Goal: Task Accomplishment & Management: Manage account settings

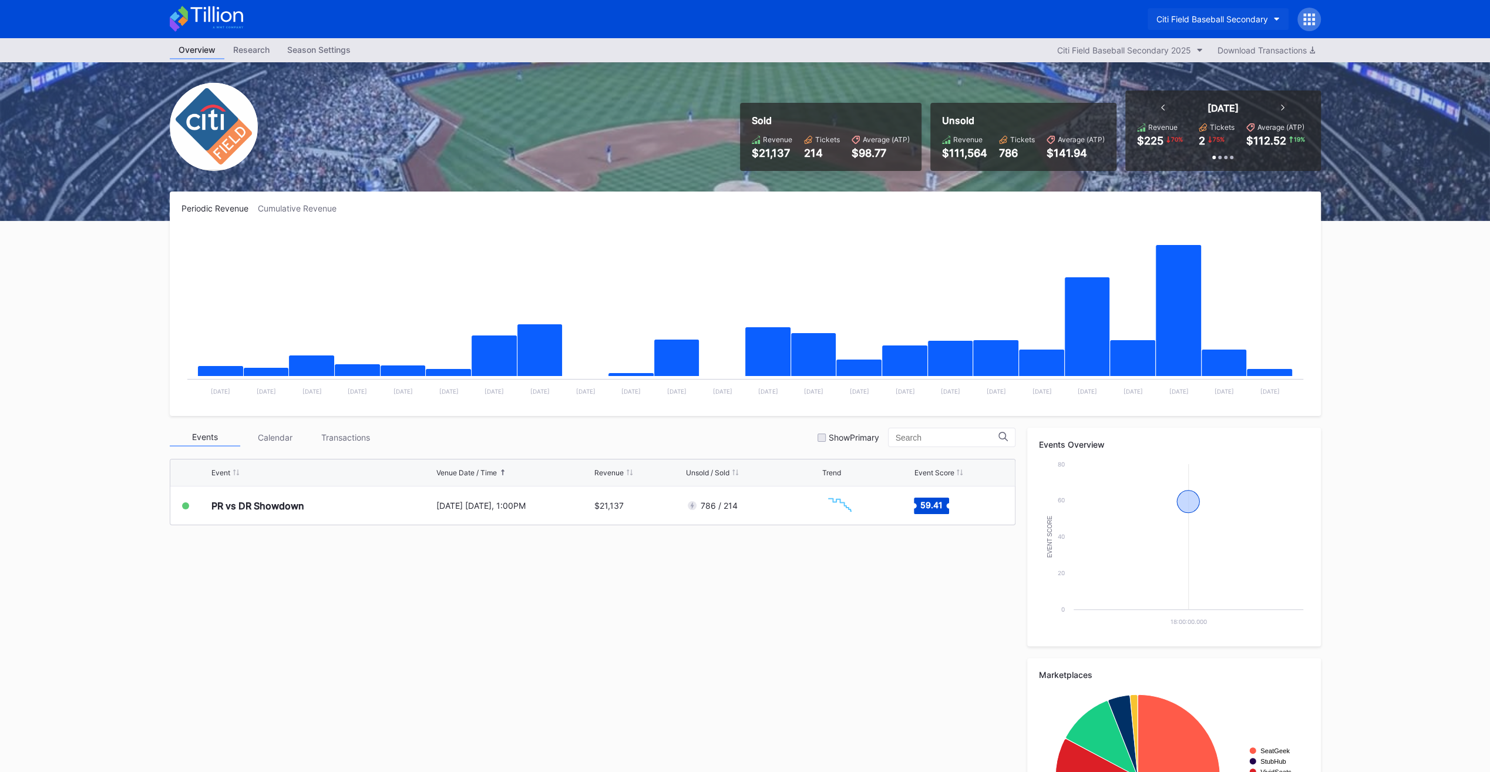
drag, startPoint x: 1242, startPoint y: 1, endPoint x: 1248, endPoint y: 11, distance: 11.6
click at [1248, 11] on div "Citi Field Baseball Secondary" at bounding box center [745, 19] width 1175 height 38
drag, startPoint x: 1248, startPoint y: 11, endPoint x: 1249, endPoint y: 18, distance: 6.6
click at [1249, 18] on div "Citi Field Baseball Secondary" at bounding box center [1213, 19] width 112 height 10
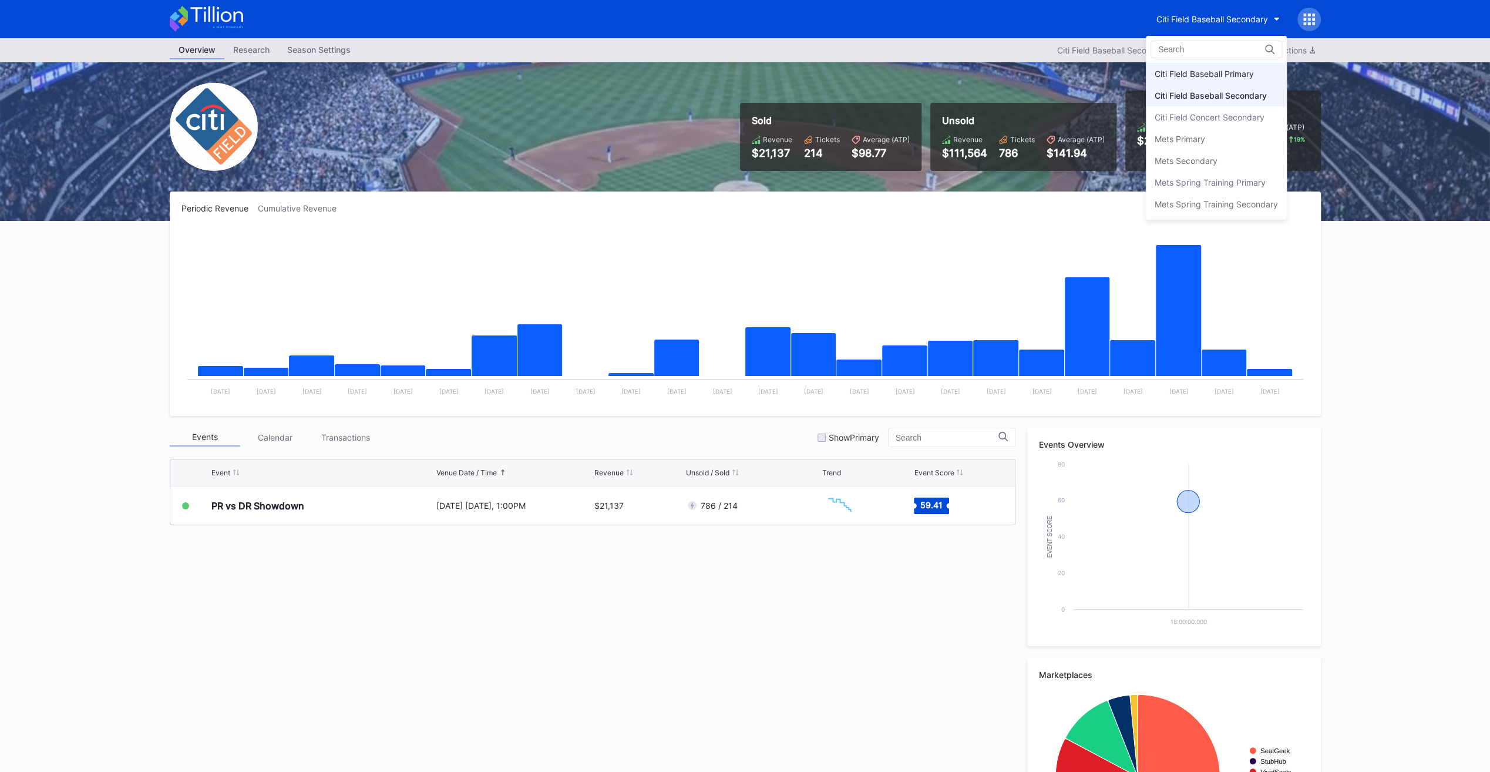
click at [1221, 79] on div "Citi Field Baseball Primary" at bounding box center [1216, 74] width 141 height 22
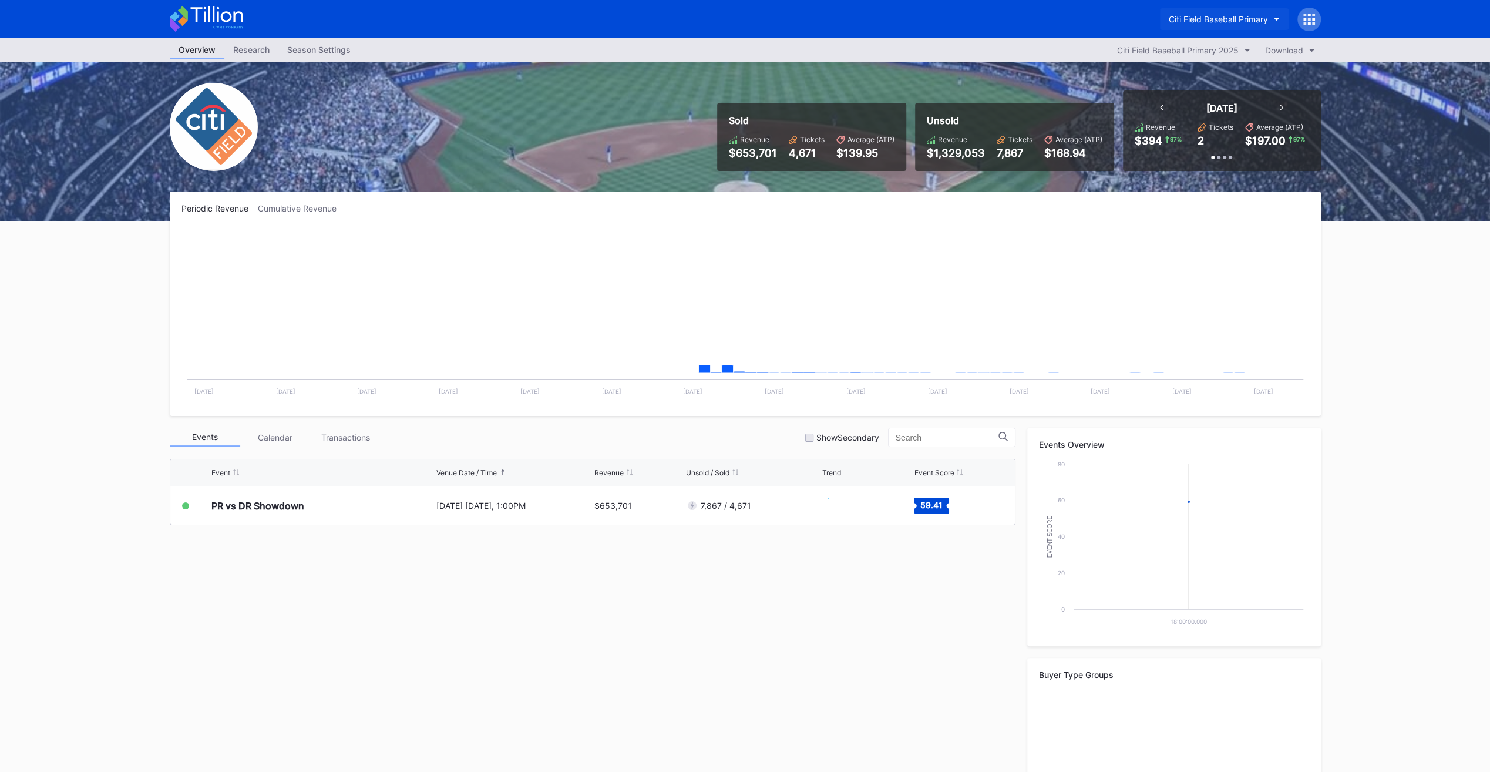
click at [1209, 11] on button "Citi Field Baseball Primary" at bounding box center [1224, 19] width 129 height 22
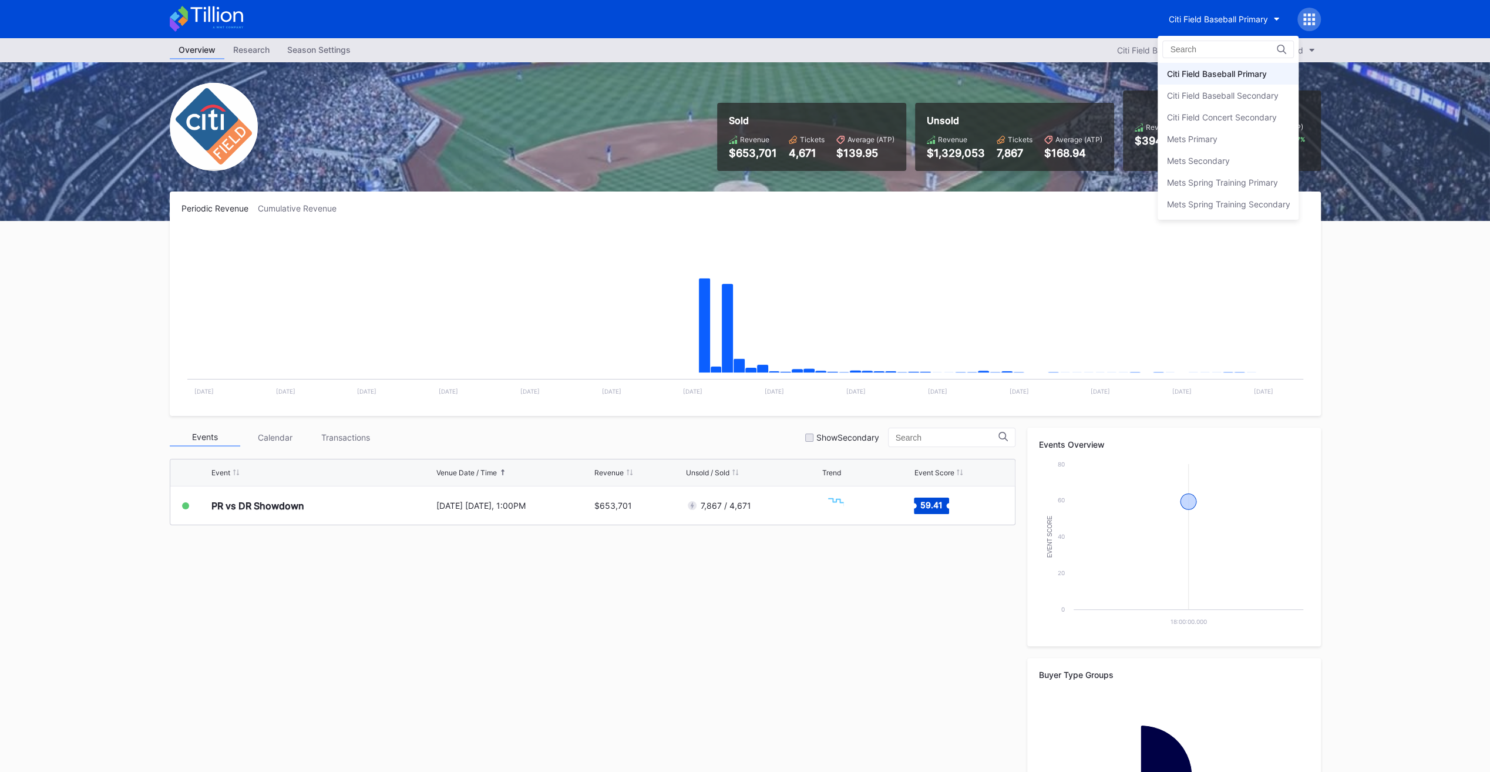
click at [1220, 140] on div "Mets Primary" at bounding box center [1228, 139] width 141 height 22
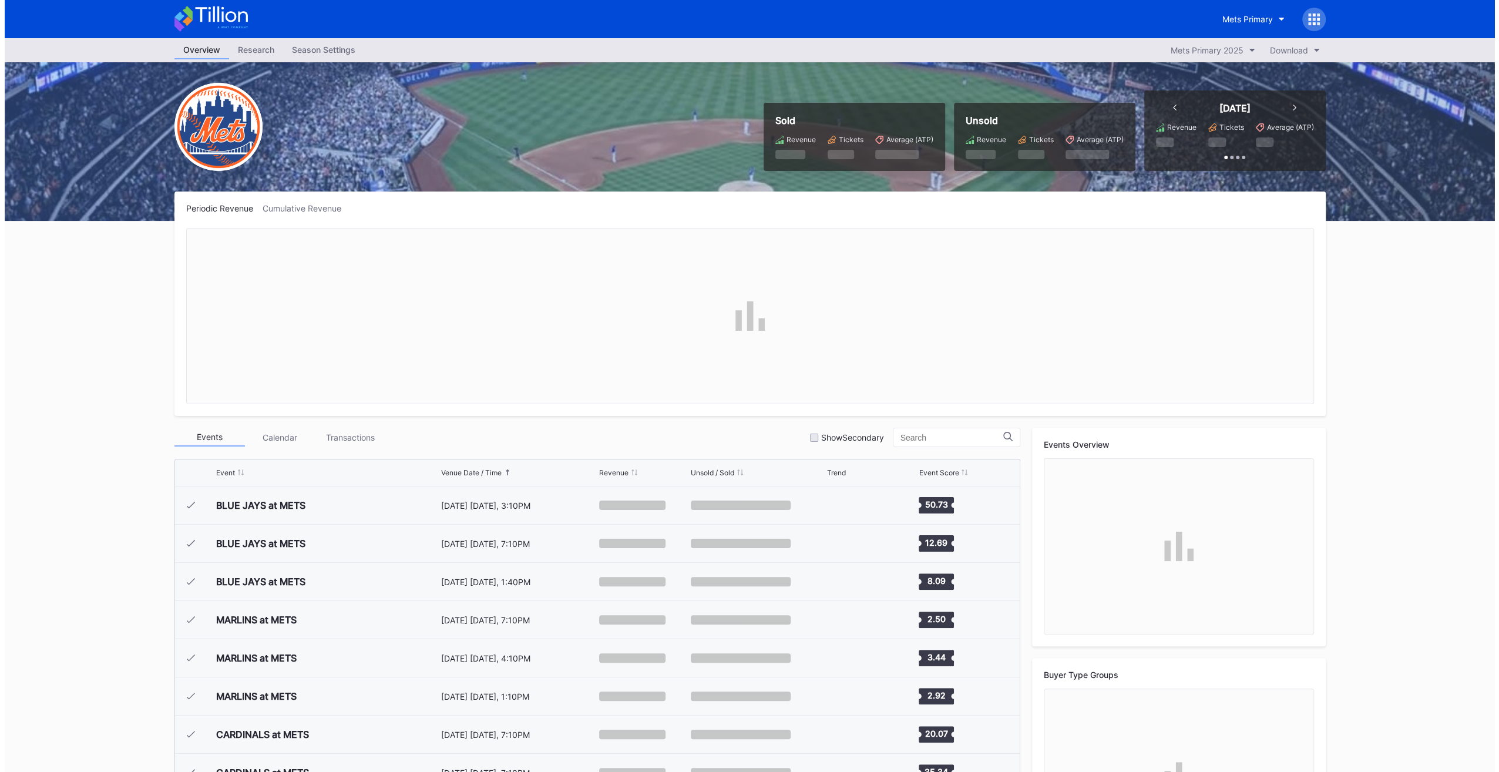
scroll to position [2711, 0]
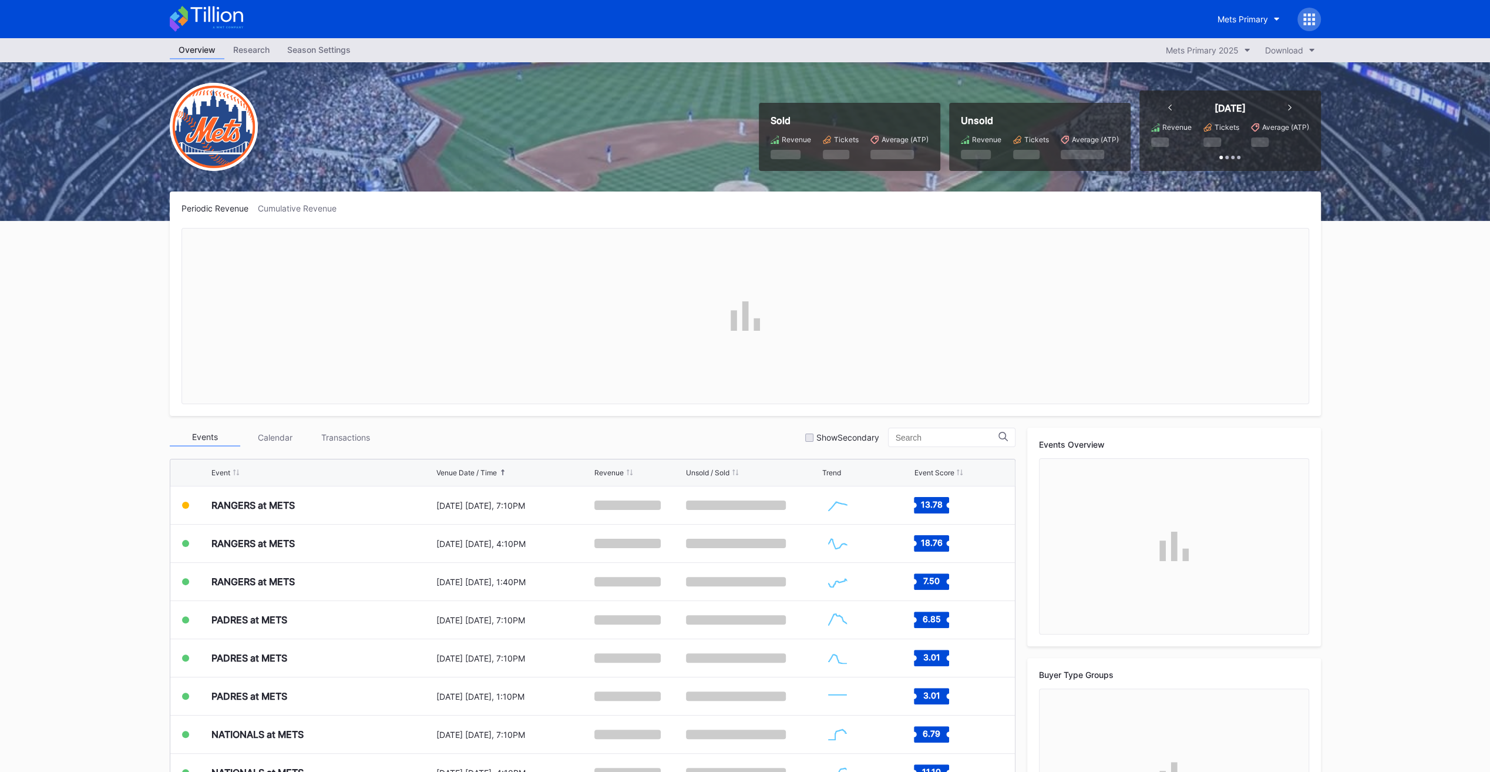
click at [301, 46] on div "Season Settings" at bounding box center [318, 49] width 81 height 17
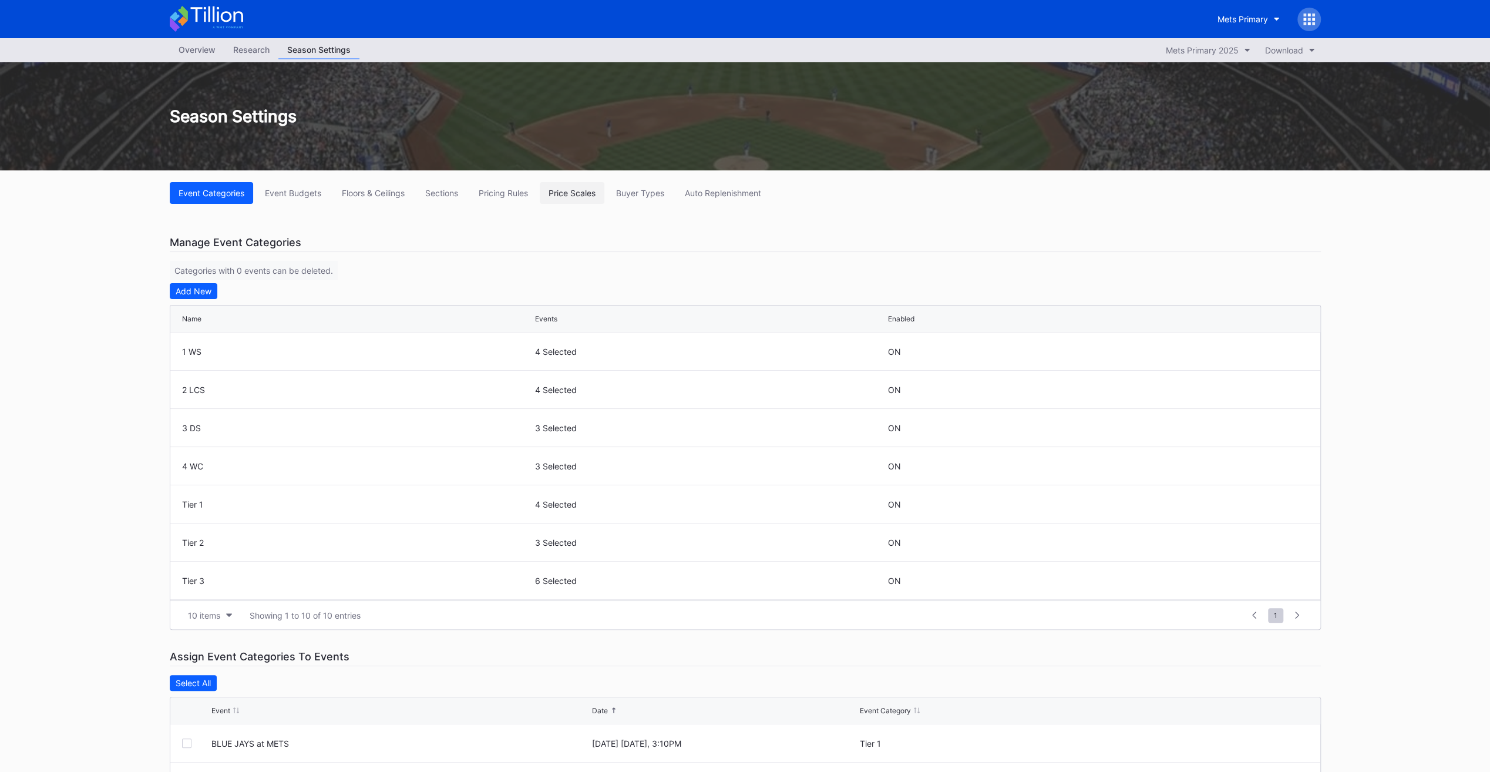
click at [559, 187] on button "Price Scales" at bounding box center [572, 193] width 65 height 22
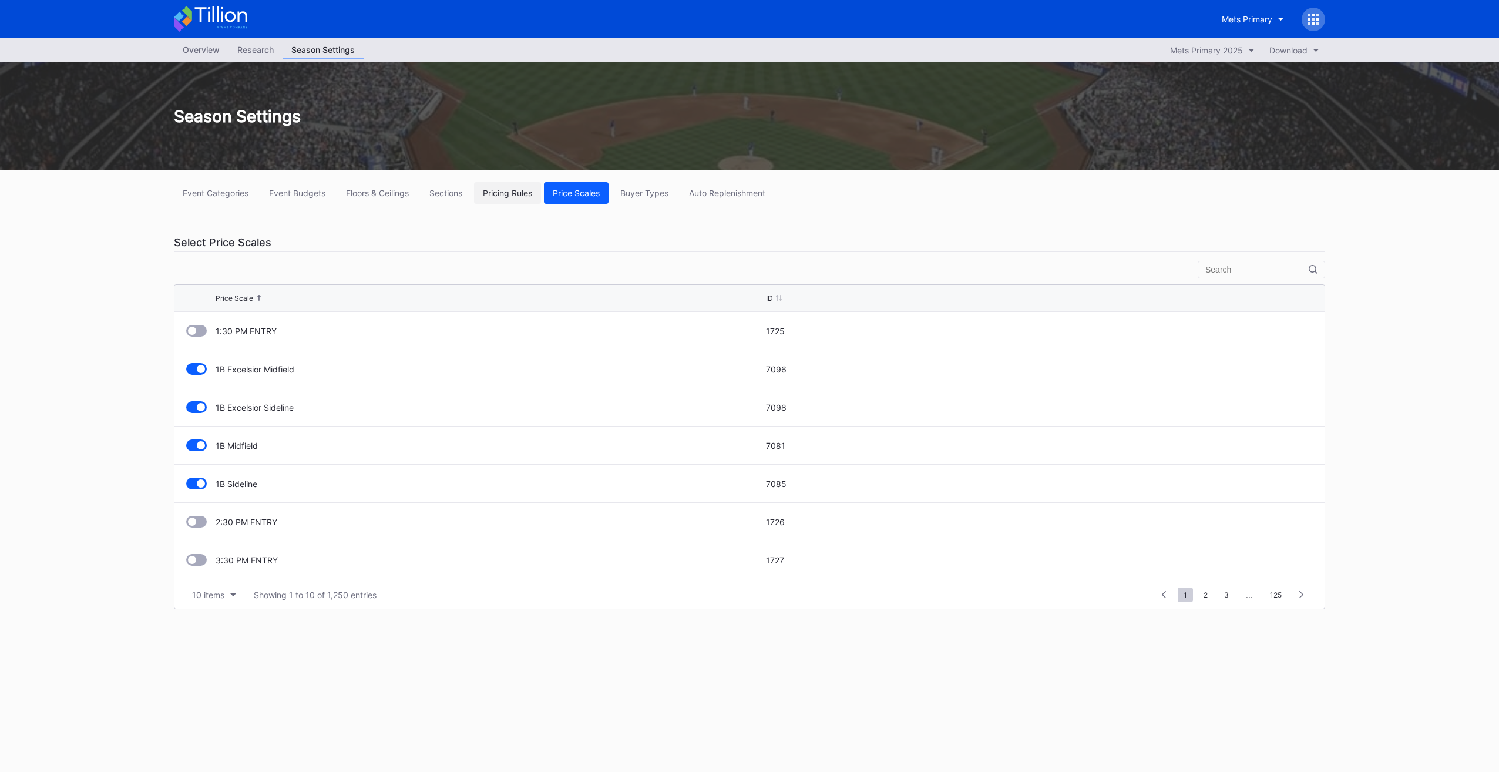
click at [509, 194] on div "Pricing Rules" at bounding box center [507, 193] width 49 height 10
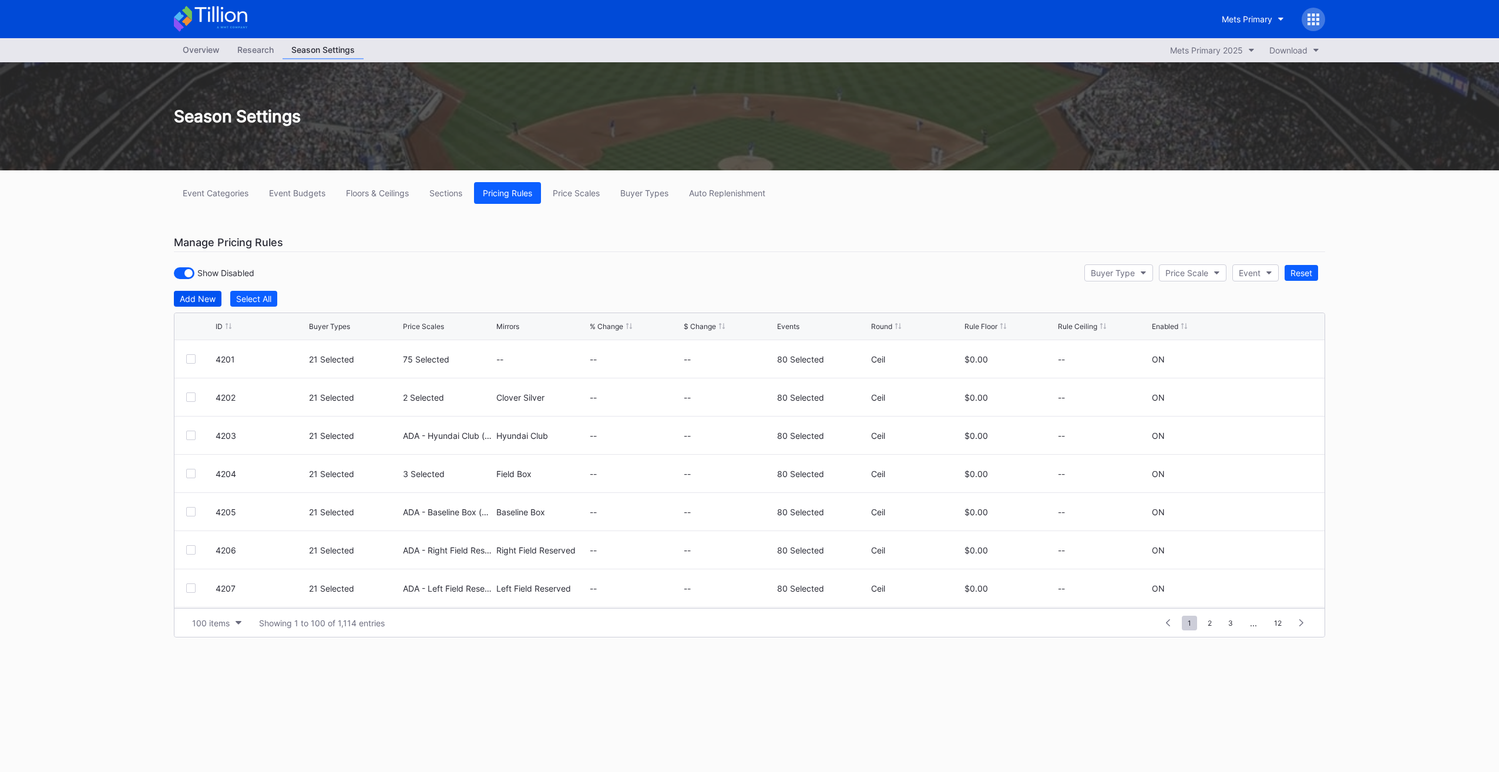
click at [205, 298] on div "Add New" at bounding box center [198, 299] width 36 height 10
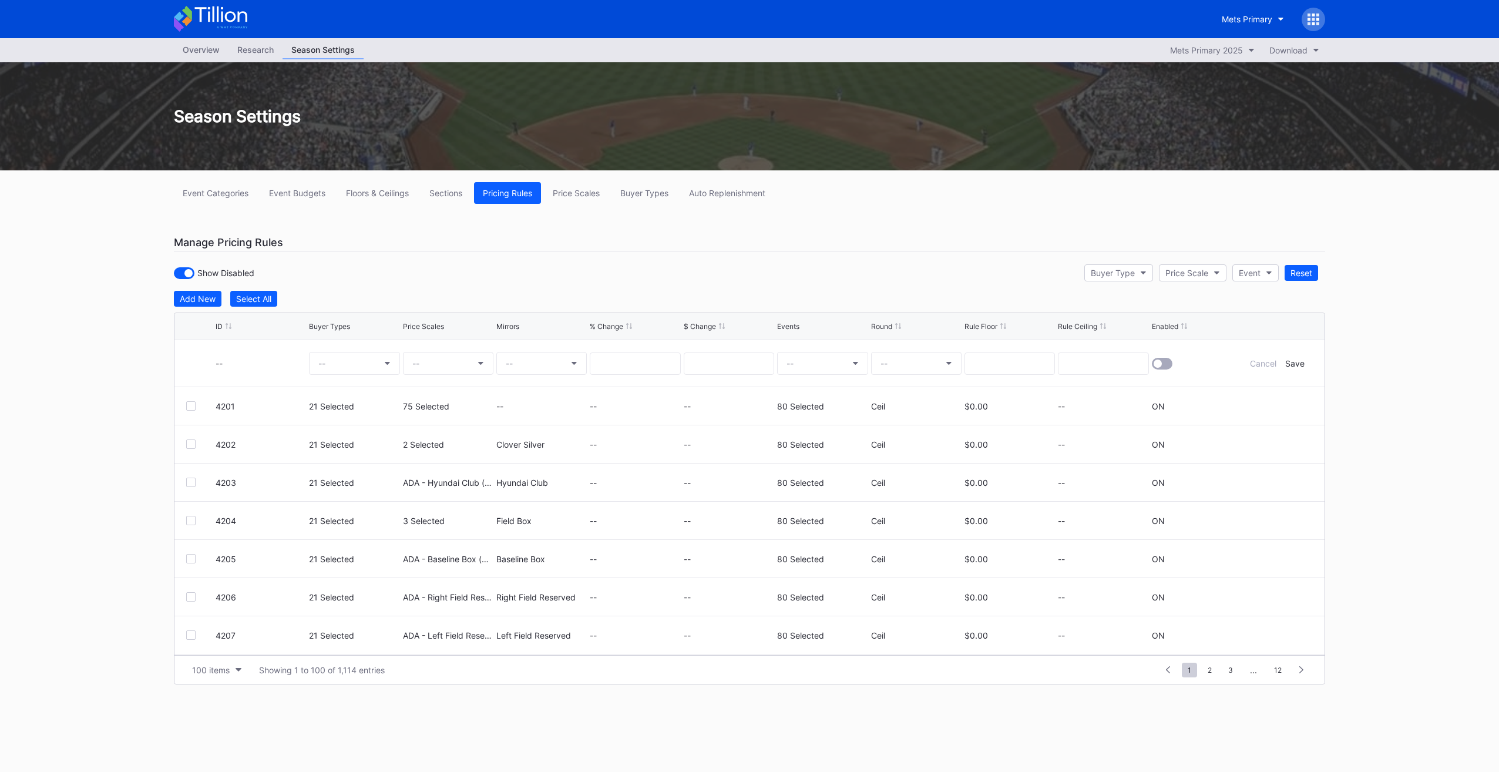
click at [255, 369] on div "--" at bounding box center [261, 363] width 90 height 46
click at [339, 361] on button "--" at bounding box center [354, 363] width 90 height 23
click at [355, 438] on div "QSADLT (PS - Public Sale - SIN)" at bounding box center [389, 430] width 160 height 22
click at [360, 388] on input "qsad" at bounding box center [372, 392] width 103 height 9
click at [383, 431] on div "QSPL1 (PS - Full Season-40 Game - SIN)" at bounding box center [414, 430] width 157 height 10
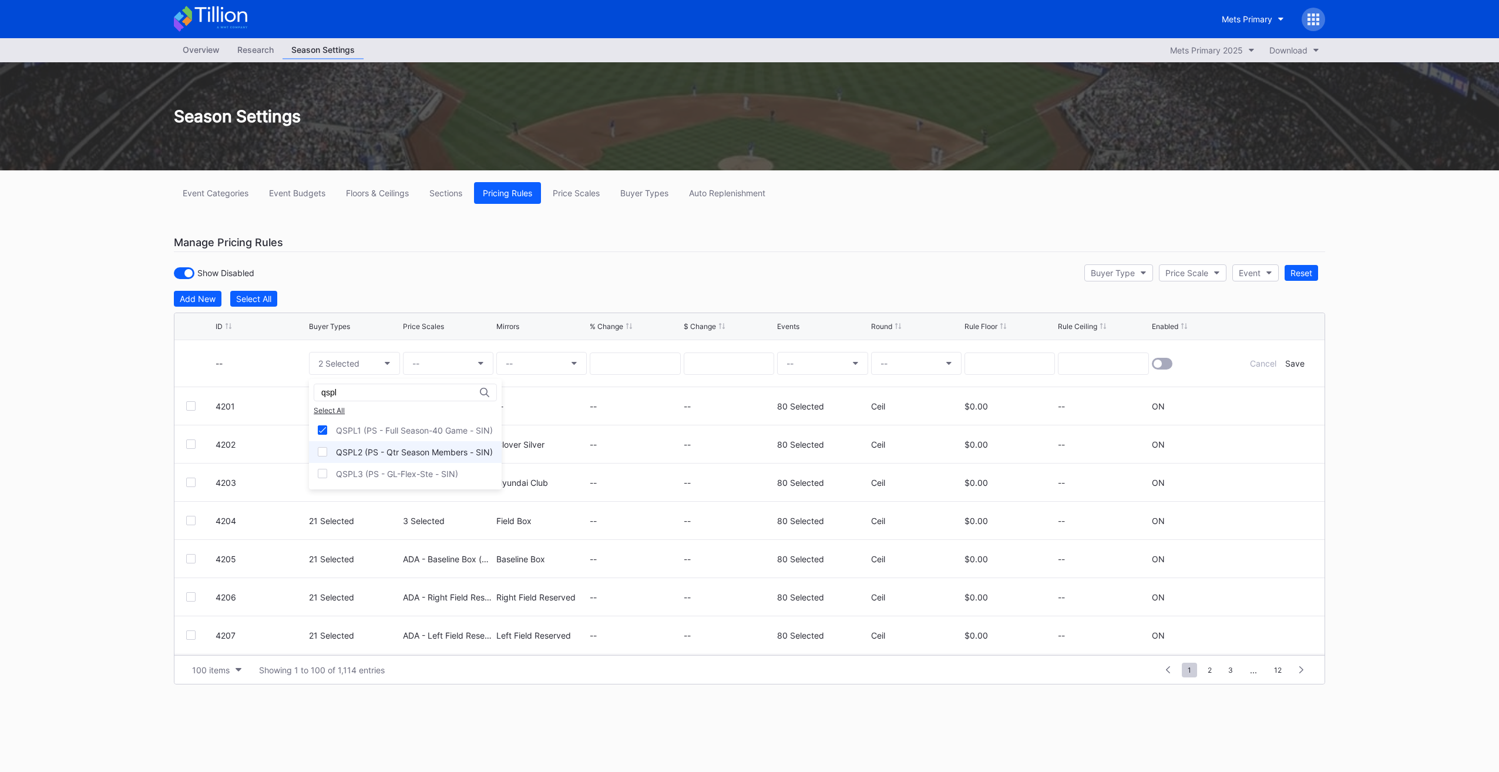
click at [389, 457] on div "QSPL2 (PS - Qtr Season Members - SIN)" at bounding box center [405, 452] width 193 height 22
click at [389, 469] on div "QSPL3 (PS - GL-Flex-Ste - SIN)" at bounding box center [397, 474] width 122 height 10
click at [376, 397] on div "qspl" at bounding box center [405, 393] width 183 height 18
click at [375, 393] on input "qspl" at bounding box center [372, 392] width 103 height 9
click at [374, 428] on div "QSSPN (PS - Sponsors - SIN)" at bounding box center [393, 430] width 114 height 10
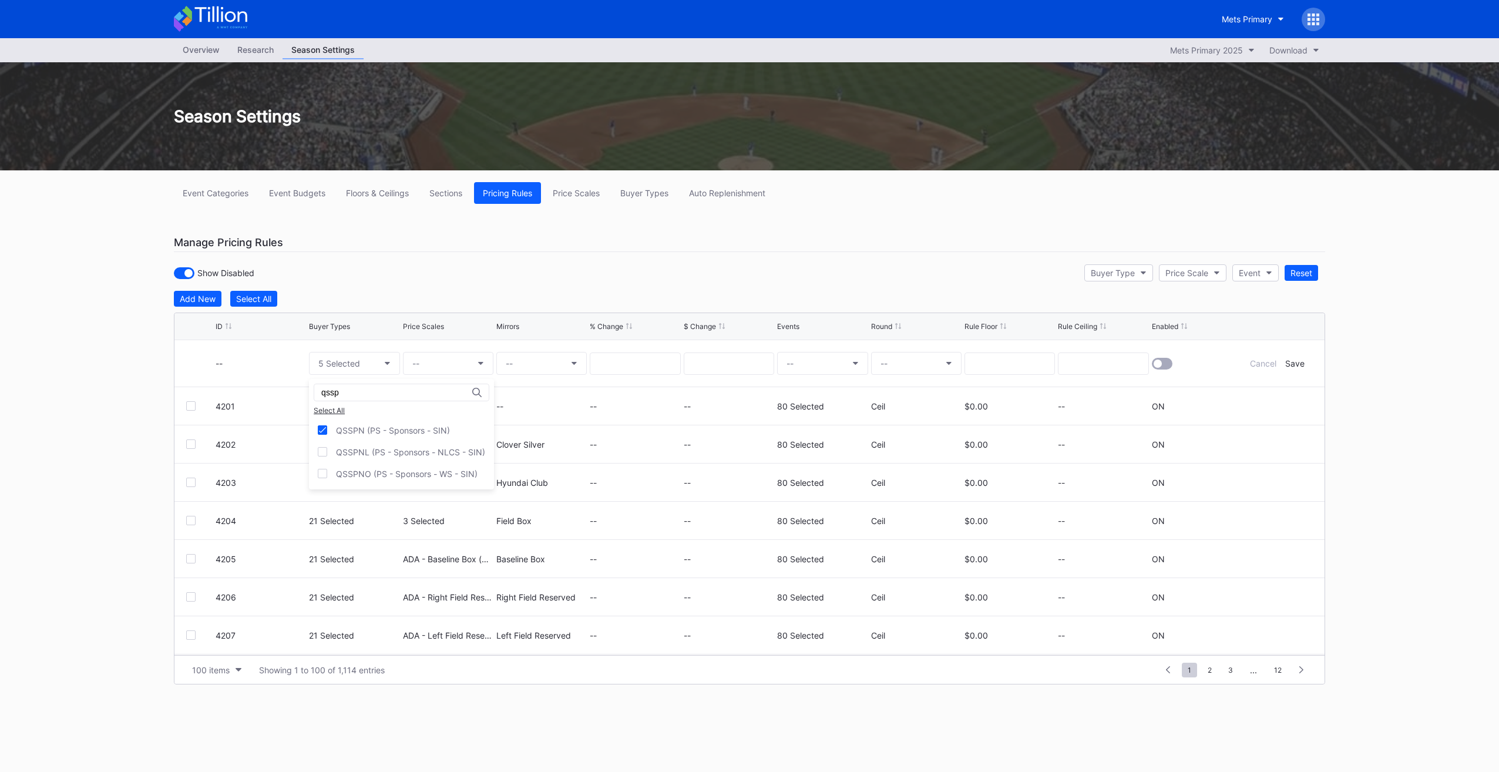
click at [384, 389] on input "qssp" at bounding box center [372, 392] width 103 height 9
click at [361, 434] on div "QSVP (PS - EVP/VP - SIN)" at bounding box center [395, 430] width 172 height 22
click at [358, 388] on input "qsvp" at bounding box center [372, 392] width 103 height 9
click at [364, 423] on div "QSOWN (PS - Ownership - SIN)" at bounding box center [406, 430] width 194 height 22
click at [356, 394] on input "qsown" at bounding box center [372, 392] width 103 height 9
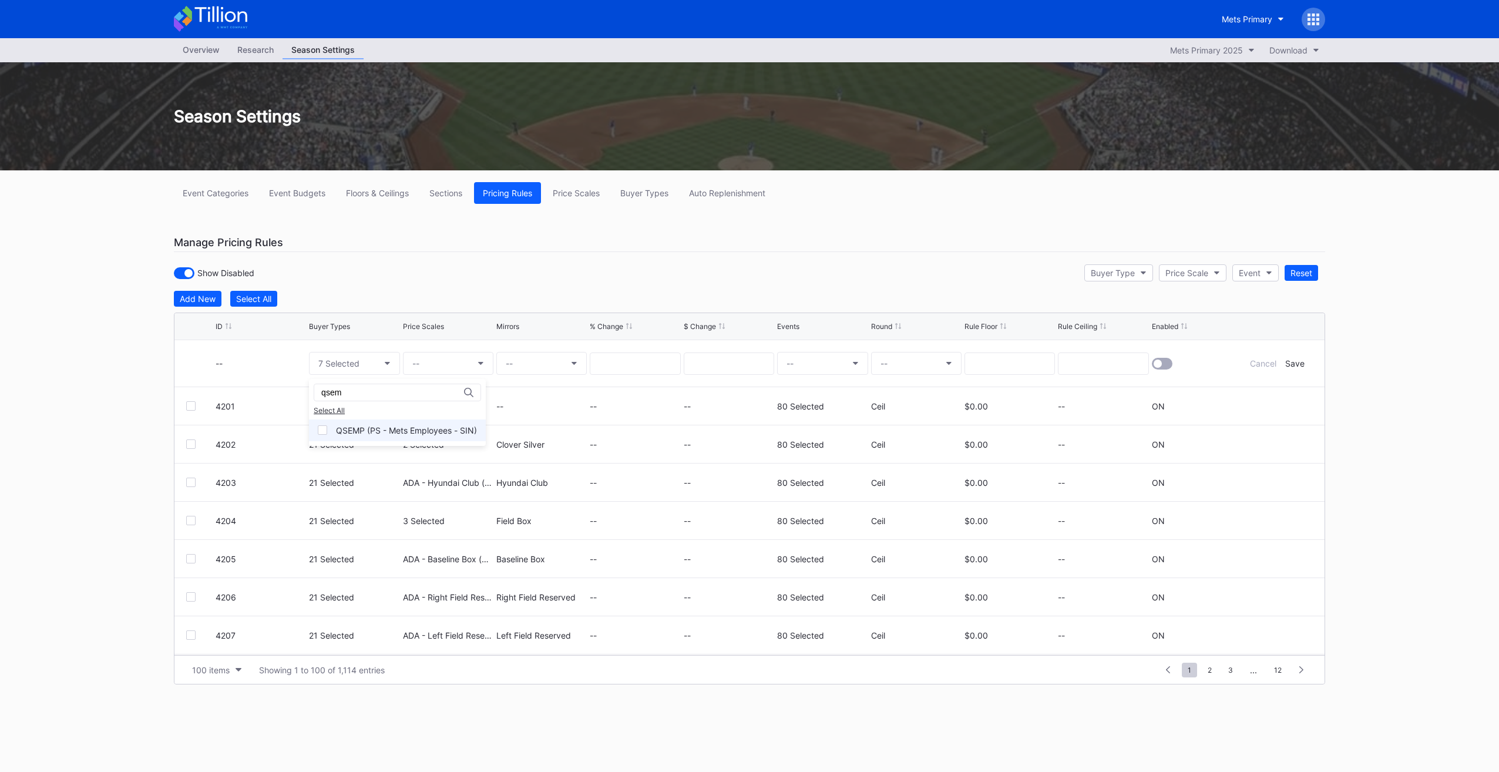
click at [391, 429] on div "QSEMP (PS - Mets Employees - SIN)" at bounding box center [406, 430] width 141 height 10
click at [385, 390] on input "qsem" at bounding box center [372, 392] width 103 height 9
click at [396, 438] on div "QSP72 (PS - Point72 Employees - SIN)" at bounding box center [401, 430] width 184 height 22
click at [385, 391] on input "qsp72" at bounding box center [372, 392] width 103 height 9
click at [390, 426] on div "QS7LN (PS - The 7 Line - SIN)" at bounding box center [394, 430] width 117 height 10
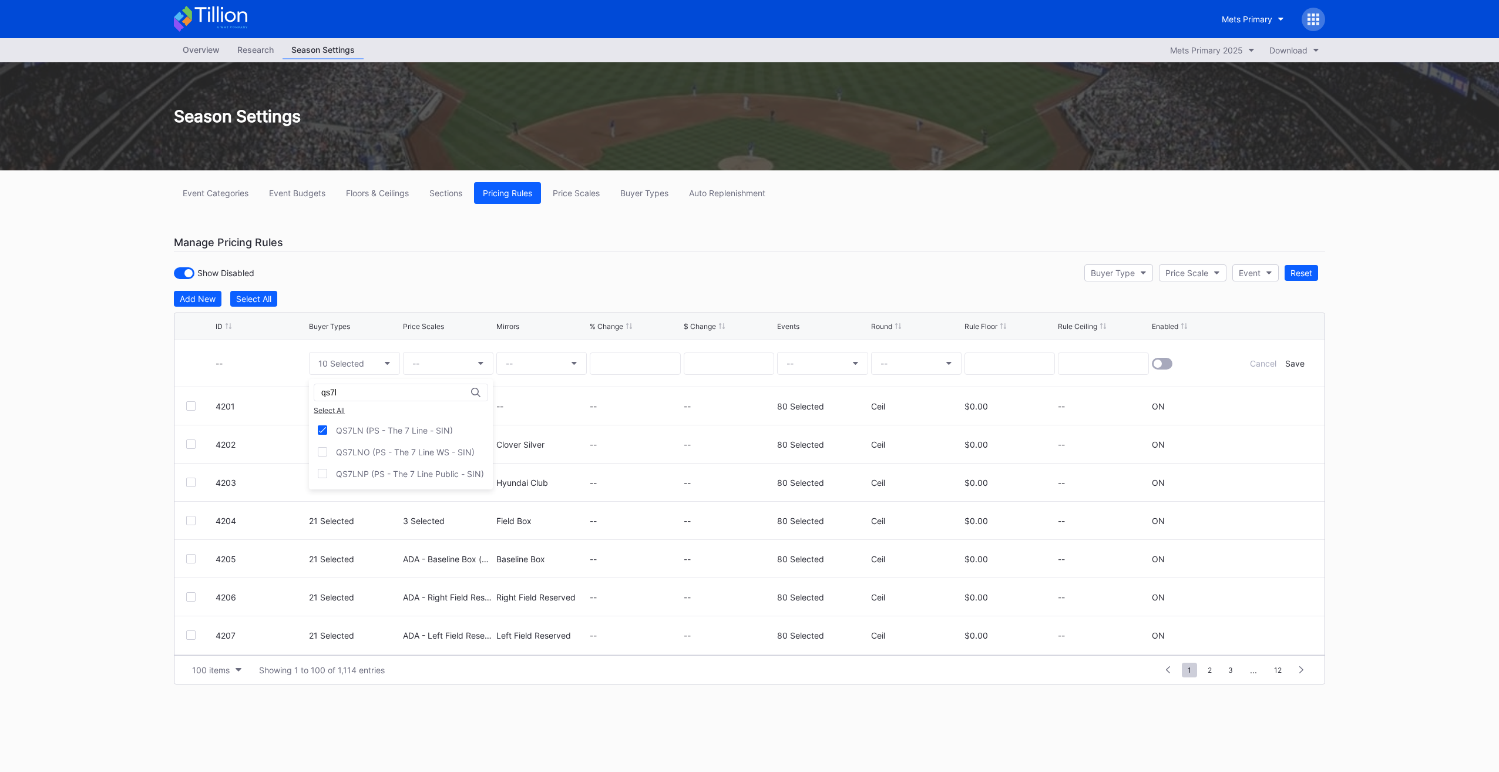
click at [379, 389] on input "qs7l" at bounding box center [372, 392] width 103 height 9
type input "qsint"
click at [364, 391] on input "qsint" at bounding box center [372, 392] width 103 height 9
click at [330, 359] on div "10 Selected" at bounding box center [341, 363] width 46 height 10
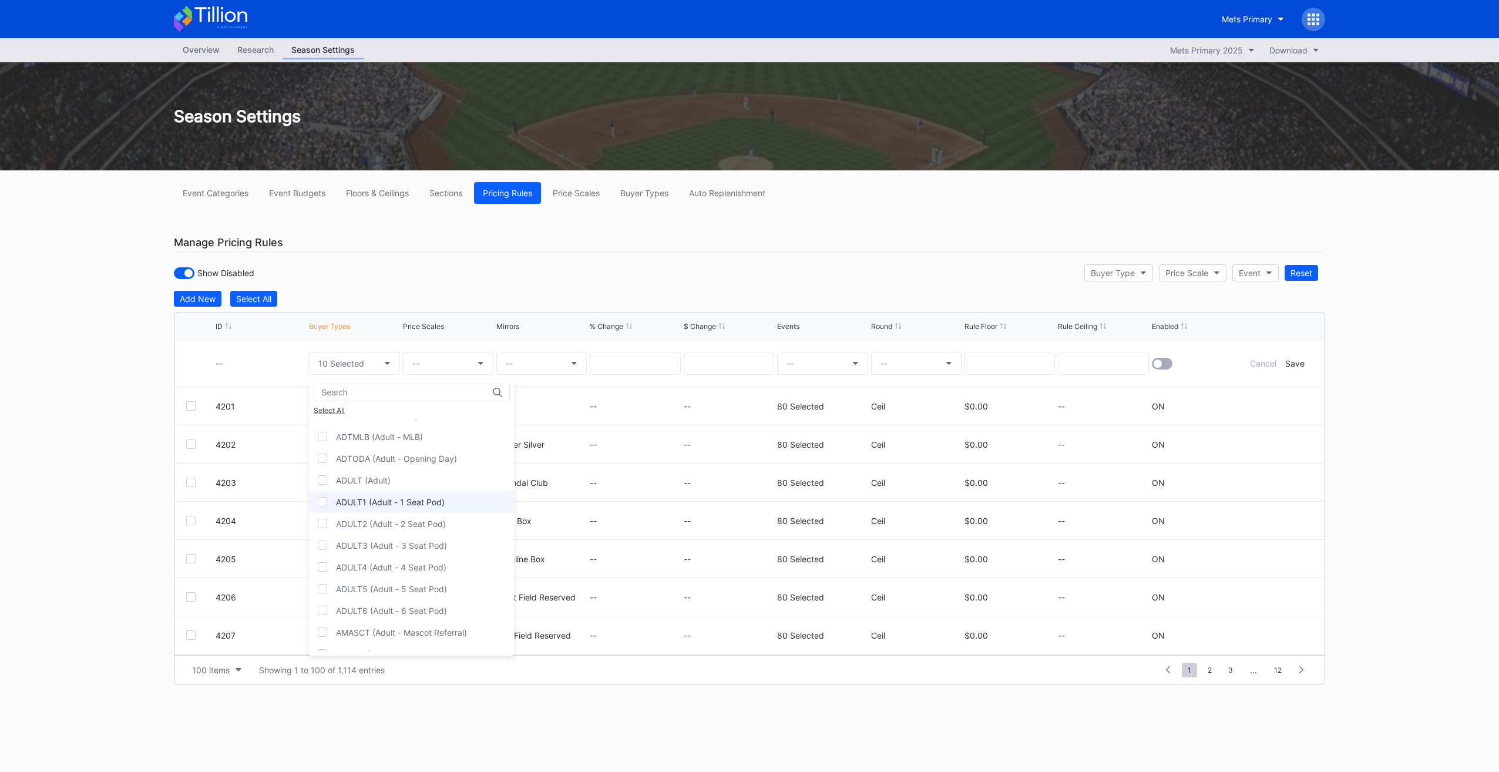
scroll to position [411, 0]
click at [370, 385] on div at bounding box center [412, 393] width 196 height 18
click at [378, 406] on div "Select All" at bounding box center [412, 410] width 196 height 9
click at [344, 414] on div "Deselect All ADA (ADA Seating) ADA1 (ADA Seating - 1 Seat Pod) ADA2 (ADA Seatin…" at bounding box center [412, 517] width 206 height 277
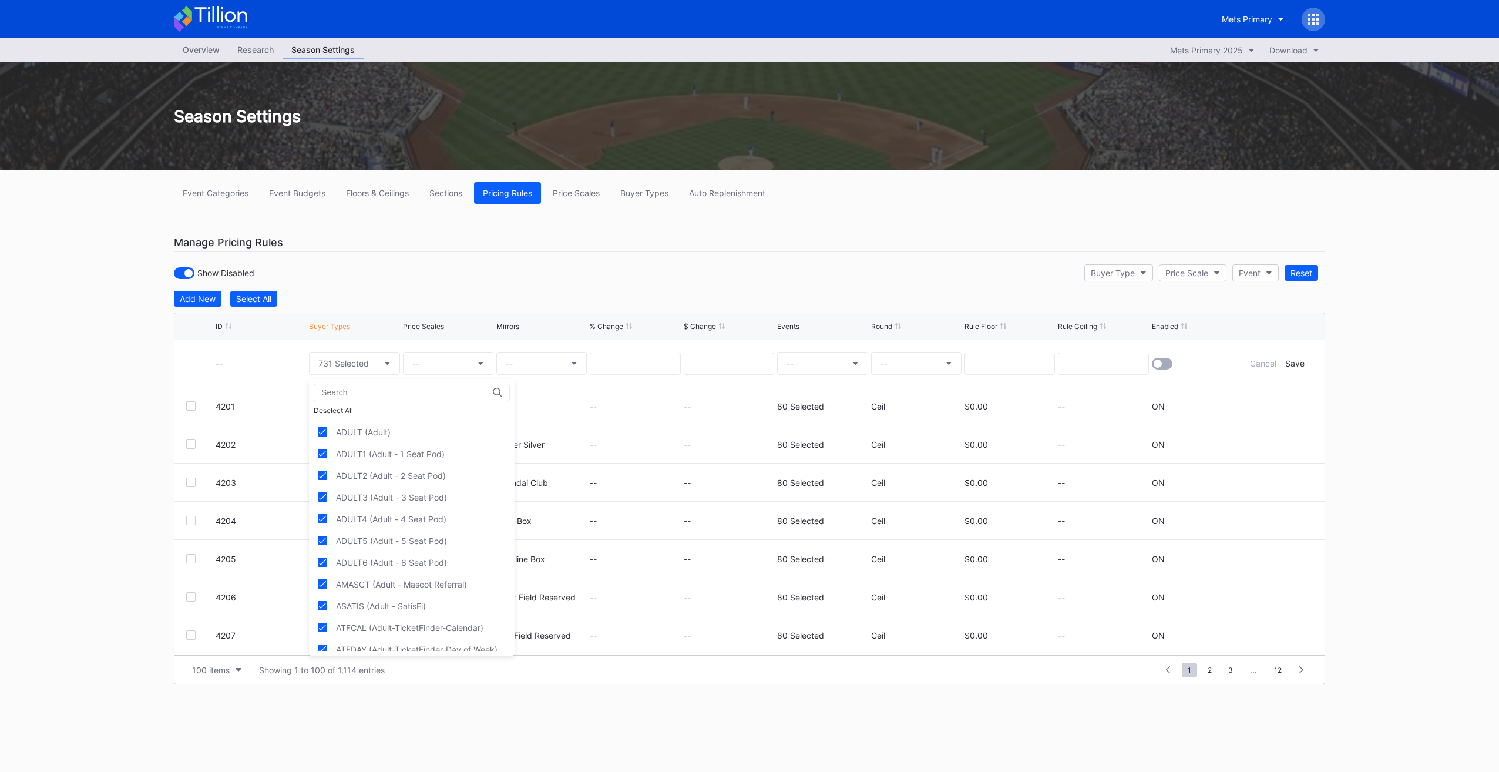
click at [342, 412] on div "Deselect All" at bounding box center [412, 410] width 196 height 9
click at [384, 390] on input at bounding box center [372, 392] width 103 height 9
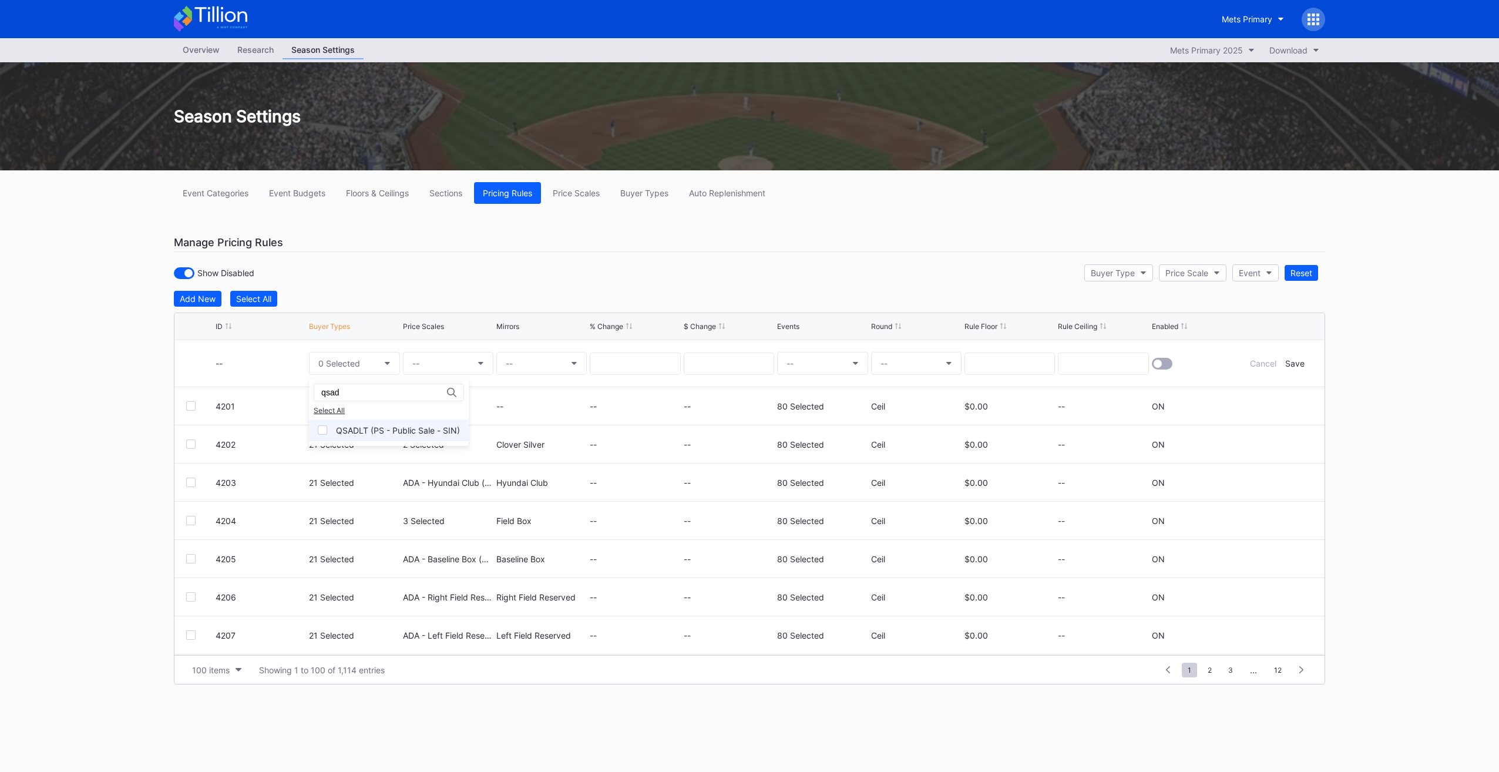
click at [361, 429] on div "QSADLT (PS - Public Sale - SIN)" at bounding box center [398, 430] width 124 height 10
click at [356, 397] on div "qsad" at bounding box center [389, 393] width 150 height 18
click at [352, 391] on input "qsad" at bounding box center [372, 392] width 103 height 9
click at [374, 436] on div "QSPL1 (PS - Full Season-40 Game - SIN)" at bounding box center [405, 430] width 193 height 22
click at [374, 451] on div "QSPL2 (PS - Qtr Season Members - SIN)" at bounding box center [414, 452] width 157 height 10
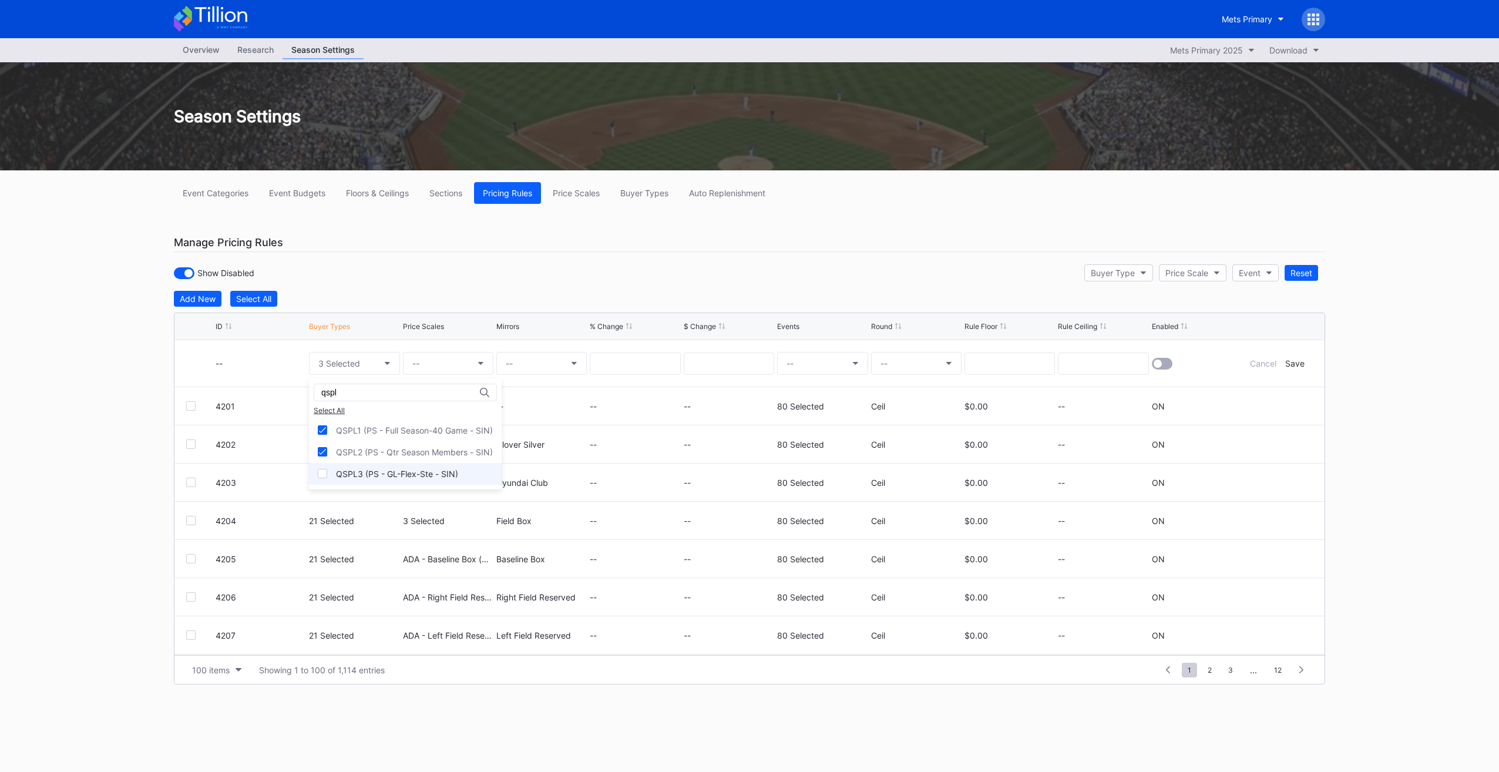
click at [367, 469] on div "QSPL3 (PS - GL-Flex-Ste - SIN)" at bounding box center [397, 474] width 122 height 10
click at [347, 388] on input "qspl" at bounding box center [372, 392] width 103 height 9
click at [375, 430] on div "QSSPN (PS - Sponsors - SIN)" at bounding box center [393, 430] width 114 height 10
click at [357, 392] on input "qssp" at bounding box center [372, 392] width 103 height 9
click at [358, 431] on div "QSVP (PS - EVP/VP - SIN)" at bounding box center [386, 430] width 100 height 10
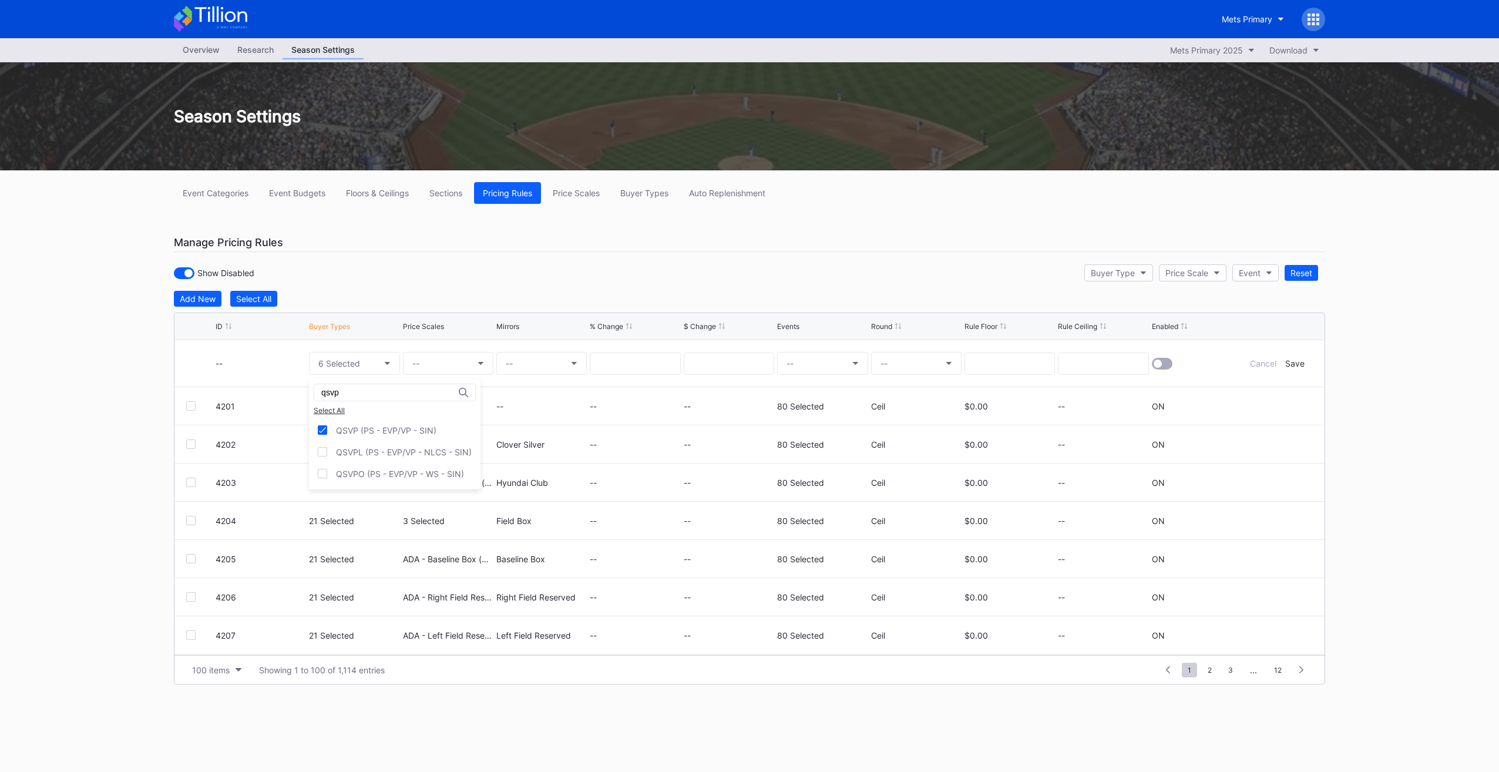
click at [352, 392] on input "qsvp" at bounding box center [372, 392] width 103 height 9
click at [374, 423] on div "QSOWN (PS - Ownership - SIN)" at bounding box center [406, 430] width 194 height 22
click at [357, 395] on input "qsown" at bounding box center [372, 392] width 103 height 9
type input "qsp7"
click at [375, 421] on div "qsp7 Select All QSP72 (PS - Point72 Employees - SIN)" at bounding box center [401, 412] width 184 height 67
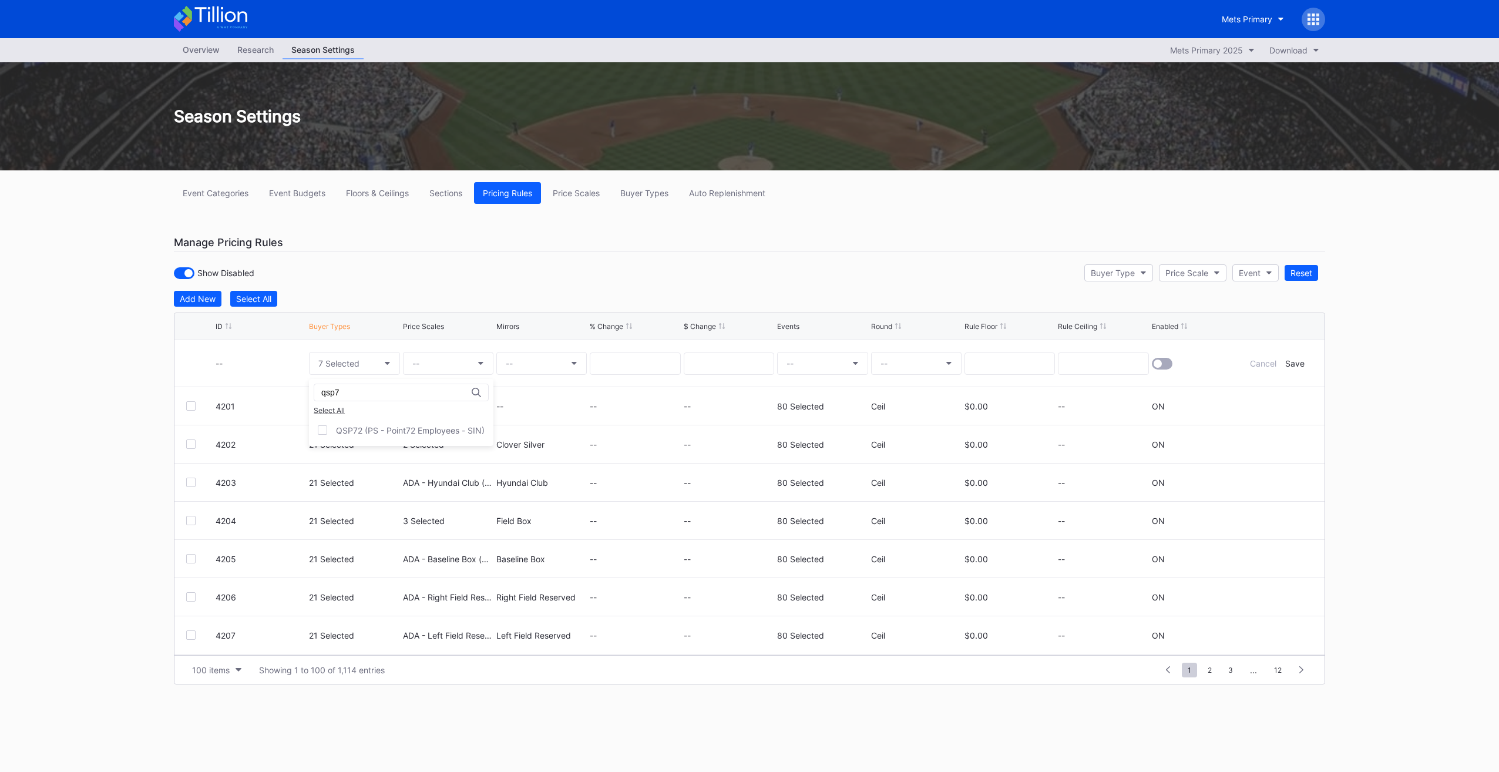
drag, startPoint x: 375, startPoint y: 421, endPoint x: 369, endPoint y: 405, distance: 16.4
click at [375, 421] on div "QSP72 (PS - Point72 Employees - SIN)" at bounding box center [401, 430] width 184 height 22
click at [369, 395] on input "qsp7" at bounding box center [372, 392] width 103 height 9
click at [337, 365] on div "8 Selected" at bounding box center [339, 363] width 42 height 10
click at [354, 369] on button "8 Selected" at bounding box center [354, 363] width 90 height 23
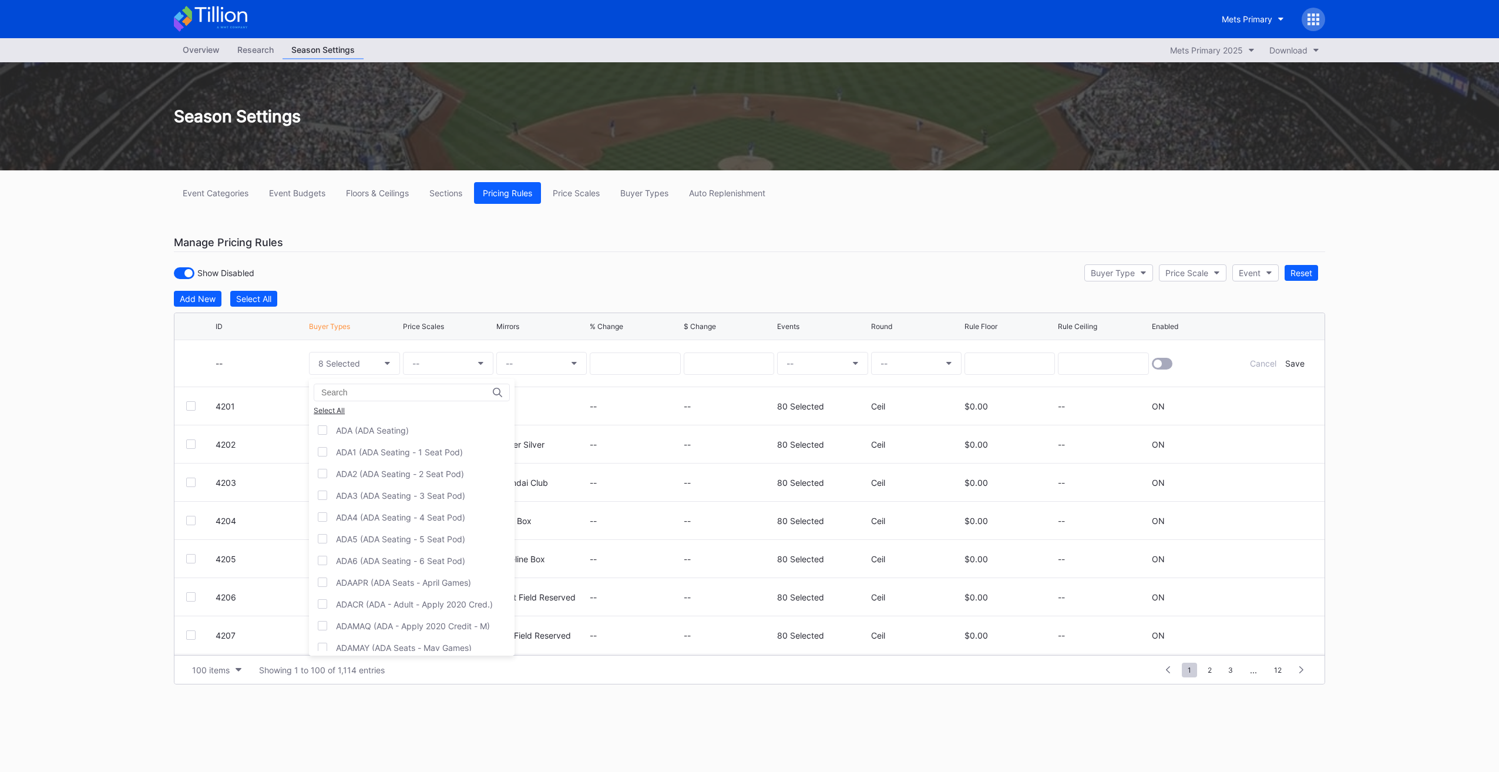
click at [341, 409] on div "Select All" at bounding box center [412, 410] width 196 height 9
click at [341, 415] on div "Deselect All ADA (ADA Seating) ADA1 (ADA Seating - 1 Seat Pod) ADA2 (ADA Seatin…" at bounding box center [412, 517] width 206 height 277
click at [342, 401] on div "Deselect All ADA (ADA Seating) ADA1 (ADA Seating - 1 Seat Pod) ADA2 (ADA Seatin…" at bounding box center [412, 517] width 206 height 277
click at [344, 408] on div "Deselect All" at bounding box center [412, 410] width 196 height 9
click at [347, 395] on input at bounding box center [372, 392] width 103 height 9
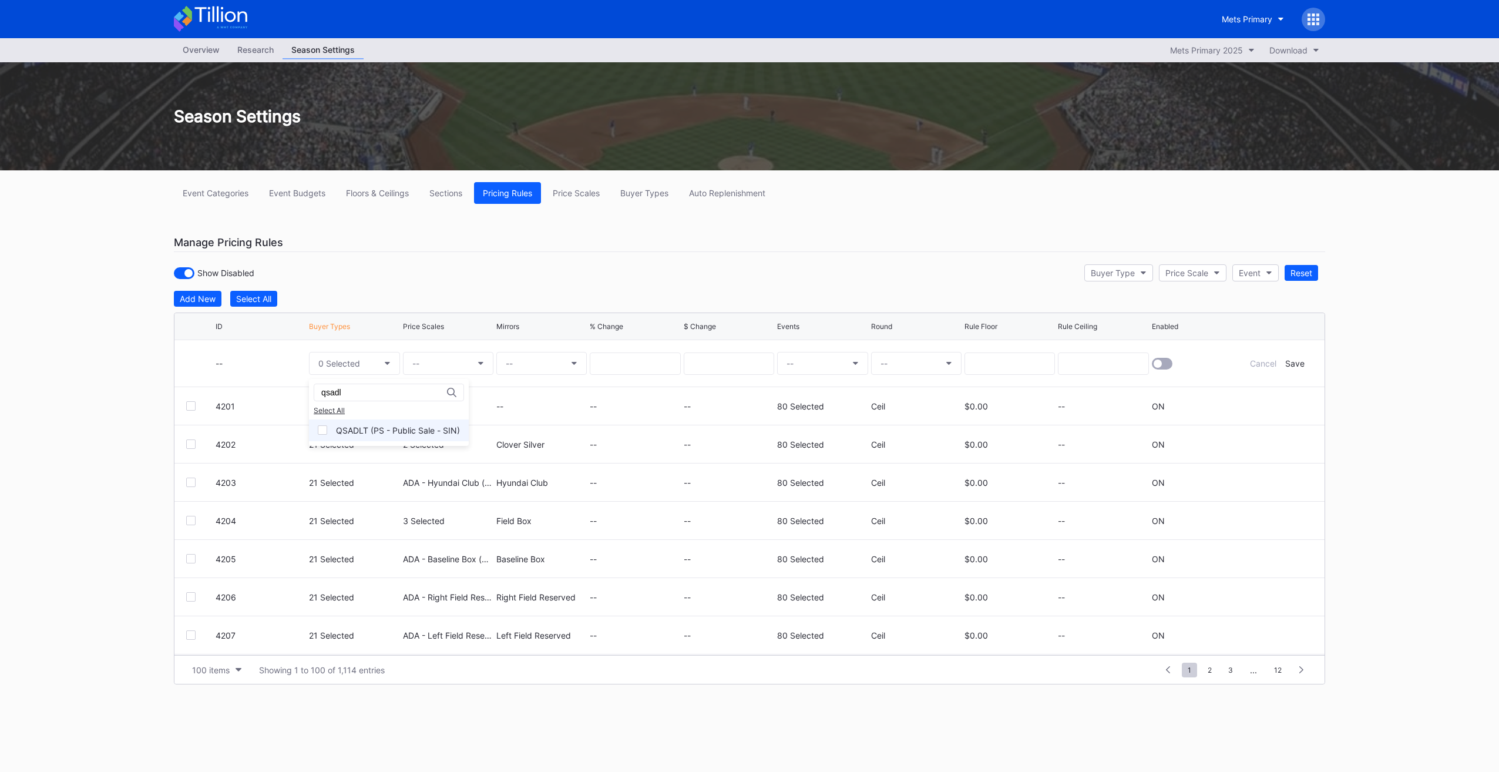
click at [397, 432] on div "QSADLT (PS - Public Sale - SIN)" at bounding box center [398, 430] width 124 height 10
click at [382, 397] on div "qsadl" at bounding box center [389, 393] width 150 height 18
click at [379, 392] on input "qsadl" at bounding box center [372, 392] width 103 height 9
click at [389, 422] on div "QSP72 (PS - Point72 Employees - SIN)" at bounding box center [405, 430] width 193 height 22
click at [393, 449] on div "QSPL1 (PS - Full Season-40 Game - SIN)" at bounding box center [414, 452] width 157 height 10
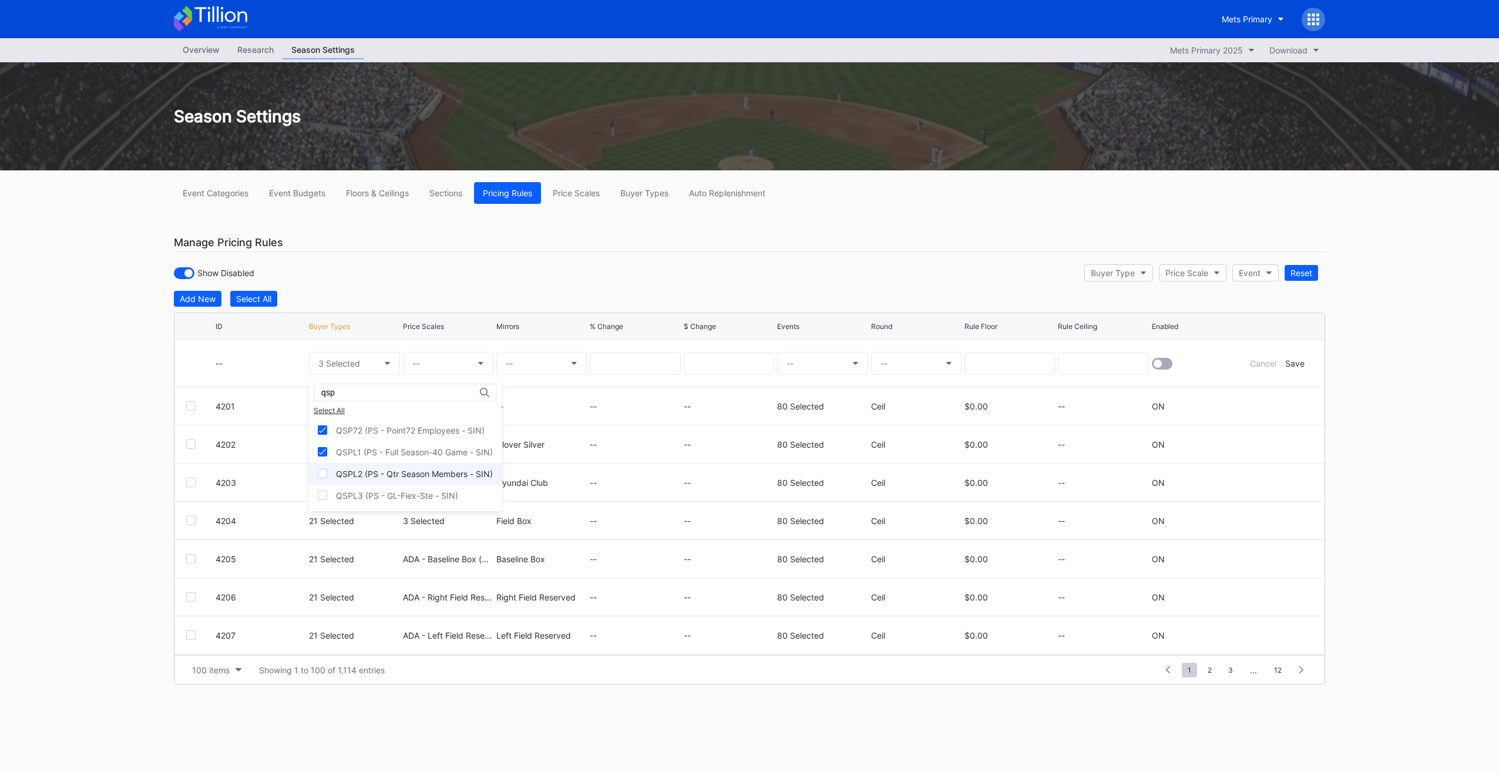
click at [389, 469] on div "QSPL2 (PS - Qtr Season Members - SIN)" at bounding box center [414, 474] width 157 height 10
click at [385, 495] on div "QSPL3 (PS - GL-Flex-Ste - SIN)" at bounding box center [397, 495] width 122 height 10
click at [357, 395] on input "qsp" at bounding box center [372, 392] width 103 height 9
click at [368, 422] on div "QSSPN (PS - Sponsors - SIN)" at bounding box center [401, 430] width 185 height 22
click at [371, 394] on input "qssp" at bounding box center [372, 392] width 103 height 9
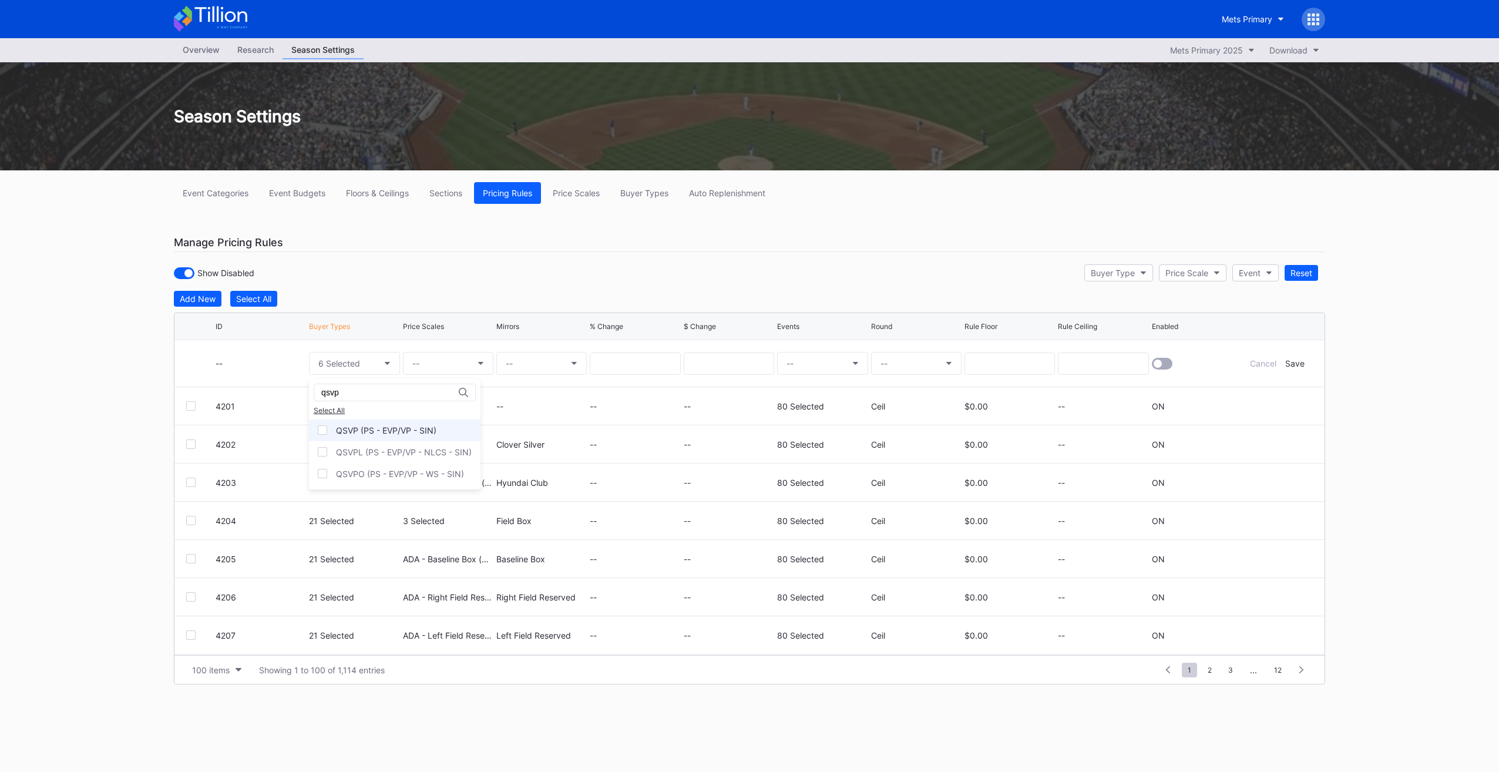
click at [391, 435] on div "QSVP (PS - EVP/VP - SIN)" at bounding box center [395, 430] width 172 height 22
click at [385, 391] on input "qsvp" at bounding box center [372, 392] width 103 height 9
click at [384, 425] on div "QSOWN (PS - Ownership - SIN)" at bounding box center [397, 430] width 123 height 10
click at [376, 394] on input "qsow" at bounding box center [372, 392] width 103 height 9
click at [381, 433] on div "QSEMP (PS - Mets Employees - SIN)" at bounding box center [406, 430] width 141 height 10
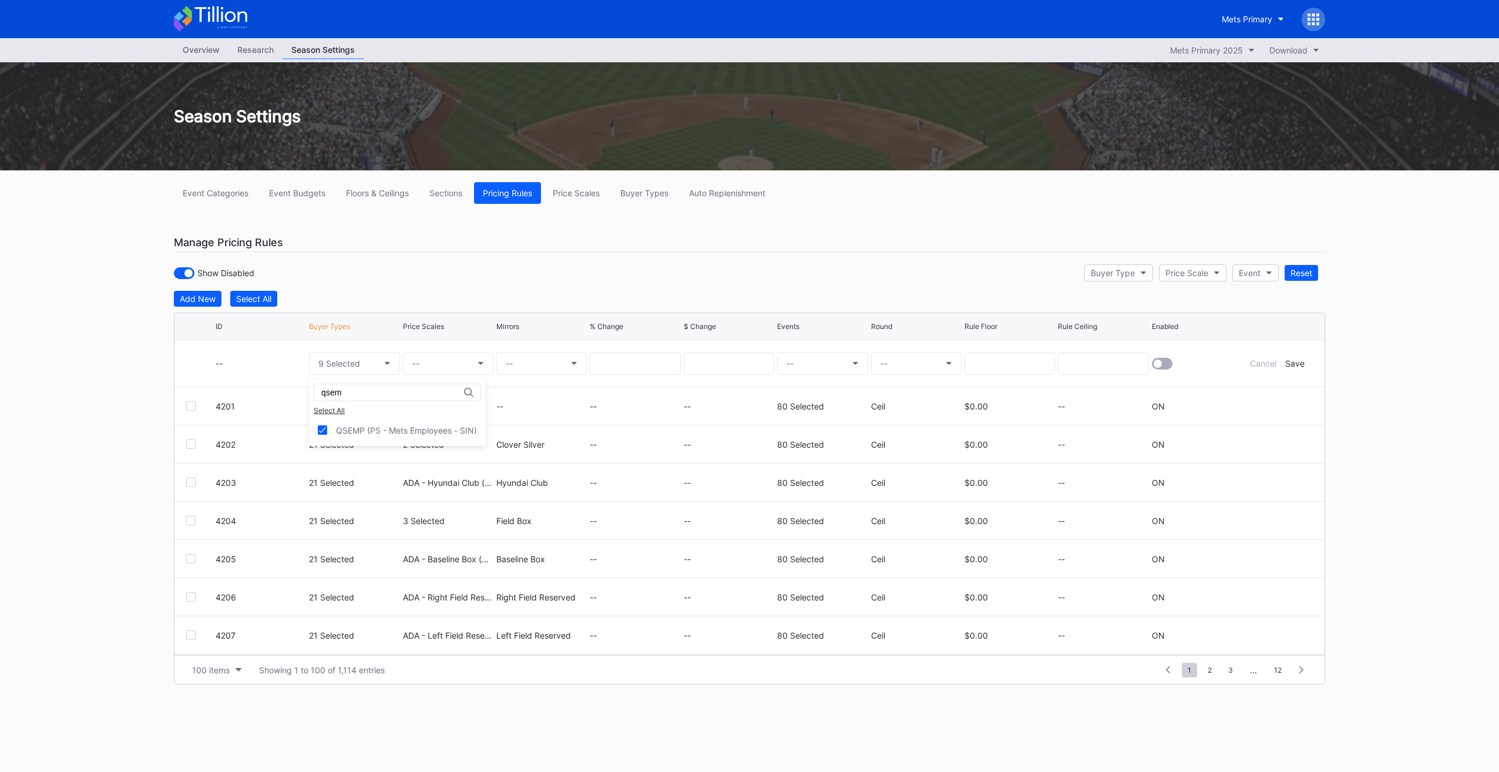
click at [375, 390] on input "qsem" at bounding box center [372, 392] width 103 height 9
type input "qs7"
click at [370, 433] on div "QS7LN (PS - The 7 Line - SIN)" at bounding box center [394, 430] width 117 height 10
click at [438, 364] on button "--" at bounding box center [448, 363] width 90 height 23
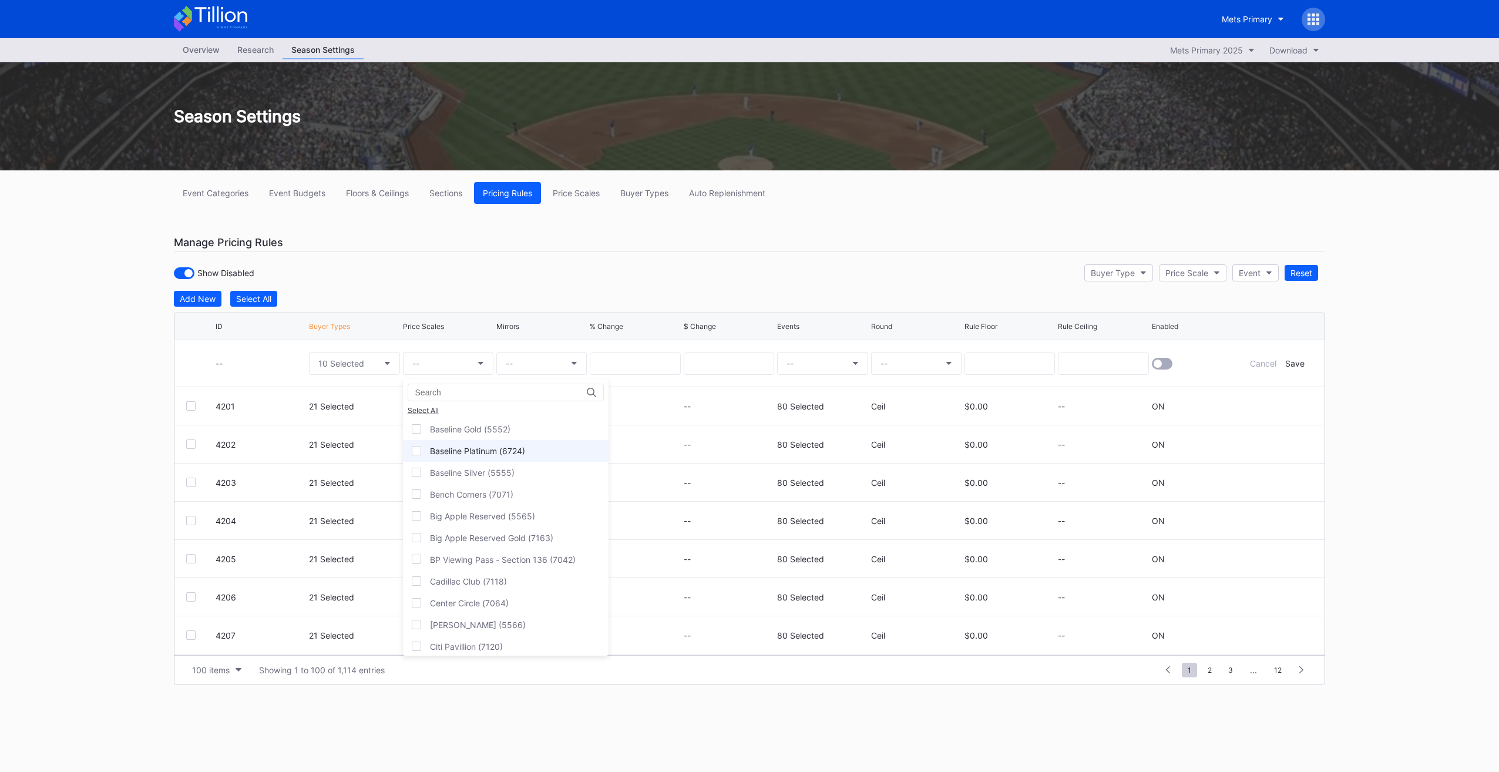
scroll to position [1116, 0]
click at [533, 460] on div "Baseline Box (5556)" at bounding box center [506, 466] width 206 height 22
click at [529, 482] on div "Baseline Gold (5552)" at bounding box center [506, 488] width 206 height 22
drag, startPoint x: 523, startPoint y: 502, endPoint x: 519, endPoint y: 515, distance: 13.0
click at [520, 505] on div "Baseline Platinum (6724)" at bounding box center [506, 510] width 206 height 22
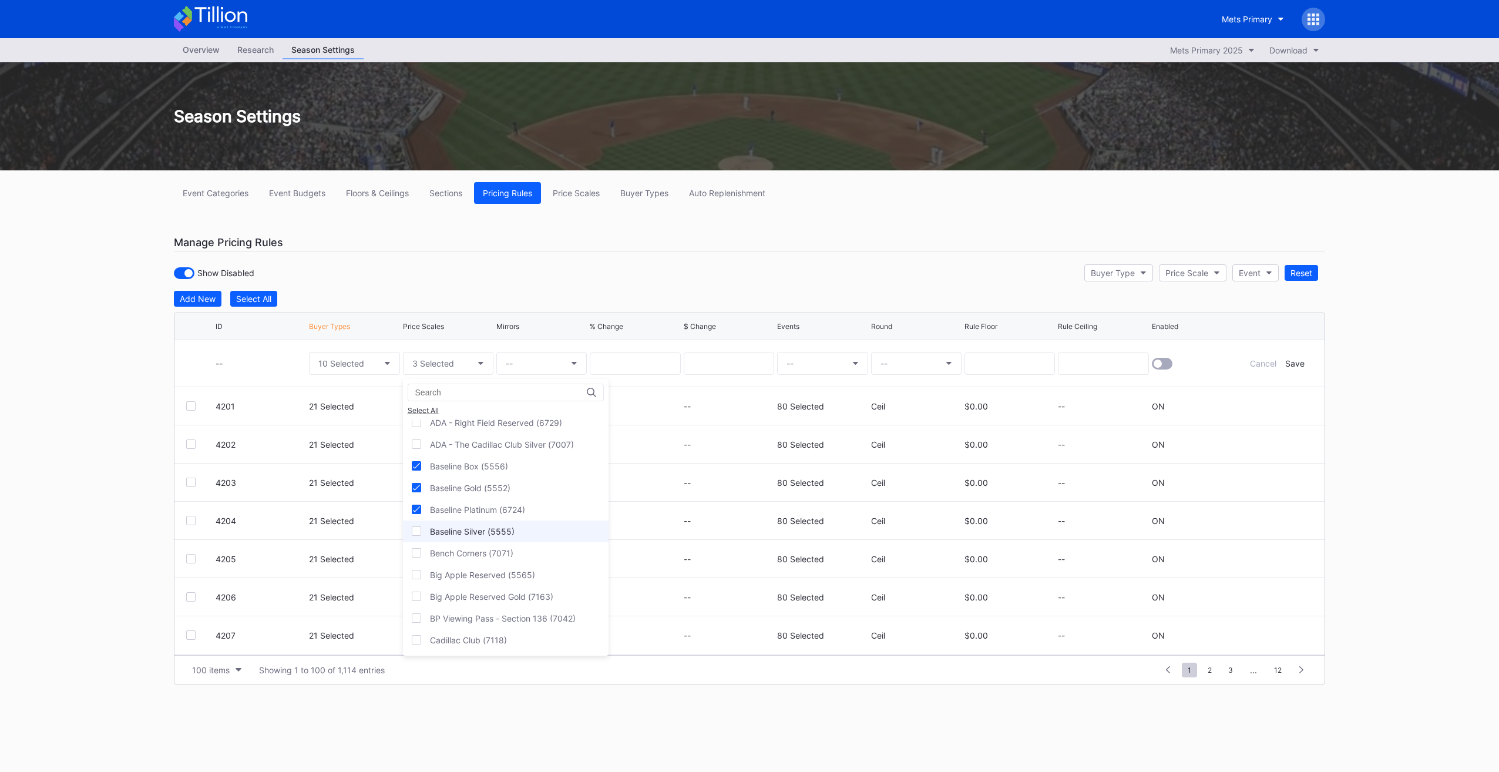
click at [515, 522] on div "Baseline Silver (5555)" at bounding box center [506, 531] width 206 height 22
drag, startPoint x: 520, startPoint y: 564, endPoint x: 521, endPoint y: 572, distance: 8.3
click at [519, 570] on div "Big Apple Reserved (5565)" at bounding box center [482, 575] width 105 height 10
drag, startPoint x: 873, startPoint y: 268, endPoint x: 804, endPoint y: 332, distance: 94.3
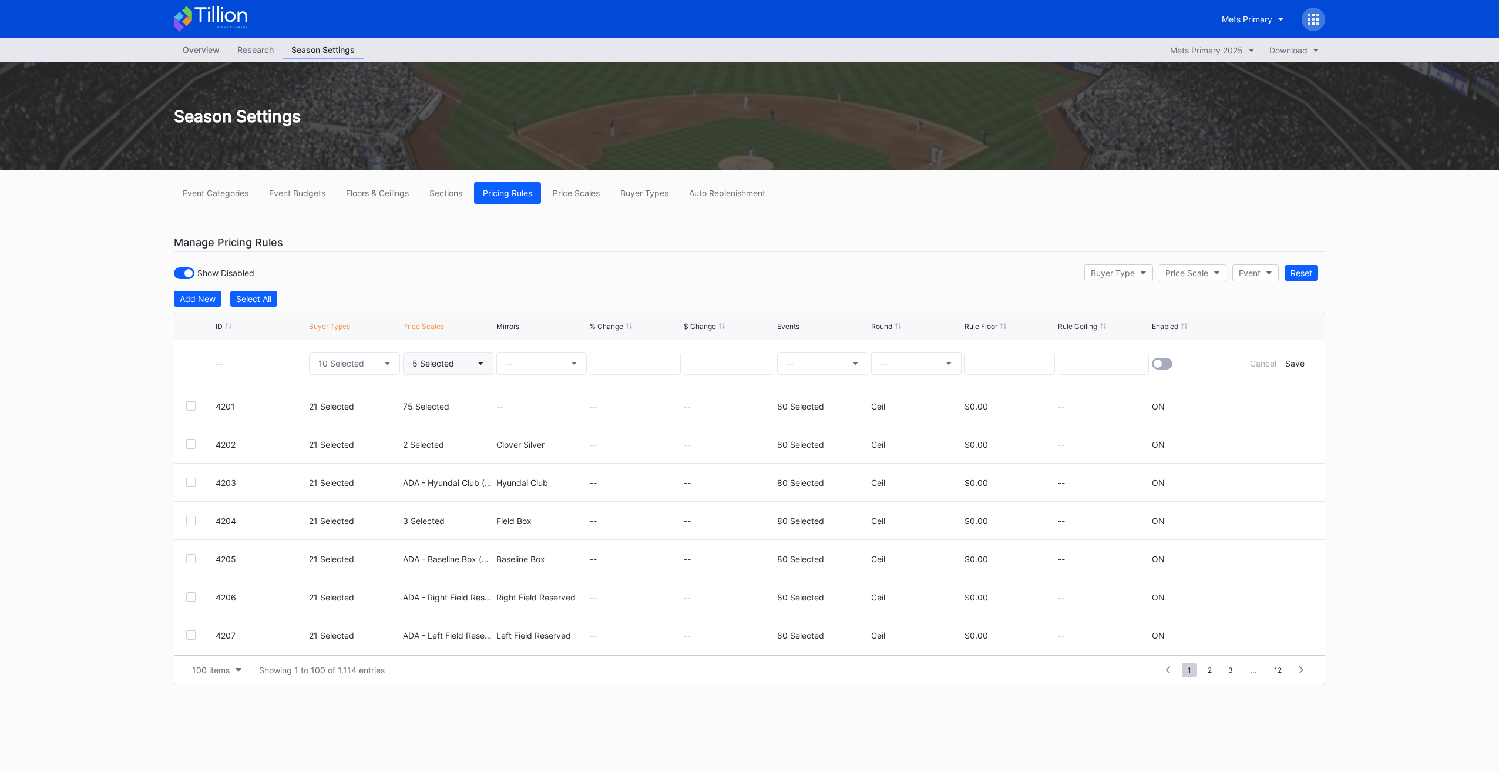
click at [459, 363] on button "5 Selected" at bounding box center [448, 363] width 90 height 23
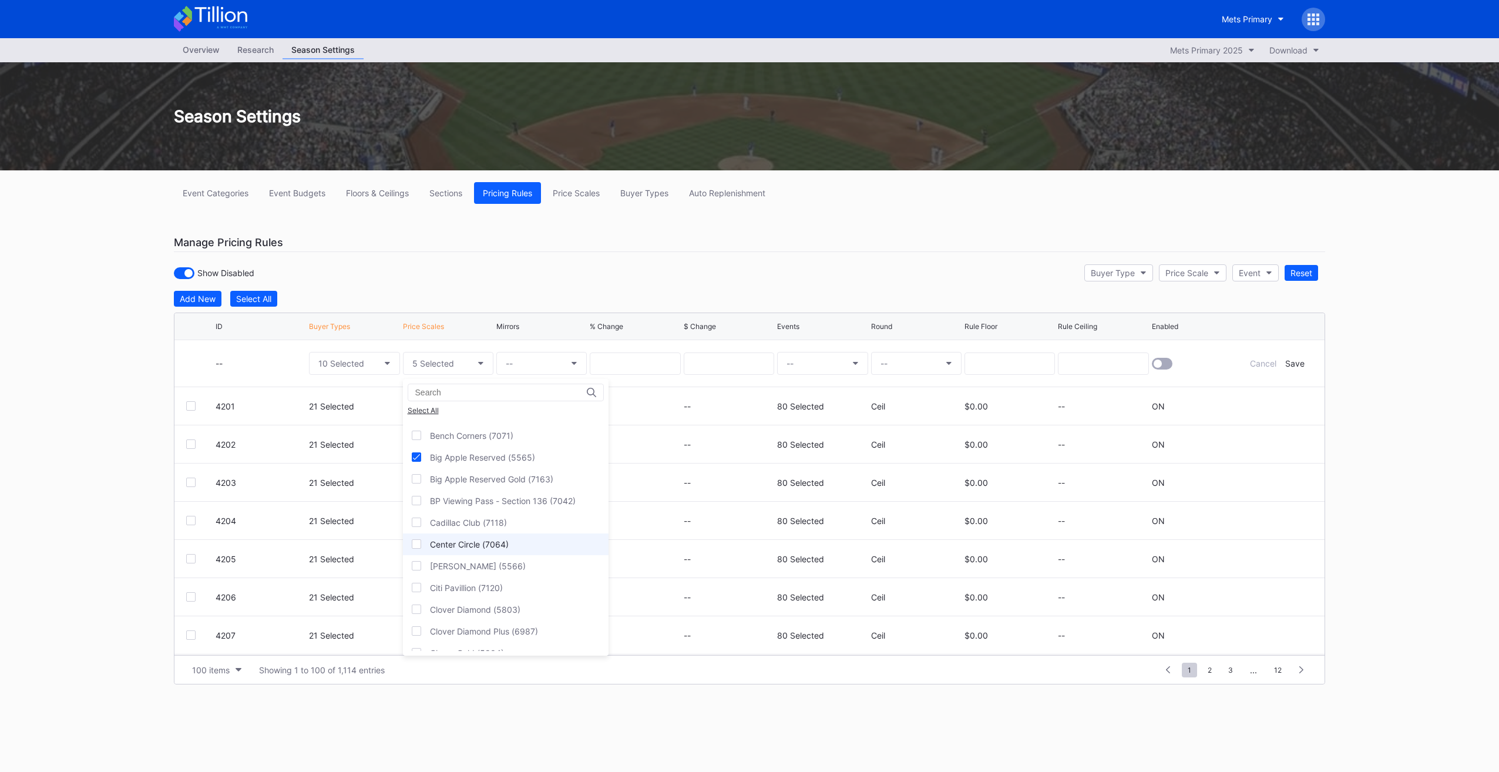
scroll to position [1292, 0]
click at [523, 542] on div "Clover Diamond (5803)" at bounding box center [506, 551] width 206 height 22
click at [511, 587] on div "Clover Gold (5804)" at bounding box center [506, 594] width 206 height 22
click at [520, 627] on div "Clover Platinum (5802)" at bounding box center [506, 638] width 206 height 22
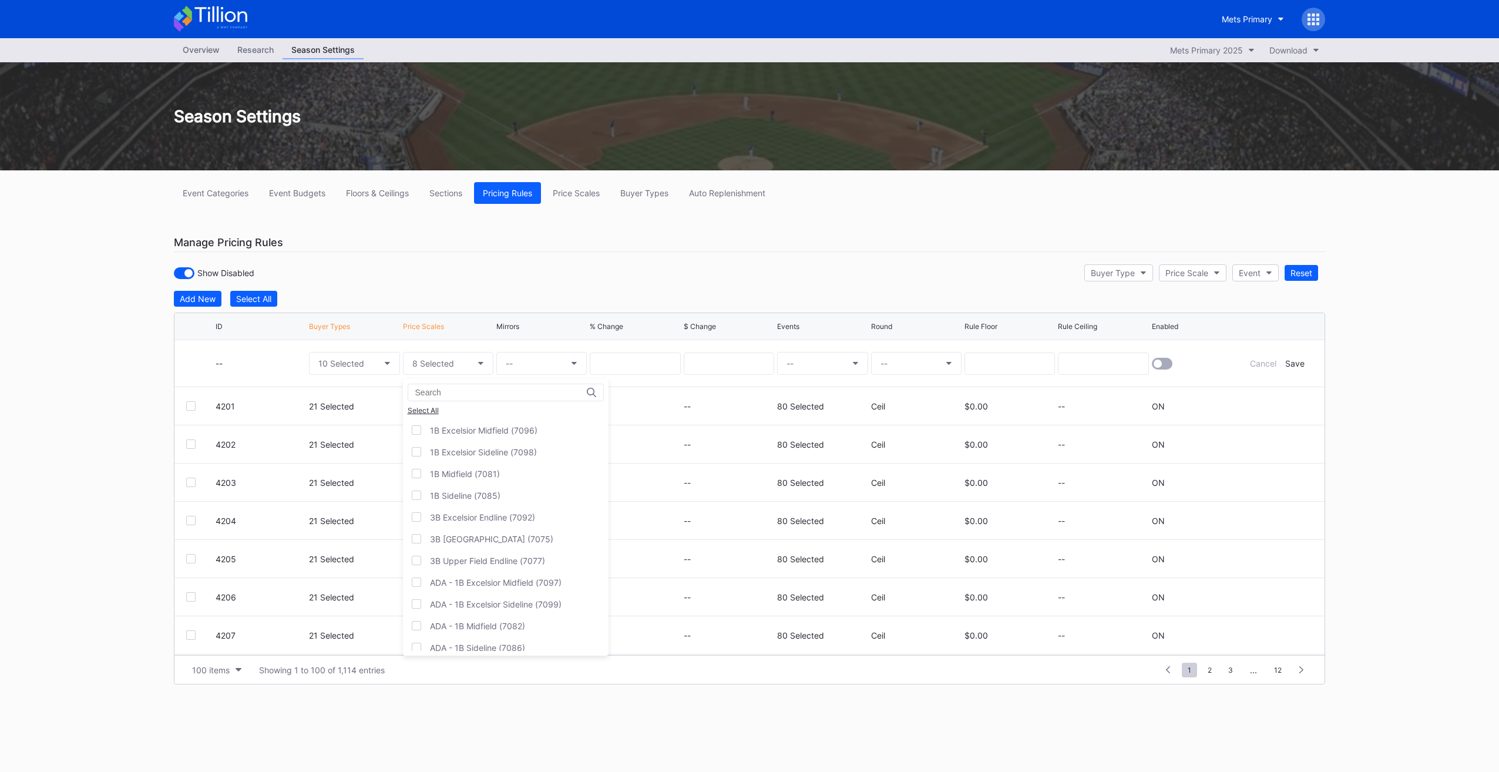
click at [438, 401] on div "Select All 1B Excelsior Midfield (7096) 1B Excelsior Sideline (7098) 1B Midfiel…" at bounding box center [506, 517] width 206 height 277
click at [434, 409] on div "Select All" at bounding box center [506, 410] width 196 height 9
click at [434, 409] on div "Deselect All" at bounding box center [506, 410] width 196 height 9
click at [512, 460] on div "Baseline Box (5556)" at bounding box center [506, 466] width 206 height 22
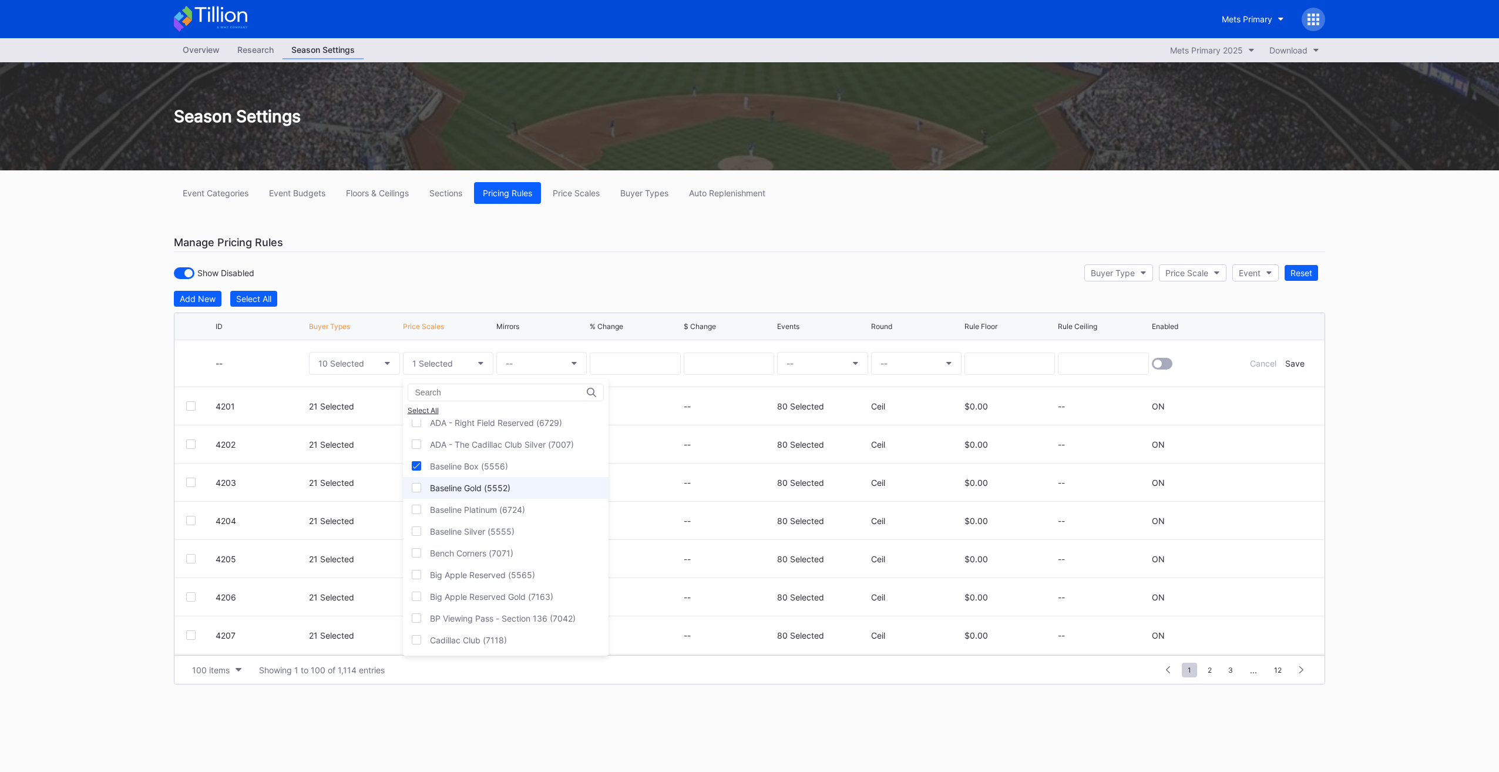
click at [510, 480] on div "Baseline Gold (5552)" at bounding box center [506, 488] width 206 height 22
click at [505, 505] on div "Baseline Platinum (6724)" at bounding box center [477, 510] width 95 height 10
click at [509, 526] on div "Baseline Silver (5555)" at bounding box center [472, 531] width 85 height 10
click at [441, 570] on div "Big Apple Reserved (5565)" at bounding box center [482, 575] width 105 height 10
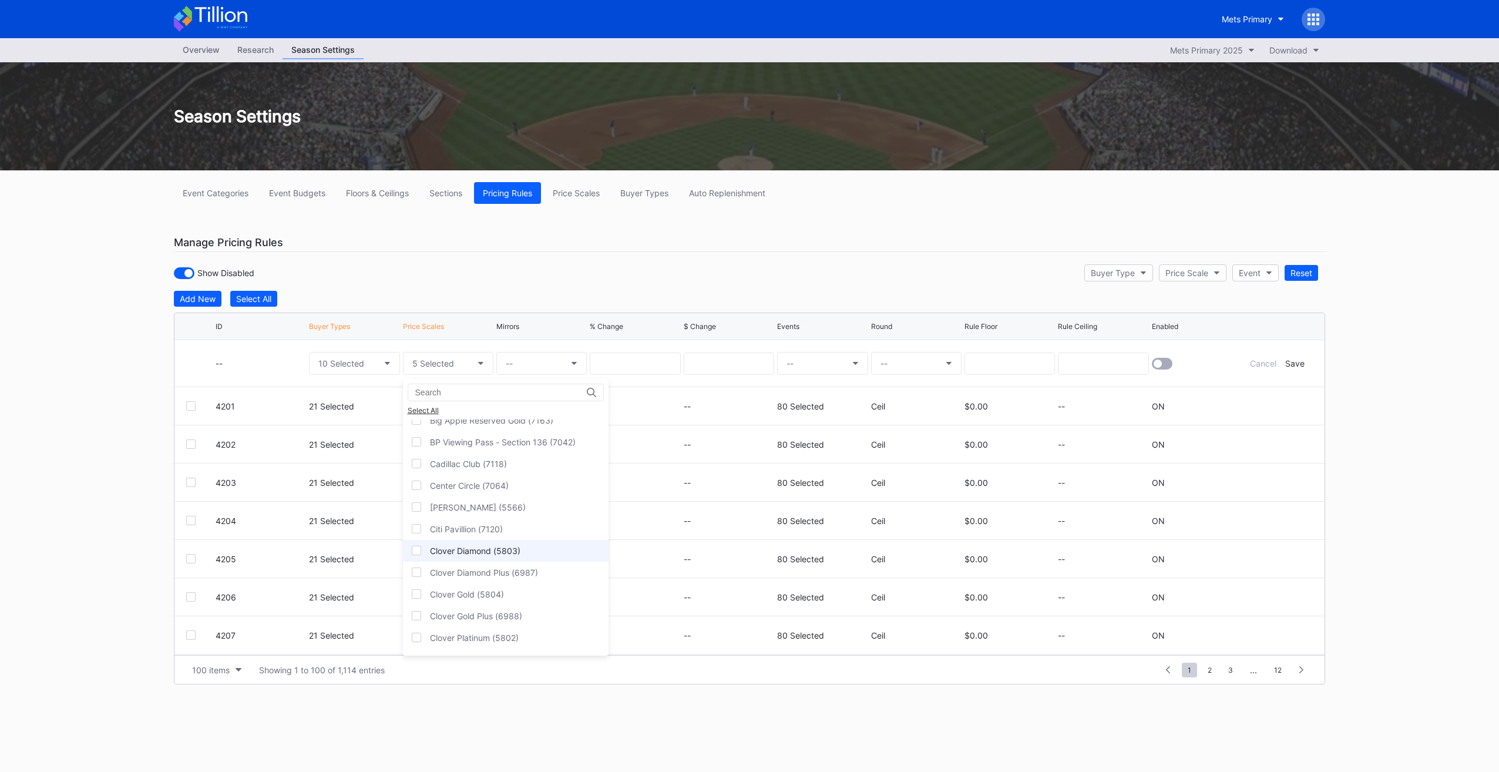
click at [456, 546] on div "Clover Diamond (5803)" at bounding box center [475, 551] width 90 height 10
click at [428, 583] on div "Clover Gold (5804)" at bounding box center [506, 594] width 206 height 22
click at [505, 574] on div "Clover Platinum (5802)" at bounding box center [474, 579] width 89 height 10
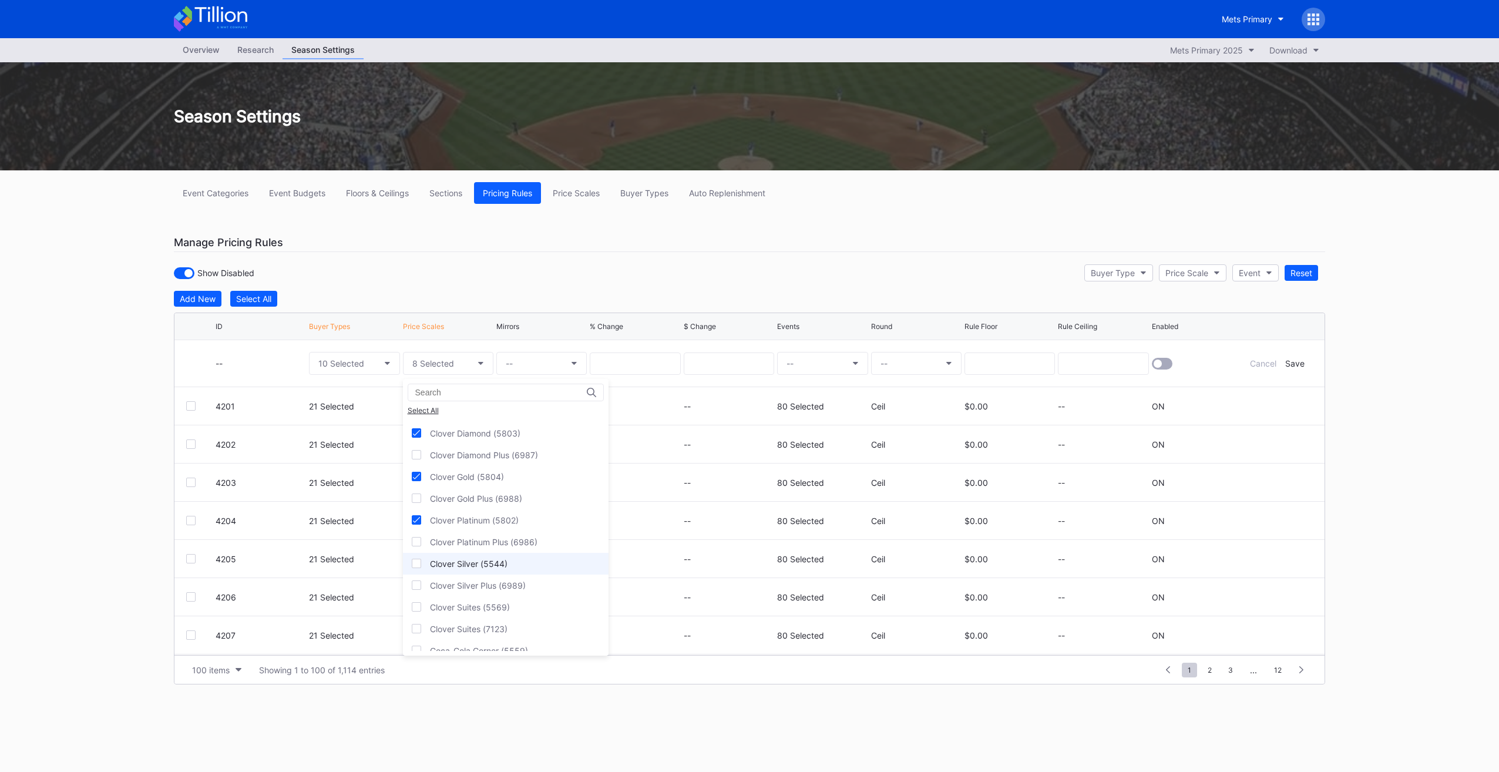
click at [503, 554] on div "Clover Silver (5544)" at bounding box center [506, 564] width 206 height 22
click at [496, 587] on div "Coca-Cola Corner (5559)" at bounding box center [479, 592] width 98 height 10
click at [526, 630] on div "Coca-Cola Corner Gold (5512)" at bounding box center [488, 635] width 116 height 10
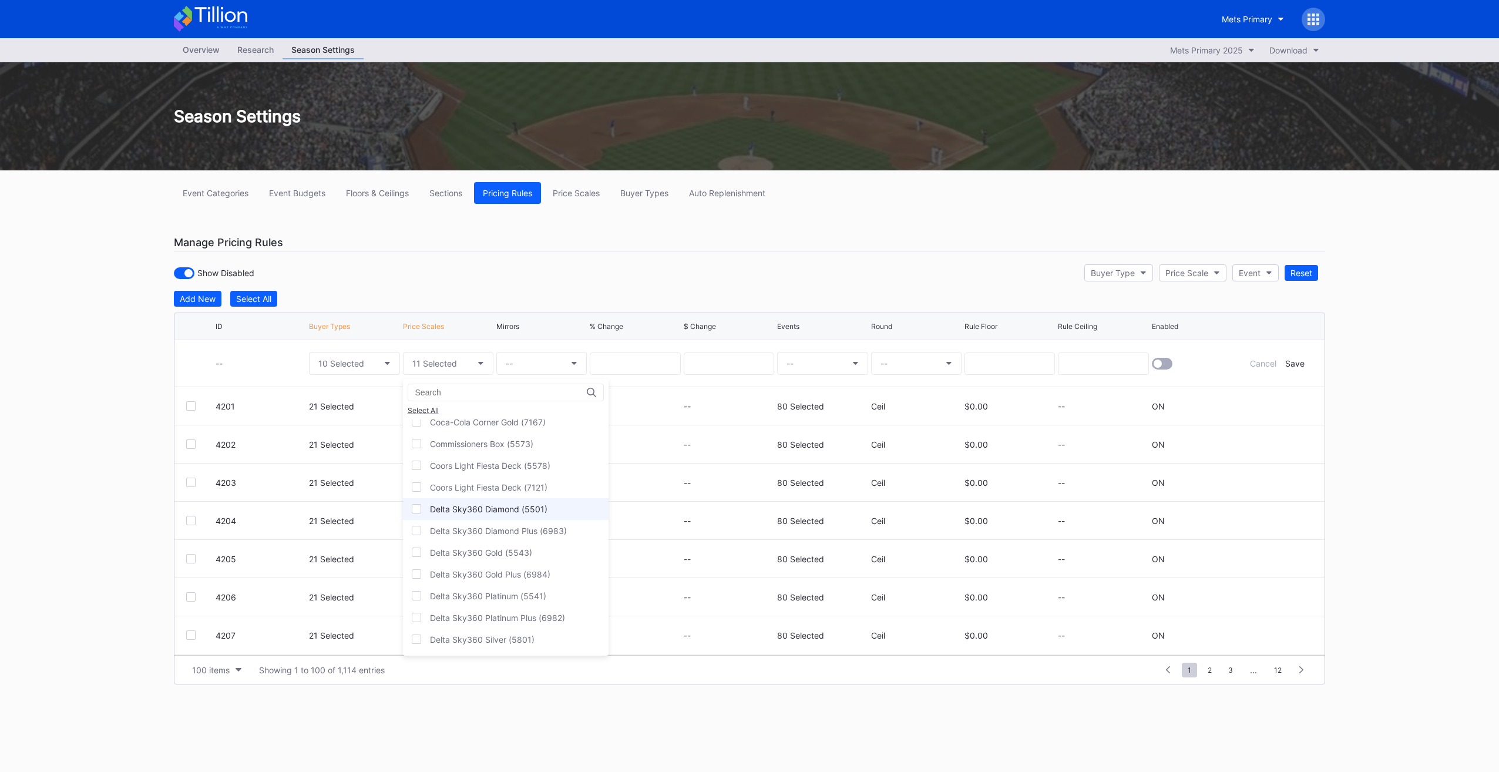
click at [492, 504] on div "Delta Sky360 Diamond (5501)" at bounding box center [488, 509] width 117 height 10
click at [532, 542] on div "Delta Sky360 Gold (5543)" at bounding box center [506, 553] width 206 height 22
click at [574, 585] on div "Delta Sky360 Platinum (5541)" at bounding box center [506, 596] width 206 height 22
click at [444, 570] on div "Delta Sky360 Silver (5801)" at bounding box center [506, 581] width 206 height 22
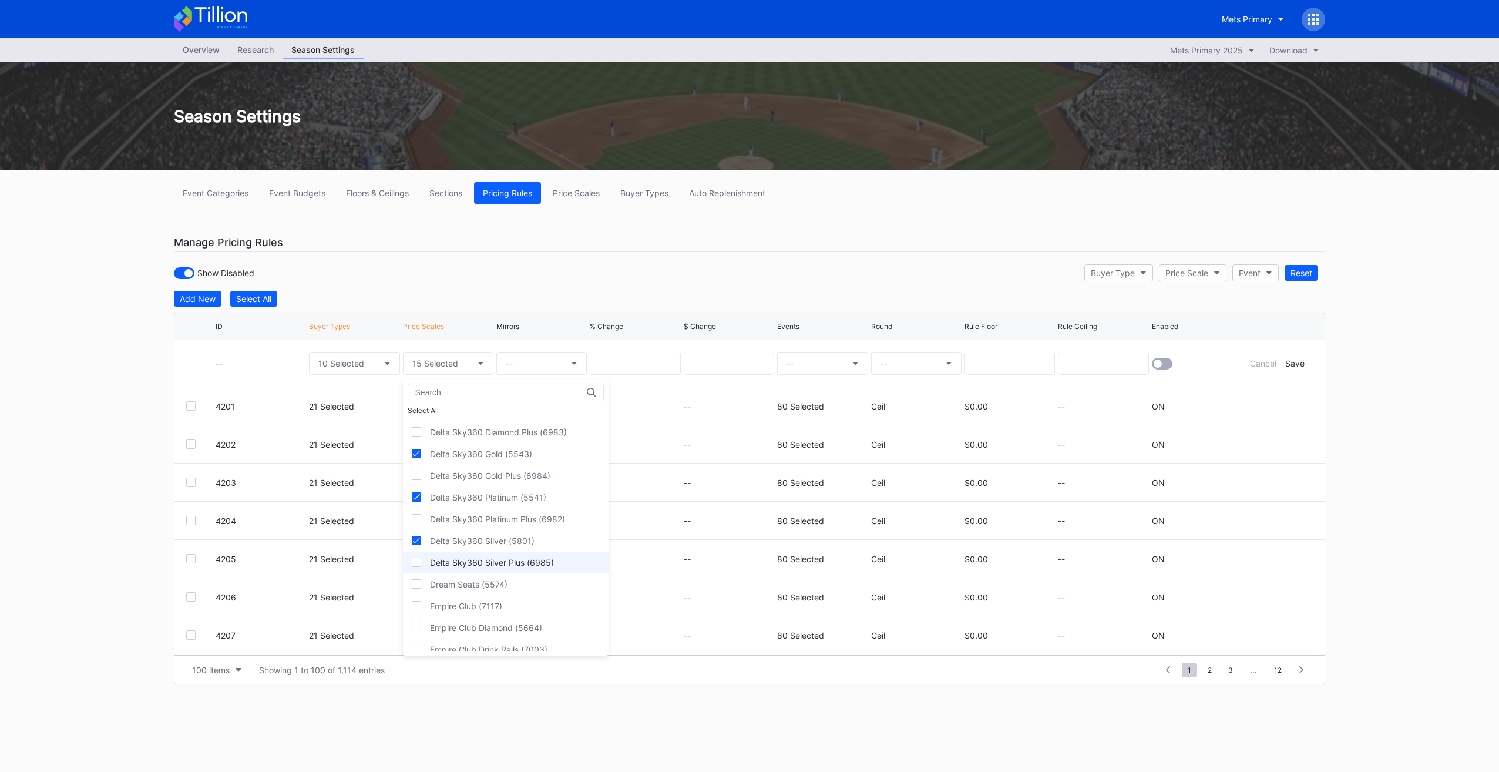
scroll to position [1821, 0]
click at [496, 598] on div "Empire Club Diamond (5664)" at bounding box center [506, 609] width 206 height 22
click at [510, 589] on div "Empire Club Gold (5665)" at bounding box center [478, 594] width 96 height 10
click at [518, 610] on div "Empire Club Platinum (5663)" at bounding box center [485, 615] width 111 height 10
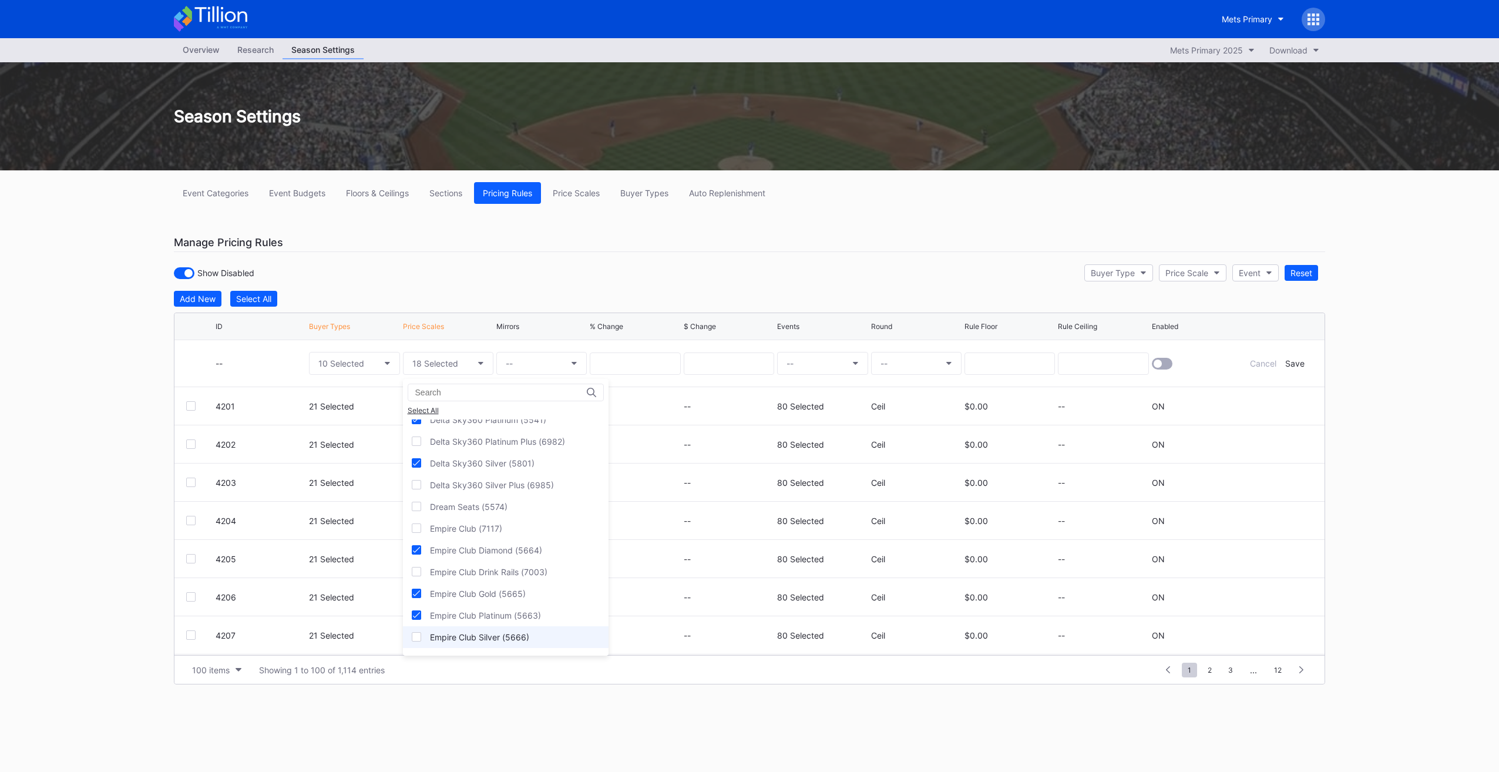
click at [458, 632] on div "Empire Club Silver (5666)" at bounding box center [479, 637] width 99 height 10
click at [517, 593] on div "Excelsior Box (5508)" at bounding box center [506, 604] width 206 height 22
click at [529, 621] on div "Excelsior Box Gold (5507)" at bounding box center [480, 626] width 100 height 10
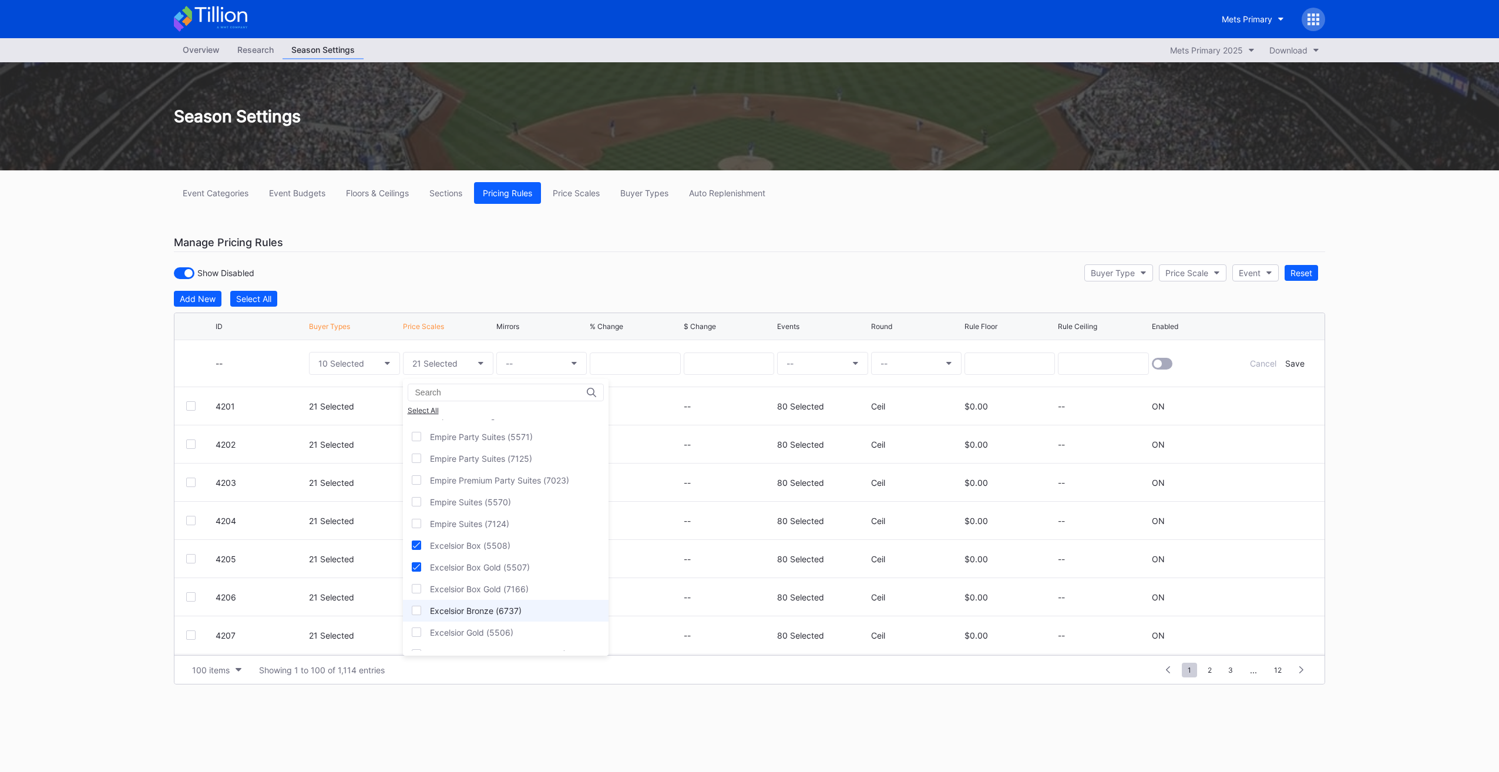
click at [525, 600] on div "Excelsior Bronze (6737)" at bounding box center [506, 611] width 206 height 22
click at [526, 621] on div "Excelsior Gold (5506)" at bounding box center [506, 632] width 206 height 22
click at [488, 538] on div "Excelsior Platinum (6736)" at bounding box center [479, 543] width 98 height 10
click at [495, 554] on div "Excelsior Reserved (5557)" at bounding box center [506, 565] width 206 height 22
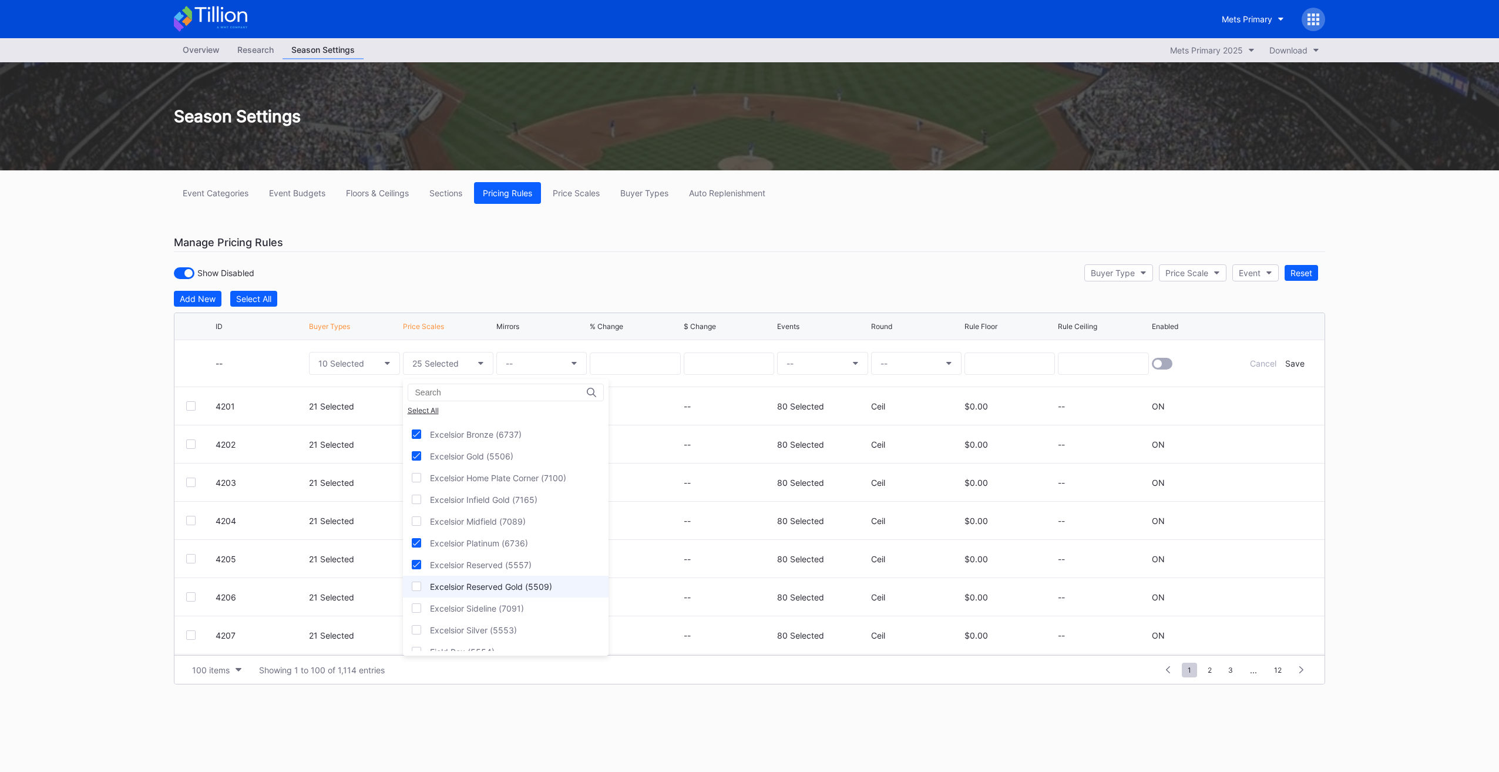
click at [516, 581] on div "Excelsior Reserved Gold (5509)" at bounding box center [491, 586] width 122 height 10
click at [531, 619] on div "Excelsior Silver (5553)" at bounding box center [506, 630] width 206 height 22
click at [468, 641] on div "Field Box (5554)" at bounding box center [506, 652] width 206 height 22
click at [477, 668] on div "Field Box Gold (5811)" at bounding box center [471, 673] width 82 height 10
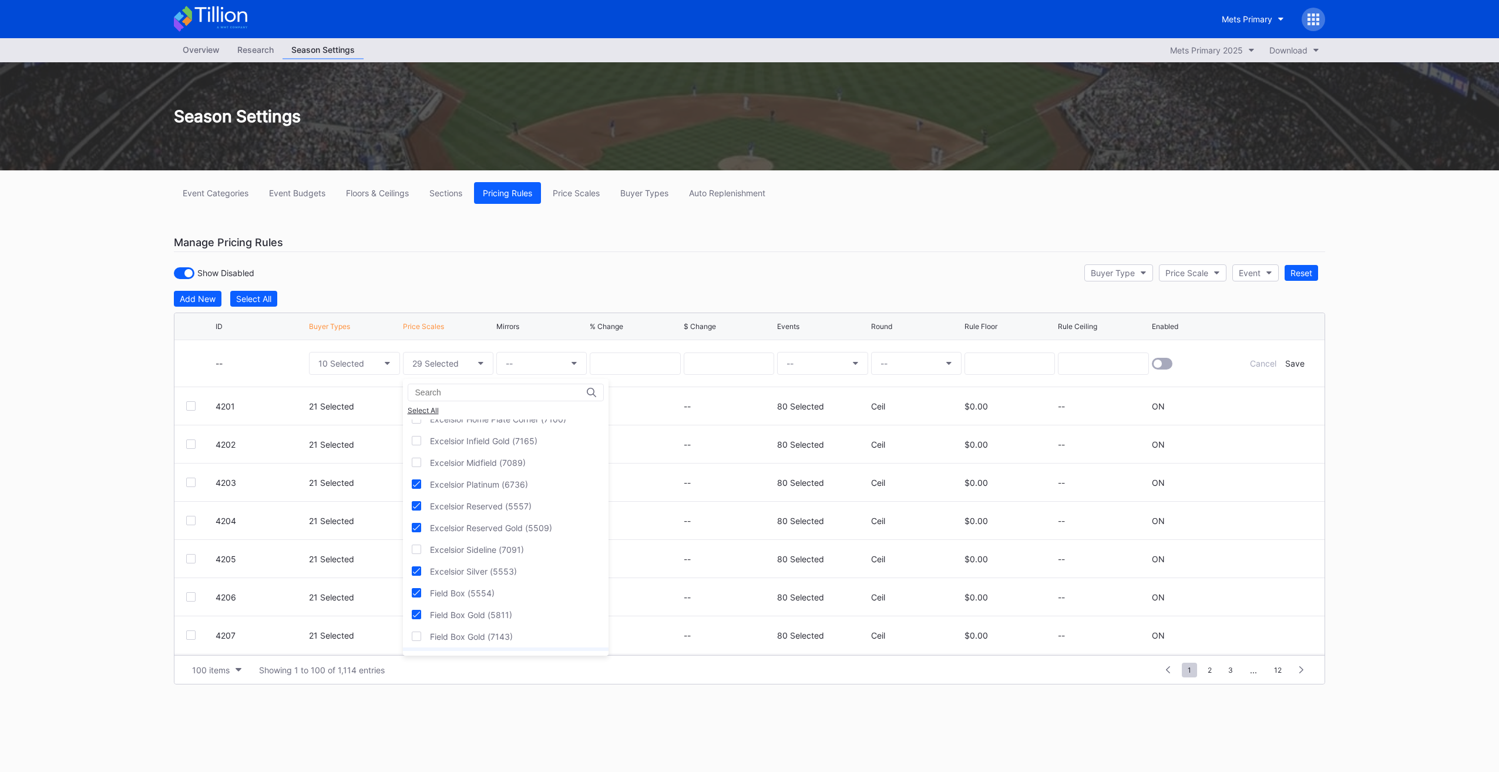
click at [562, 647] on div "Field Bronze (6723)" at bounding box center [506, 658] width 206 height 22
click at [544, 610] on div "Field Diamond (5810)" at bounding box center [506, 621] width 206 height 22
click at [540, 632] on div "Field Gold (5547)" at bounding box center [506, 643] width 206 height 22
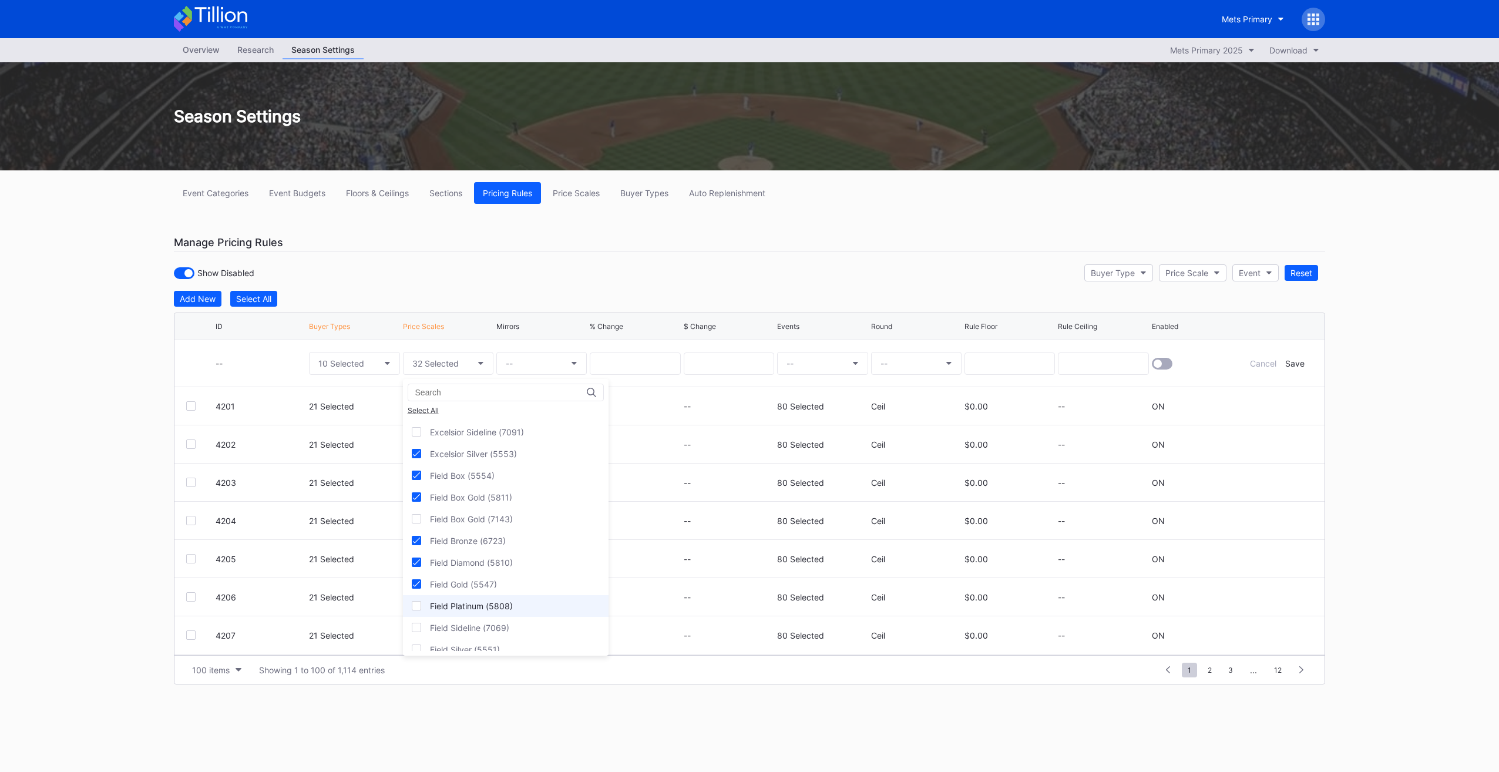
click at [535, 595] on div "Field Platinum (5808)" at bounding box center [506, 606] width 206 height 22
click at [534, 580] on div "Field Silver (5551)" at bounding box center [506, 591] width 206 height 22
click at [526, 623] on div "Hyundai Club (5548)" at bounding box center [506, 634] width 206 height 22
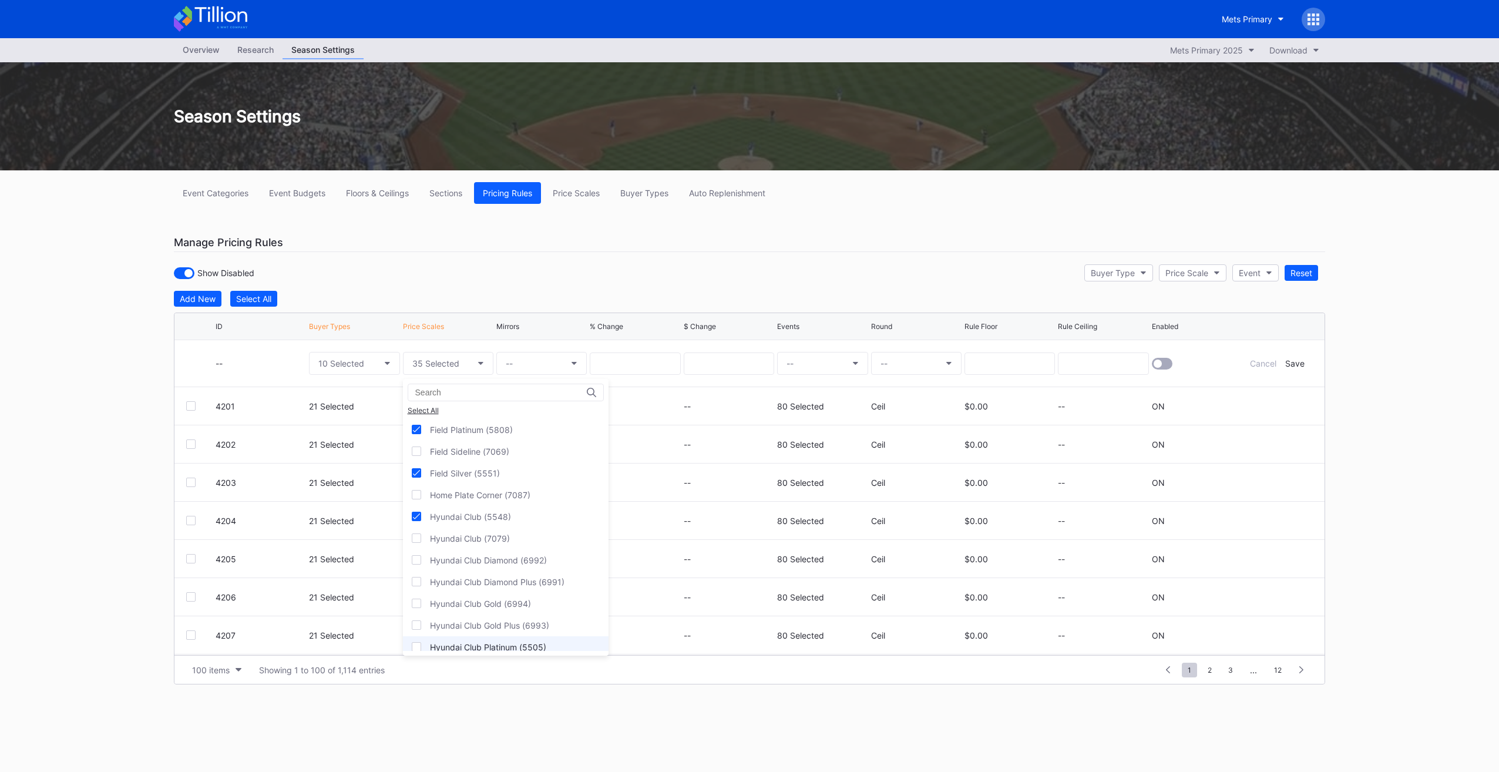
click at [532, 642] on div "Hyundai Club Platinum (5505)" at bounding box center [488, 647] width 116 height 10
click at [549, 606] on div "Left Field Reserved (6732)" at bounding box center [506, 617] width 206 height 22
click at [556, 627] on div "Left Field Reserved Gold (6731)" at bounding box center [506, 638] width 206 height 22
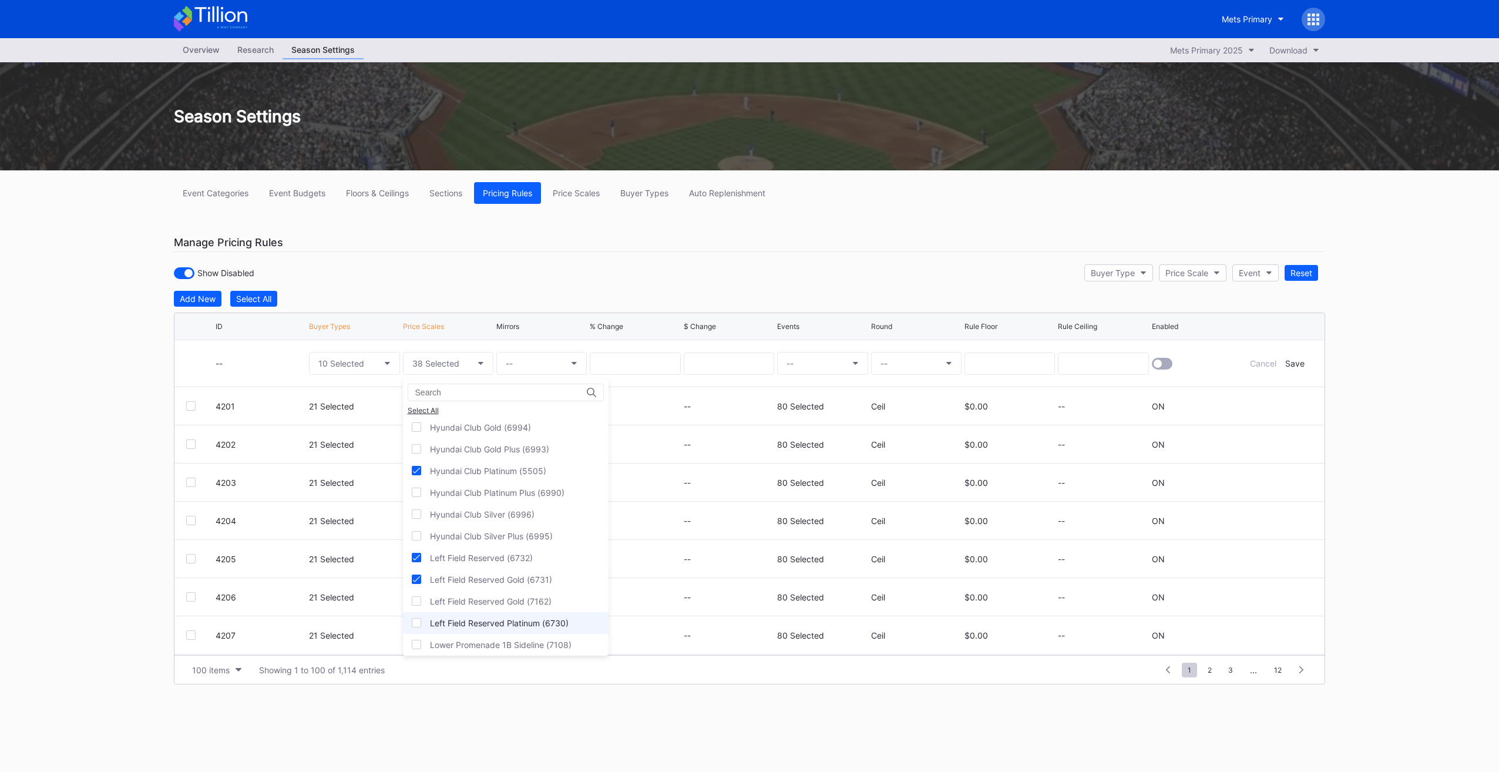
click at [550, 612] on div "Left Field Reserved Platinum (6730)" at bounding box center [506, 623] width 206 height 22
click at [532, 566] on div "Metropolitan Box (5550)" at bounding box center [506, 577] width 206 height 22
click at [538, 610] on div "Metropolitan Bronze (5583)" at bounding box center [506, 621] width 206 height 22
click at [509, 631] on div "Metropolitan Diamond (5502)" at bounding box center [506, 642] width 206 height 22
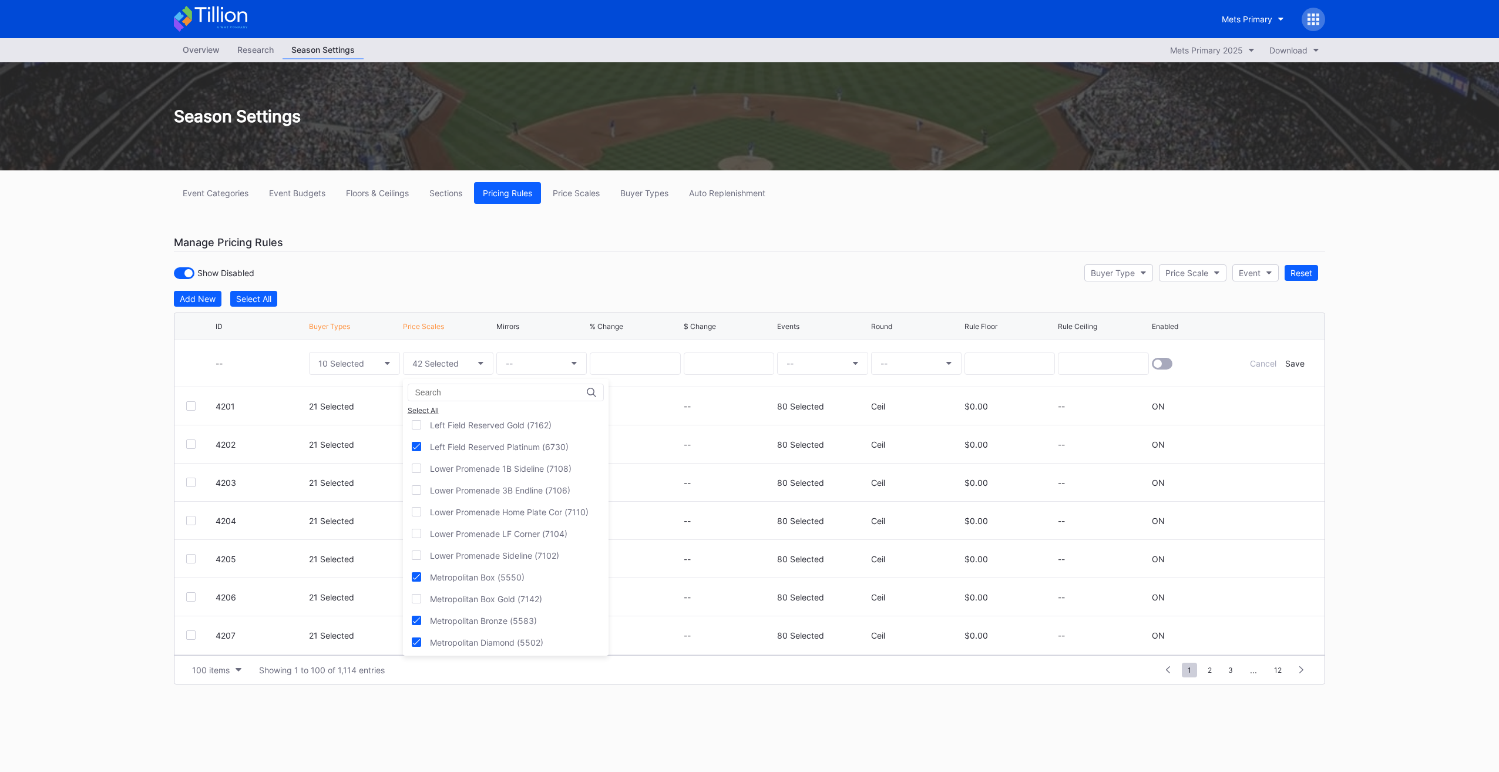
click at [513, 653] on div "Metropolitan Field Bronze (5807)" at bounding box center [506, 664] width 206 height 22
click at [506, 557] on div "Metropolitan Field Diamond (5504)" at bounding box center [506, 568] width 206 height 22
click at [512, 579] on div "Metropolitan Field Gold (6721)" at bounding box center [506, 590] width 206 height 22
click at [516, 601] on div "Metropolitan Field Platinum (5503)" at bounding box center [506, 612] width 206 height 22
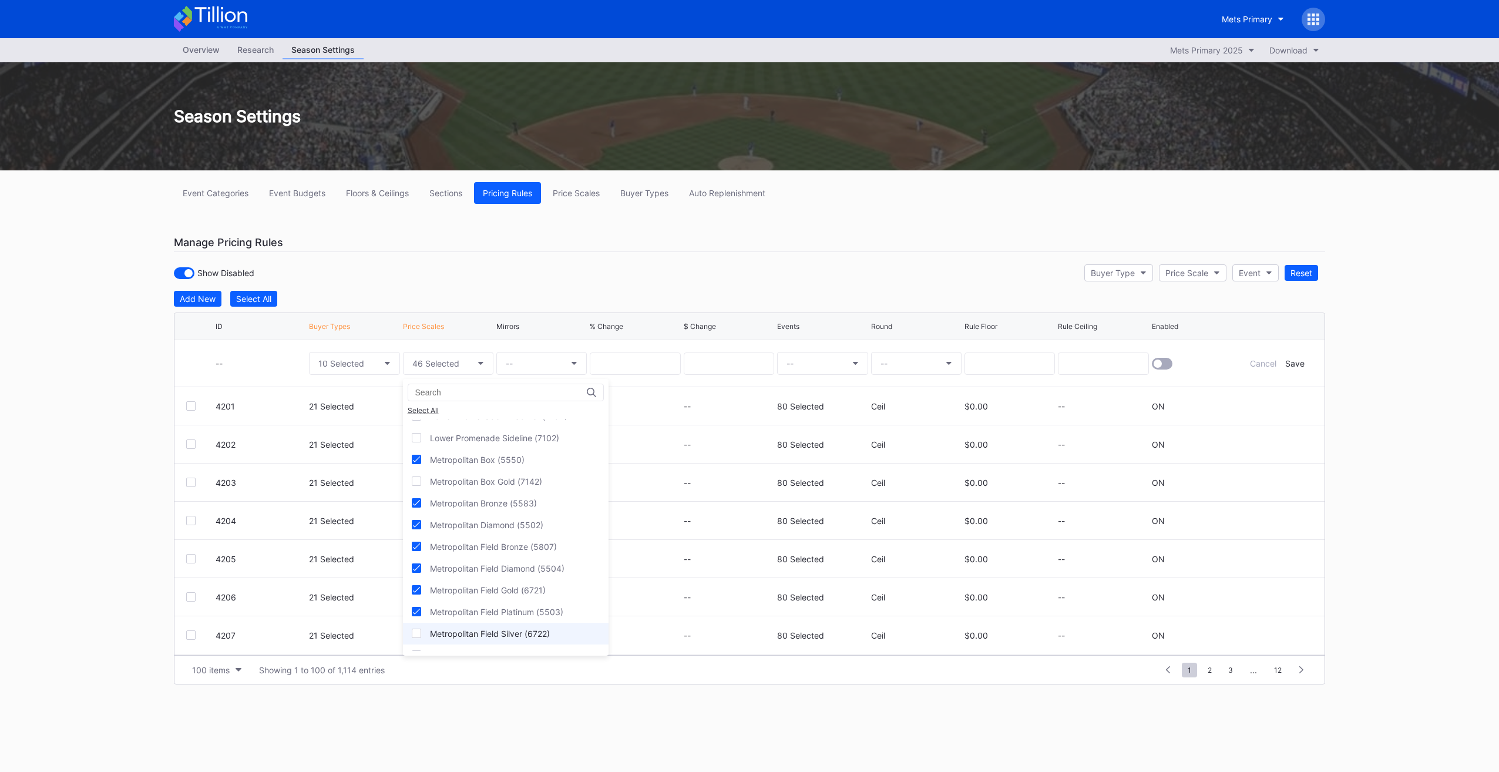
click at [517, 623] on div "Metropolitan Field Silver (6722)" at bounding box center [506, 634] width 206 height 22
click at [512, 650] on div "Metropolitan Gold (5546)" at bounding box center [479, 655] width 98 height 10
click at [479, 592] on div "Metropolitan Platinum (5545)" at bounding box center [506, 603] width 206 height 22
click at [482, 620] on div "Metropolitan Silver (5549)" at bounding box center [480, 625] width 101 height 10
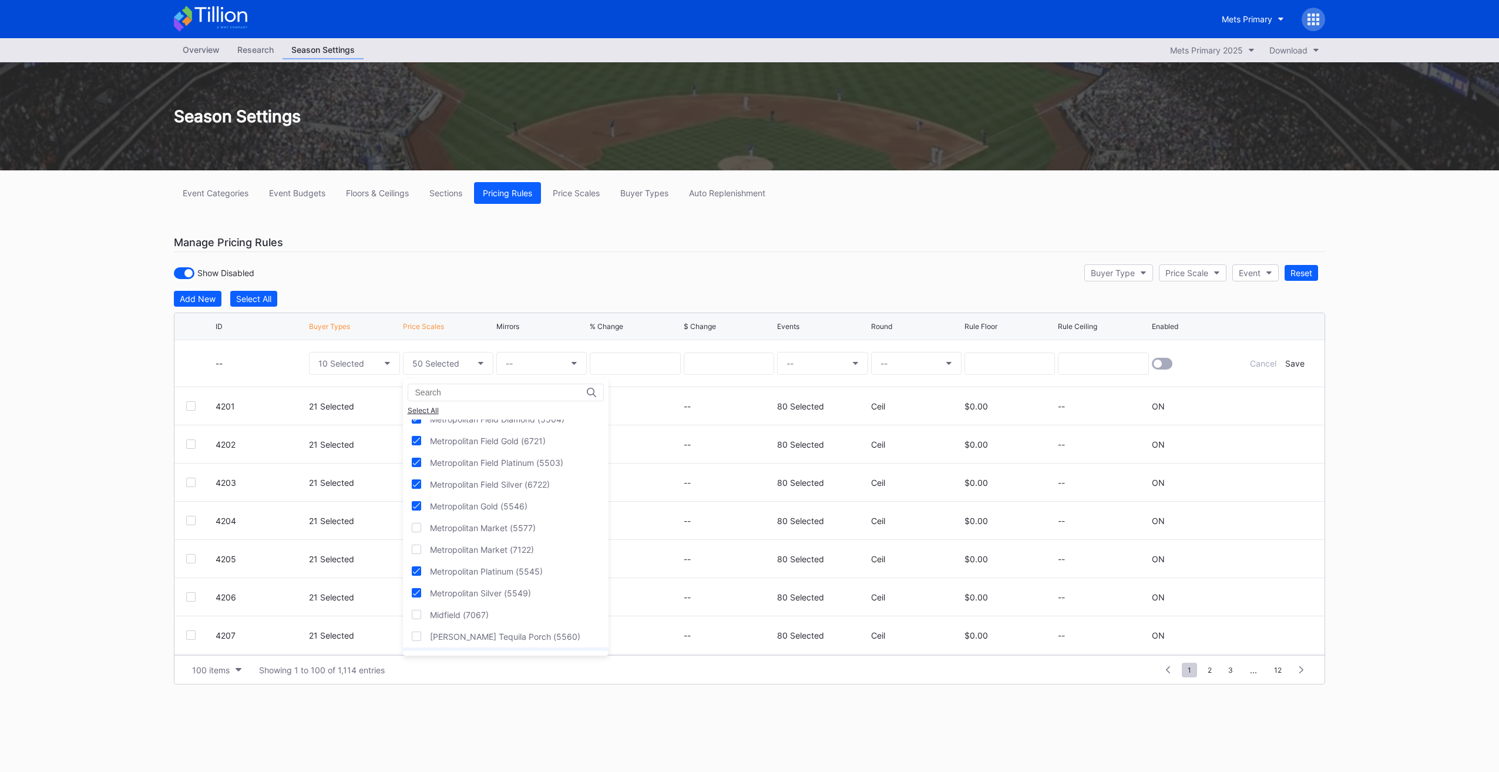
scroll to position [3407, 0]
click at [475, 604] on div "Milagro Tequila Porch (5560)" at bounding box center [505, 609] width 150 height 10
click at [503, 670] on div "Milagro Tequila Porch Gold (5513)" at bounding box center [514, 675] width 169 height 10
click at [506, 522] on div "Outfield Reserved (6735)" at bounding box center [479, 527] width 98 height 10
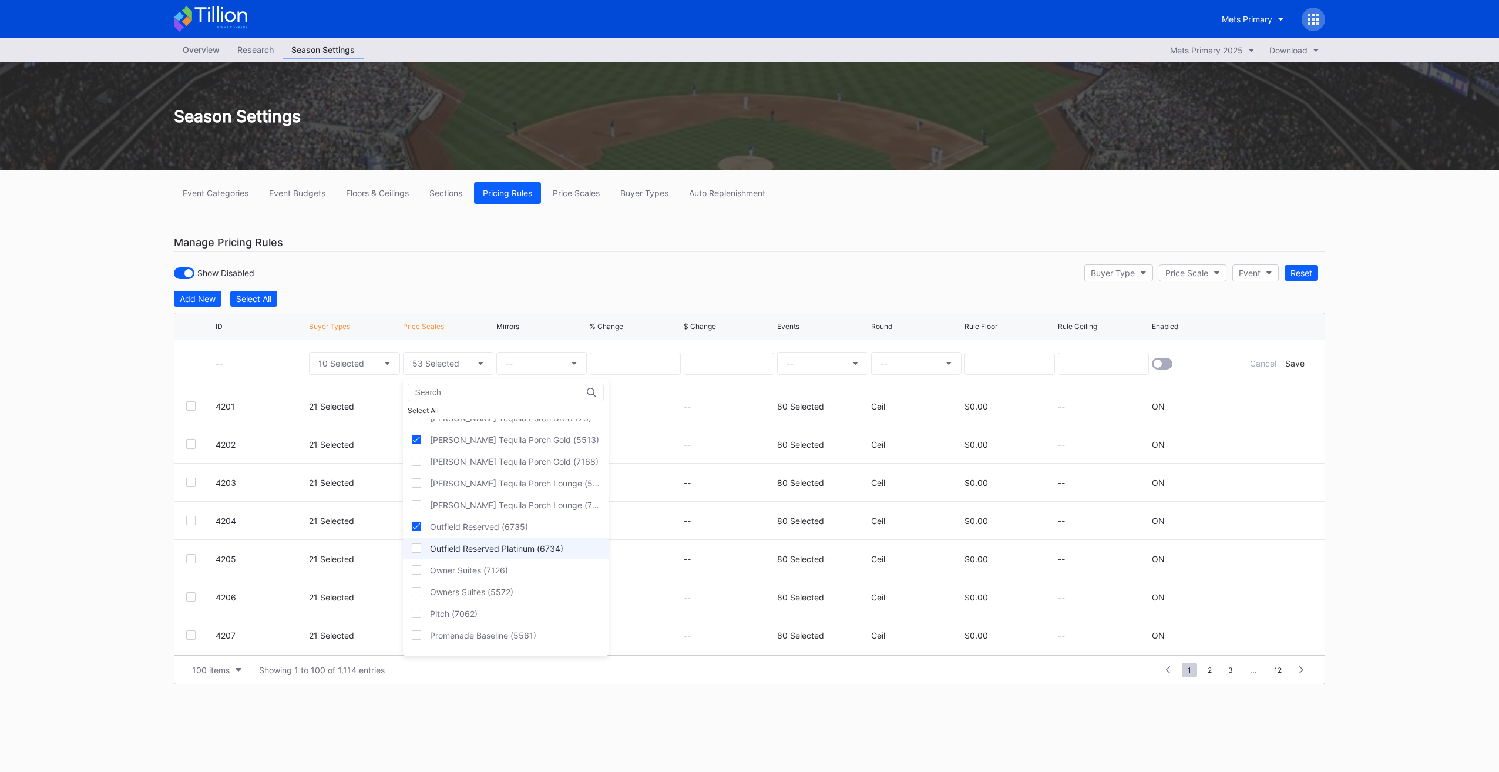
click at [515, 537] on div "Outfield Reserved Platinum (6734)" at bounding box center [506, 548] width 206 height 22
drag, startPoint x: 506, startPoint y: 546, endPoint x: 503, endPoint y: 566, distance: 20.2
click at [506, 566] on div "Promenade Baseline (5561)" at bounding box center [506, 577] width 206 height 22
click at [502, 609] on div "Promenade Box Gold (5515)" at bounding box center [506, 620] width 206 height 22
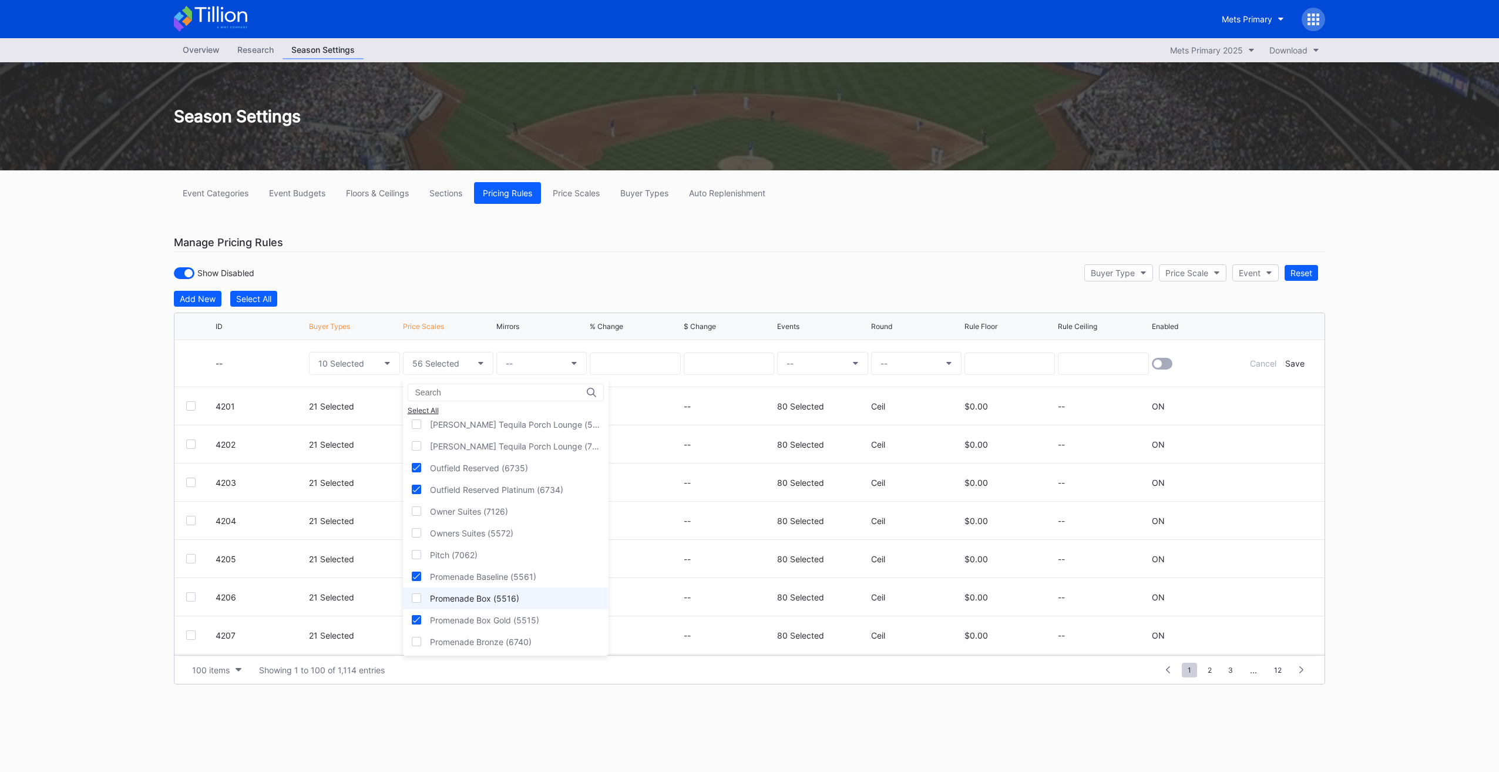
drag, startPoint x: 502, startPoint y: 575, endPoint x: 458, endPoint y: 558, distance: 46.7
click at [458, 593] on div "Promenade Box (5516)" at bounding box center [474, 598] width 89 height 10
click at [475, 637] on div "Promenade Bronze (6740)" at bounding box center [481, 642] width 102 height 10
click at [480, 658] on div "Promenade Gold (5511)" at bounding box center [475, 663] width 91 height 10
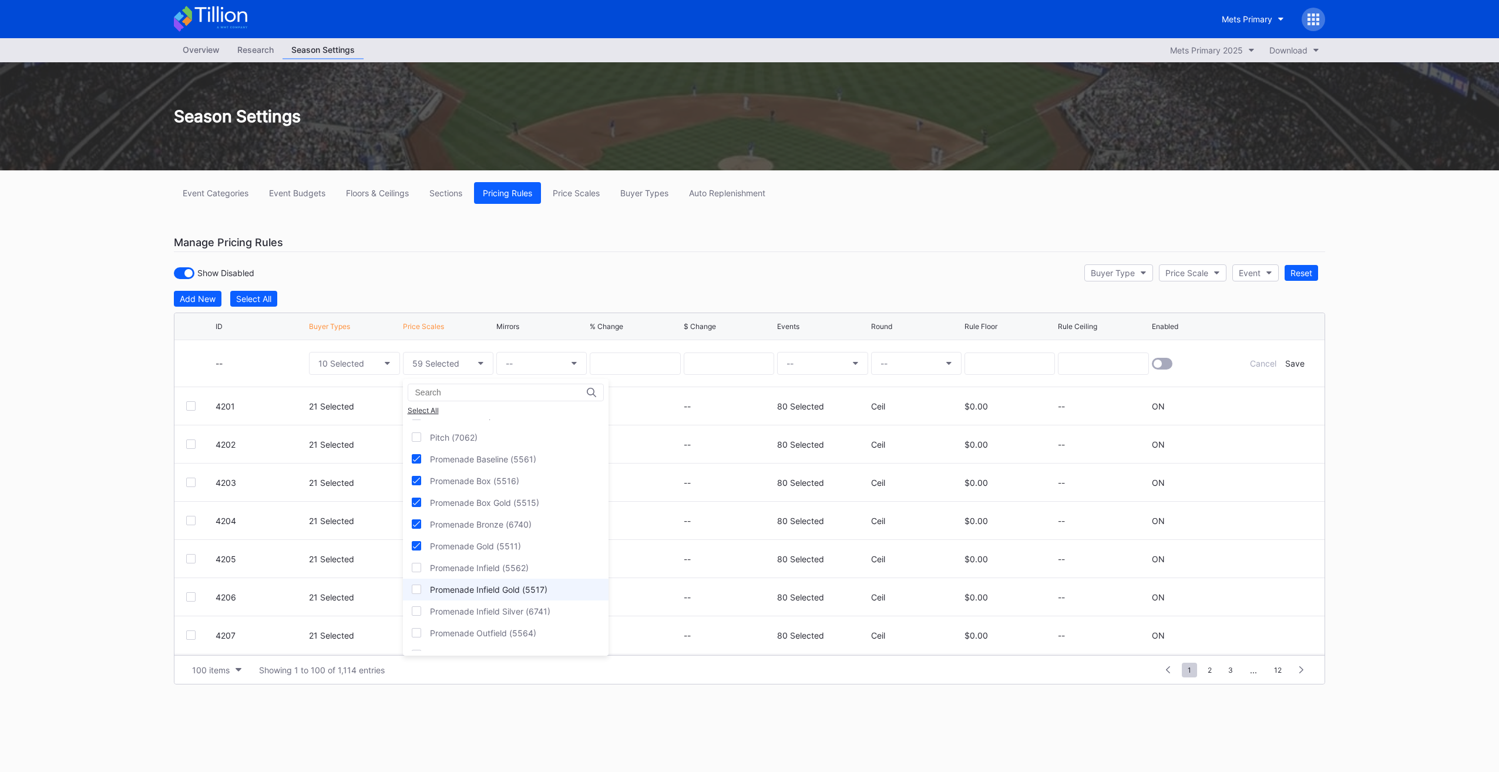
drag, startPoint x: 492, startPoint y: 532, endPoint x: 488, endPoint y: 560, distance: 28.6
click at [492, 557] on div "Promenade Infield (5562)" at bounding box center [506, 568] width 206 height 22
drag, startPoint x: 488, startPoint y: 560, endPoint x: 488, endPoint y: 578, distance: 17.6
click at [488, 563] on div "1B Excelsior Midfield (7096) 1B Excelsior Sideline (7098) 1B Midfield (7081) 1B…" at bounding box center [506, 534] width 206 height 231
drag, startPoint x: 488, startPoint y: 578, endPoint x: 490, endPoint y: 589, distance: 11.4
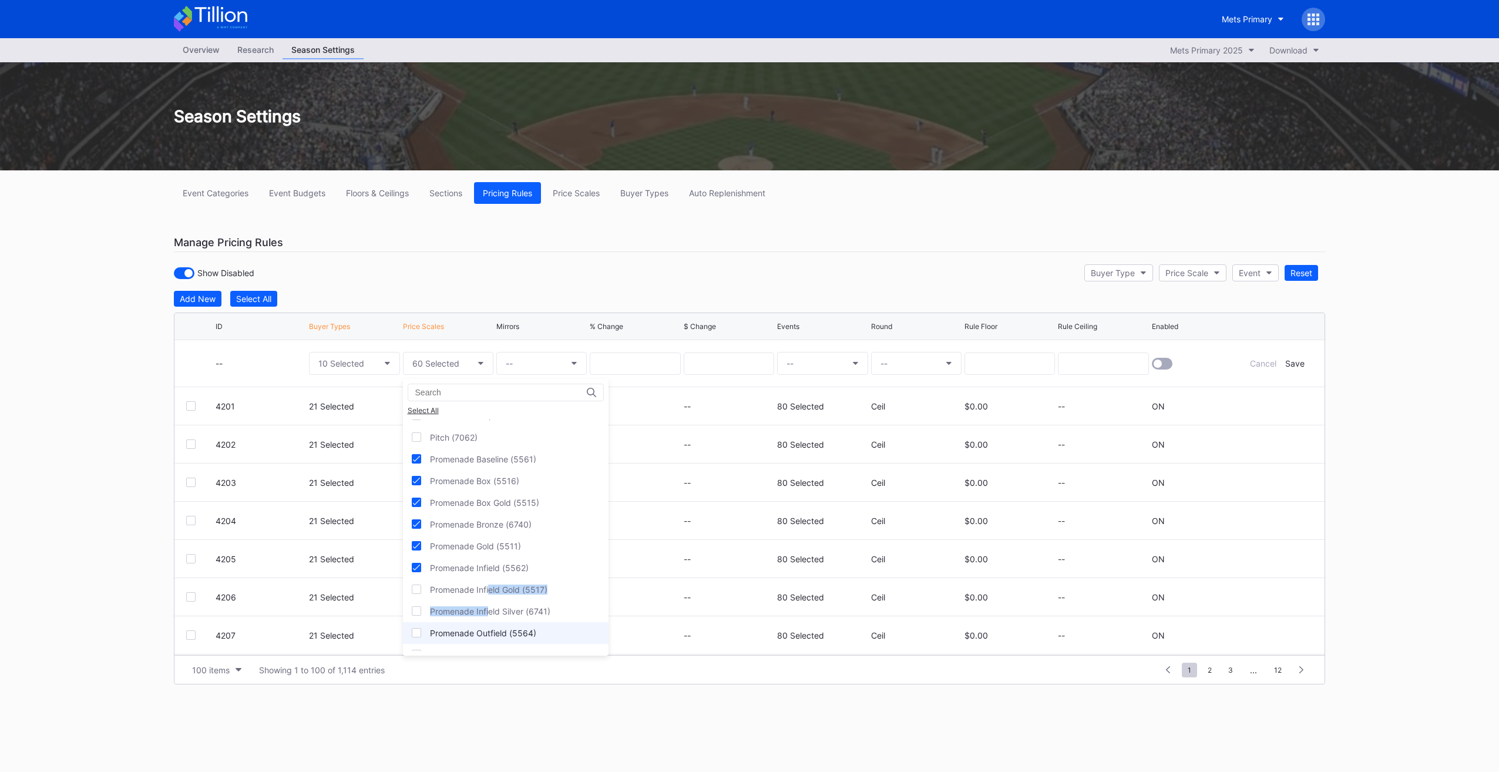
click at [488, 606] on div "Promenade Infield Silver (6741)" at bounding box center [490, 611] width 120 height 10
click at [472, 584] on div "Promenade Infield Gold (5517)" at bounding box center [488, 589] width 117 height 10
click at [479, 622] on div "Promenade Outfield (5564)" at bounding box center [506, 633] width 206 height 22
click at [485, 650] on div "Promenade Outfield Gold (5519)" at bounding box center [492, 655] width 125 height 10
click at [434, 665] on div "Promenade Platinum (6739)" at bounding box center [506, 676] width 206 height 22
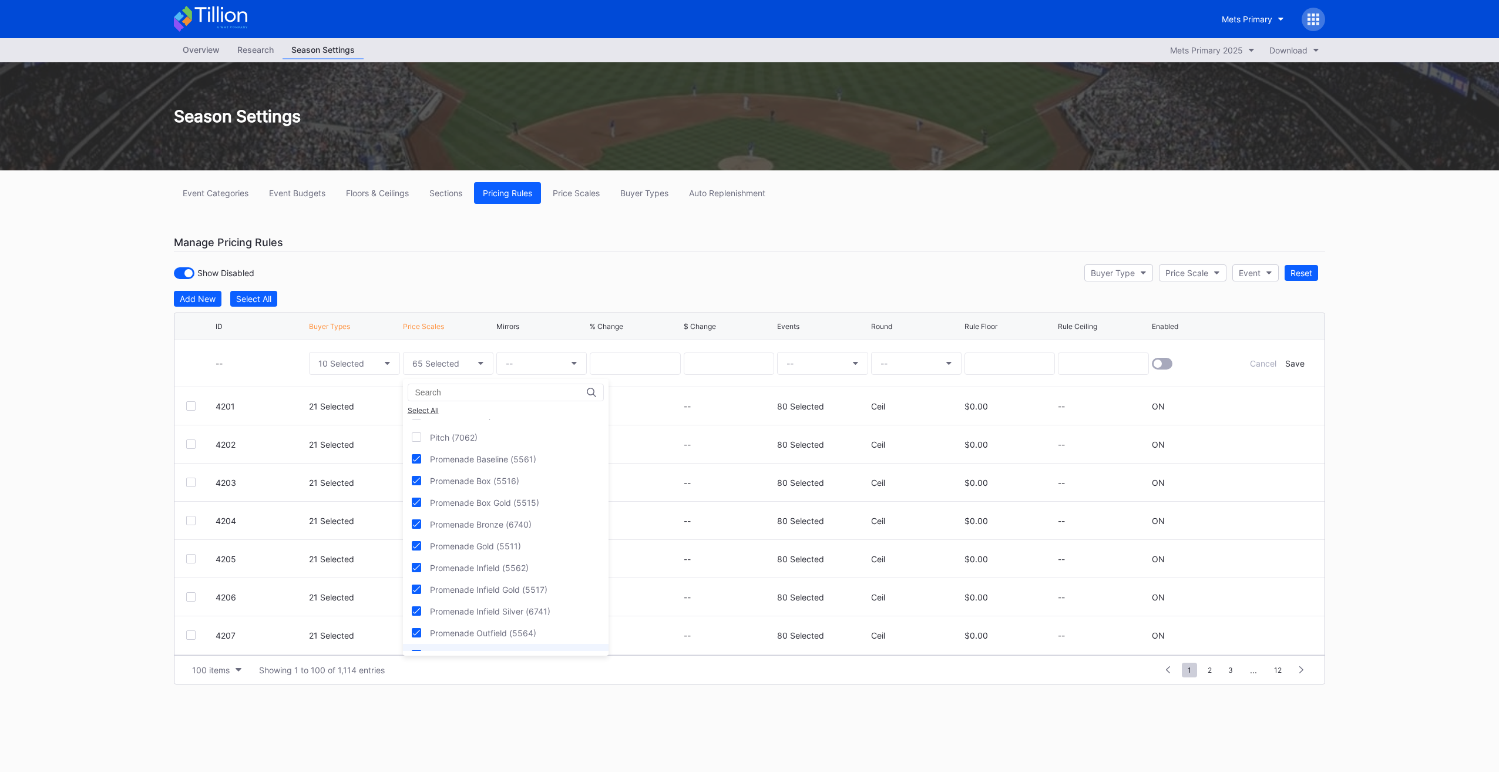
scroll to position [3877, 0]
click at [473, 634] on div "Promenade Reserved (5563)" at bounding box center [486, 639] width 112 height 10
click at [484, 656] on div "Promenade Reserved Gold (5518)" at bounding box center [495, 661] width 131 height 10
click at [509, 619] on div "Promenade Silver (5558)" at bounding box center [478, 624] width 97 height 10
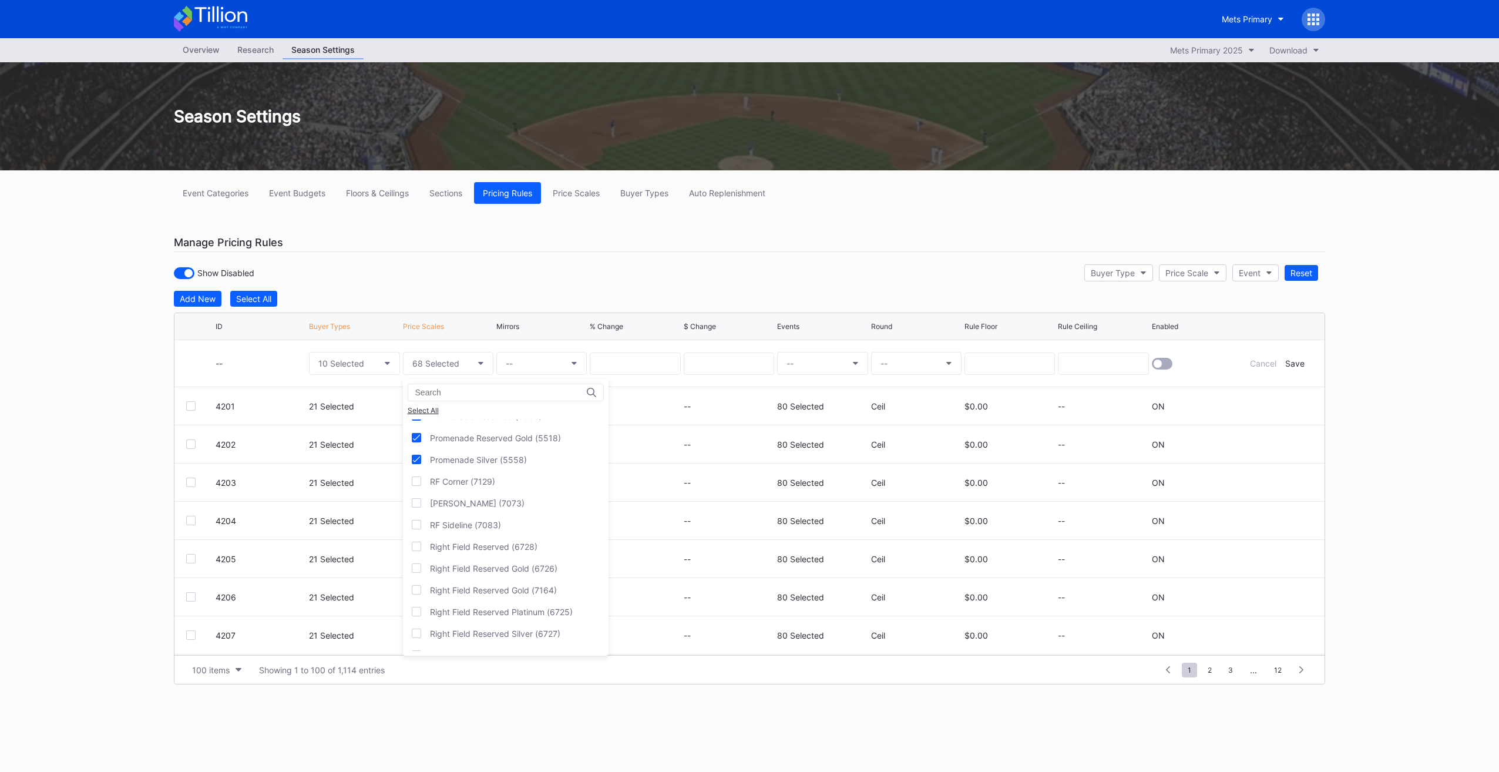
scroll to position [4112, 0]
click at [466, 530] on div "Right Field Reserved (6728)" at bounding box center [483, 535] width 107 height 10
click at [470, 552] on div "Right Field Reserved Gold (6726)" at bounding box center [493, 557] width 127 height 10
click at [530, 589] on div "Right Field Reserved Platinum (6725)" at bounding box center [506, 600] width 206 height 22
click at [527, 617] on div "Right Field Reserved Silver (6727)" at bounding box center [495, 622] width 130 height 10
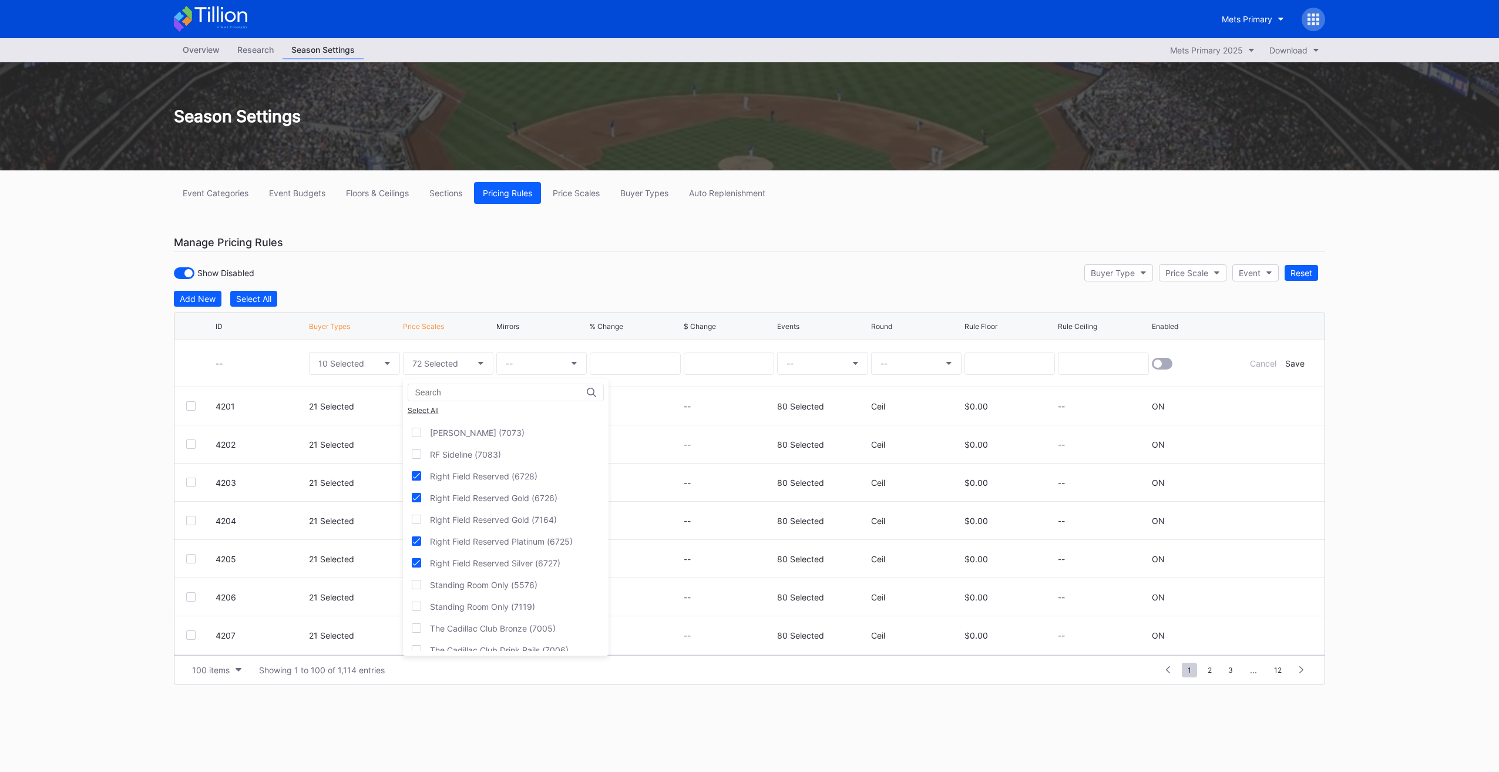
scroll to position [4229, 0]
click at [513, 608] on div "The Cadillac Club Gold (5669)" at bounding box center [488, 613] width 117 height 10
click at [536, 630] on div "The Cadillac Club Platinum (5668)" at bounding box center [496, 635] width 132 height 10
click at [537, 651] on div "The Cadillac Club Silver (5670)" at bounding box center [490, 656] width 120 height 10
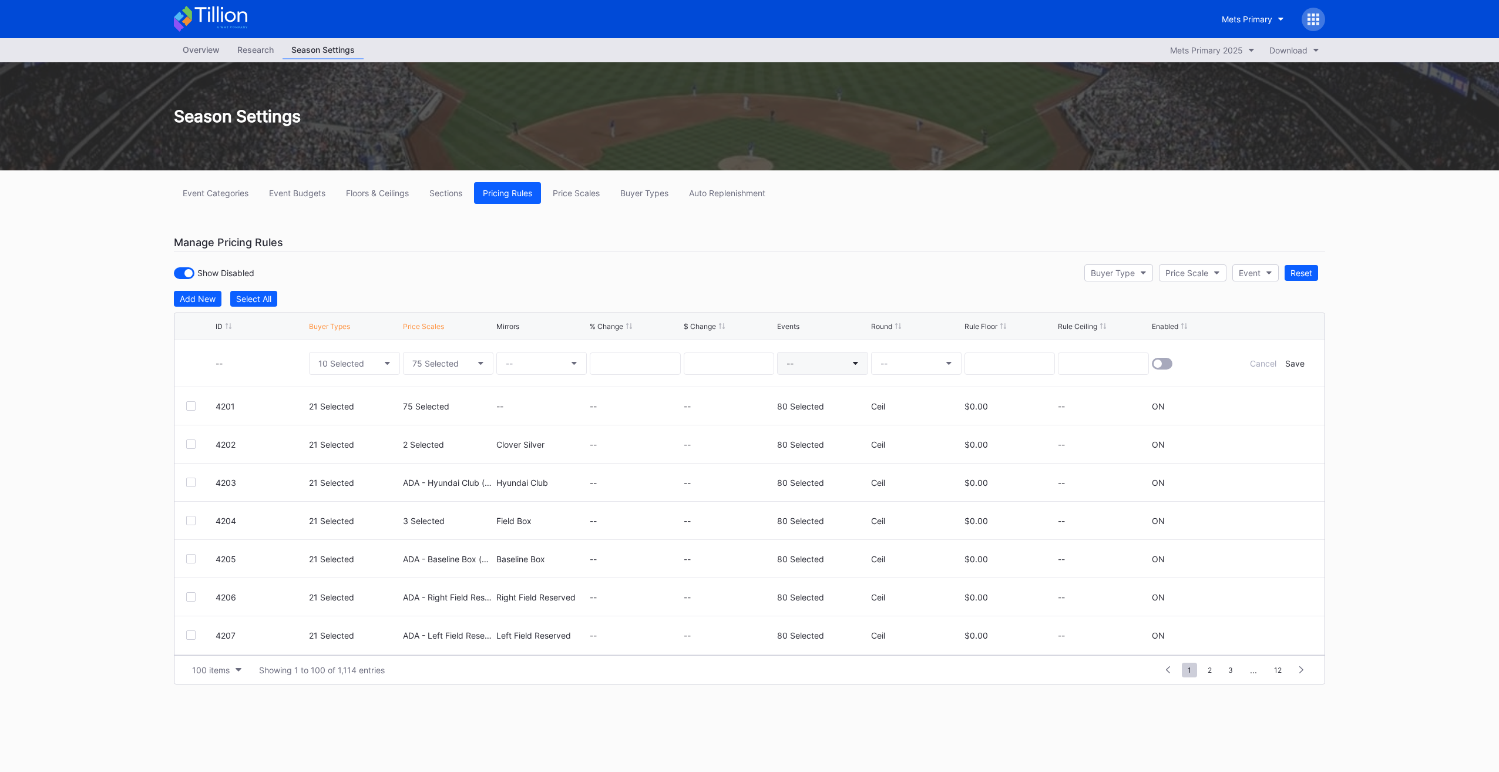
click at [825, 367] on button "--" at bounding box center [822, 363] width 90 height 23
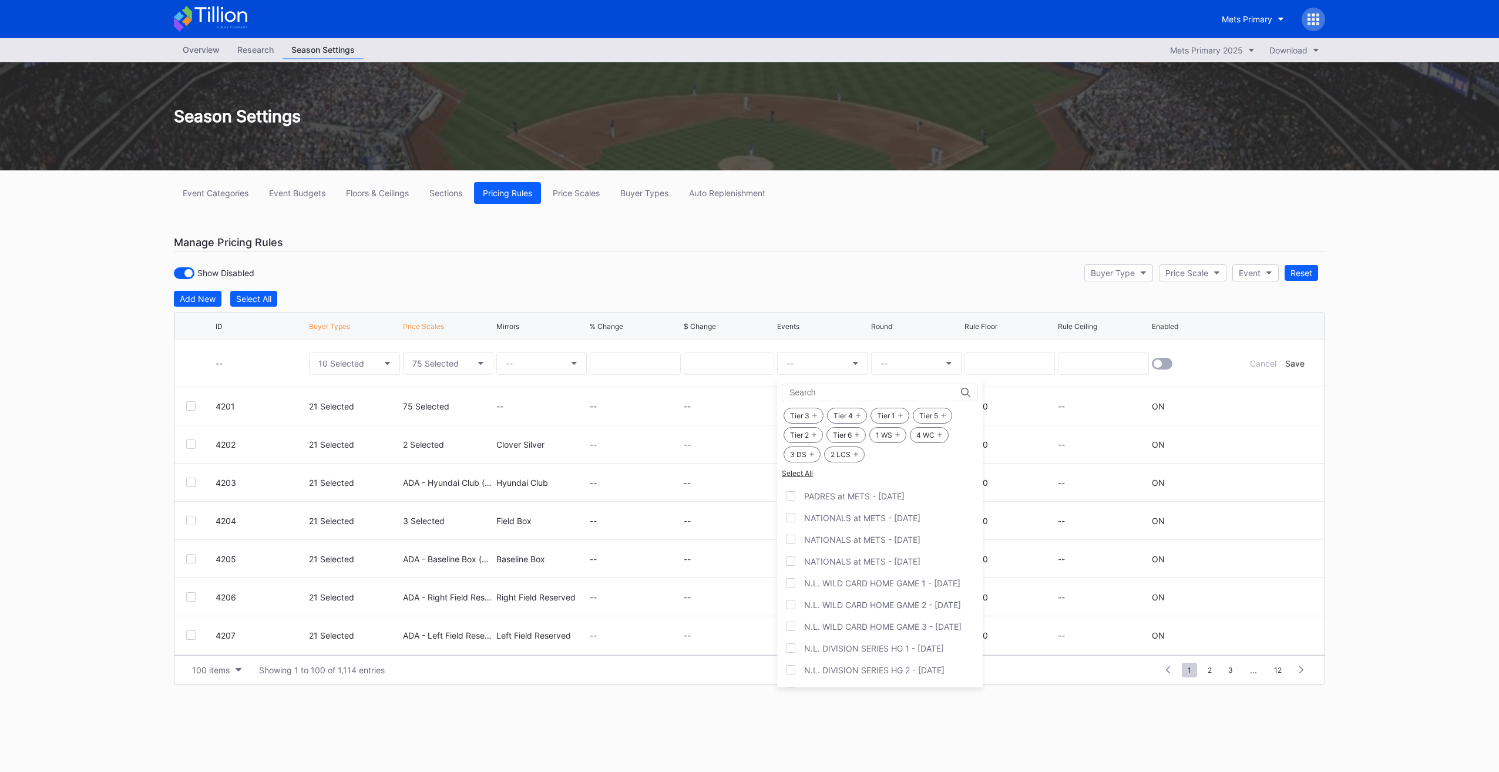
scroll to position [1571, 0]
click at [941, 650] on div "N.L. WILD CARD HOME GAME 1 - Tue 9/30" at bounding box center [880, 661] width 206 height 22
click at [927, 671] on div "N.L. WILD CARD HOME GAME 2 - Wed 10/1" at bounding box center [880, 682] width 206 height 22
click at [929, 693] on div "N.L. WILD CARD HOME GAME 3 - Thu 10/2" at bounding box center [880, 704] width 206 height 22
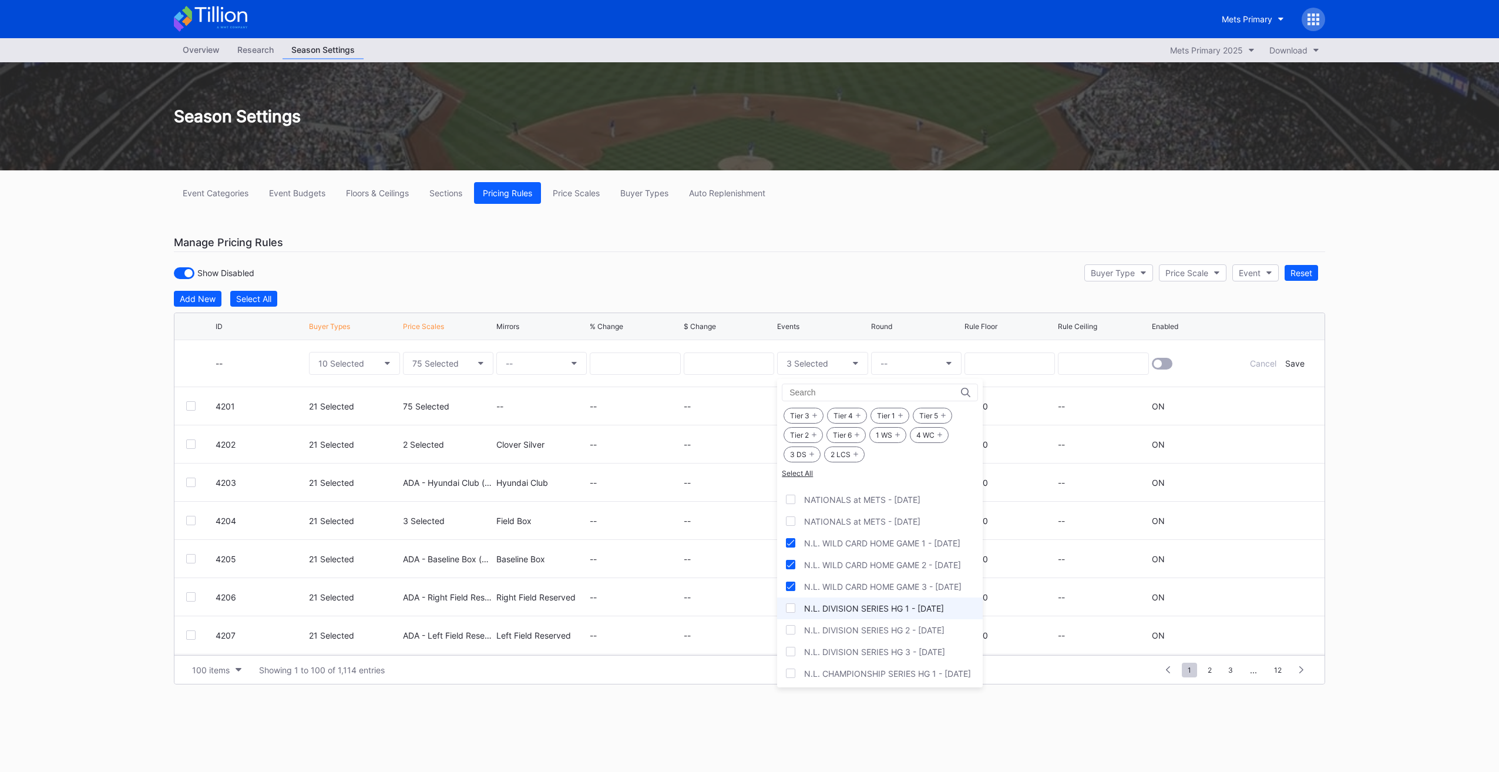
click at [892, 603] on div "N.L. DIVISION SERIES HG 1 - Sun 10/5" at bounding box center [874, 608] width 140 height 10
drag, startPoint x: 891, startPoint y: 614, endPoint x: 890, endPoint y: 627, distance: 12.9
click at [890, 619] on div "N.L. DIVISION SERIES HG 2 - Tue 10/7" at bounding box center [880, 630] width 206 height 22
click at [888, 647] on div "N.L. DIVISION SERIES HG 3 - Sun 10/12" at bounding box center [874, 652] width 141 height 10
click at [881, 663] on div "N.L. CHAMPIONSHIP SERIES HG 1 - Mon 10/13" at bounding box center [880, 674] width 206 height 22
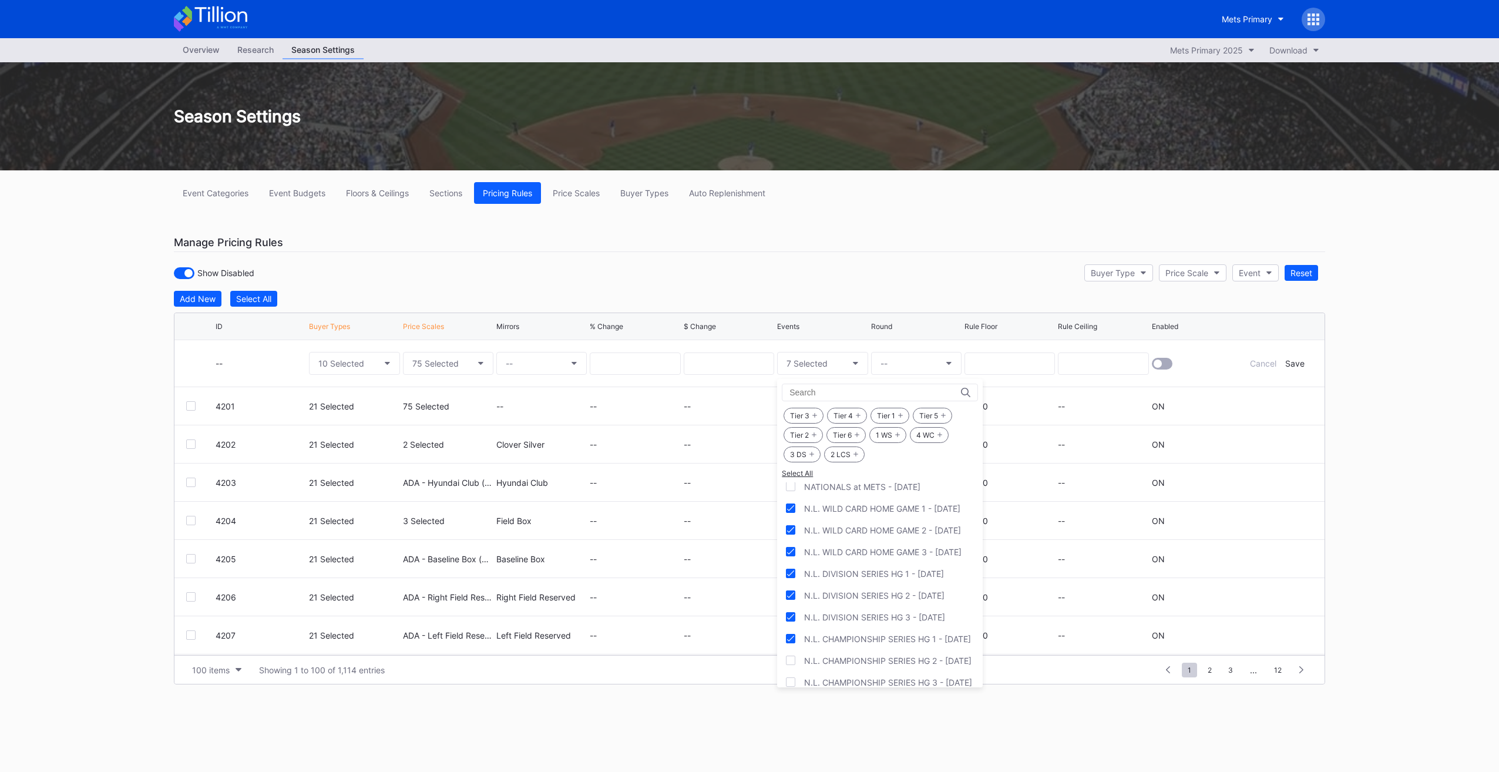
scroll to position [1747, 0]
click at [888, 626] on div "N.L. CHAMPIONSHIP SERIES HG 2 - Wed 10/15" at bounding box center [880, 637] width 206 height 22
click at [888, 647] on div "N.L. CHAMPIONSHIP SERIES HG 3 - Mon 10/20" at bounding box center [880, 658] width 206 height 22
click at [884, 675] on div "N.L. CHAMPIONSHIP SERIES HG 4 - Wed 10/22" at bounding box center [888, 680] width 168 height 10
click at [881, 697] on div "WORLD SERIES HOME GAME 1 - Sat 10/25" at bounding box center [880, 702] width 153 height 10
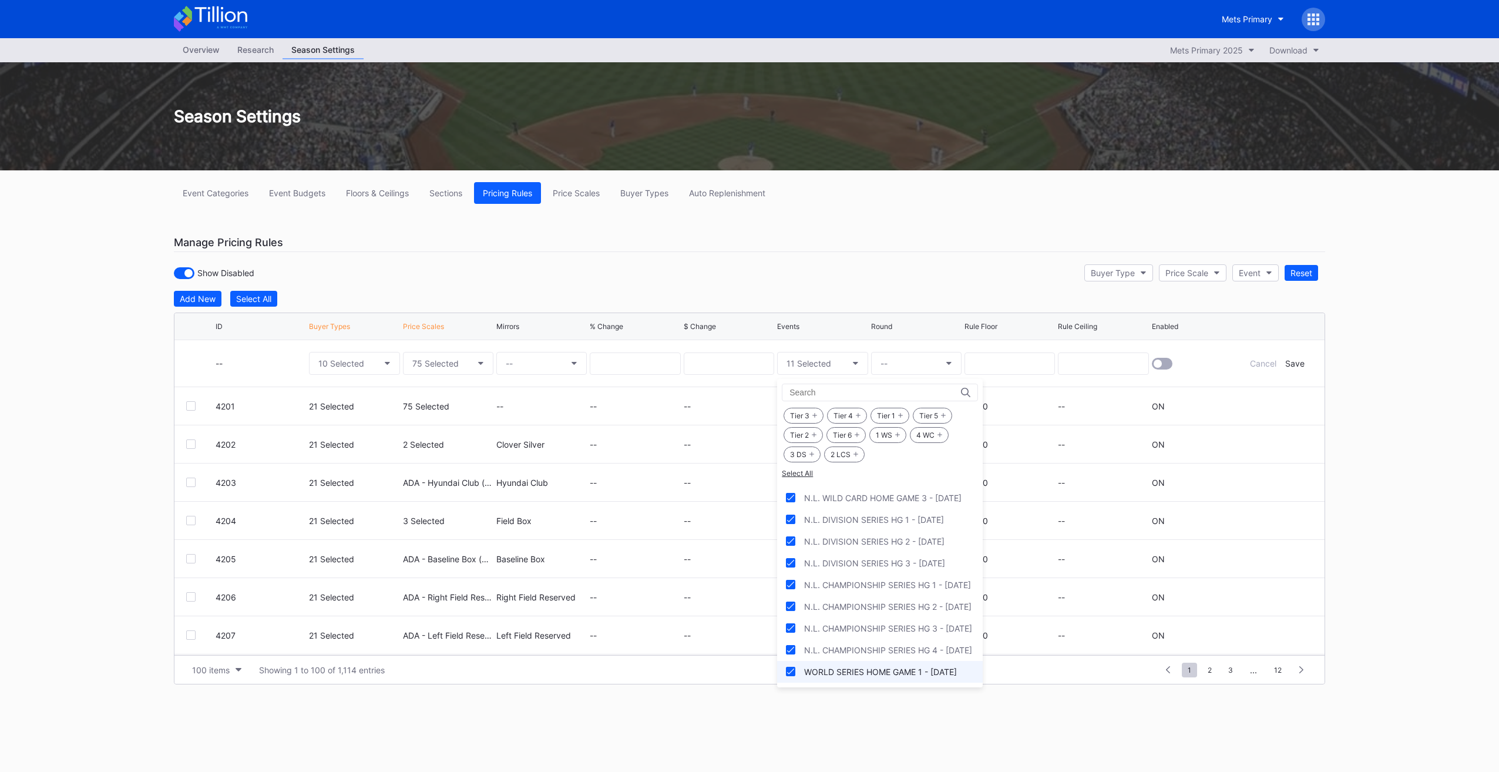
scroll to position [1793, 0]
drag, startPoint x: 885, startPoint y: 654, endPoint x: 886, endPoint y: 664, distance: 9.5
click at [885, 673] on div "WORLD SERIES HOME GAME 2 - Mon 10/27" at bounding box center [880, 678] width 153 height 10
click at [887, 689] on div "WORLD SERIES HOME GAME 3 - Sat 11/1" at bounding box center [880, 700] width 206 height 22
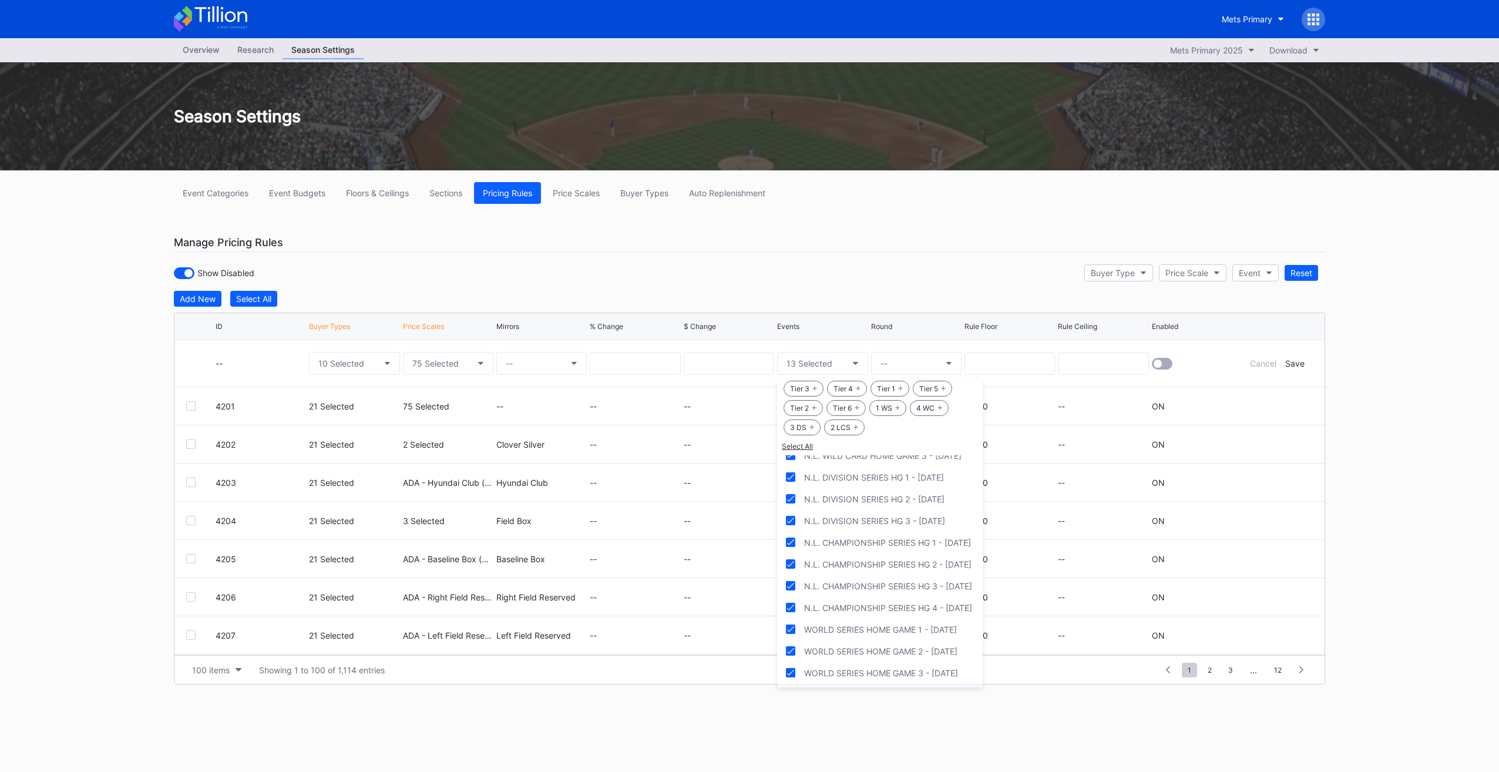
click at [889, 690] on div "WORLD SERIES HOME GAME 4 - Mon 11/3" at bounding box center [881, 695] width 154 height 10
drag, startPoint x: 806, startPoint y: 271, endPoint x: 846, endPoint y: 332, distance: 73.0
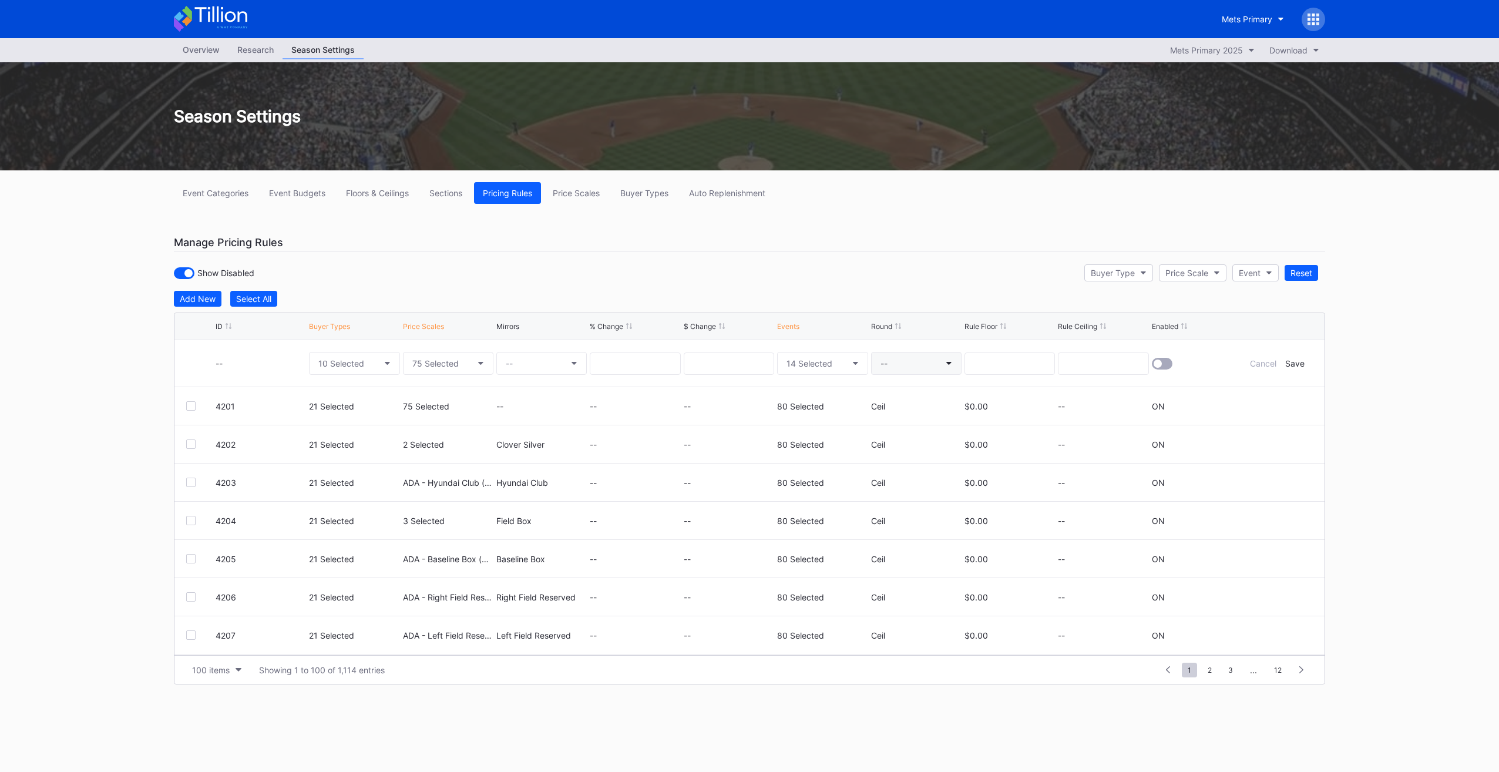
click at [888, 359] on button "--" at bounding box center [916, 363] width 90 height 23
click at [897, 412] on div "Ceil" at bounding box center [892, 416] width 42 height 22
click at [1164, 359] on div at bounding box center [1162, 364] width 21 height 12
click at [1286, 361] on div "Save" at bounding box center [1294, 363] width 19 height 10
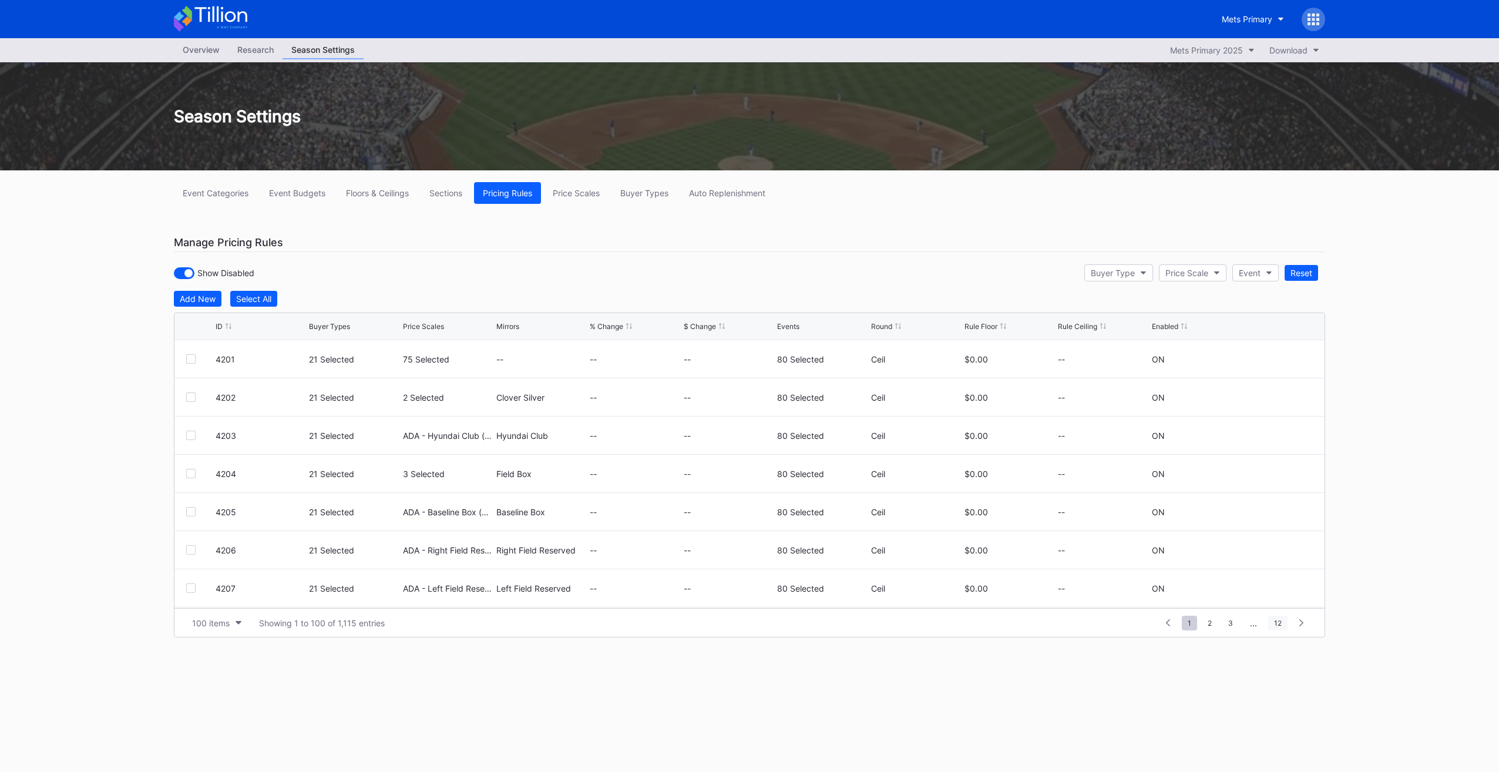
click at [1282, 626] on span "12" at bounding box center [1277, 623] width 19 height 15
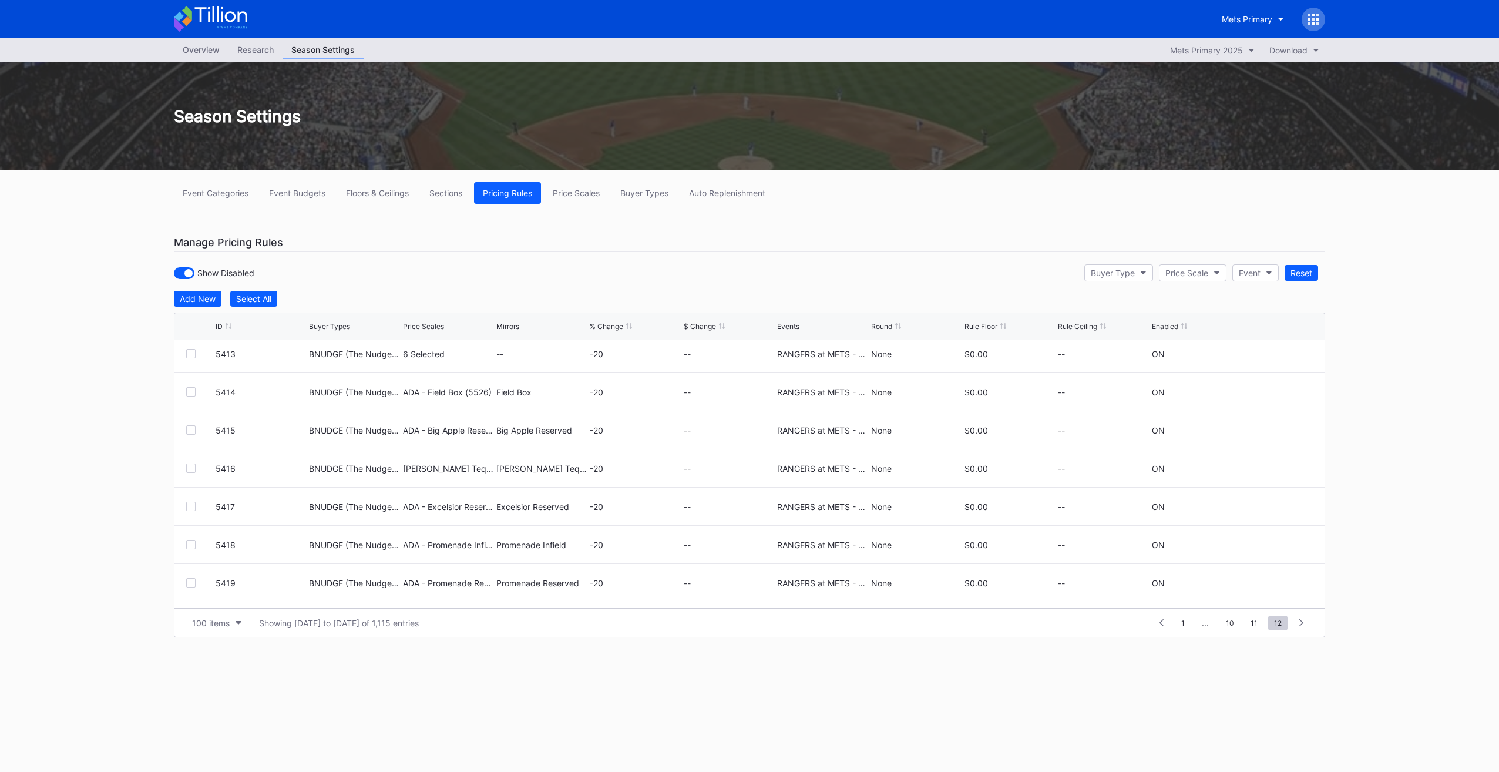
scroll to position [305, 0]
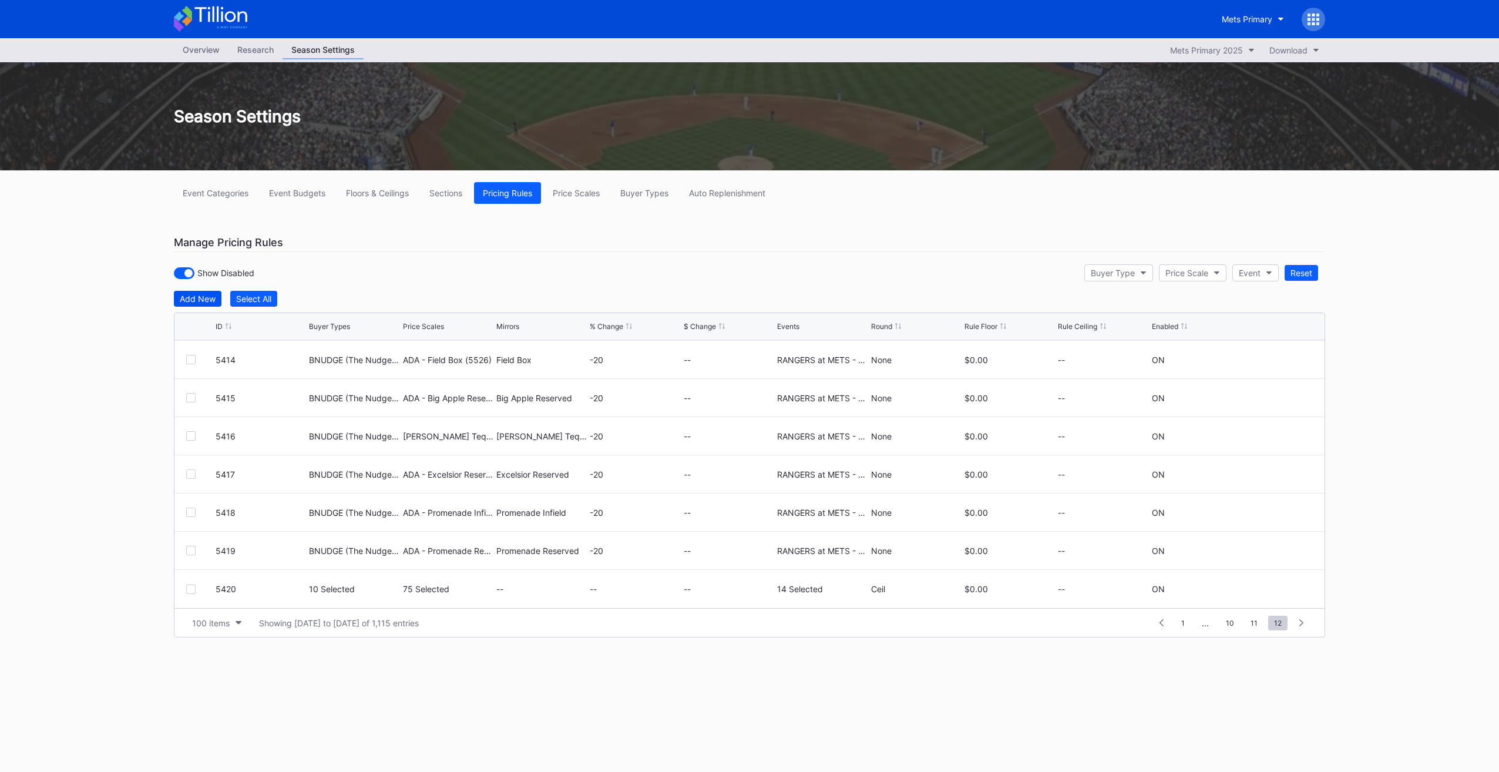
click at [200, 295] on div "Add New" at bounding box center [198, 299] width 36 height 10
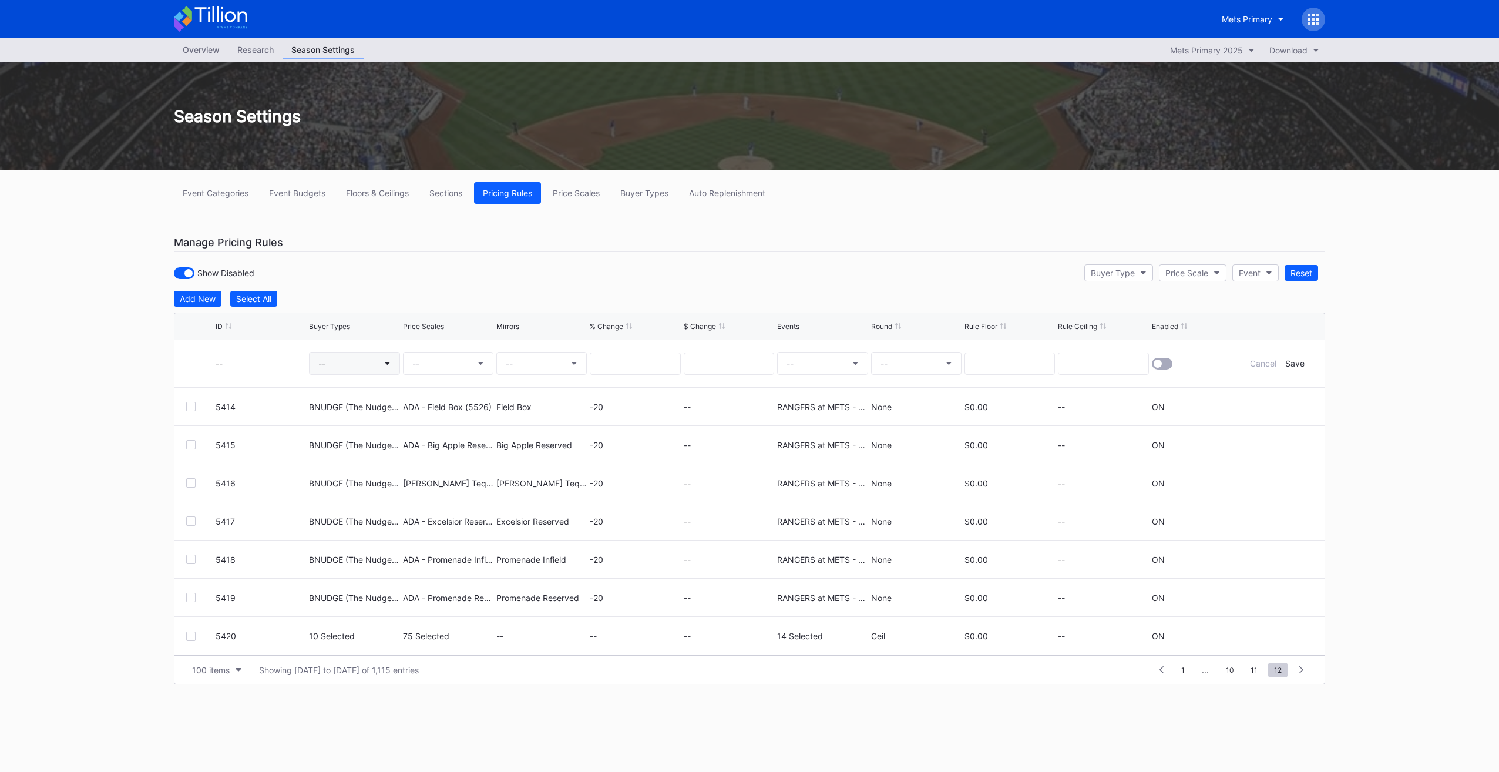
click at [362, 362] on button "--" at bounding box center [354, 363] width 90 height 23
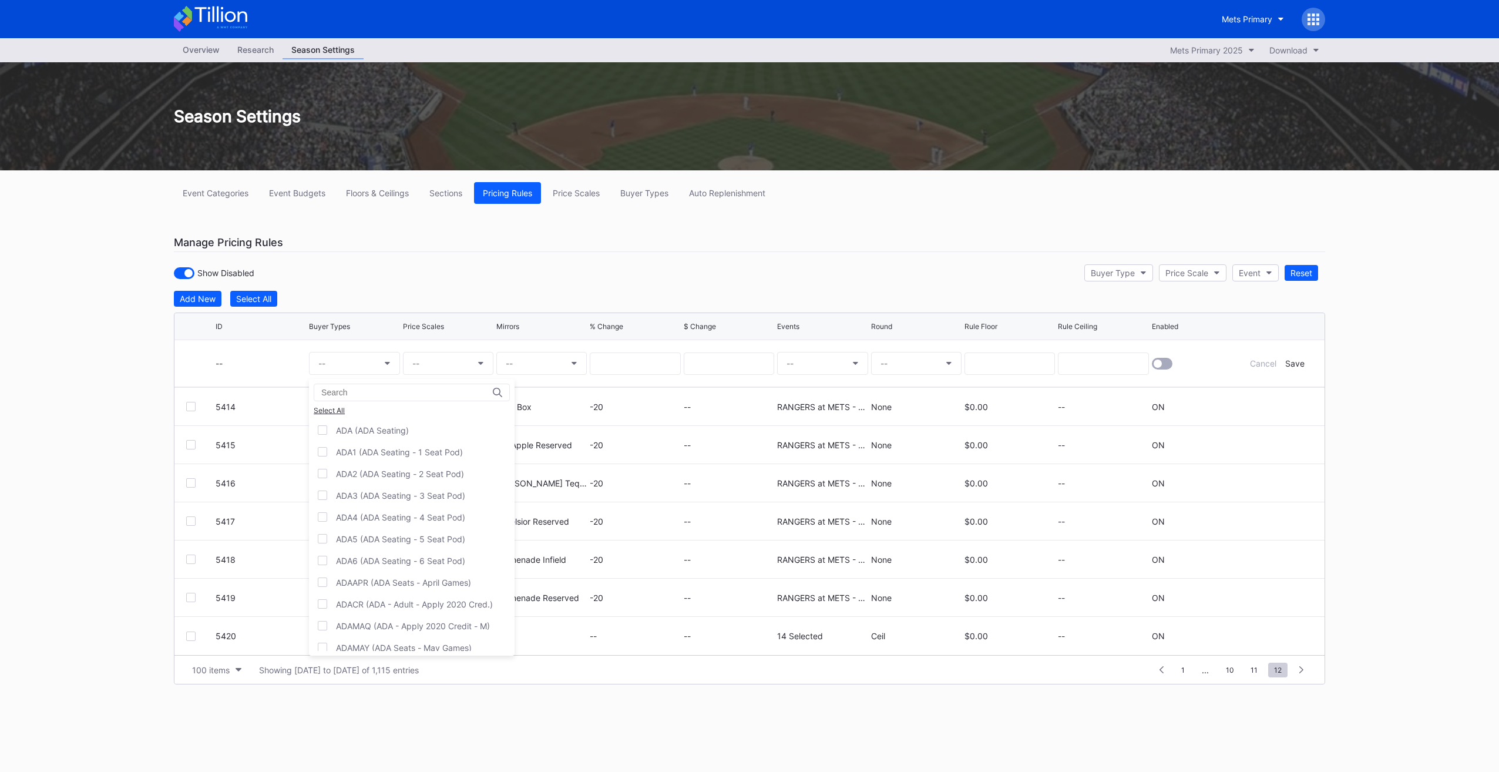
click at [352, 388] on input at bounding box center [372, 392] width 103 height 9
type input "a"
click at [384, 428] on div "QSADLT (PS - Public Sale - SIN)" at bounding box center [398, 430] width 124 height 10
click at [388, 394] on input "qsad" at bounding box center [372, 392] width 103 height 9
click at [406, 427] on div "QSPL1 (PS - Full Season-40 Game - SIN)" at bounding box center [414, 430] width 157 height 10
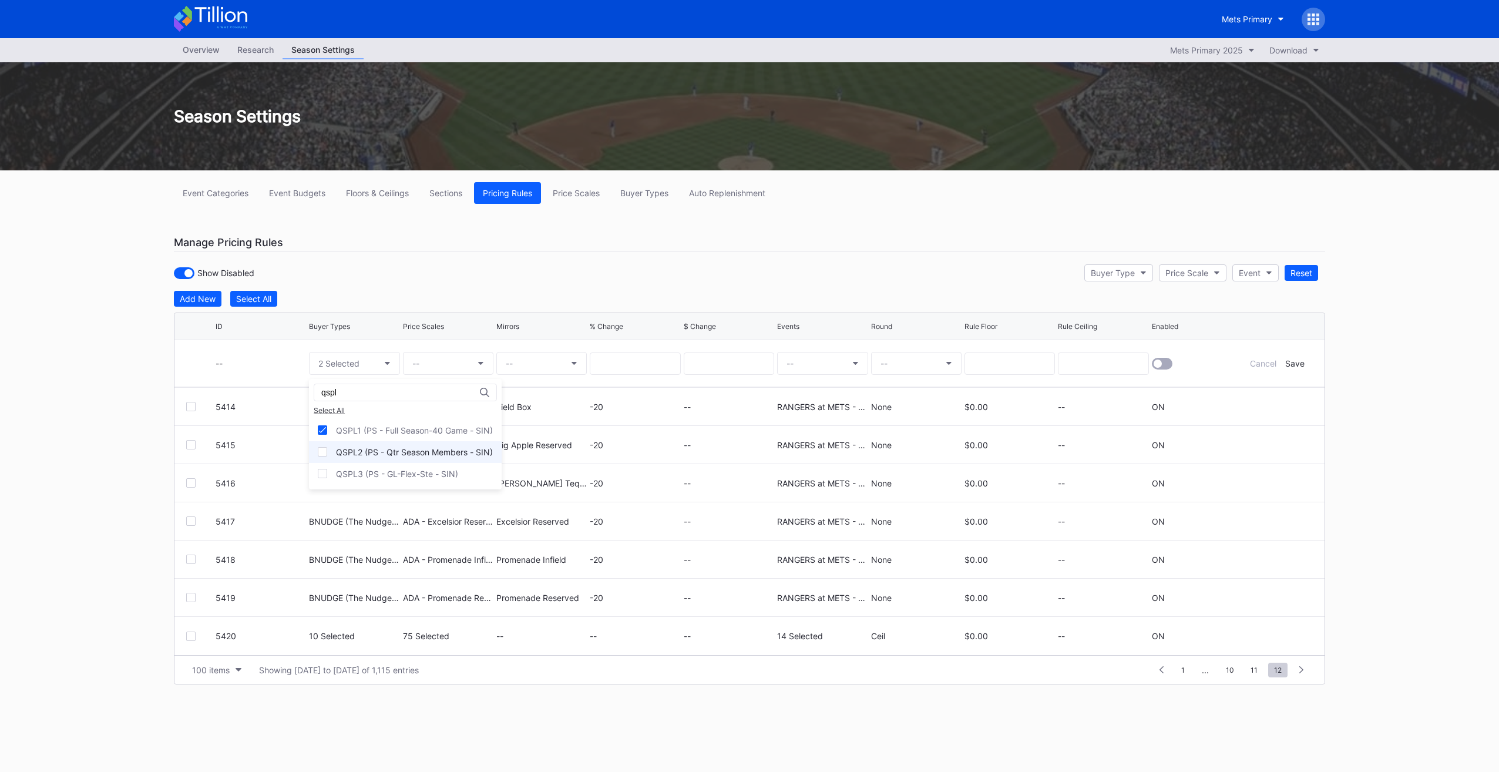
click at [398, 449] on div "QSPL2 (PS - Qtr Season Members - SIN)" at bounding box center [414, 452] width 157 height 10
click at [396, 469] on div "QSPL3 (PS - GL-Flex-Ste - SIN)" at bounding box center [397, 474] width 122 height 10
click at [371, 392] on input "qspl" at bounding box center [372, 392] width 103 height 9
click at [384, 423] on div "QSSPN (PS - Sponsors - SIN)" at bounding box center [401, 430] width 185 height 22
click at [377, 384] on div "qssp" at bounding box center [402, 393] width 176 height 18
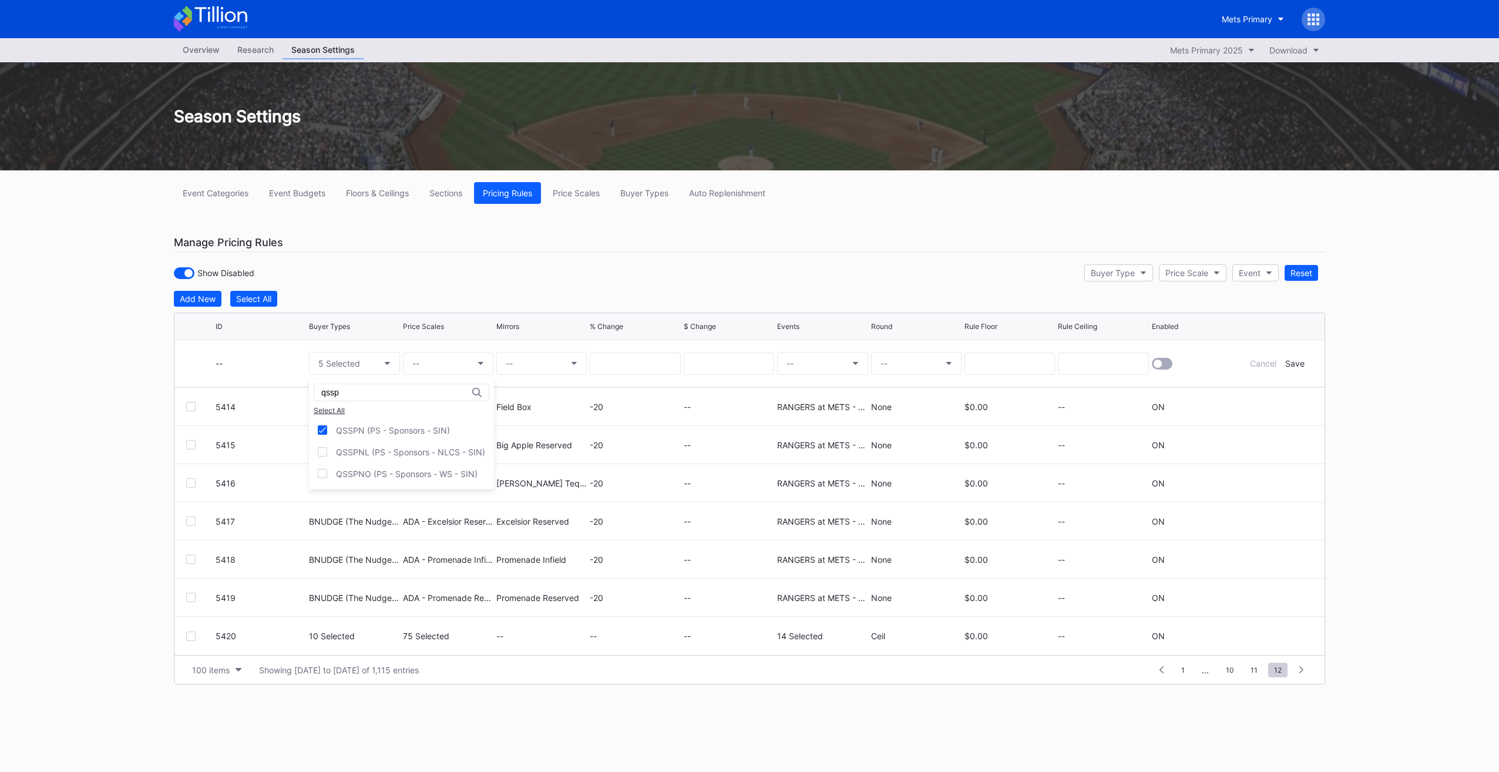
click at [376, 398] on div "qssp" at bounding box center [402, 393] width 176 height 18
click at [373, 395] on input "qssp" at bounding box center [372, 392] width 103 height 9
click at [365, 419] on div "qsvp Select All QSVP (PS - EVP/VP - SIN) QSVPL (PS - EVP/VP - NLCS - SIN) QSVPO…" at bounding box center [395, 434] width 172 height 110
click at [372, 427] on div "QSVP (PS - EVP/VP - SIN)" at bounding box center [386, 430] width 100 height 10
click at [367, 392] on input "qsvp" at bounding box center [372, 392] width 103 height 9
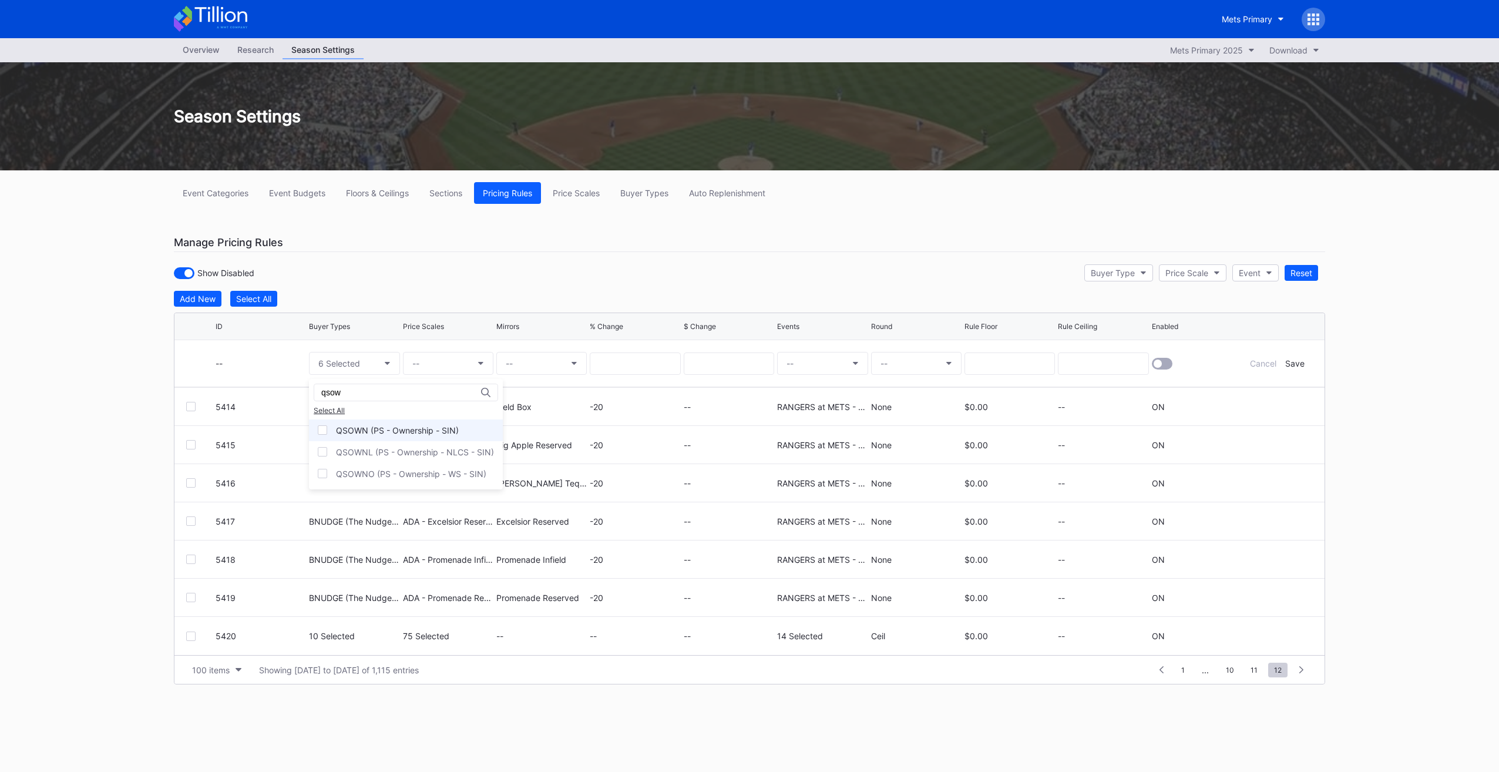
click at [396, 425] on div "QSOWN (PS - Ownership - SIN)" at bounding box center [397, 430] width 123 height 10
click at [378, 391] on input "qsow" at bounding box center [372, 392] width 103 height 9
click at [354, 430] on div "QSEMP (PS - Mets Employees - SIN)" at bounding box center [406, 430] width 141 height 10
click at [359, 396] on input "qsem" at bounding box center [372, 392] width 103 height 9
click at [391, 433] on div "QSP72 (PS - Point72 Employees - SIN)" at bounding box center [410, 430] width 149 height 10
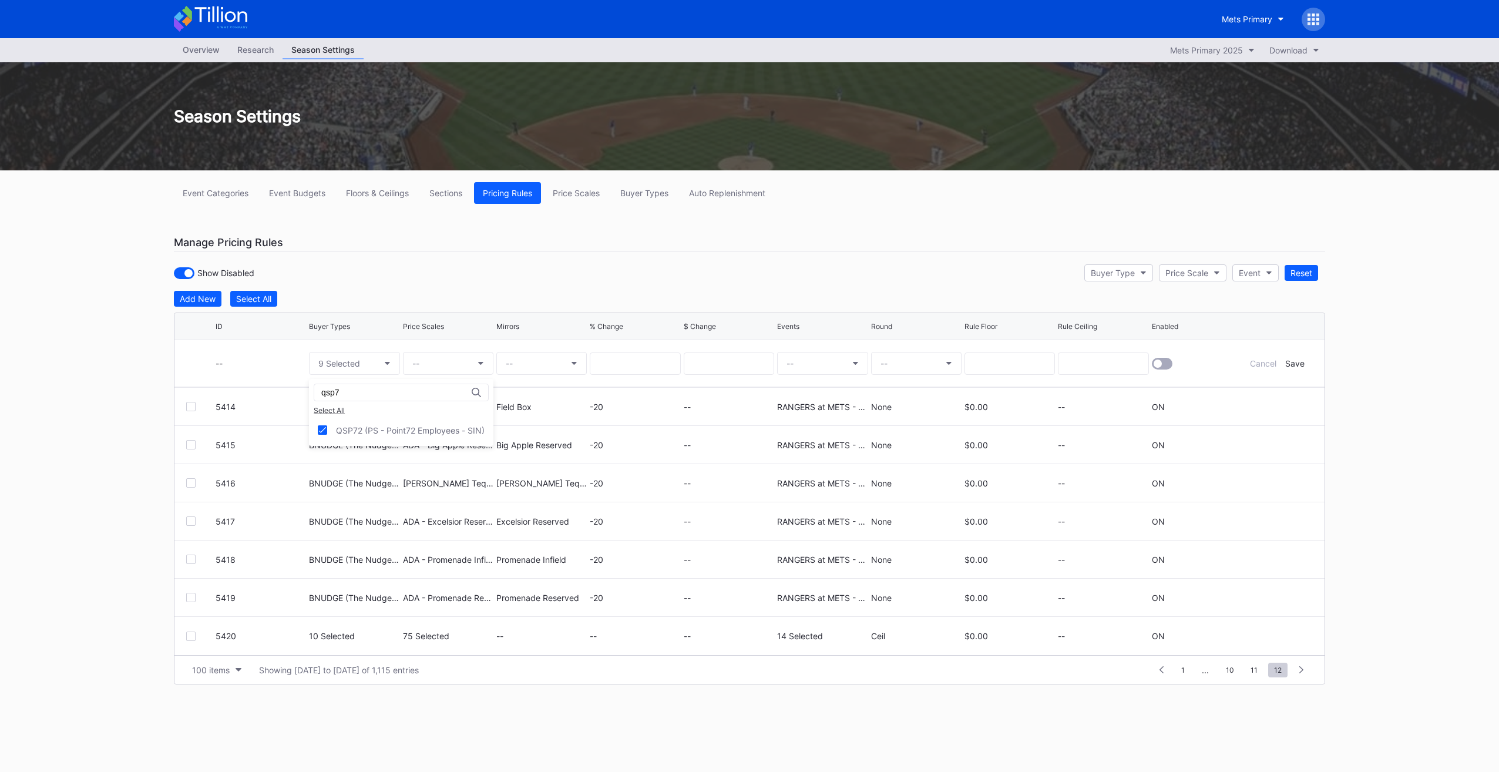
click at [381, 396] on input "qsp7" at bounding box center [372, 392] width 103 height 9
type input "qs7"
click at [405, 434] on div "QS7LN (PS - The 7 Line - SIN)" at bounding box center [401, 430] width 184 height 22
click at [440, 357] on button "--" at bounding box center [448, 363] width 90 height 23
click at [466, 443] on div "ADA - Clover Silver (5521)" at bounding box center [482, 452] width 158 height 22
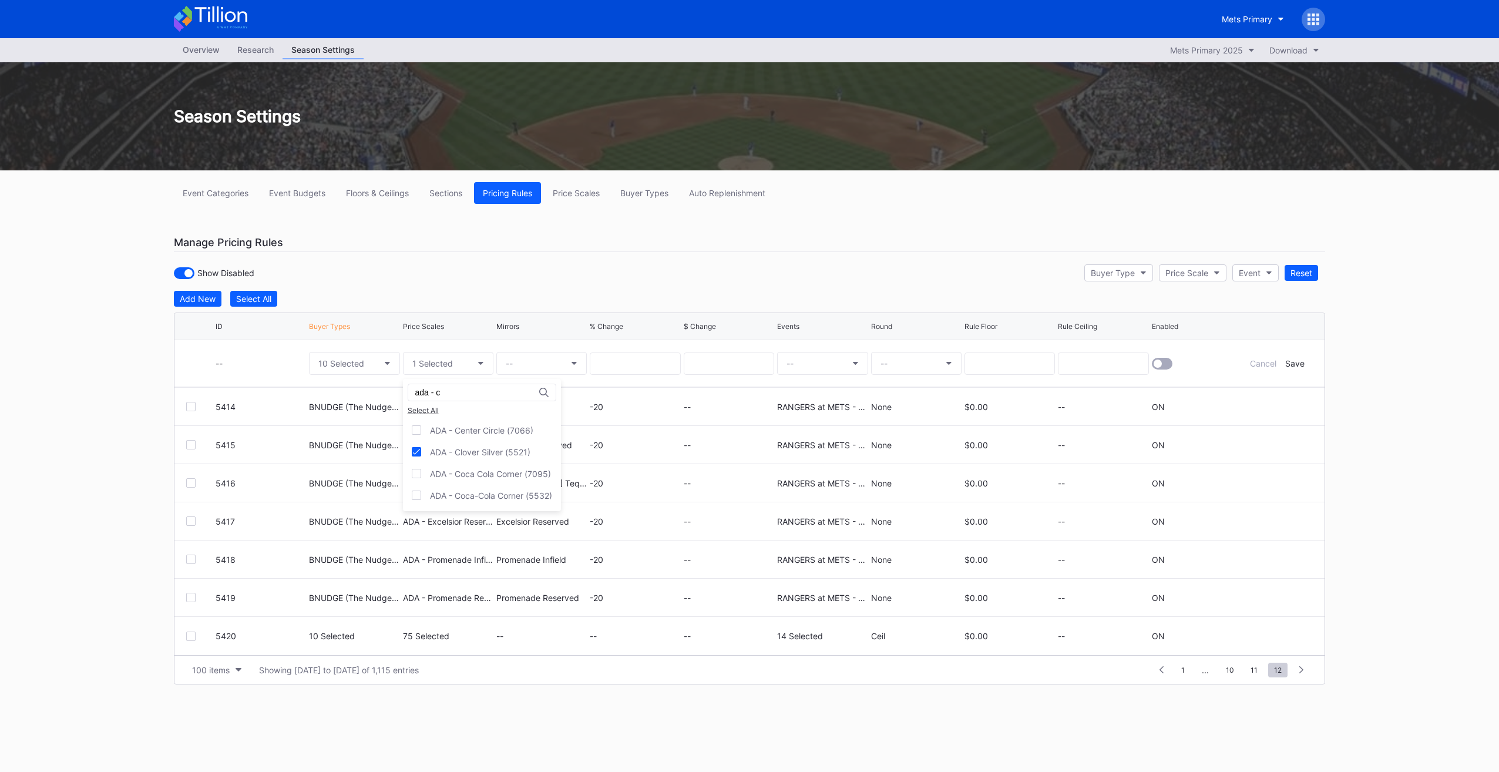
click at [462, 395] on input "ada - c" at bounding box center [466, 392] width 103 height 9
type input "ada - de"
click at [482, 431] on div "ADA - Delta Sky360 Gold (5520)" at bounding box center [493, 430] width 126 height 10
click at [546, 360] on button "--" at bounding box center [541, 363] width 90 height 23
type input "clover s"
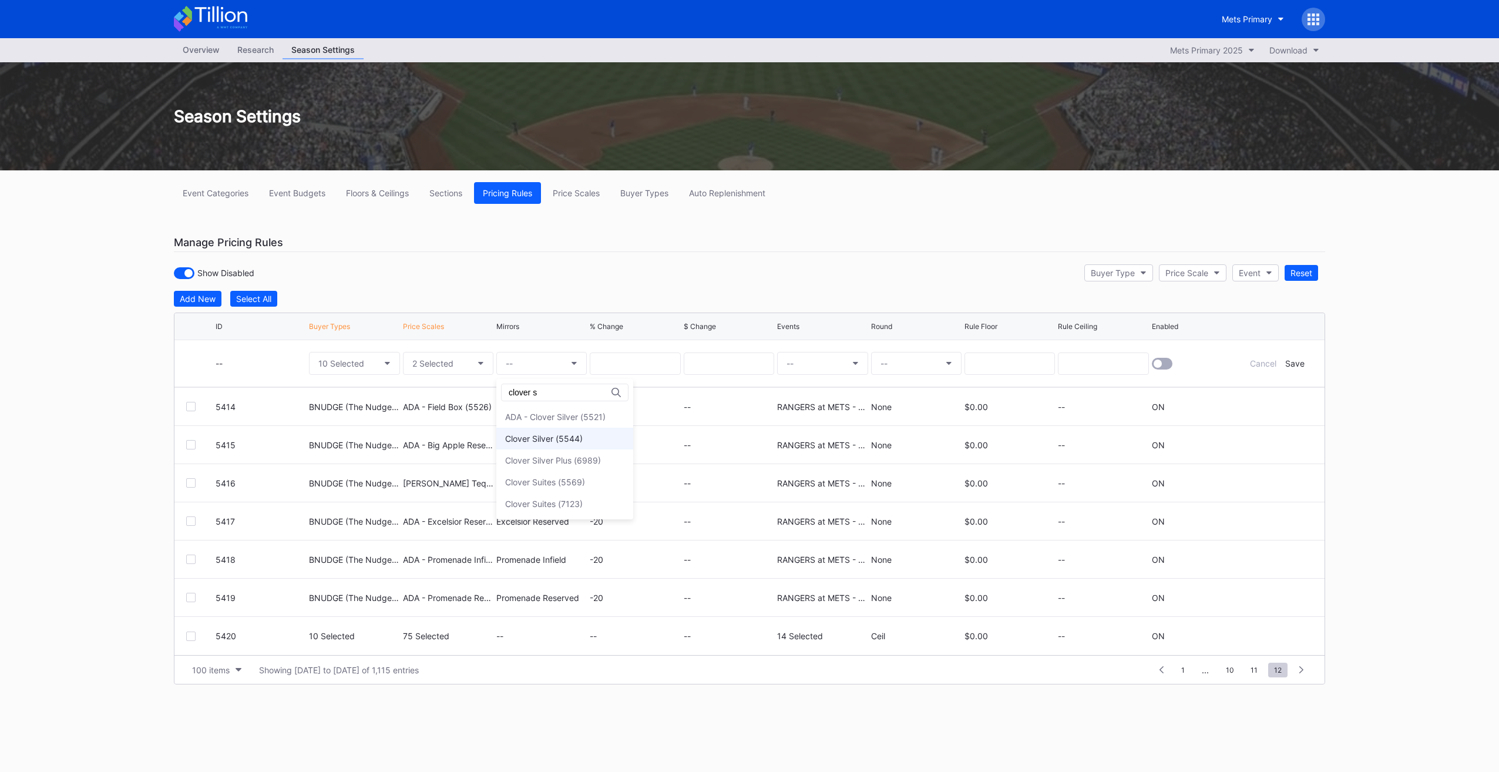
click at [601, 433] on div "Clover Silver (5544)" at bounding box center [564, 439] width 137 height 22
click at [807, 361] on button "--" at bounding box center [822, 363] width 90 height 23
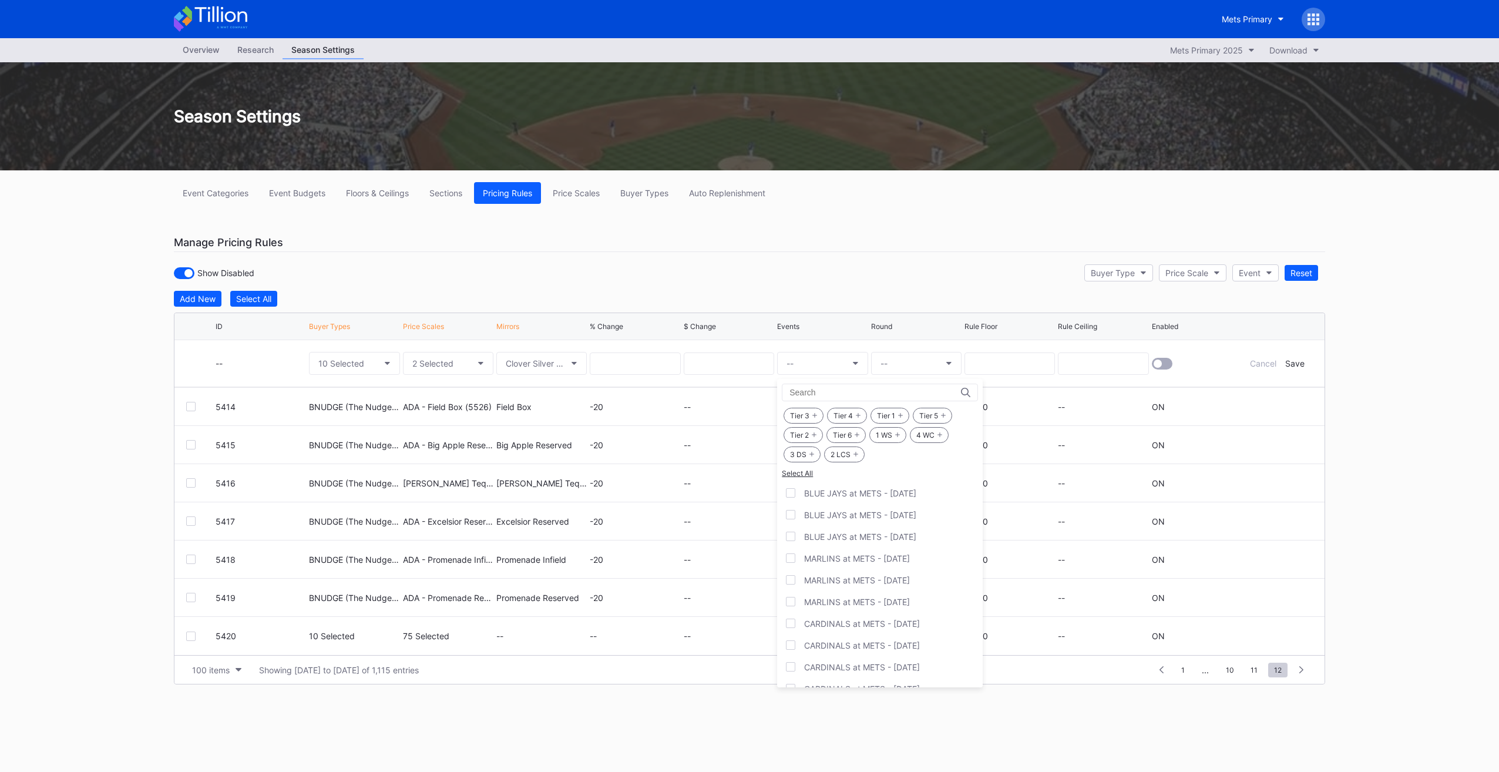
click at [897, 435] on icon at bounding box center [897, 434] width 5 height 5
drag, startPoint x: 928, startPoint y: 435, endPoint x: 915, endPoint y: 437, distance: 13.0
click at [926, 435] on div "4 WC" at bounding box center [929, 435] width 39 height 16
click at [813, 452] on icon at bounding box center [811, 454] width 5 height 5
click at [845, 457] on div "2 LCS" at bounding box center [844, 454] width 41 height 16
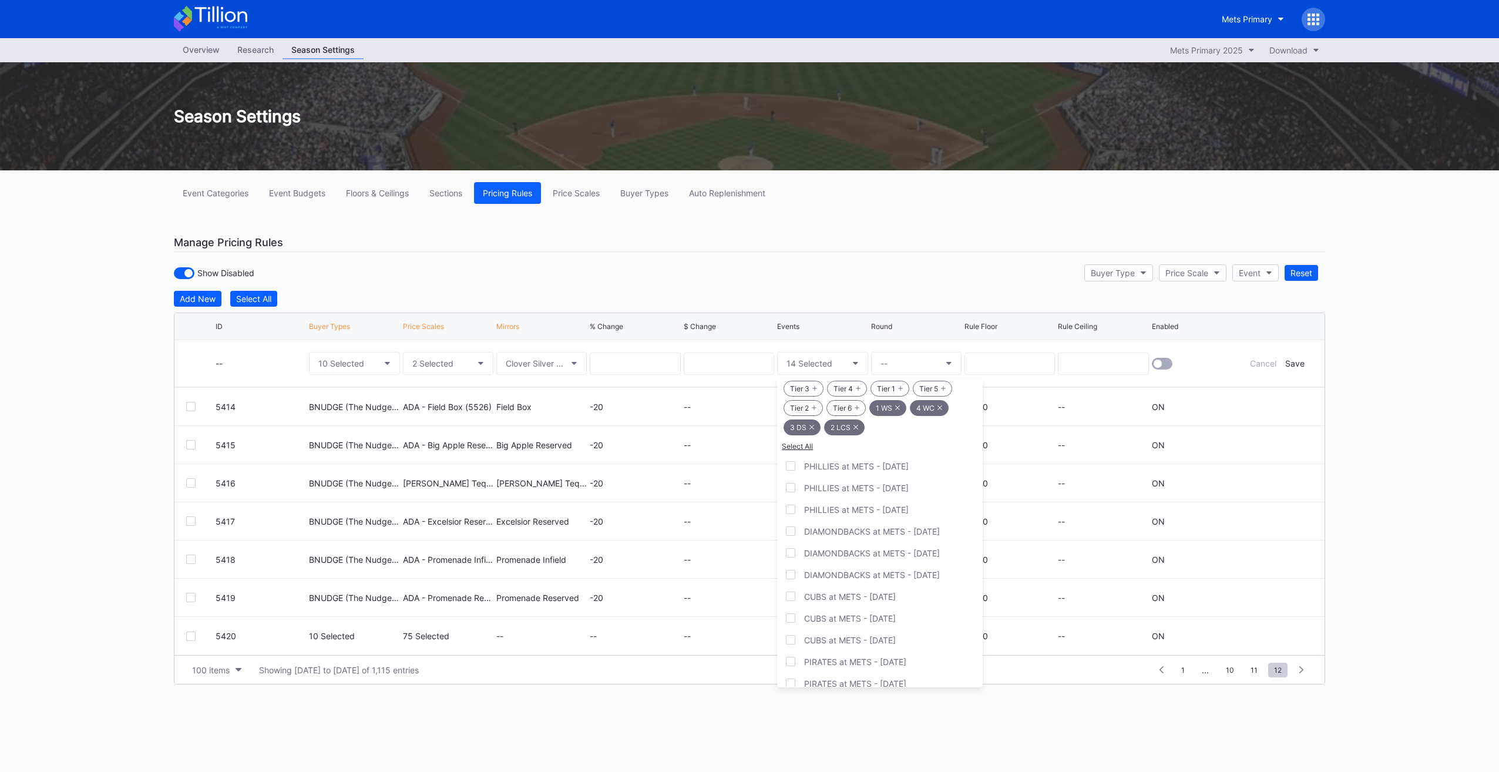
scroll to position [0, 0]
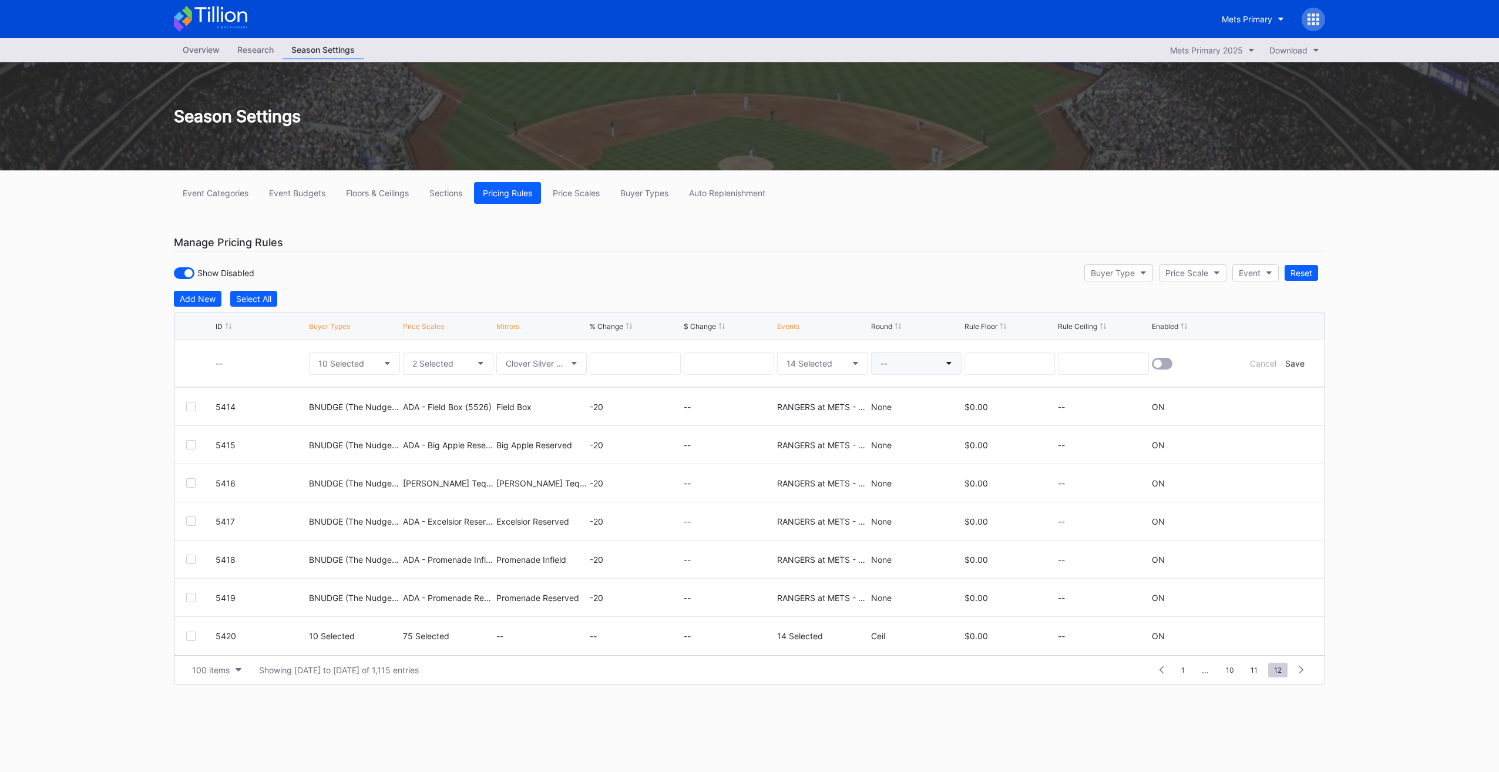
click at [927, 359] on button "--" at bounding box center [916, 363] width 90 height 23
click at [902, 398] on div "None" at bounding box center [892, 395] width 42 height 22
click at [1154, 367] on div at bounding box center [1162, 364] width 21 height 12
click at [1296, 361] on div "Save" at bounding box center [1294, 363] width 19 height 10
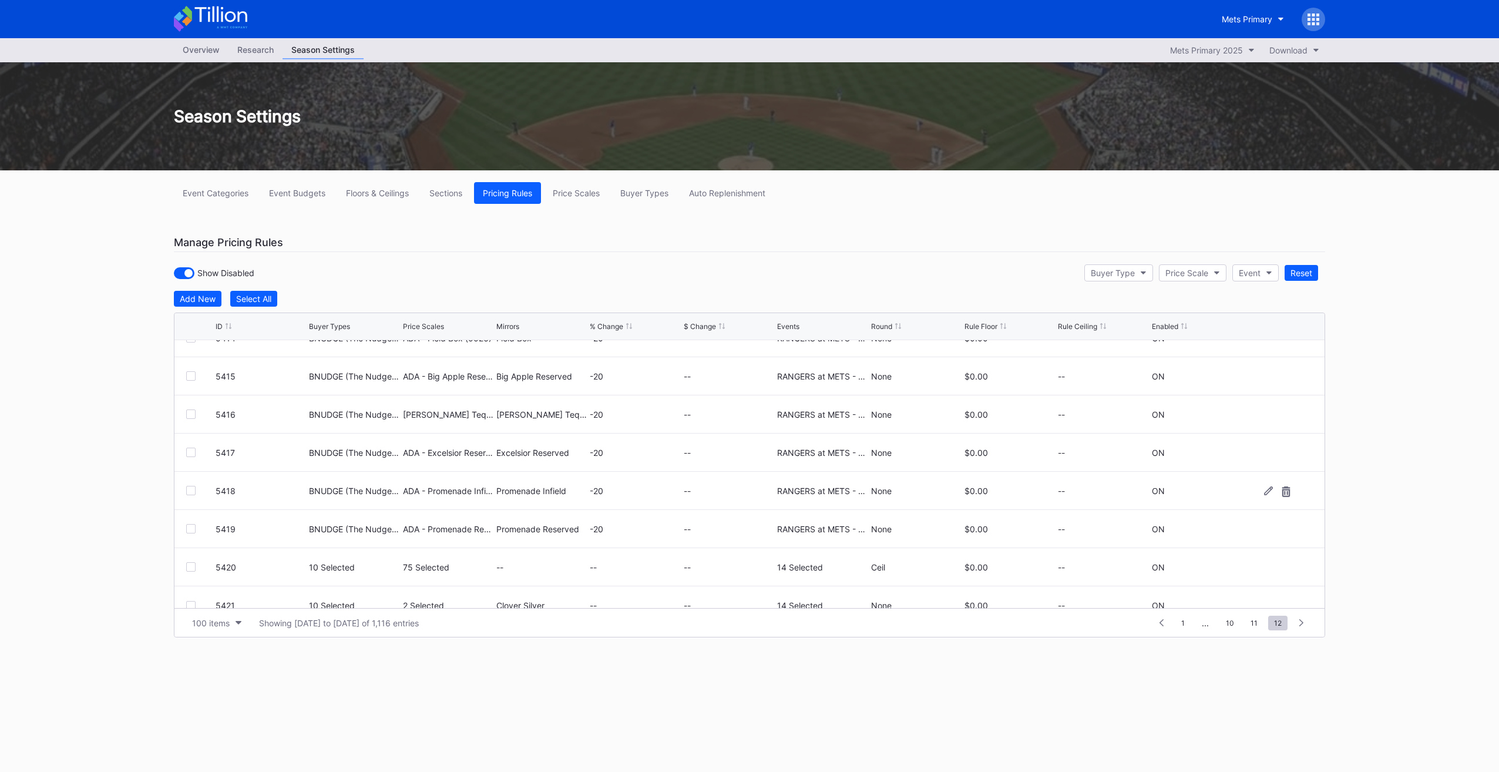
scroll to position [343, 0]
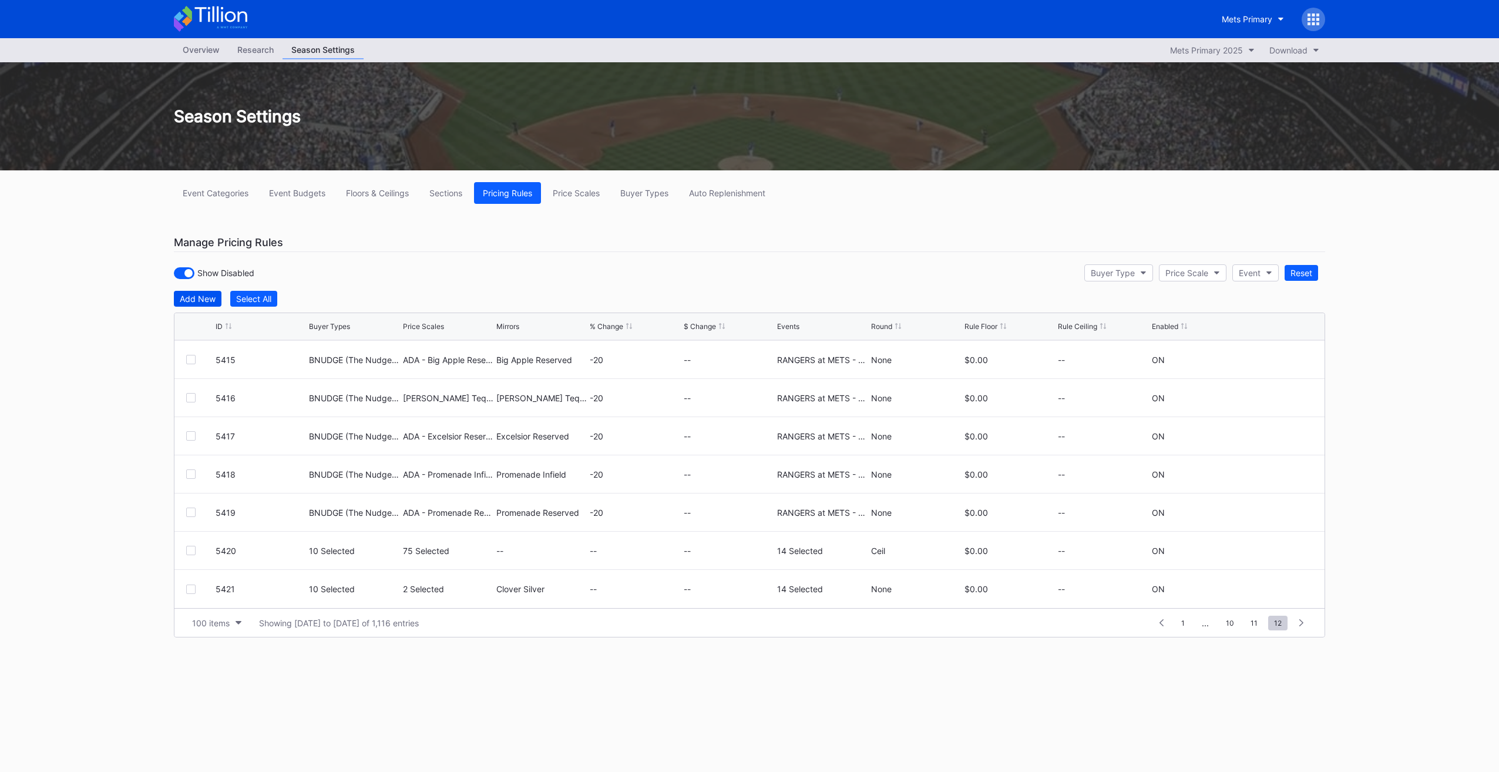
click at [205, 296] on div "Add New" at bounding box center [198, 299] width 36 height 10
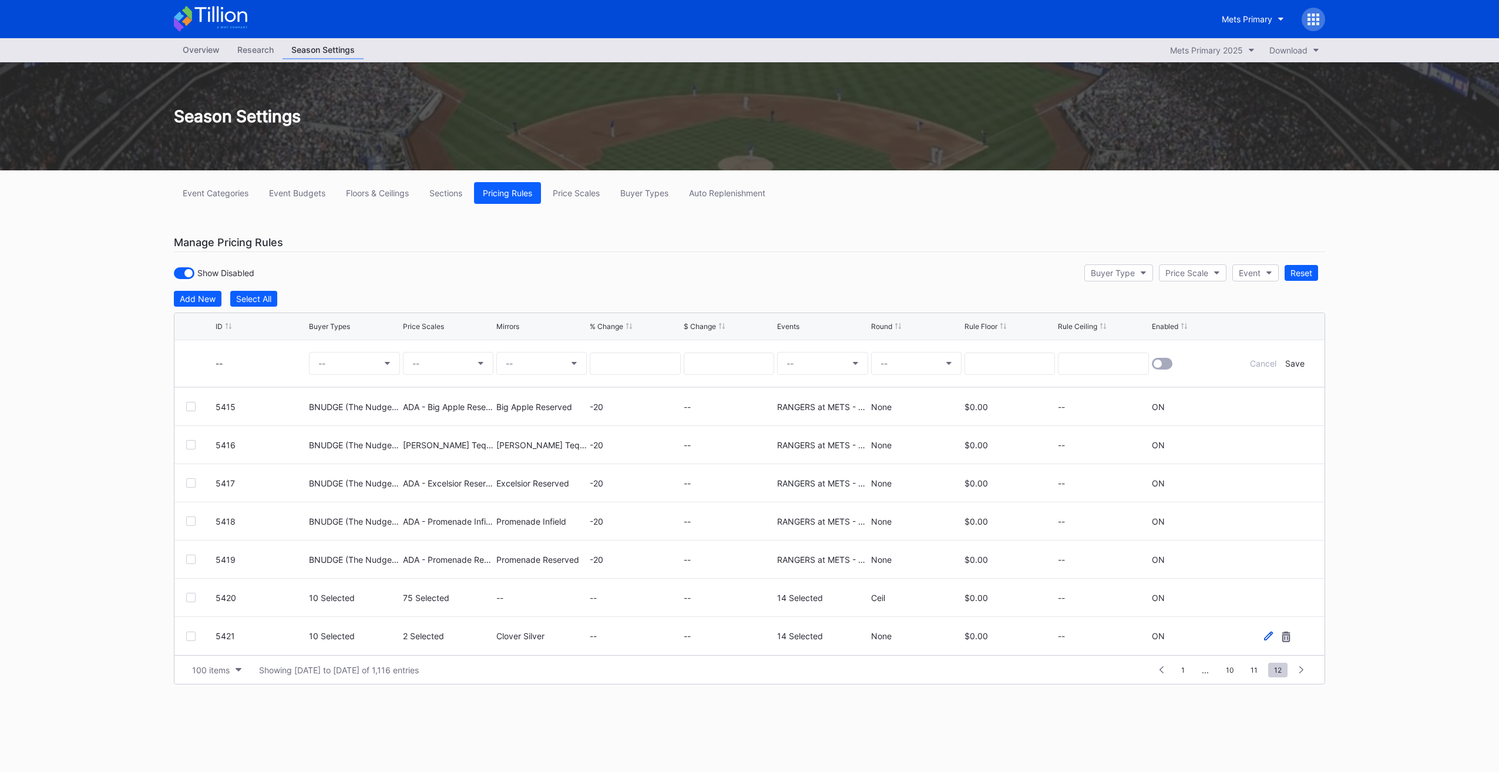
click at [1264, 637] on icon at bounding box center [1268, 635] width 9 height 9
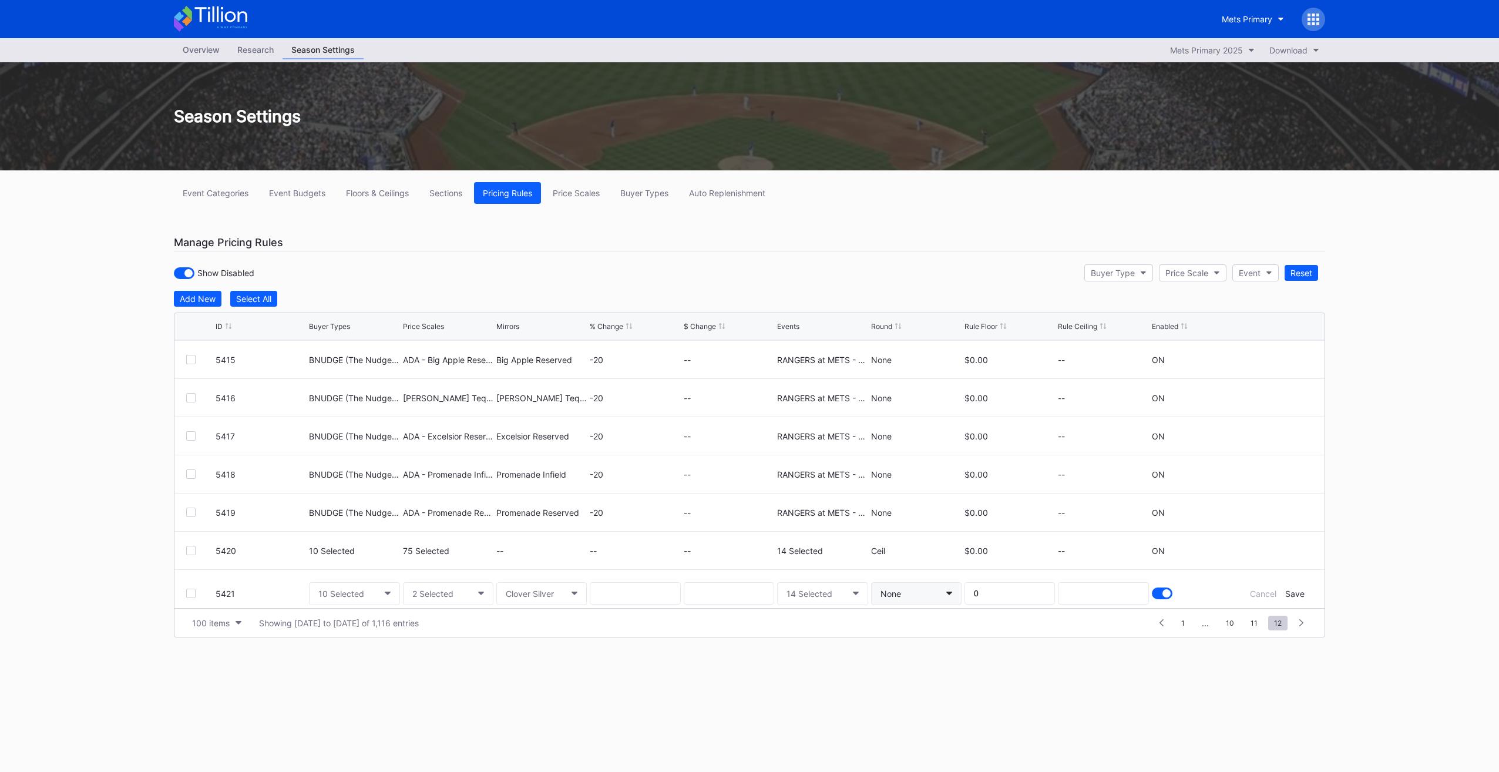
click at [919, 586] on button "None" at bounding box center [916, 593] width 90 height 23
click at [900, 651] on div "Ceil" at bounding box center [886, 646] width 42 height 22
click at [1292, 589] on div "Save" at bounding box center [1294, 594] width 19 height 10
click at [207, 302] on div "Add New" at bounding box center [198, 299] width 36 height 10
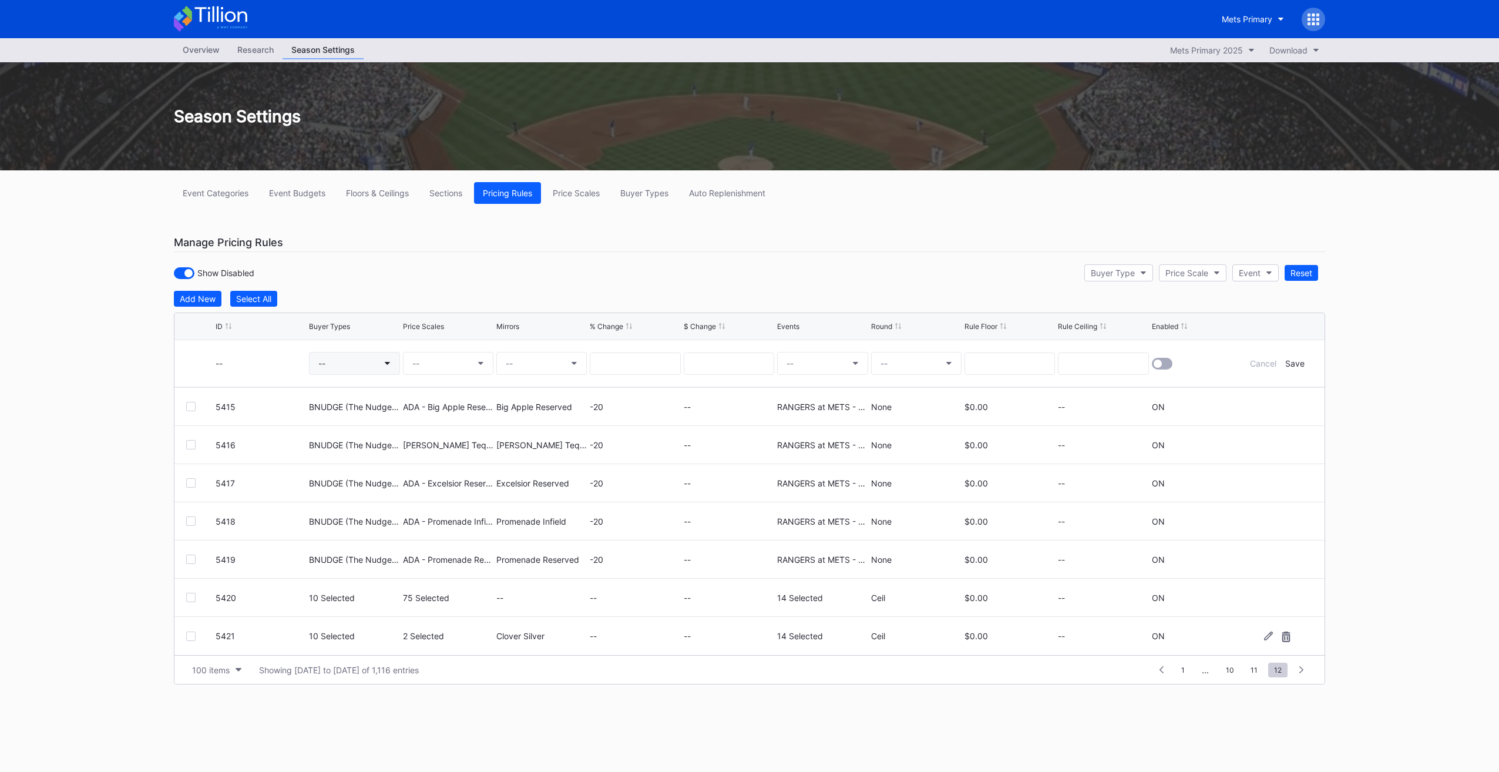
click at [371, 358] on button "--" at bounding box center [354, 363] width 90 height 23
click at [386, 421] on div "QSADLT (PS - Public Sale - SIN)" at bounding box center [389, 430] width 160 height 22
click at [380, 395] on input "qsad" at bounding box center [372, 392] width 103 height 9
click at [397, 431] on div "QSPL1 (PS - Full Season-40 Game - SIN)" at bounding box center [414, 430] width 157 height 10
click at [399, 453] on div "QSPL2 (PS - Qtr Season Members - SIN)" at bounding box center [414, 452] width 157 height 10
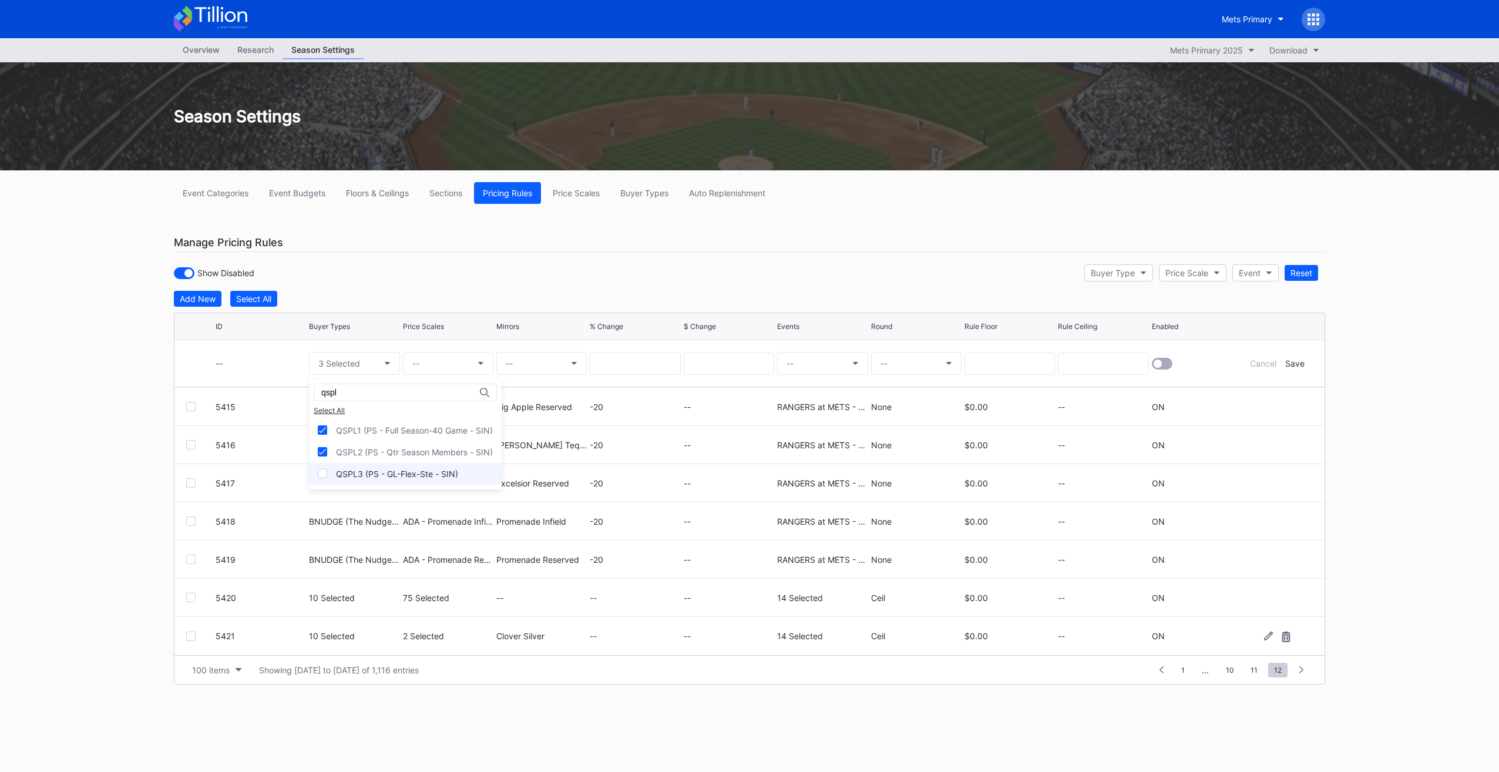
click at [399, 463] on div "QSPL3 (PS - GL-Flex-Ste - SIN)" at bounding box center [405, 474] width 193 height 22
click at [379, 395] on input "qspl" at bounding box center [372, 392] width 103 height 9
click at [381, 419] on div "QSP72 (PS - Point72 Employees - SIN)" at bounding box center [405, 430] width 193 height 22
click at [392, 397] on div "qsp" at bounding box center [405, 393] width 183 height 18
click at [391, 396] on input "qsp" at bounding box center [372, 392] width 103 height 9
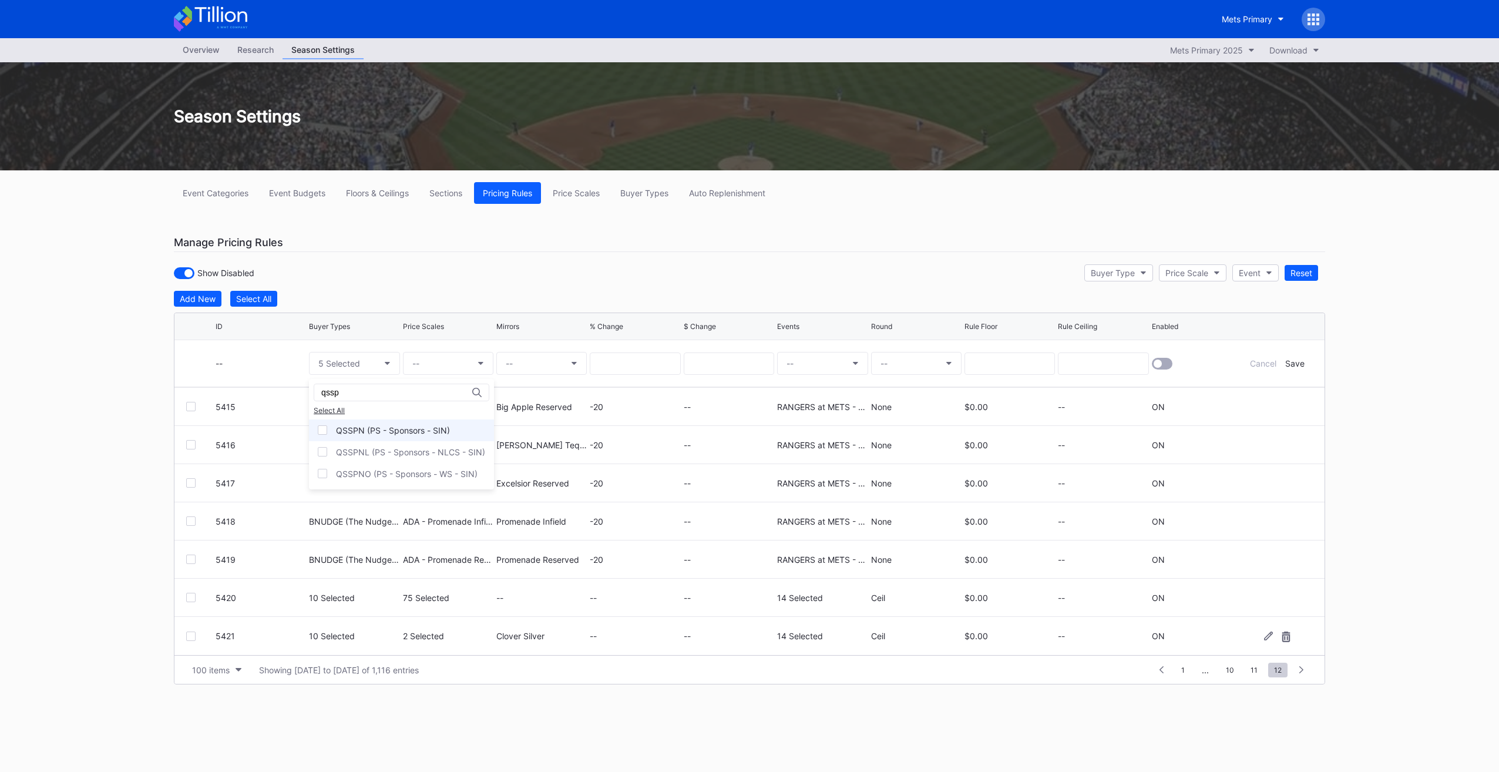
click at [381, 425] on div "QSSPN (PS - Sponsors - SIN)" at bounding box center [393, 430] width 114 height 10
click at [383, 392] on input "qssp" at bounding box center [372, 392] width 103 height 9
click at [397, 432] on div "QSVP (PS - EVP/VP - SIN)" at bounding box center [386, 430] width 100 height 10
click at [399, 392] on input "qsvp" at bounding box center [372, 392] width 103 height 9
click at [409, 428] on div "QSOWN (PS - Ownership - SIN)" at bounding box center [397, 430] width 123 height 10
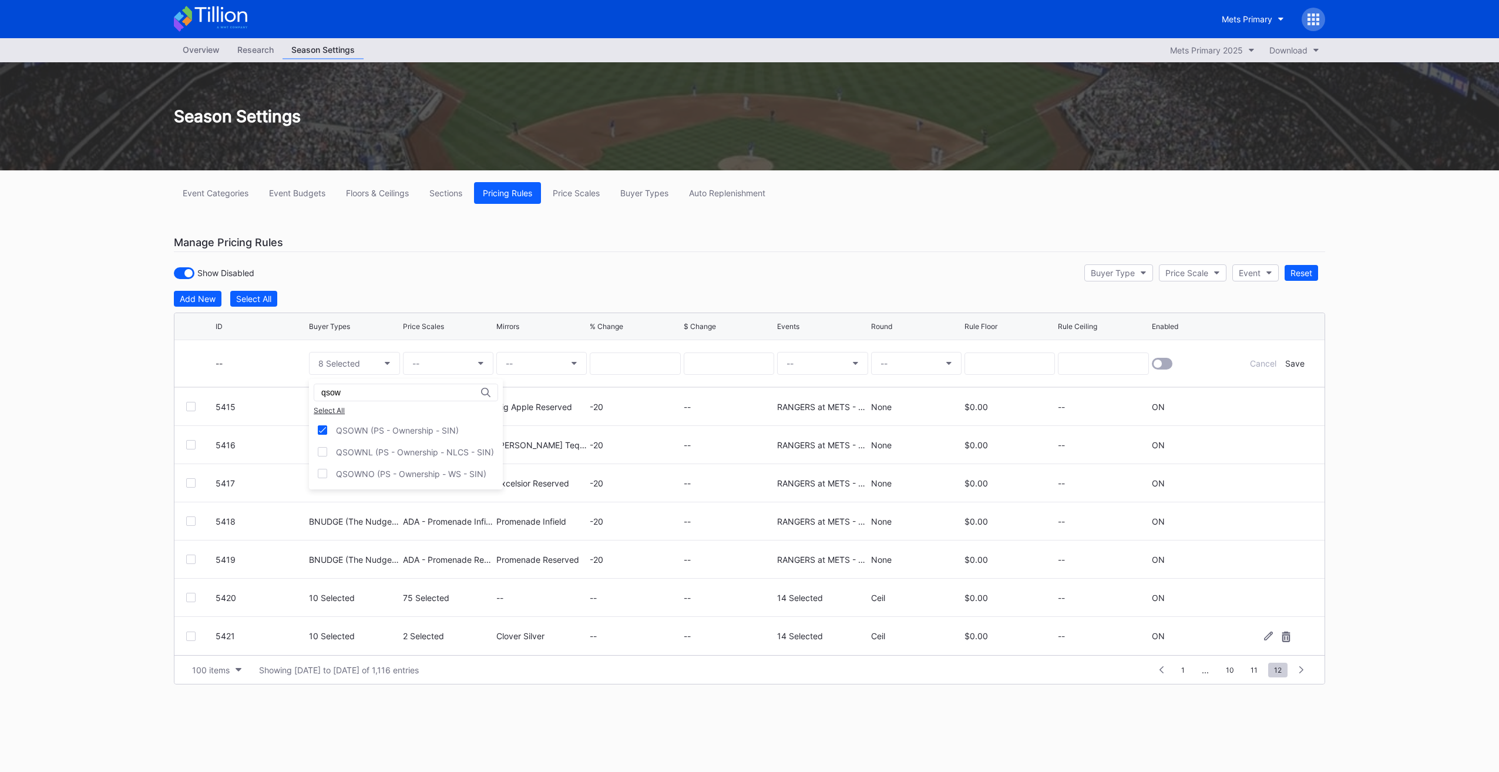
click at [384, 392] on input "qsow" at bounding box center [372, 392] width 103 height 9
click at [401, 428] on div "QSEMP (PS - Mets Employees - SIN)" at bounding box center [406, 430] width 141 height 10
click at [388, 394] on input "qsem" at bounding box center [372, 392] width 103 height 9
type input "qs7"
click at [433, 433] on div "QS7LN (PS - The 7 Line - SIN)" at bounding box center [394, 430] width 117 height 10
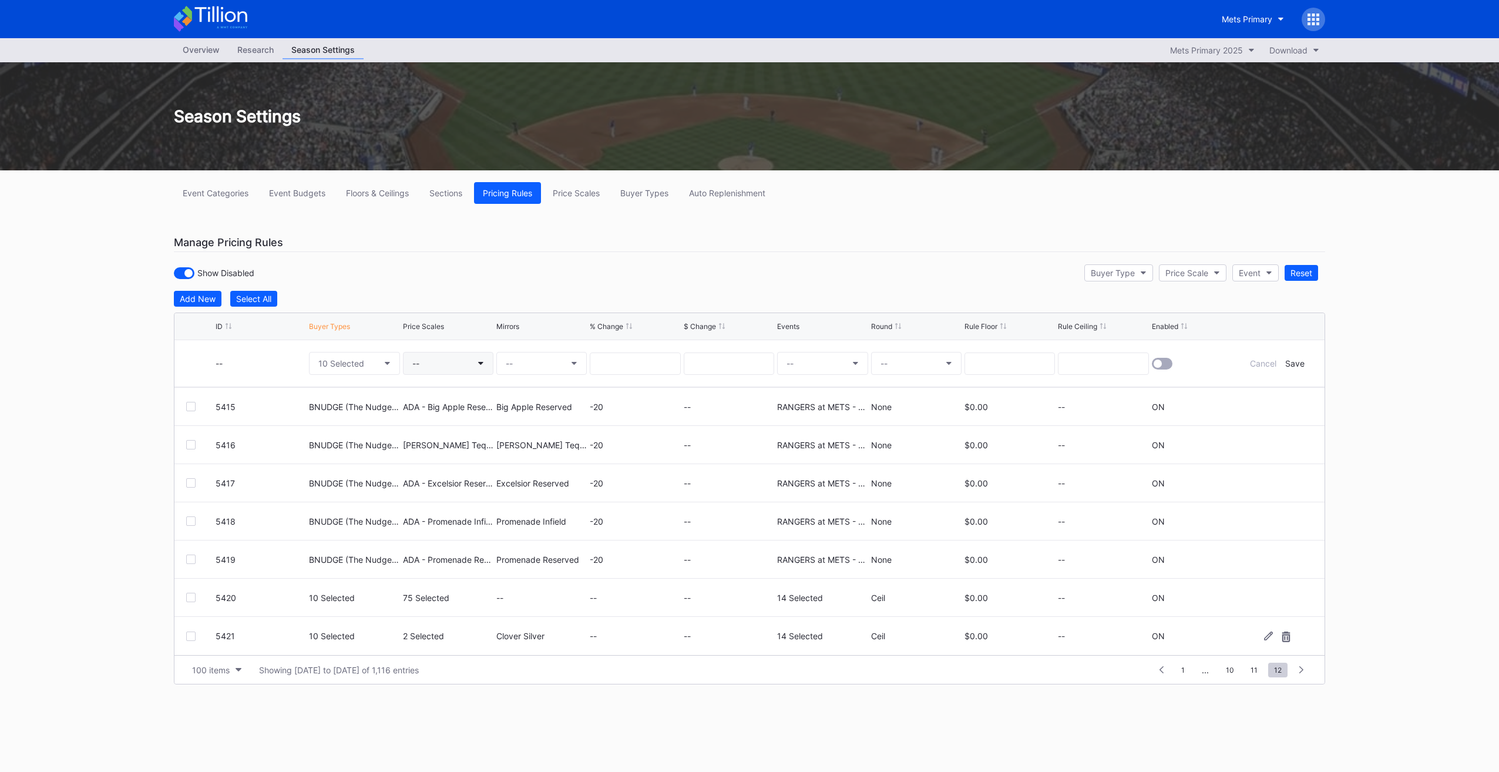
click at [463, 352] on button "--" at bounding box center [448, 363] width 90 height 23
type input "ada - h"
click at [544, 455] on div "ADA - Hyundai Club (5523)" at bounding box center [485, 452] width 164 height 22
click at [542, 359] on button "--" at bounding box center [541, 363] width 90 height 23
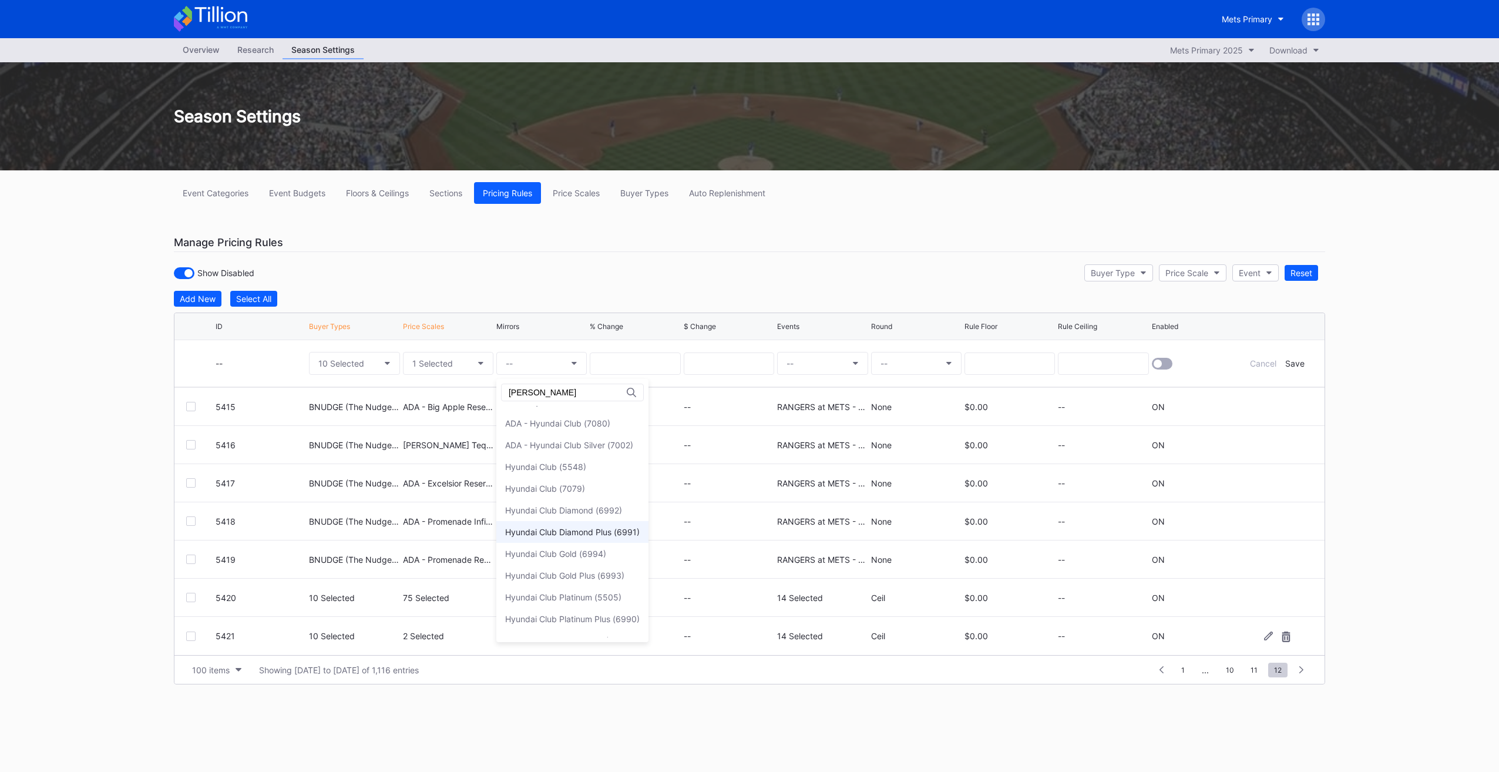
scroll to position [0, 0]
type input "hyun"
click at [615, 416] on div "ADA - Hyundai Club (5523)" at bounding box center [572, 417] width 152 height 22
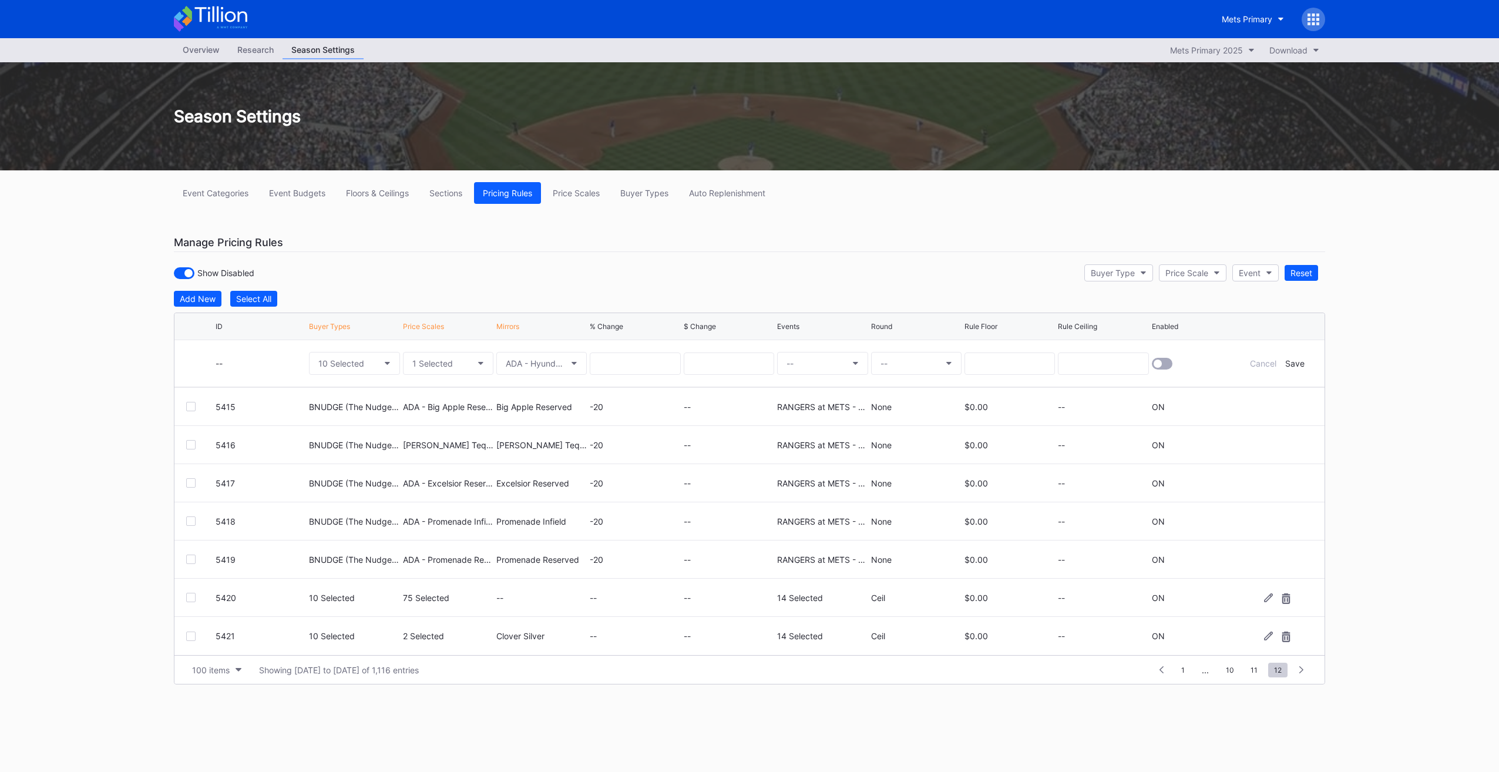
click at [191, 594] on div at bounding box center [190, 597] width 9 height 9
click at [1264, 594] on icon at bounding box center [1268, 597] width 9 height 9
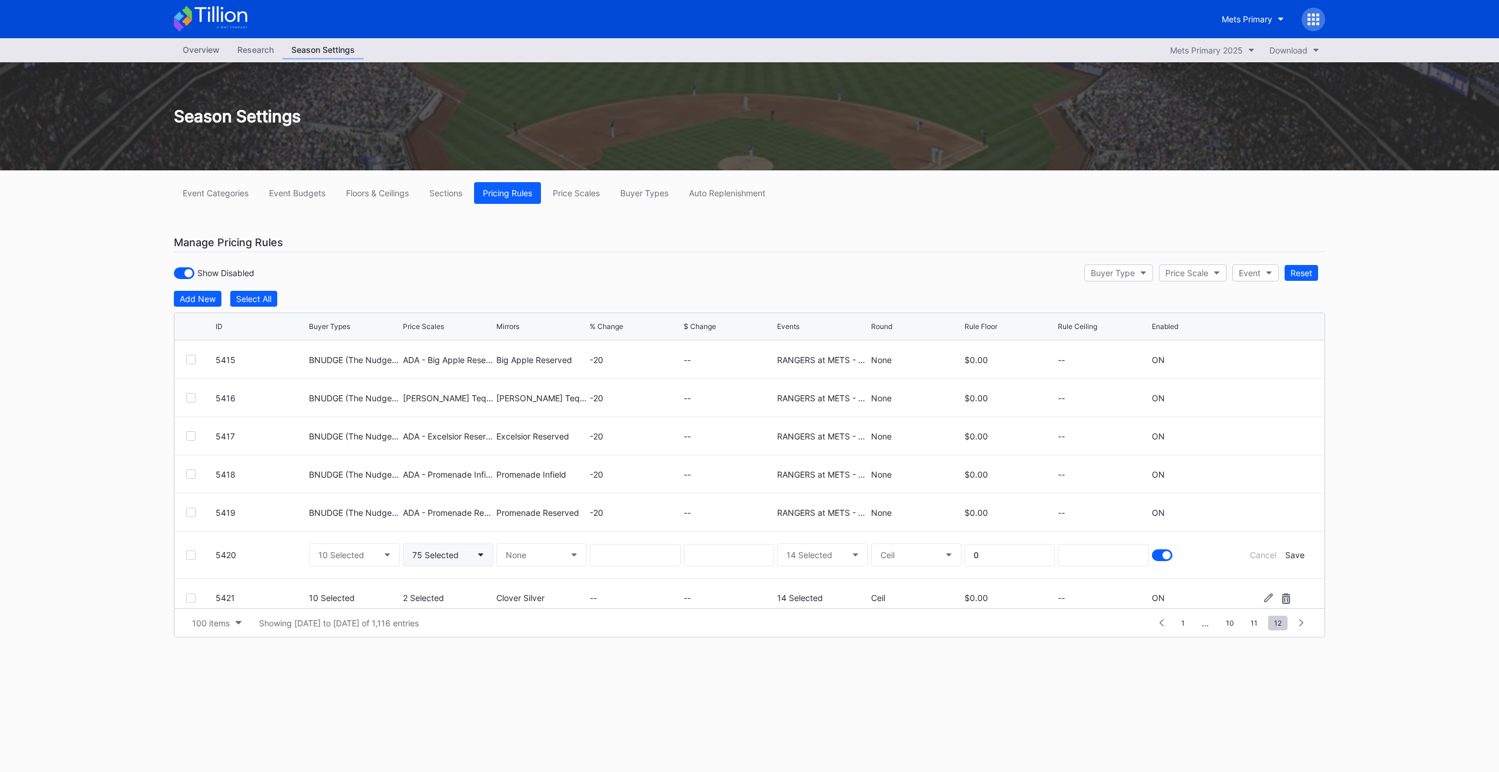
click at [451, 551] on div "75 Selected" at bounding box center [435, 555] width 46 height 10
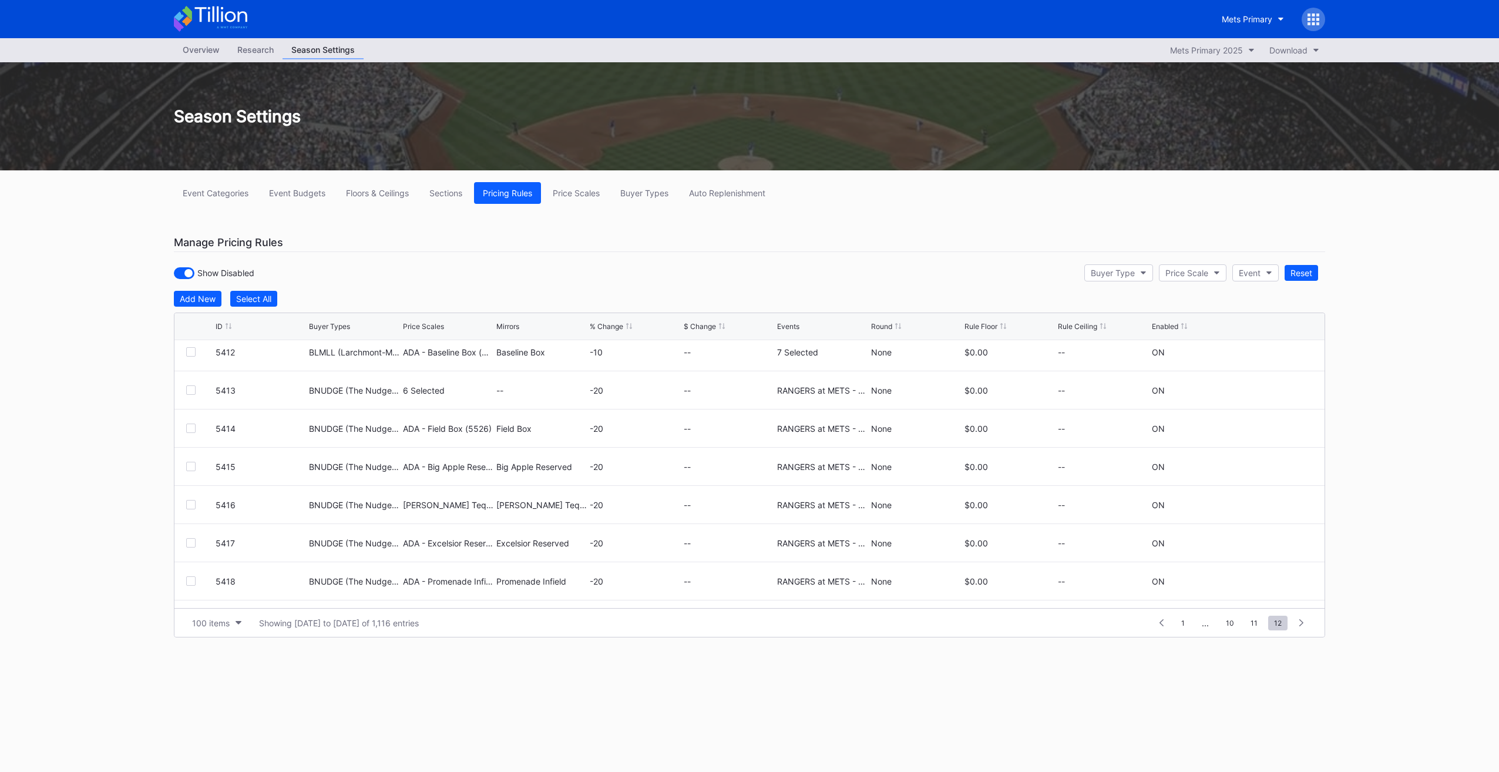
scroll to position [352, 0]
click at [765, 668] on div "Event Categories Event Budgets Floors & Ceilings Sections Pricing Rules Price S…" at bounding box center [749, 424] width 1175 height 508
click at [1250, 548] on div "Cancel" at bounding box center [1263, 546] width 26 height 10
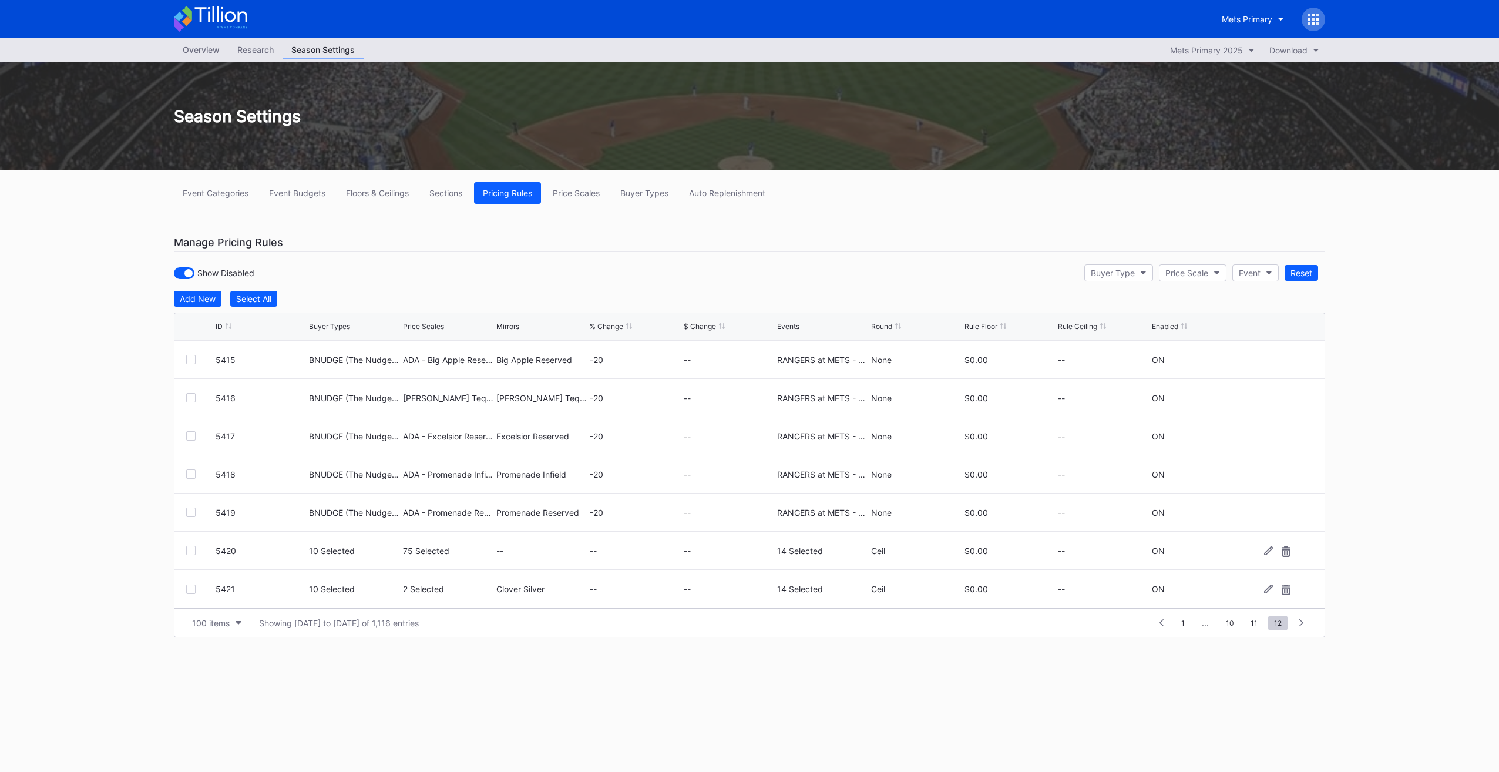
scroll to position [343, 0]
click at [210, 296] on div "Add New" at bounding box center [198, 299] width 36 height 10
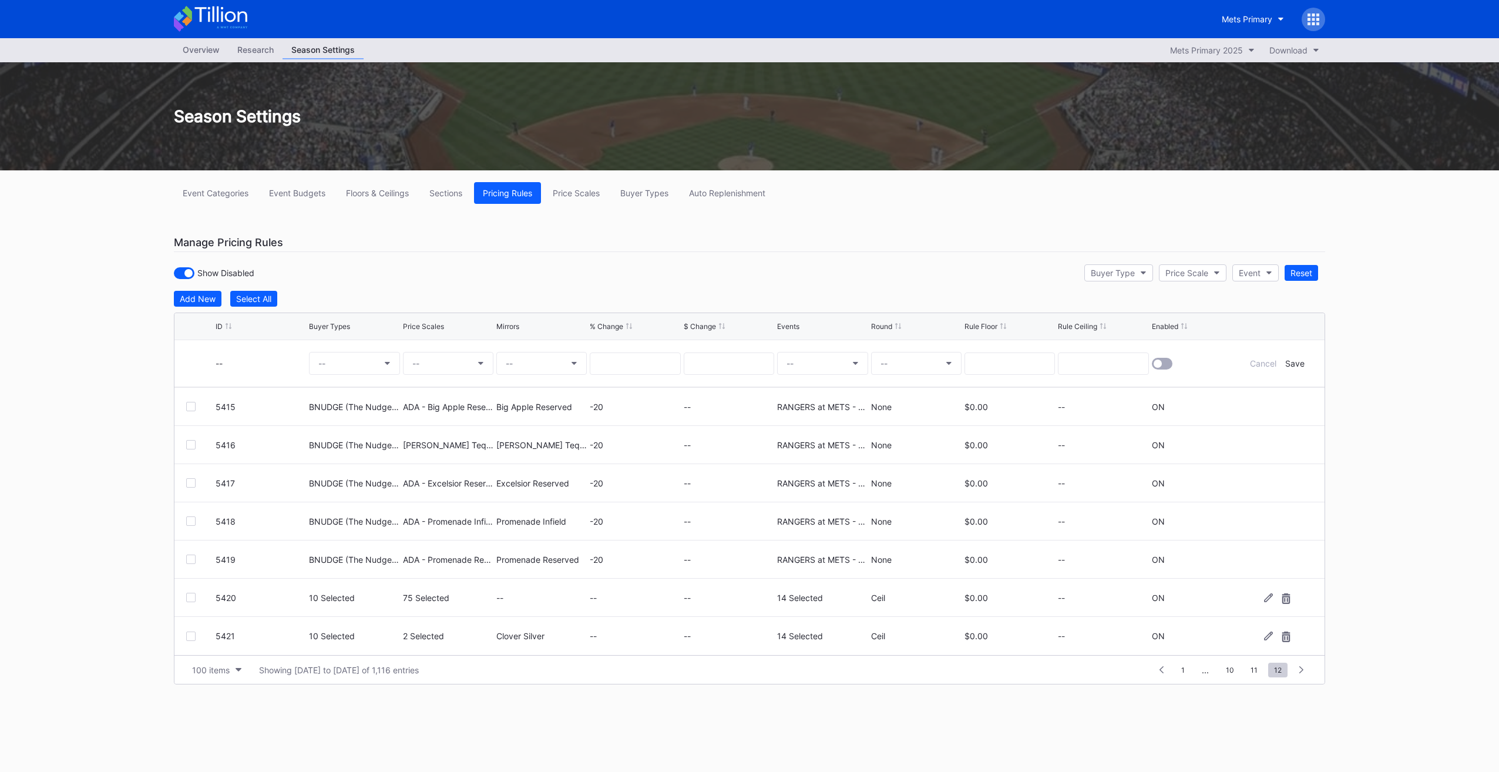
click at [243, 361] on div "--" at bounding box center [261, 363] width 90 height 10
click at [315, 355] on button "--" at bounding box center [354, 363] width 90 height 23
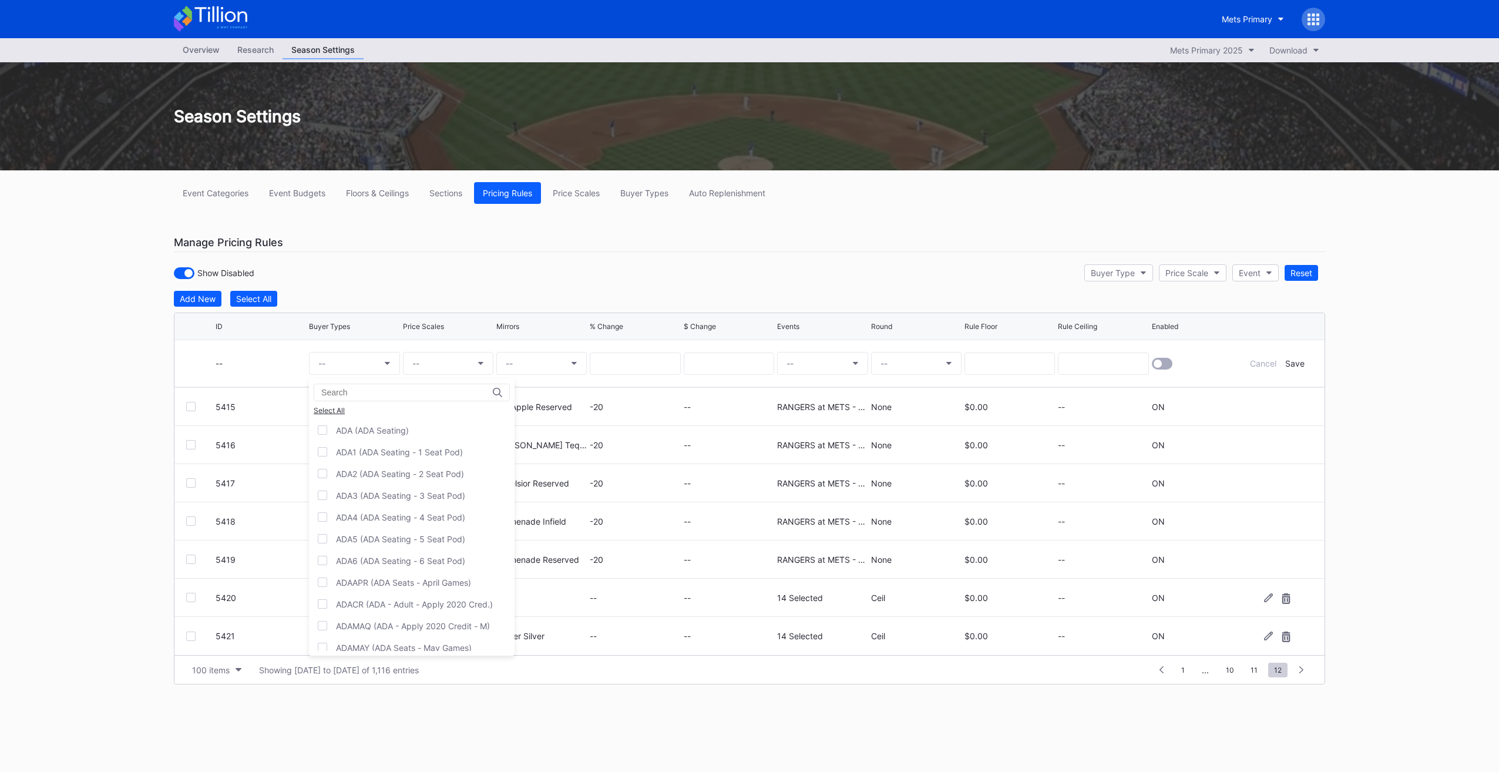
type input "a"
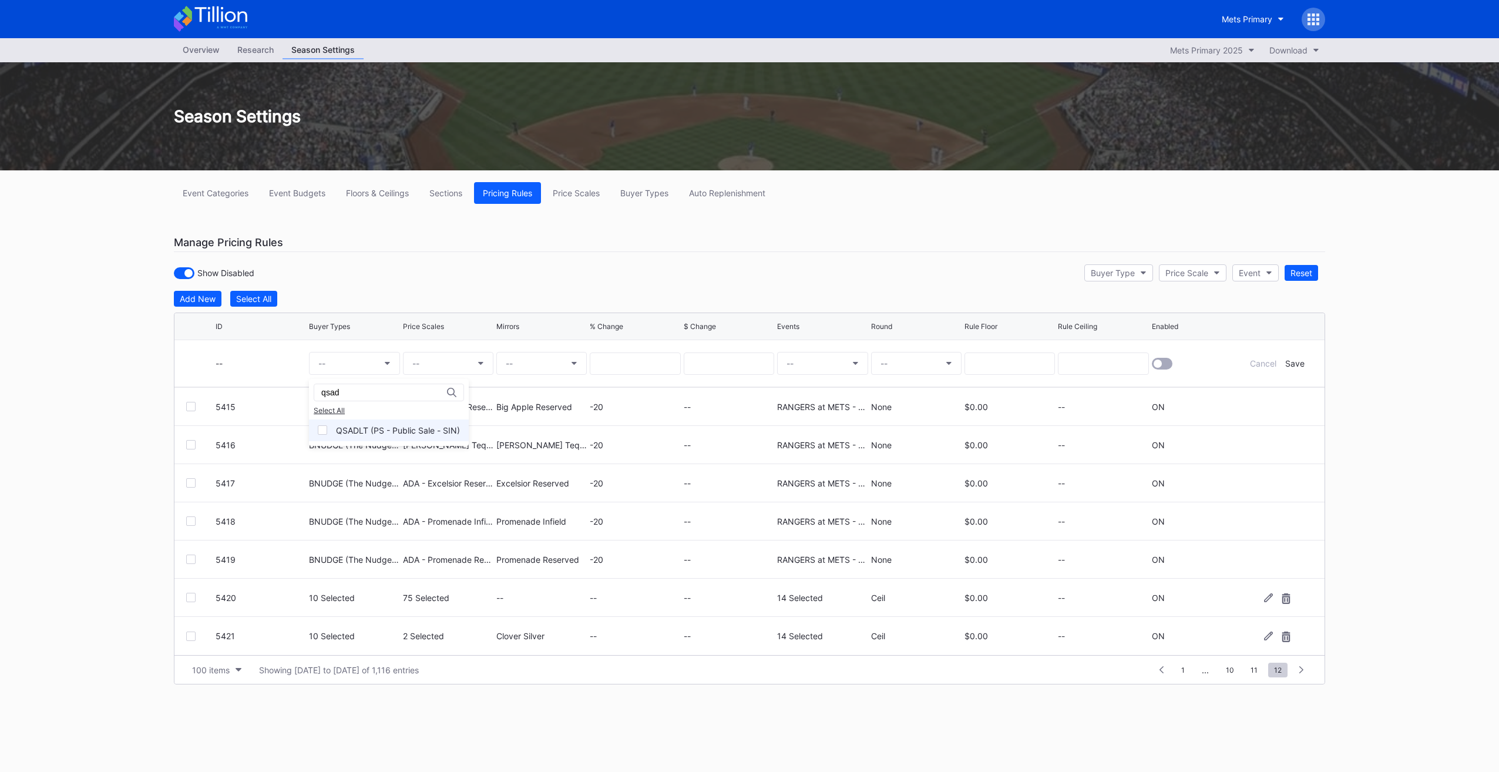
drag, startPoint x: 391, startPoint y: 418, endPoint x: 365, endPoint y: 389, distance: 39.1
click at [391, 419] on div "QSADLT (PS - Public Sale - SIN)" at bounding box center [389, 430] width 160 height 22
click at [365, 389] on input "qsad" at bounding box center [372, 392] width 103 height 9
click at [371, 431] on div "QSPL1 (PS - Full Season-40 Game - SIN)" at bounding box center [414, 430] width 157 height 10
click at [374, 451] on div "QSPL2 (PS - Qtr Season Members - SIN)" at bounding box center [414, 452] width 157 height 10
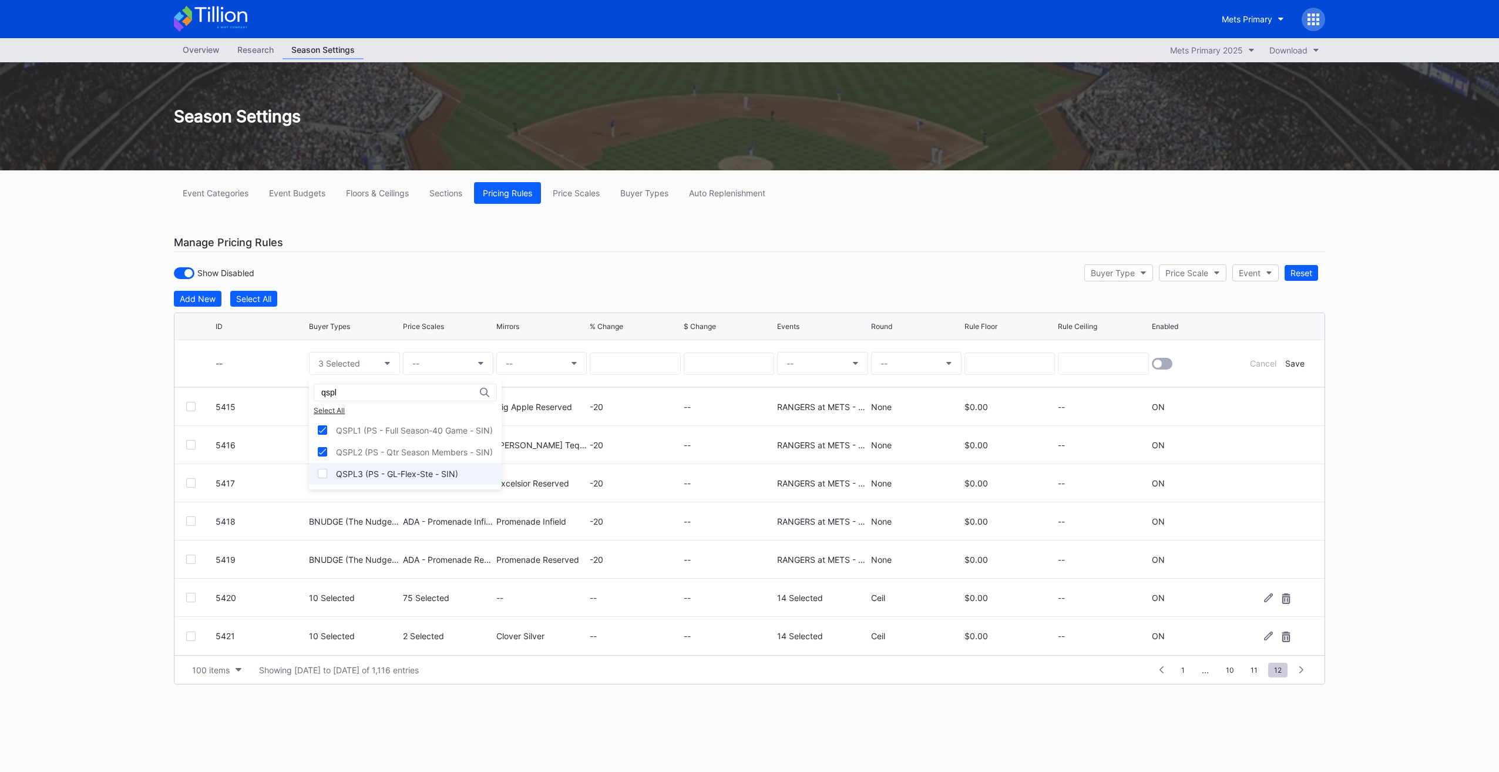
click at [378, 475] on div "QSPL3 (PS - GL-Flex-Ste - SIN)" at bounding box center [397, 474] width 122 height 10
click at [357, 388] on input "qspl" at bounding box center [372, 392] width 103 height 9
click at [358, 426] on div "QSP72 (PS - Point72 Employees - SIN)" at bounding box center [410, 430] width 149 height 10
click at [364, 390] on input "qsp7" at bounding box center [372, 392] width 103 height 9
drag, startPoint x: 367, startPoint y: 419, endPoint x: 368, endPoint y: 410, distance: 9.5
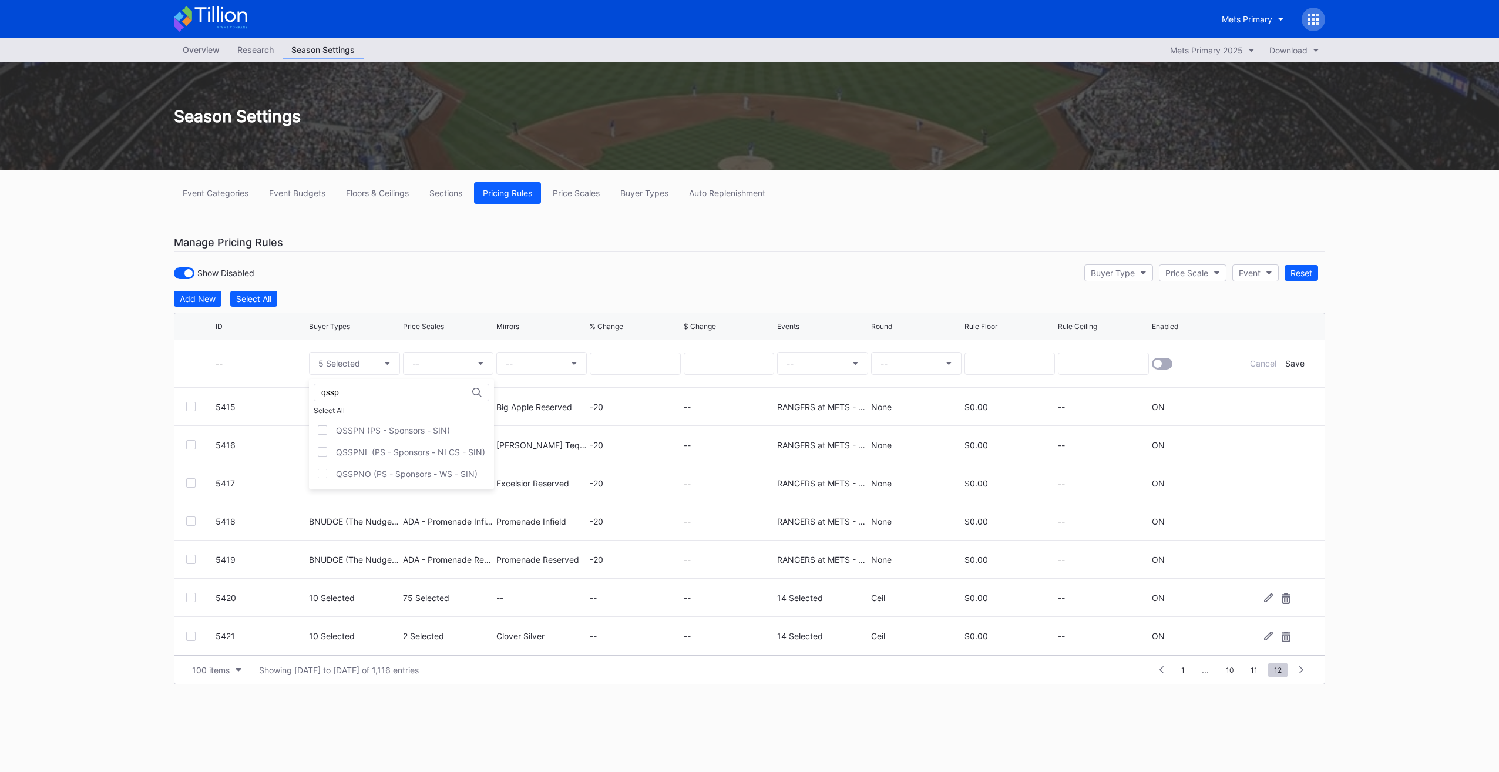
click at [367, 419] on div "QSSPN (PS - Sponsors - SIN)" at bounding box center [401, 430] width 185 height 22
click at [367, 395] on input "qssp" at bounding box center [372, 392] width 103 height 9
click at [405, 435] on div "QSVP (PS - EVP/VP - SIN)" at bounding box center [395, 430] width 172 height 22
click at [392, 395] on input "qsvp" at bounding box center [372, 392] width 103 height 9
click at [344, 421] on div "QSOWN (PS - Ownership - SIN)" at bounding box center [406, 430] width 194 height 22
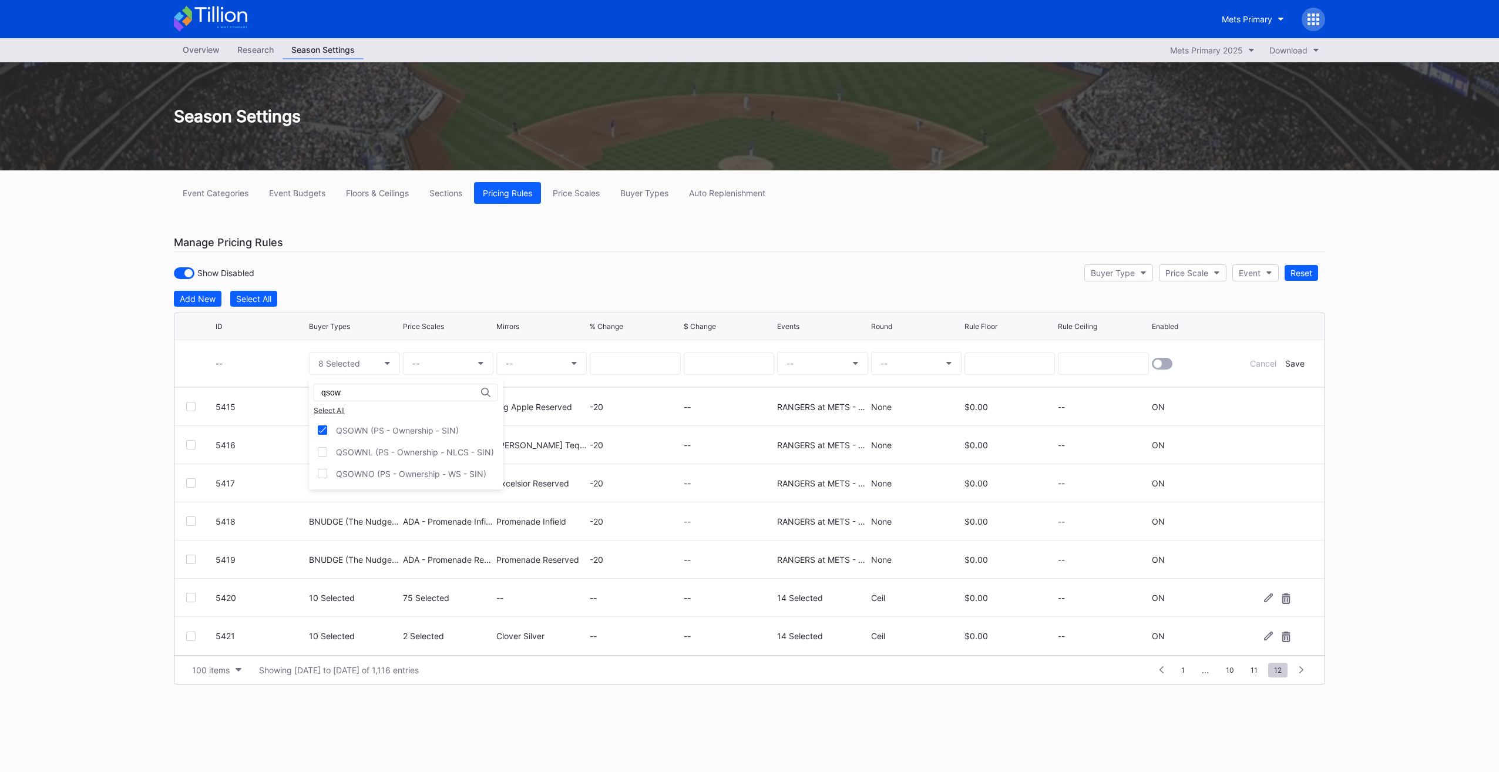
click at [357, 391] on input "qsow" at bounding box center [372, 392] width 103 height 9
drag, startPoint x: 357, startPoint y: 441, endPoint x: 349, endPoint y: 430, distance: 13.0
click at [349, 430] on div "QS7LN (PS - The 7 Line - SIN) QS7LNO (PS - The 7 Line WS - SIN) QS7LNP (PS - Th…" at bounding box center [401, 451] width 184 height 65
click at [349, 430] on div "QS7LN (PS - The 7 Line - SIN)" at bounding box center [394, 430] width 117 height 10
click at [351, 389] on input "qs7" at bounding box center [372, 392] width 103 height 9
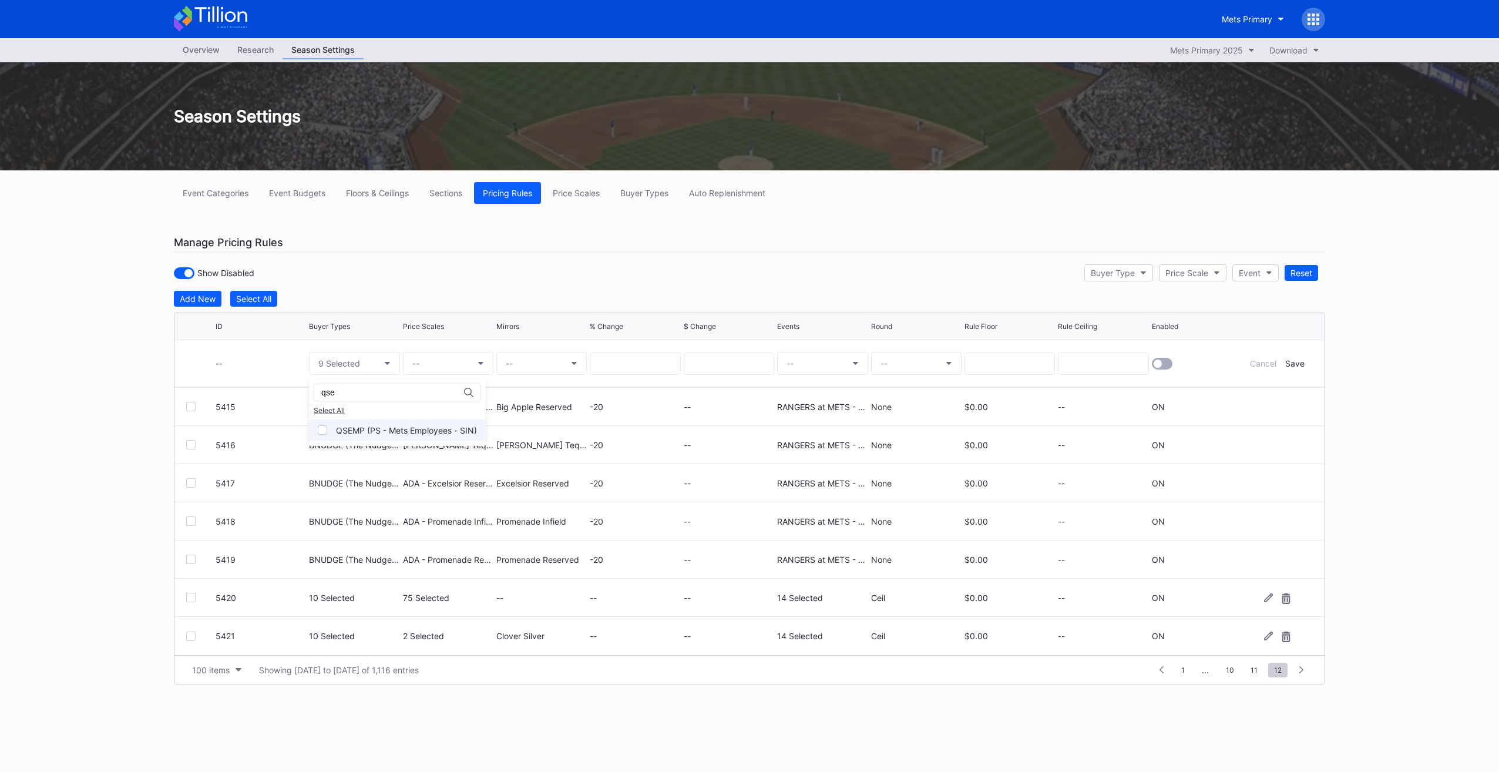
type input "qse"
click at [379, 427] on div "QSEMP (PS - Mets Employees - SIN)" at bounding box center [406, 430] width 141 height 10
click at [445, 363] on button "--" at bounding box center [448, 363] width 90 height 23
type input "ada - h"
click at [525, 448] on div "ADA - Hyundai Club (5523)" at bounding box center [482, 452] width 105 height 10
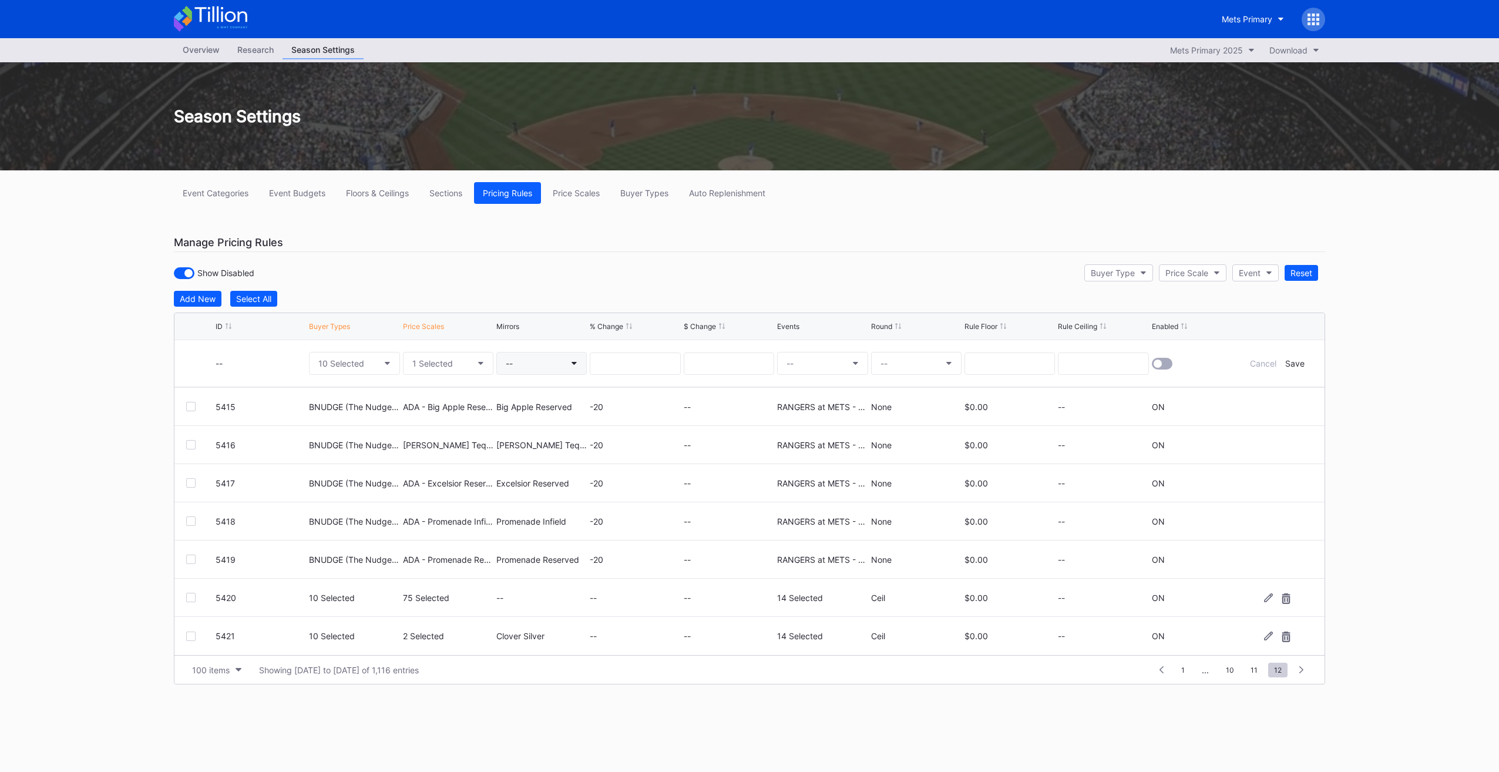
click at [517, 359] on button "--" at bounding box center [541, 363] width 90 height 23
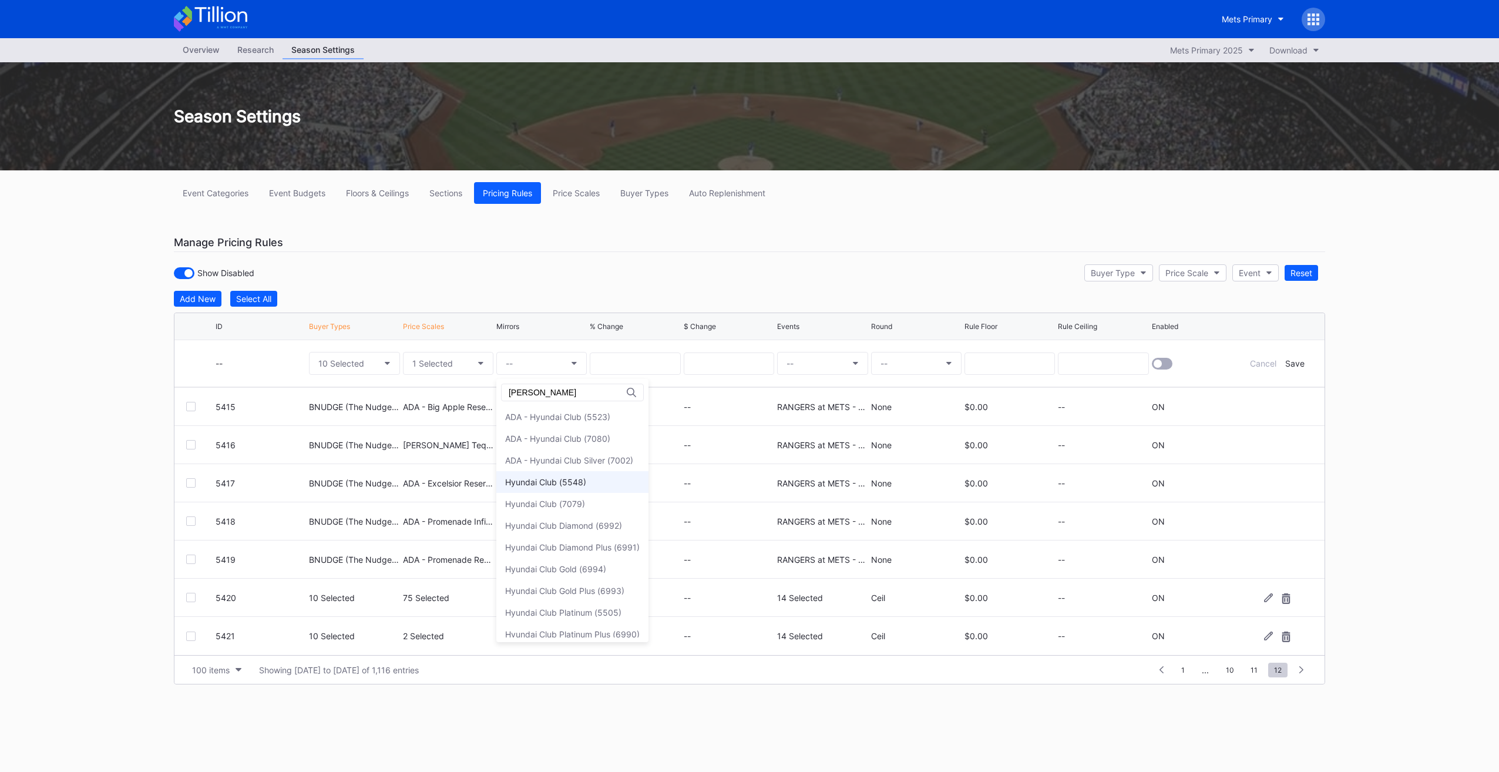
type input "hyunda"
click at [587, 490] on div "Hyundai Club (5548)" at bounding box center [572, 482] width 152 height 22
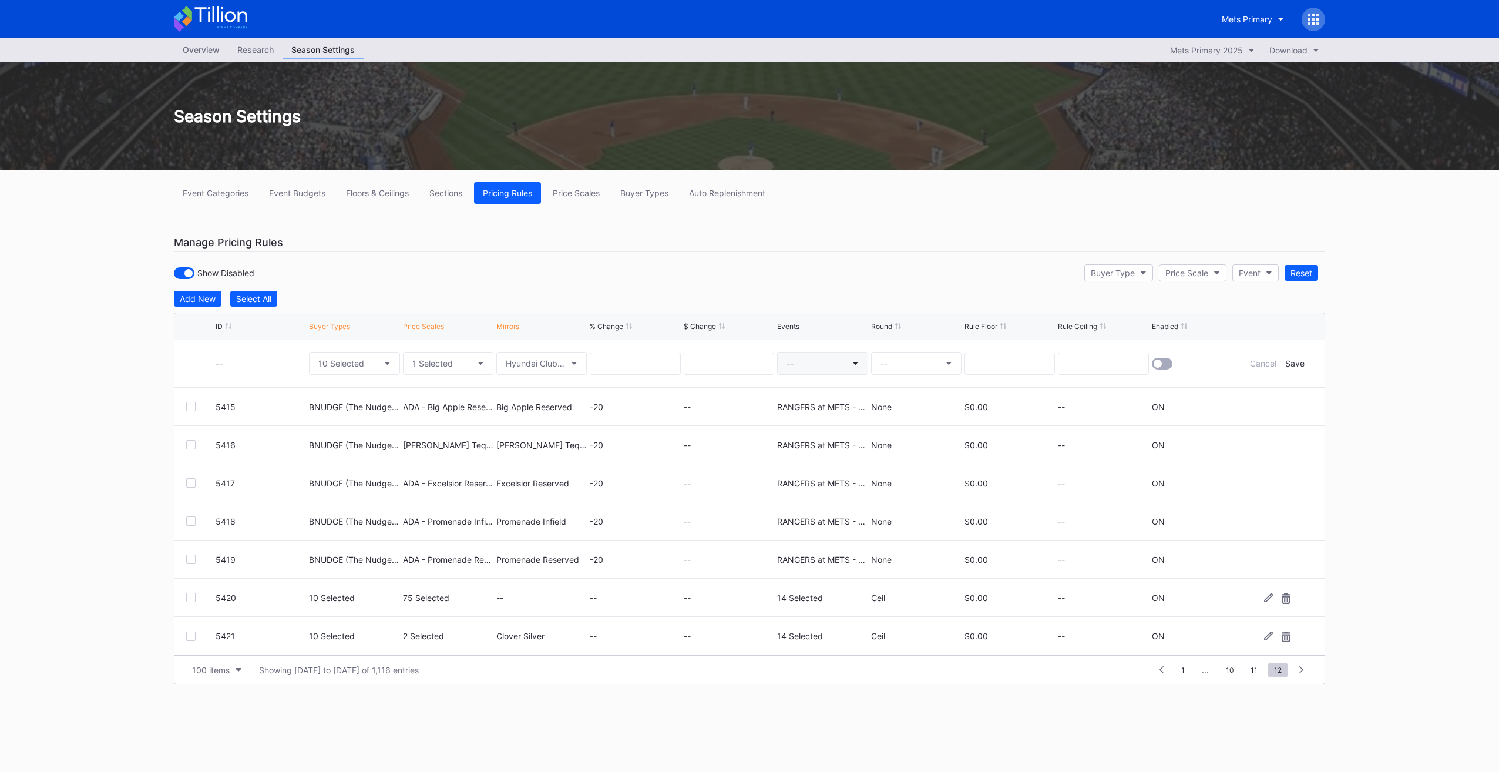
click at [806, 360] on button "--" at bounding box center [822, 363] width 90 height 23
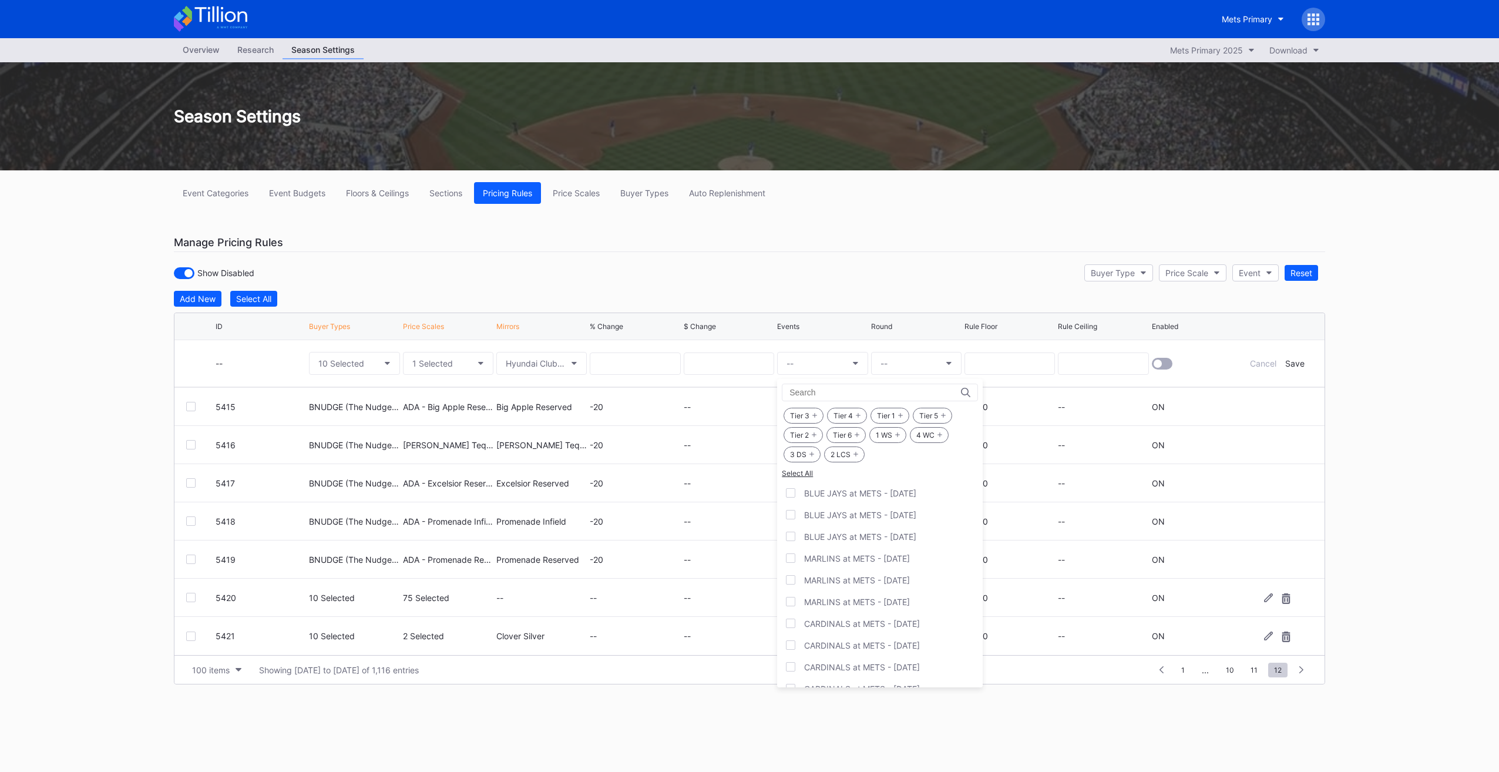
drag, startPoint x: 930, startPoint y: 436, endPoint x: 896, endPoint y: 431, distance: 35.1
click at [929, 435] on div "4 WC" at bounding box center [929, 435] width 39 height 16
click at [893, 430] on div "1 WS" at bounding box center [887, 435] width 37 height 16
click at [839, 453] on div "2 LCS" at bounding box center [844, 454] width 41 height 16
click at [818, 451] on div "3 DS" at bounding box center [802, 454] width 37 height 16
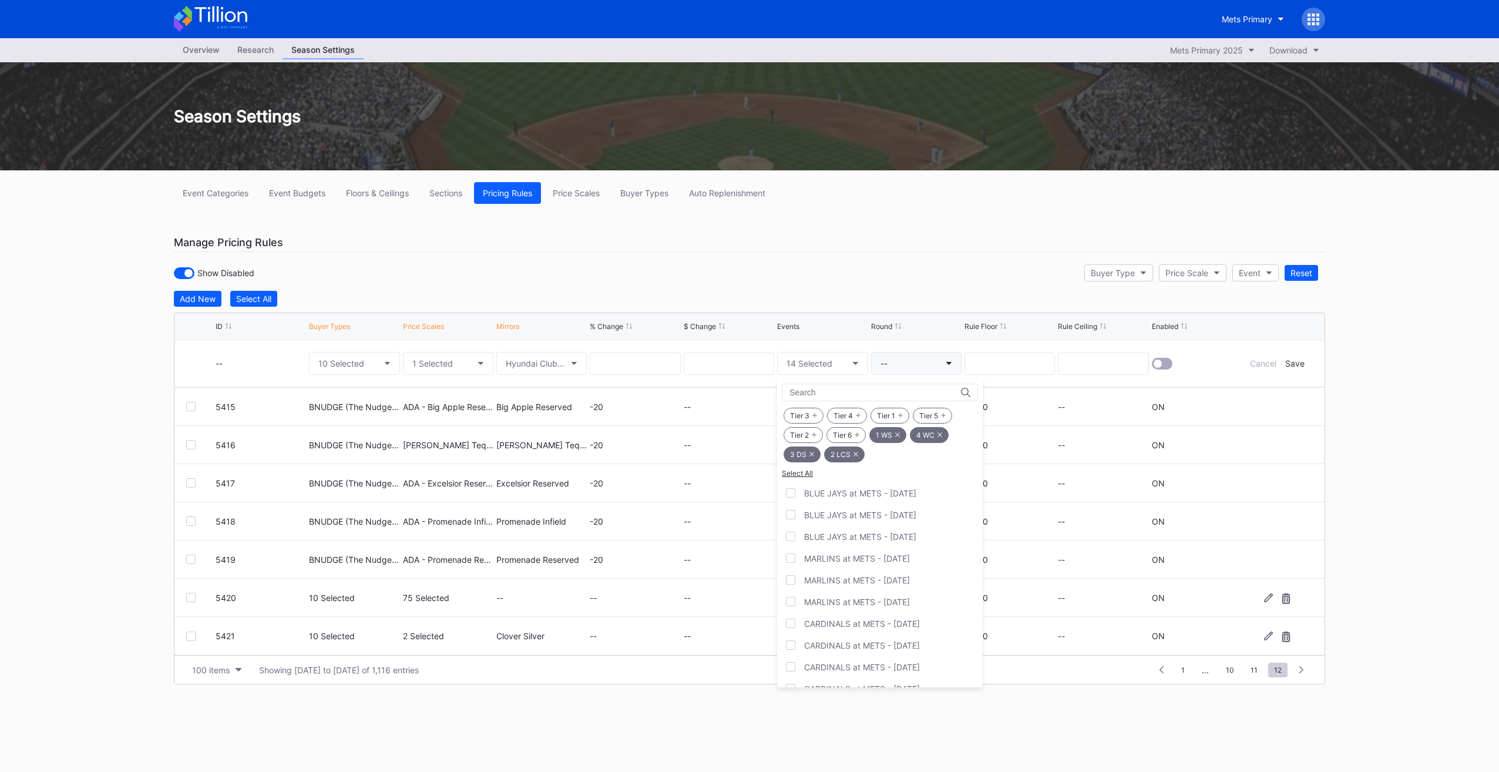
drag, startPoint x: 896, startPoint y: 371, endPoint x: 902, endPoint y: 359, distance: 13.1
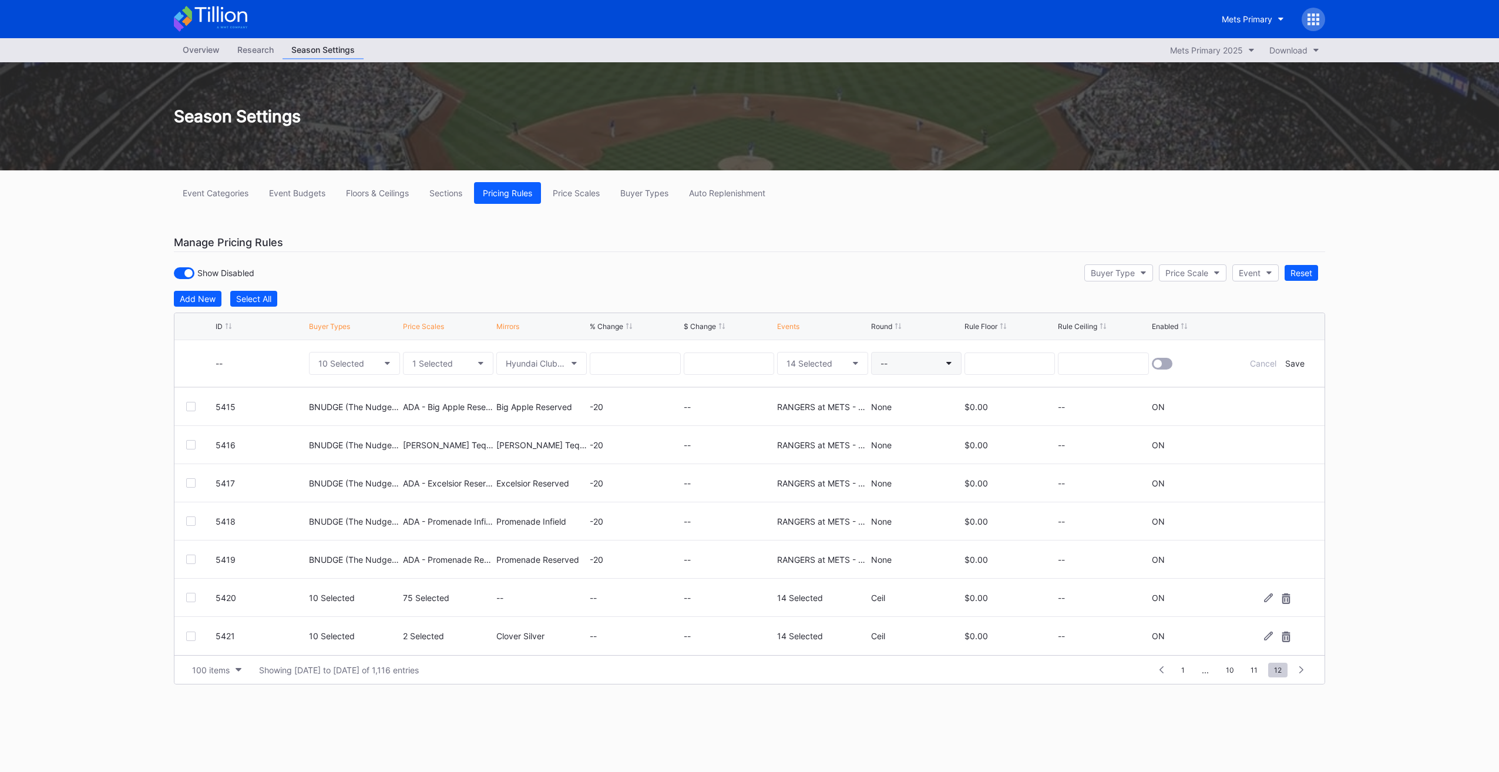
click at [902, 359] on button "--" at bounding box center [916, 363] width 90 height 23
click at [902, 423] on div "Ceil" at bounding box center [892, 416] width 42 height 22
click at [1164, 358] on div at bounding box center [1162, 364] width 21 height 12
click at [1297, 358] on div "Save" at bounding box center [1294, 363] width 19 height 10
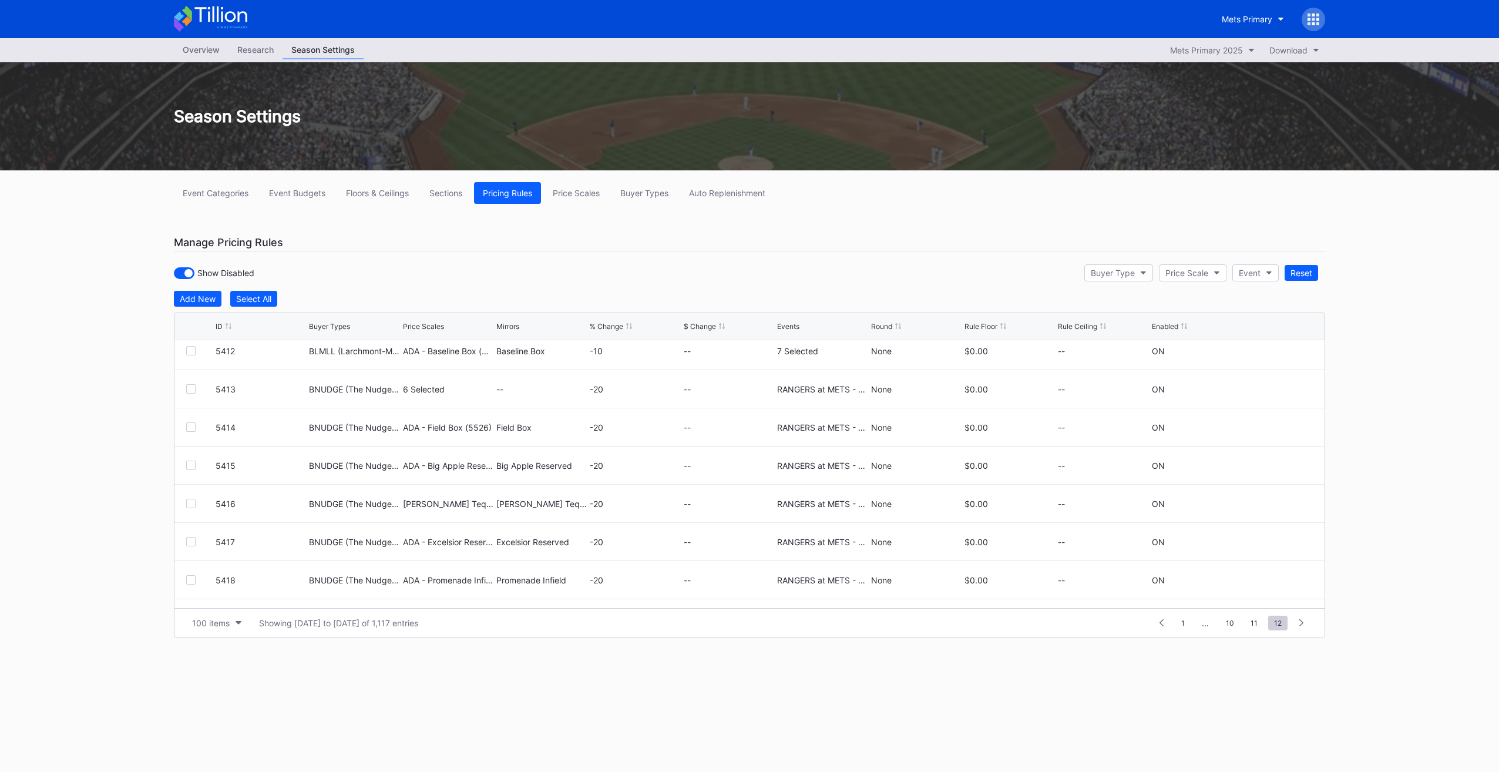
scroll to position [381, 0]
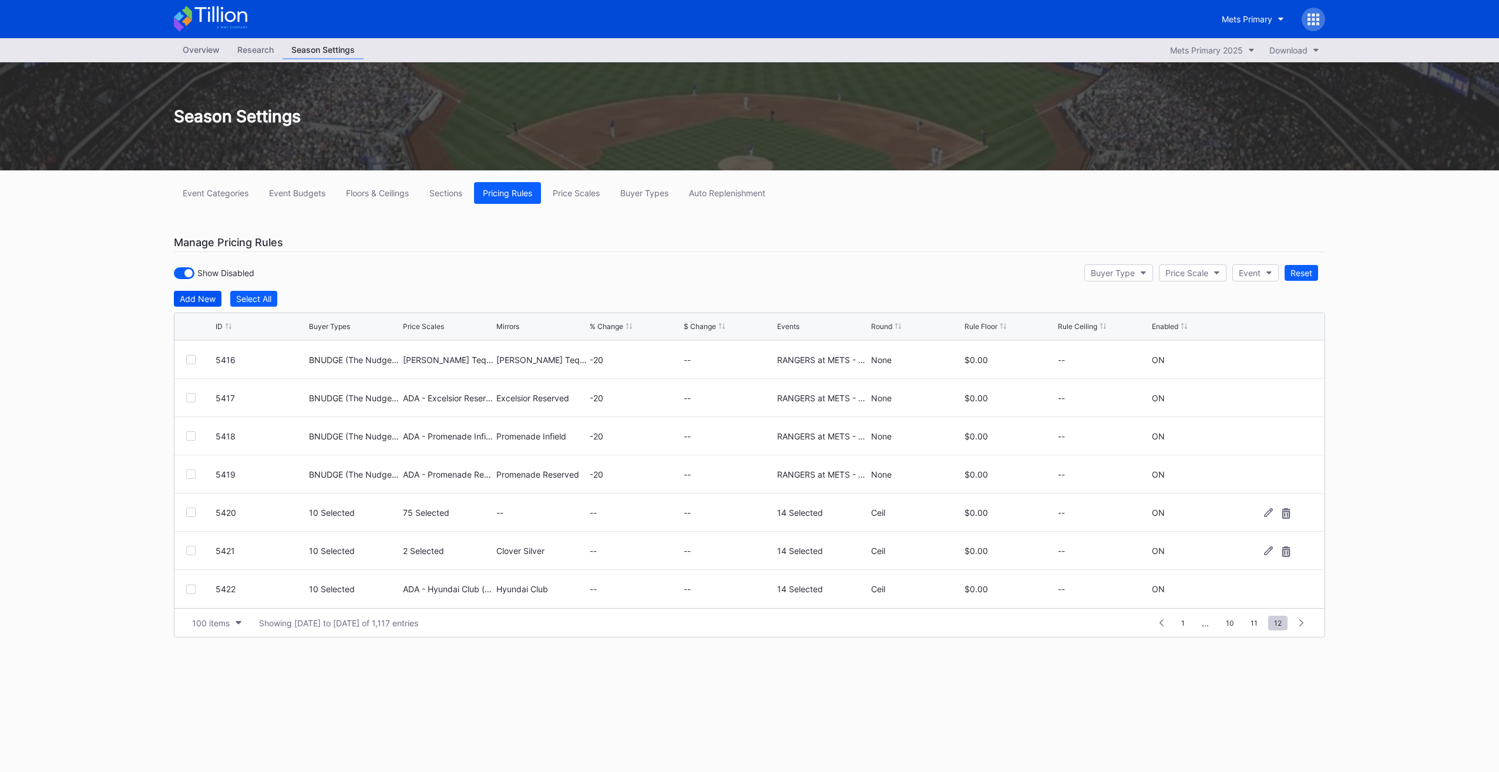
click at [207, 304] on button "Add New" at bounding box center [198, 299] width 48 height 16
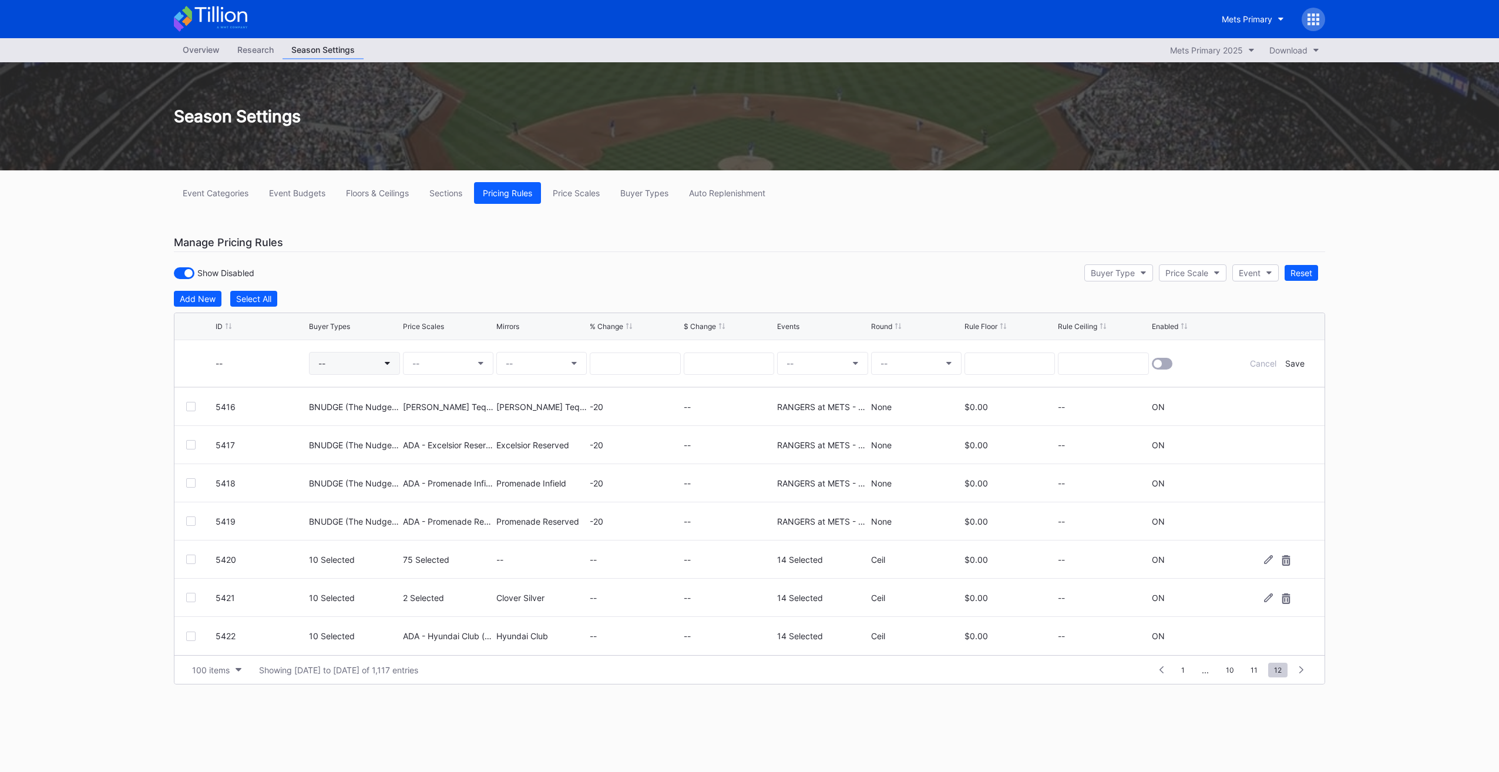
click at [373, 370] on button "--" at bounding box center [354, 363] width 90 height 23
drag, startPoint x: 383, startPoint y: 425, endPoint x: 372, endPoint y: 389, distance: 38.1
click at [382, 422] on div "QSADLT (PS - Public Sale - SIN)" at bounding box center [389, 430] width 160 height 22
click at [371, 388] on input "qsad" at bounding box center [372, 392] width 103 height 9
click at [376, 417] on div "qspl Select All QSPL1 (PS - Full Season-40 Game - SIN) QSPL2 (PS - Qtr Season M…" at bounding box center [405, 434] width 193 height 110
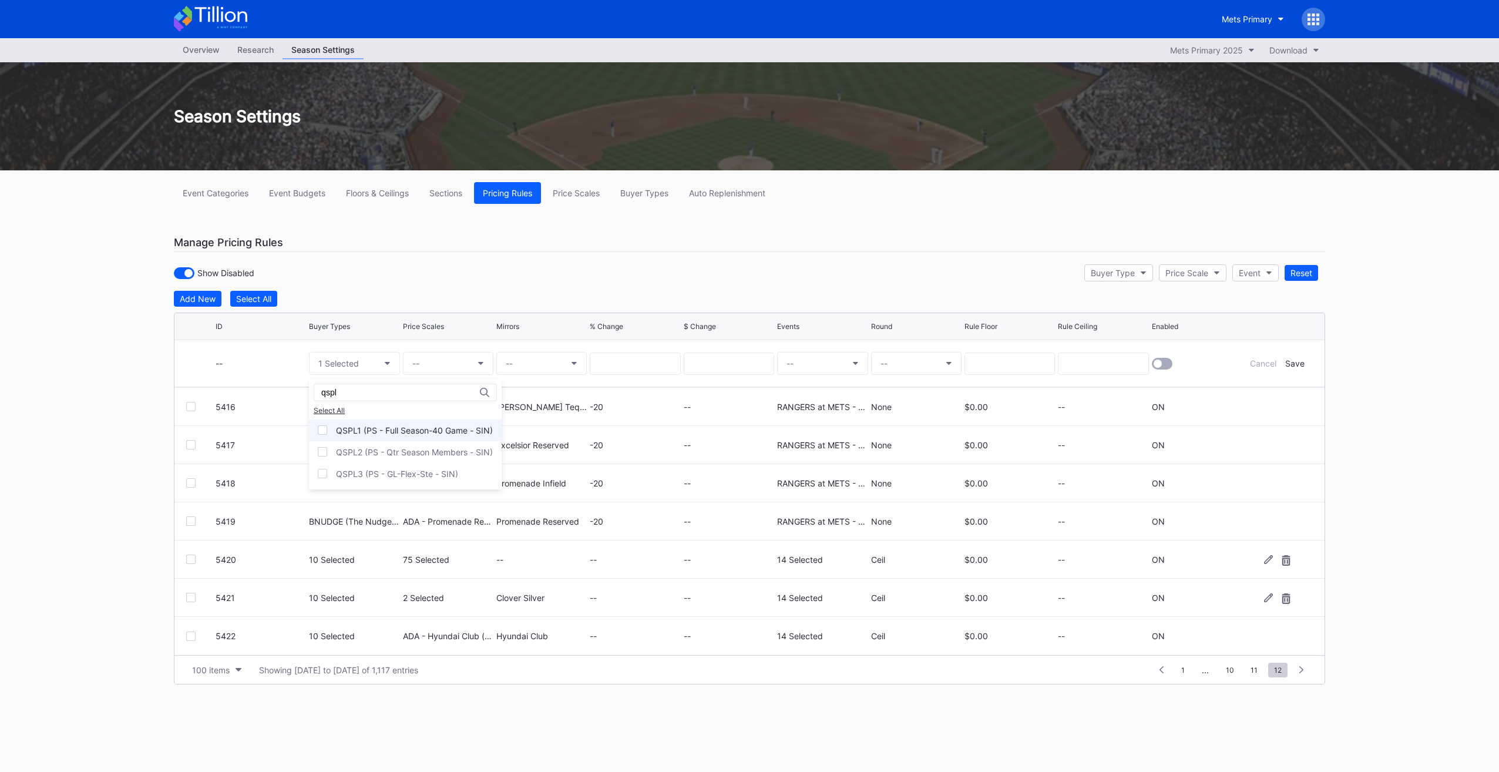
click at [372, 428] on div "QSPL1 (PS - Full Season-40 Game - SIN)" at bounding box center [414, 430] width 157 height 10
click at [368, 453] on div "QSPL2 (PS - Qtr Season Members - SIN)" at bounding box center [414, 452] width 157 height 10
click at [366, 463] on div "QSPL3 (PS - GL-Flex-Ste - SIN)" at bounding box center [405, 474] width 193 height 22
click at [354, 397] on div "qspl" at bounding box center [405, 393] width 183 height 18
click at [351, 395] on div "qspl" at bounding box center [405, 393] width 183 height 18
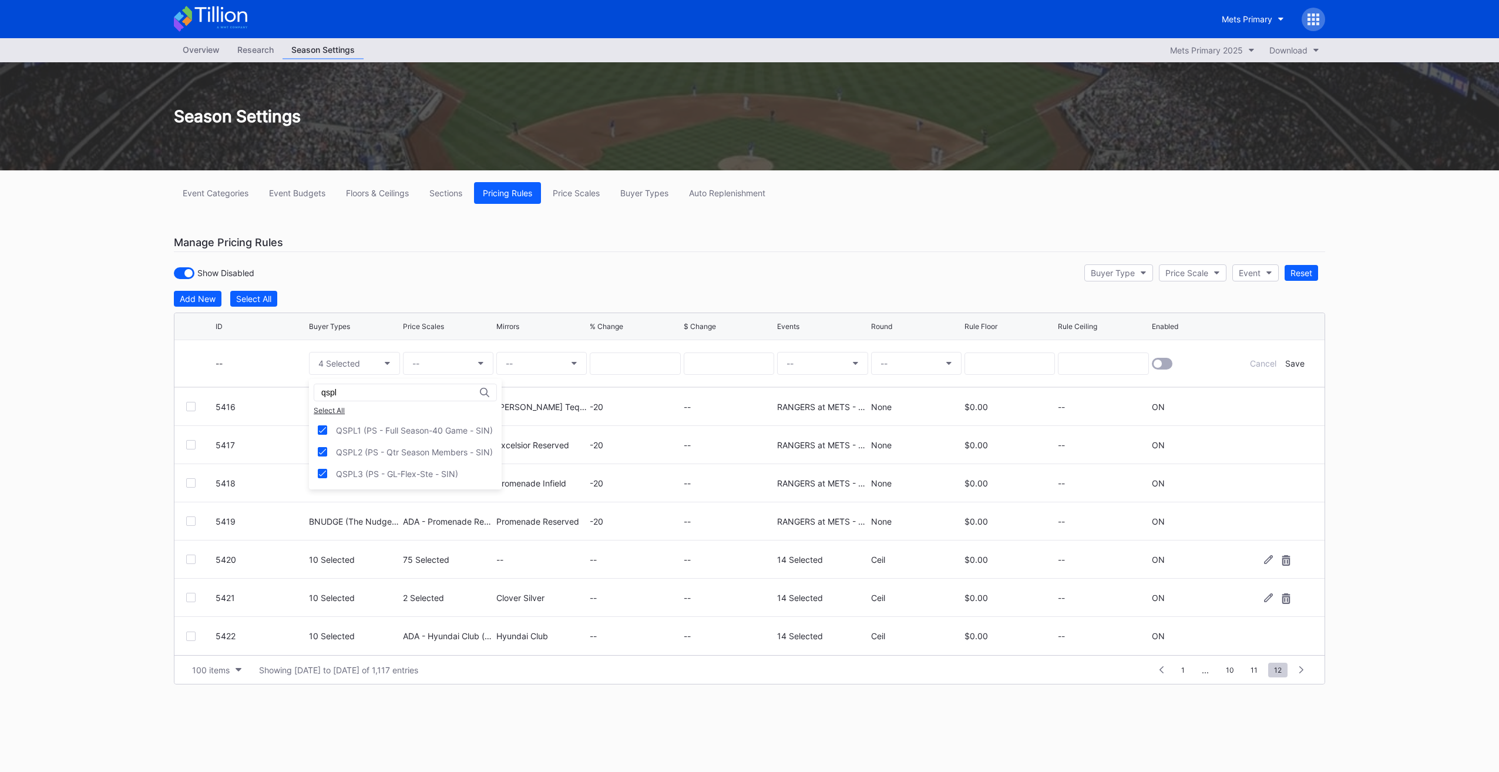
click at [351, 395] on input "qspl" at bounding box center [372, 392] width 103 height 9
drag, startPoint x: 362, startPoint y: 423, endPoint x: 362, endPoint y: 401, distance: 21.7
click at [362, 415] on div "qsp72 Select All QSP72 (PS - Point72 Employees - SIN)" at bounding box center [401, 412] width 184 height 67
click at [365, 393] on input "qsp72" at bounding box center [372, 392] width 103 height 9
click at [358, 425] on div "QSP72 (PS - Point72 Employees - SIN)" at bounding box center [410, 430] width 149 height 10
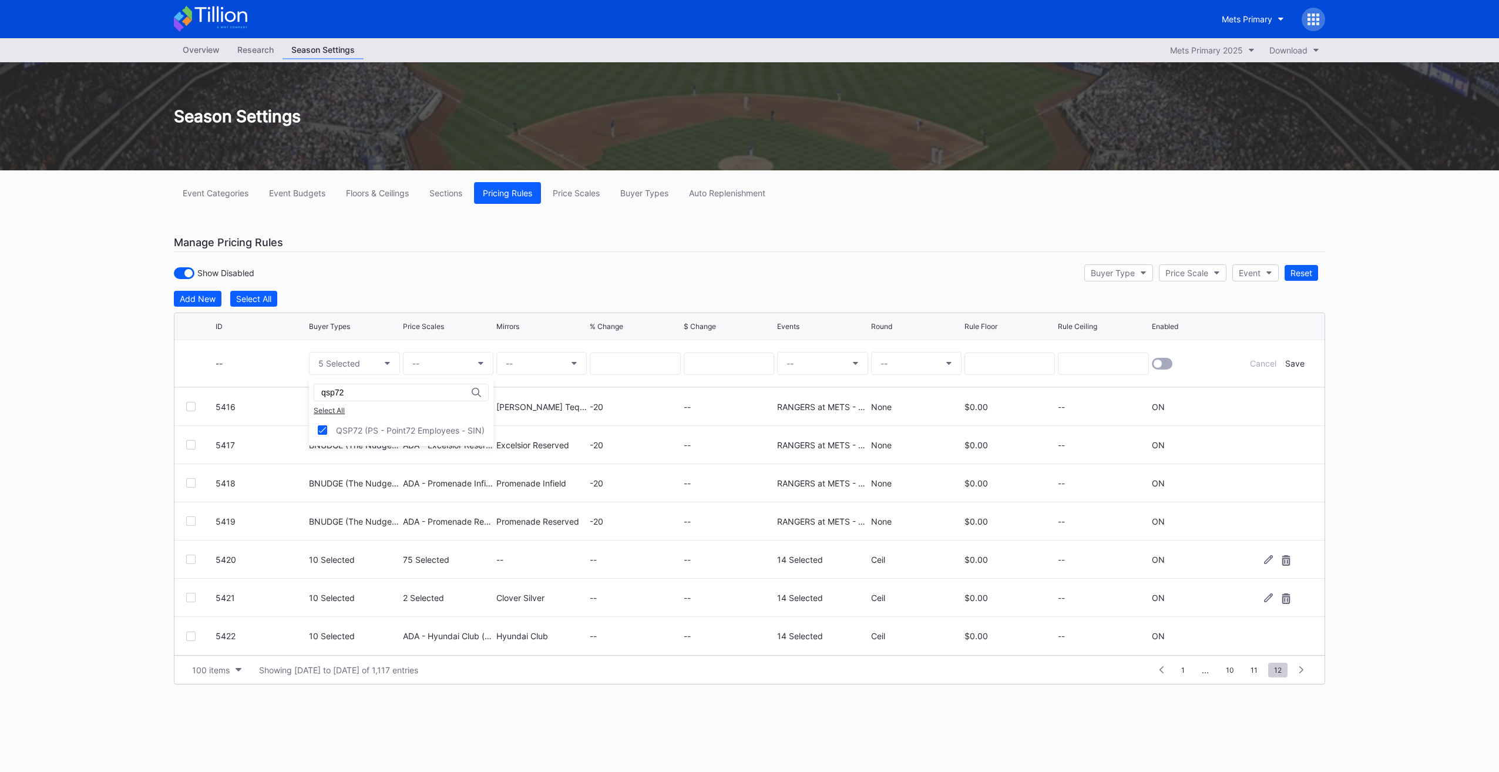
click at [357, 391] on input "qsp72" at bounding box center [372, 392] width 103 height 9
click at [379, 425] on div "QSVP (PS - EVP/VP - SIN)" at bounding box center [386, 430] width 100 height 10
click at [374, 392] on input "qsvp" at bounding box center [372, 392] width 103 height 9
click at [392, 425] on div "QSOWN (PS - Ownership - SIN)" at bounding box center [397, 430] width 123 height 10
click at [370, 392] on input "qsow" at bounding box center [372, 392] width 103 height 9
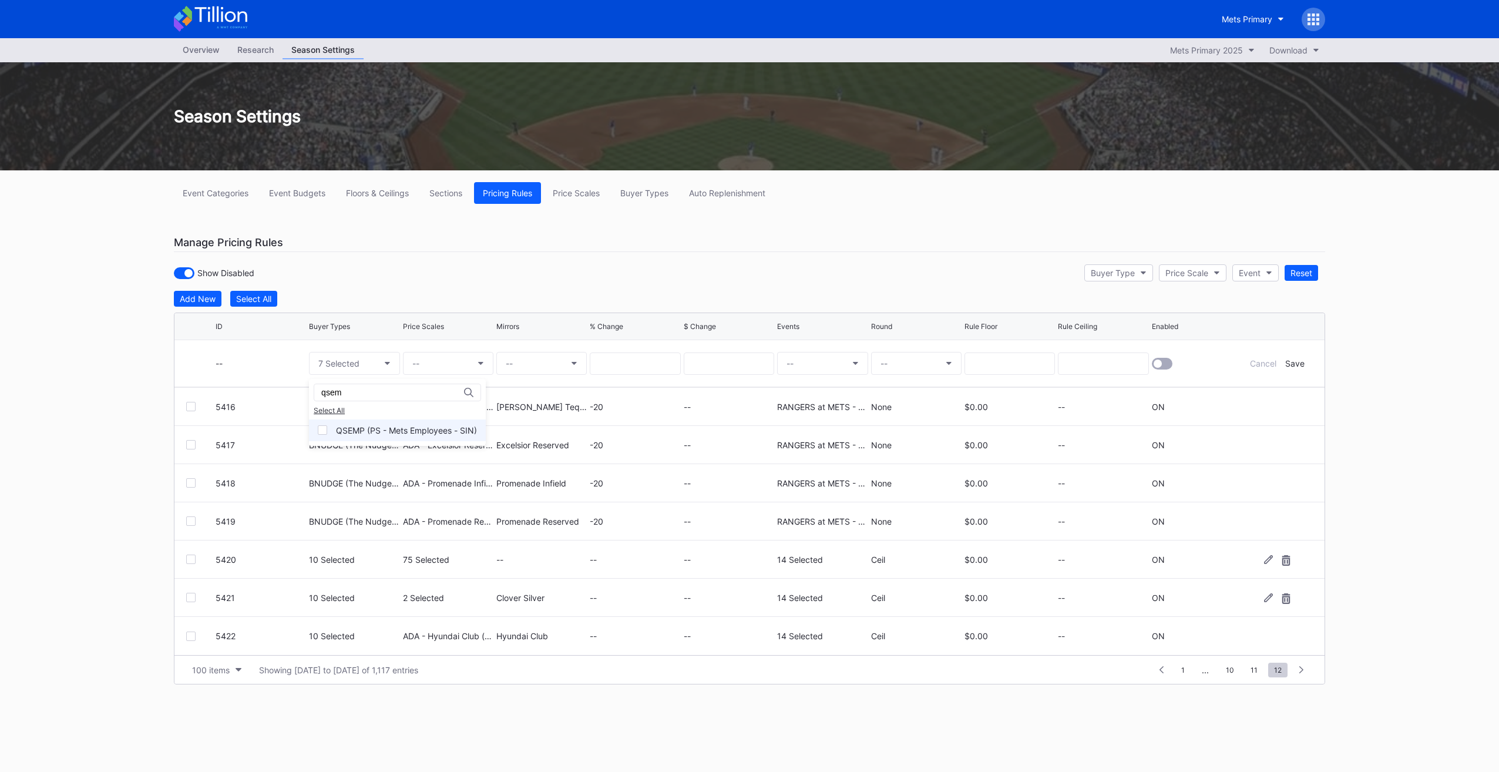
click at [353, 422] on div "QSEMP (PS - Mets Employees - SIN)" at bounding box center [397, 430] width 177 height 22
click at [357, 388] on input "qsem" at bounding box center [372, 392] width 103 height 9
click at [381, 425] on div "QS7LN (PS - The 7 Line - SIN)" at bounding box center [394, 430] width 117 height 10
click at [368, 391] on input "qs7" at bounding box center [372, 392] width 103 height 9
type input "qssp"
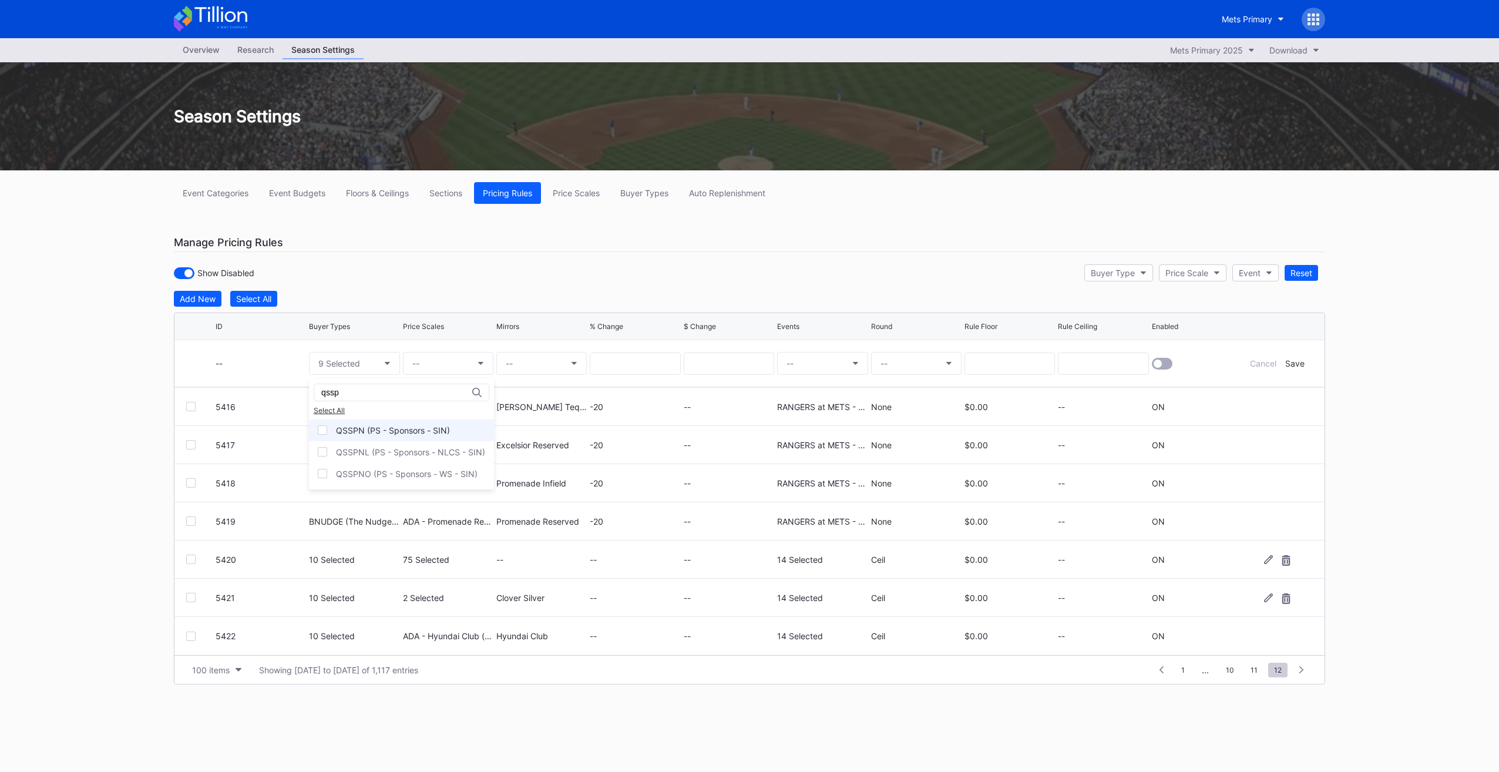
click at [409, 420] on div "QSSPN (PS - Sponsors - SIN)" at bounding box center [401, 430] width 185 height 22
click at [449, 361] on button "--" at bounding box center [448, 363] width 90 height 23
click at [505, 428] on div "ADA - Field Box (5526)" at bounding box center [474, 430] width 89 height 10
click at [510, 447] on div "ADA - Field Platinum (5809)" at bounding box center [483, 452] width 107 height 10
click at [481, 398] on div "ada - f" at bounding box center [475, 393] width 134 height 18
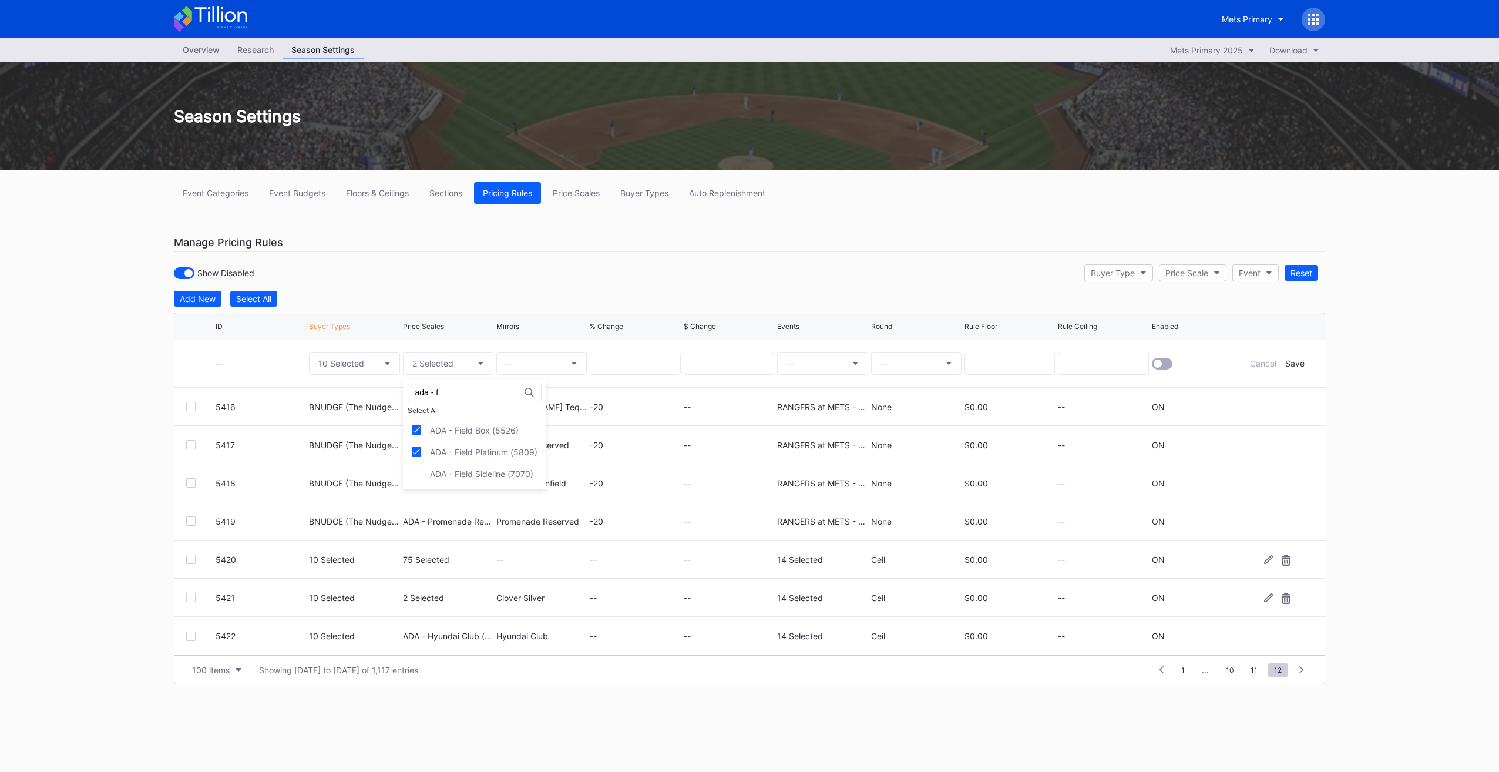
click at [477, 395] on input "ada - f" at bounding box center [466, 392] width 103 height 9
type input "ada - met"
click at [490, 425] on div "ADA - Metropolitan Box (5524)" at bounding box center [489, 430] width 119 height 10
click at [537, 360] on button "--" at bounding box center [541, 363] width 90 height 23
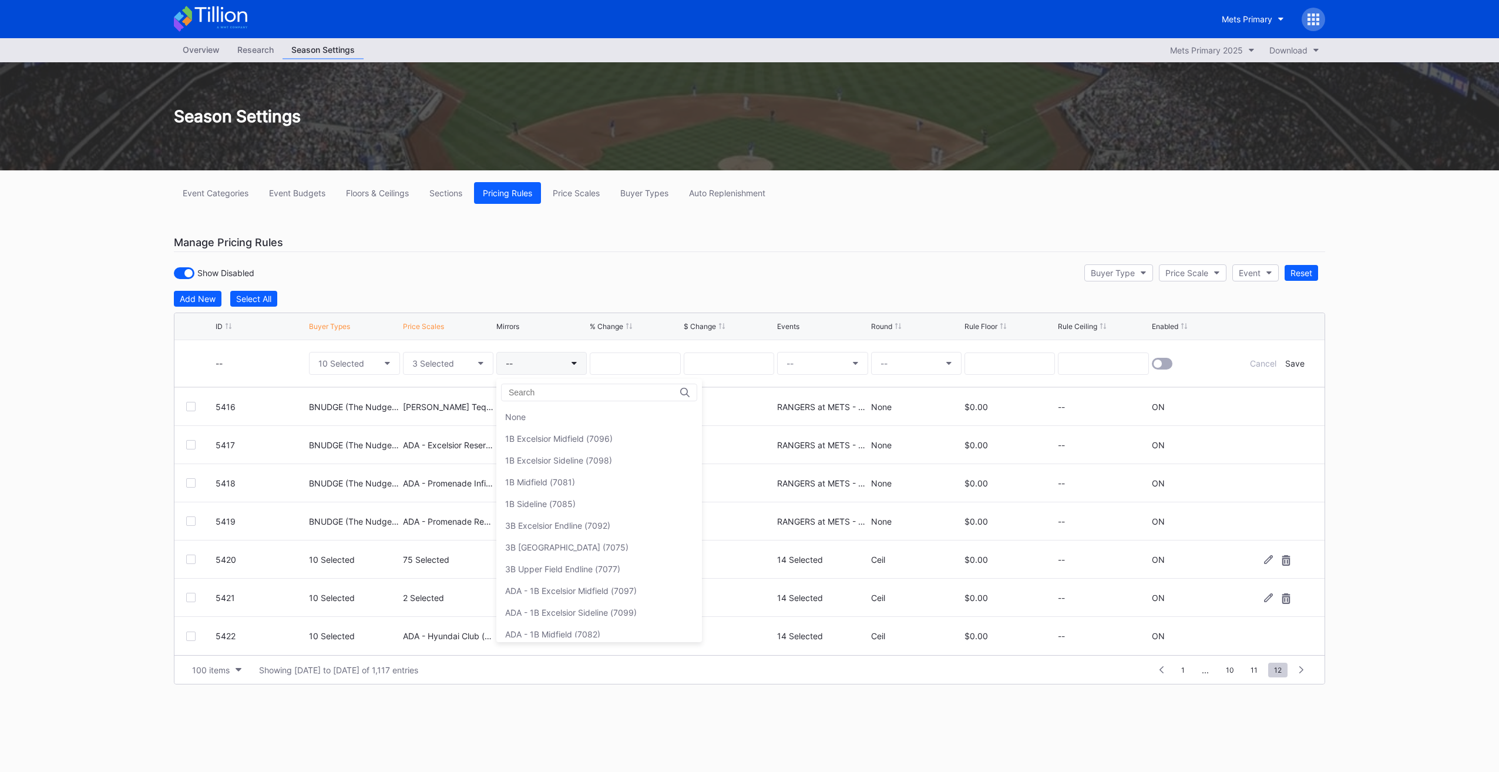
type input "a"
type input "field box"
click at [598, 443] on div "Field Box (5554)" at bounding box center [564, 439] width 137 height 22
click at [838, 361] on button "--" at bounding box center [822, 363] width 90 height 23
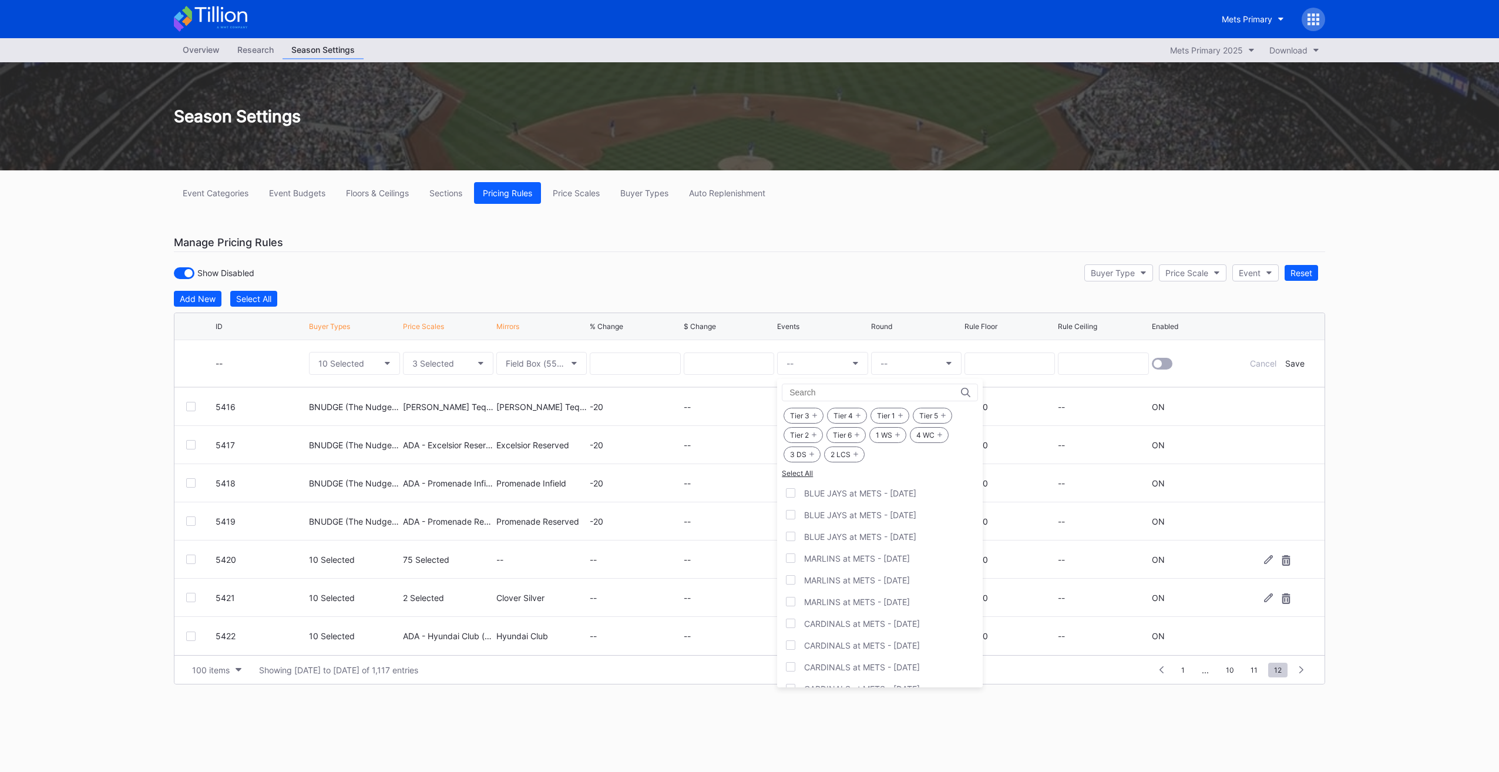
drag, startPoint x: 879, startPoint y: 429, endPoint x: 888, endPoint y: 431, distance: 9.0
click at [885, 431] on div "1 WS" at bounding box center [887, 435] width 37 height 16
drag, startPoint x: 888, startPoint y: 431, endPoint x: 910, endPoint y: 434, distance: 22.5
click at [910, 434] on div "Tier 3 Tier 4 Tier 1 Tier 5 Tier 2 Tier 6 1 WS 4 WC 3 DS 2 LCS" at bounding box center [880, 435] width 196 height 58
click at [916, 435] on div "4 WC" at bounding box center [929, 435] width 39 height 16
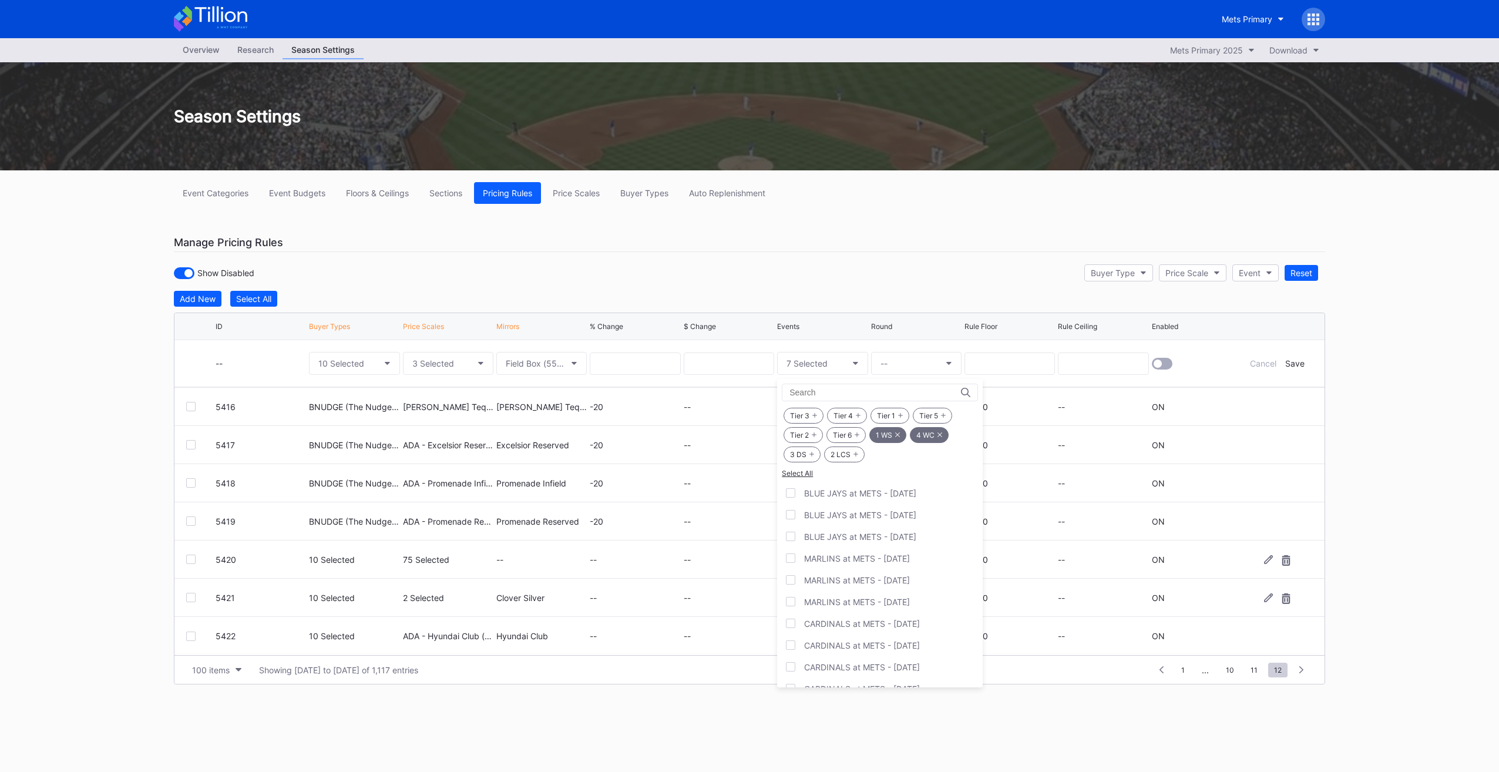
click at [844, 450] on div "2 LCS" at bounding box center [844, 454] width 41 height 16
click at [806, 453] on div "3 DS" at bounding box center [802, 454] width 37 height 16
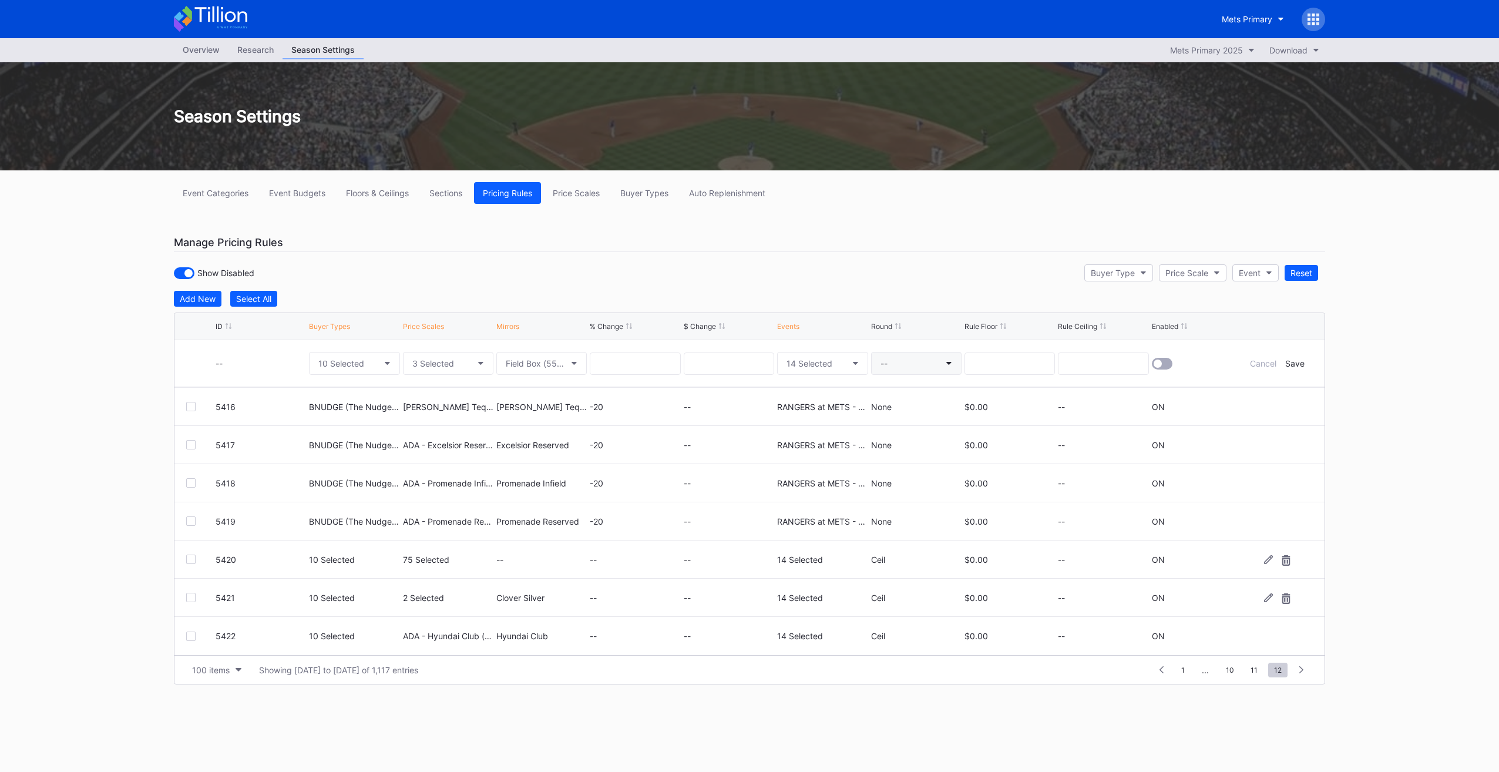
click at [903, 363] on button "--" at bounding box center [916, 363] width 90 height 23
drag, startPoint x: 902, startPoint y: 395, endPoint x: 895, endPoint y: 419, distance: 25.1
click at [895, 419] on div "None Ceil Floor Round" at bounding box center [892, 427] width 42 height 87
click at [894, 415] on div "Ceil" at bounding box center [892, 416] width 42 height 22
drag, startPoint x: 1161, startPoint y: 362, endPoint x: 1221, endPoint y: 372, distance: 60.6
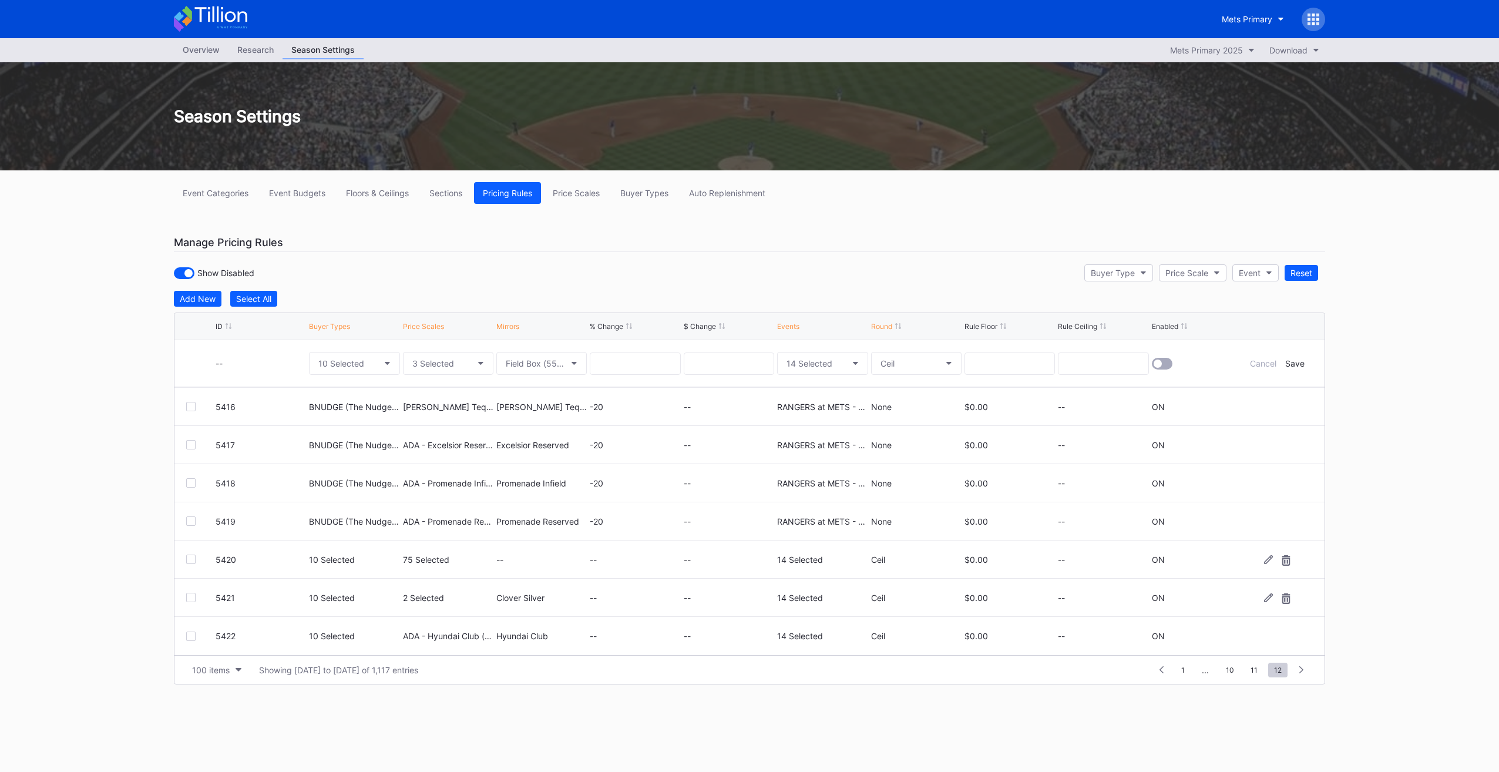
click at [1162, 362] on div at bounding box center [1162, 364] width 21 height 12
click at [1297, 361] on div "Save" at bounding box center [1294, 363] width 19 height 10
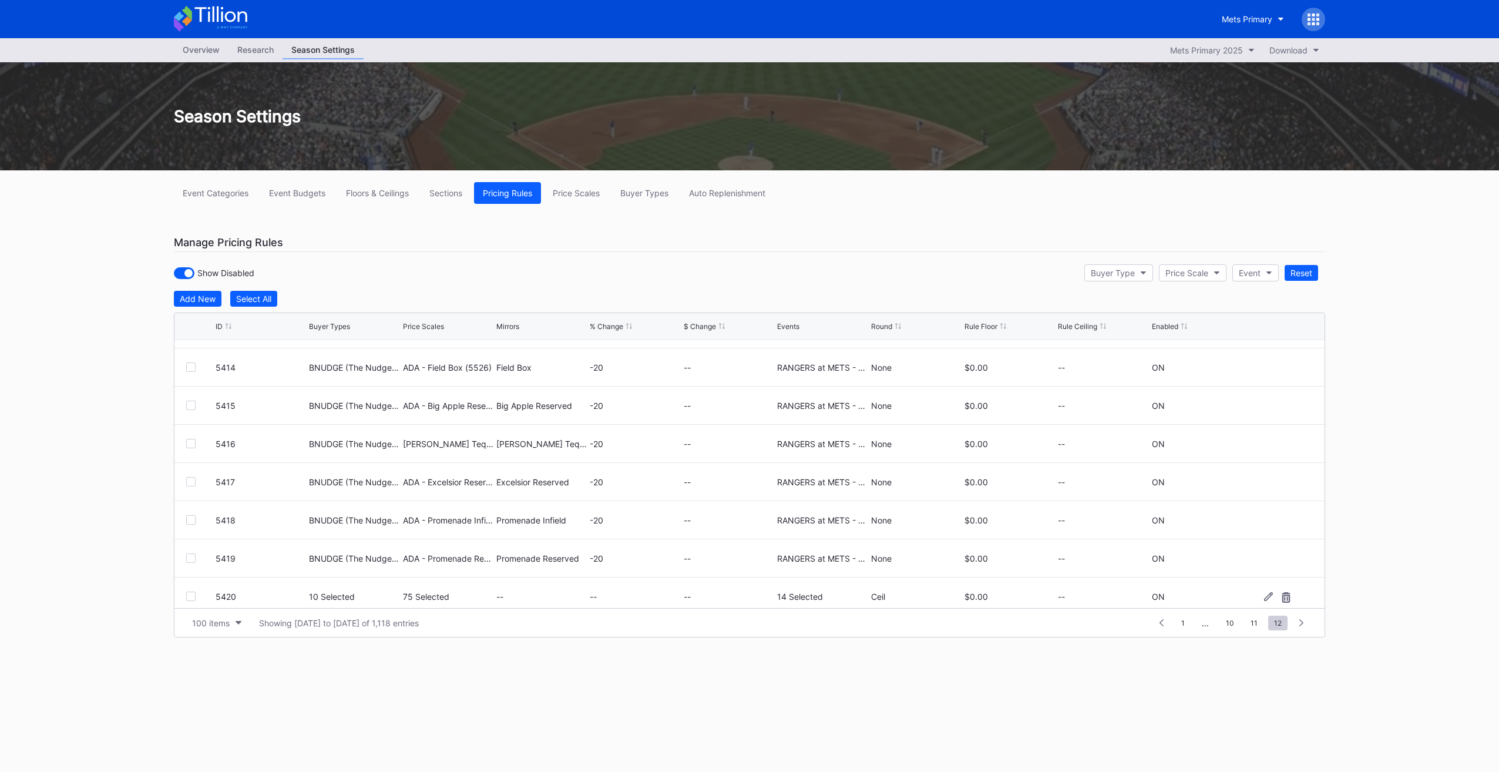
scroll to position [419, 0]
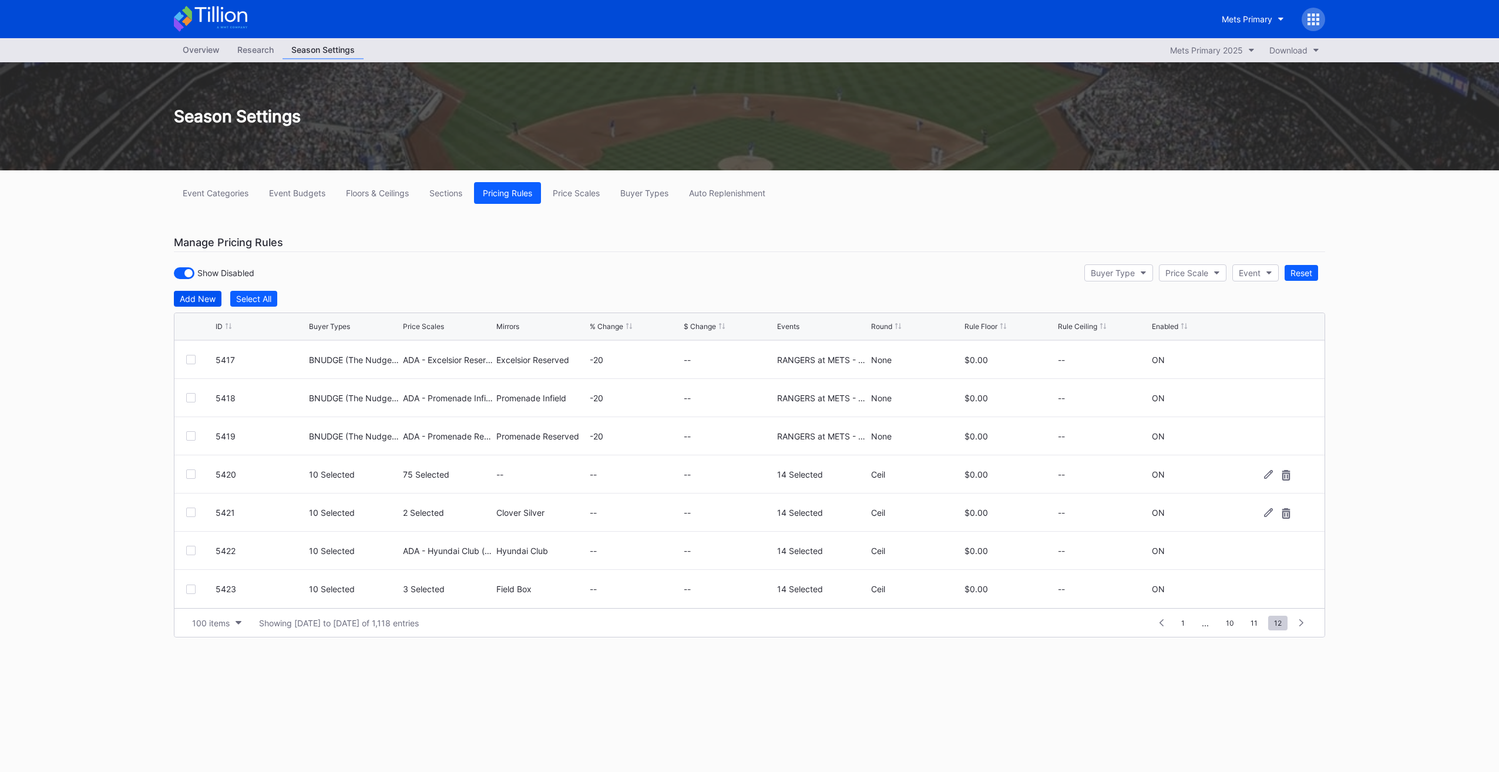
click at [184, 299] on div "Add New" at bounding box center [198, 299] width 36 height 10
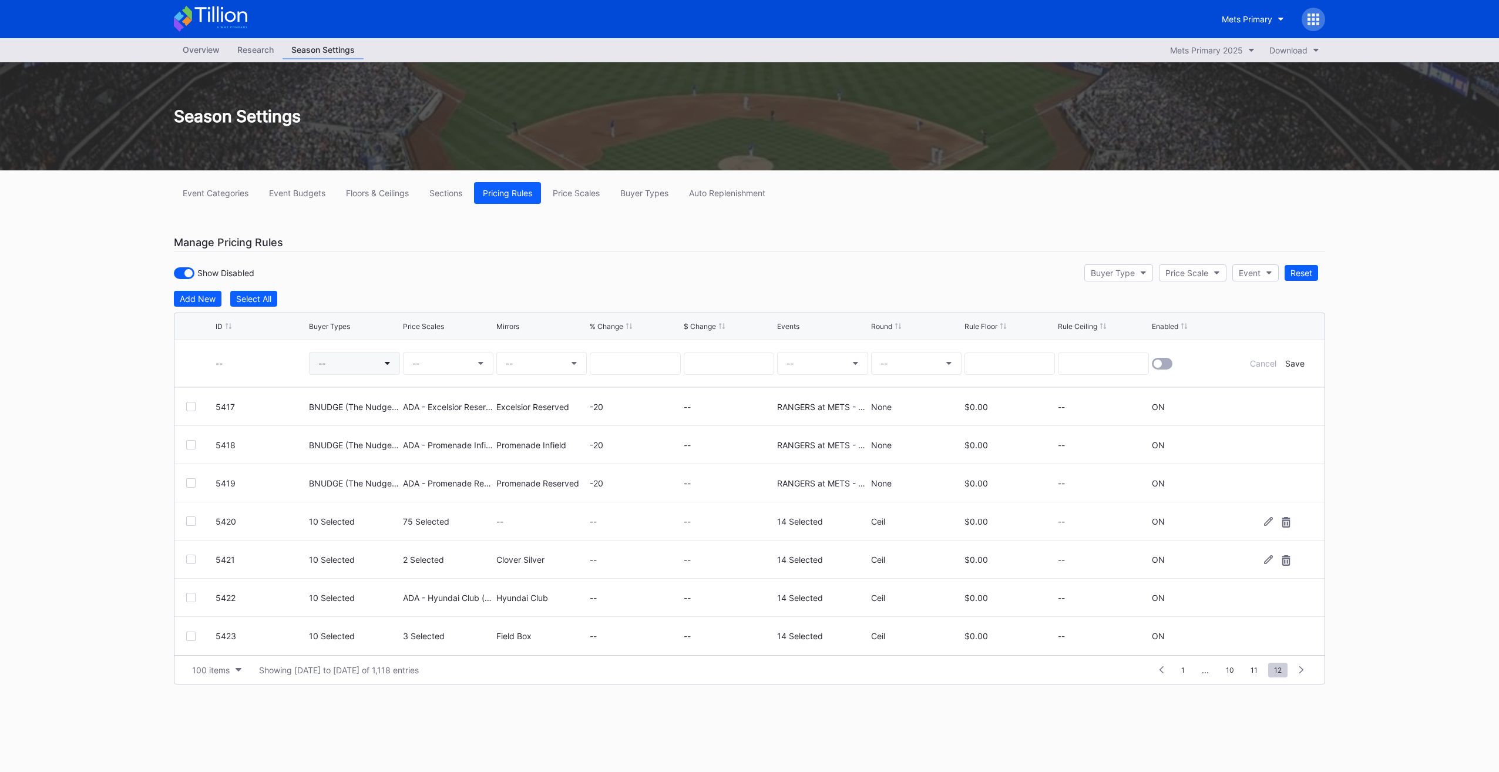
click at [343, 359] on button "--" at bounding box center [354, 363] width 90 height 23
click at [381, 437] on div "QSADLT (PS - Public Sale - SIN)" at bounding box center [389, 430] width 160 height 22
click at [369, 386] on div "qsad" at bounding box center [389, 393] width 150 height 18
click at [363, 386] on div "qsad" at bounding box center [389, 393] width 150 height 18
click at [357, 392] on input "qsad" at bounding box center [372, 392] width 103 height 9
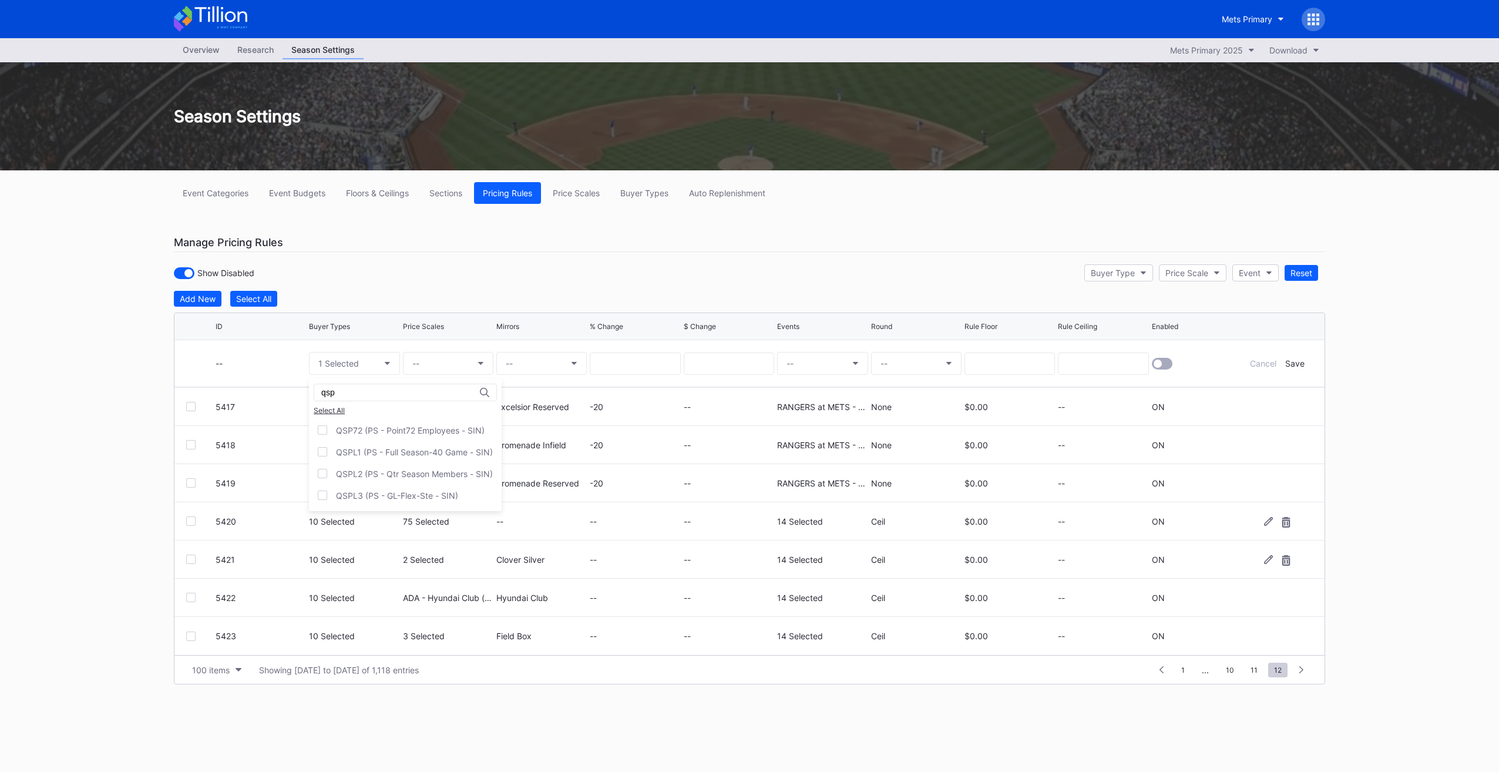
click at [341, 411] on div "Select All" at bounding box center [405, 410] width 183 height 9
click at [356, 392] on input "qsp" at bounding box center [372, 392] width 103 height 9
click at [375, 424] on div "QSEMP (PS - Mets Employees - SIN)" at bounding box center [397, 430] width 177 height 22
click at [361, 391] on input "qsem" at bounding box center [372, 392] width 103 height 9
drag, startPoint x: 358, startPoint y: 426, endPoint x: 358, endPoint y: 406, distance: 20.0
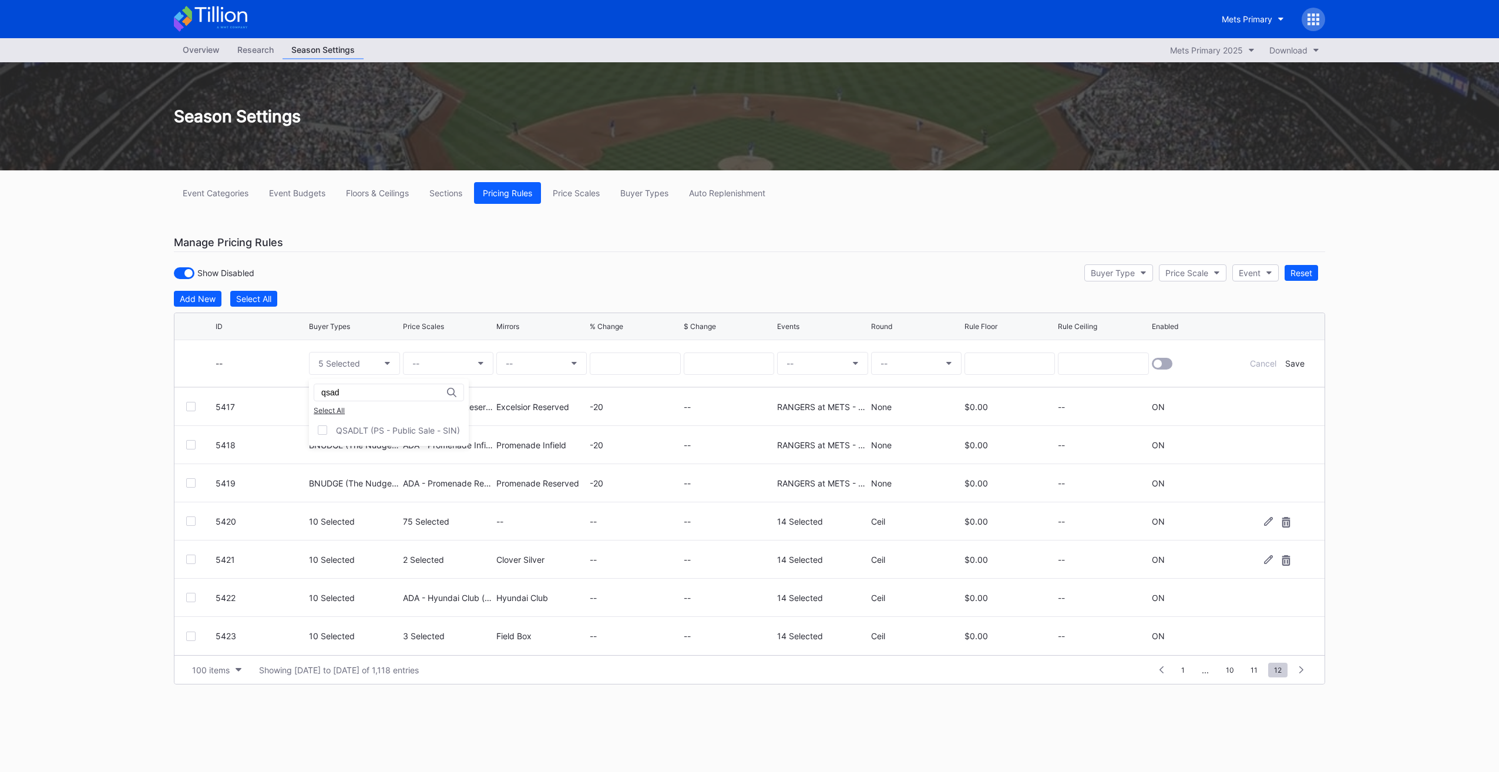
click at [358, 426] on div "QSADLT (PS - Public Sale - SIN)" at bounding box center [398, 430] width 124 height 10
click at [364, 392] on input "qsad" at bounding box center [372, 392] width 103 height 9
click at [429, 439] on div "QSSPN (PS - Sponsors - SIN)" at bounding box center [401, 430] width 185 height 22
click at [419, 401] on div "qssp Select All QSSPN (PS - Sponsors - SIN) QSSPNL (PS - Sponsors - NLCS - SIN)…" at bounding box center [401, 434] width 185 height 110
drag, startPoint x: 352, startPoint y: 388, endPoint x: 358, endPoint y: 389, distance: 6.6
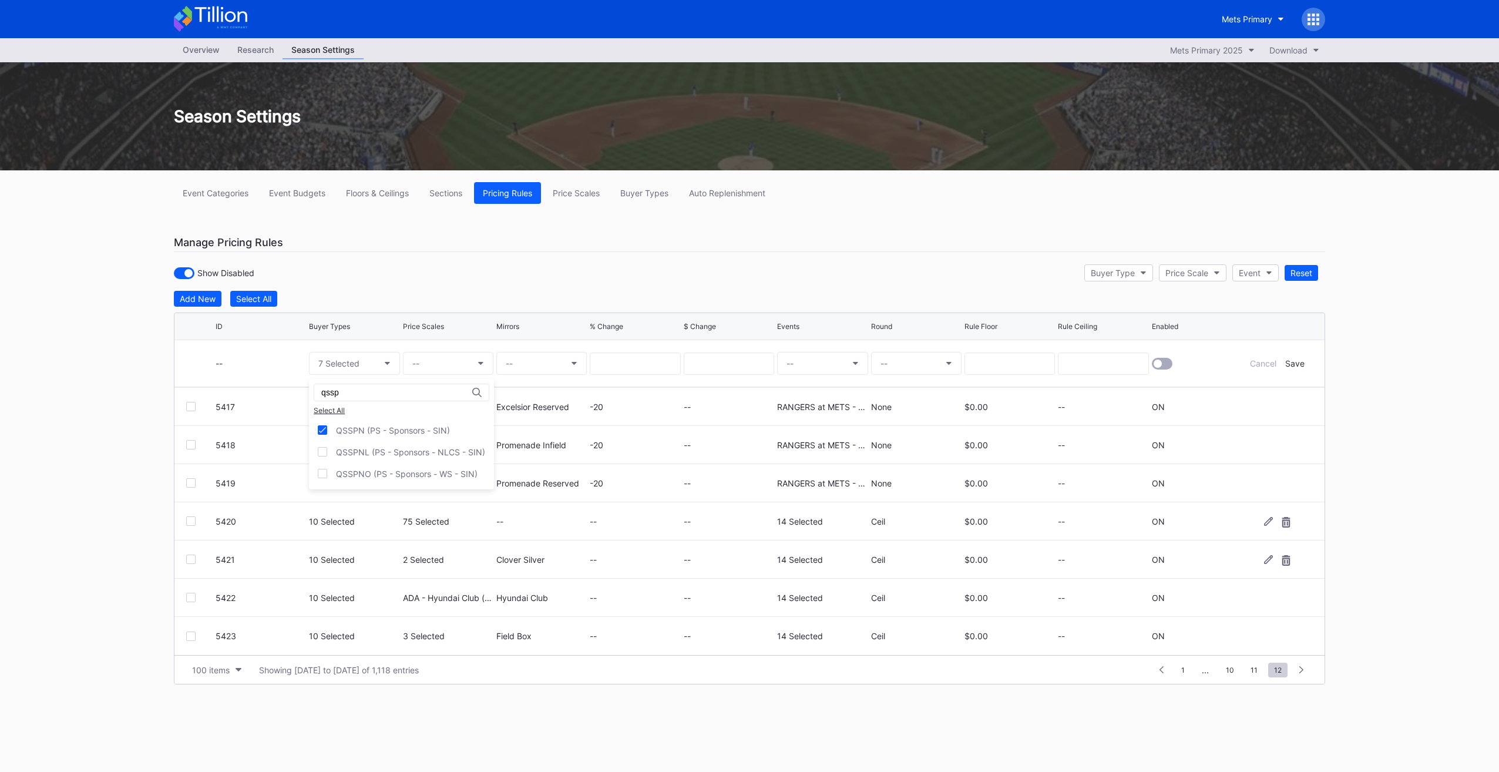
click at [357, 389] on input "qssp" at bounding box center [372, 392] width 103 height 9
type input "q"
click at [438, 391] on div at bounding box center [412, 393] width 196 height 18
click at [392, 384] on div at bounding box center [412, 393] width 196 height 18
click at [390, 391] on input at bounding box center [372, 392] width 103 height 9
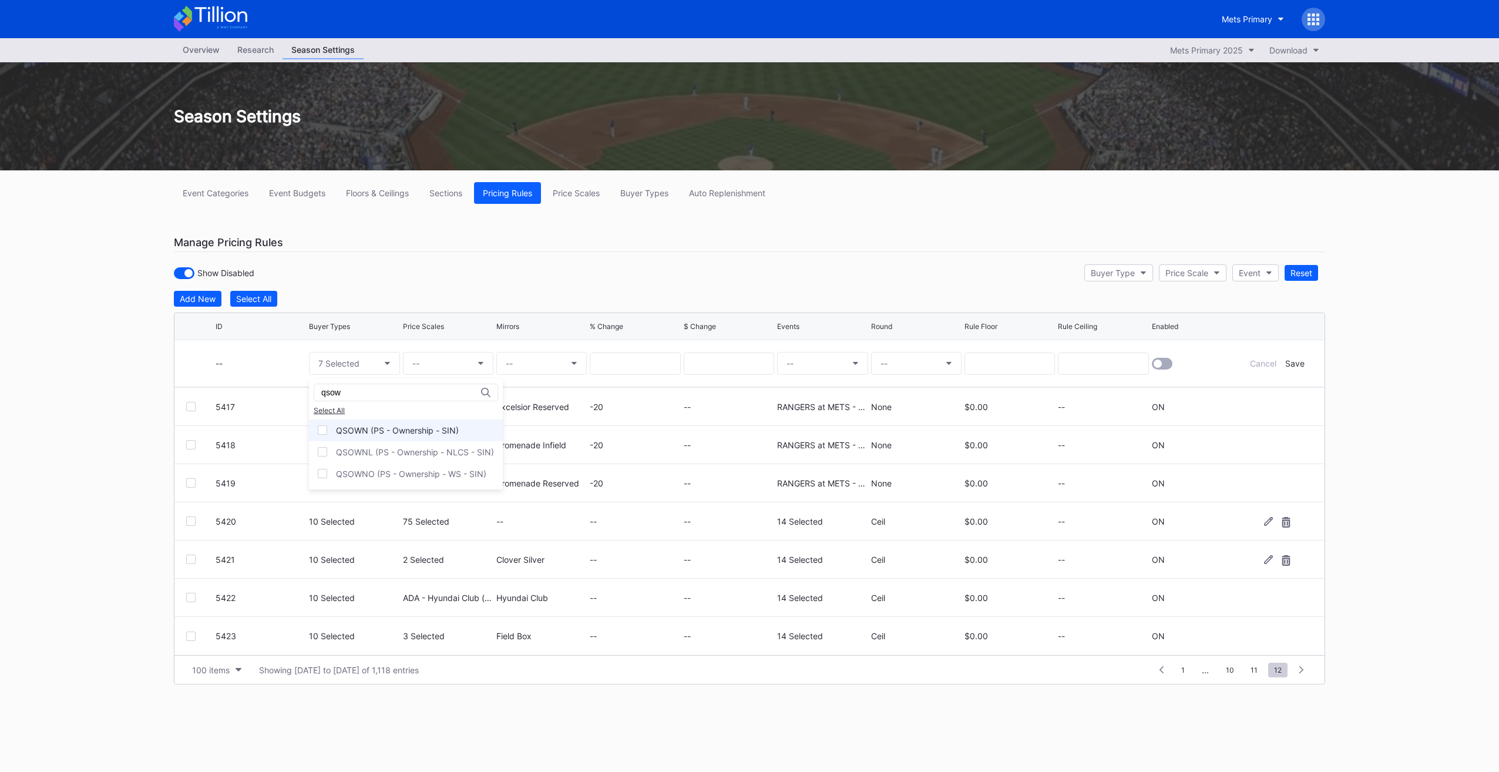
click at [441, 425] on div "QSOWN (PS - Ownership - SIN)" at bounding box center [397, 430] width 123 height 10
click at [395, 388] on input "qsow" at bounding box center [372, 392] width 103 height 9
click at [384, 434] on div "QS7LN (PS - The 7 Line - SIN)" at bounding box center [401, 430] width 184 height 22
click at [383, 394] on input "qs7" at bounding box center [372, 392] width 103 height 9
type input "qsvp"
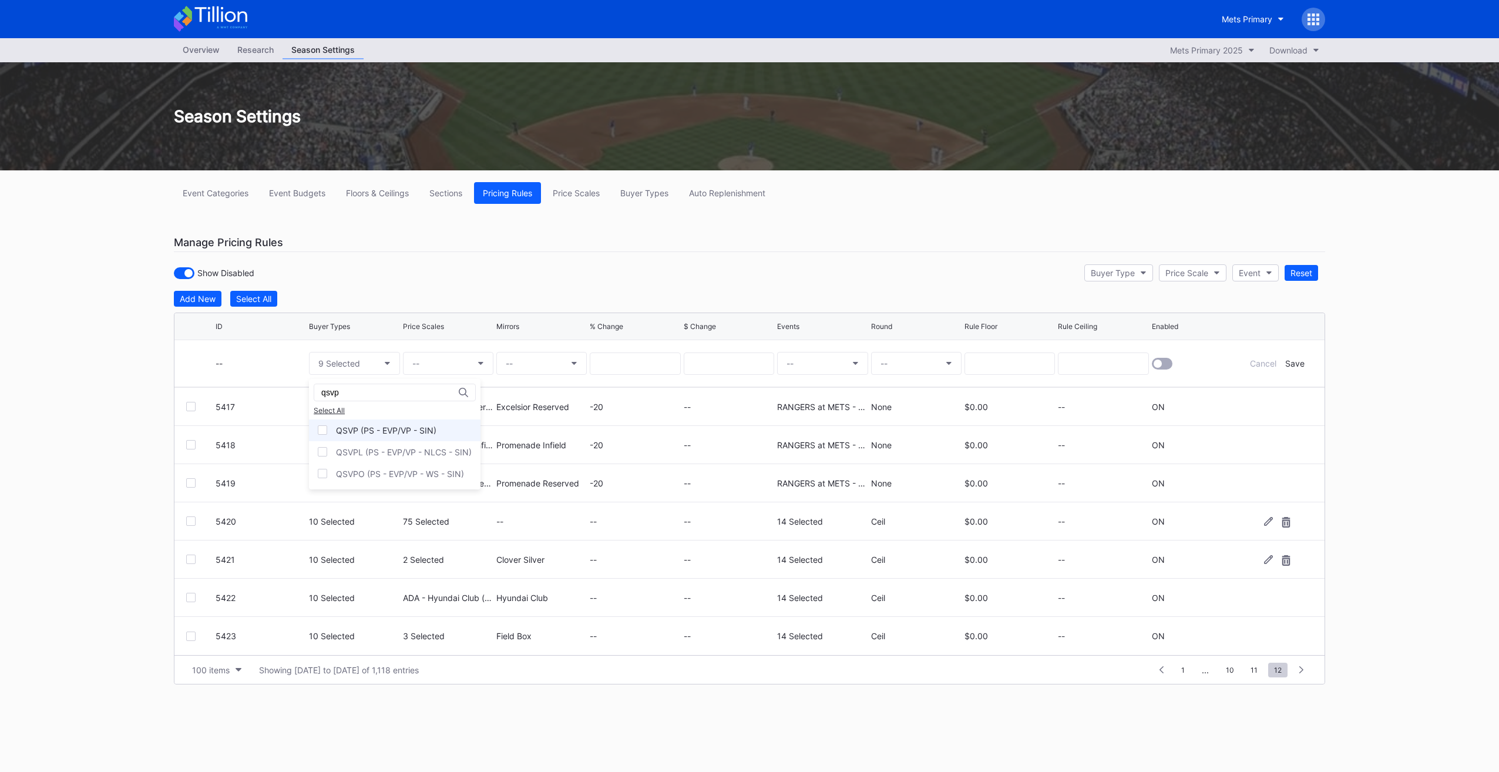
click at [386, 425] on div "QSVP (PS - EVP/VP - SIN)" at bounding box center [386, 430] width 100 height 10
drag, startPoint x: 453, startPoint y: 355, endPoint x: 455, endPoint y: 367, distance: 12.0
click at [455, 367] on button "--" at bounding box center [448, 363] width 90 height 23
type input "ada - b"
click at [482, 433] on div "ADA - Baseline Box (5528)" at bounding box center [486, 430] width 166 height 22
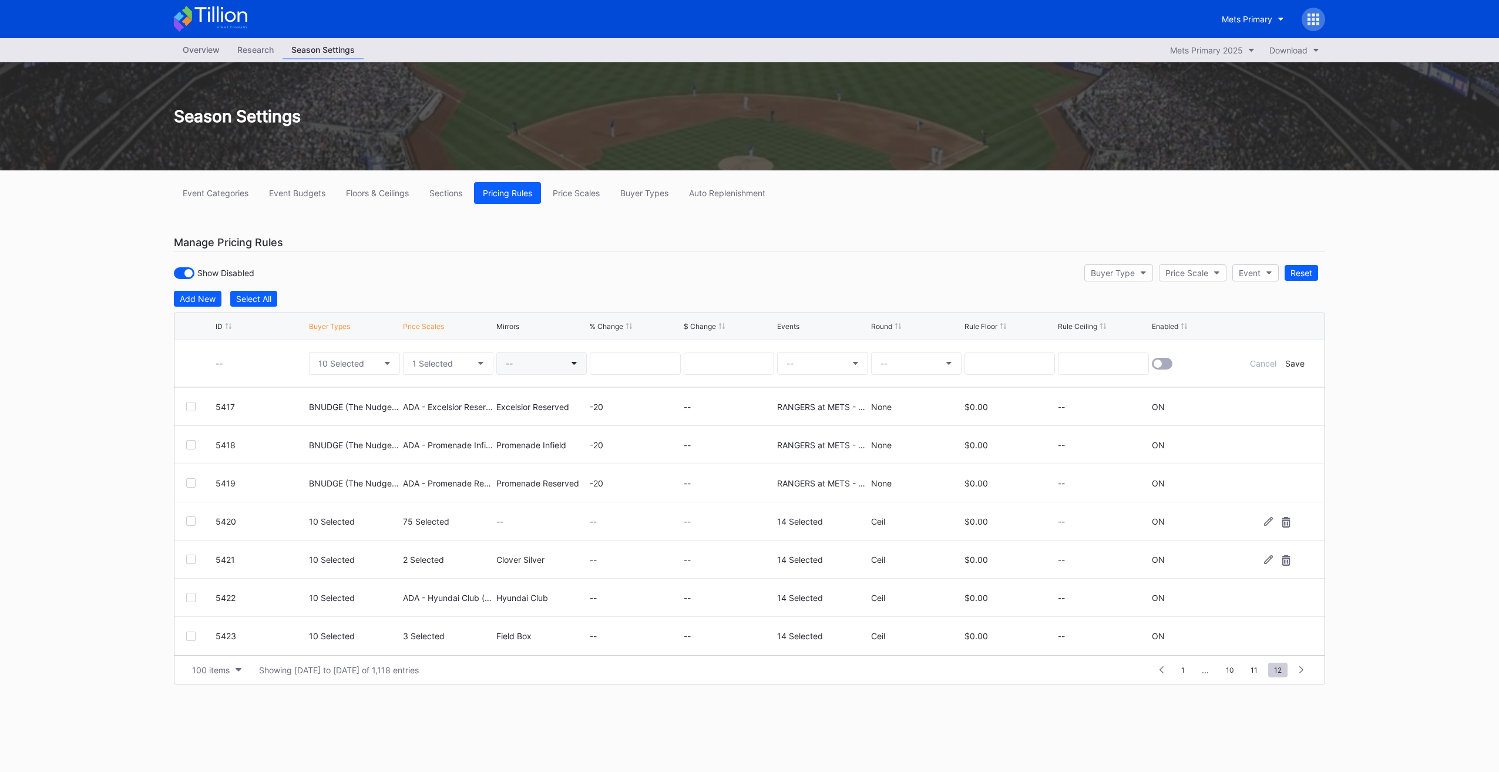
click at [524, 369] on button "--" at bounding box center [541, 363] width 90 height 23
type input "base"
click at [563, 441] on div "Baseline Box (5556)" at bounding box center [544, 438] width 78 height 10
click at [819, 364] on button "--" at bounding box center [822, 363] width 90 height 23
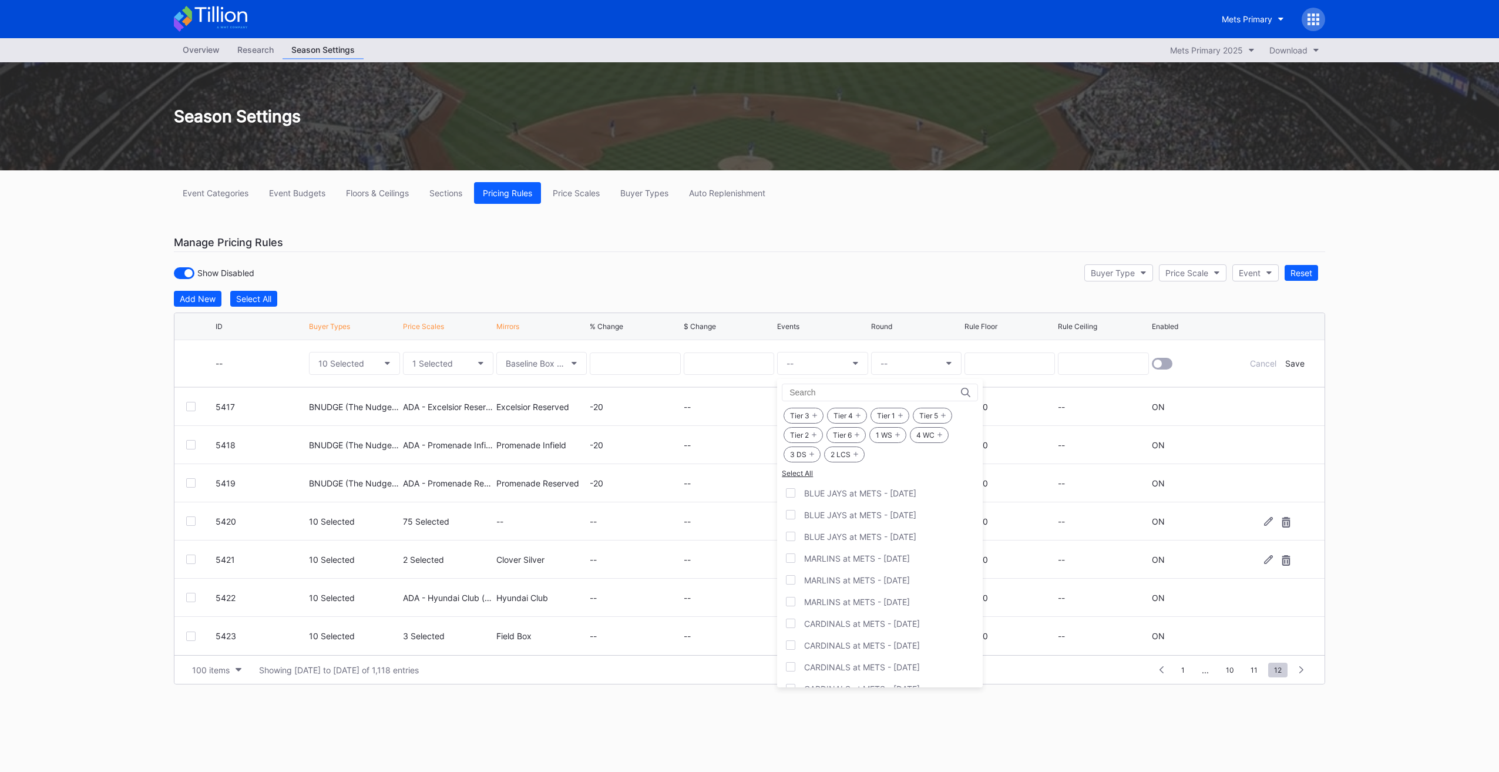
drag, startPoint x: 902, startPoint y: 431, endPoint x: 925, endPoint y: 438, distance: 23.4
click at [903, 431] on div "1 WS" at bounding box center [887, 435] width 37 height 16
click at [928, 438] on div "4 WC" at bounding box center [929, 435] width 39 height 16
click at [853, 452] on icon at bounding box center [855, 454] width 5 height 5
click at [791, 456] on div "3 DS" at bounding box center [802, 454] width 37 height 16
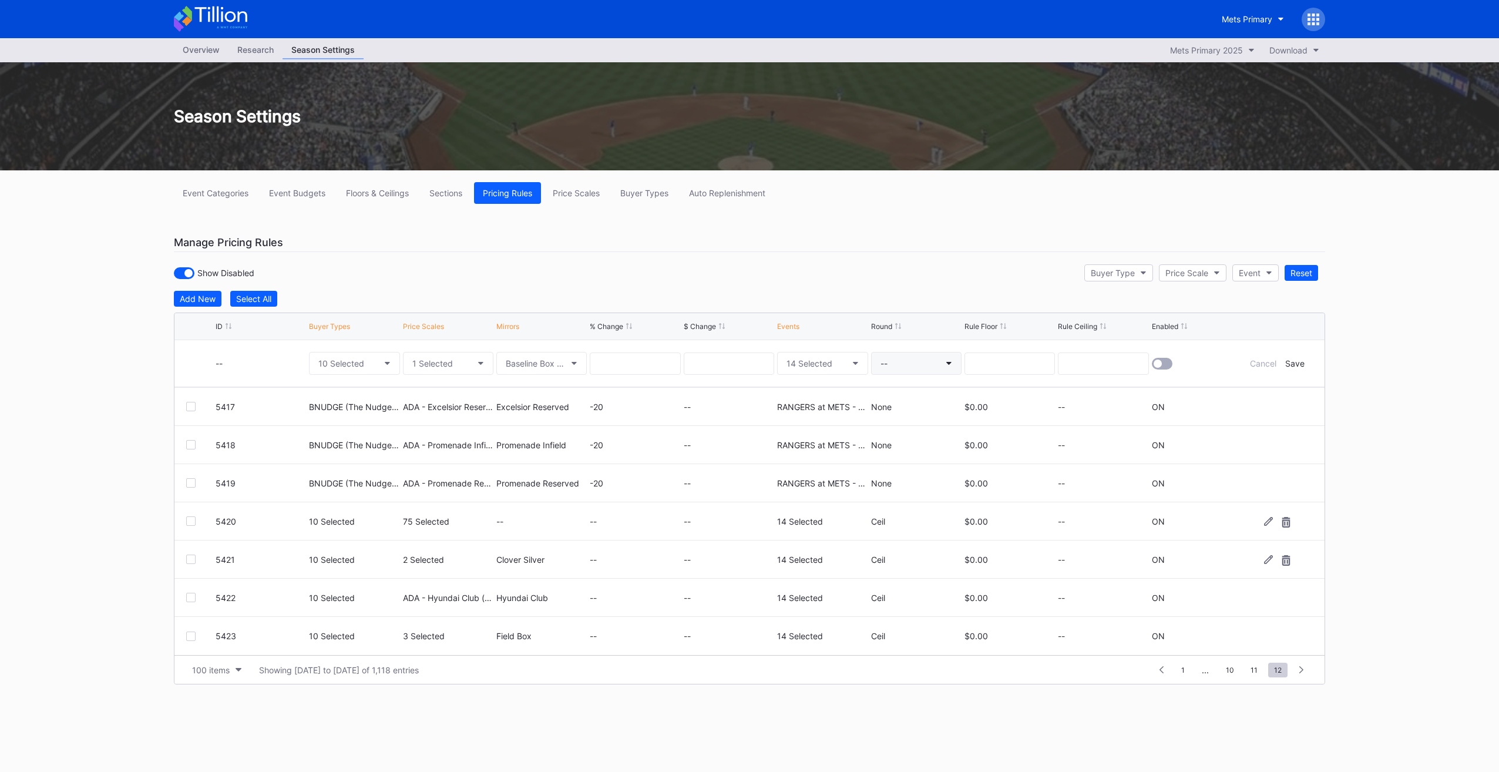
click at [896, 350] on div "--" at bounding box center [916, 363] width 90 height 46
click at [893, 362] on button "--" at bounding box center [916, 363] width 90 height 23
click at [889, 422] on div "Ceil" at bounding box center [892, 416] width 42 height 22
click at [1161, 355] on div at bounding box center [1197, 363] width 90 height 46
click at [1162, 363] on div at bounding box center [1162, 364] width 21 height 12
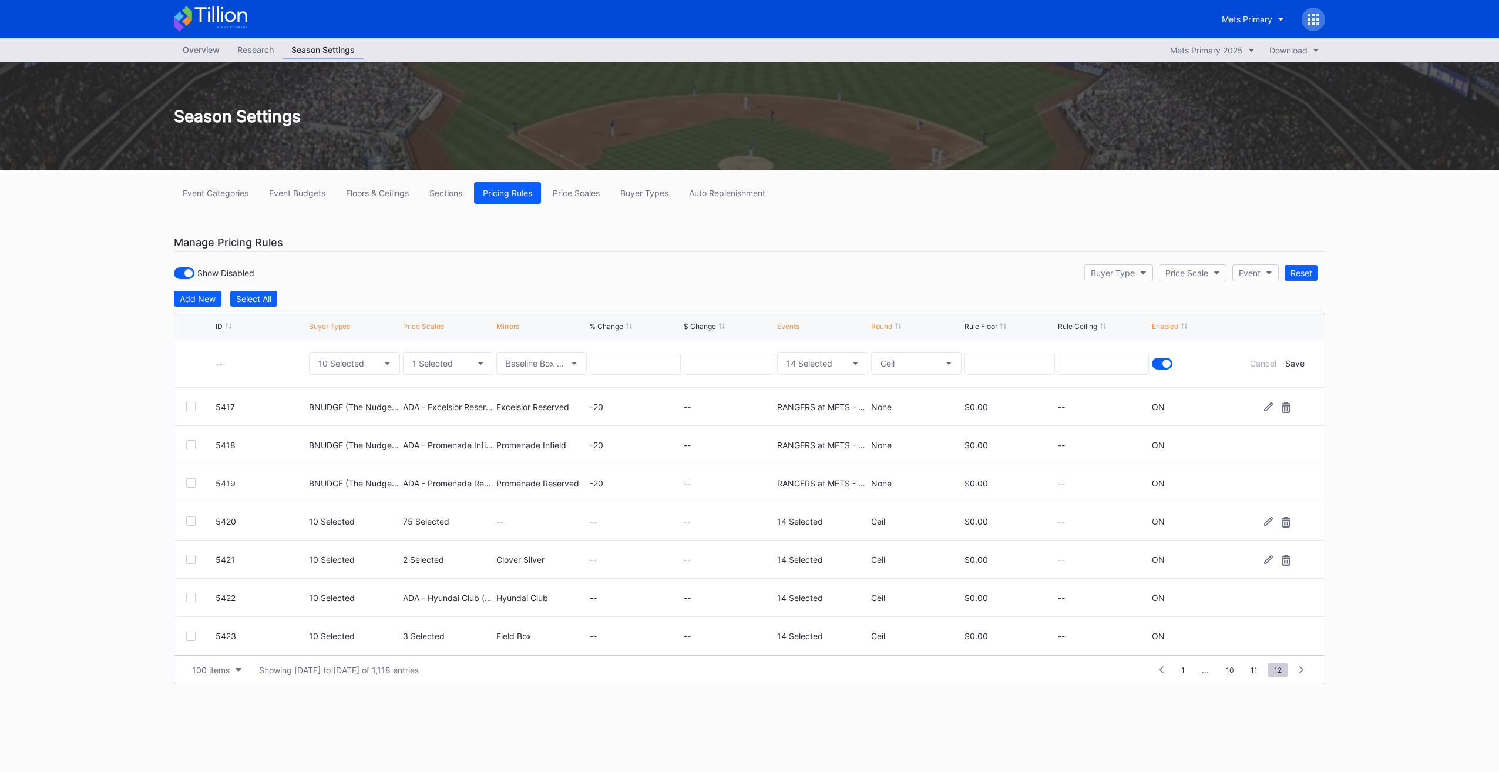
click at [1299, 361] on div "Save" at bounding box center [1294, 363] width 19 height 10
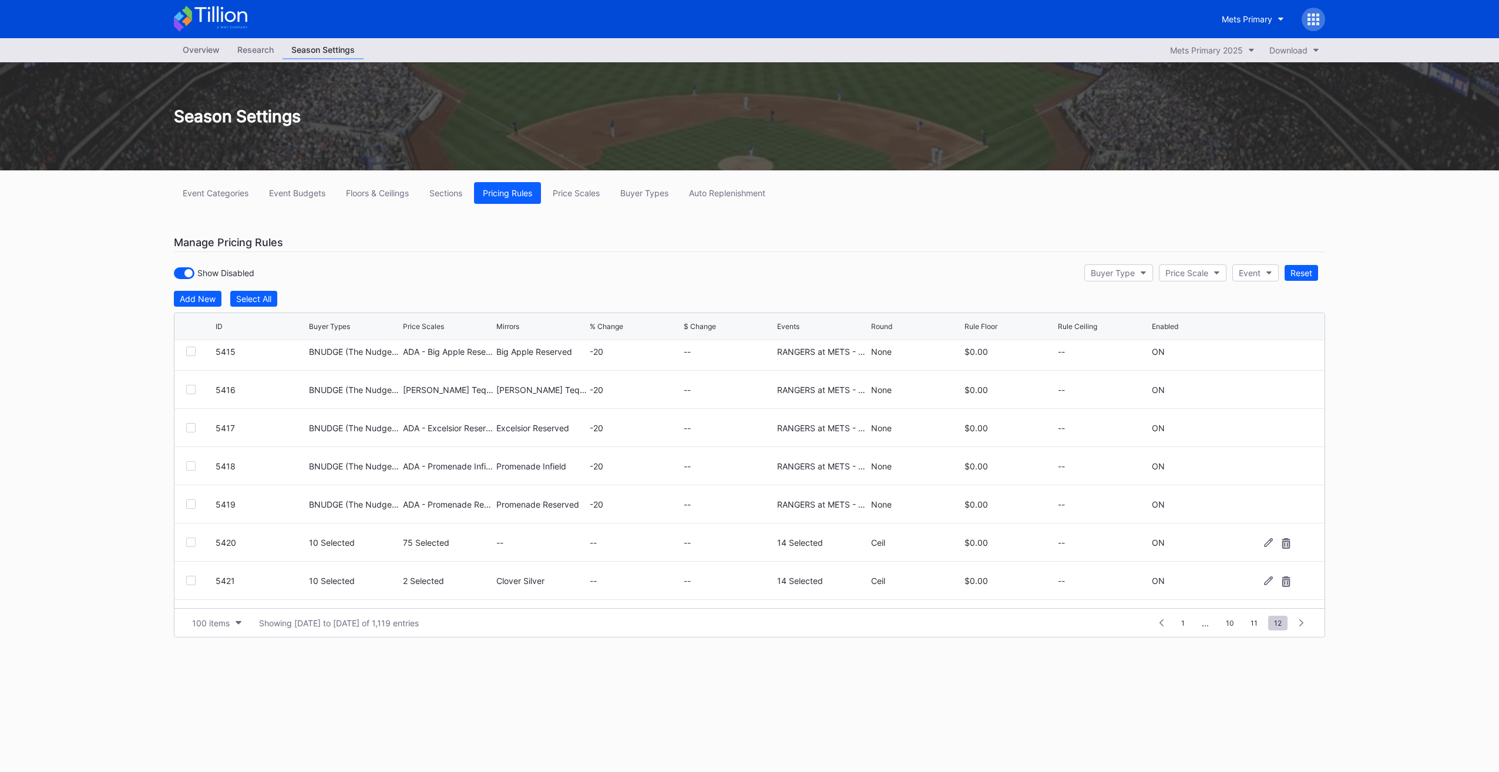
scroll to position [458, 0]
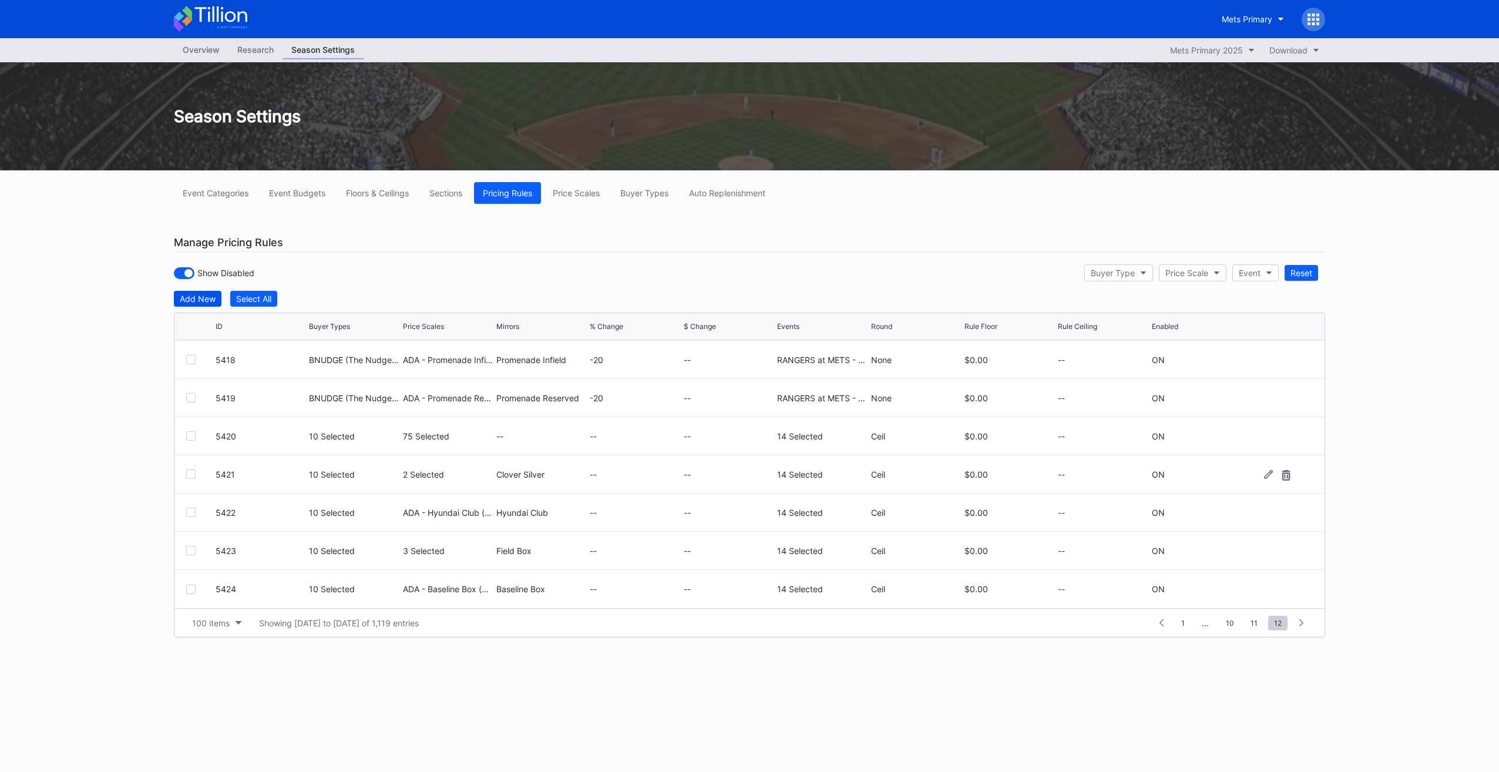
click at [192, 294] on div "Add New" at bounding box center [198, 299] width 36 height 10
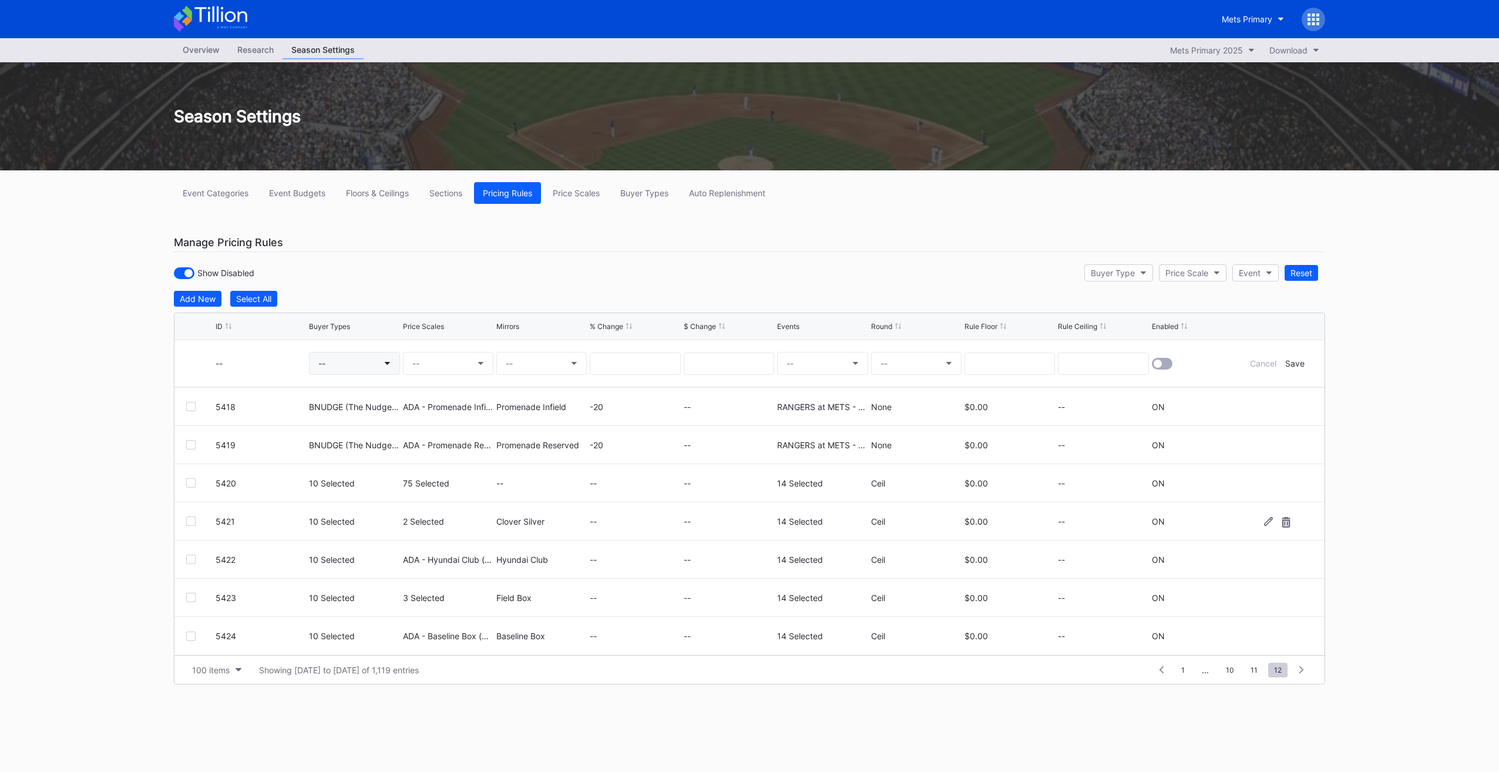
click at [374, 359] on button "--" at bounding box center [354, 363] width 90 height 23
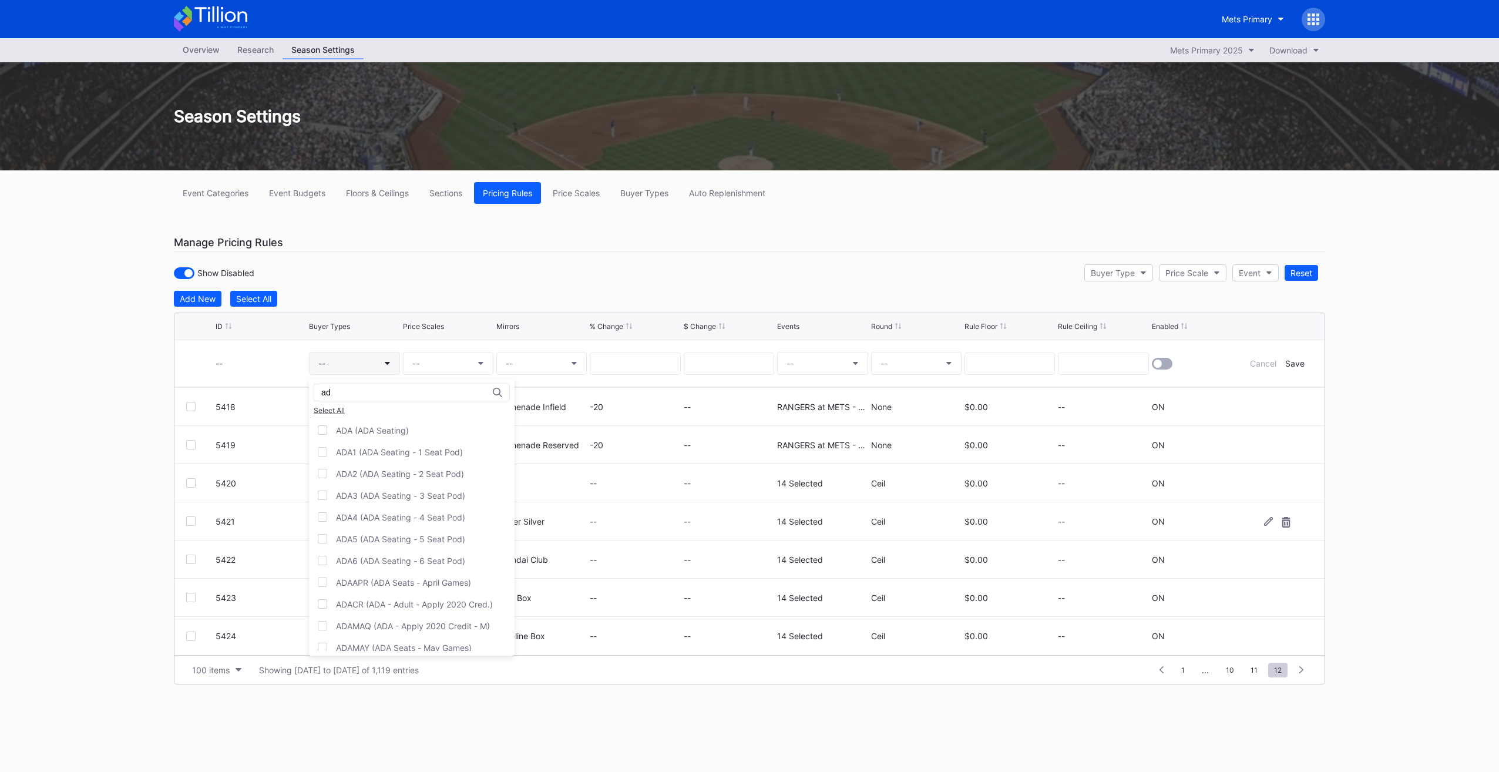
type input "a"
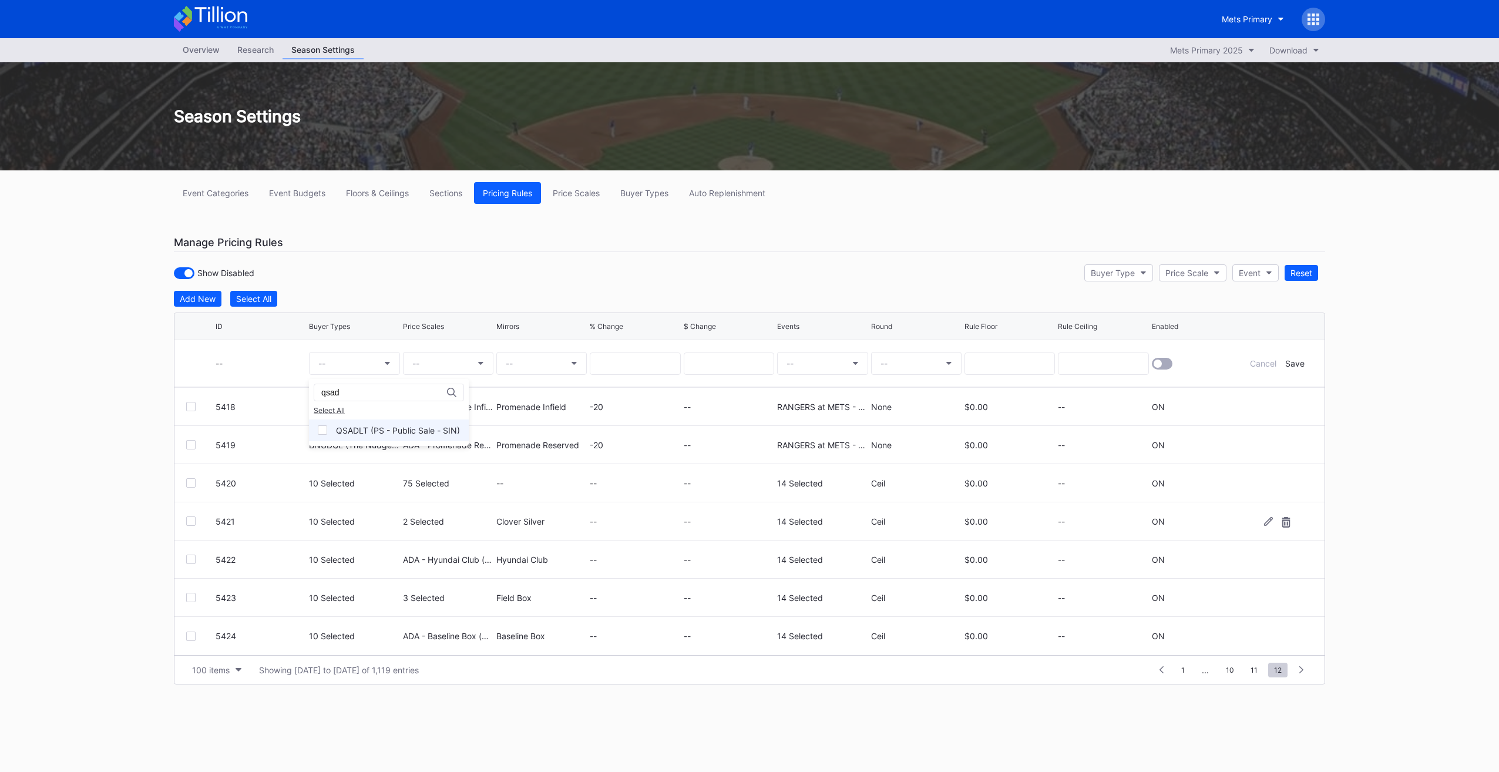
click at [388, 425] on div "QSADLT (PS - Public Sale - SIN)" at bounding box center [398, 430] width 124 height 10
click at [381, 396] on div "qsad" at bounding box center [389, 393] width 150 height 18
click at [369, 393] on input "qsad" at bounding box center [372, 392] width 103 height 9
drag, startPoint x: 394, startPoint y: 429, endPoint x: 388, endPoint y: 453, distance: 24.8
click at [394, 429] on div "QSP72 (PS - Point72 Employees - SIN)" at bounding box center [410, 430] width 149 height 10
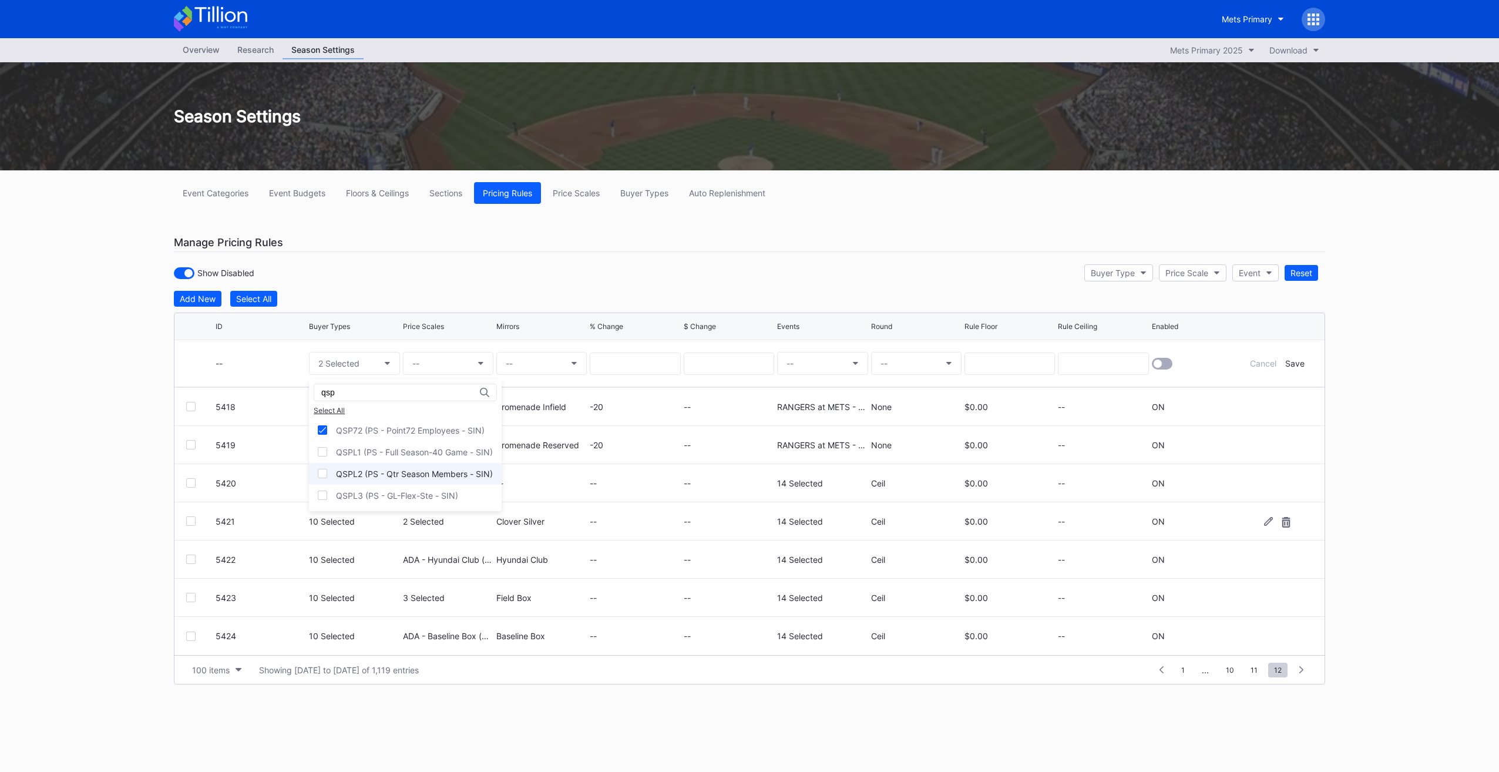
drag, startPoint x: 388, startPoint y: 453, endPoint x: 386, endPoint y: 469, distance: 15.9
click at [388, 453] on div "QSPL1 (PS - Full Season-40 Game - SIN)" at bounding box center [414, 452] width 157 height 10
click at [385, 473] on div "QSPL2 (PS - Qtr Season Members - SIN)" at bounding box center [414, 474] width 157 height 10
drag, startPoint x: 382, startPoint y: 490, endPoint x: 378, endPoint y: 485, distance: 6.4
click at [382, 492] on div "QSPL3 (PS - GL-Flex-Ste - SIN)" at bounding box center [397, 495] width 122 height 10
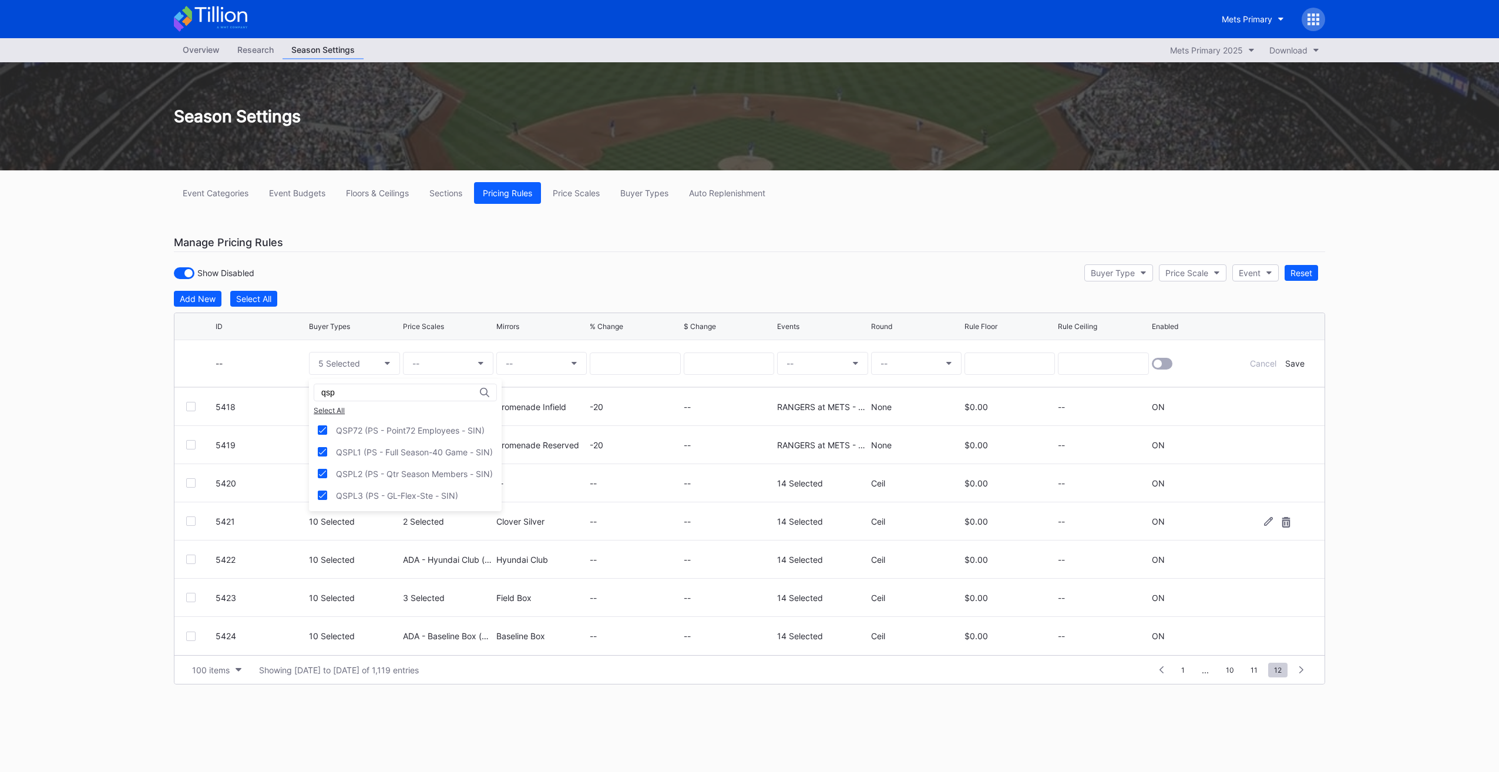
click at [350, 396] on div "qsp" at bounding box center [405, 393] width 183 height 18
click at [351, 392] on input "qsp" at bounding box center [372, 392] width 103 height 9
click at [365, 428] on div "QSSPN (PS - Sponsors - SIN)" at bounding box center [393, 430] width 114 height 10
click at [369, 393] on input "qssp" at bounding box center [372, 392] width 103 height 9
click at [372, 422] on div "QSEMP (PS - Mets Employees - SIN)" at bounding box center [397, 430] width 177 height 22
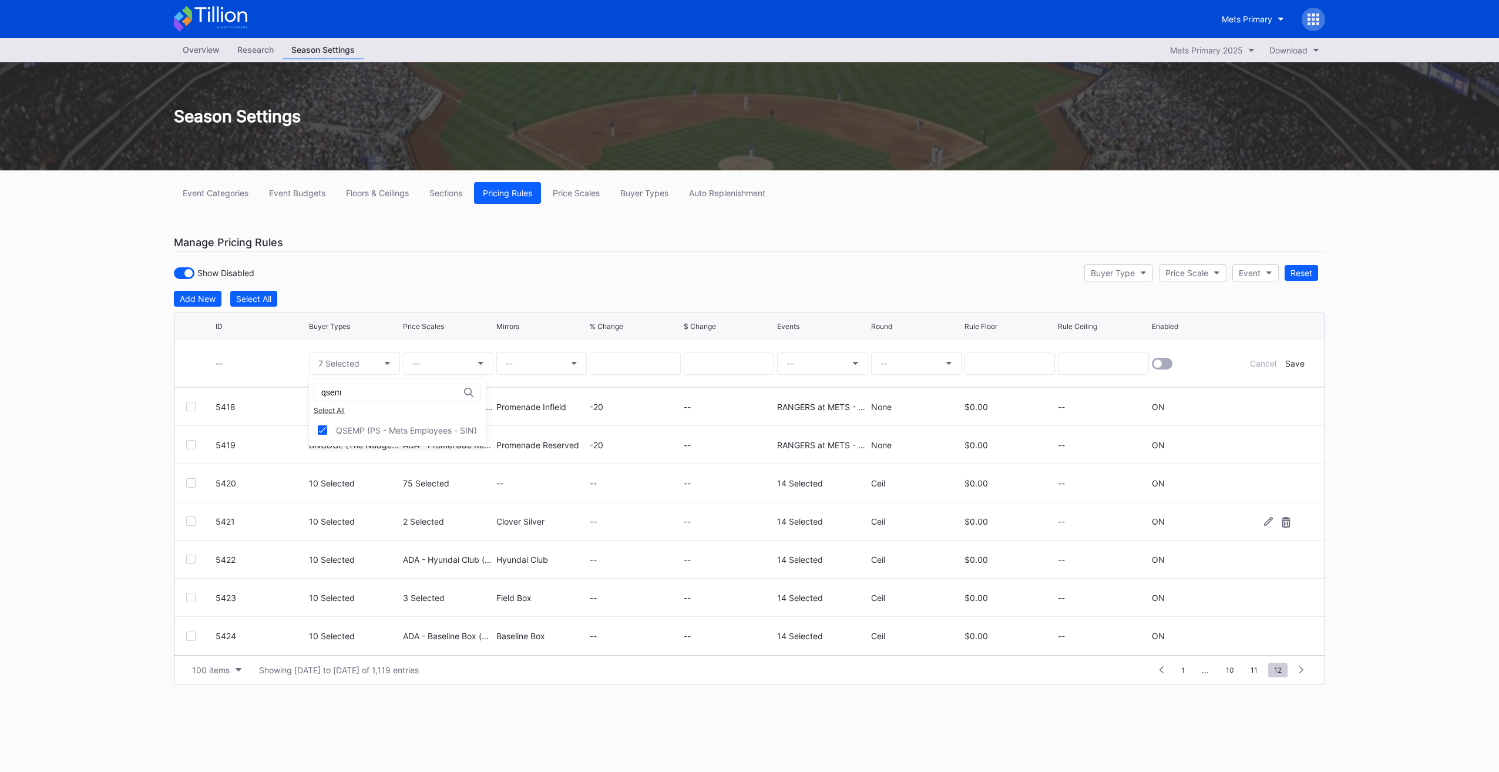
click at [372, 396] on input "qsem" at bounding box center [372, 392] width 103 height 9
click at [442, 432] on div "QS7LN (PS - The 7 Line - SIN)" at bounding box center [394, 430] width 117 height 10
click at [410, 391] on input "qs7" at bounding box center [372, 392] width 103 height 9
drag, startPoint x: 416, startPoint y: 422, endPoint x: 411, endPoint y: 409, distance: 13.7
click at [416, 422] on div "QSOWN (PS - Ownership - SIN)" at bounding box center [406, 430] width 194 height 22
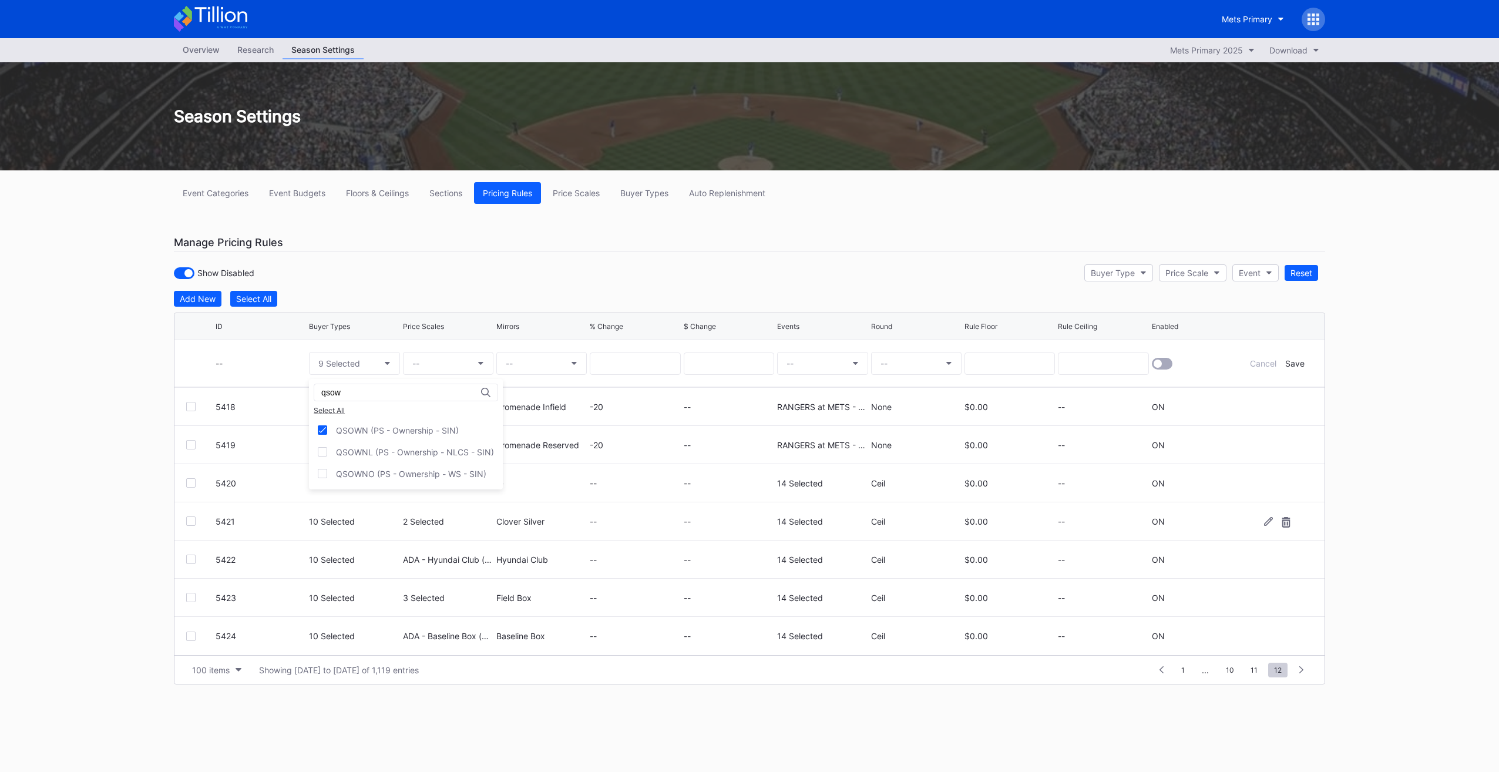
click at [399, 389] on input "qsow" at bounding box center [372, 392] width 103 height 9
type input "qsv"
drag, startPoint x: 412, startPoint y: 425, endPoint x: 418, endPoint y: 414, distance: 13.1
click at [413, 425] on div "QSVP (PS - EVP/VP - SIN)" at bounding box center [386, 430] width 100 height 10
click at [455, 358] on button "--" at bounding box center [448, 363] width 90 height 23
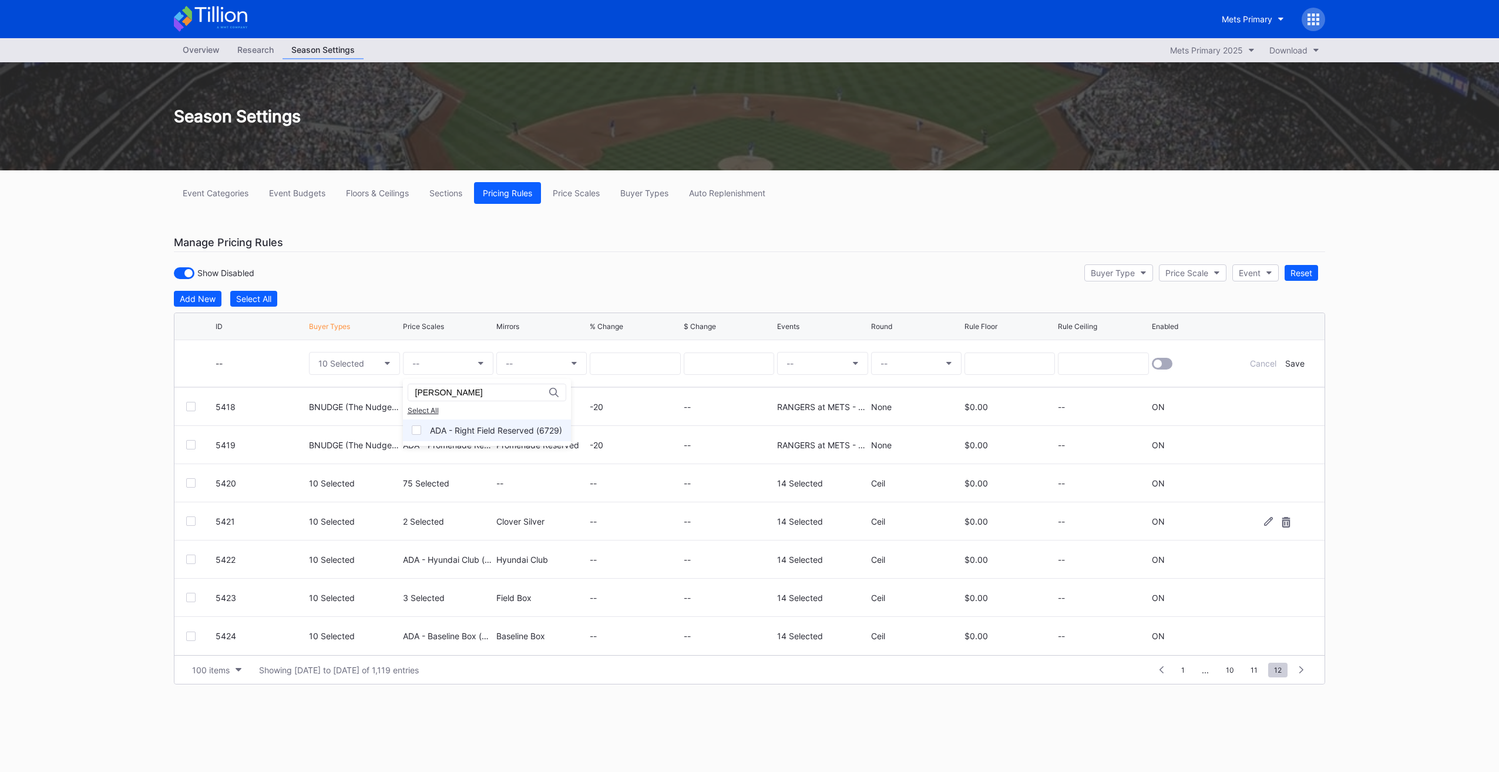
type input "ada - ri"
click at [507, 430] on div "ADA - Right Field Reserved (6729)" at bounding box center [496, 430] width 132 height 10
click at [539, 355] on button "--" at bounding box center [541, 363] width 90 height 23
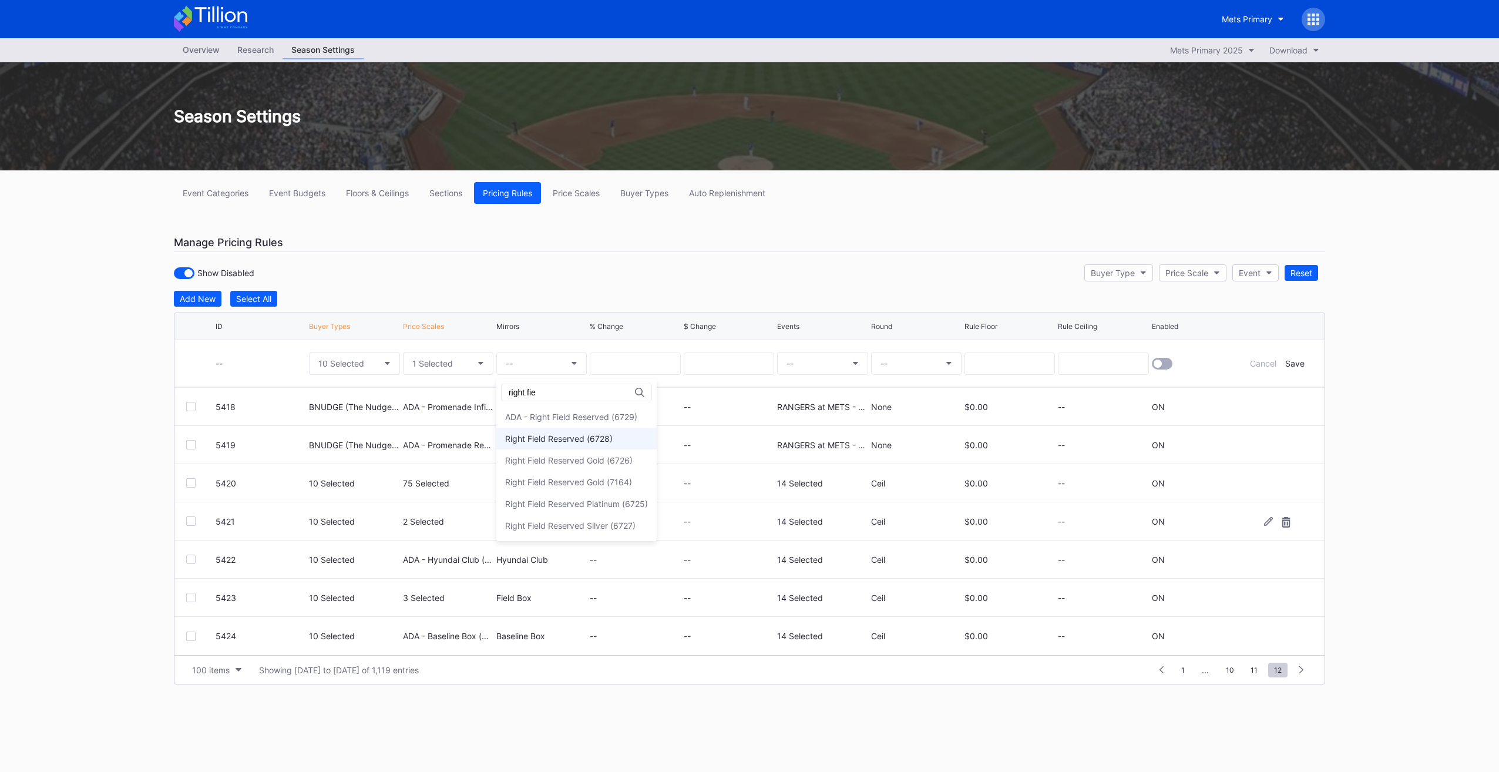
type input "right fie"
click at [575, 436] on div "Right Field Reserved (6728)" at bounding box center [558, 438] width 107 height 10
click at [825, 360] on button "--" at bounding box center [822, 363] width 90 height 23
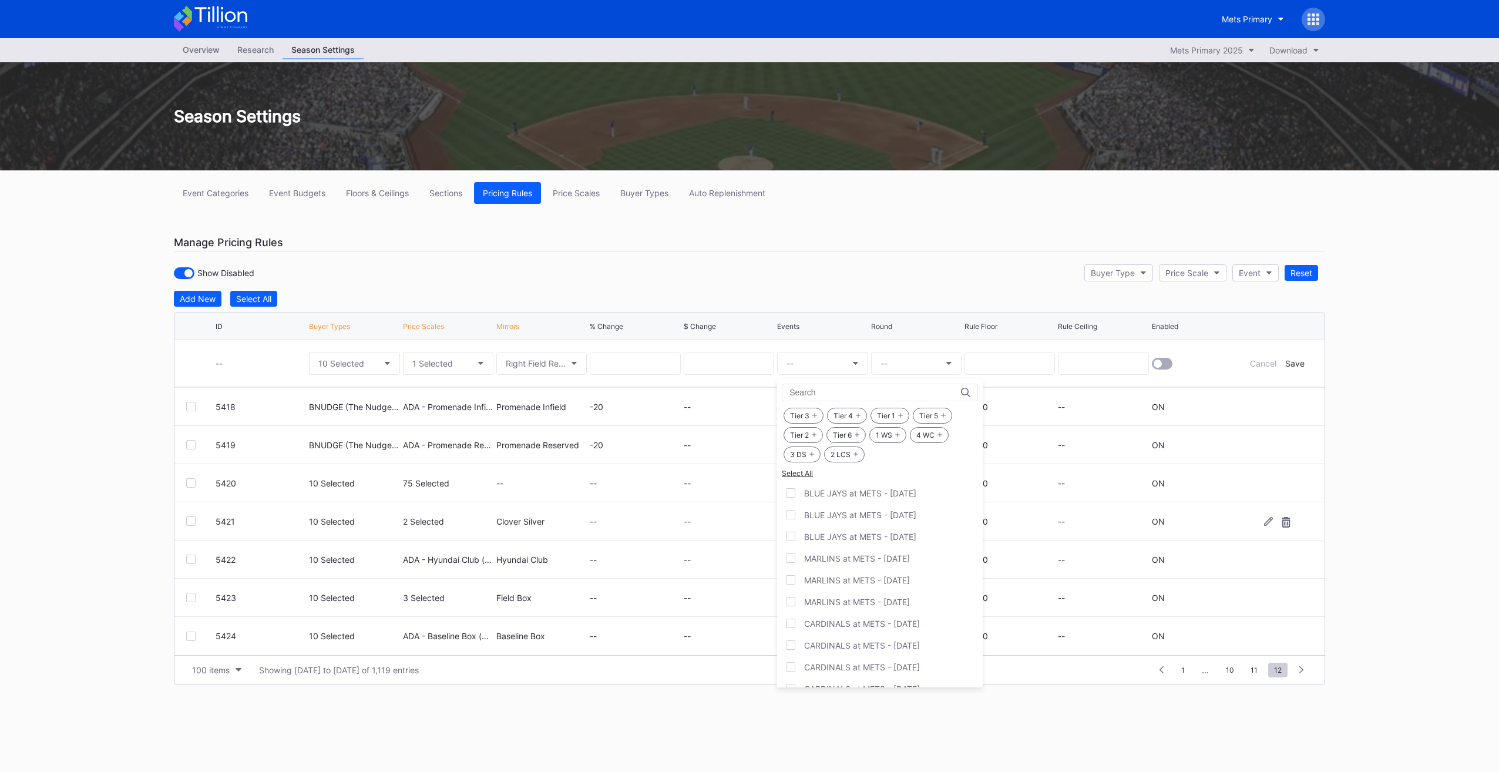
click at [883, 432] on div "1 WS" at bounding box center [887, 435] width 37 height 16
drag, startPoint x: 932, startPoint y: 439, endPoint x: 926, endPoint y: 437, distance: 6.9
click at [932, 439] on div "4 WC" at bounding box center [929, 435] width 39 height 16
click at [848, 452] on div "2 LCS" at bounding box center [844, 454] width 41 height 16
click at [804, 453] on div "3 DS" at bounding box center [802, 454] width 37 height 16
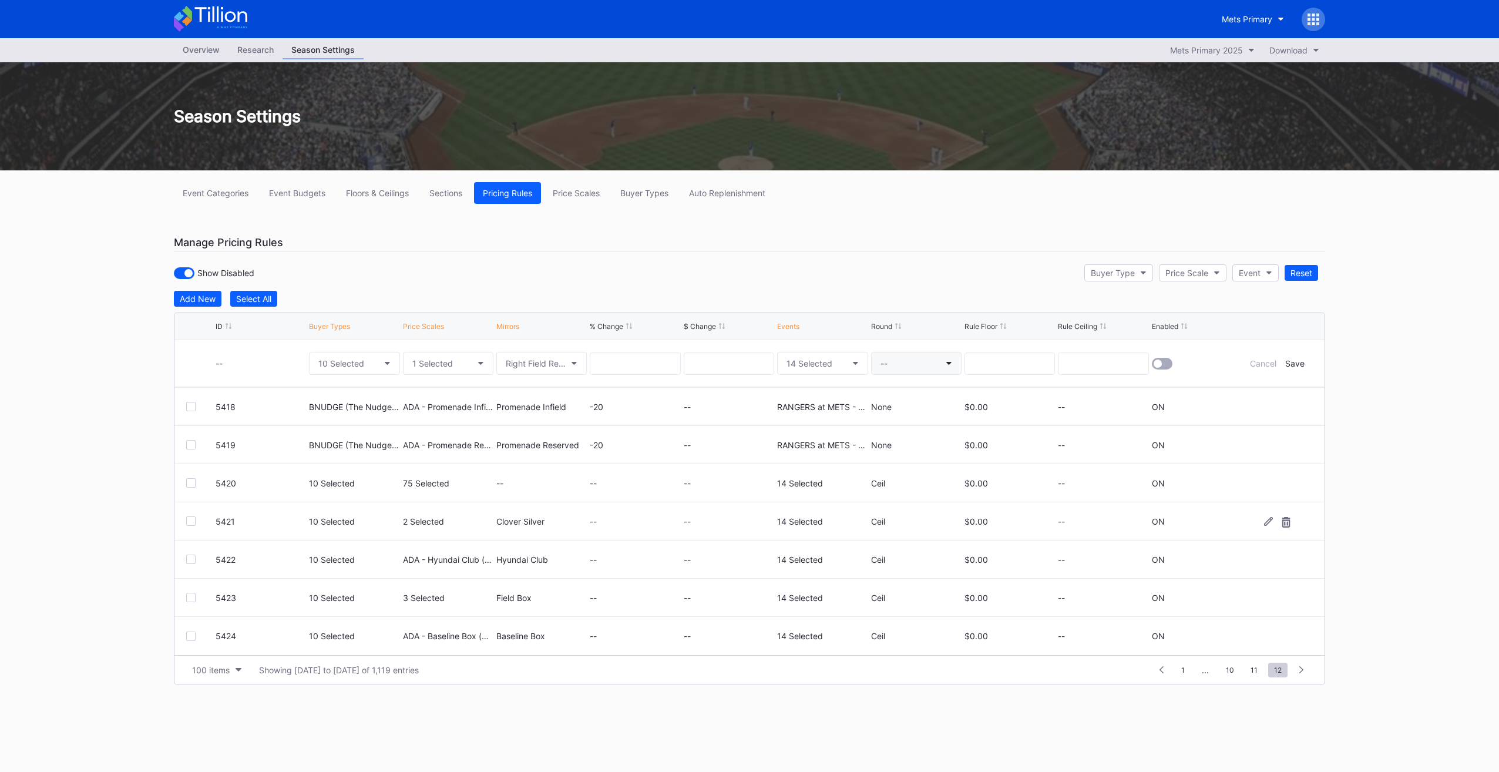
click at [899, 354] on button "--" at bounding box center [916, 363] width 90 height 23
click at [892, 415] on div "Ceil" at bounding box center [887, 416] width 14 height 10
click at [1165, 362] on div at bounding box center [1162, 364] width 21 height 12
click at [1294, 362] on div "Save" at bounding box center [1294, 363] width 19 height 10
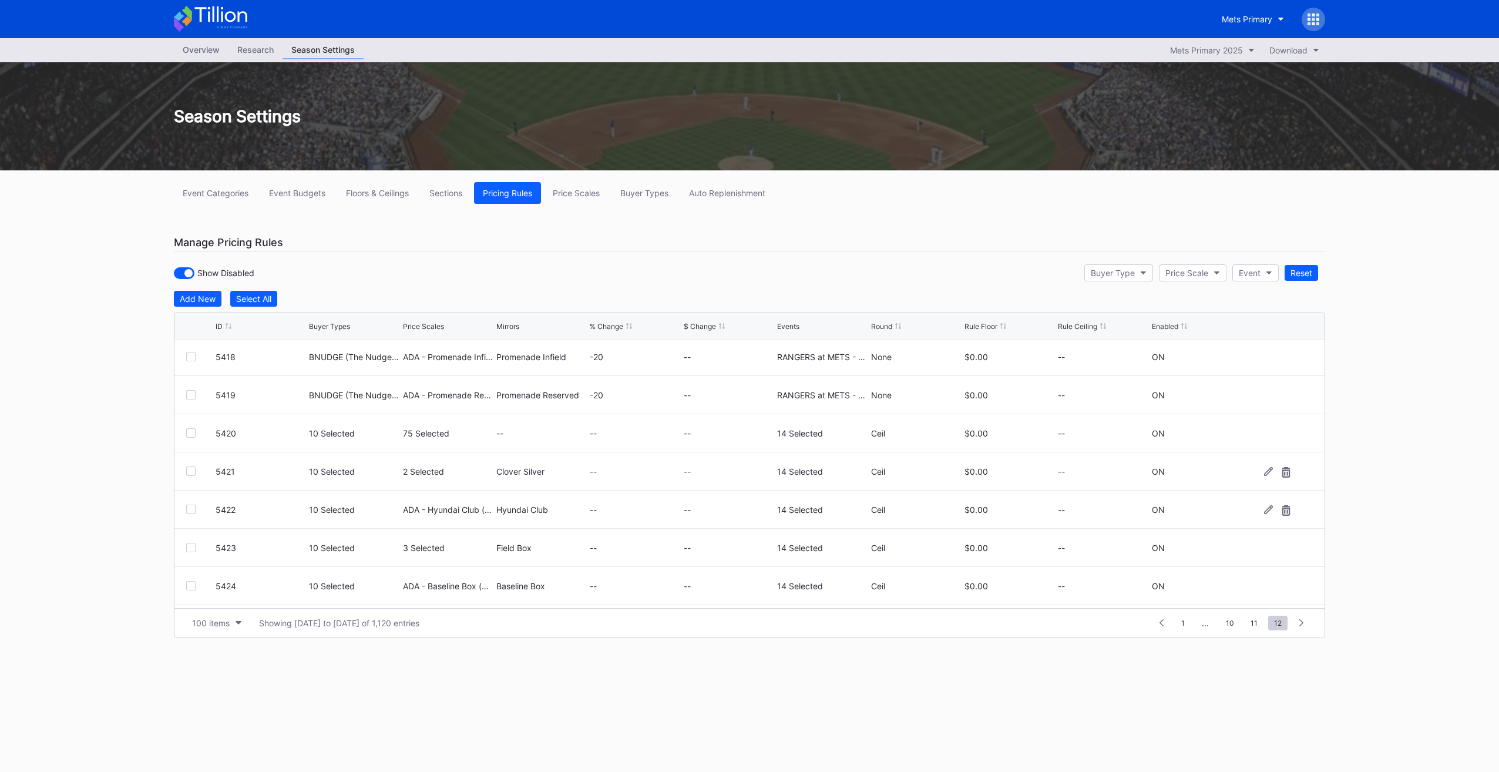
scroll to position [496, 0]
click at [203, 300] on div "Add New" at bounding box center [198, 299] width 36 height 10
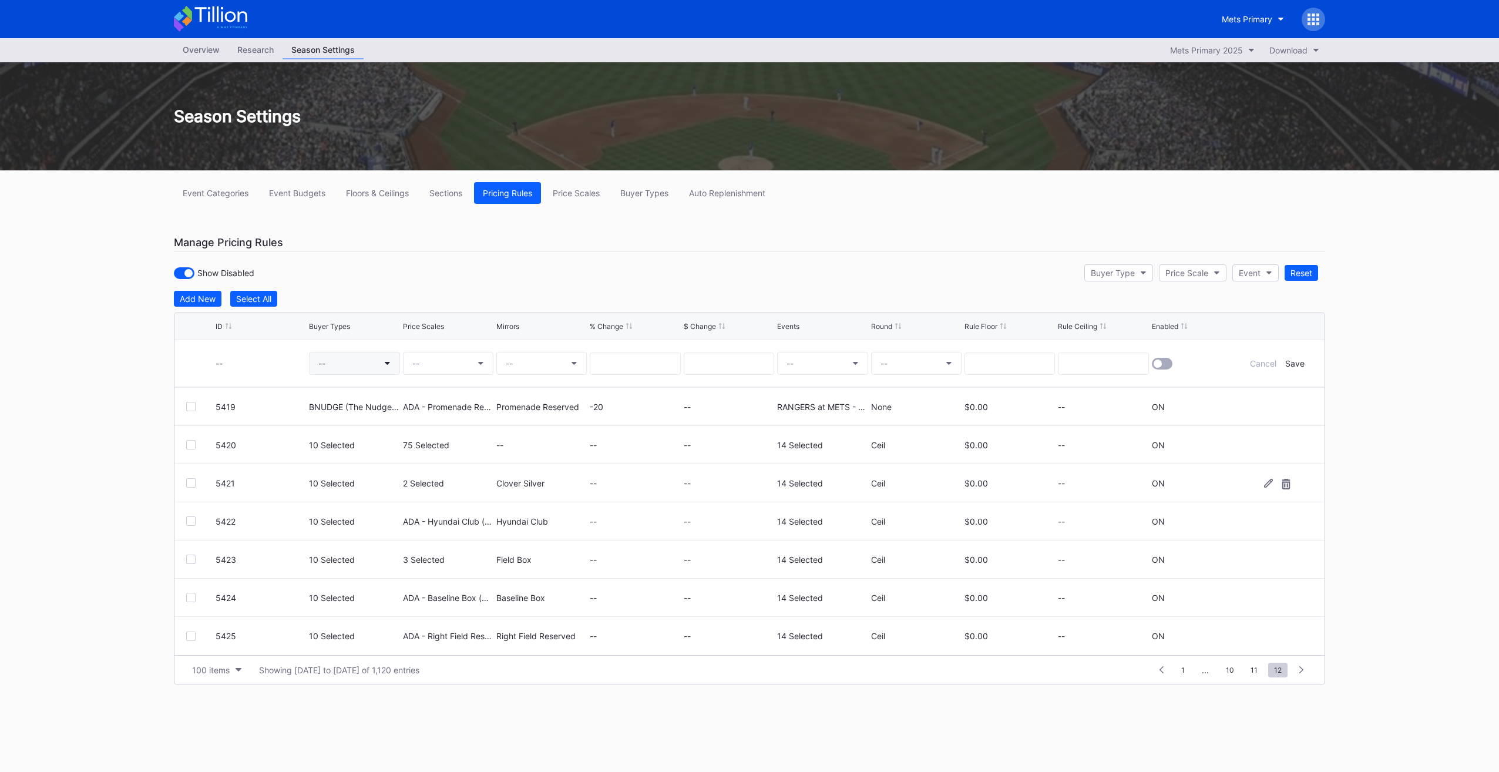
click at [332, 371] on button "--" at bounding box center [354, 363] width 90 height 23
click at [346, 431] on div "QSADLT (PS - Public Sale - SIN)" at bounding box center [398, 430] width 124 height 10
click at [351, 389] on input "qsad" at bounding box center [372, 392] width 103 height 9
drag, startPoint x: 374, startPoint y: 431, endPoint x: 365, endPoint y: 401, distance: 31.2
click at [374, 430] on div "QSEMP (PS - Mets Employees - SIN)" at bounding box center [406, 430] width 141 height 10
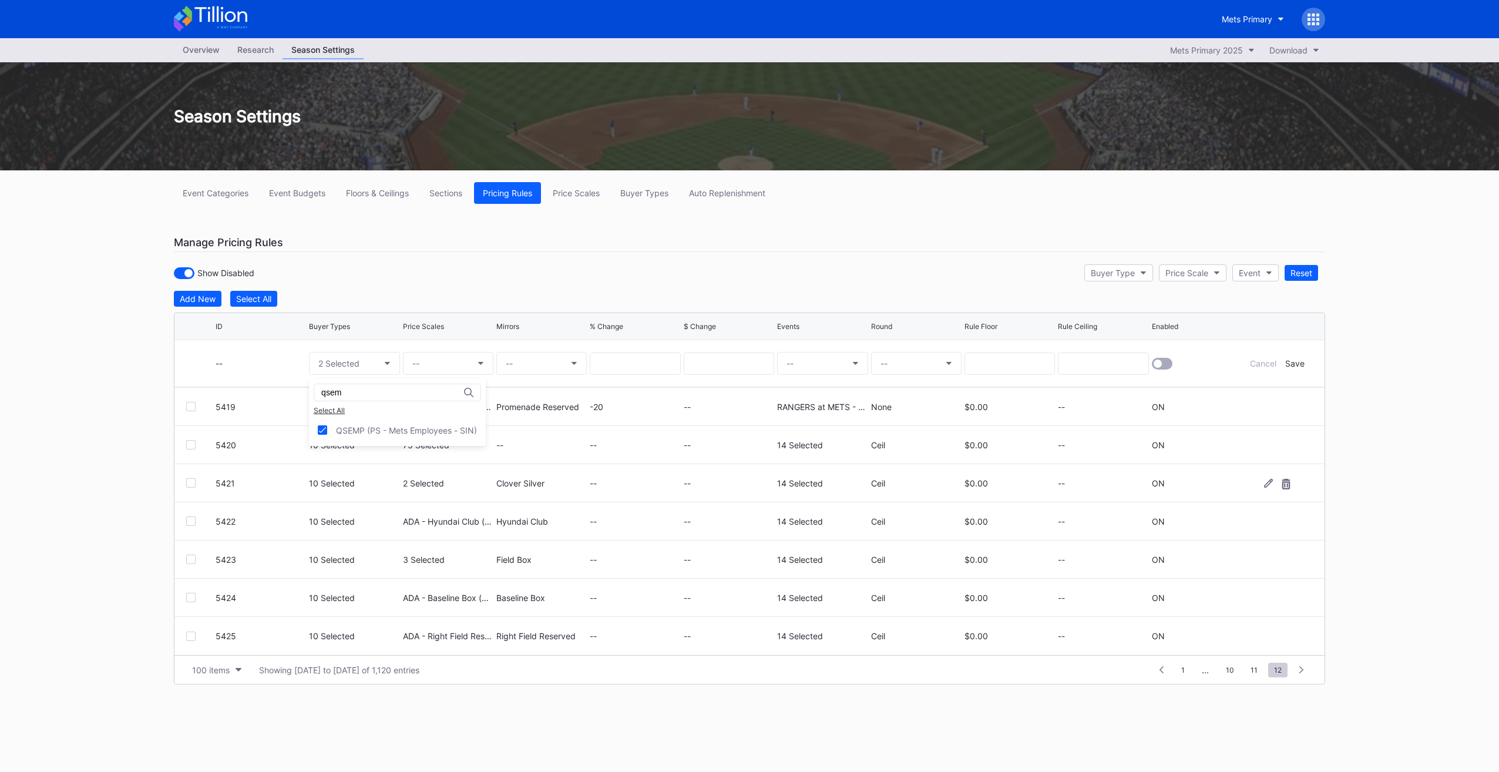
click at [363, 396] on input "qsem" at bounding box center [372, 392] width 103 height 9
click at [357, 435] on div "QSOWN (PS - Ownership - SIN)" at bounding box center [406, 430] width 194 height 22
click at [359, 395] on input "qsow" at bounding box center [372, 392] width 103 height 9
click at [376, 425] on div "QSVP (PS - EVP/VP - SIN)" at bounding box center [386, 430] width 100 height 10
click at [367, 391] on input "qsvp" at bounding box center [372, 392] width 103 height 9
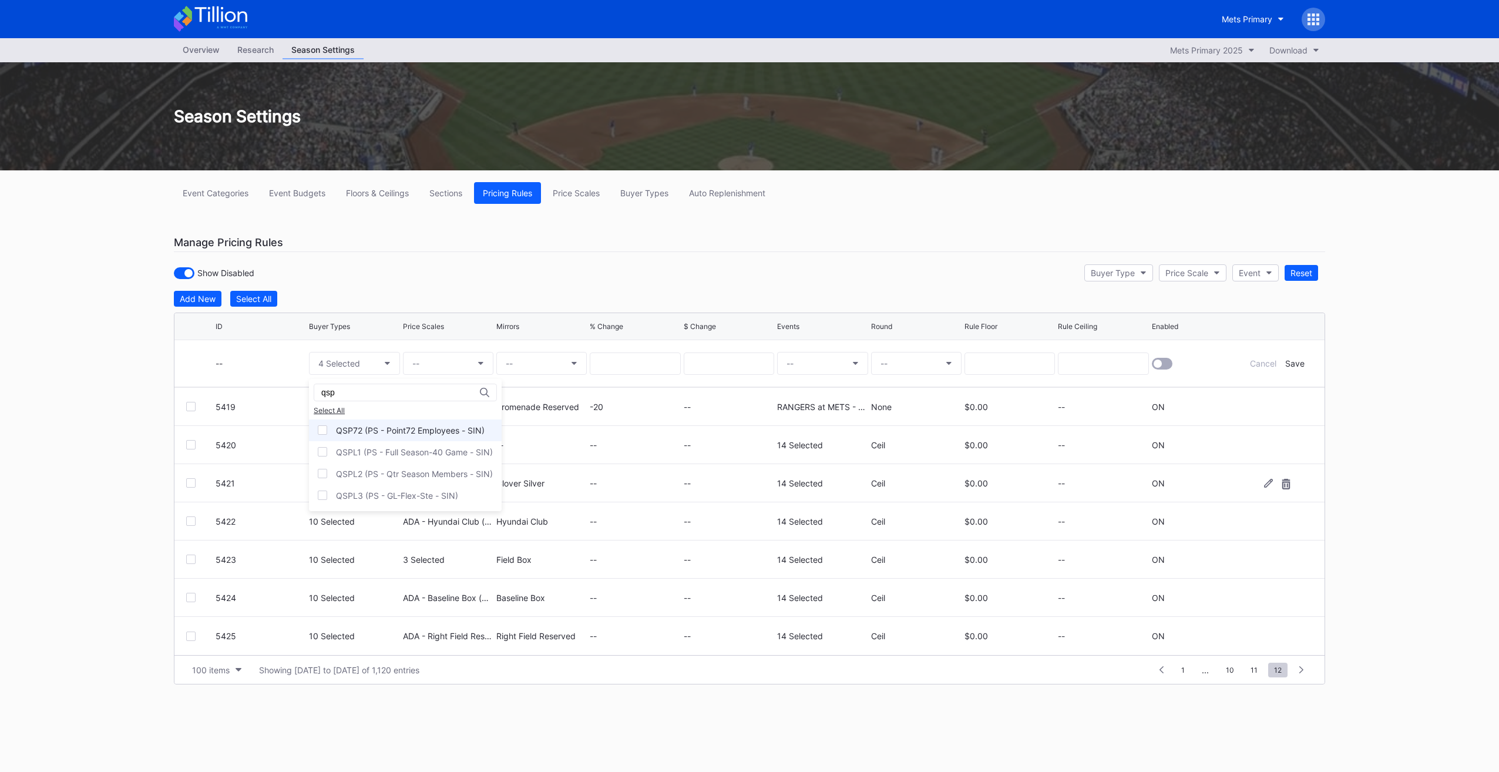
click at [384, 425] on div "QSP72 (PS - Point72 Employees - SIN)" at bounding box center [410, 430] width 149 height 10
click at [385, 448] on div "QSPL1 (PS - Full Season-40 Game - SIN)" at bounding box center [414, 452] width 157 height 10
click at [381, 473] on div "QSPL2 (PS - Qtr Season Members - SIN)" at bounding box center [414, 474] width 157 height 10
click at [381, 490] on div "QSPL3 (PS - GL-Flex-Ste - SIN)" at bounding box center [397, 495] width 122 height 10
click at [360, 396] on div "qsp" at bounding box center [405, 393] width 183 height 18
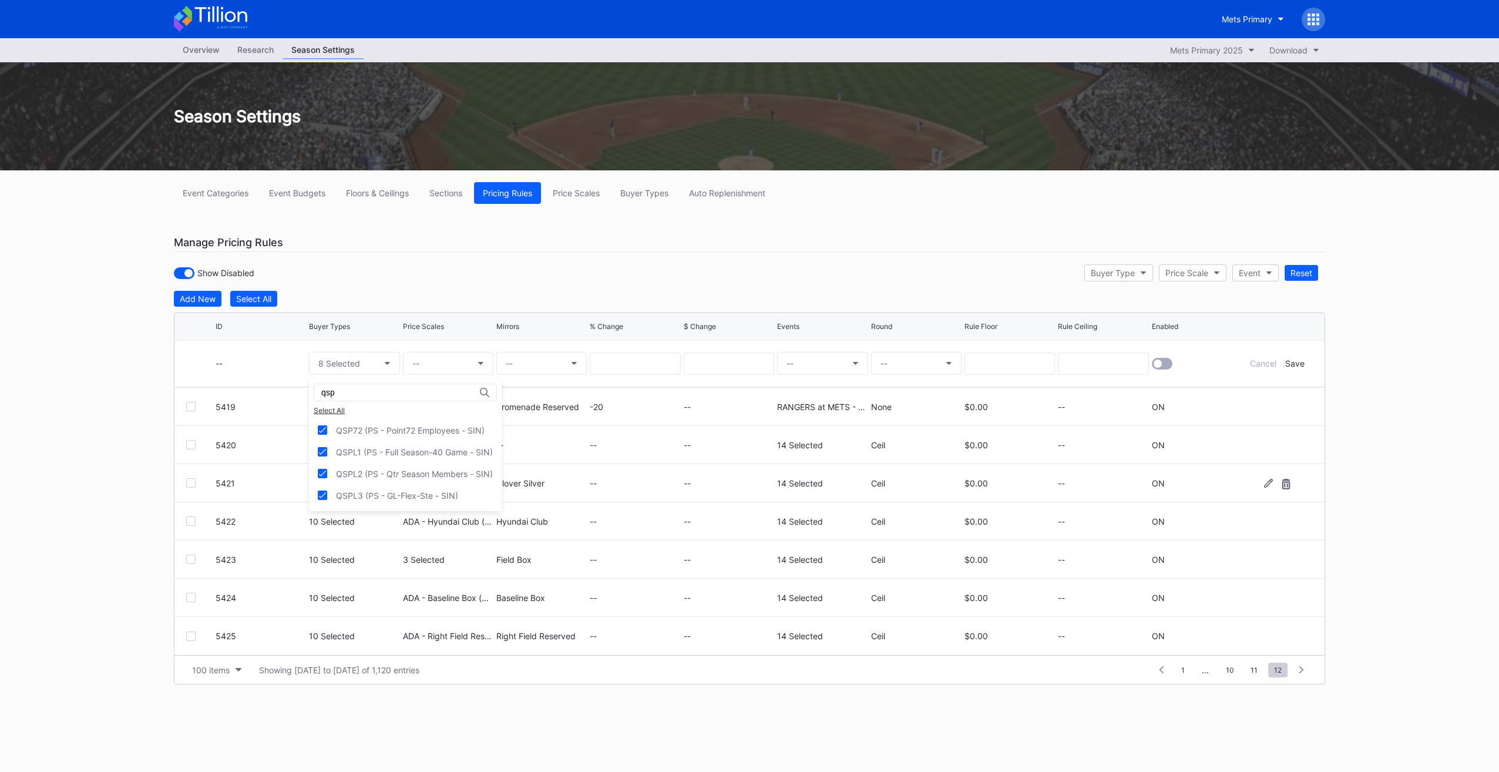
click at [354, 390] on input "qsp" at bounding box center [372, 392] width 103 height 9
click at [415, 435] on div "QSSPN (PS - Sponsors - SIN)" at bounding box center [401, 430] width 185 height 22
click at [402, 389] on input "qssp" at bounding box center [372, 392] width 103 height 9
type input "qs7"
click at [414, 434] on div "QS7LN (PS - The 7 Line - SIN)" at bounding box center [401, 430] width 184 height 22
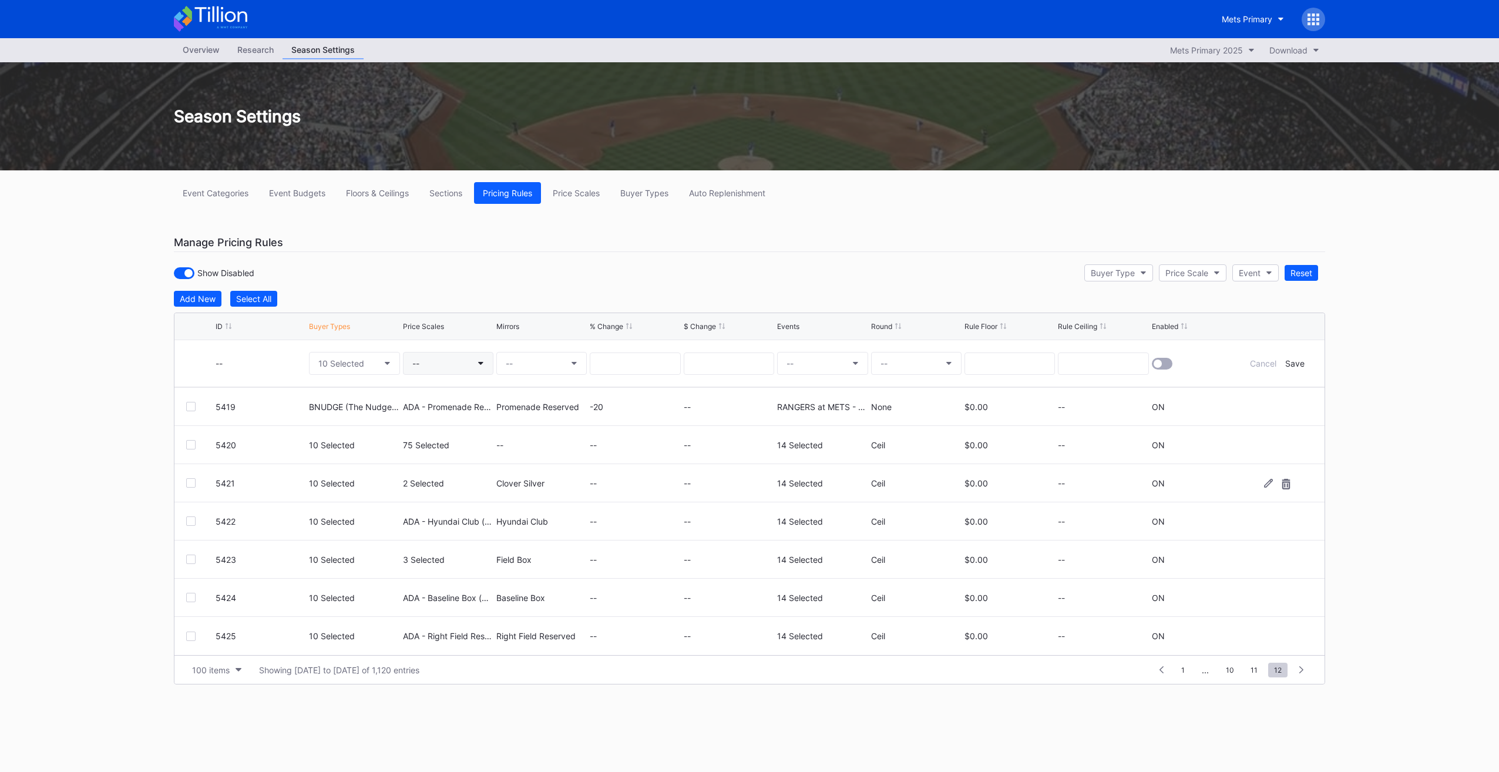
click at [439, 367] on button "--" at bounding box center [448, 363] width 90 height 23
type input "ada - lef"
click at [459, 423] on div "ADA - Left Field Reserved (6733)" at bounding box center [485, 430] width 164 height 22
click at [511, 369] on button "--" at bounding box center [541, 363] width 90 height 23
type input "left fi"
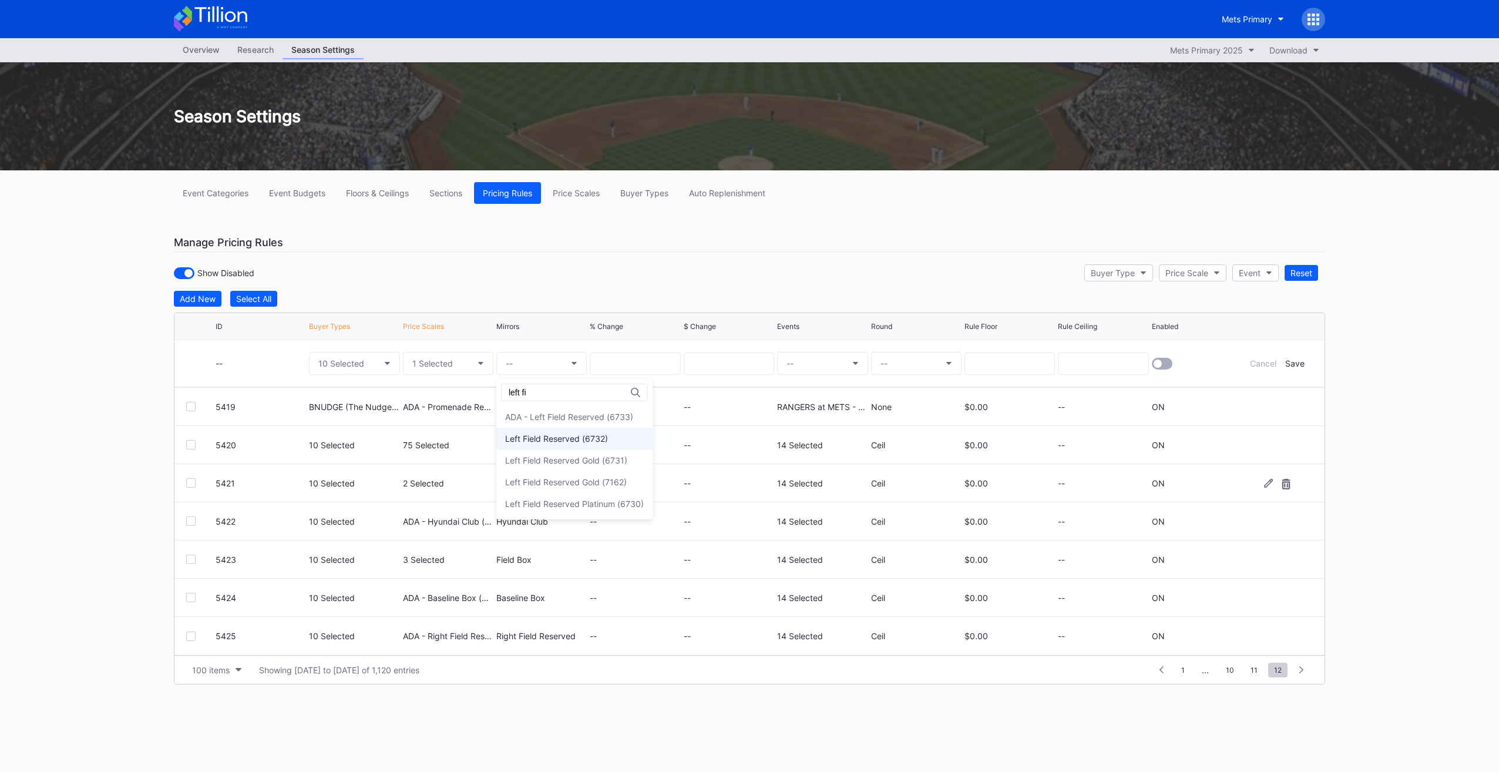
click at [571, 435] on div "Left Field Reserved (6732)" at bounding box center [556, 438] width 103 height 10
click at [840, 359] on button "--" at bounding box center [822, 363] width 90 height 23
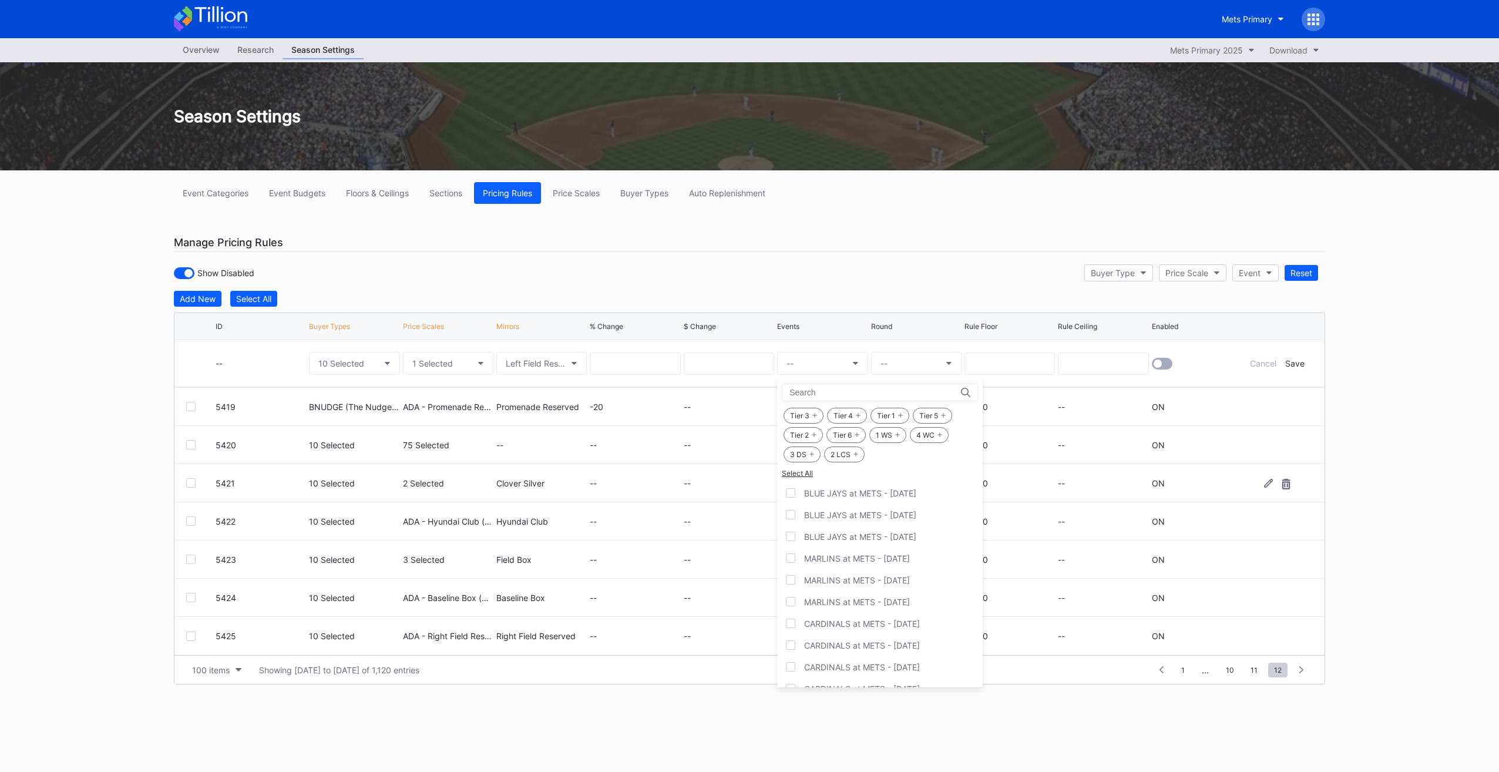
click at [899, 434] on icon at bounding box center [897, 434] width 5 height 5
click at [931, 436] on div "4 WC" at bounding box center [929, 435] width 39 height 16
drag, startPoint x: 931, startPoint y: 436, endPoint x: 845, endPoint y: 450, distance: 87.5
click at [849, 449] on div "2 LCS" at bounding box center [844, 454] width 41 height 16
click at [815, 453] on div "3 DS" at bounding box center [802, 454] width 37 height 16
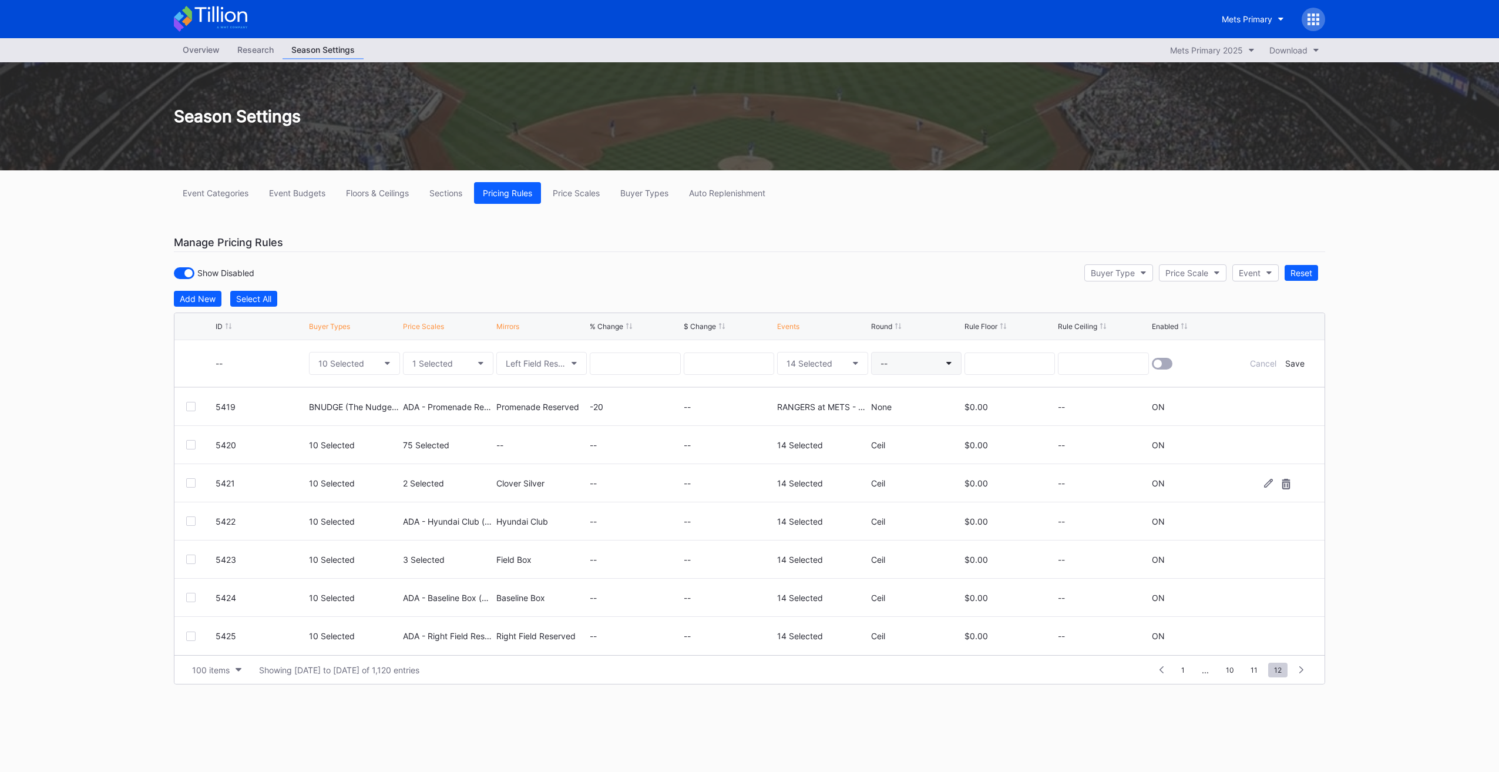
click at [903, 361] on button "--" at bounding box center [916, 363] width 90 height 23
click at [889, 414] on div "Ceil" at bounding box center [887, 416] width 14 height 10
drag, startPoint x: 1147, startPoint y: 365, endPoint x: 1161, endPoint y: 363, distance: 13.7
click at [1148, 364] on input at bounding box center [1103, 363] width 90 height 22
click at [1162, 362] on div at bounding box center [1162, 364] width 21 height 12
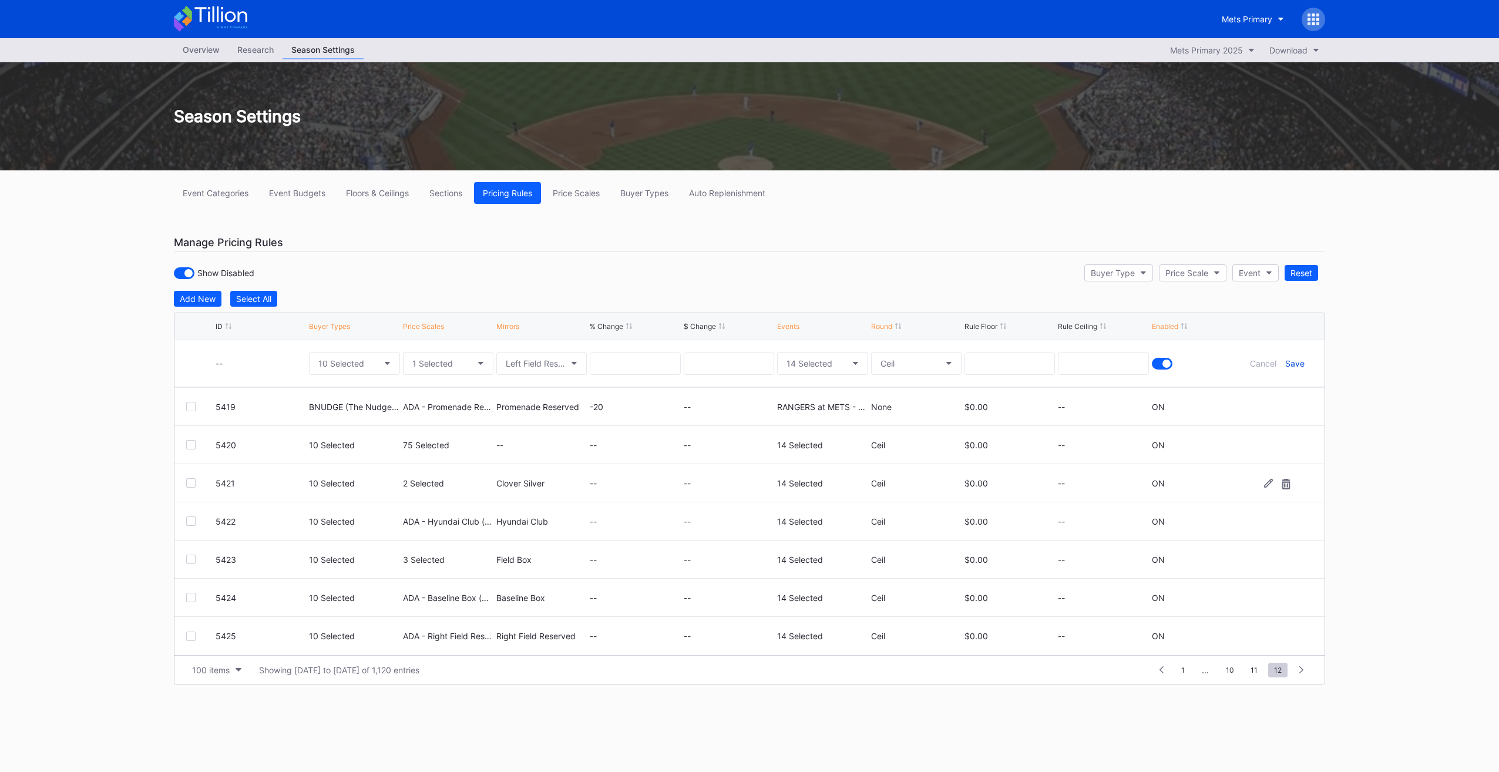
click at [1296, 364] on div "Save" at bounding box center [1294, 363] width 19 height 10
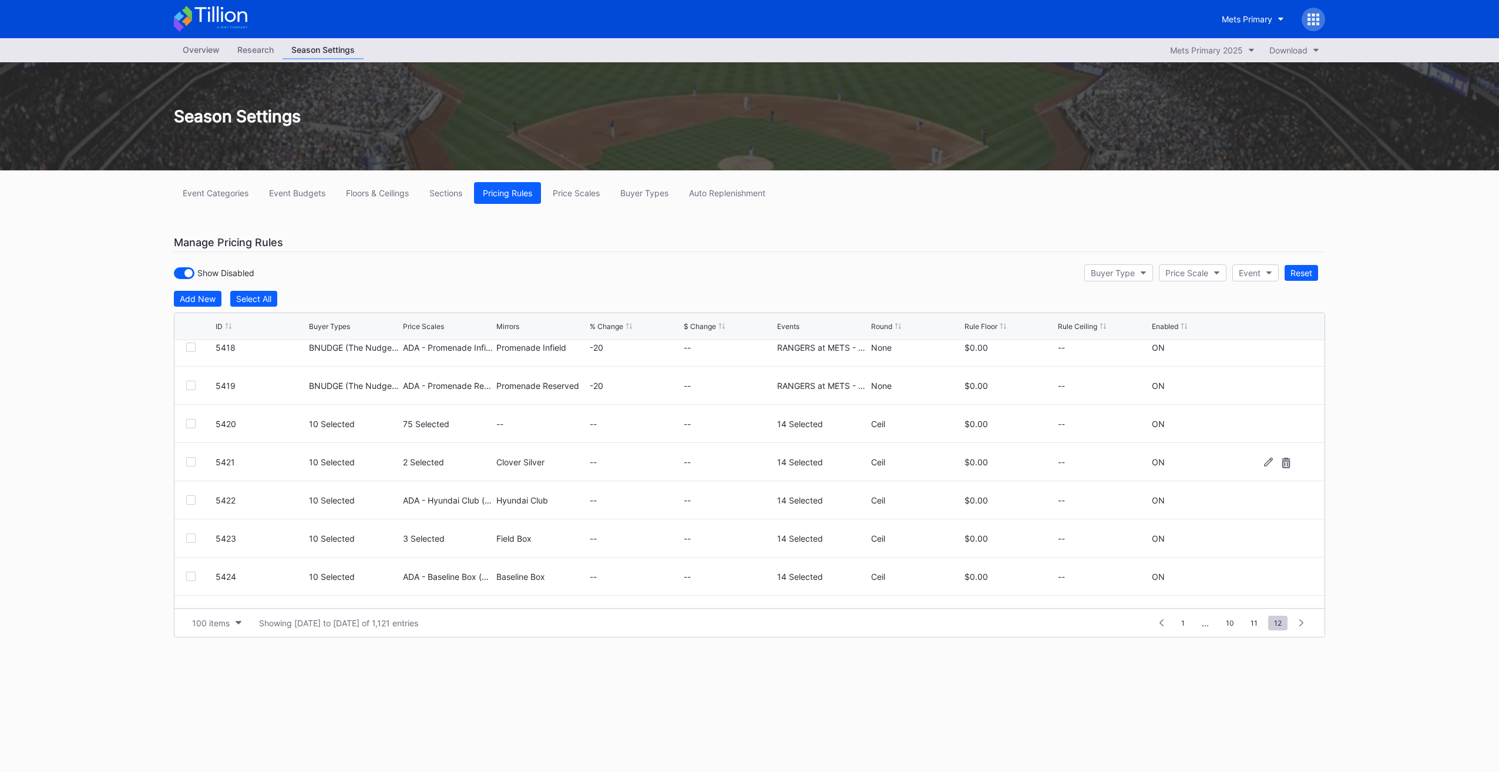
scroll to position [534, 0]
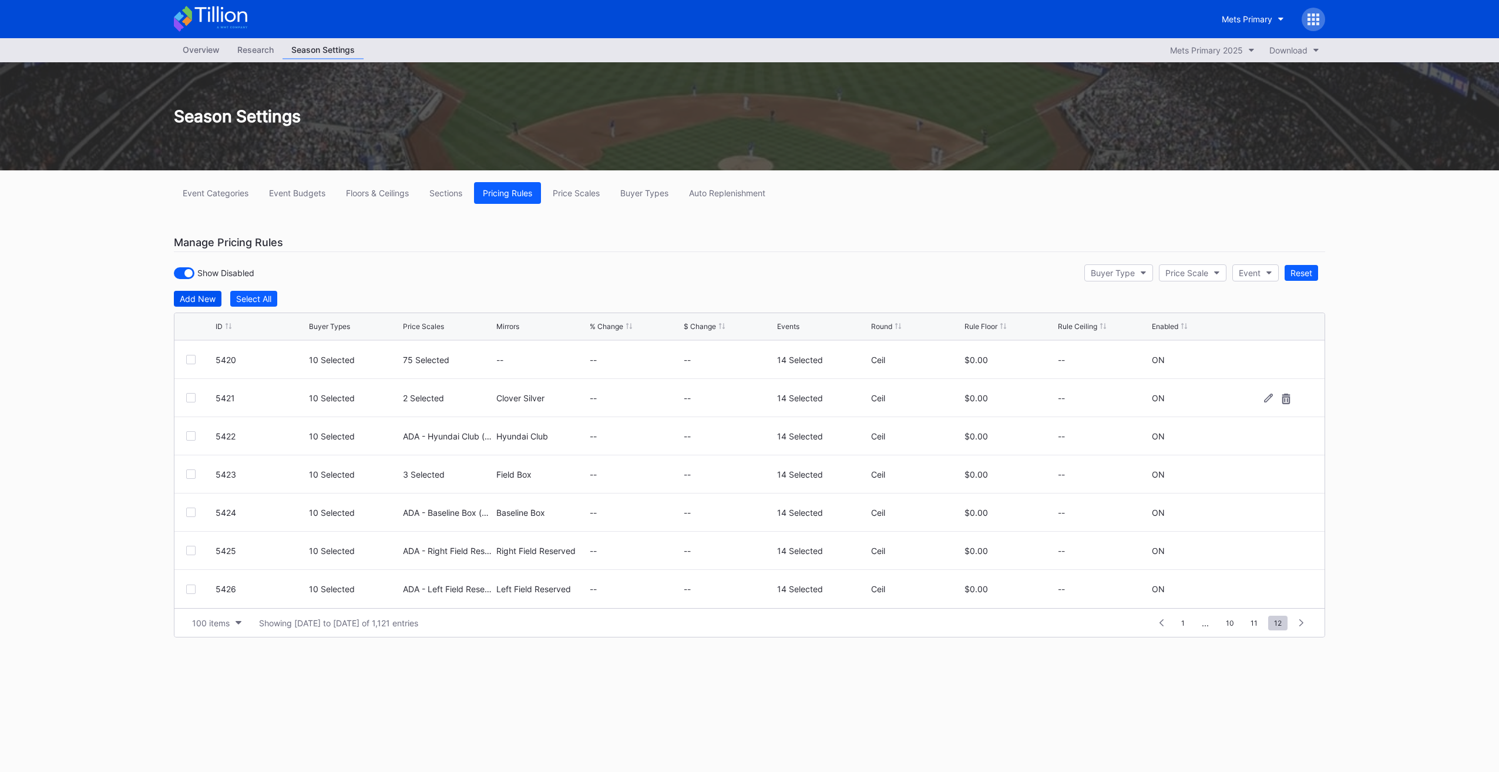
click at [179, 299] on button "Add New" at bounding box center [198, 299] width 48 height 16
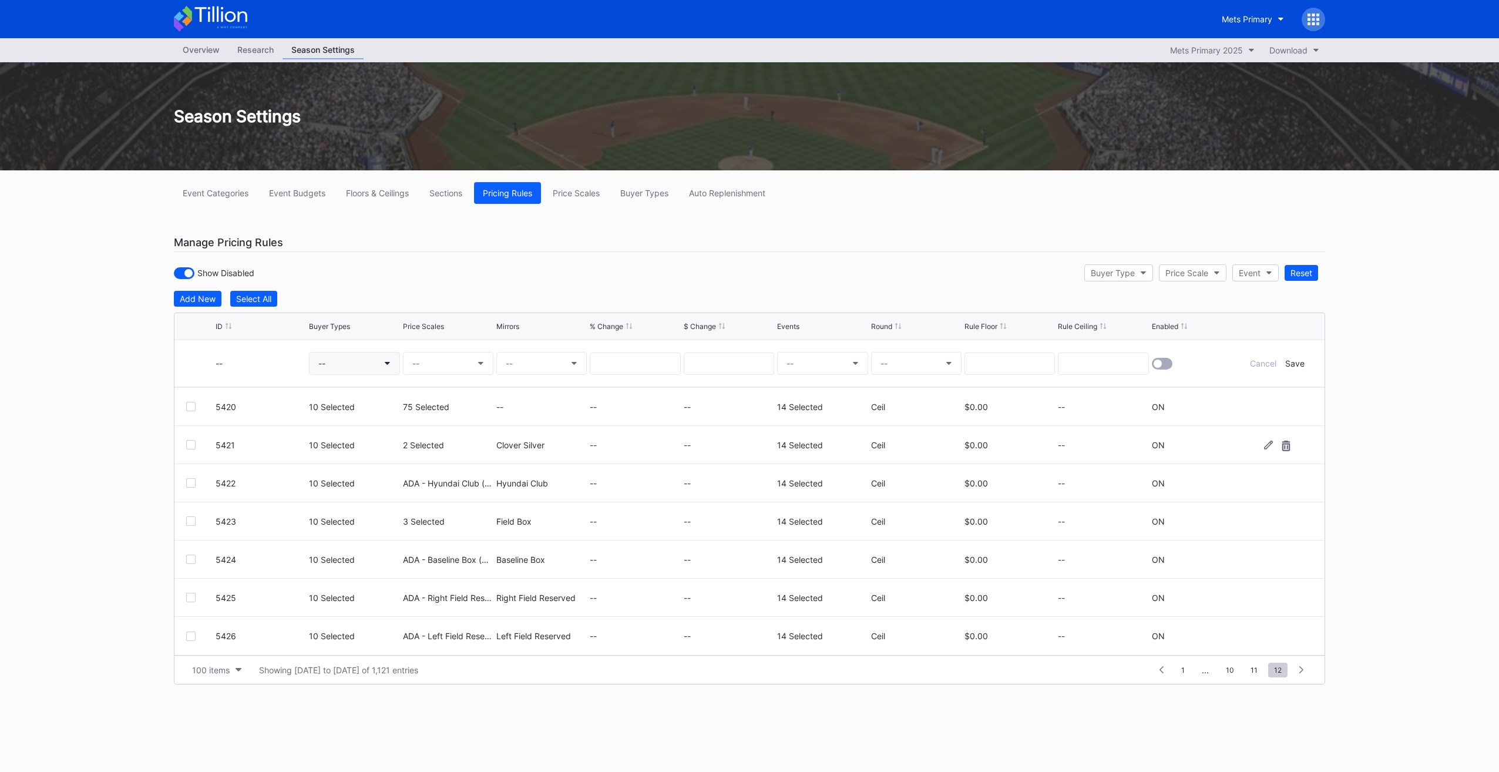
click at [375, 357] on button "--" at bounding box center [354, 363] width 90 height 23
click at [365, 429] on div "QSADLT (PS - Public Sale - SIN)" at bounding box center [398, 430] width 124 height 10
click at [369, 389] on input "qsad" at bounding box center [372, 392] width 103 height 9
click at [361, 436] on div "QSSPN (PS - Sponsors - SIN)" at bounding box center [401, 430] width 185 height 22
click at [361, 395] on input "qssp" at bounding box center [372, 392] width 103 height 9
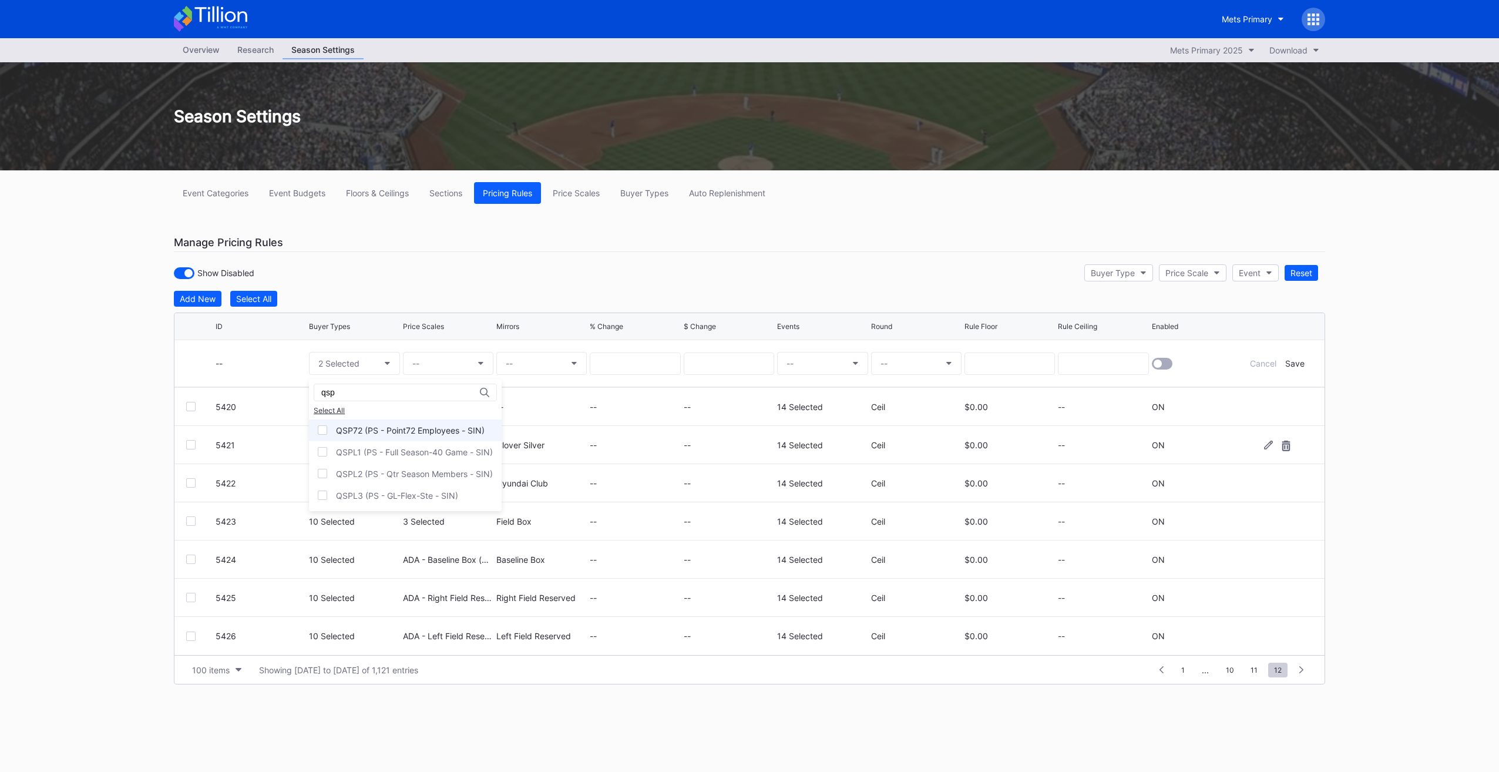
click at [361, 435] on div "QSP72 (PS - Point72 Employees - SIN)" at bounding box center [405, 430] width 193 height 22
drag, startPoint x: 360, startPoint y: 443, endPoint x: 361, endPoint y: 465, distance: 21.7
click at [361, 448] on div "QSPL1 (PS - Full Season-40 Game - SIN)" at bounding box center [405, 452] width 193 height 22
click at [362, 469] on div "QSPL2 (PS - Qtr Season Members - SIN)" at bounding box center [414, 474] width 157 height 10
click at [367, 487] on div "QSPL3 (PS - GL-Flex-Ste - SIN)" at bounding box center [405, 496] width 193 height 22
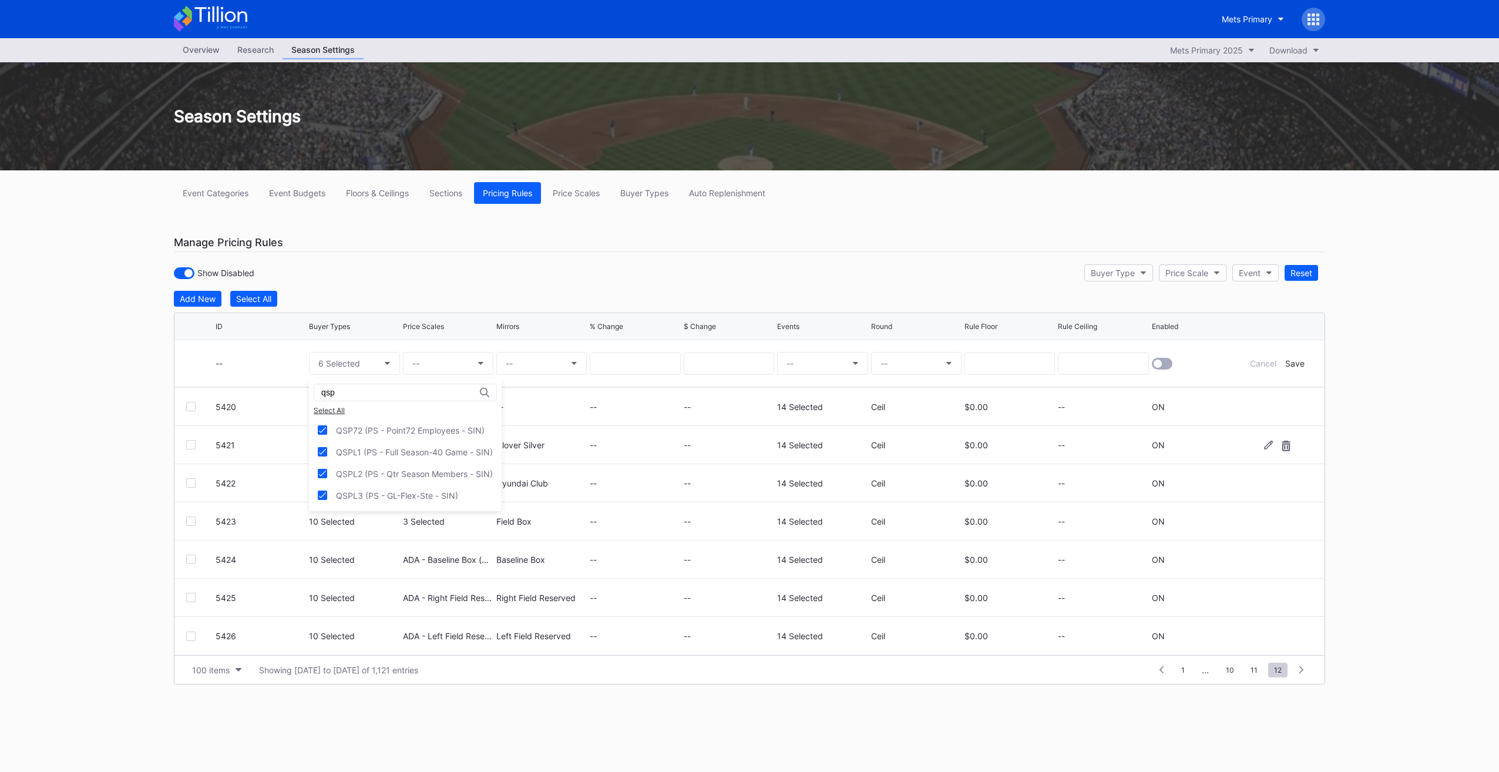
click at [345, 395] on input "qsp" at bounding box center [372, 392] width 103 height 9
click at [372, 432] on div "QSOWN (PS - Ownership - SIN)" at bounding box center [397, 430] width 123 height 10
click at [359, 388] on input "qsow" at bounding box center [372, 392] width 103 height 9
click at [375, 422] on div "QSVP (PS - EVP/VP - SIN)" at bounding box center [395, 430] width 172 height 22
click at [367, 392] on input "qsvp" at bounding box center [372, 392] width 103 height 9
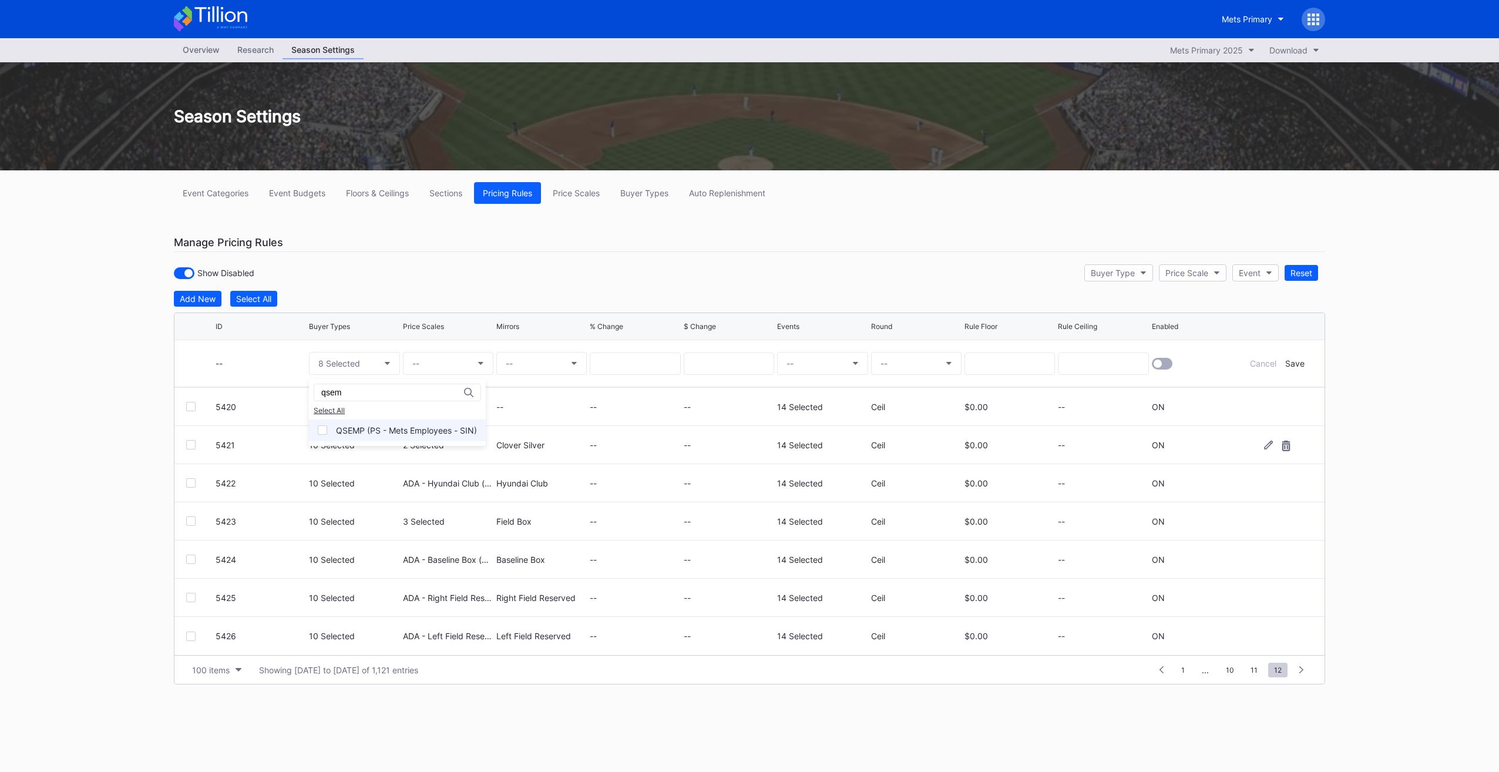
click at [410, 432] on div "QSEMP (PS - Mets Employees - SIN)" at bounding box center [406, 430] width 141 height 10
click at [391, 395] on input "qsem" at bounding box center [372, 392] width 103 height 9
click at [341, 389] on input "qsa" at bounding box center [372, 392] width 103 height 9
type input "qs7"
click at [421, 428] on div "QS7LN (PS - The 7 Line - SIN)" at bounding box center [394, 430] width 117 height 10
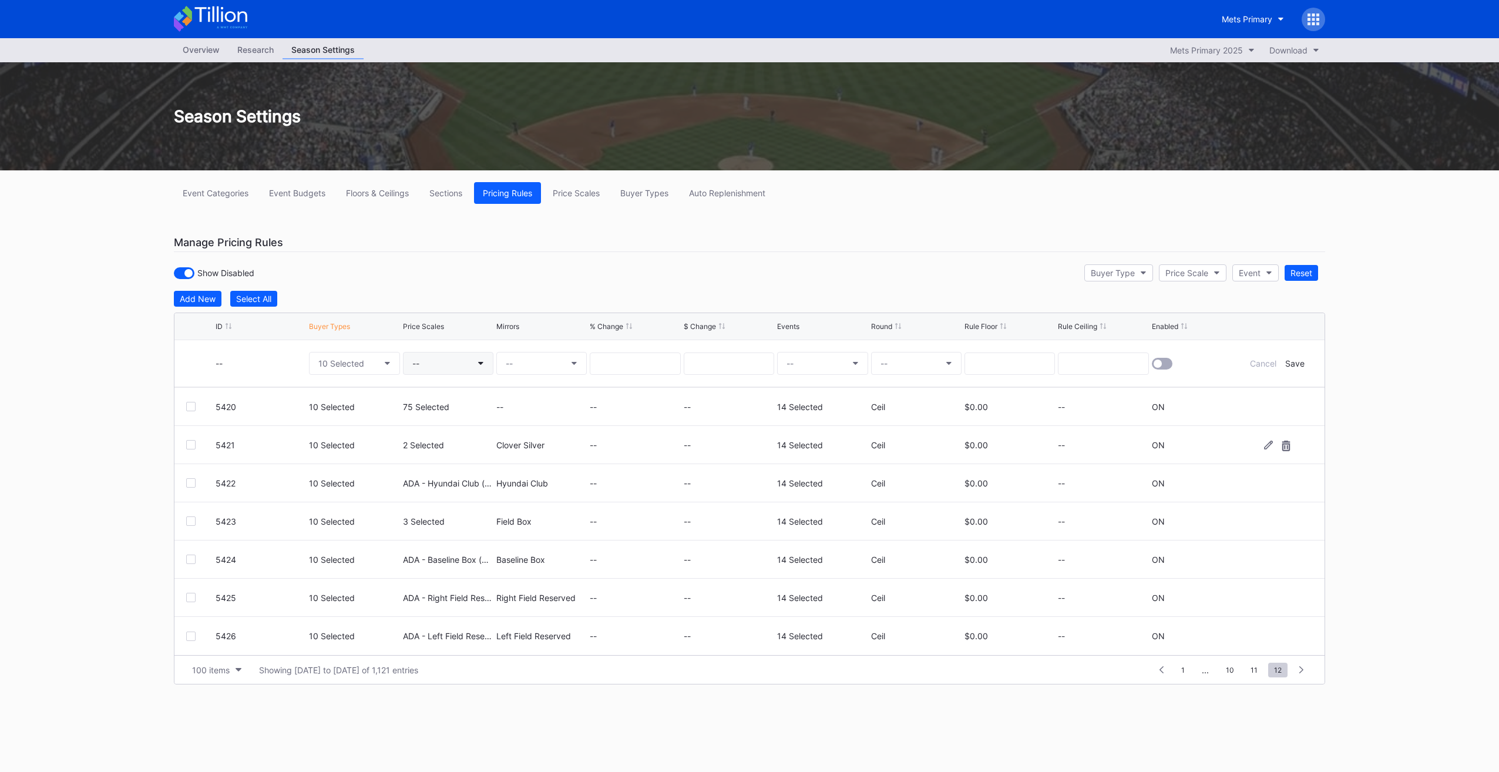
click at [455, 364] on button "--" at bounding box center [448, 363] width 90 height 23
type input "ada - big"
click at [483, 433] on div "ADA - Big Apple Reserved (5534)" at bounding box center [486, 430] width 166 height 22
click at [529, 366] on button "--" at bounding box center [541, 363] width 90 height 23
type input "big a"
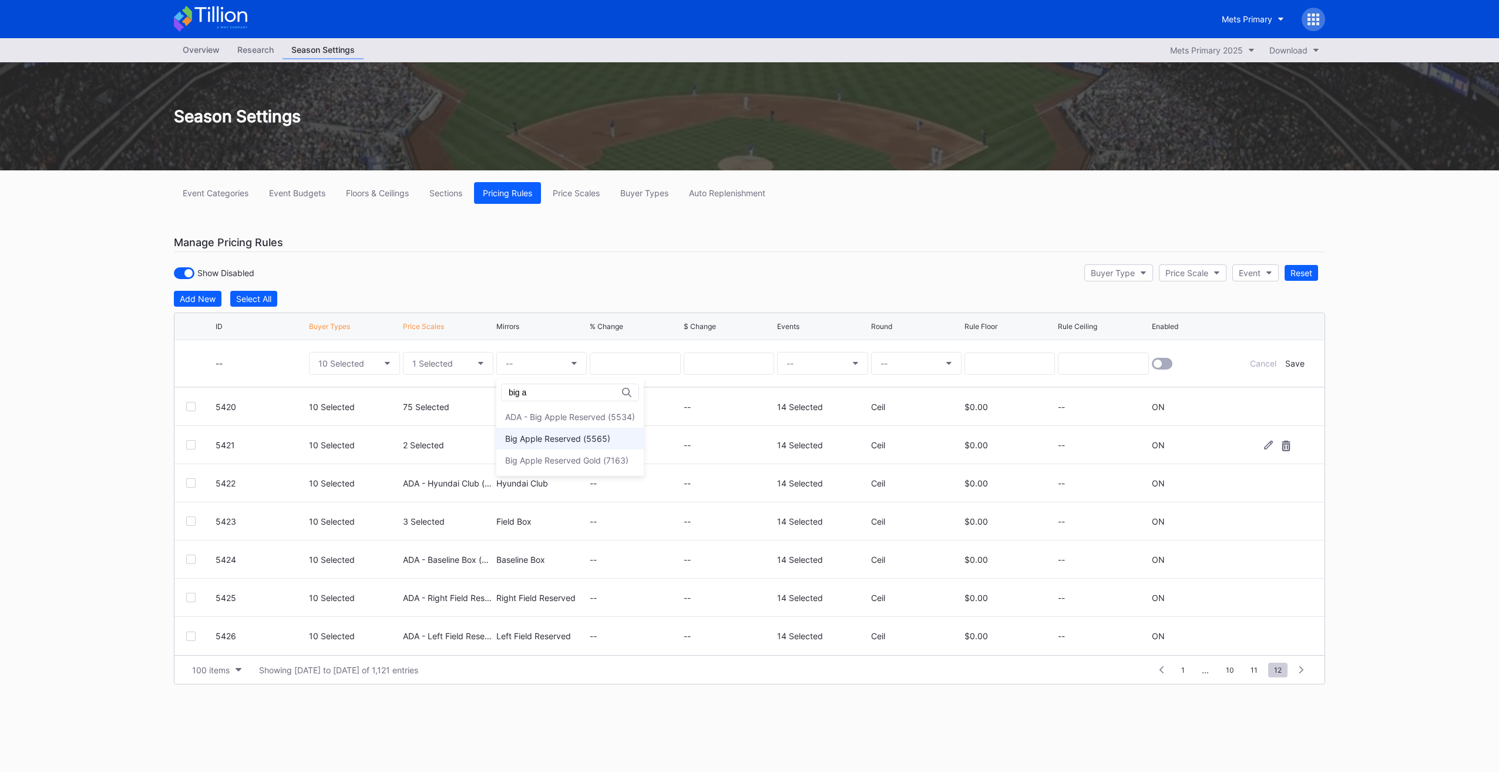
click at [567, 436] on div "Big Apple Reserved (5565)" at bounding box center [557, 438] width 105 height 10
click at [827, 353] on button "--" at bounding box center [822, 363] width 90 height 23
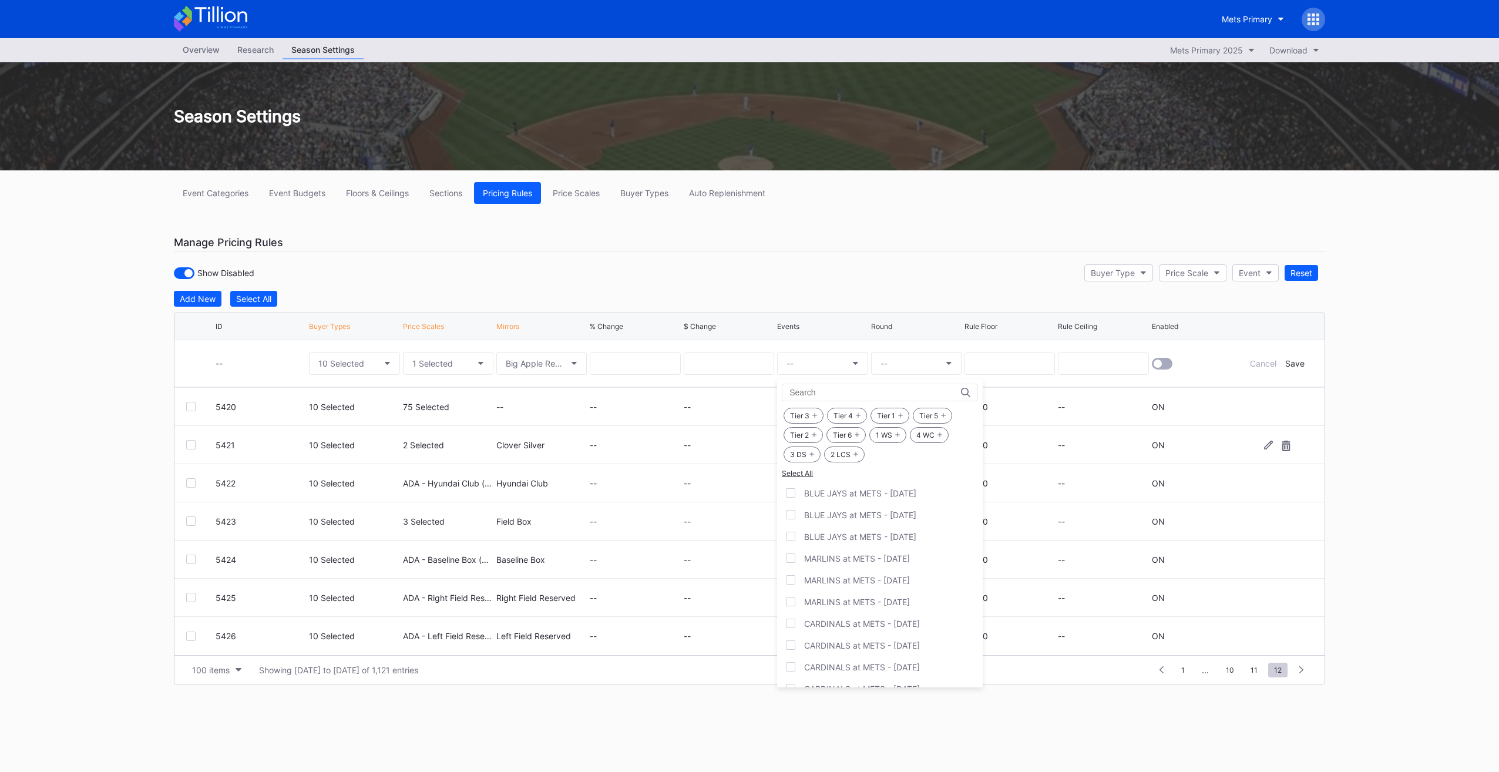
click at [894, 427] on div "1 WS" at bounding box center [887, 435] width 37 height 16
click at [925, 435] on div "4 WC" at bounding box center [929, 435] width 39 height 16
click at [846, 459] on div "Tier 3 Tier 4 Tier 1 Tier 5 Tier 2 Tier 6 1 WS 4 WC 3 DS 2 LCS" at bounding box center [880, 435] width 196 height 58
click at [838, 453] on div "2 LCS" at bounding box center [844, 454] width 41 height 16
click at [807, 450] on div "3 DS" at bounding box center [802, 454] width 37 height 16
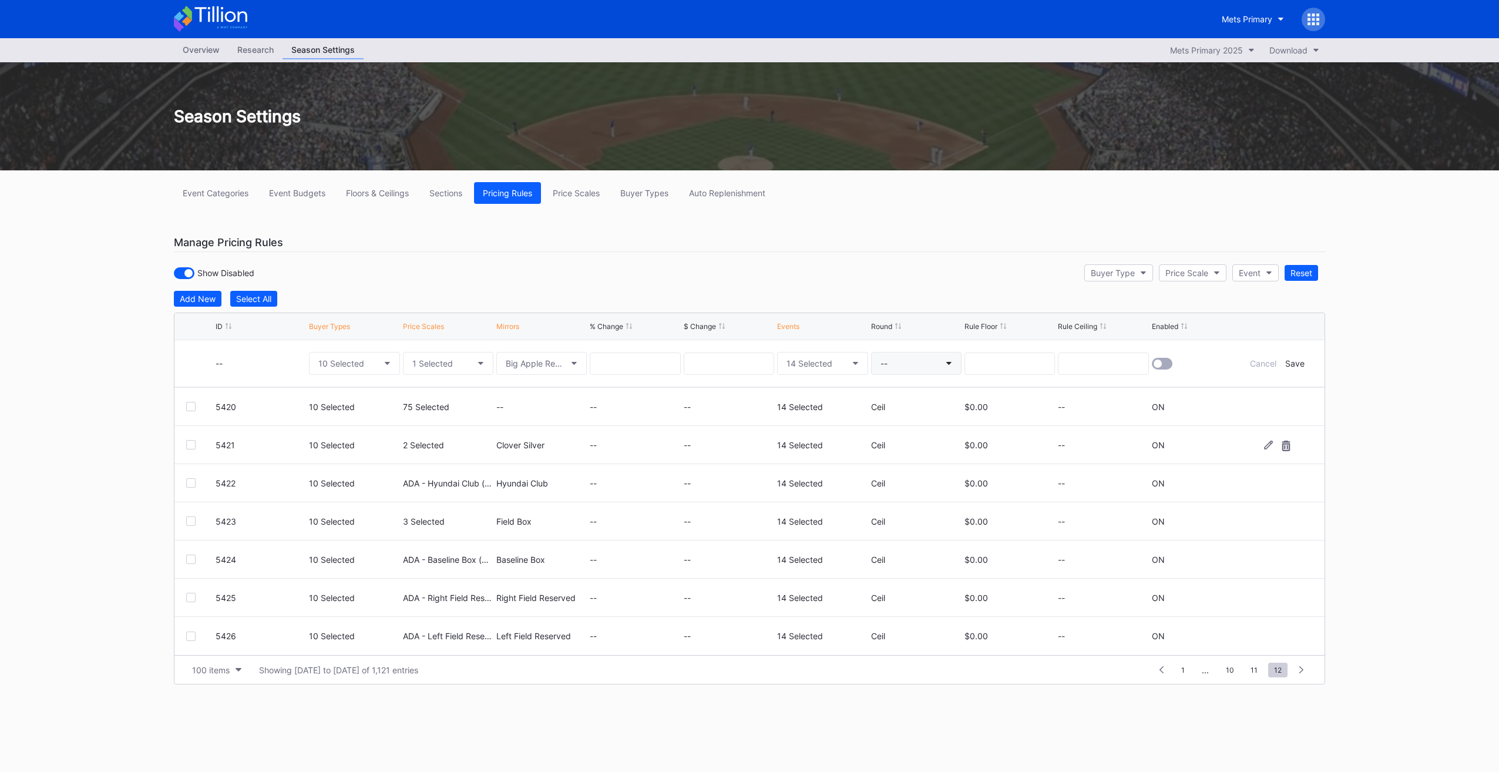
click at [895, 357] on button "--" at bounding box center [916, 363] width 90 height 23
click at [892, 421] on div "Ceil" at bounding box center [892, 416] width 42 height 22
click at [1164, 359] on div at bounding box center [1162, 364] width 21 height 12
click at [1294, 358] on div "Save" at bounding box center [1294, 363] width 19 height 10
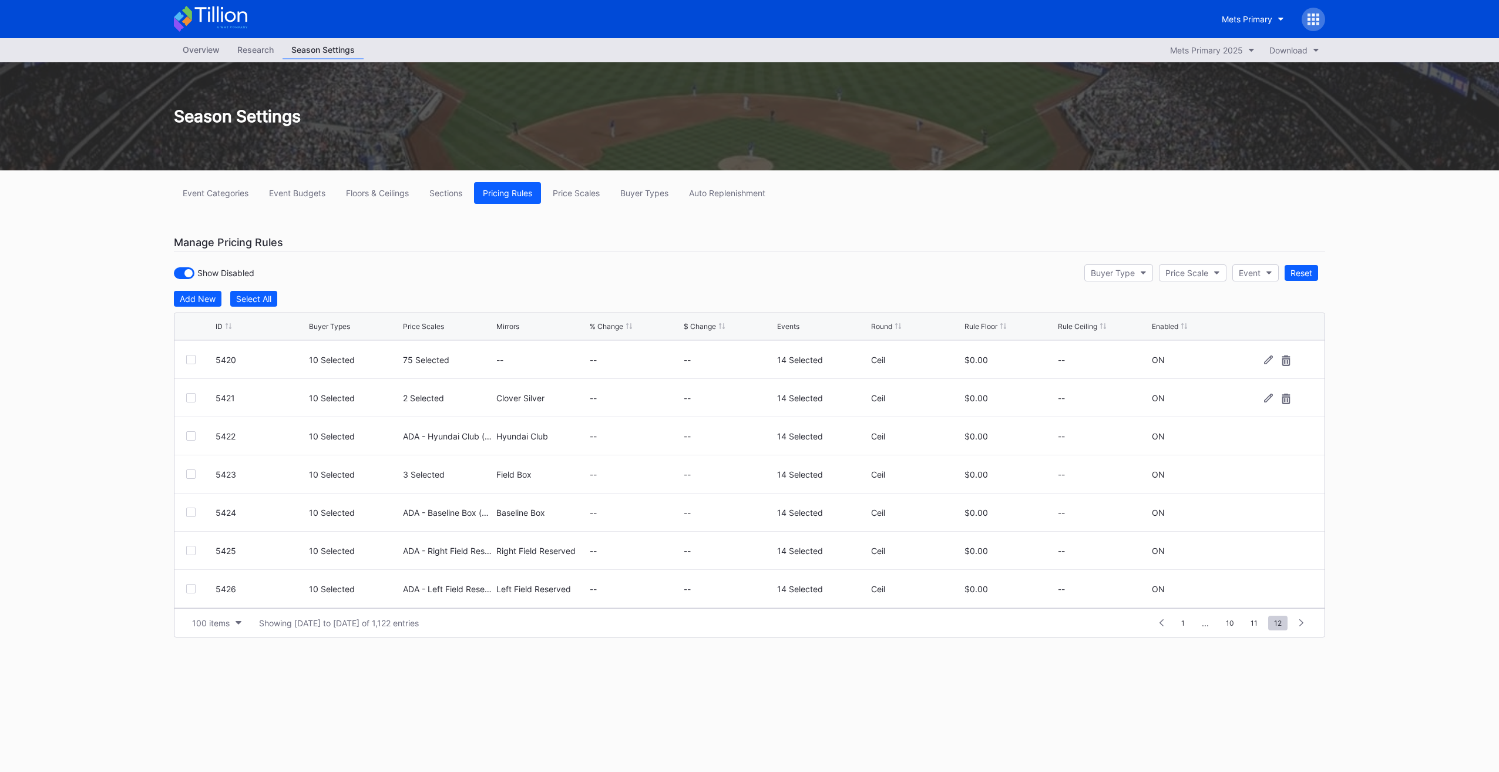
scroll to position [0, 0]
drag, startPoint x: 1293, startPoint y: 355, endPoint x: 1258, endPoint y: 349, distance: 36.3
drag, startPoint x: 1258, startPoint y: 349, endPoint x: 957, endPoint y: 209, distance: 331.9
click at [957, 209] on div "Event Categories Event Budgets Floors & Ceilings Sections Pricing Rules Price S…" at bounding box center [749, 424] width 1175 height 508
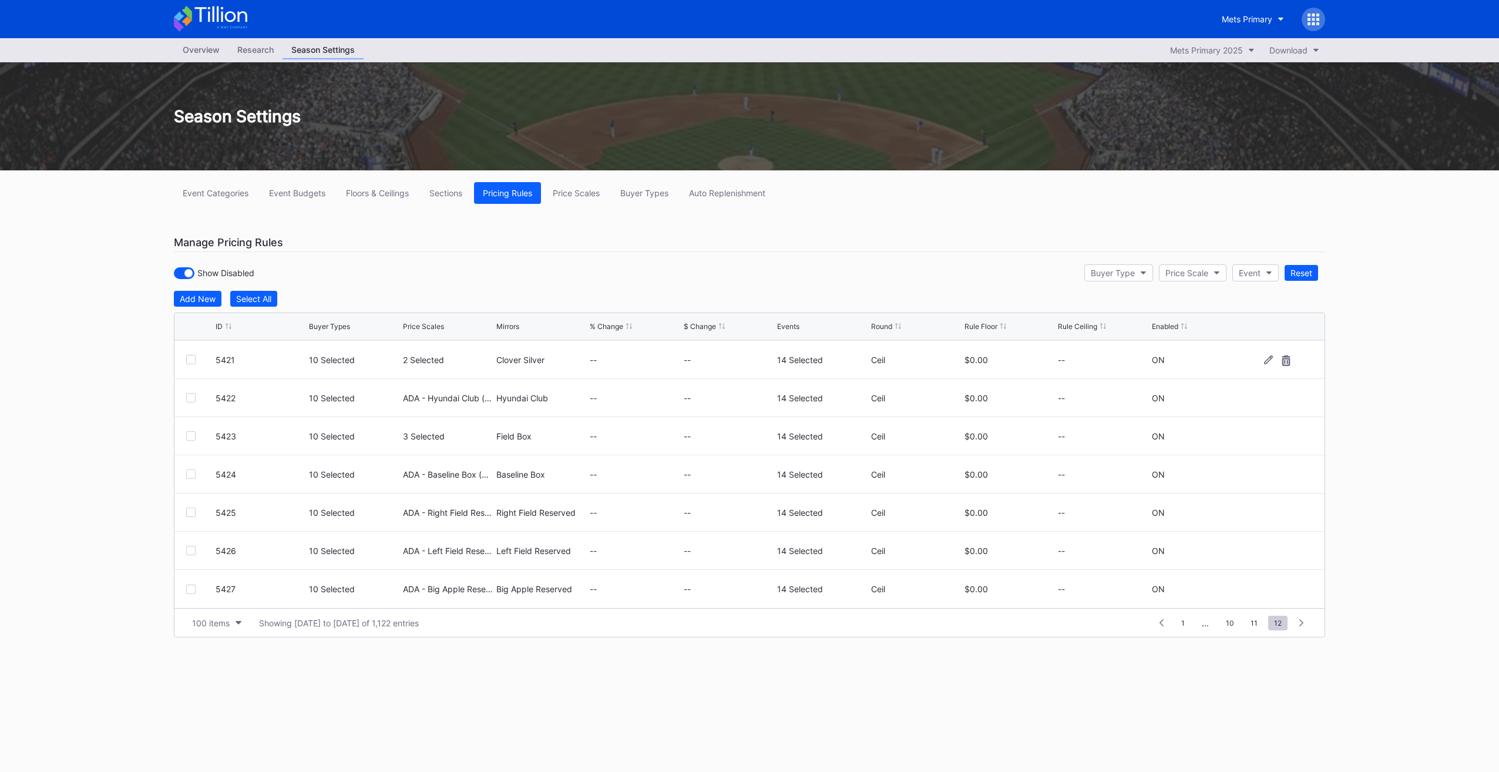
click at [198, 306] on div "Add New Select All ID Buyer Types Price Scales Mirrors % Change $ Change Events…" at bounding box center [749, 464] width 1151 height 347
click at [201, 296] on div "Add New" at bounding box center [198, 299] width 36 height 10
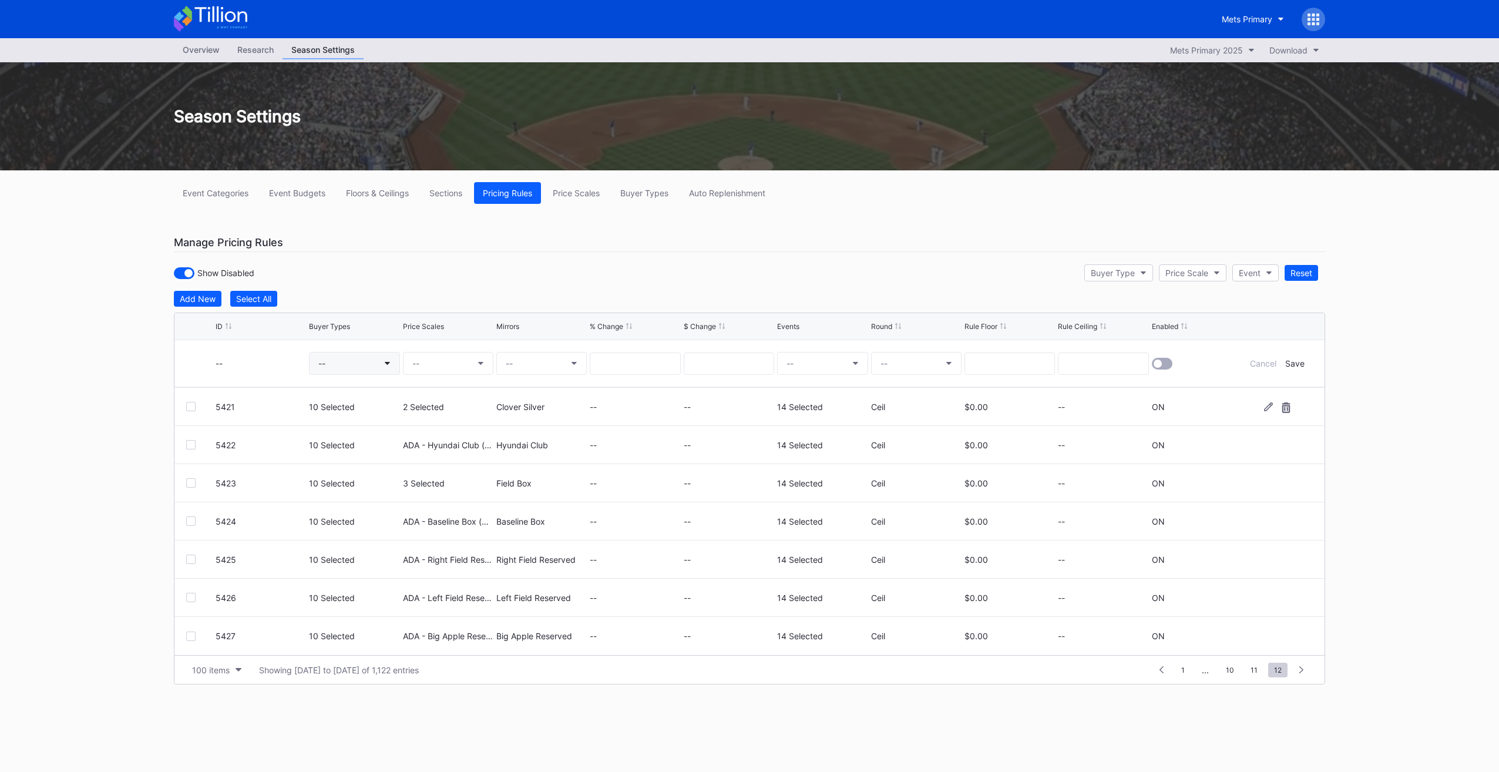
click at [354, 359] on button "--" at bounding box center [354, 363] width 90 height 23
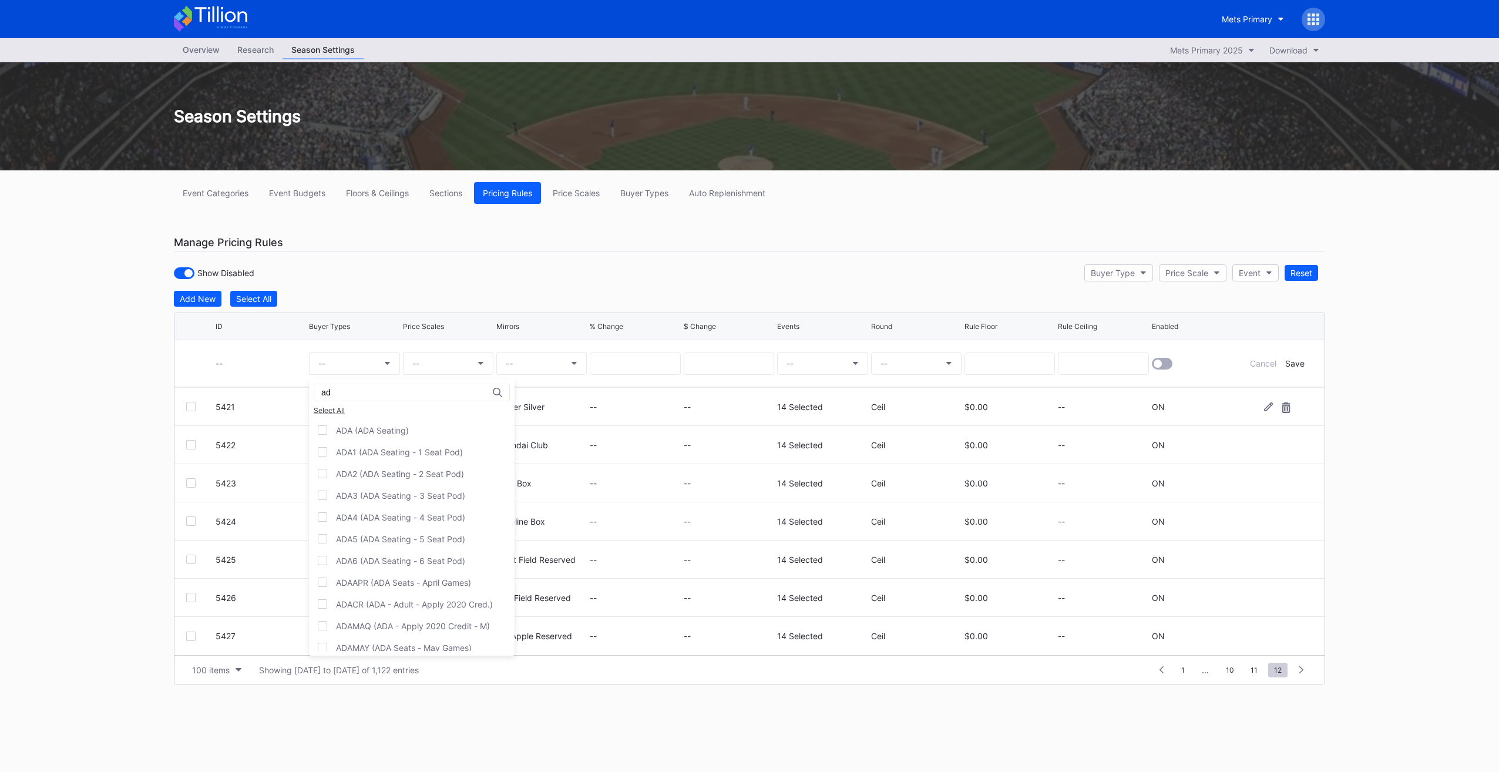
type input "a"
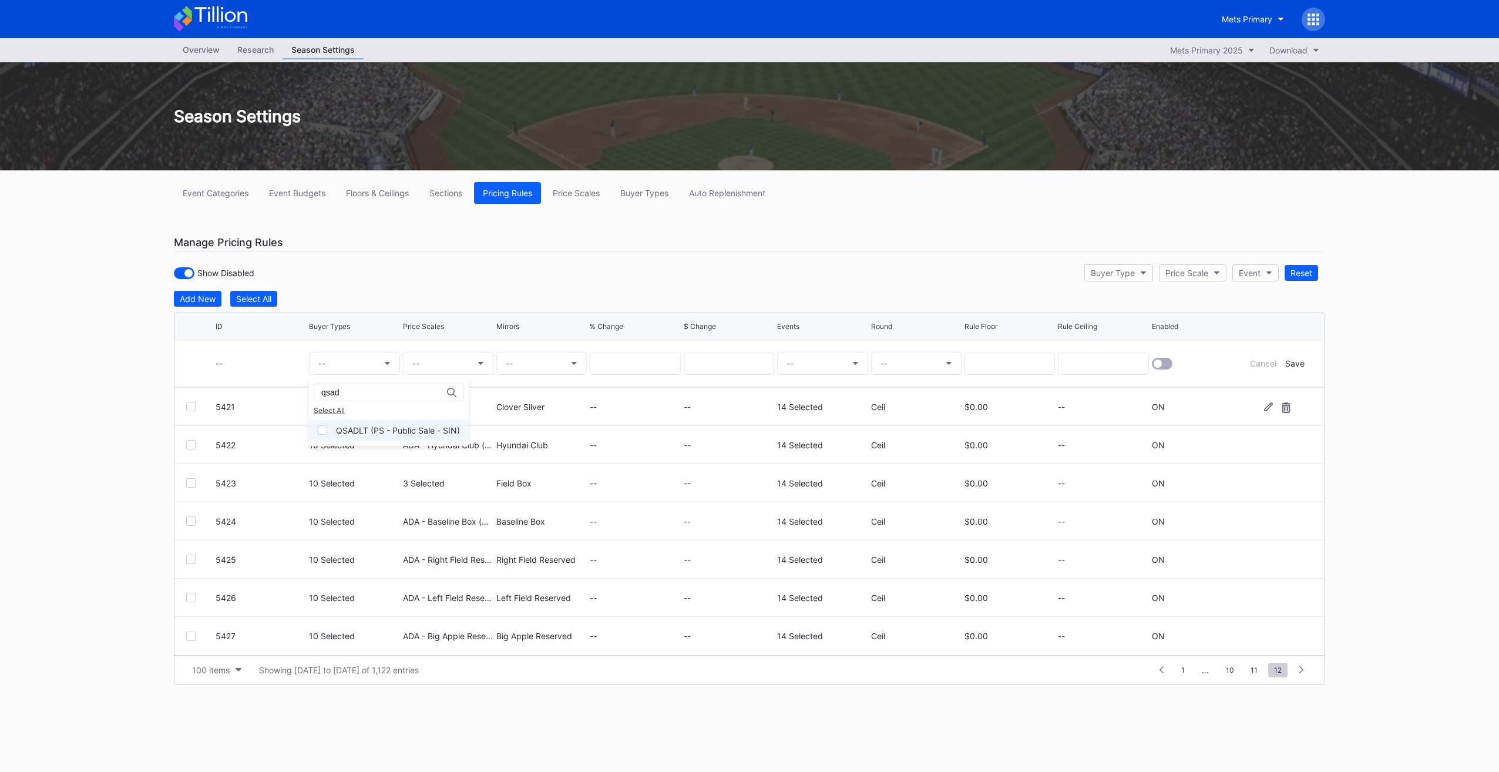
click at [381, 419] on div "QSADLT (PS - Public Sale - SIN)" at bounding box center [389, 430] width 160 height 22
click at [368, 394] on input "qsad" at bounding box center [372, 392] width 103 height 9
drag, startPoint x: 381, startPoint y: 428, endPoint x: 372, endPoint y: 385, distance: 43.1
click at [382, 426] on div "QS7LN (PS - The 7 Line - SIN)" at bounding box center [394, 430] width 117 height 10
click at [372, 384] on div "qs7" at bounding box center [401, 393] width 174 height 18
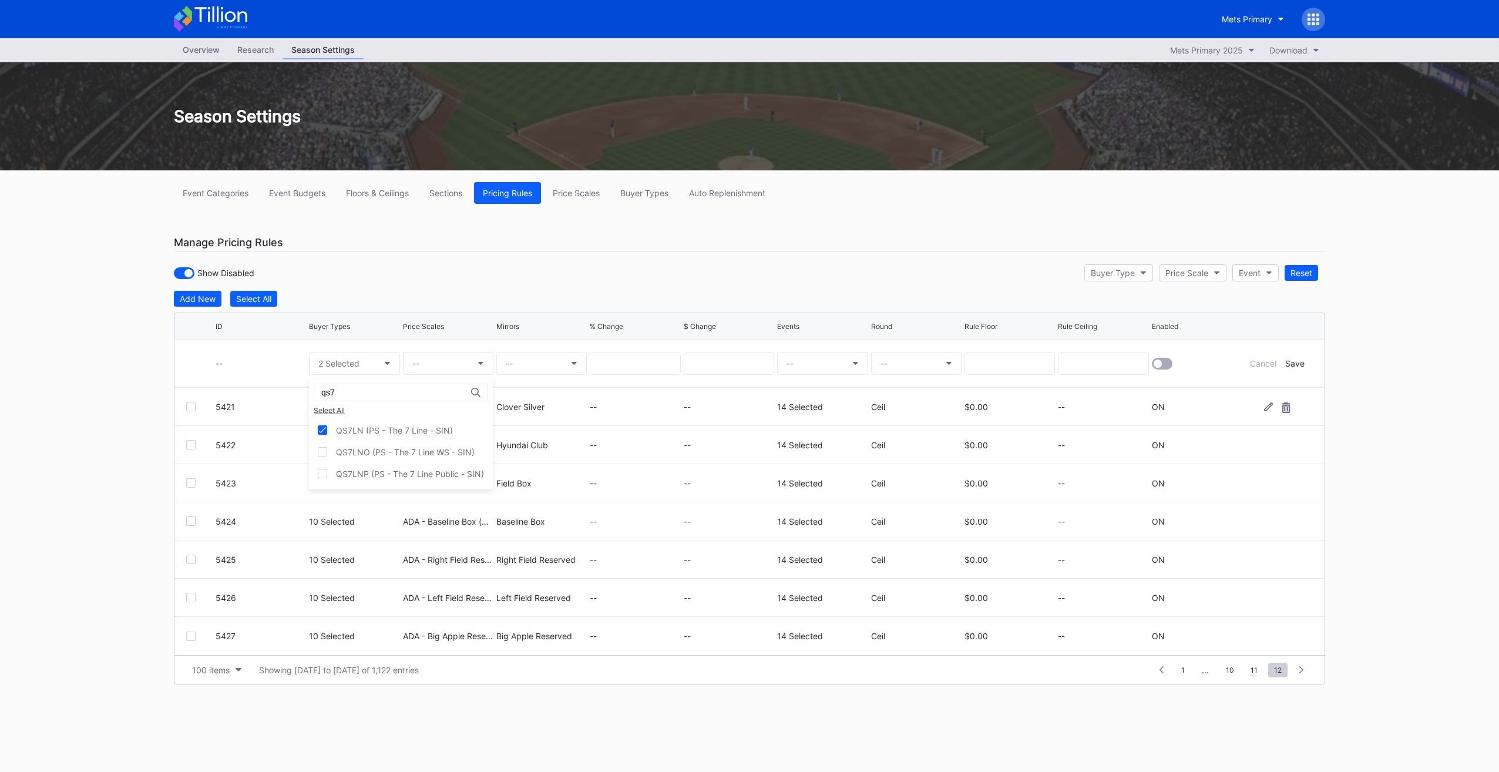
click at [370, 396] on input "qs7" at bounding box center [372, 392] width 103 height 9
click at [371, 426] on div "QSP72 (PS - Point72 Employees - SIN)" at bounding box center [410, 430] width 149 height 10
click at [365, 451] on div "QSPL1 (PS - Full Season-40 Game - SIN)" at bounding box center [414, 452] width 157 height 10
click at [367, 466] on div "QSPL2 (PS - Qtr Season Members - SIN)" at bounding box center [405, 474] width 193 height 22
click at [364, 496] on div "QSPL3 (PS - GL-Flex-Ste - SIN)" at bounding box center [397, 495] width 122 height 10
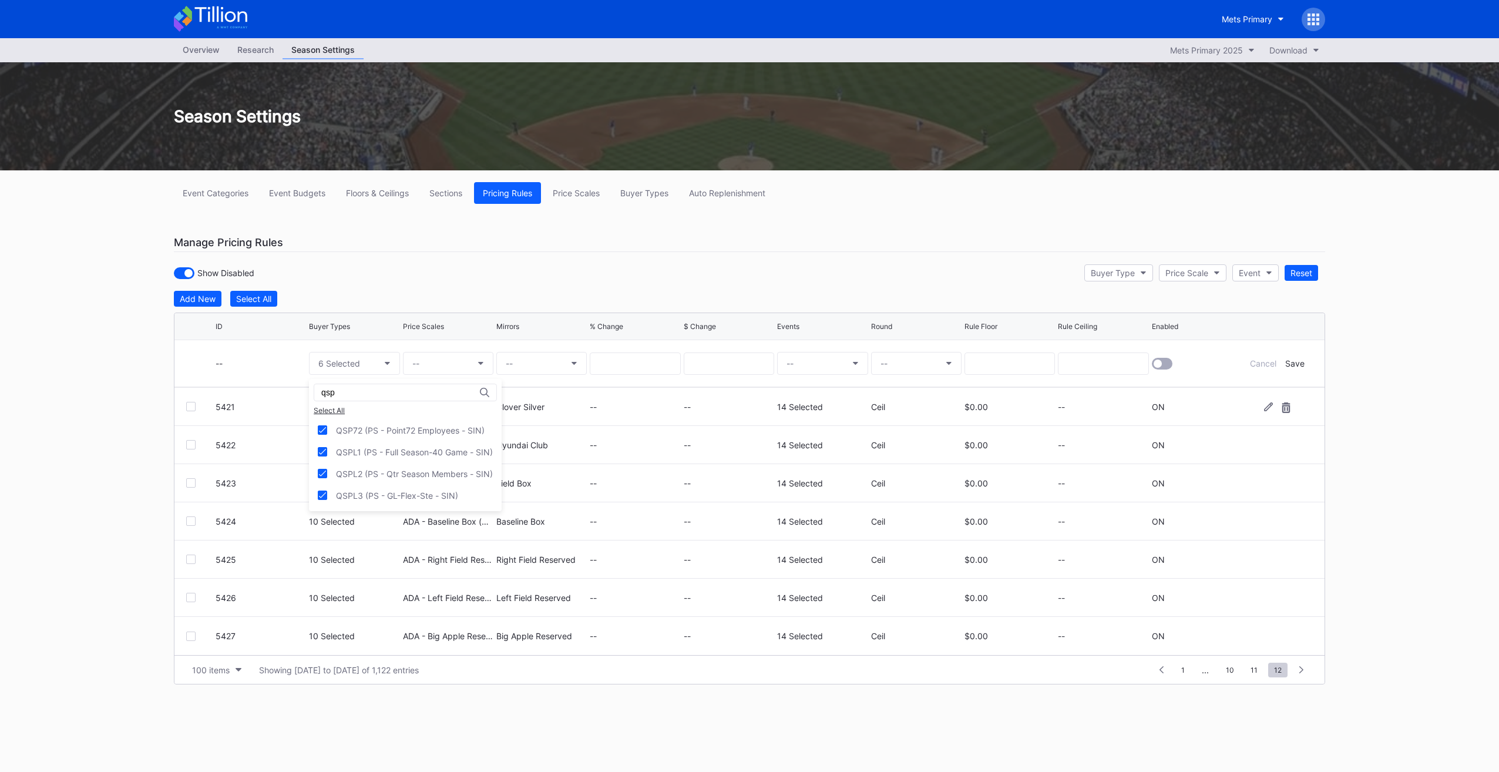
click at [344, 388] on input "qsp" at bounding box center [372, 392] width 103 height 9
click at [367, 425] on div "QSSPN (PS - Sponsors - SIN)" at bounding box center [393, 430] width 114 height 10
click at [362, 396] on div "qssp" at bounding box center [402, 393] width 176 height 18
drag, startPoint x: 361, startPoint y: 393, endPoint x: 351, endPoint y: 390, distance: 10.4
click at [360, 393] on input "qssp" at bounding box center [372, 392] width 103 height 9
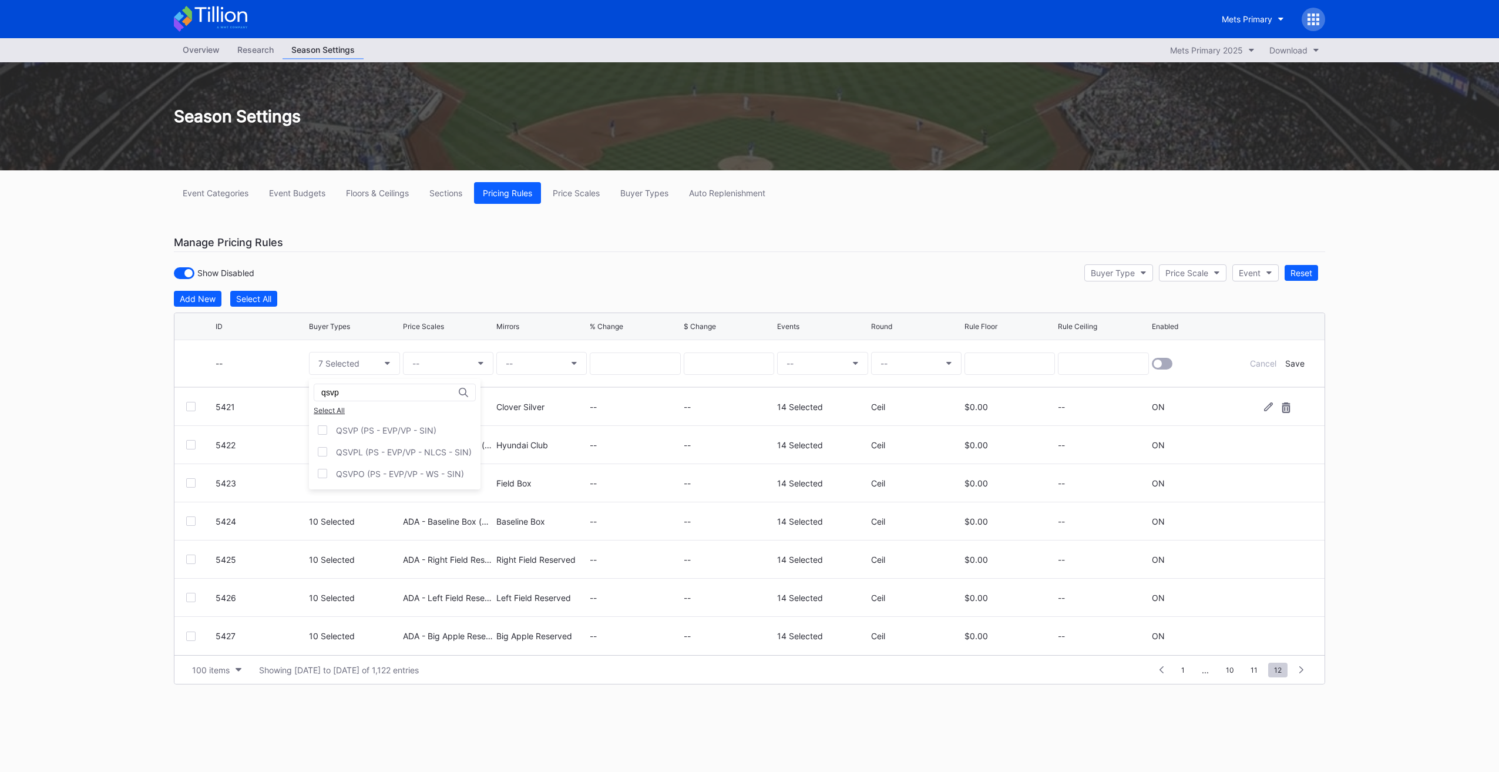
drag, startPoint x: 355, startPoint y: 423, endPoint x: 359, endPoint y: 399, distance: 24.4
click at [355, 423] on div "QSVP (PS - EVP/VP - SIN)" at bounding box center [395, 430] width 172 height 22
click at [360, 397] on div "qsvp" at bounding box center [395, 393] width 162 height 18
click at [361, 390] on input "qsvp" at bounding box center [372, 392] width 103 height 9
click at [369, 436] on div "QSEMP (PS - Mets Employees - SIN)" at bounding box center [397, 430] width 177 height 22
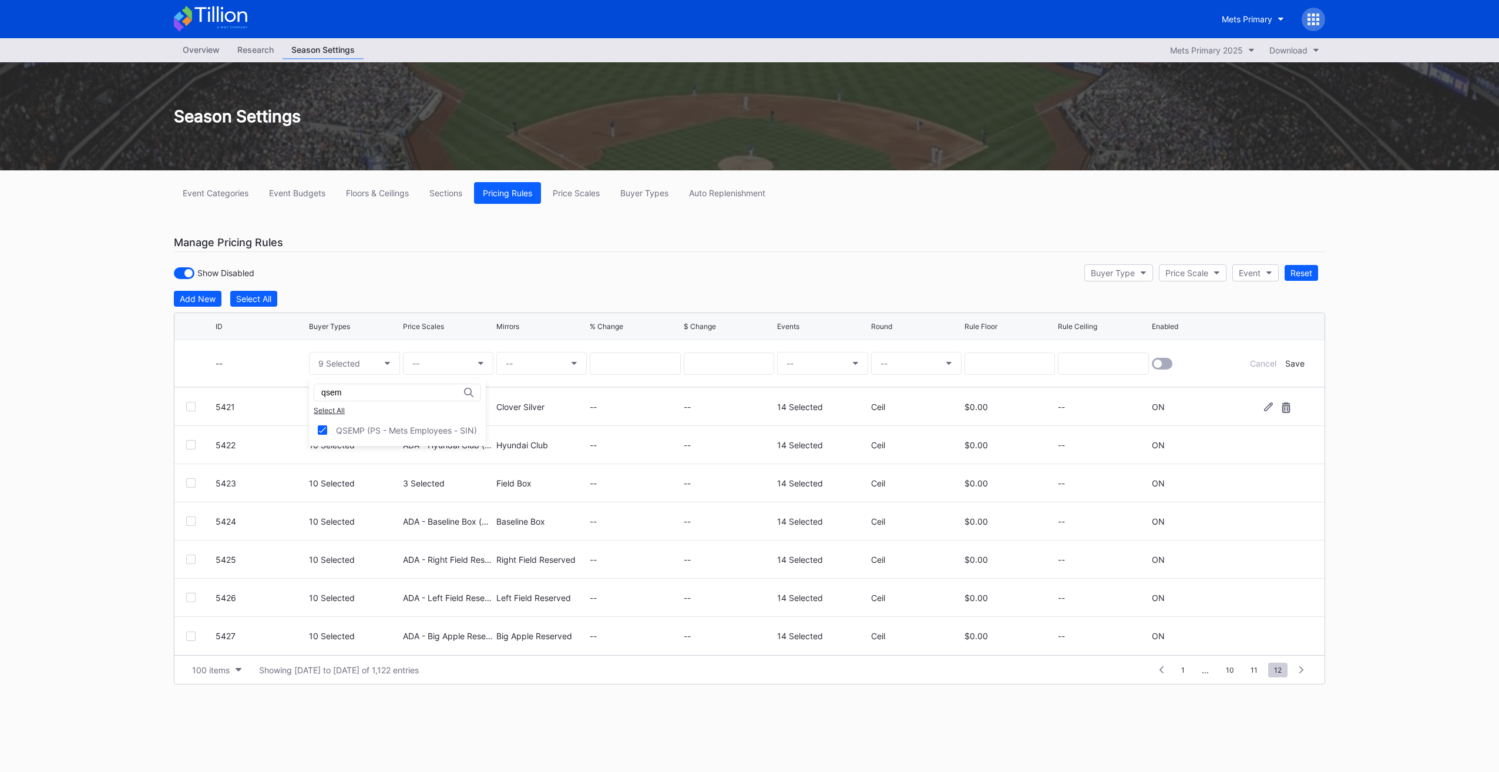
click at [360, 388] on div "qsem" at bounding box center [397, 393] width 167 height 18
click at [363, 392] on input "qsem" at bounding box center [372, 392] width 103 height 9
type input "qsow"
click at [403, 431] on div "QSOWN (PS - Ownership - SIN)" at bounding box center [397, 430] width 123 height 10
click at [448, 361] on button "--" at bounding box center [448, 363] width 90 height 23
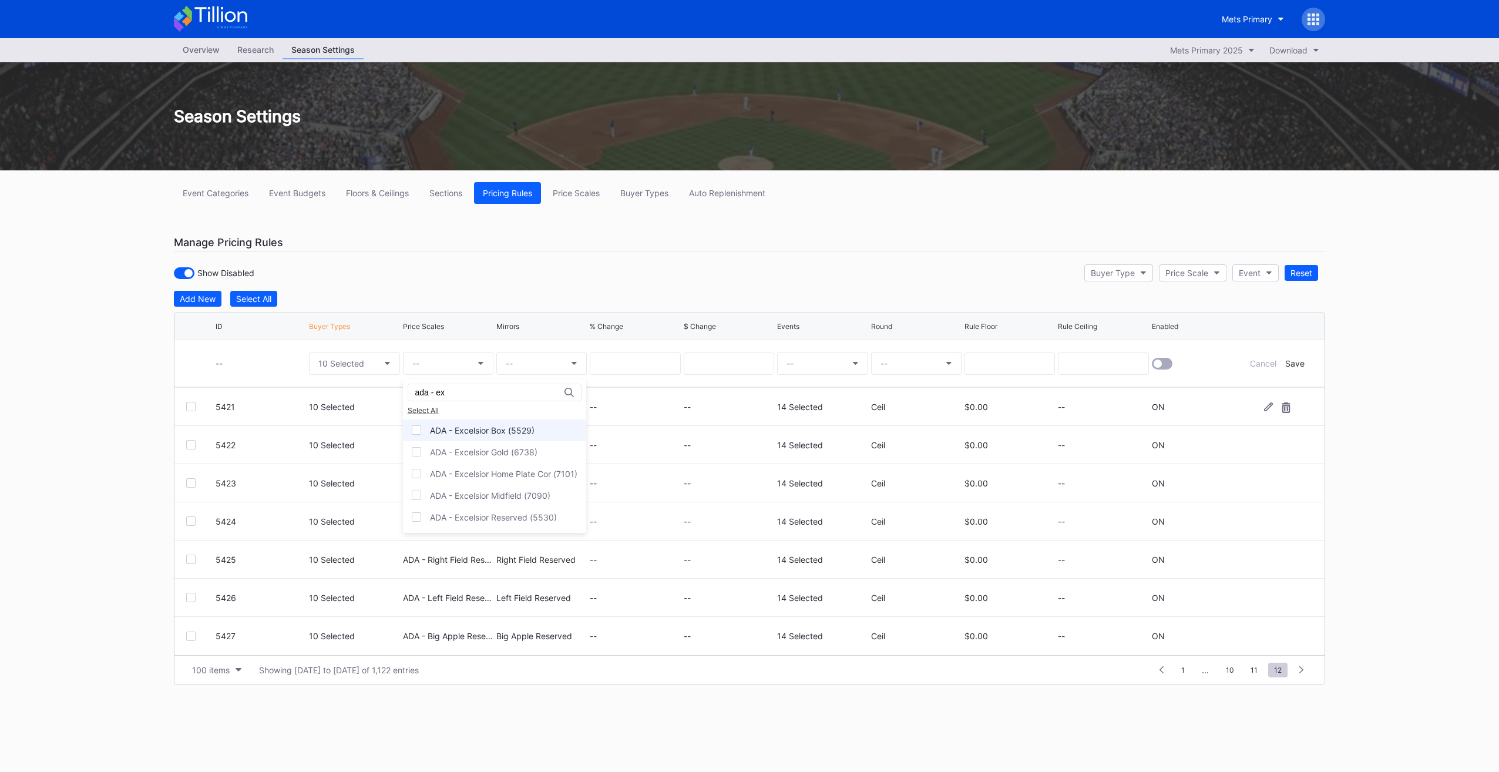
type input "ada - ex"
click at [478, 428] on div "ADA - Excelsior Box (5529)" at bounding box center [482, 430] width 105 height 10
click at [485, 438] on div "ADA - Excelsior Box (5529)" at bounding box center [494, 430] width 183 height 22
click at [509, 432] on div "ADA - Excelsior Box (5529)" at bounding box center [482, 430] width 105 height 10
click at [515, 448] on div "ADA - Excelsior Gold (6738)" at bounding box center [483, 452] width 107 height 10
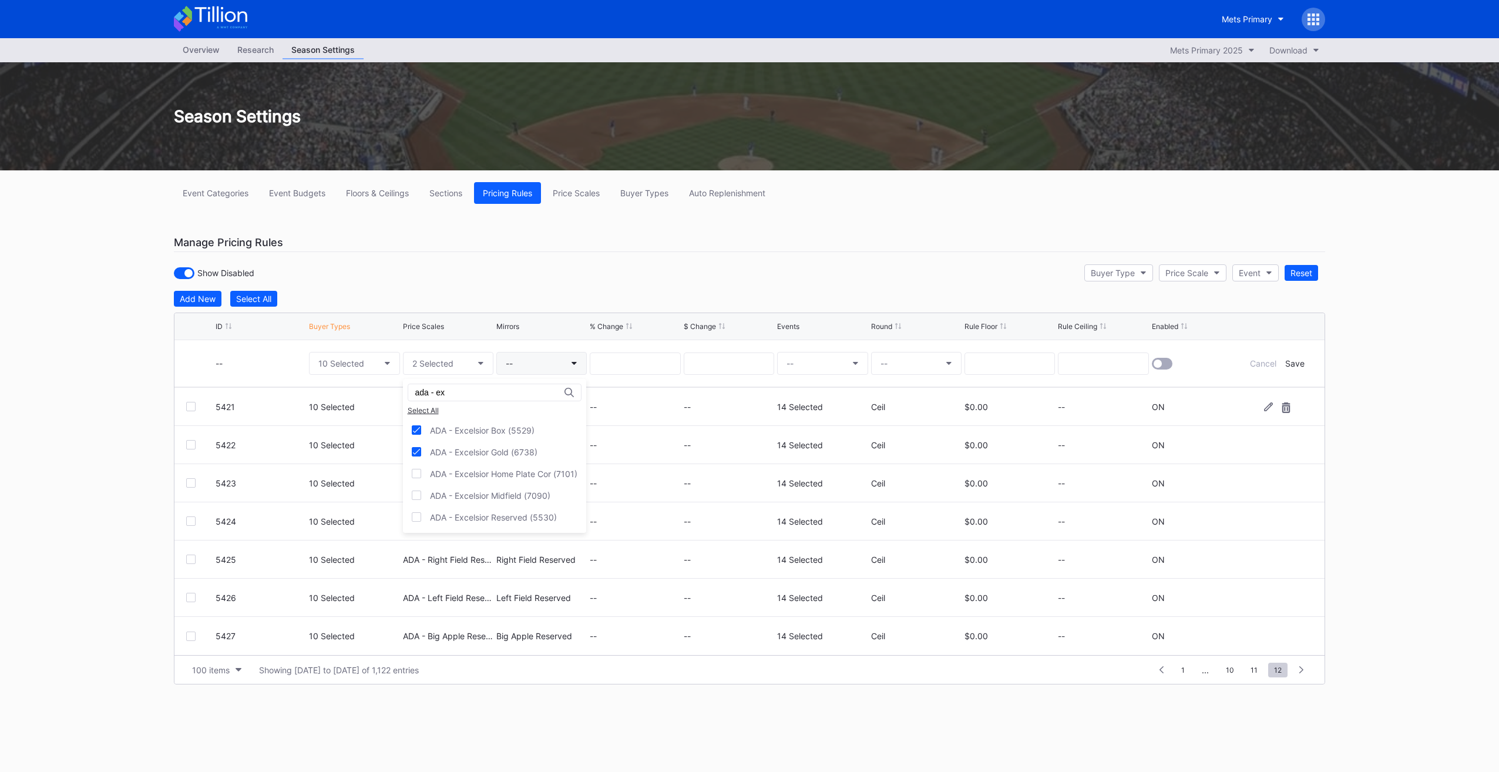
drag, startPoint x: 458, startPoint y: 270, endPoint x: 507, endPoint y: 358, distance: 101.0
click at [530, 361] on button "--" at bounding box center [541, 363] width 90 height 23
type input "excelsior box"
click at [580, 441] on div "Excelsior Box (5508)" at bounding box center [545, 438] width 80 height 10
click at [825, 368] on button "--" at bounding box center [822, 363] width 90 height 23
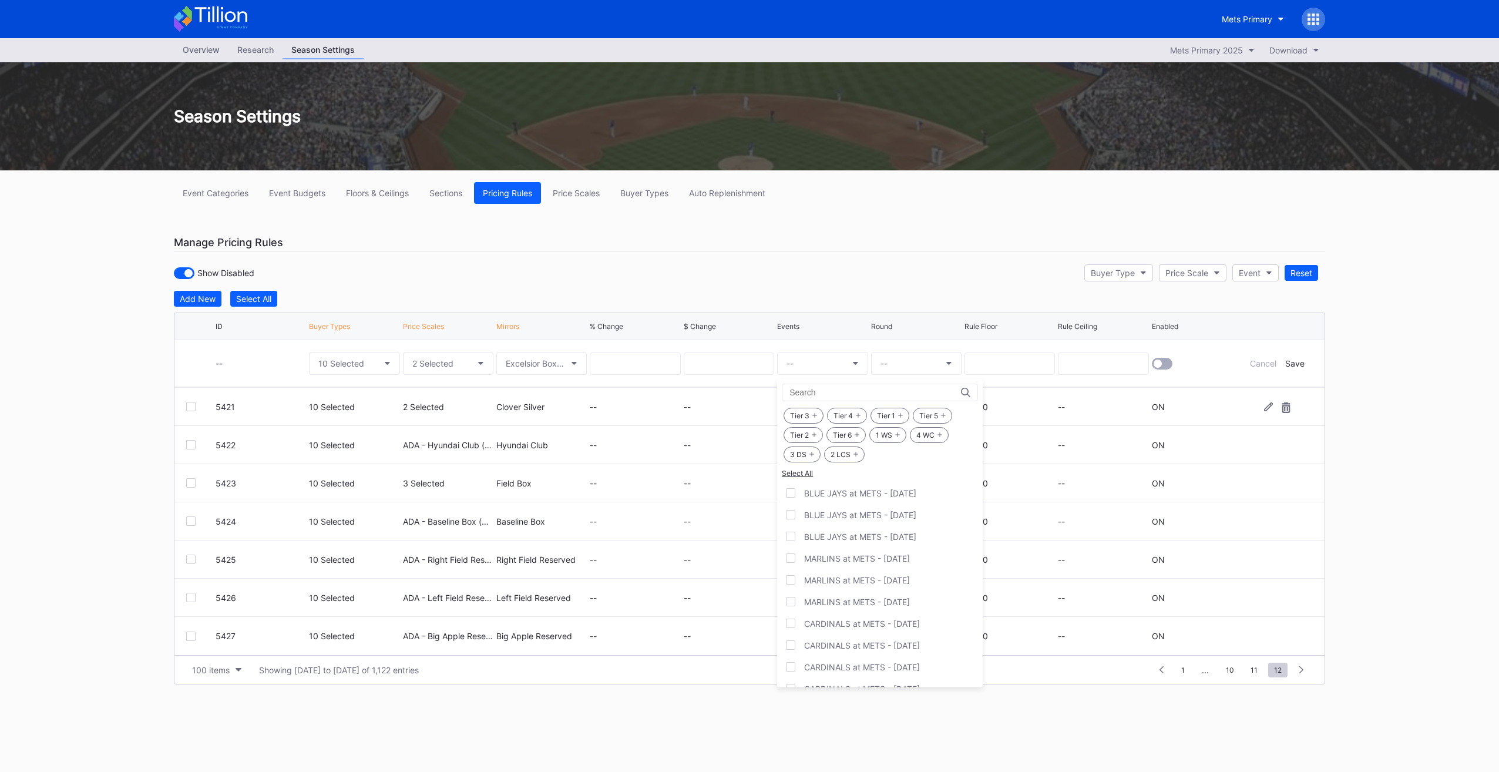
click at [891, 433] on div "1 WS" at bounding box center [887, 435] width 37 height 16
drag, startPoint x: 891, startPoint y: 433, endPoint x: 917, endPoint y: 432, distance: 26.5
click at [917, 432] on div "4 WC" at bounding box center [929, 435] width 39 height 16
click at [845, 452] on div "2 LCS" at bounding box center [844, 454] width 41 height 16
click at [807, 459] on div "Tier 3 Tier 4 Tier 1 Tier 5 Tier 2 Tier 6 1 WS 4 WC 3 DS 2 LCS" at bounding box center [880, 435] width 196 height 58
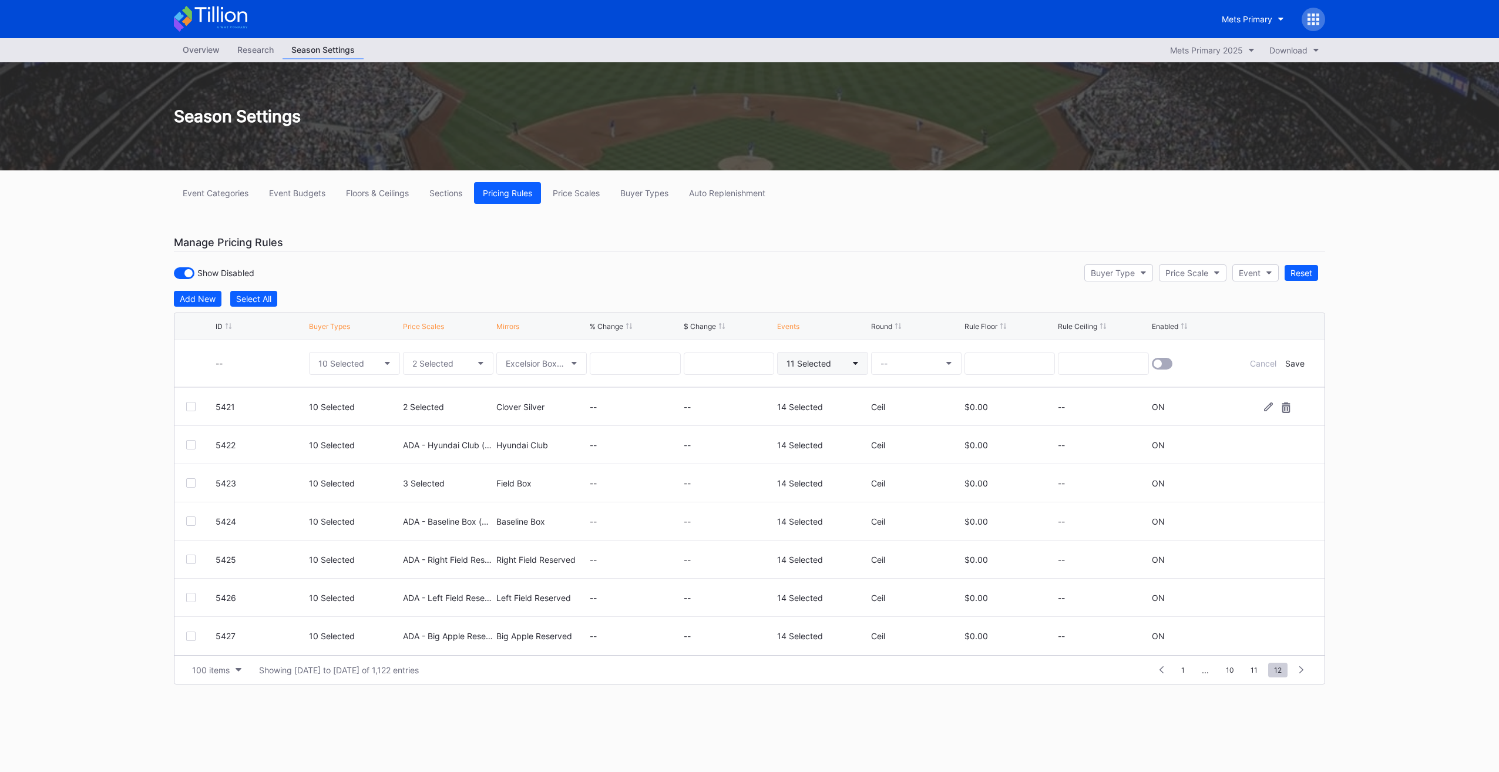
click at [830, 368] on button "11 Selected" at bounding box center [822, 363] width 90 height 23
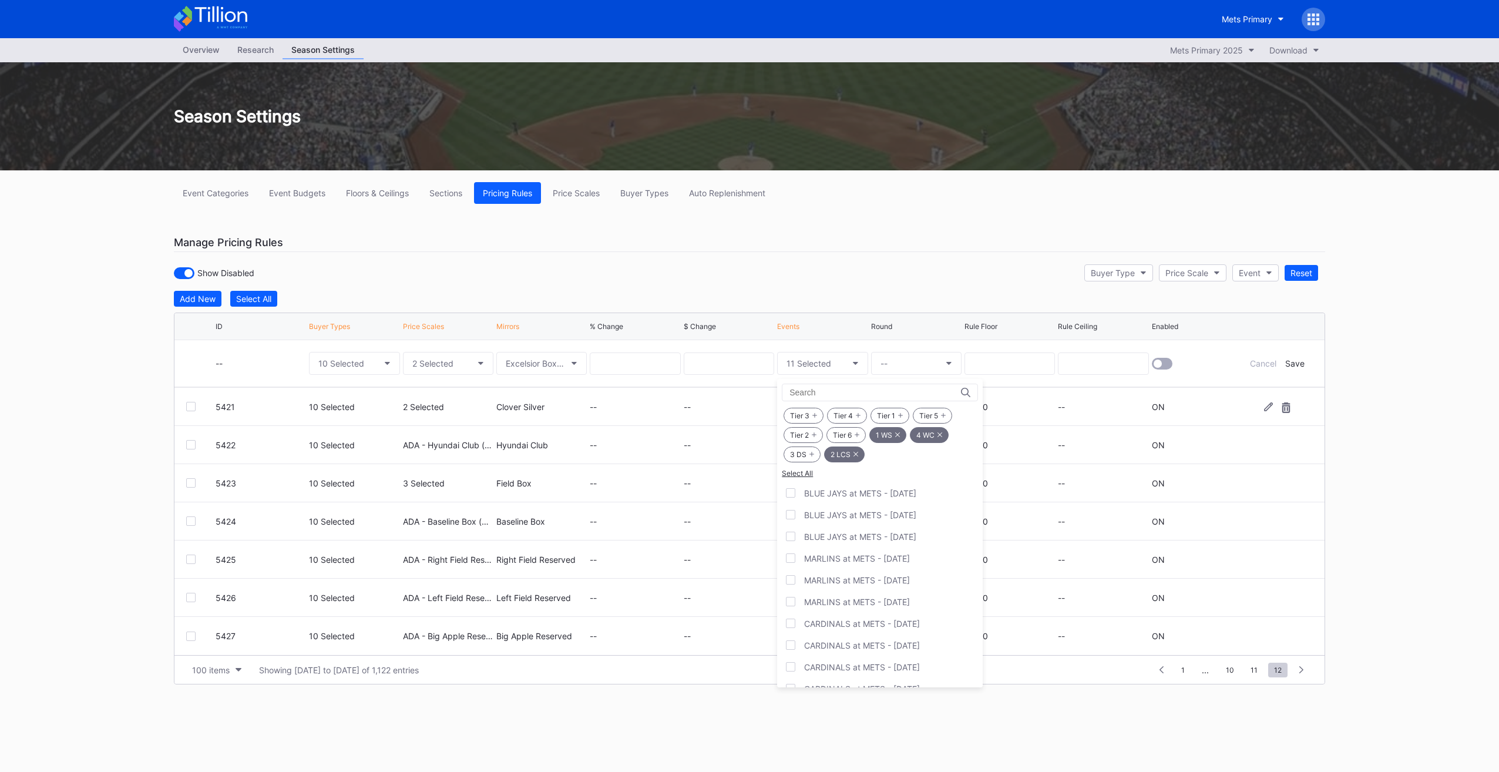
click at [797, 451] on div "3 DS" at bounding box center [802, 454] width 37 height 16
drag, startPoint x: 825, startPoint y: 259, endPoint x: 881, endPoint y: 357, distance: 113.1
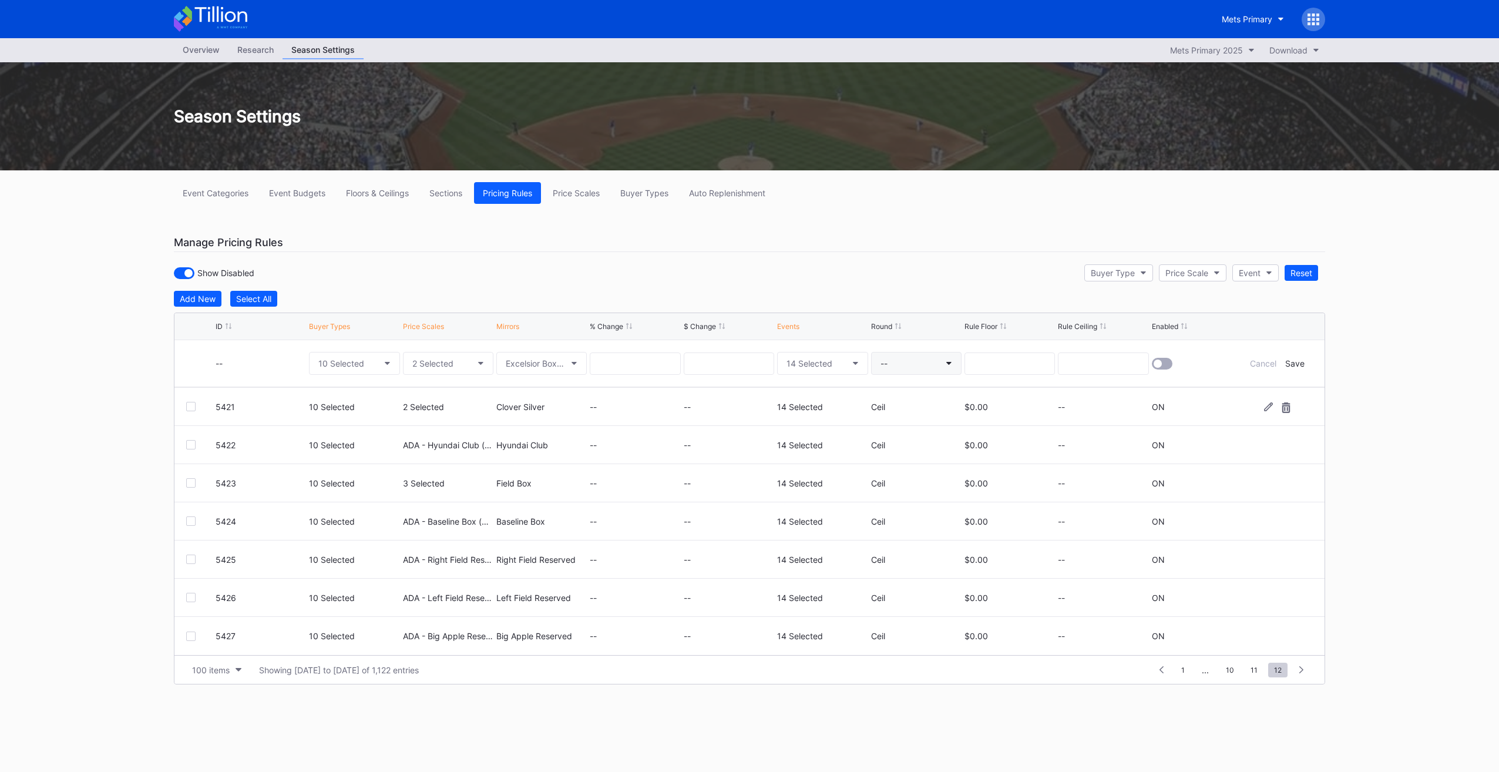
click at [887, 363] on div "--" at bounding box center [883, 363] width 7 height 10
click at [899, 413] on div "Ceil" at bounding box center [892, 416] width 42 height 22
click at [1161, 362] on div at bounding box center [1158, 363] width 8 height 8
click at [1296, 362] on div "Save" at bounding box center [1294, 363] width 19 height 10
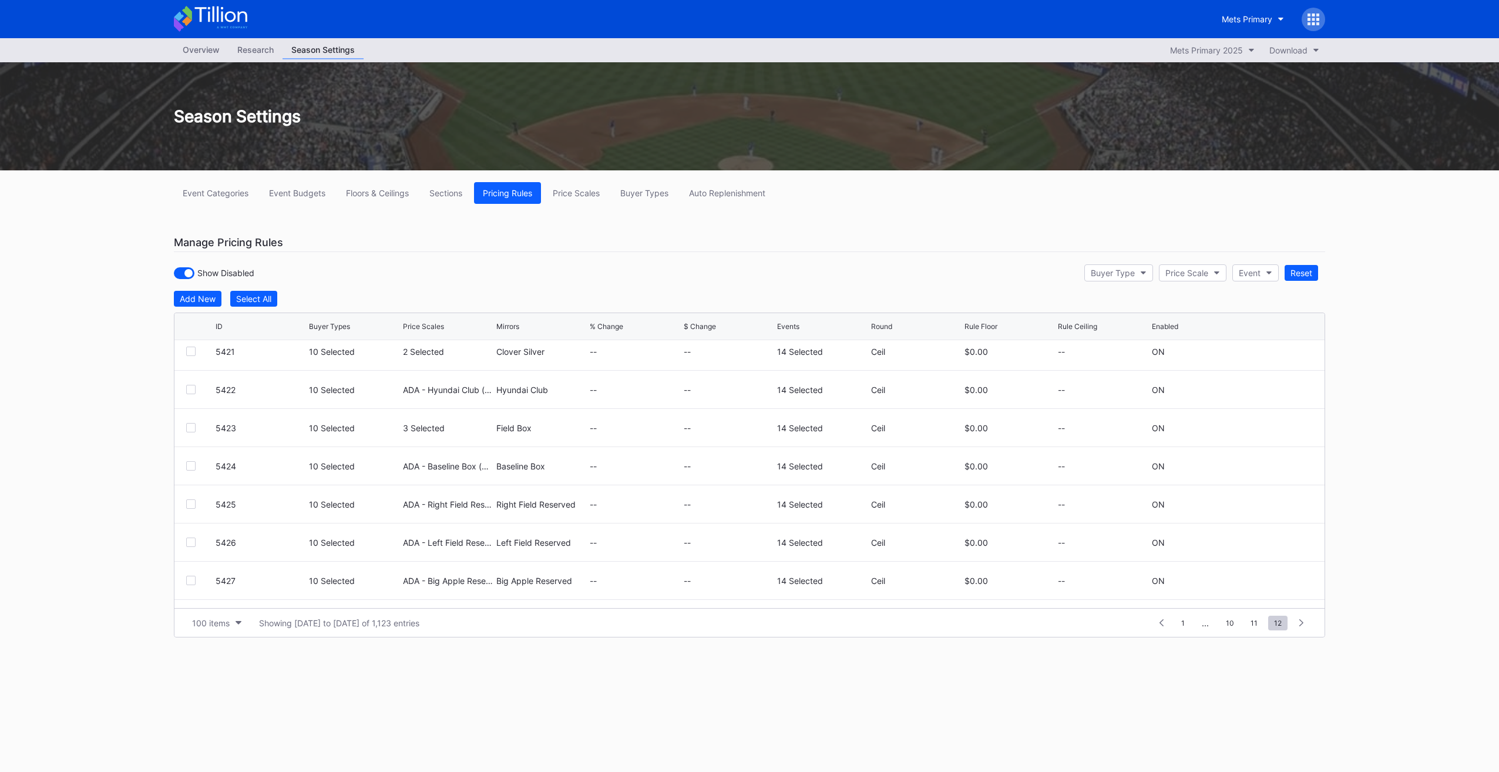
scroll to position [610, 0]
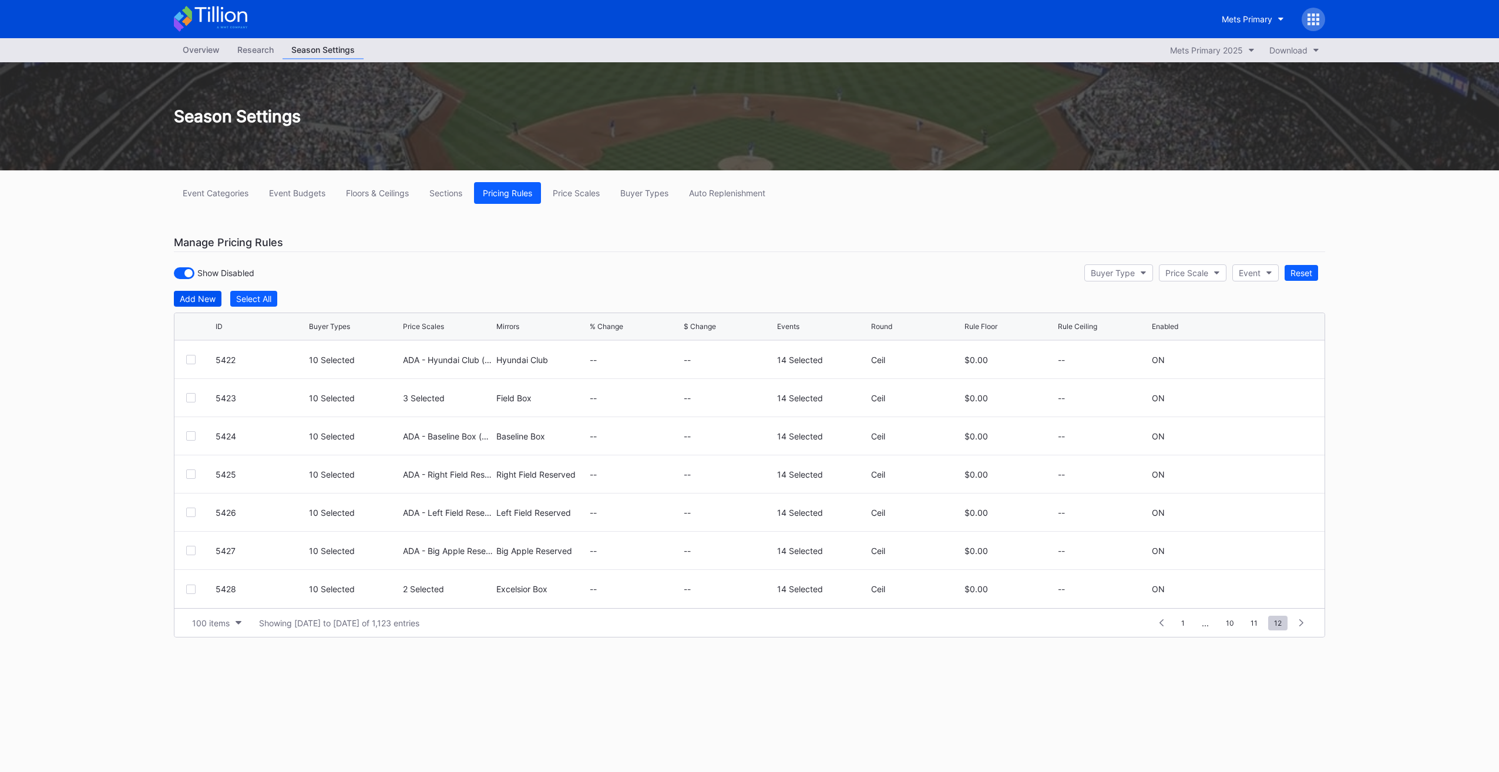
click at [200, 300] on div "Add New" at bounding box center [198, 299] width 36 height 10
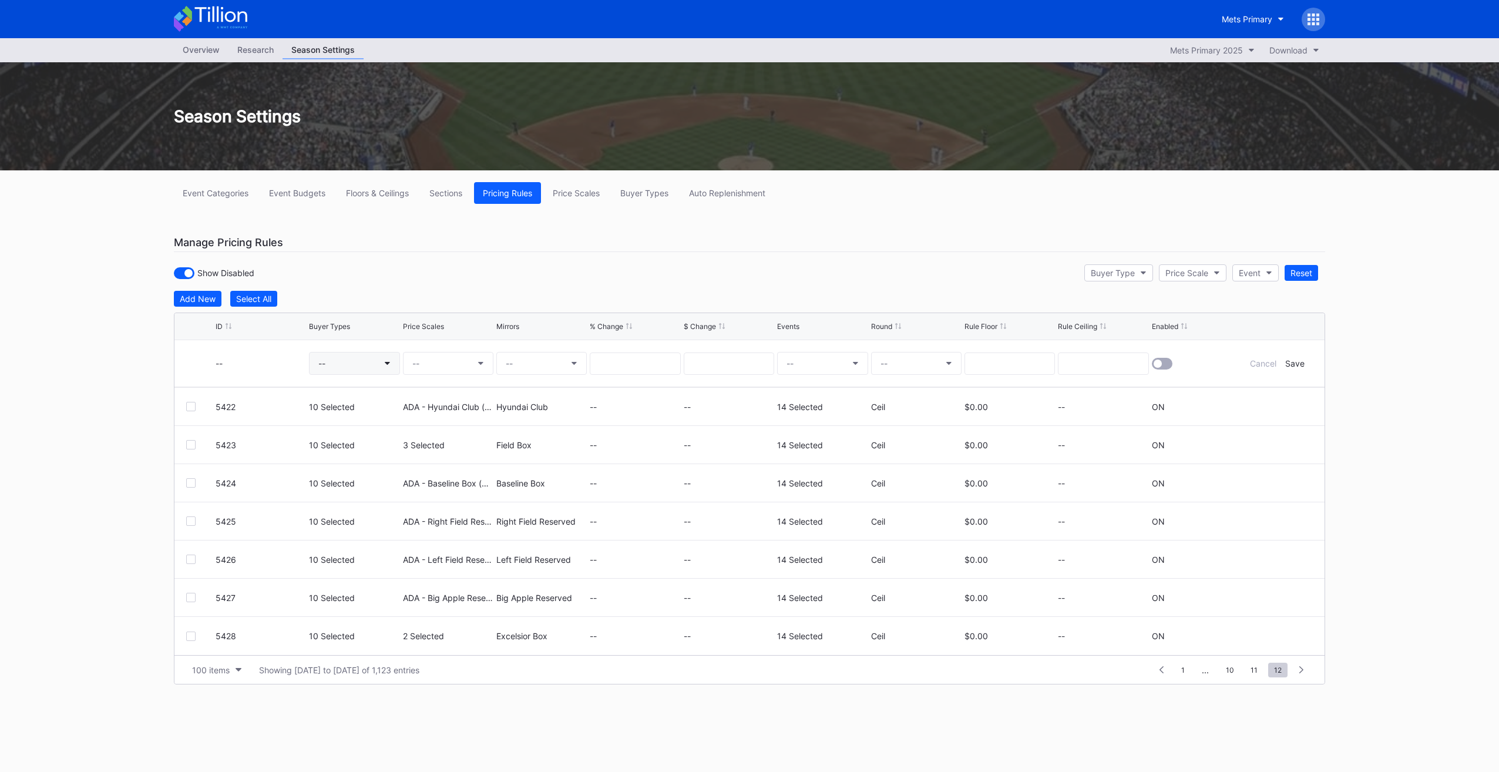
click at [348, 360] on button "--" at bounding box center [354, 363] width 90 height 23
click at [411, 429] on div "QSADLT (PS - Public Sale - SIN)" at bounding box center [398, 430] width 124 height 10
click at [371, 392] on input "qsad" at bounding box center [372, 392] width 103 height 9
click at [382, 428] on div "QS7LN (PS - The 7 Line - SIN)" at bounding box center [394, 430] width 117 height 10
click at [381, 388] on input "qs7" at bounding box center [372, 392] width 103 height 9
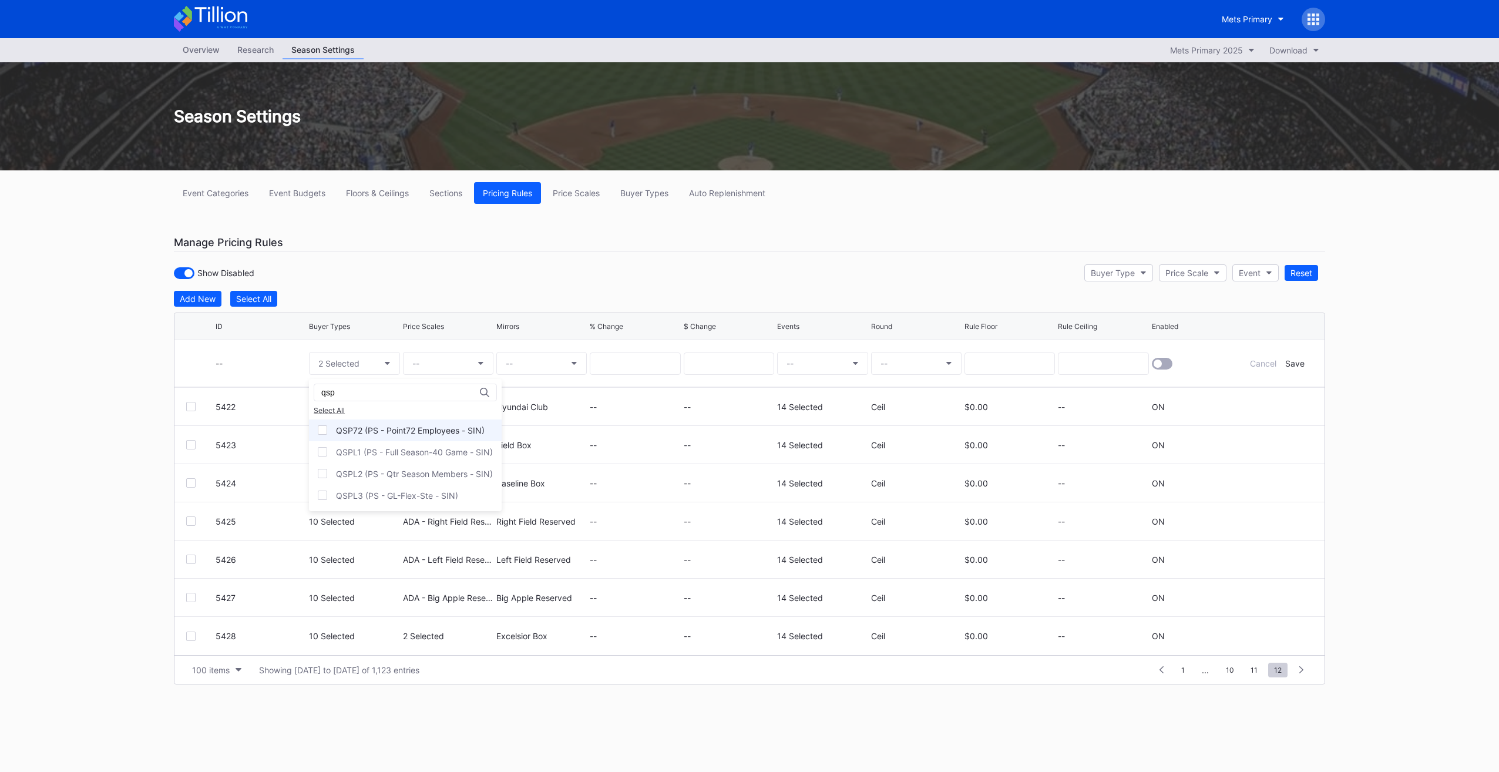
drag, startPoint x: 388, startPoint y: 421, endPoint x: 388, endPoint y: 435, distance: 13.5
click at [388, 422] on div "QSP72 (PS - Point72 Employees - SIN)" at bounding box center [405, 430] width 193 height 22
click at [384, 448] on div "QSPL1 (PS - Full Season-40 Game - SIN)" at bounding box center [414, 452] width 157 height 10
click at [386, 466] on div "QSPL2 (PS - Qtr Season Members - SIN)" at bounding box center [405, 474] width 193 height 22
drag, startPoint x: 388, startPoint y: 497, endPoint x: 367, endPoint y: 424, distance: 75.7
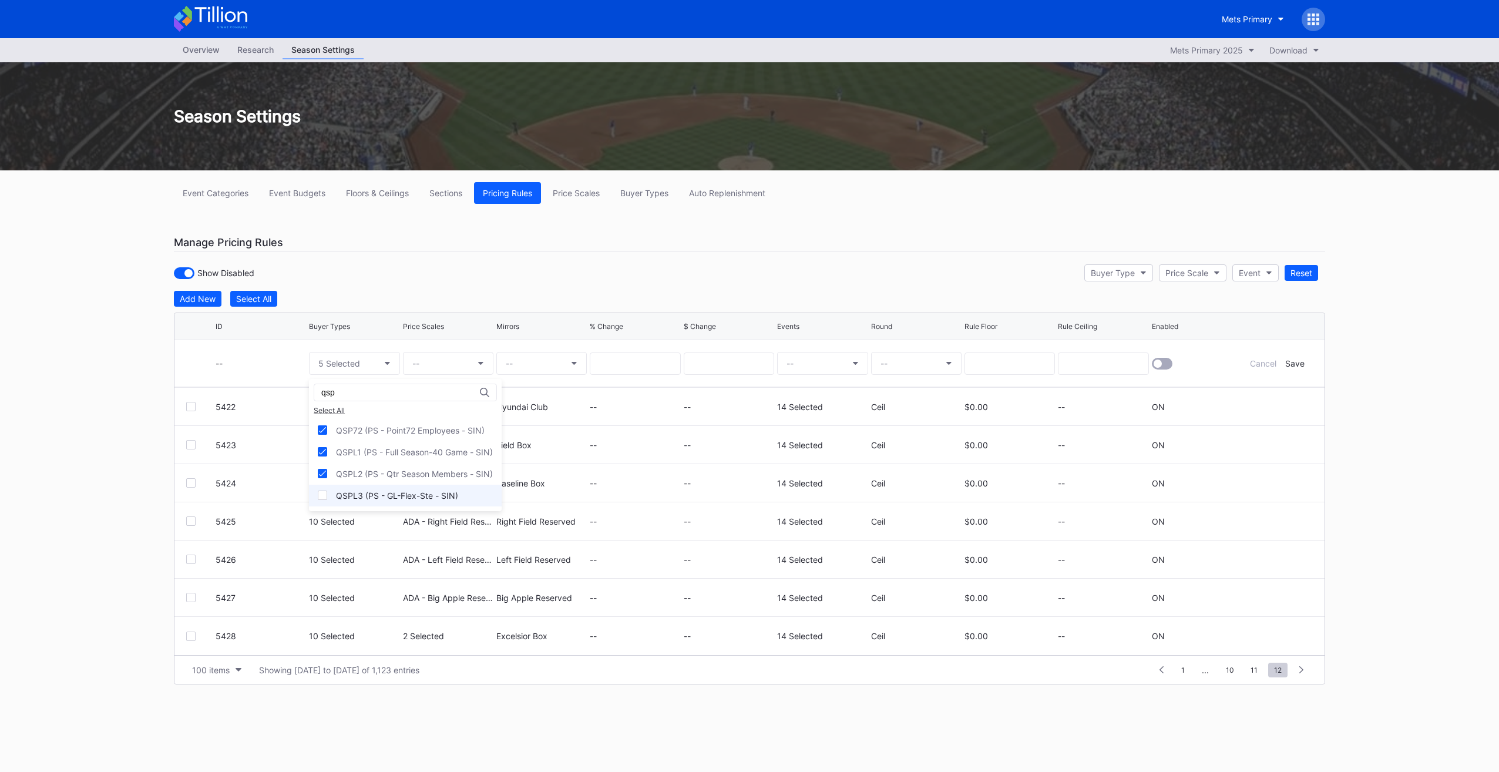
click at [388, 497] on div "QSPL3 (PS - GL-Flex-Ste - SIN)" at bounding box center [397, 495] width 122 height 10
click at [362, 394] on input "qsp" at bounding box center [372, 392] width 103 height 9
click at [395, 425] on div "QSOWN (PS - Ownership - SIN)" at bounding box center [397, 430] width 123 height 10
click at [391, 392] on input "qsow" at bounding box center [372, 392] width 103 height 9
click at [368, 421] on div "QSEMP (PS - Mets Employees - SIN)" at bounding box center [397, 430] width 177 height 22
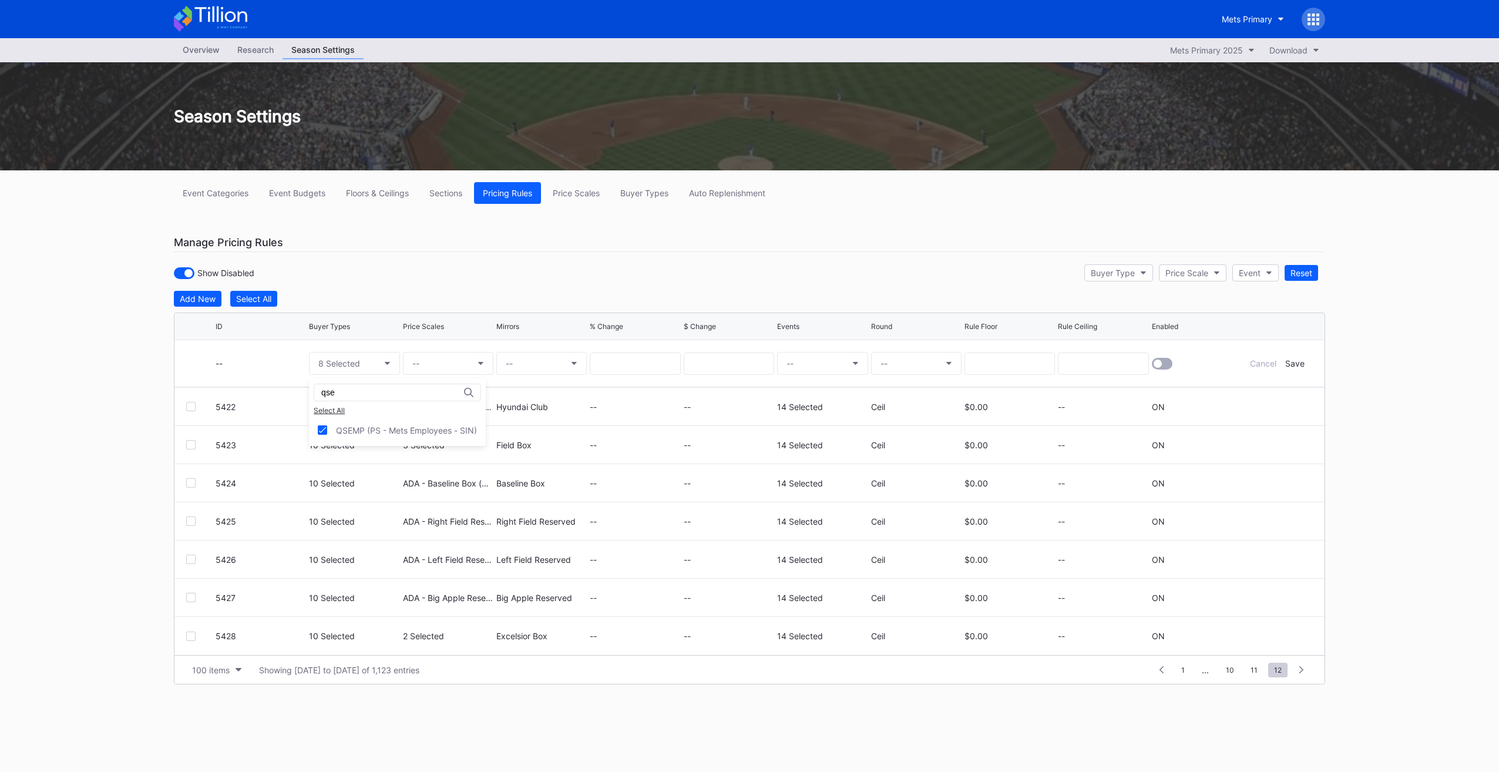
click at [374, 390] on input "qse" at bounding box center [372, 392] width 103 height 9
click at [398, 435] on div "QSSPN (PS - Sponsors - SIN)" at bounding box center [401, 430] width 185 height 22
click at [391, 392] on input "qssp" at bounding box center [372, 392] width 103 height 9
type input "qsvp"
click at [378, 431] on div "QSVP (PS - EVP/VP - SIN)" at bounding box center [386, 430] width 100 height 10
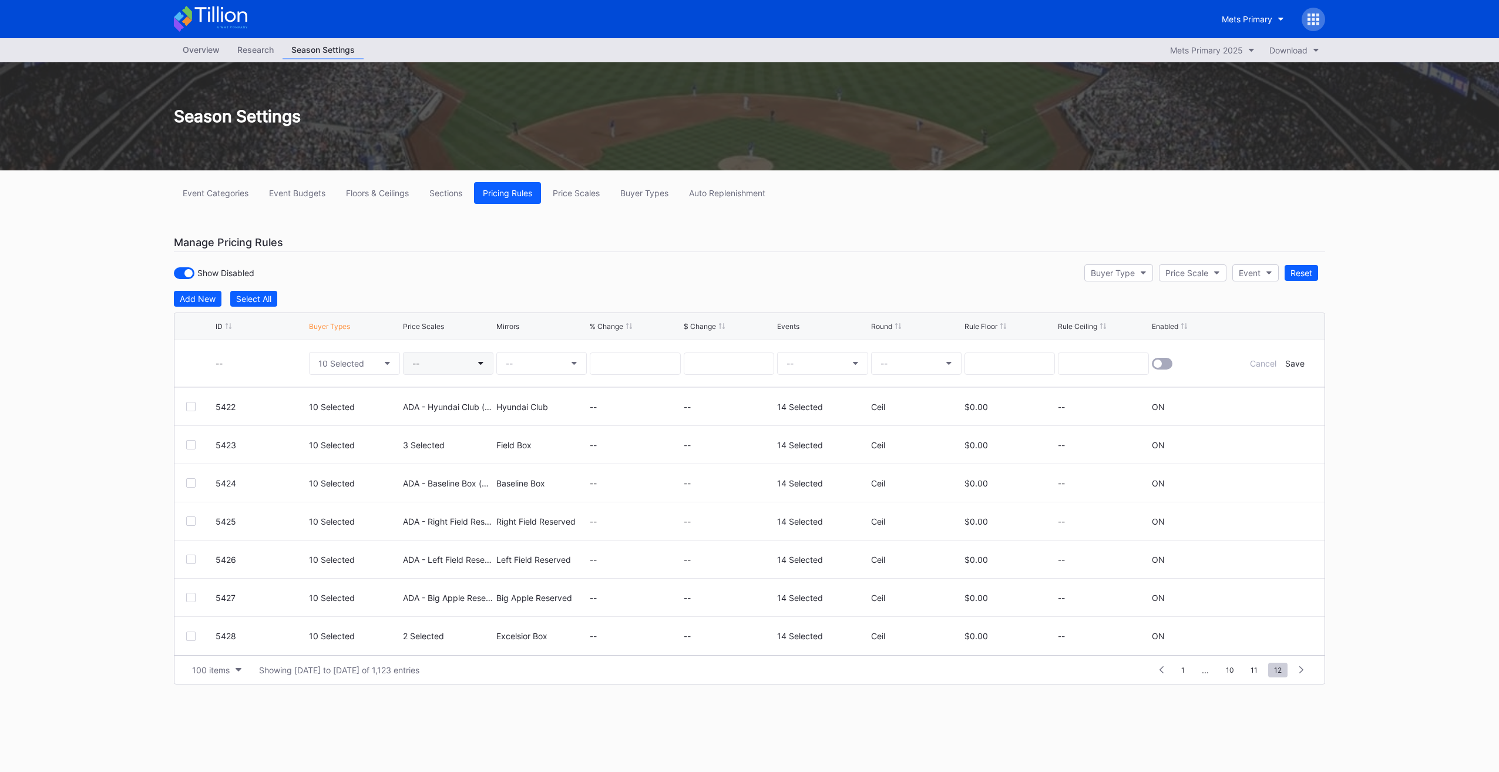
click at [448, 365] on button "--" at bounding box center [448, 363] width 90 height 23
type input "ada - ex"
click at [504, 512] on div "ADA - Excelsior Reserved (5530)" at bounding box center [493, 517] width 127 height 10
drag, startPoint x: 504, startPoint y: 511, endPoint x: 522, endPoint y: 362, distance: 150.3
click at [524, 366] on button "--" at bounding box center [541, 363] width 90 height 23
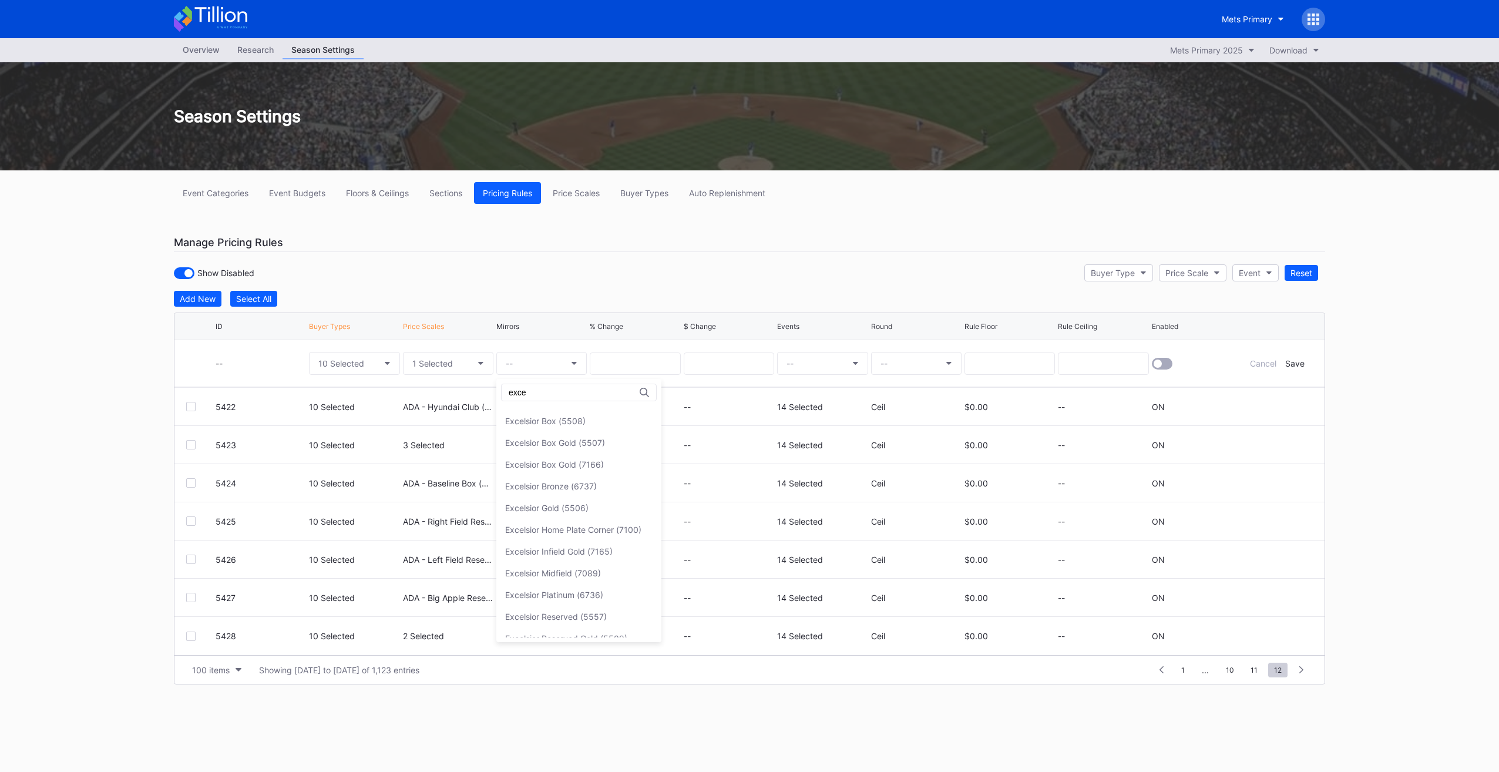
scroll to position [285, 0]
type input "exce"
click at [624, 570] on div "Excelsior Reserved (5557)" at bounding box center [578, 566] width 165 height 22
click at [796, 361] on button "--" at bounding box center [822, 363] width 90 height 23
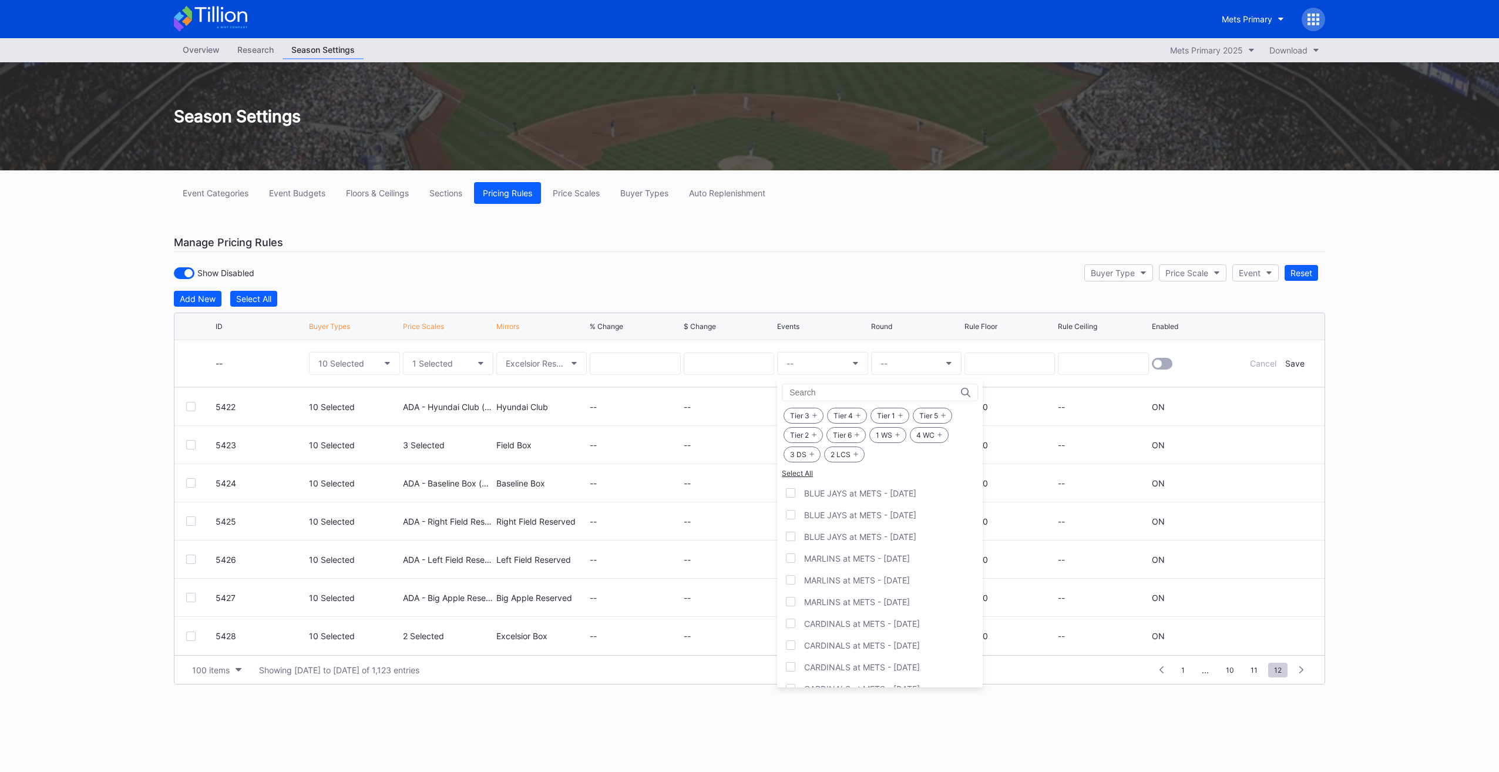
drag, startPoint x: 882, startPoint y: 432, endPoint x: 897, endPoint y: 438, distance: 16.6
click at [897, 438] on div "1 WS" at bounding box center [887, 435] width 37 height 16
drag, startPoint x: 897, startPoint y: 438, endPoint x: 939, endPoint y: 429, distance: 42.2
click at [939, 429] on div "4 WC" at bounding box center [929, 435] width 39 height 16
click at [859, 454] on div "2 LCS" at bounding box center [844, 454] width 41 height 16
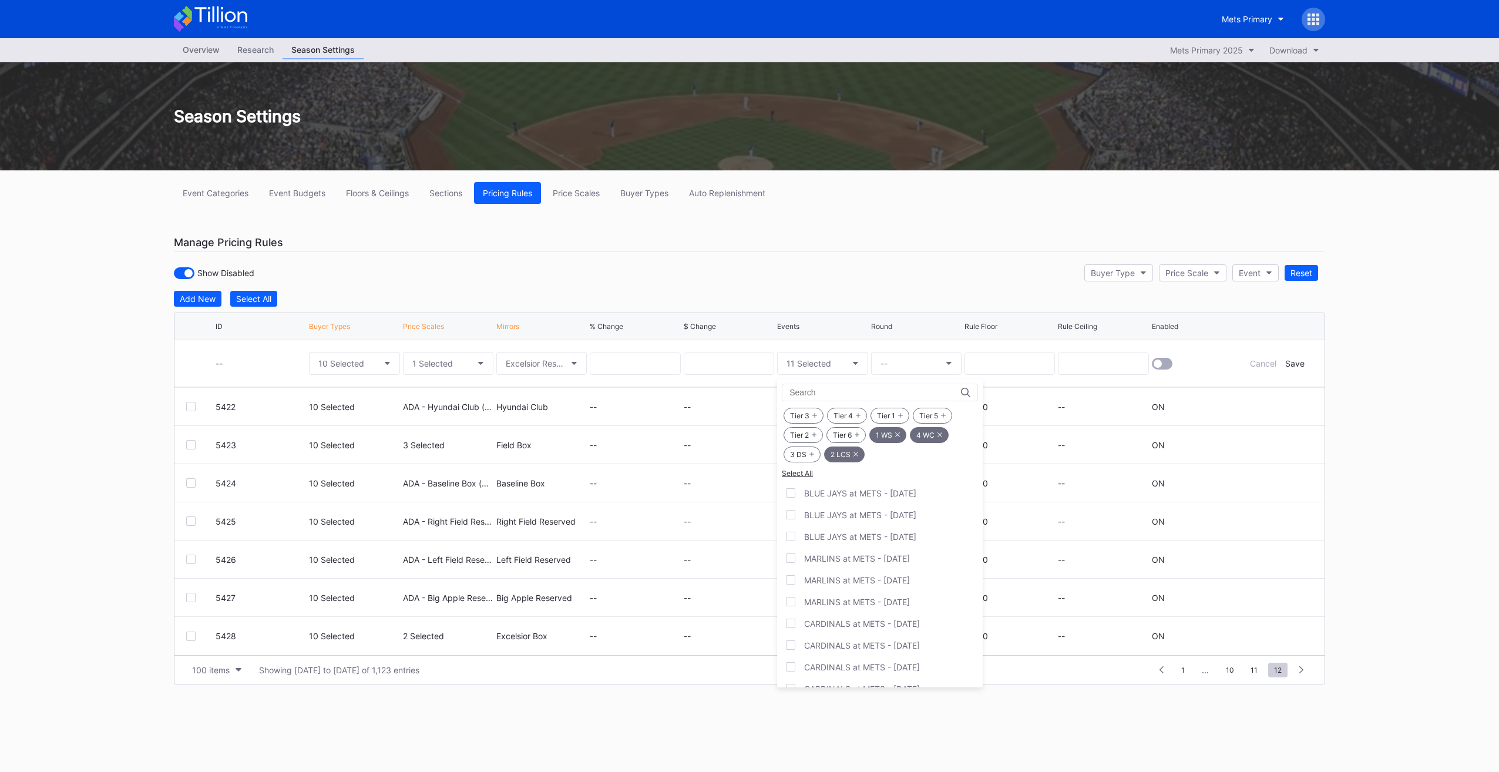
click at [808, 455] on div "3 DS" at bounding box center [802, 454] width 37 height 16
click at [897, 357] on button "--" at bounding box center [916, 363] width 90 height 23
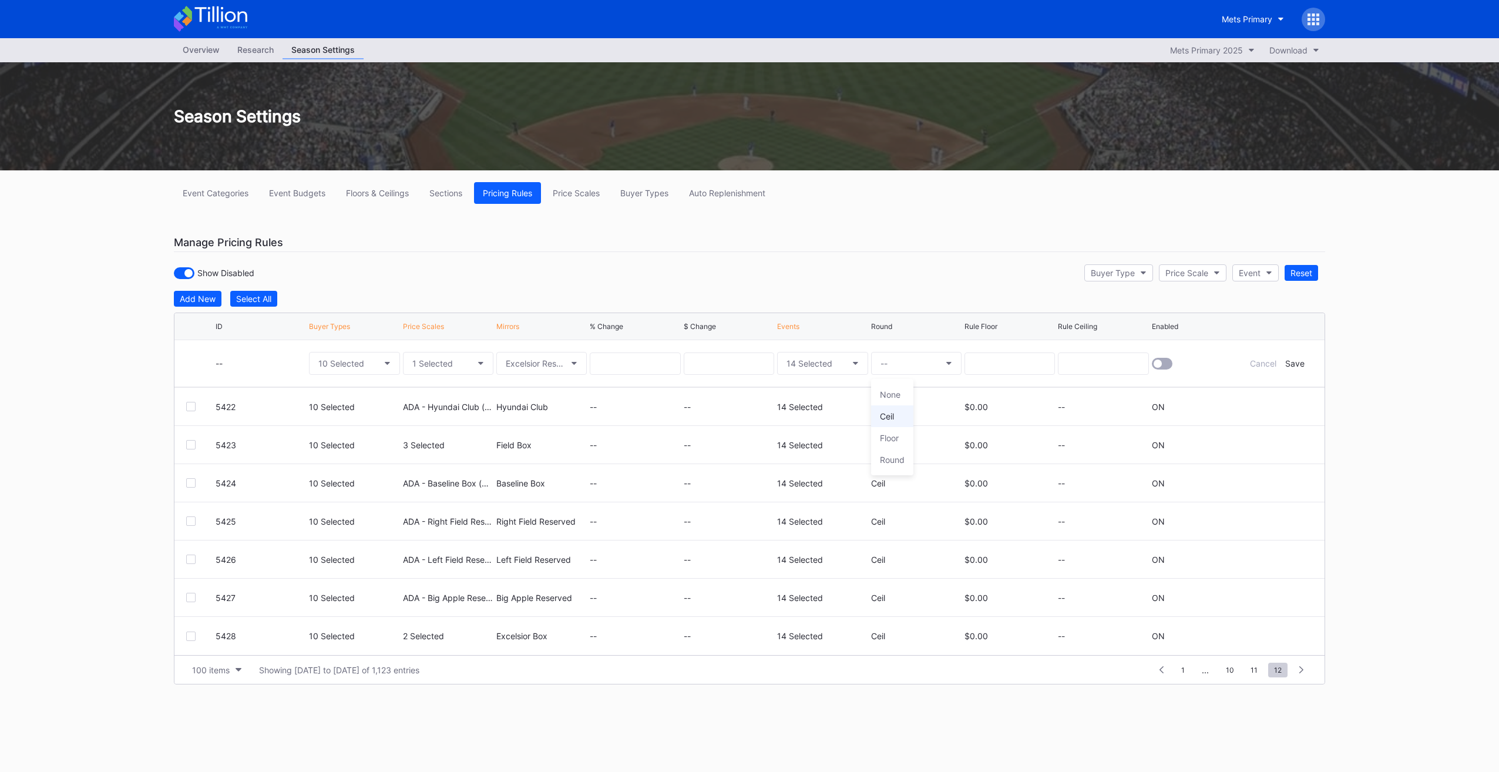
click at [896, 414] on div "Ceil" at bounding box center [892, 416] width 42 height 22
click at [1161, 363] on div at bounding box center [1162, 364] width 21 height 12
drag, startPoint x: 1296, startPoint y: 363, endPoint x: 1301, endPoint y: 359, distance: 6.7
click at [1296, 362] on div "Save" at bounding box center [1294, 363] width 19 height 10
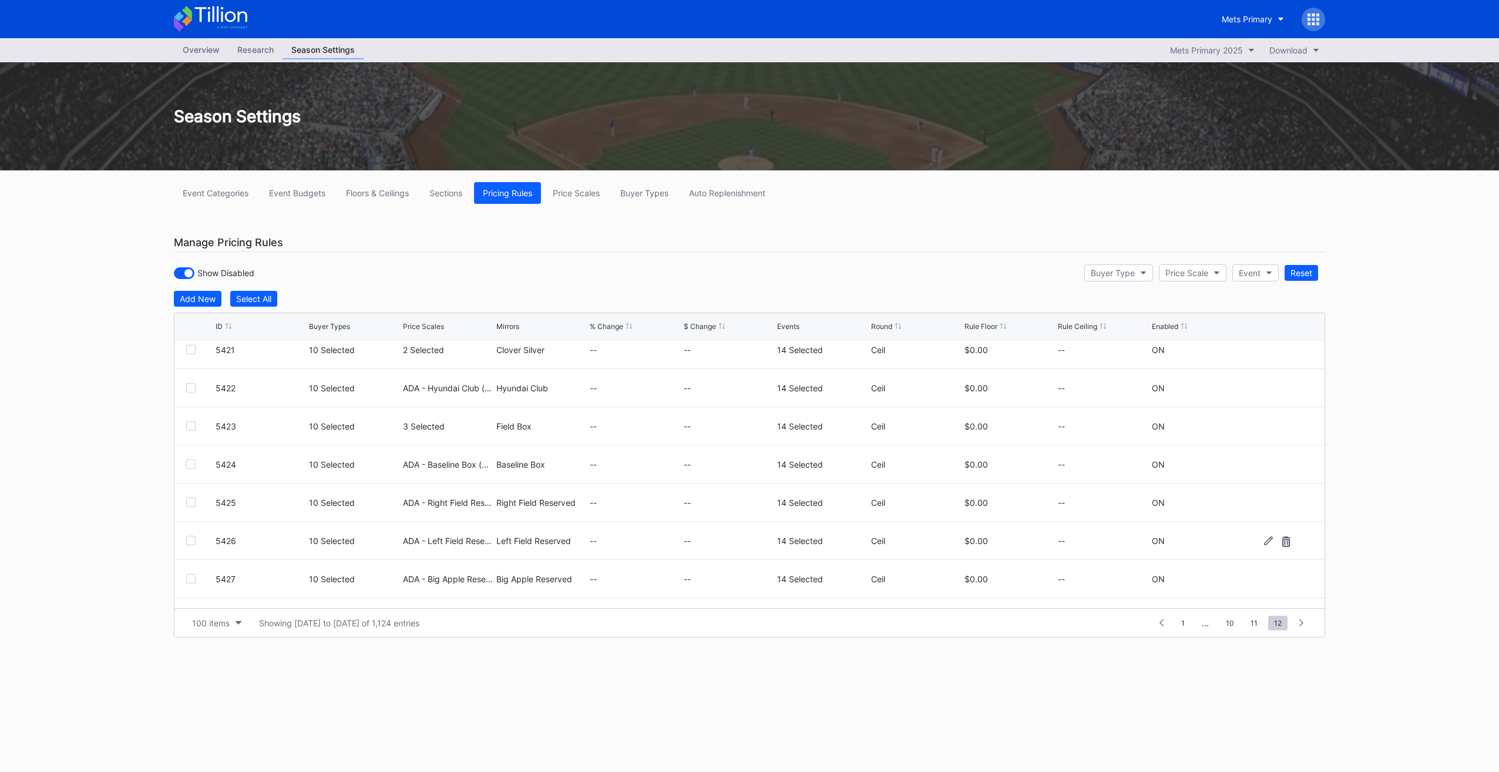
scroll to position [648, 0]
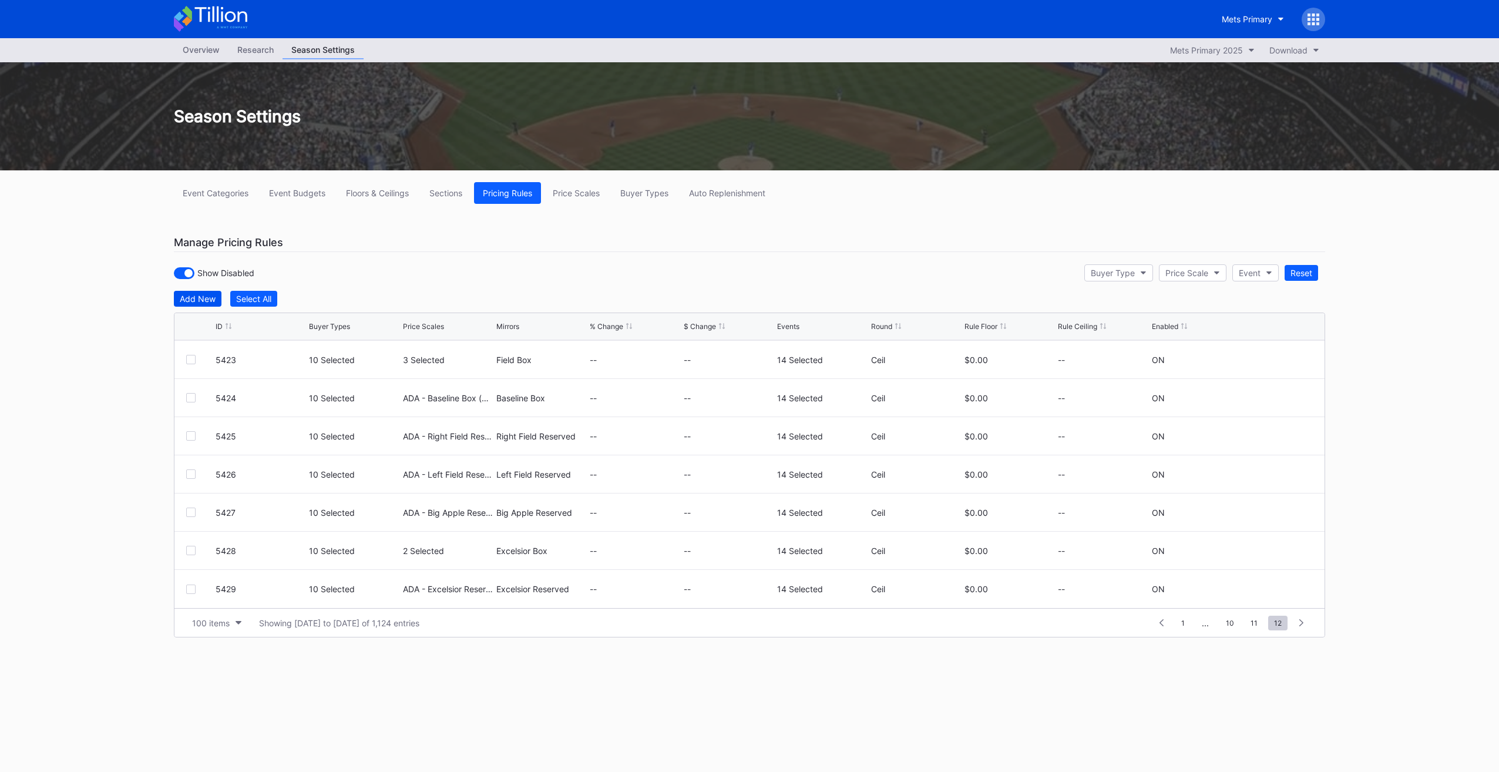
click at [205, 301] on div "Add New" at bounding box center [198, 299] width 36 height 10
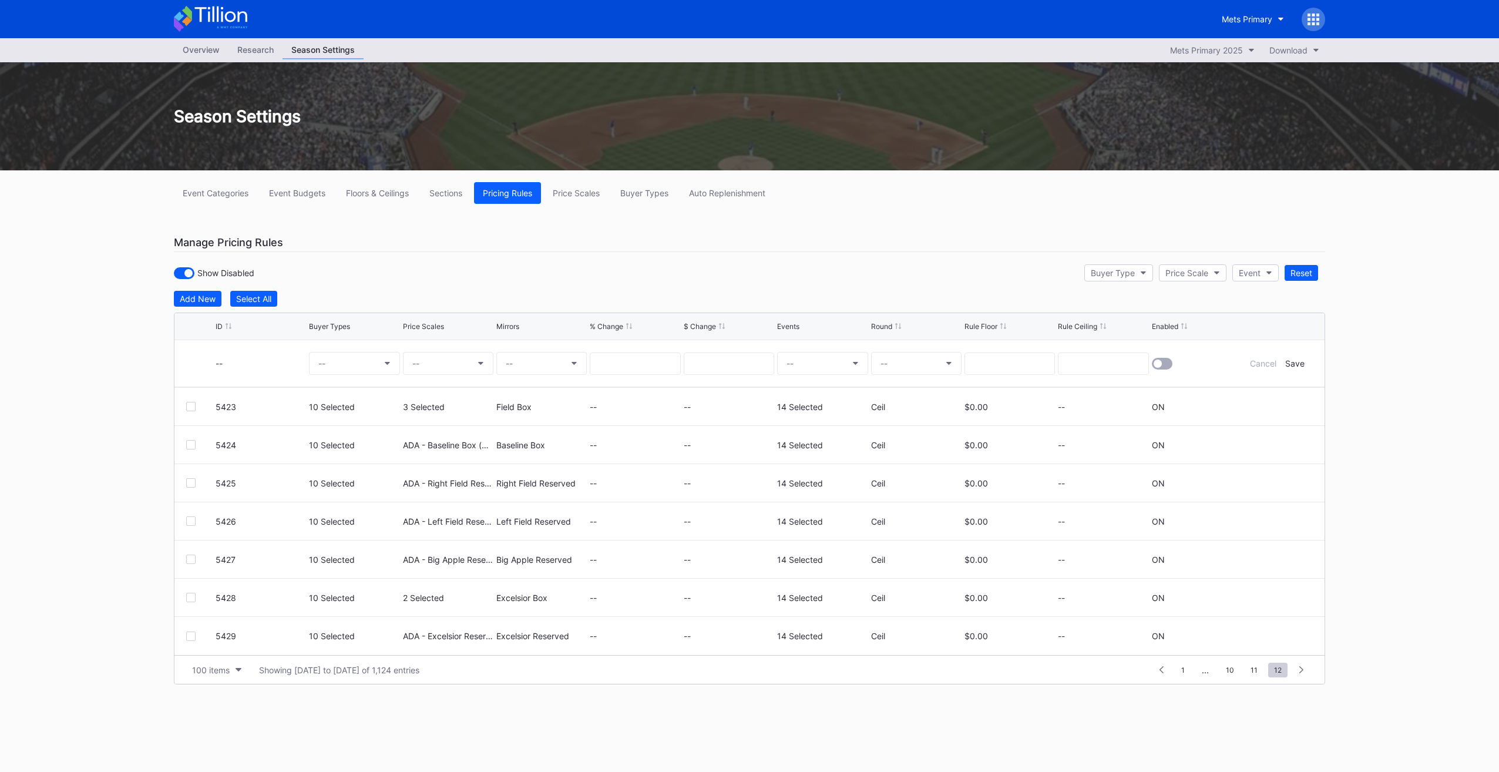
click at [196, 290] on div "Event Categories Event Budgets Floors & Ceilings Sections Pricing Rules Price S…" at bounding box center [749, 447] width 1175 height 555
click at [328, 352] on button "--" at bounding box center [354, 363] width 90 height 23
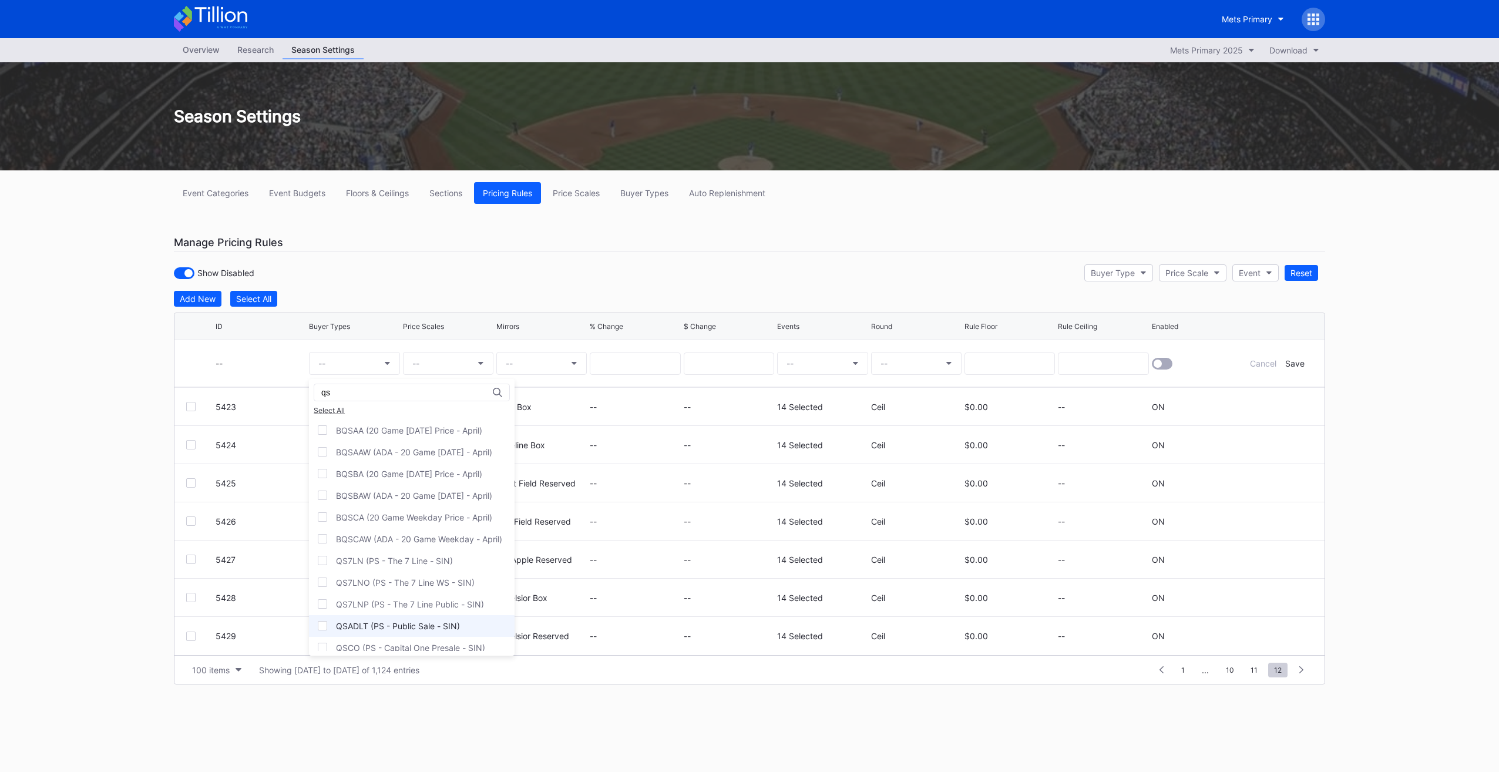
type input "qs"
click at [404, 617] on div "QSADLT (PS - Public Sale - SIN)" at bounding box center [412, 626] width 206 height 22
click at [432, 445] on div "QS7LN (PS - The 7 Line - SIN)" at bounding box center [394, 443] width 117 height 10
click at [409, 612] on div "QSOWN (PS - Ownership - SIN)" at bounding box center [397, 617] width 123 height 10
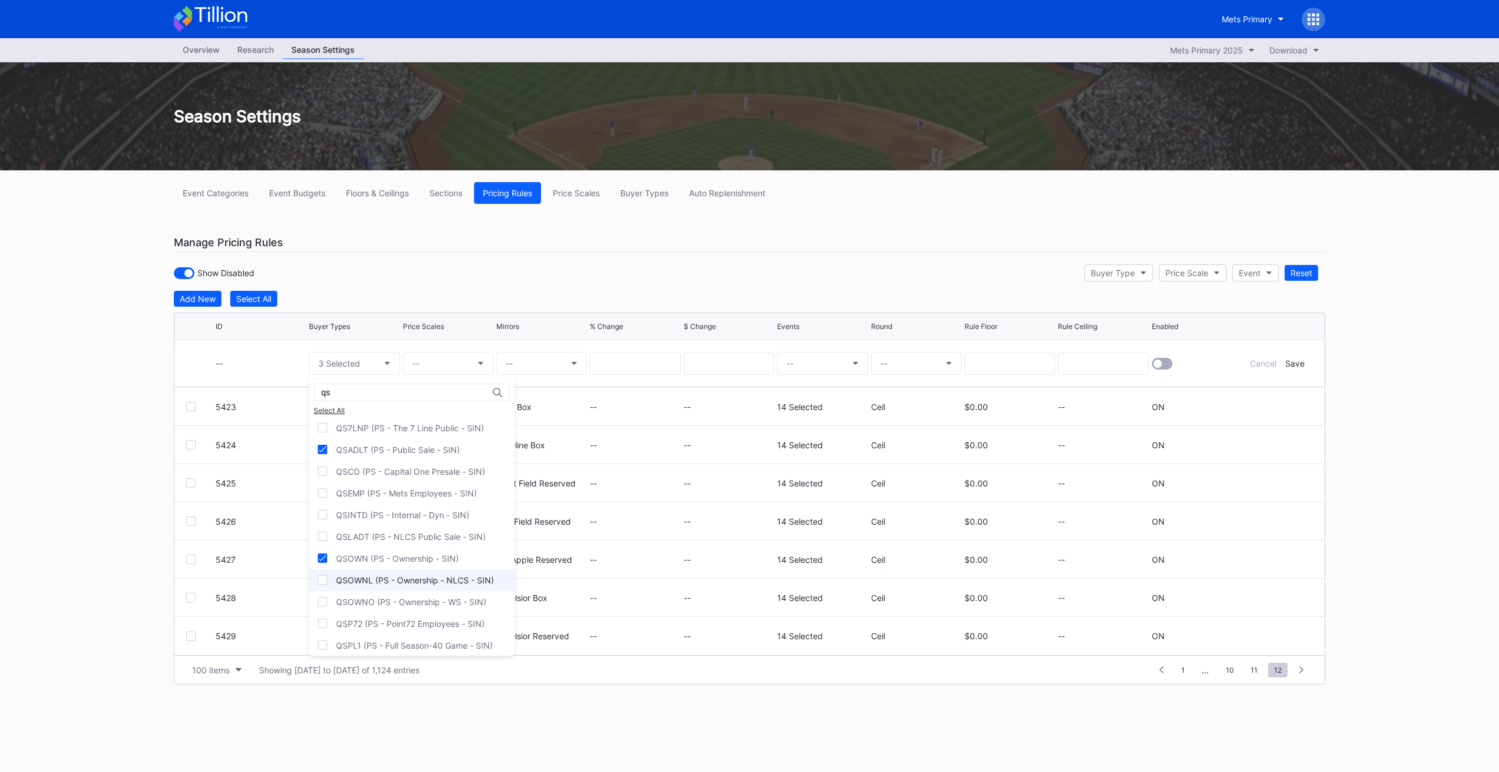
scroll to position [235, 0]
click at [416, 581] on div "QSPL1 (PS - Full Season-40 Game - SIN)" at bounding box center [414, 586] width 157 height 10
click at [415, 605] on div "QSPL2 (PS - Qtr Season Members - SIN)" at bounding box center [414, 608] width 157 height 10
click at [406, 633] on div "QSPL3 (PS - GL-Flex-Ste - SIN)" at bounding box center [412, 630] width 206 height 22
click at [392, 565] on div "QSP72 (PS - Point72 Employees - SIN)" at bounding box center [412, 565] width 206 height 22
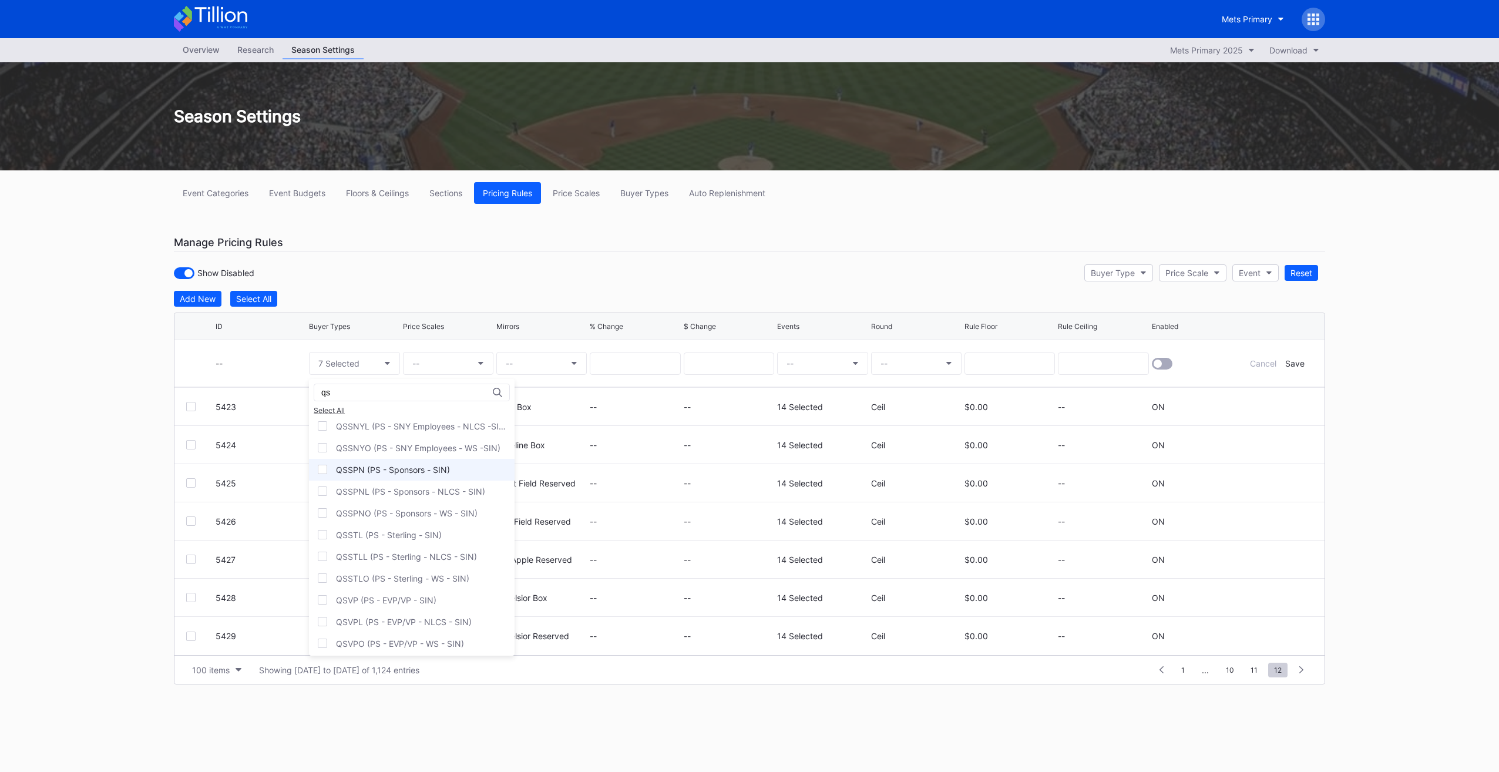
scroll to position [500, 0]
click at [425, 577] on div "QSVP (PS - EVP/VP - SIN)" at bounding box center [386, 582] width 100 height 10
click at [469, 493] on div "QSEMP (PS - Mets Employees - SIN)" at bounding box center [406, 493] width 141 height 10
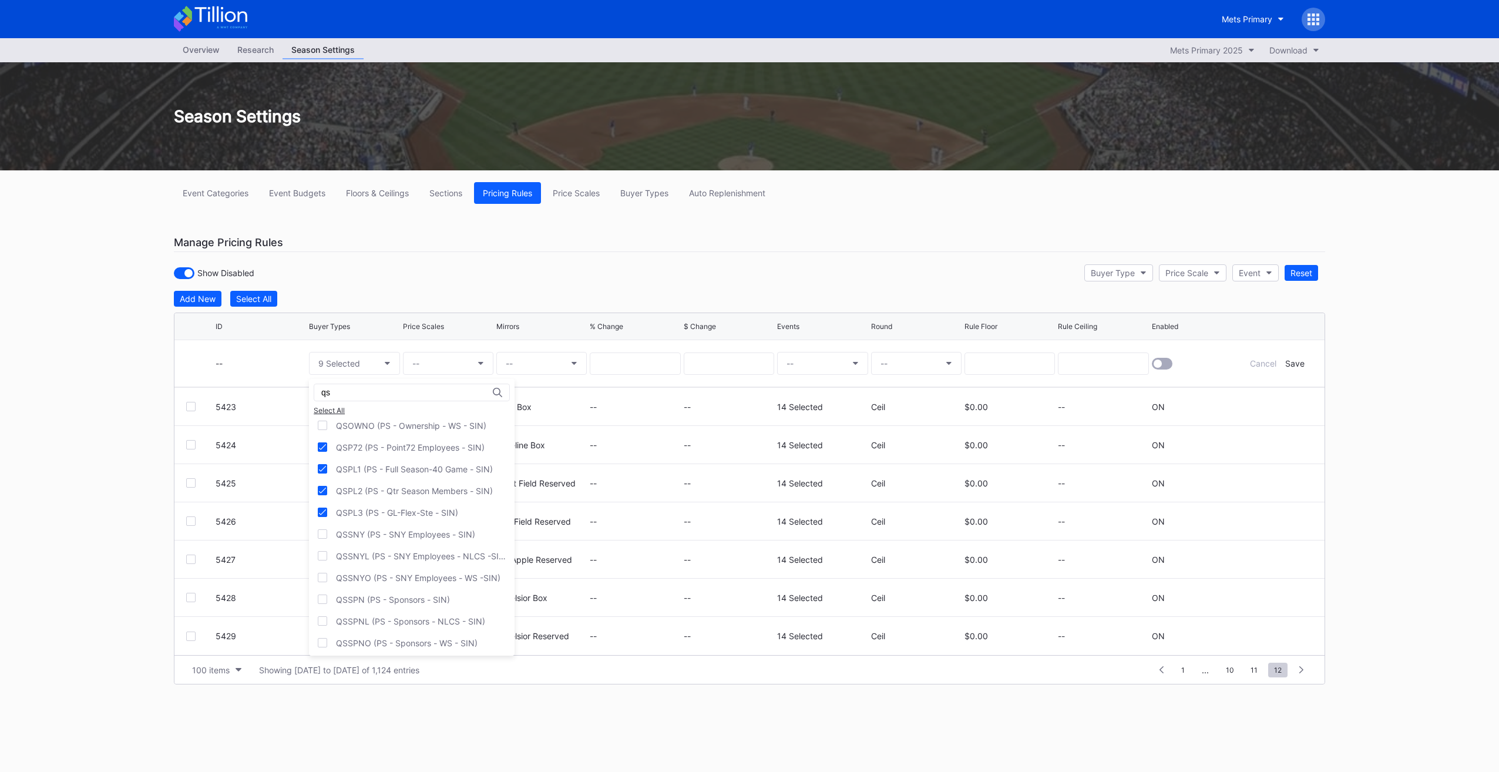
click at [415, 589] on div "QSSPN (PS - Sponsors - SIN)" at bounding box center [412, 600] width 206 height 22
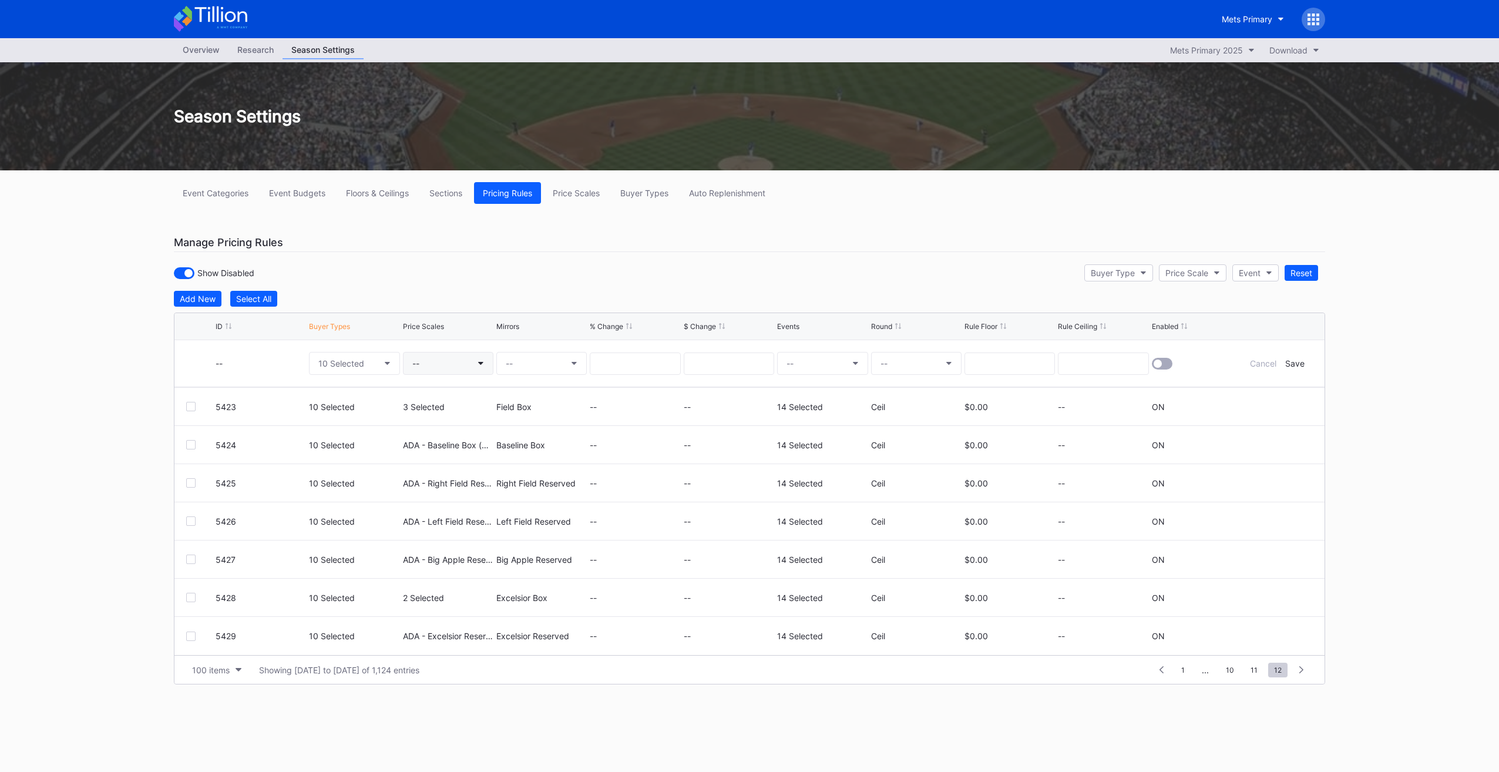
click at [436, 359] on button "--" at bounding box center [448, 363] width 90 height 23
type input "ada - co"
click at [487, 448] on div "ADA - Coca-Cola Corner (5532)" at bounding box center [491, 452] width 122 height 10
click at [516, 365] on button "--" at bounding box center [541, 363] width 90 height 23
type input "coca-col"
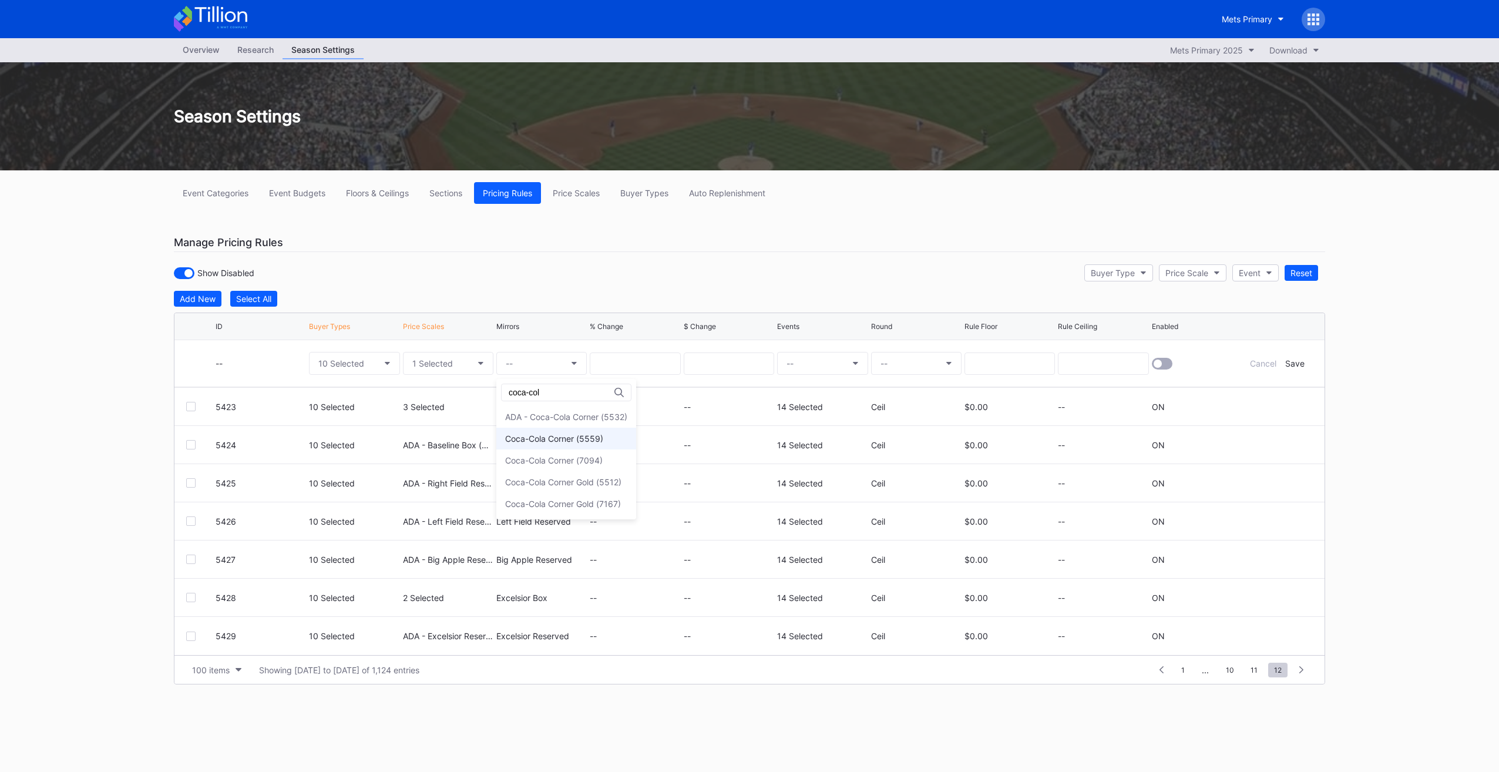
click at [597, 439] on div "Coca-Cola Corner (5559)" at bounding box center [554, 438] width 98 height 10
click at [827, 353] on button "--" at bounding box center [822, 363] width 90 height 23
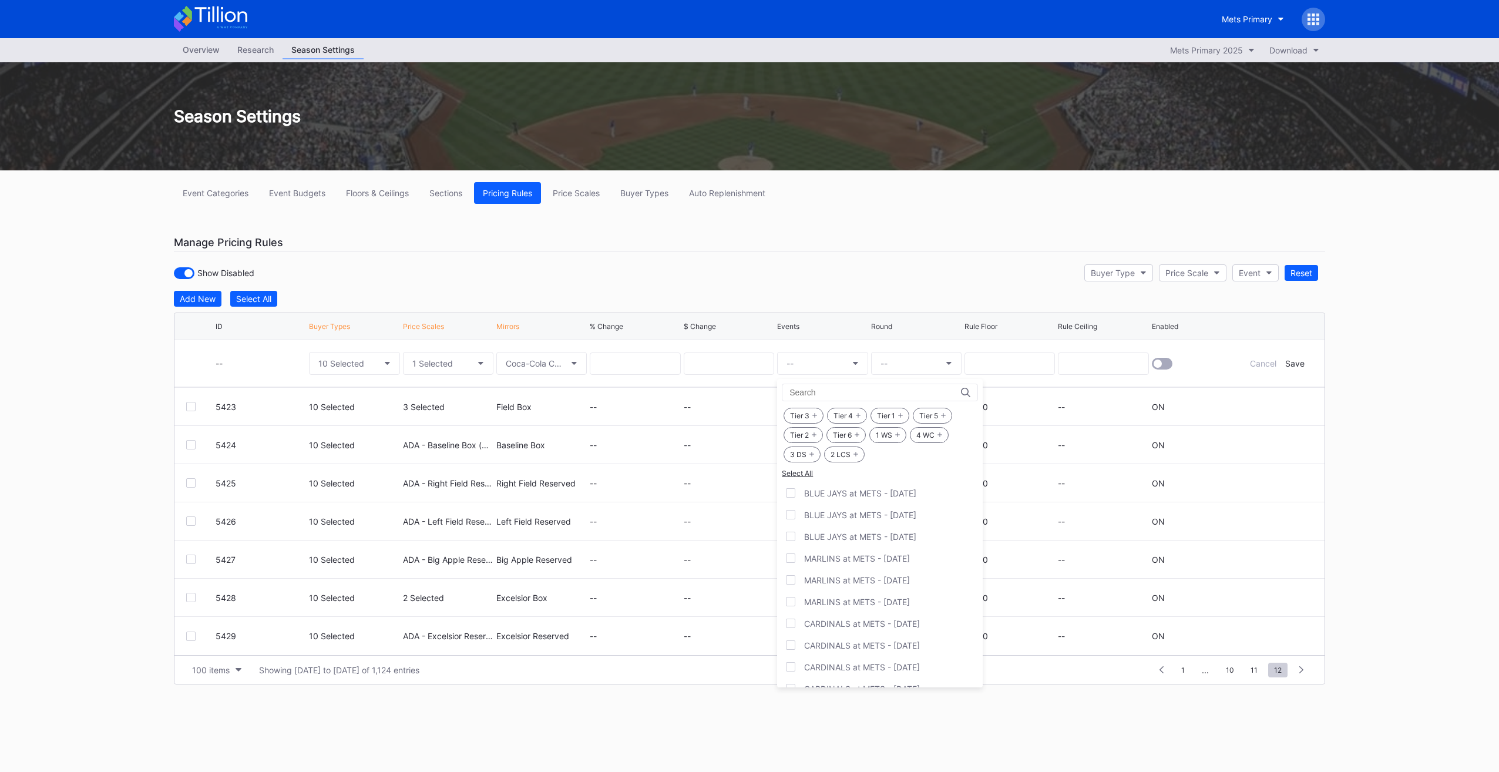
drag, startPoint x: 893, startPoint y: 437, endPoint x: 933, endPoint y: 434, distance: 40.6
click at [902, 436] on div "1 WS" at bounding box center [887, 435] width 37 height 16
click at [935, 435] on div "4 WC" at bounding box center [929, 435] width 39 height 16
click at [835, 455] on div "2 LCS" at bounding box center [844, 454] width 41 height 16
click at [799, 459] on div "Tier 3 Tier 4 Tier 1 Tier 5 Tier 2 Tier 6 1 WS 4 WC 3 DS 2 LCS" at bounding box center [880, 435] width 196 height 58
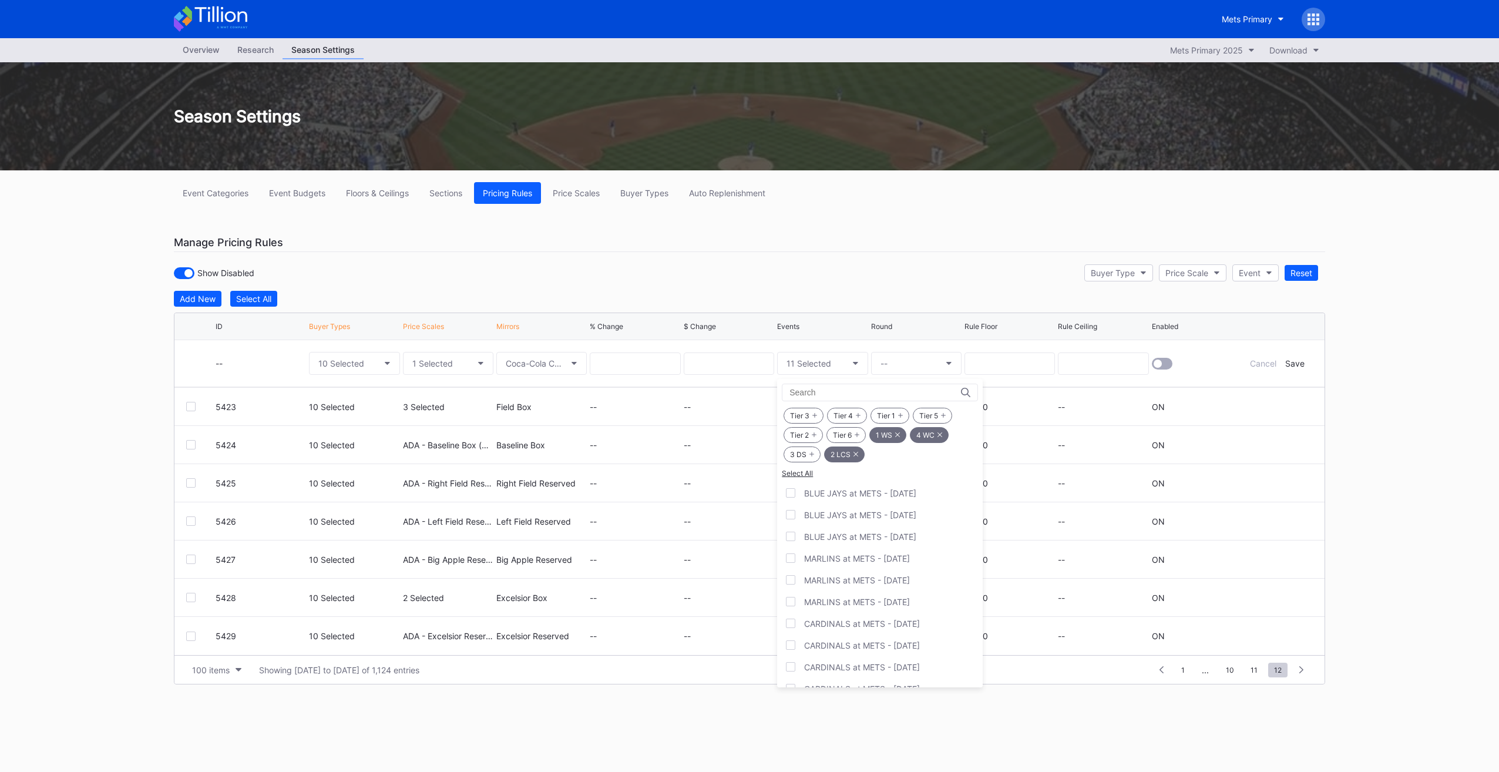
click at [800, 453] on div "3 DS" at bounding box center [802, 454] width 37 height 16
drag, startPoint x: 902, startPoint y: 342, endPoint x: 911, endPoint y: 357, distance: 17.6
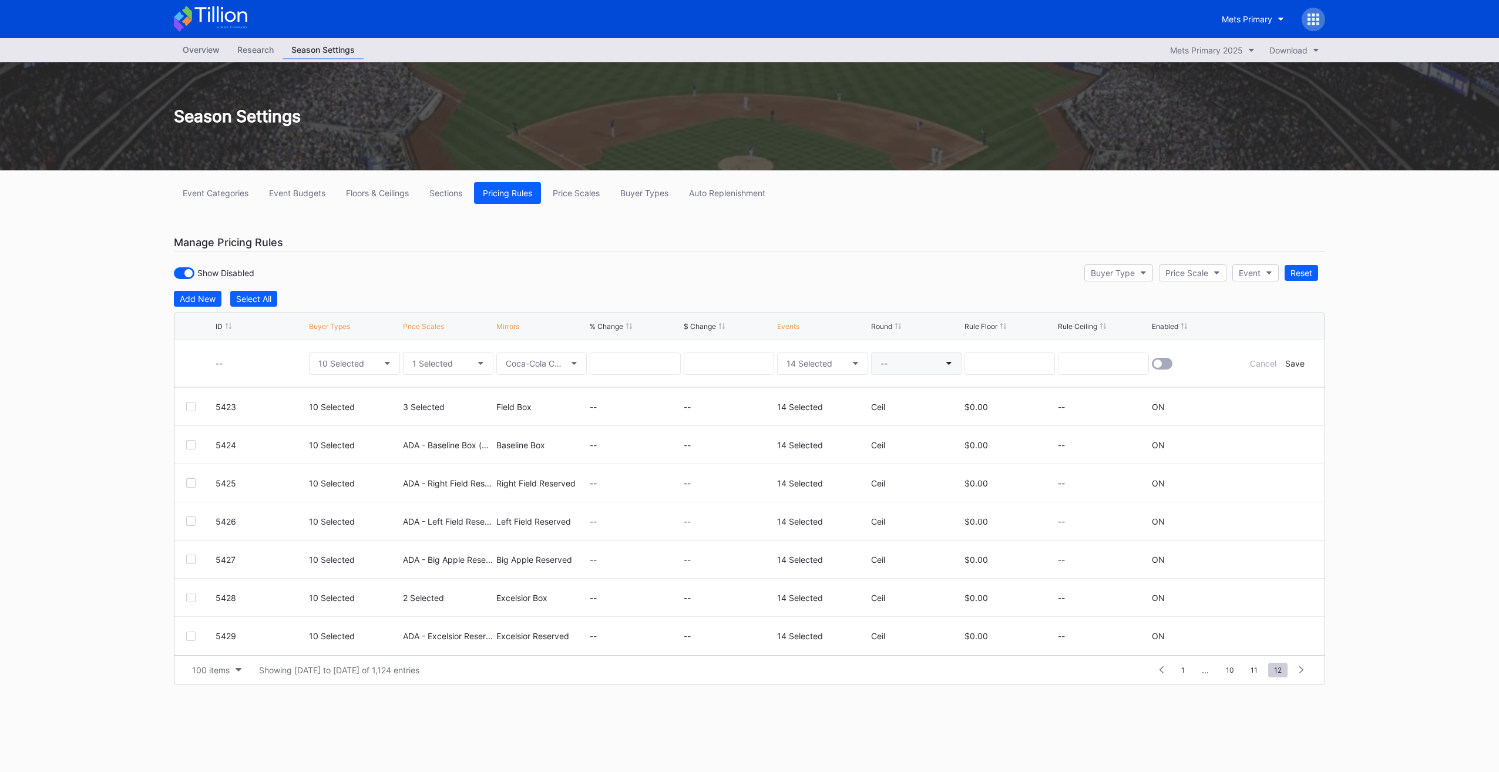
click at [911, 357] on button "--" at bounding box center [916, 363] width 90 height 23
click at [898, 418] on div "Ceil" at bounding box center [892, 416] width 42 height 22
click at [1159, 358] on div at bounding box center [1162, 364] width 21 height 12
click at [1299, 360] on div "Save" at bounding box center [1294, 363] width 19 height 10
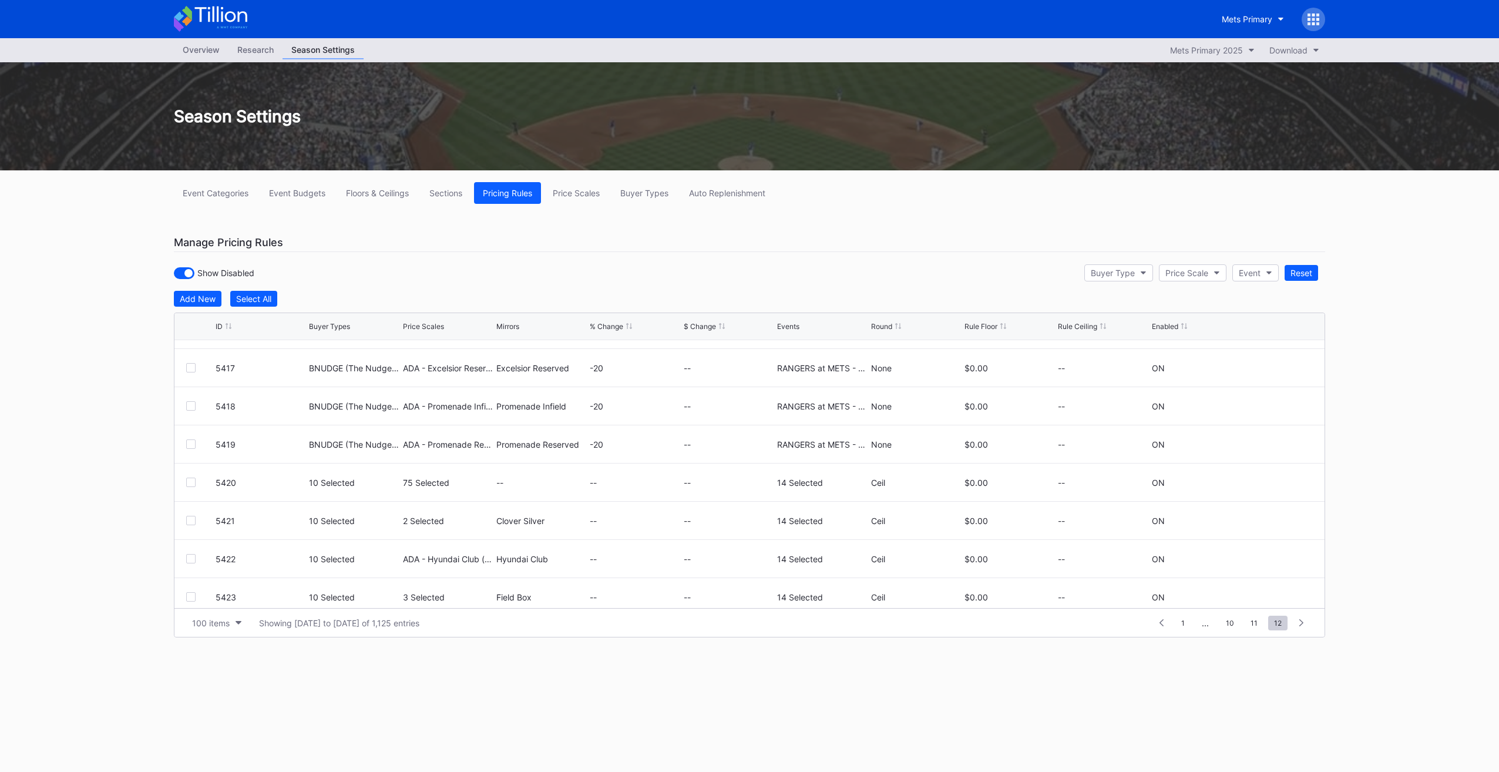
scroll to position [687, 0]
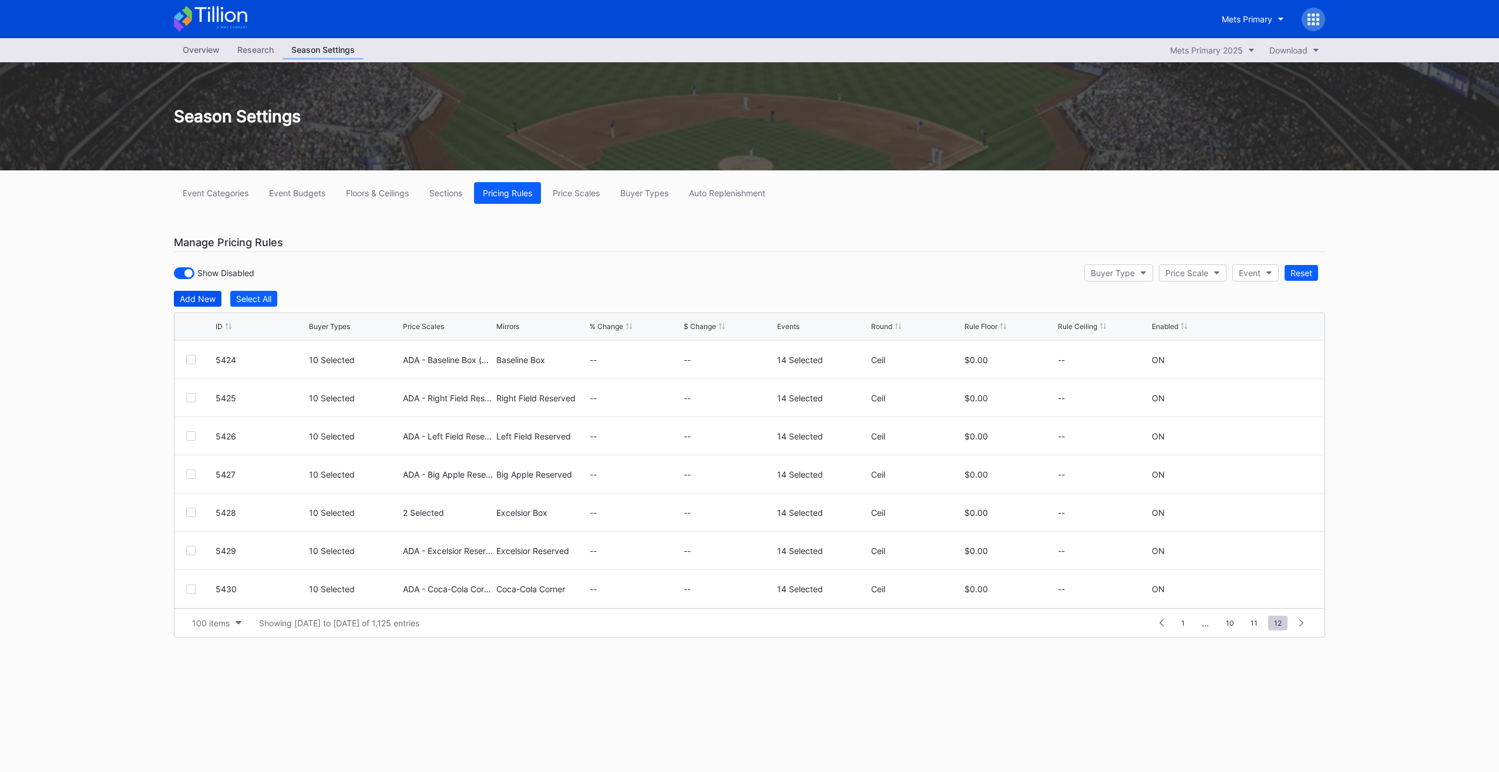
click at [194, 301] on div "Add New" at bounding box center [198, 299] width 36 height 10
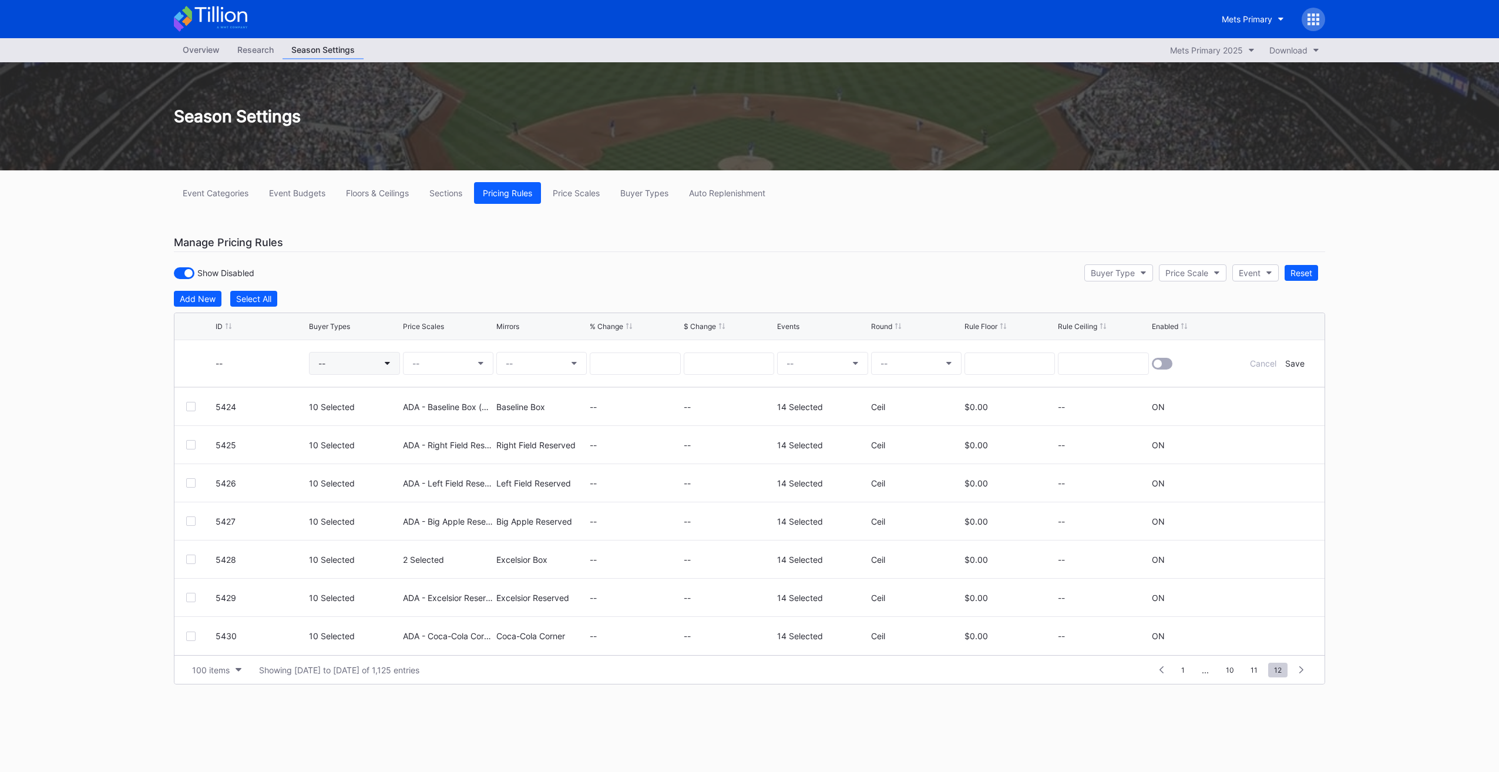
click at [321, 358] on div "--" at bounding box center [321, 363] width 7 height 10
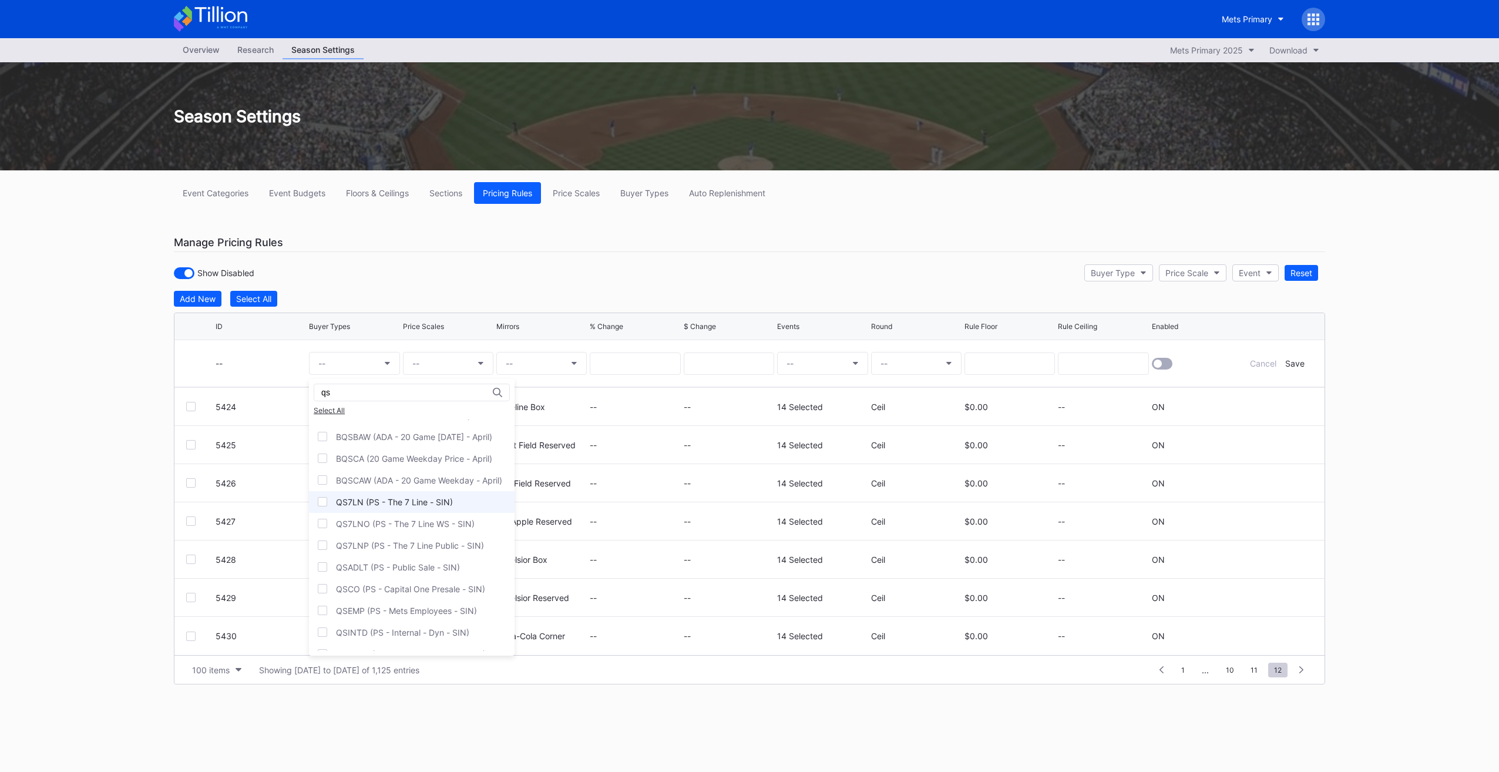
type input "qs"
click at [391, 500] on div "QS7LN (PS - The 7 Line - SIN)" at bounding box center [394, 502] width 117 height 10
click at [398, 493] on div "QS7LNP (PS - The 7 Line Public - SIN)" at bounding box center [412, 487] width 206 height 22
drag, startPoint x: 404, startPoint y: 483, endPoint x: 406, endPoint y: 493, distance: 10.3
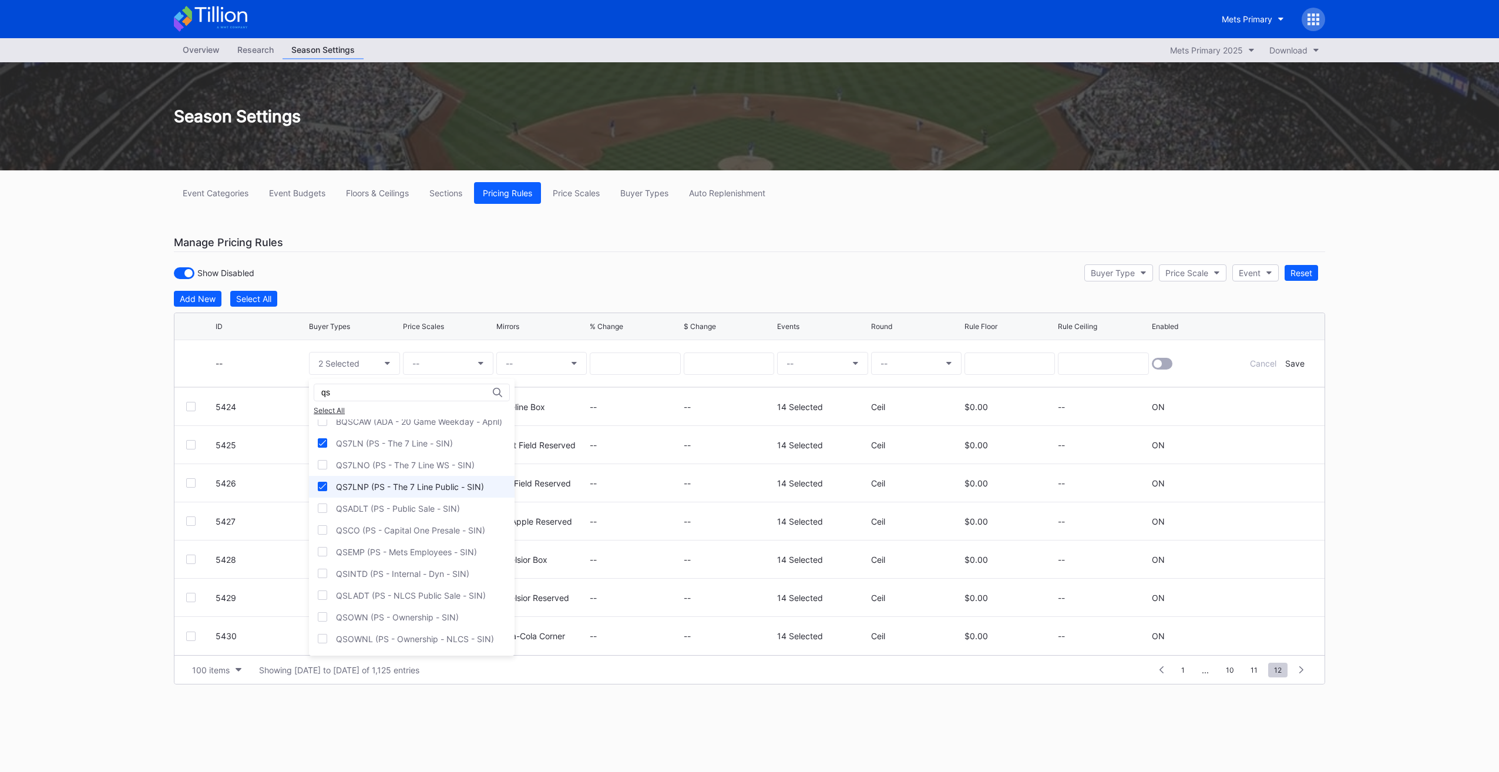
click at [405, 490] on div "QS7LNP (PS - The 7 Line Public - SIN)" at bounding box center [412, 487] width 206 height 22
drag, startPoint x: 406, startPoint y: 493, endPoint x: 405, endPoint y: 509, distance: 15.9
click at [405, 509] on div "QSADLT (PS - Public Sale - SIN)" at bounding box center [398, 508] width 124 height 10
click at [415, 550] on div "QSEMP (PS - Mets Employees - SIN)" at bounding box center [406, 552] width 141 height 10
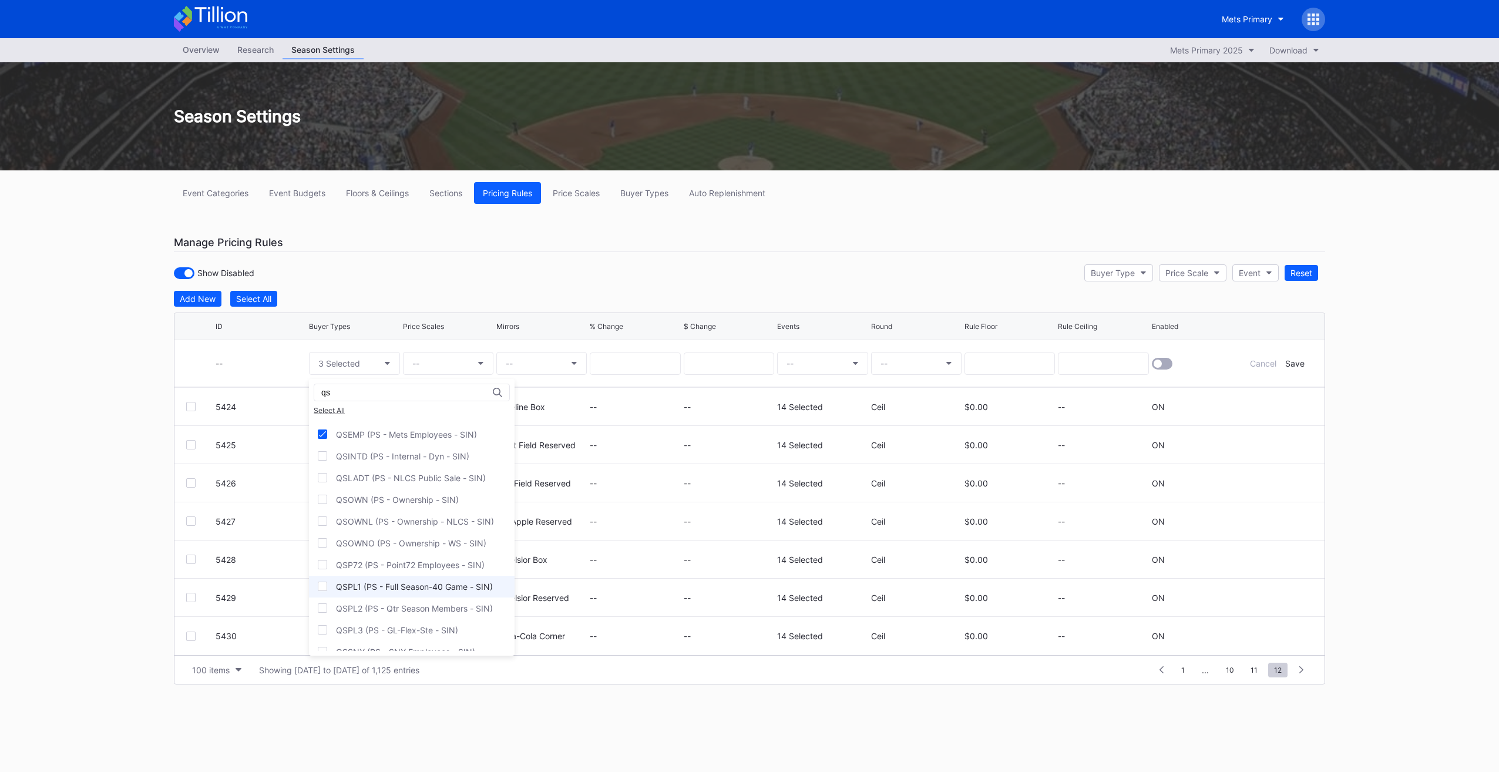
click at [408, 581] on div "QSPL1 (PS - Full Season-40 Game - SIN)" at bounding box center [414, 586] width 157 height 10
click at [409, 606] on div "QSPL2 (PS - Qtr Season Members - SIN)" at bounding box center [414, 608] width 157 height 10
click at [407, 628] on div "QSPL3 (PS - GL-Flex-Ste - SIN)" at bounding box center [397, 630] width 122 height 10
click at [391, 567] on div "QSP72 (PS - Point72 Employees - SIN)" at bounding box center [412, 565] width 206 height 22
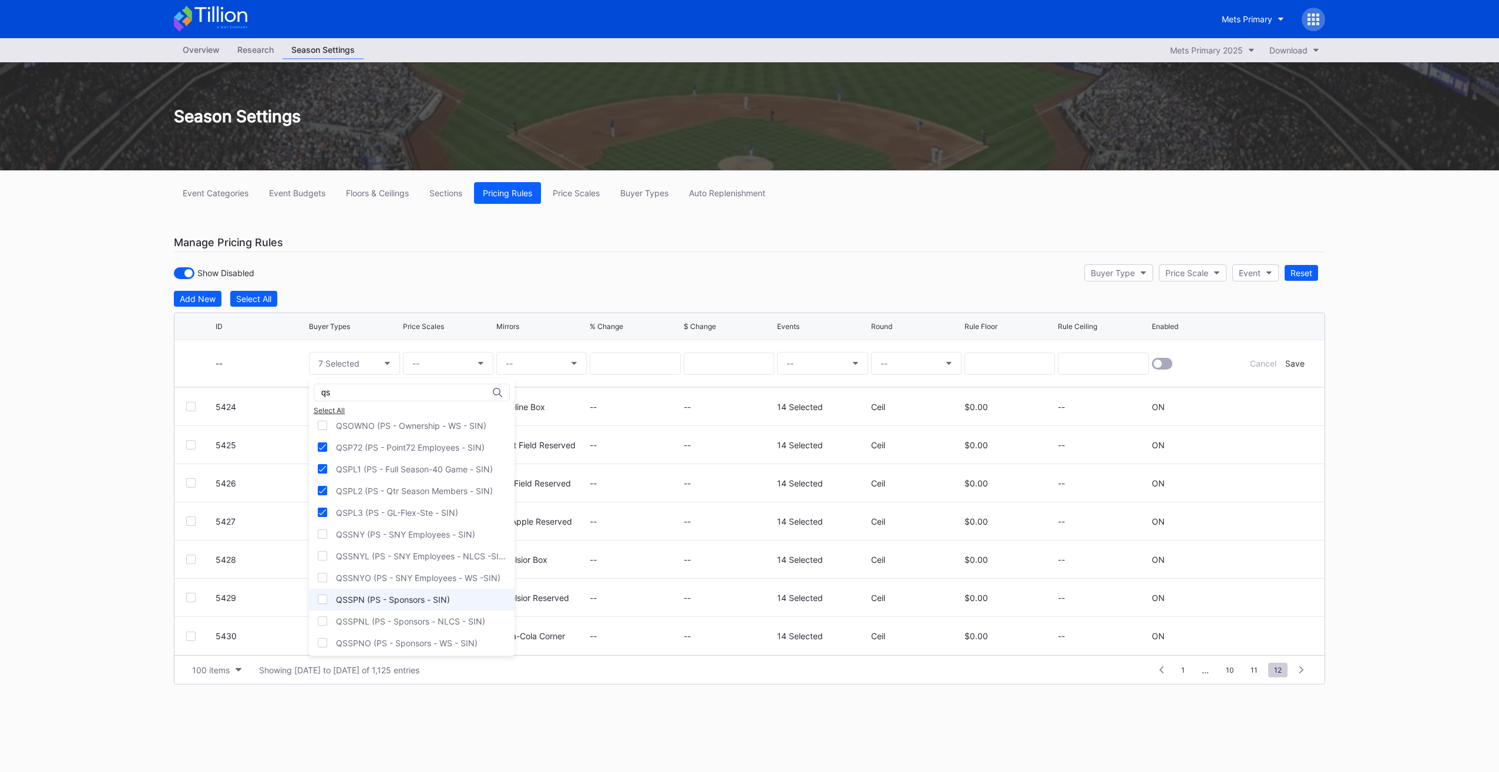
click at [385, 595] on div "QSSPN (PS - Sponsors - SIN)" at bounding box center [393, 599] width 114 height 10
click at [405, 577] on div "QSVP (PS - EVP/VP - SIN)" at bounding box center [386, 582] width 100 height 10
click at [412, 490] on div "QSOWN (PS - Ownership - SIN)" at bounding box center [412, 500] width 206 height 22
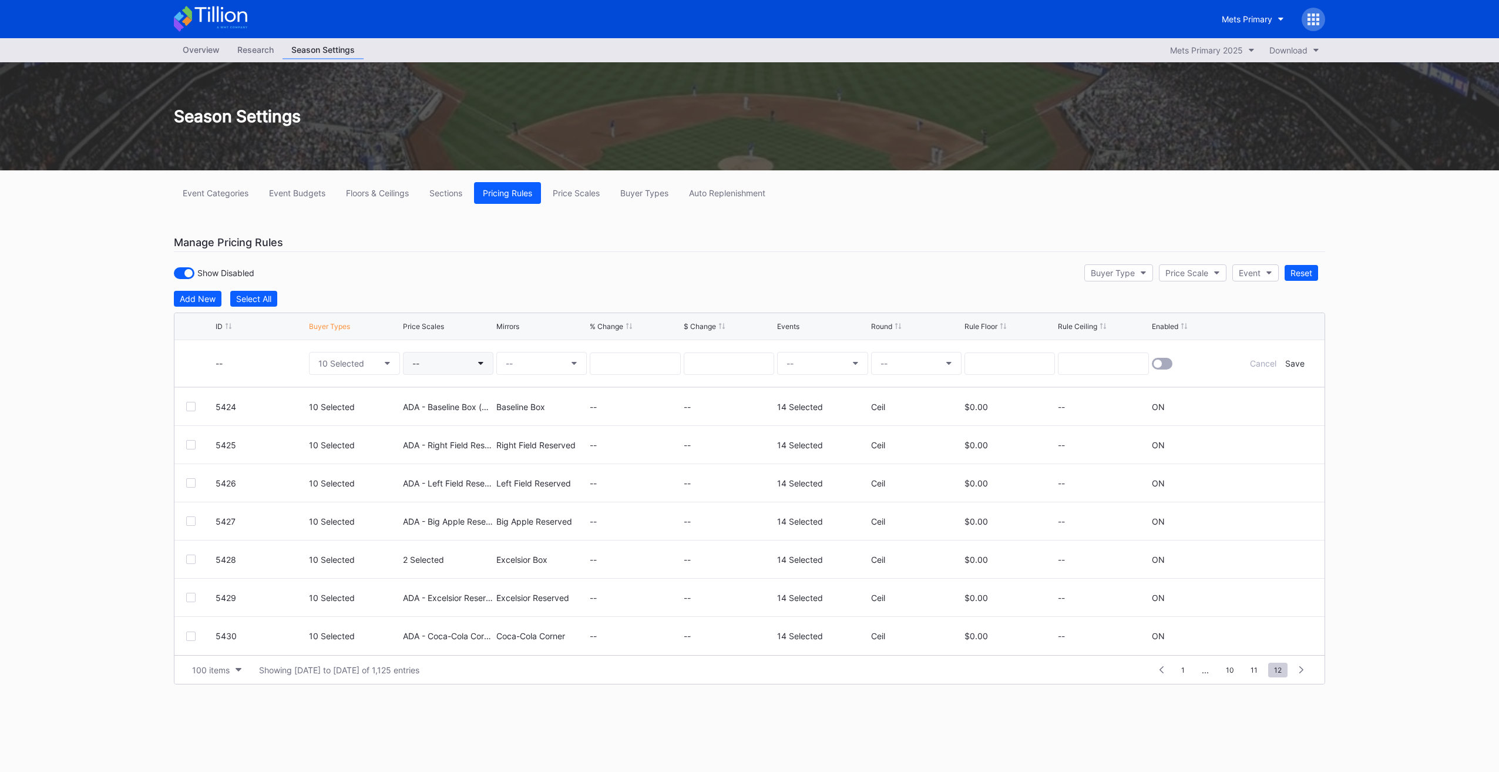
click at [446, 355] on button "--" at bounding box center [448, 363] width 90 height 23
type input "ada - mi"
click at [538, 443] on div "[PERSON_NAME] Tequila Porch (5533)" at bounding box center [496, 452] width 186 height 22
click at [538, 367] on button "--" at bounding box center [541, 363] width 90 height 23
type input "n"
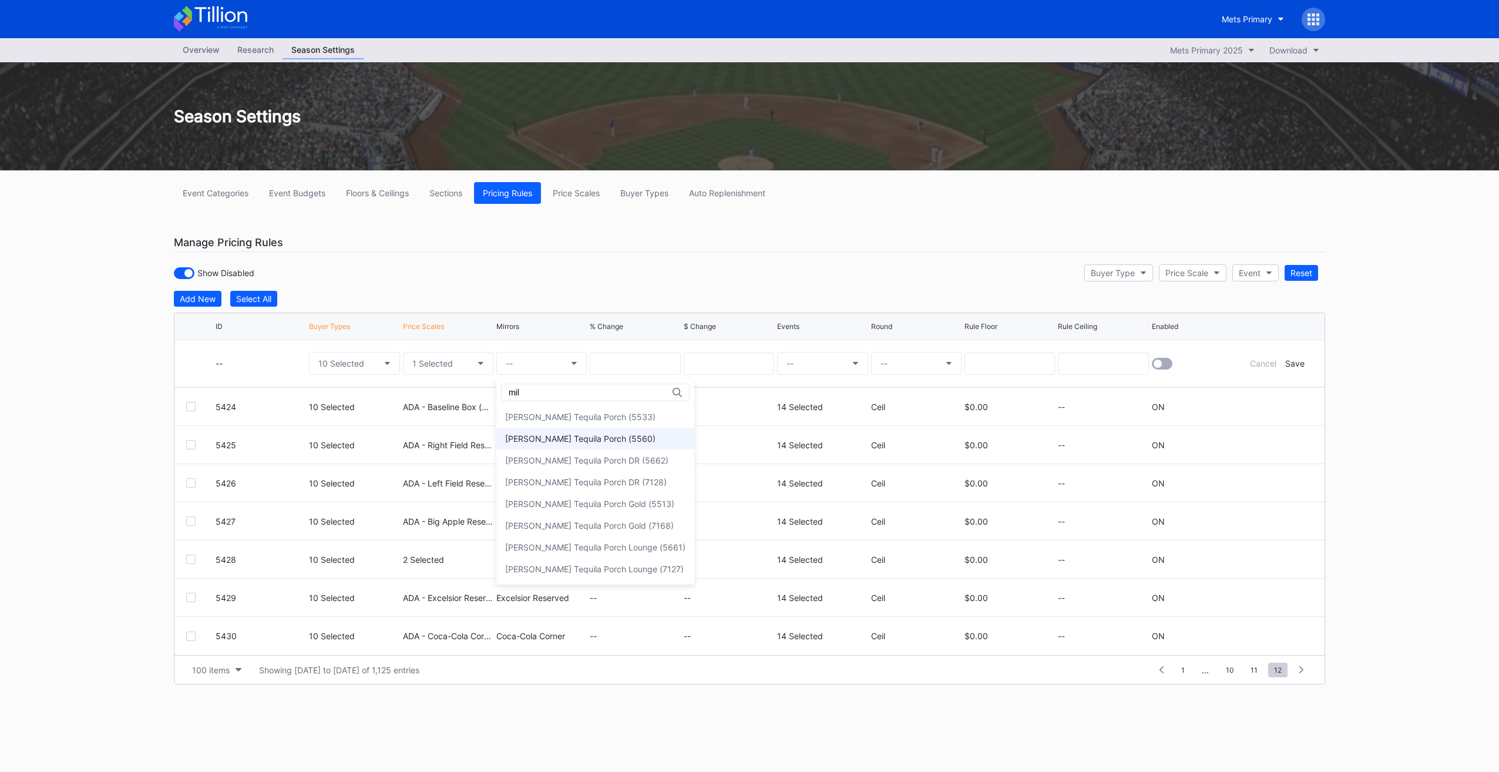
type input "mil"
click at [601, 432] on div "Milagro Tequila Porch (5560)" at bounding box center [595, 439] width 198 height 22
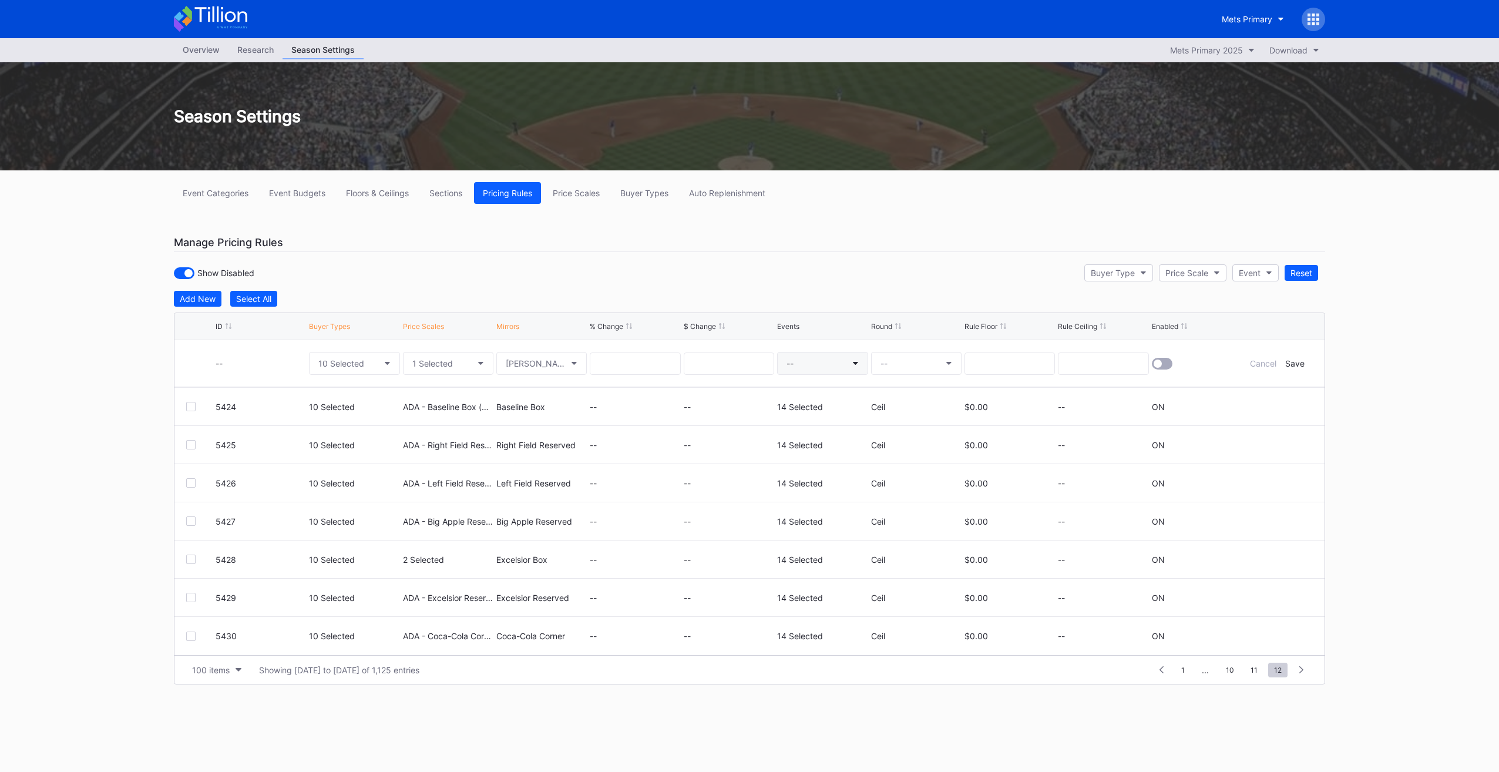
click at [809, 362] on button "--" at bounding box center [822, 363] width 90 height 23
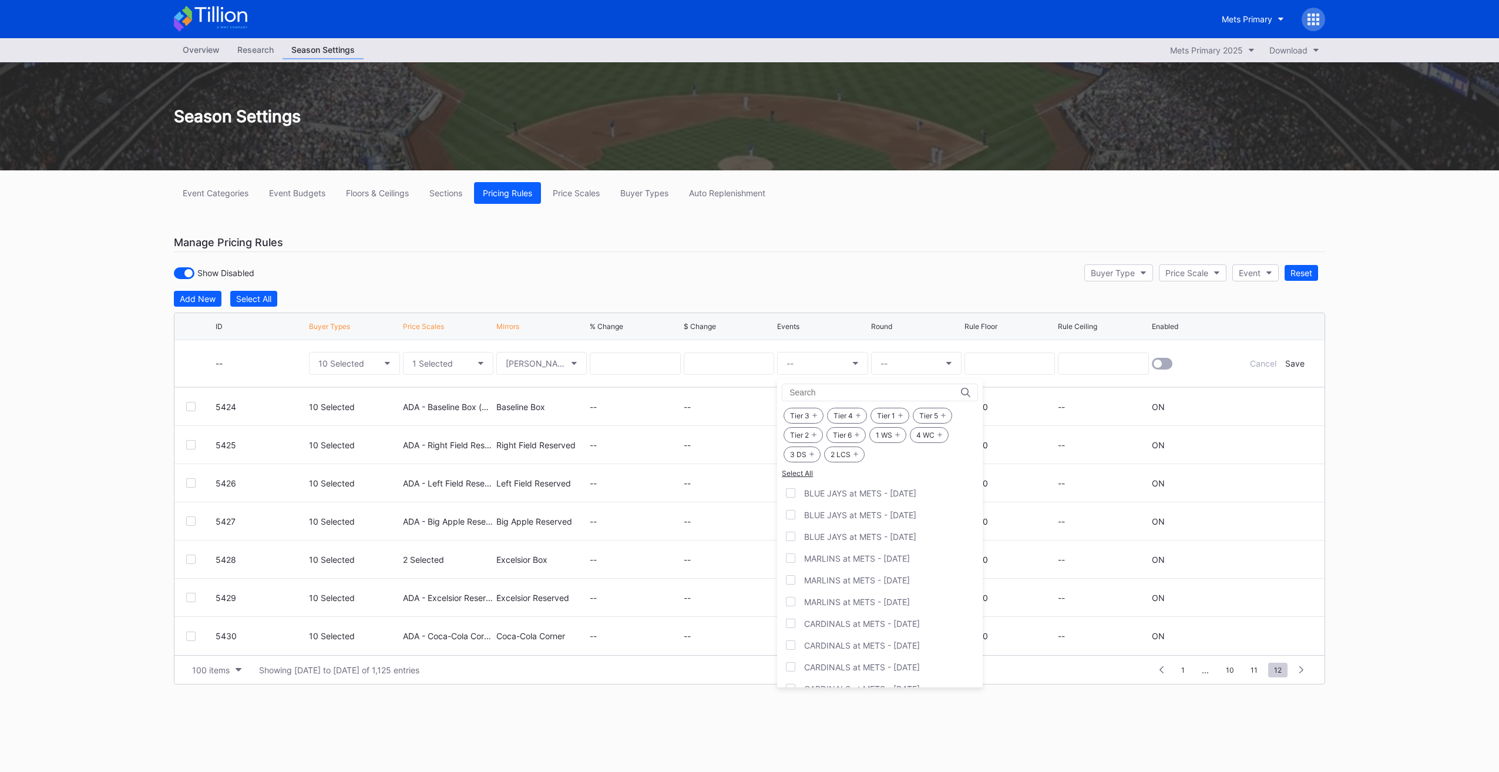
click at [897, 429] on div "1 WS" at bounding box center [887, 435] width 37 height 16
click at [920, 430] on div "4 WC" at bounding box center [929, 435] width 39 height 16
click at [839, 463] on div "Tier 3 Tier 4 Tier 1 Tier 5 Tier 2 Tier 6 1 WS 4 WC 3 DS 2 LCS Select All BLUE …" at bounding box center [880, 533] width 206 height 309
click at [841, 455] on div "2 LCS" at bounding box center [844, 454] width 41 height 16
click at [809, 458] on div "3 DS" at bounding box center [802, 454] width 37 height 16
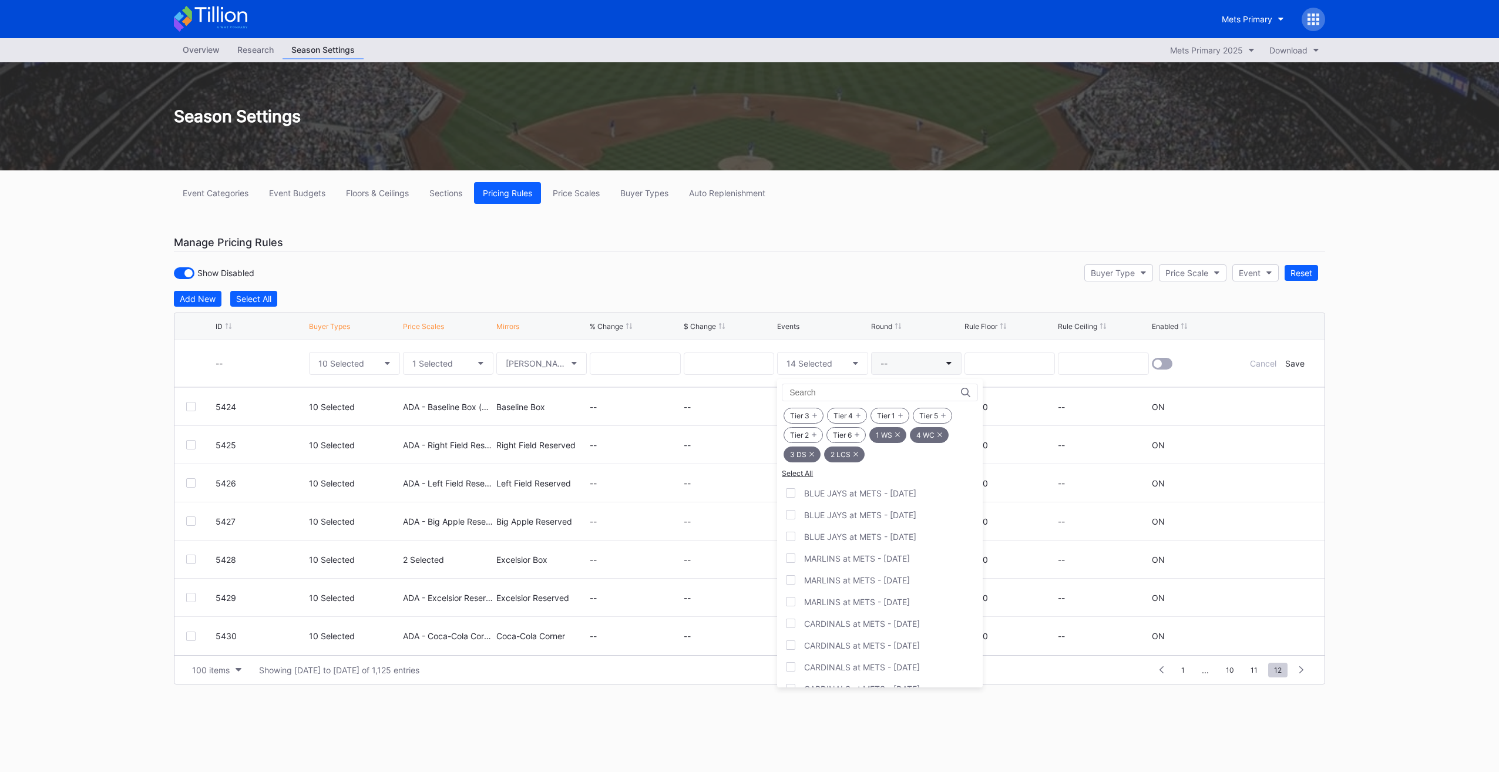
drag, startPoint x: 848, startPoint y: 268, endPoint x: 888, endPoint y: 350, distance: 91.4
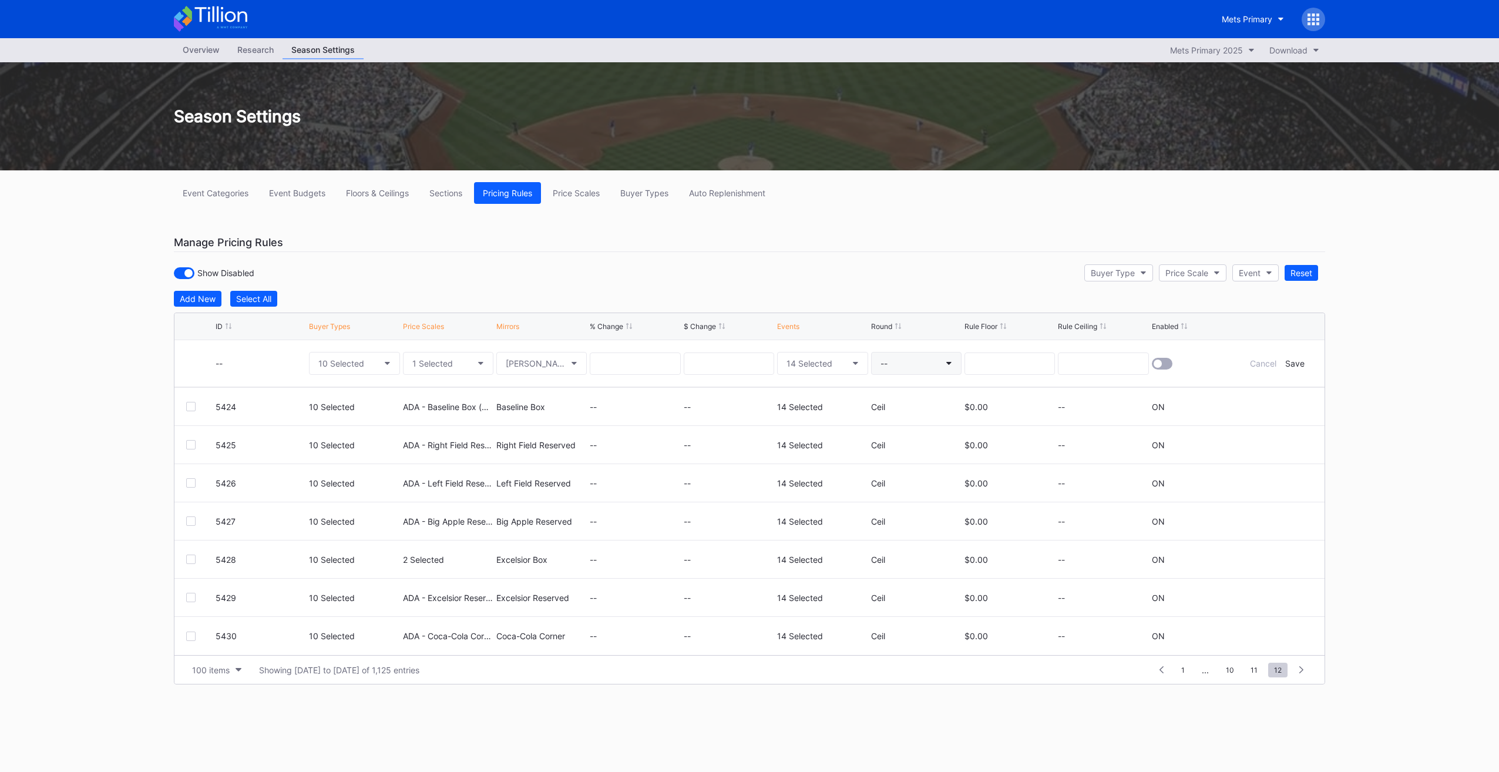
click at [895, 363] on button "--" at bounding box center [916, 363] width 90 height 23
click at [897, 408] on div "Ceil" at bounding box center [892, 416] width 42 height 22
click at [1159, 362] on div at bounding box center [1158, 363] width 8 height 8
click at [1297, 363] on div "Save" at bounding box center [1294, 363] width 19 height 10
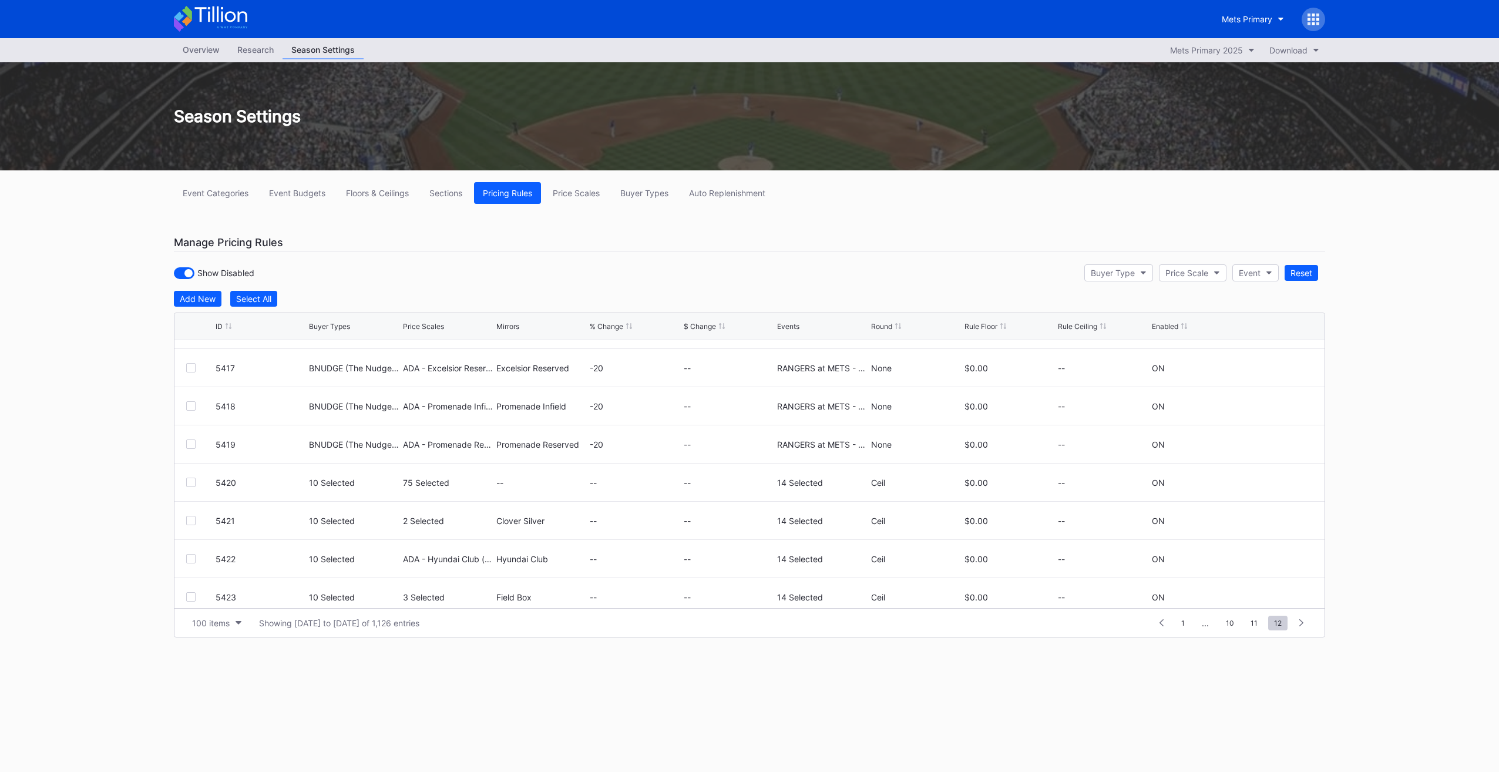
scroll to position [725, 0]
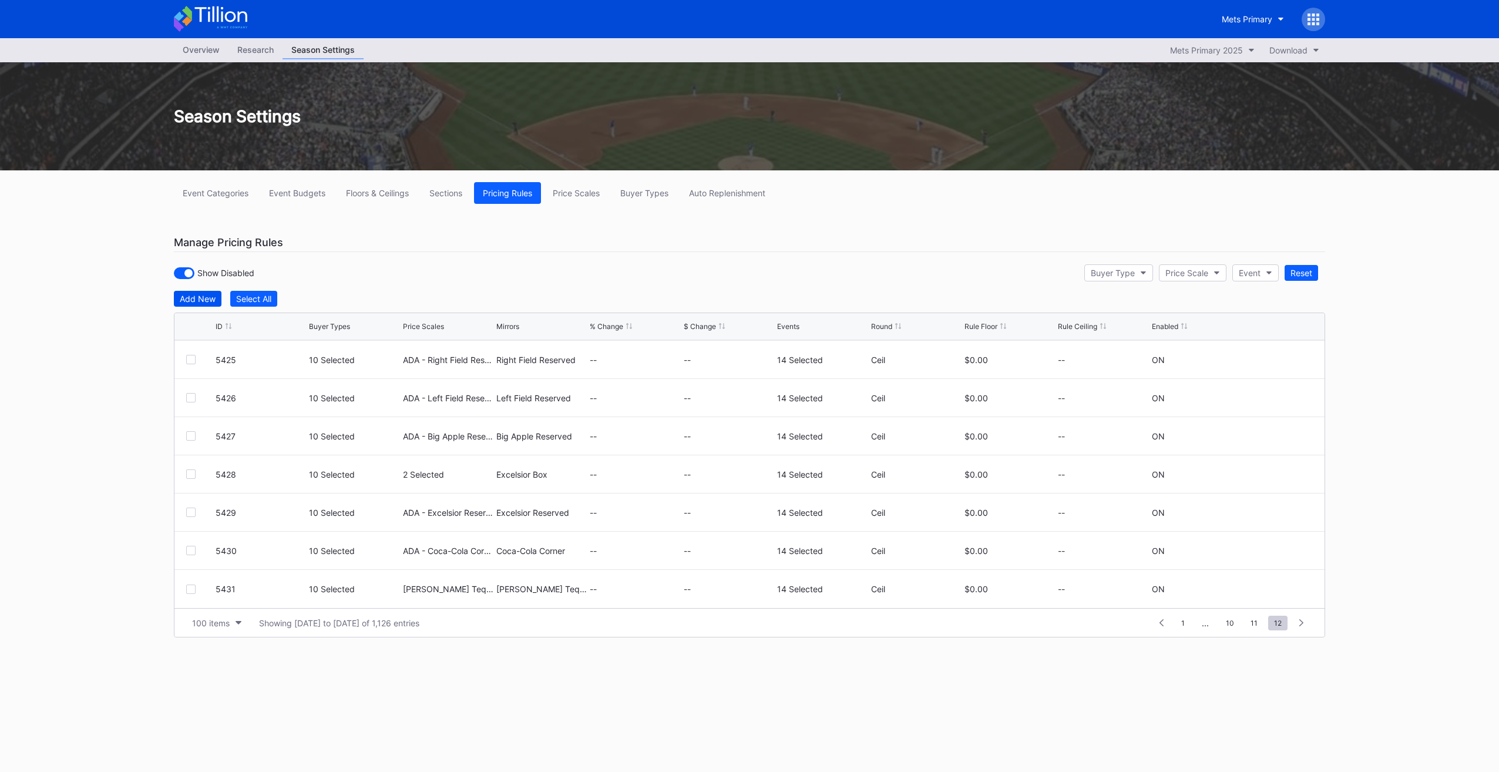
click at [213, 296] on div "Add New" at bounding box center [198, 299] width 36 height 10
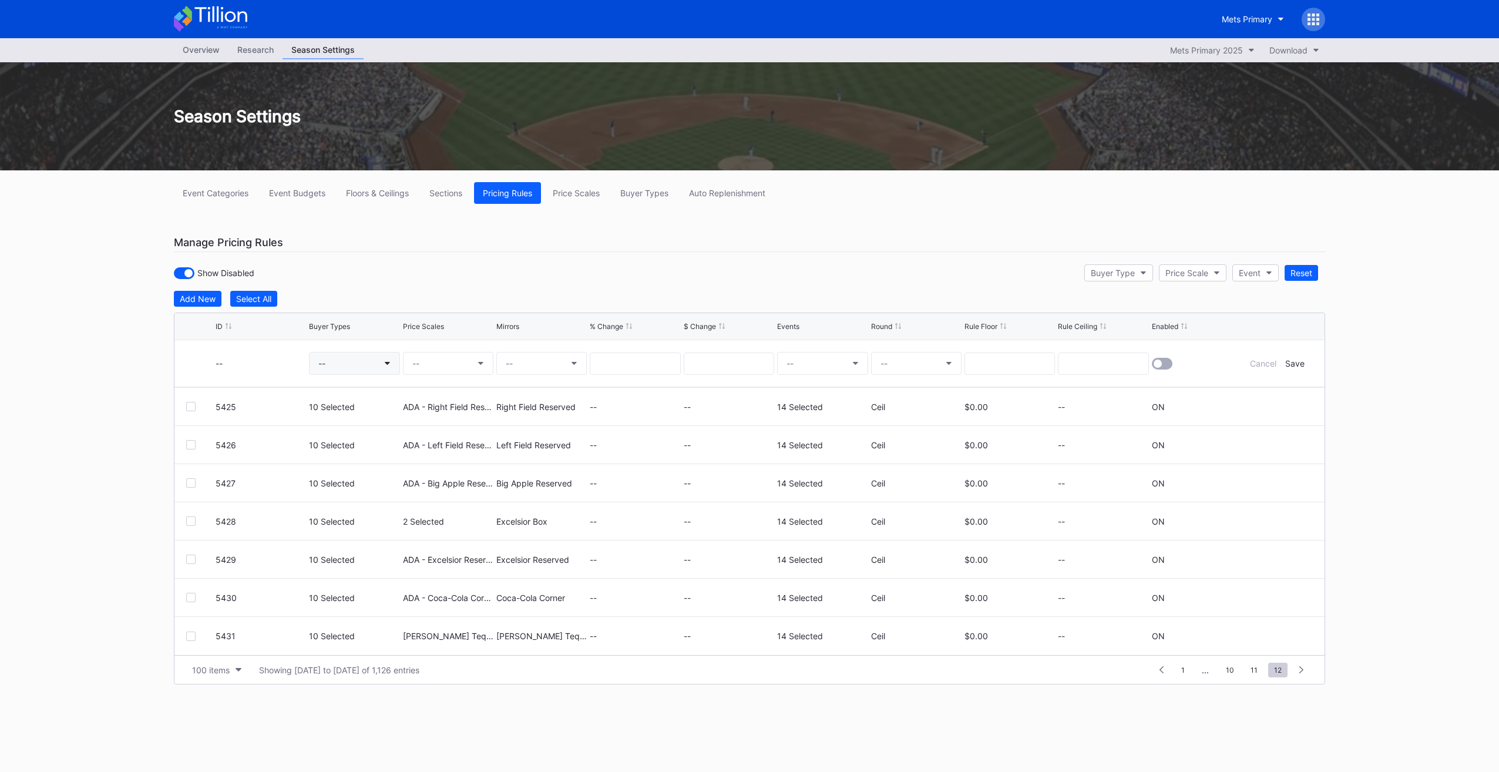
click at [331, 367] on button "--" at bounding box center [354, 363] width 90 height 23
drag, startPoint x: 371, startPoint y: 476, endPoint x: 365, endPoint y: 469, distance: 9.1
click at [370, 476] on div "QSADLT (PS - Public Sale - SIN)" at bounding box center [398, 474] width 124 height 10
click at [347, 396] on input "qsa" at bounding box center [372, 392] width 103 height 9
drag, startPoint x: 371, startPoint y: 423, endPoint x: 374, endPoint y: 455, distance: 31.3
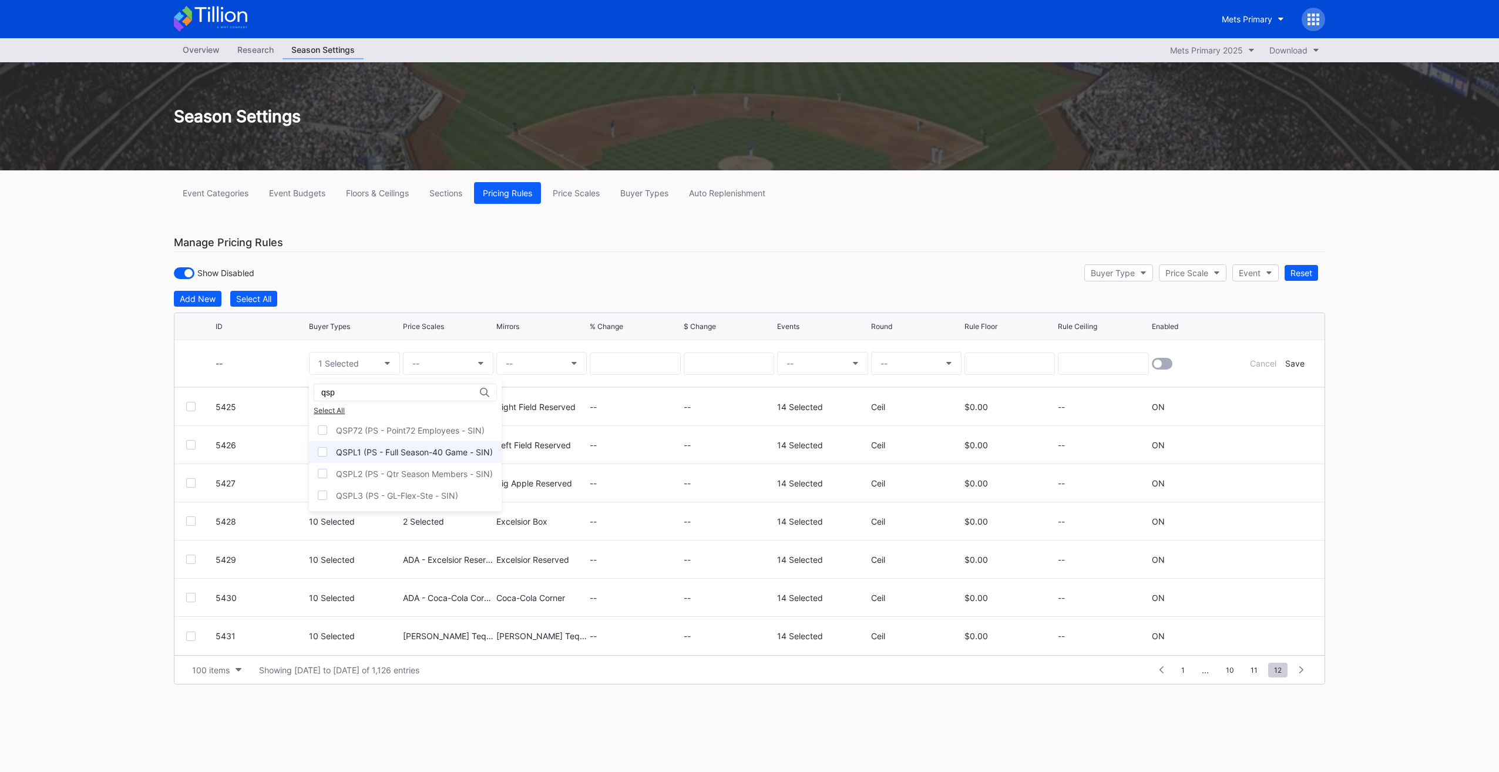
click at [371, 424] on div "QSP72 (PS - Point72 Employees - SIN)" at bounding box center [405, 430] width 193 height 22
click at [373, 455] on div "QSPL1 (PS - Full Season-40 Game - SIN)" at bounding box center [414, 452] width 157 height 10
click at [371, 475] on div "QSPL2 (PS - Qtr Season Members - SIN)" at bounding box center [414, 474] width 157 height 10
click at [370, 492] on div "QSPL3 (PS - GL-Flex-Ste - SIN)" at bounding box center [397, 495] width 122 height 10
click at [349, 394] on input "qsp" at bounding box center [372, 392] width 103 height 9
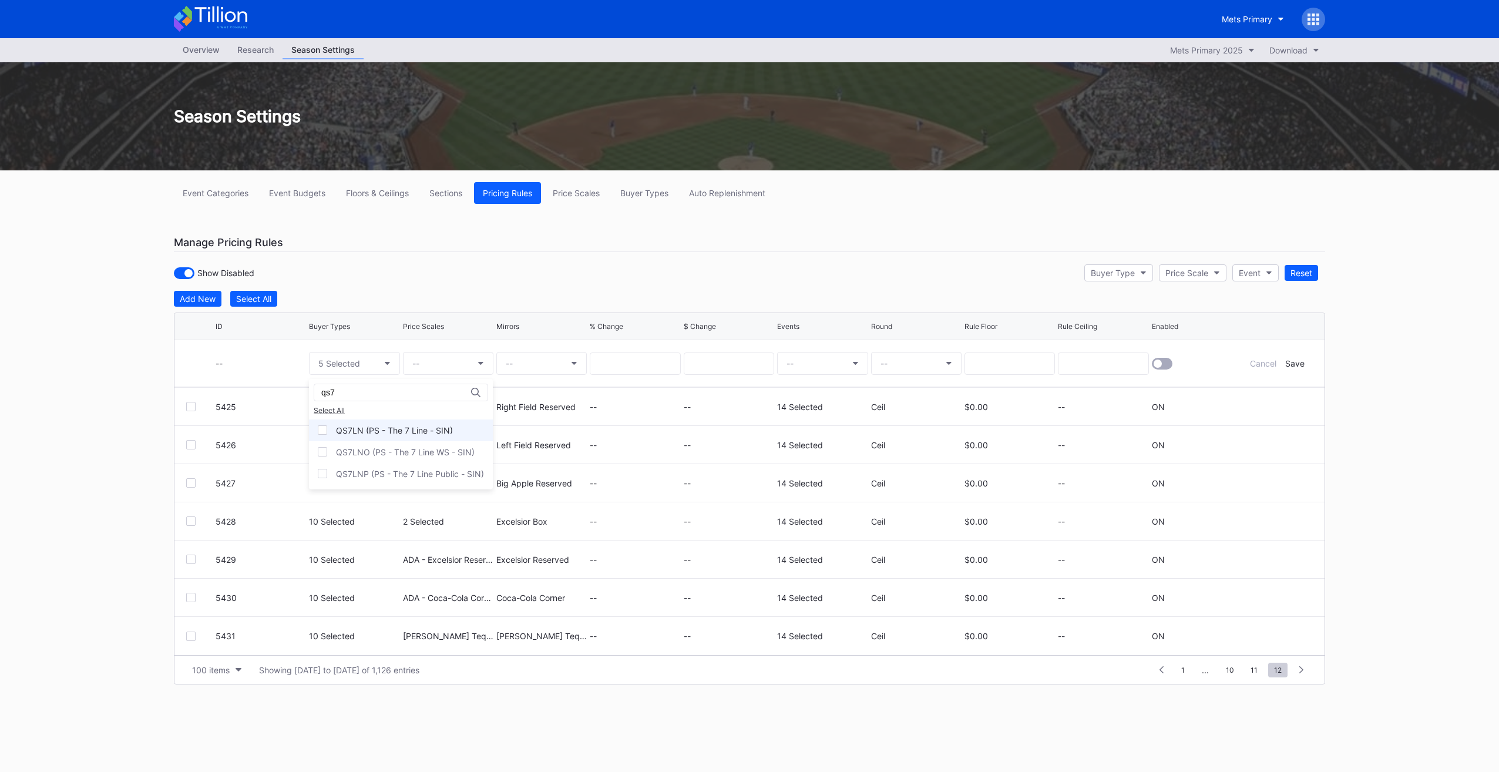
click at [367, 425] on div "QS7LN (PS - The 7 Line - SIN)" at bounding box center [394, 430] width 117 height 10
click at [358, 395] on input "qs7" at bounding box center [372, 392] width 103 height 9
click at [375, 419] on div "QSSPN (PS - Sponsors - SIN)" at bounding box center [401, 430] width 185 height 22
click at [376, 396] on input "qssp" at bounding box center [372, 392] width 103 height 9
click at [380, 421] on div "QSOWN (PS - Ownership - SIN)" at bounding box center [406, 430] width 194 height 22
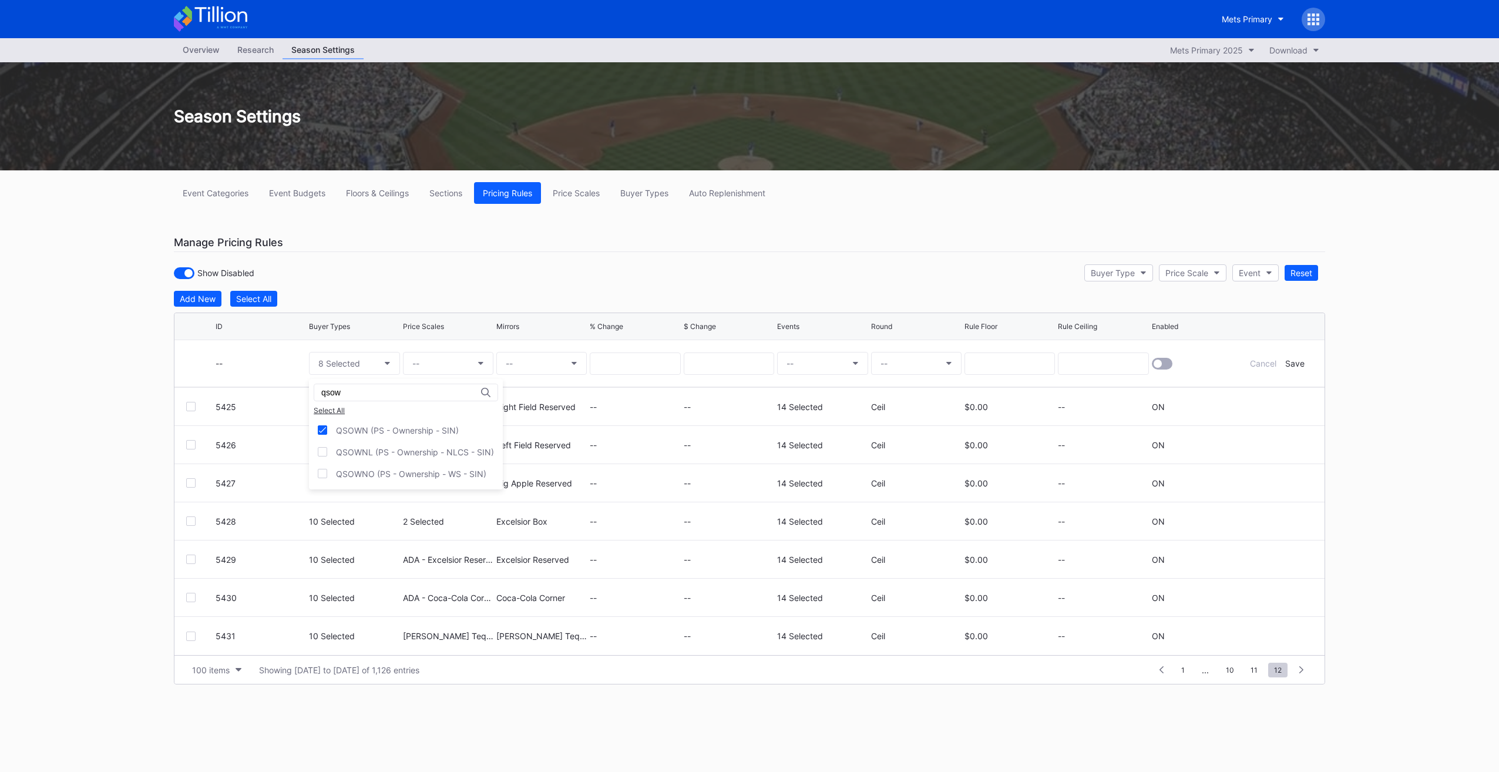
click at [378, 398] on div "qsow" at bounding box center [406, 393] width 184 height 18
click at [374, 389] on input "qsow" at bounding box center [372, 392] width 103 height 9
type input "qs"
click at [384, 577] on div "QSVP (PS - EVP/VP - SIN)" at bounding box center [386, 582] width 100 height 10
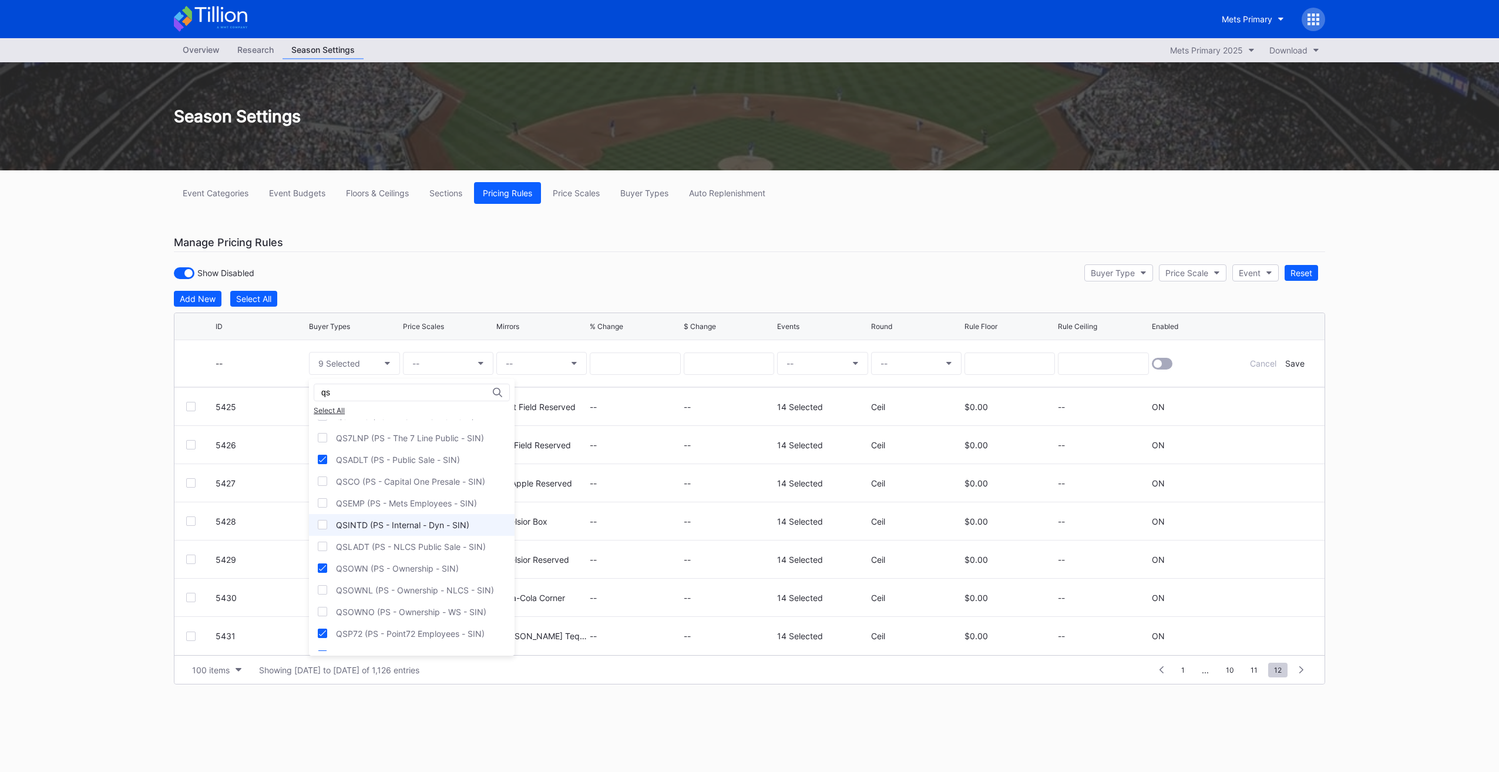
scroll to position [148, 0]
click at [367, 520] on div "QSEMP (PS - Mets Employees - SIN)" at bounding box center [406, 521] width 141 height 10
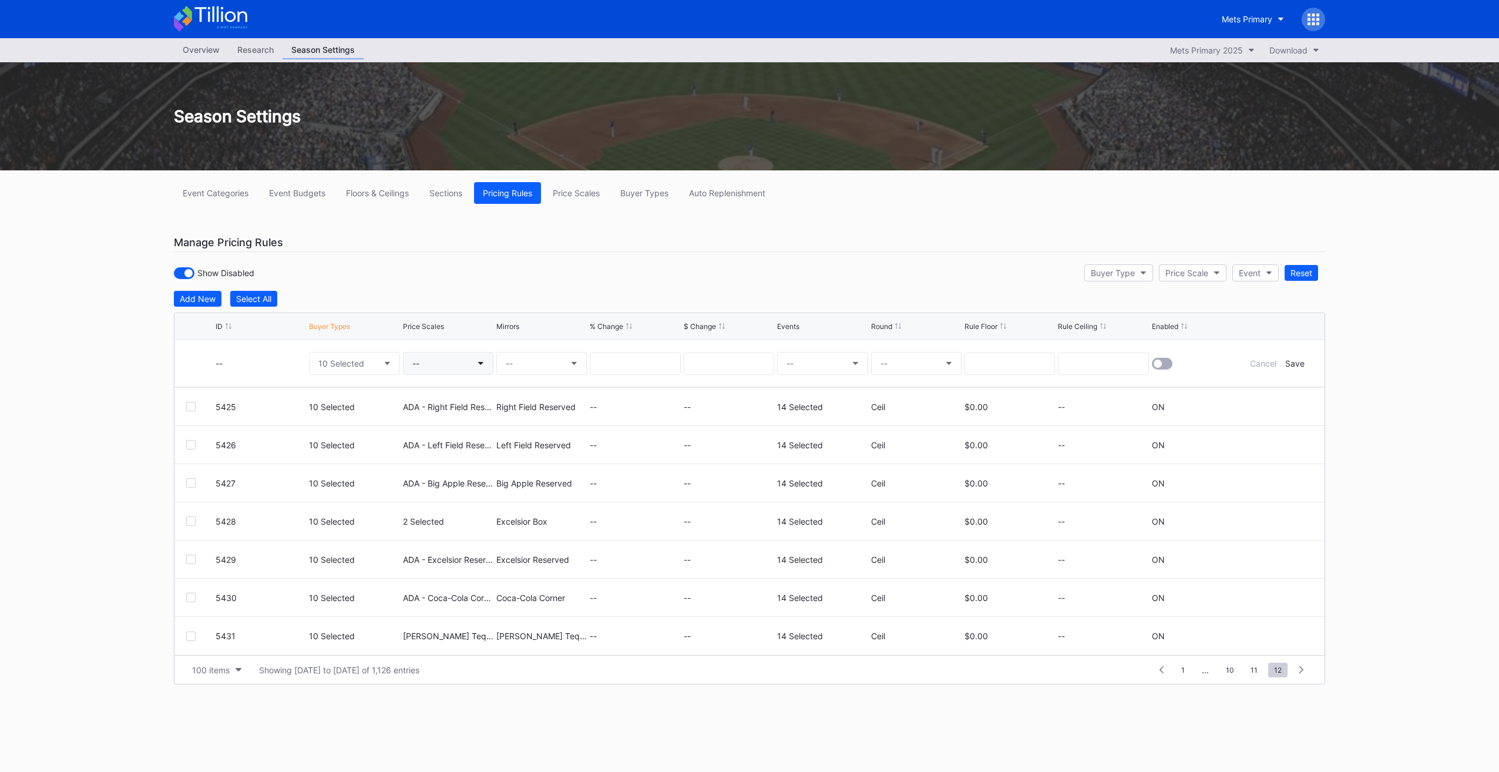
click at [425, 367] on button "--" at bounding box center [448, 363] width 90 height 23
type input "ada - pro"
click at [476, 423] on div "ADA - Promenade Infield (5580)" at bounding box center [489, 430] width 172 height 22
click at [513, 361] on button "--" at bounding box center [541, 363] width 90 height 23
type input "promenade in"
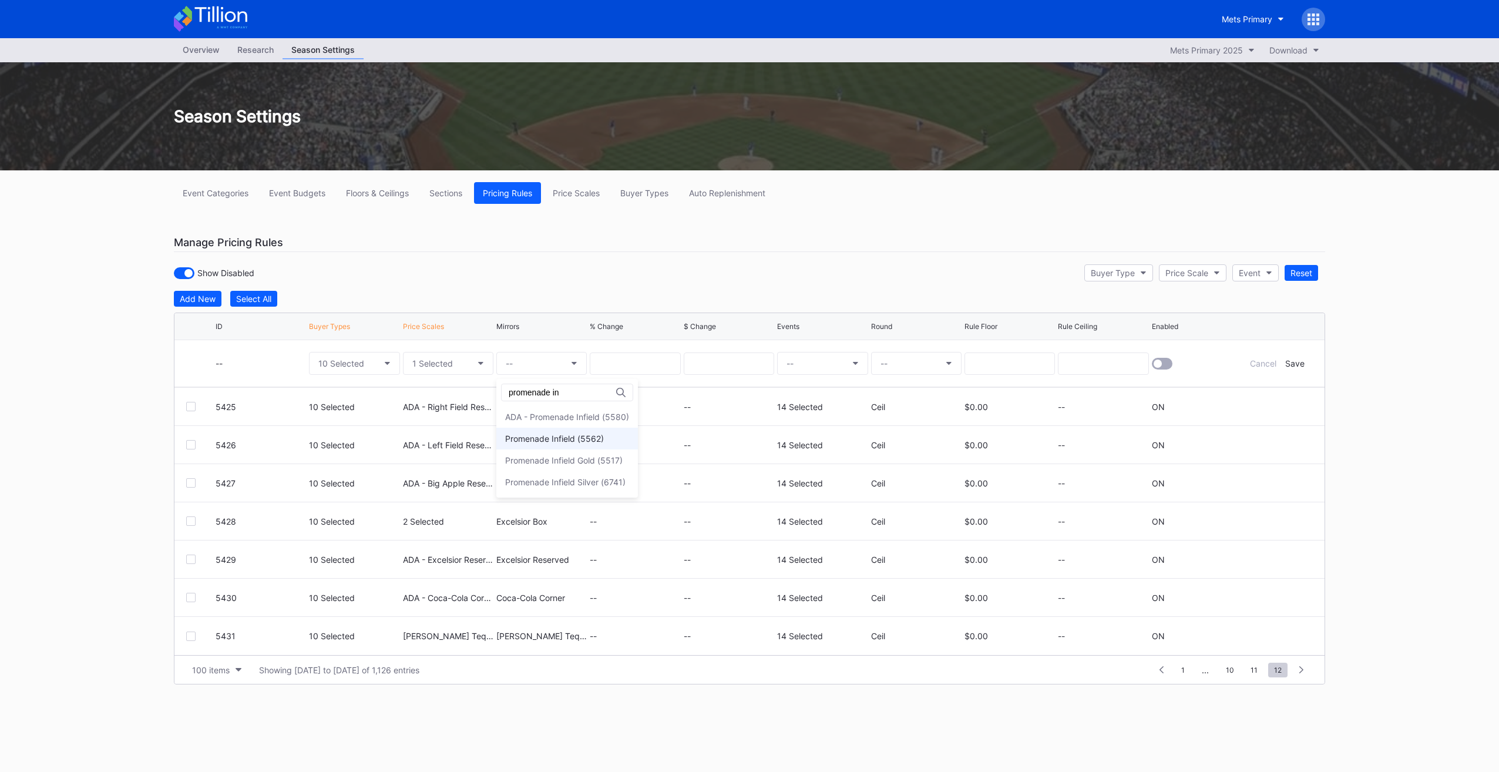
click at [565, 432] on div "Promenade Infield (5562)" at bounding box center [567, 439] width 142 height 22
click at [845, 361] on button "--" at bounding box center [822, 363] width 90 height 23
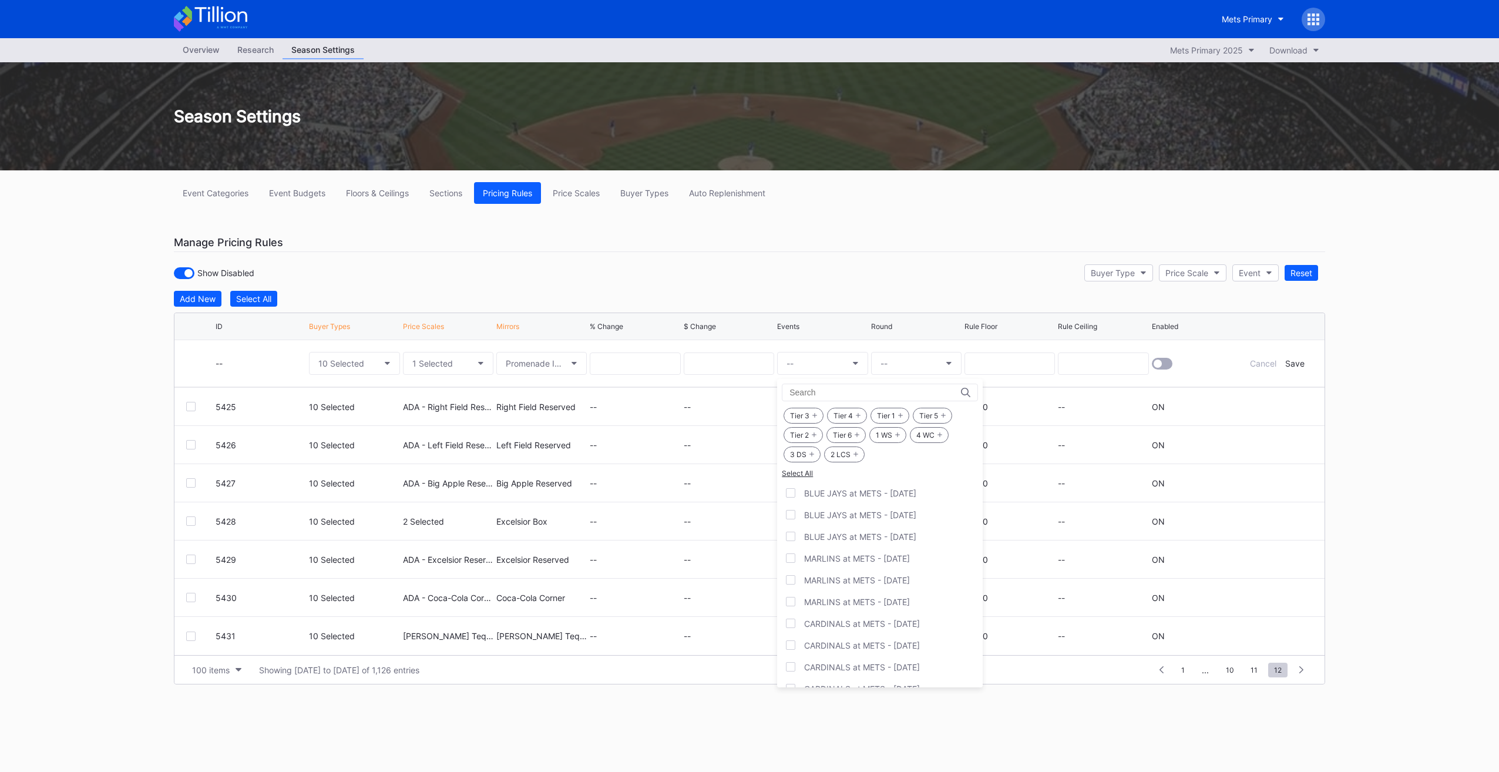
drag, startPoint x: 886, startPoint y: 432, endPoint x: 916, endPoint y: 432, distance: 30.0
click at [888, 433] on div "1 WS" at bounding box center [887, 435] width 37 height 16
click at [919, 431] on div "4 WC" at bounding box center [929, 435] width 39 height 16
click at [846, 451] on div "2 LCS" at bounding box center [844, 454] width 41 height 16
click at [812, 452] on icon at bounding box center [811, 454] width 5 height 5
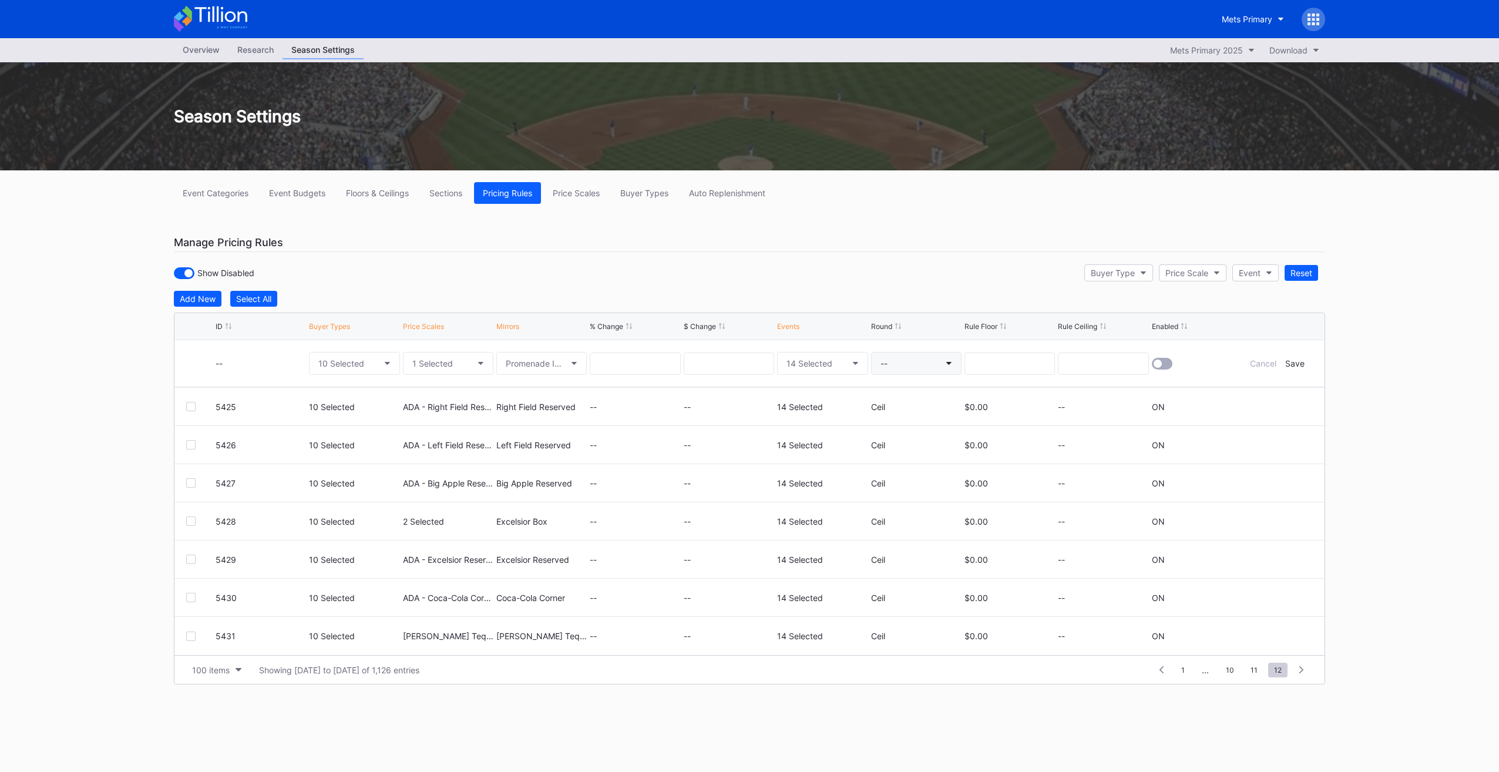
click at [912, 357] on button "--" at bounding box center [916, 363] width 90 height 23
click at [897, 416] on div "Ceil" at bounding box center [892, 416] width 42 height 22
click at [1152, 360] on div at bounding box center [1162, 364] width 21 height 12
click at [1297, 362] on div "Save" at bounding box center [1294, 363] width 19 height 10
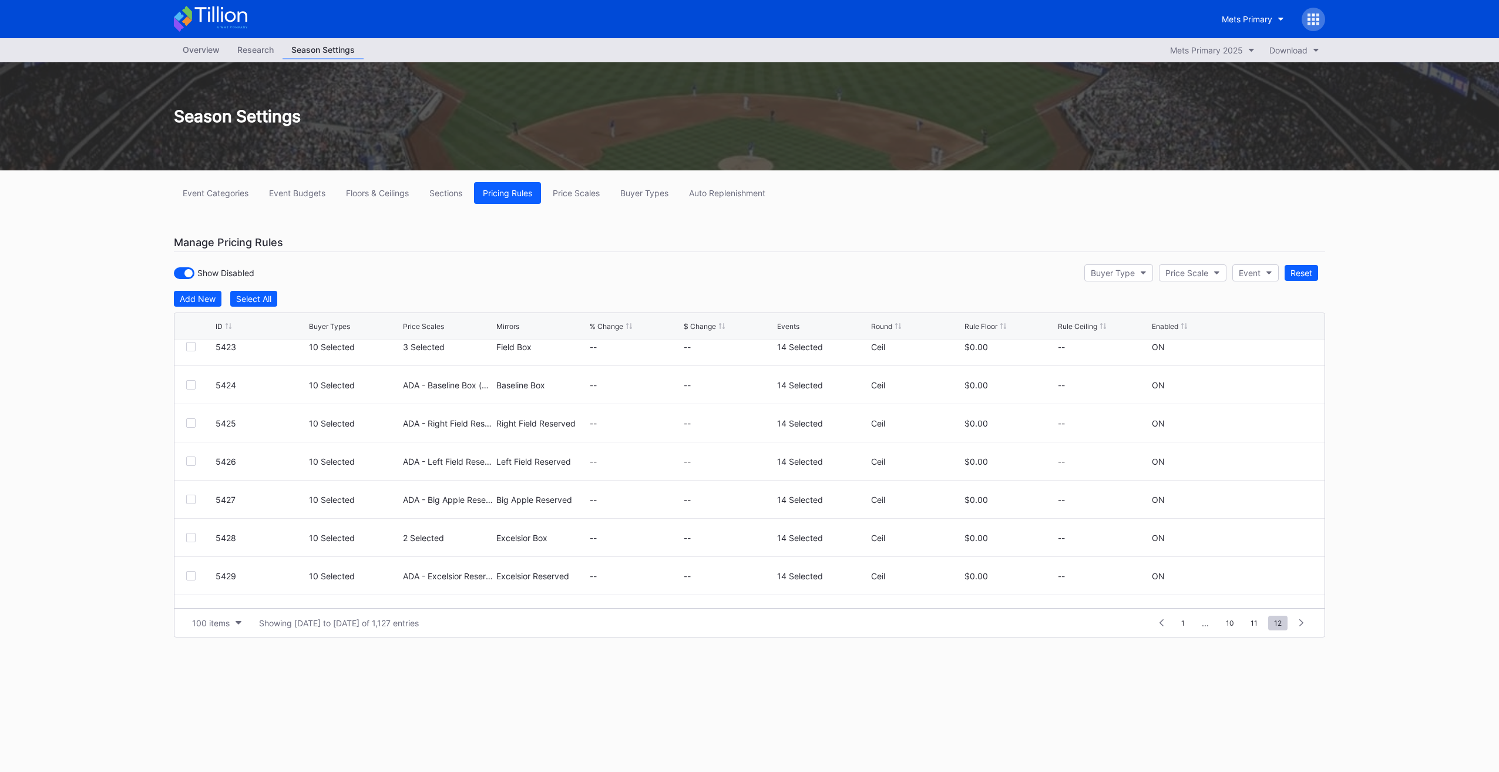
scroll to position [763, 0]
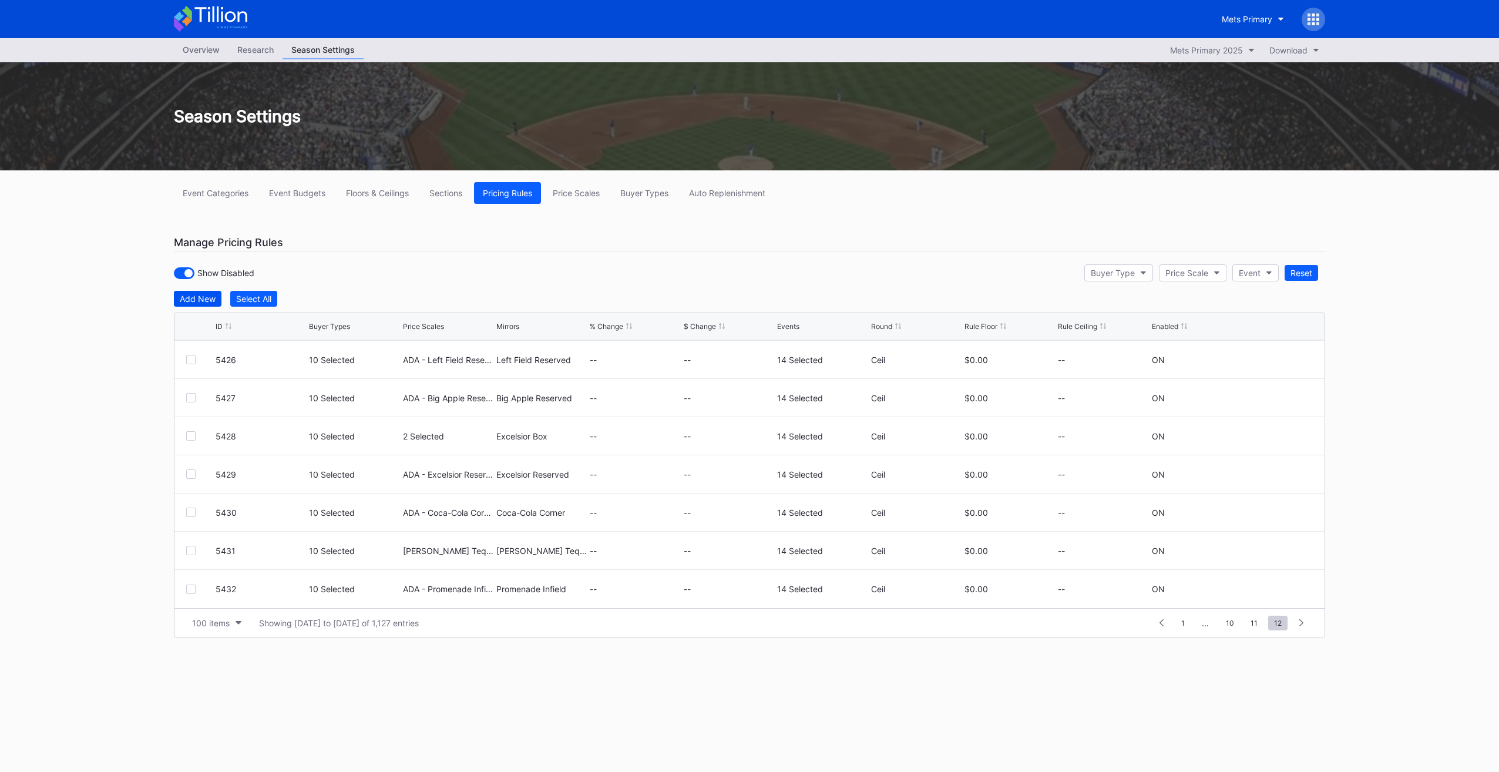
click at [194, 291] on button "Add New" at bounding box center [198, 299] width 48 height 16
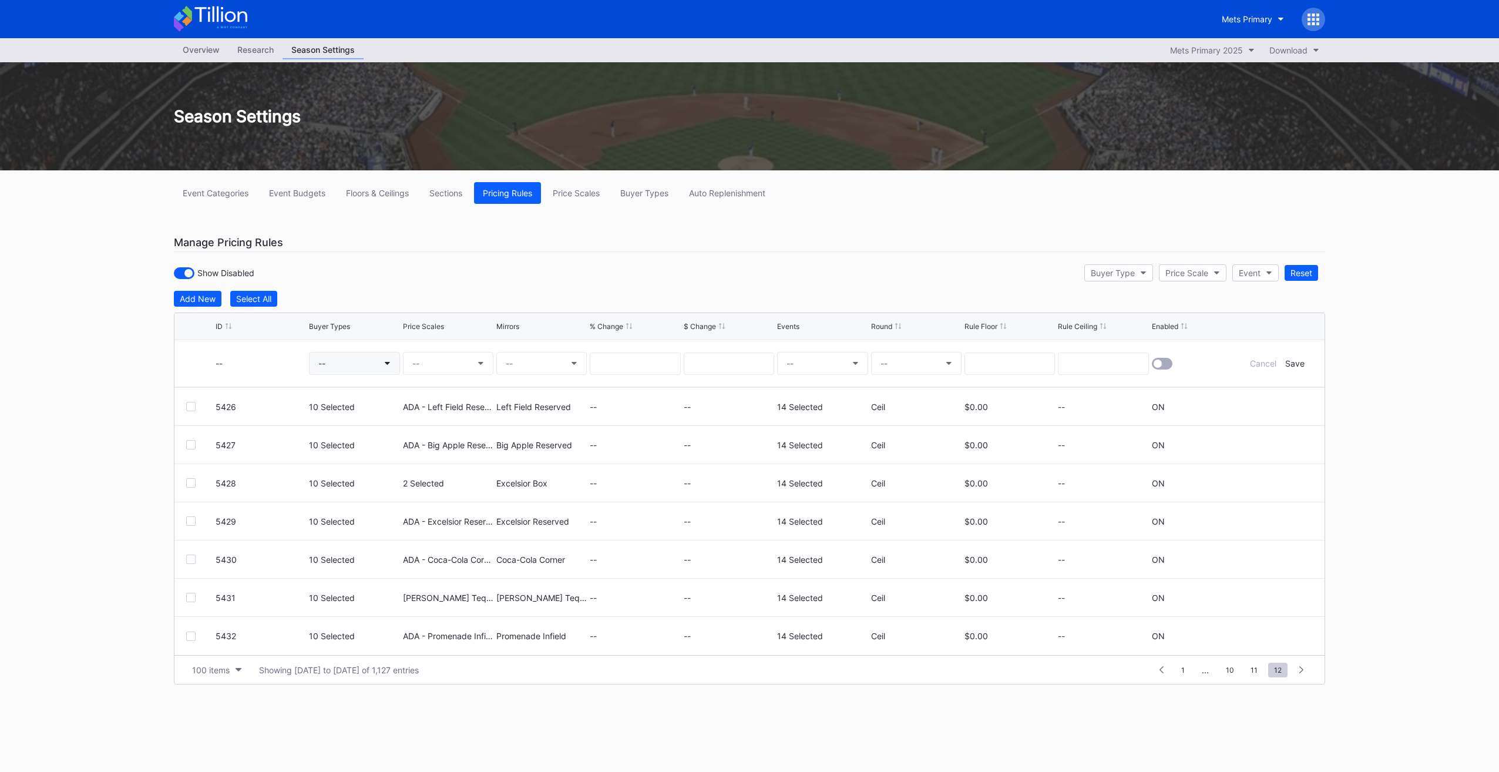
click at [377, 362] on button "--" at bounding box center [354, 363] width 90 height 23
click at [427, 477] on div "QSADLT (PS - Public Sale - SIN)" at bounding box center [405, 474] width 192 height 22
click at [382, 394] on input "qsa" at bounding box center [372, 392] width 103 height 9
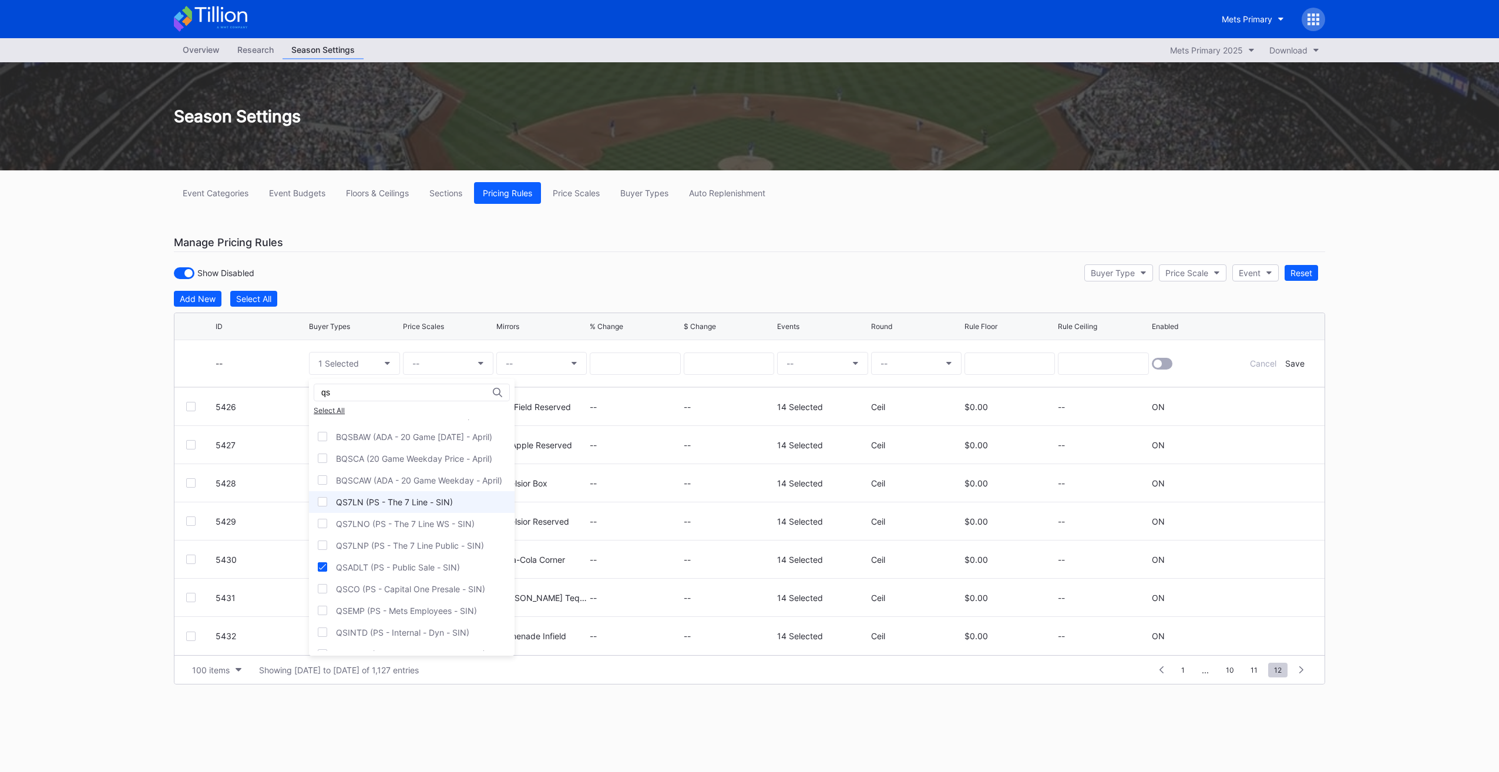
type input "qs"
click at [398, 500] on div "QS7LN (PS - The 7 Line - SIN)" at bounding box center [394, 502] width 117 height 10
click at [417, 547] on div "QSEMP (PS - Mets Employees - SIN)" at bounding box center [406, 552] width 141 height 10
click at [402, 559] on div "QSOWN (PS - Ownership - SIN)" at bounding box center [412, 558] width 206 height 22
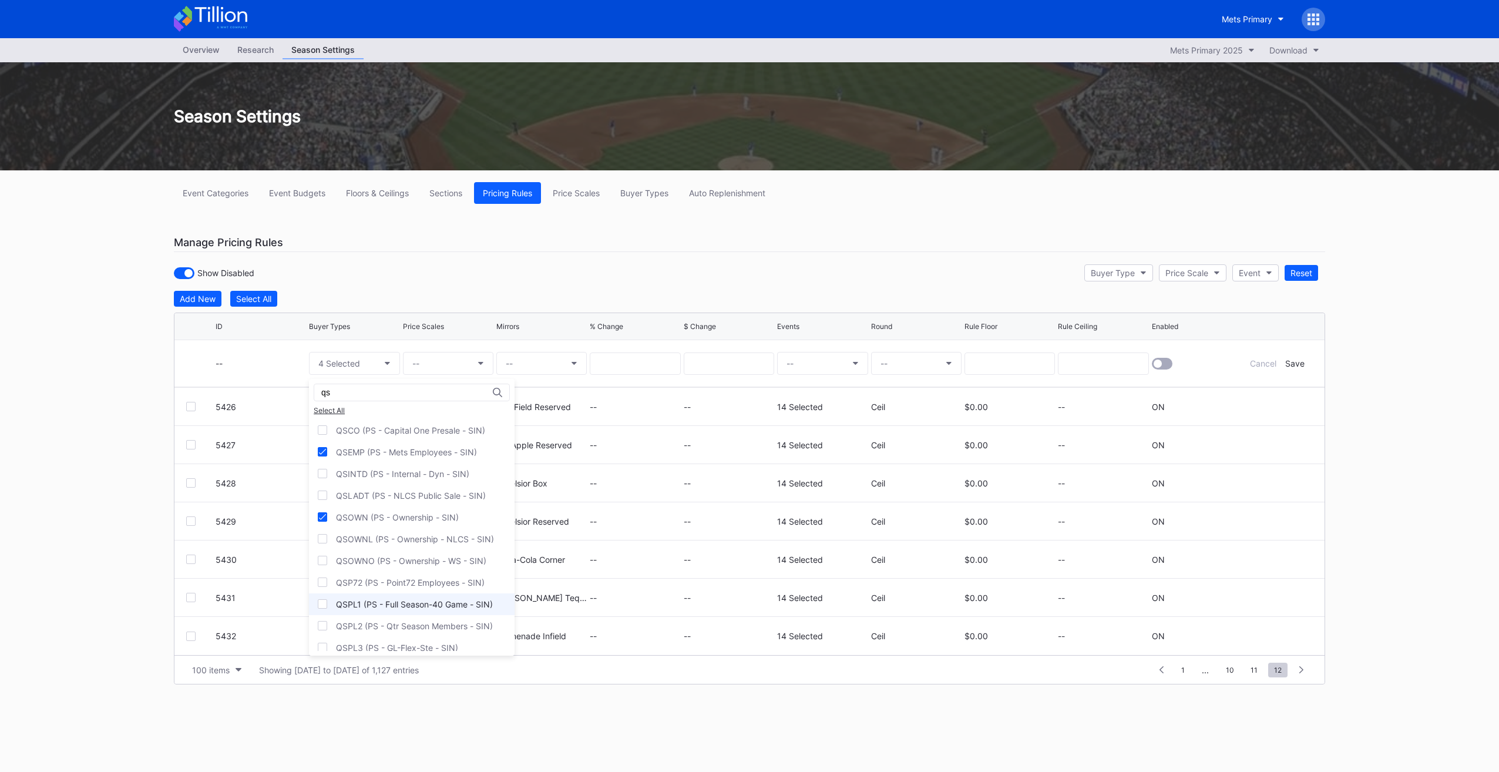
scroll to position [235, 0]
click at [404, 560] on div "QSP72 (PS - Point72 Employees - SIN)" at bounding box center [410, 565] width 149 height 10
click at [404, 581] on div "QSPL1 (PS - Full Season-40 Game - SIN)" at bounding box center [414, 586] width 157 height 10
click at [396, 610] on div "QSPL2 (PS - Qtr Season Members - SIN)" at bounding box center [412, 608] width 206 height 22
click at [397, 633] on div "QSPL3 (PS - GL-Flex-Ste - SIN)" at bounding box center [412, 630] width 206 height 22
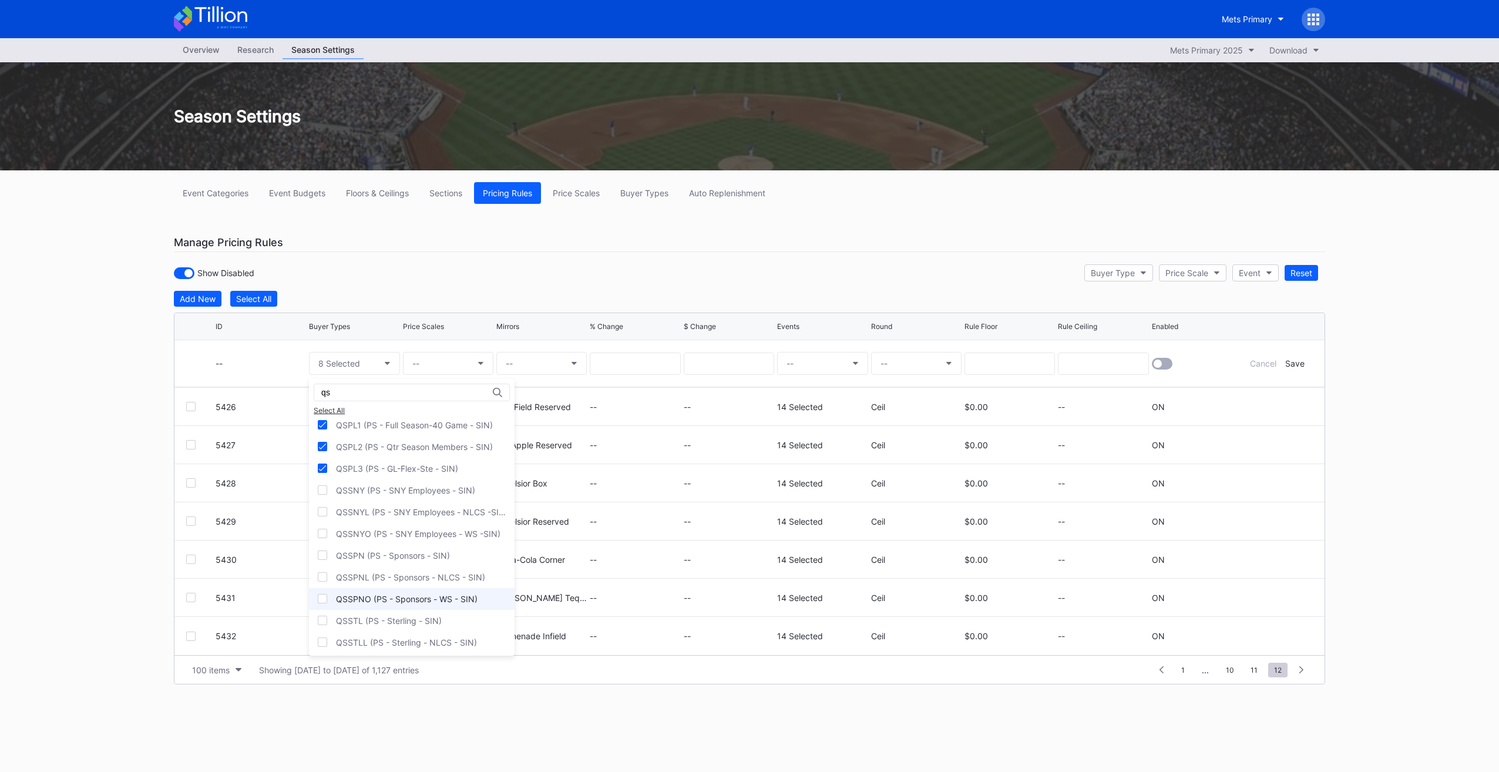
scroll to position [411, 0]
click at [401, 536] on div "QSSPN (PS - Sponsors - SIN)" at bounding box center [393, 541] width 114 height 10
click at [425, 577] on div "QSVP (PS - EVP/VP - SIN)" at bounding box center [386, 582] width 100 height 10
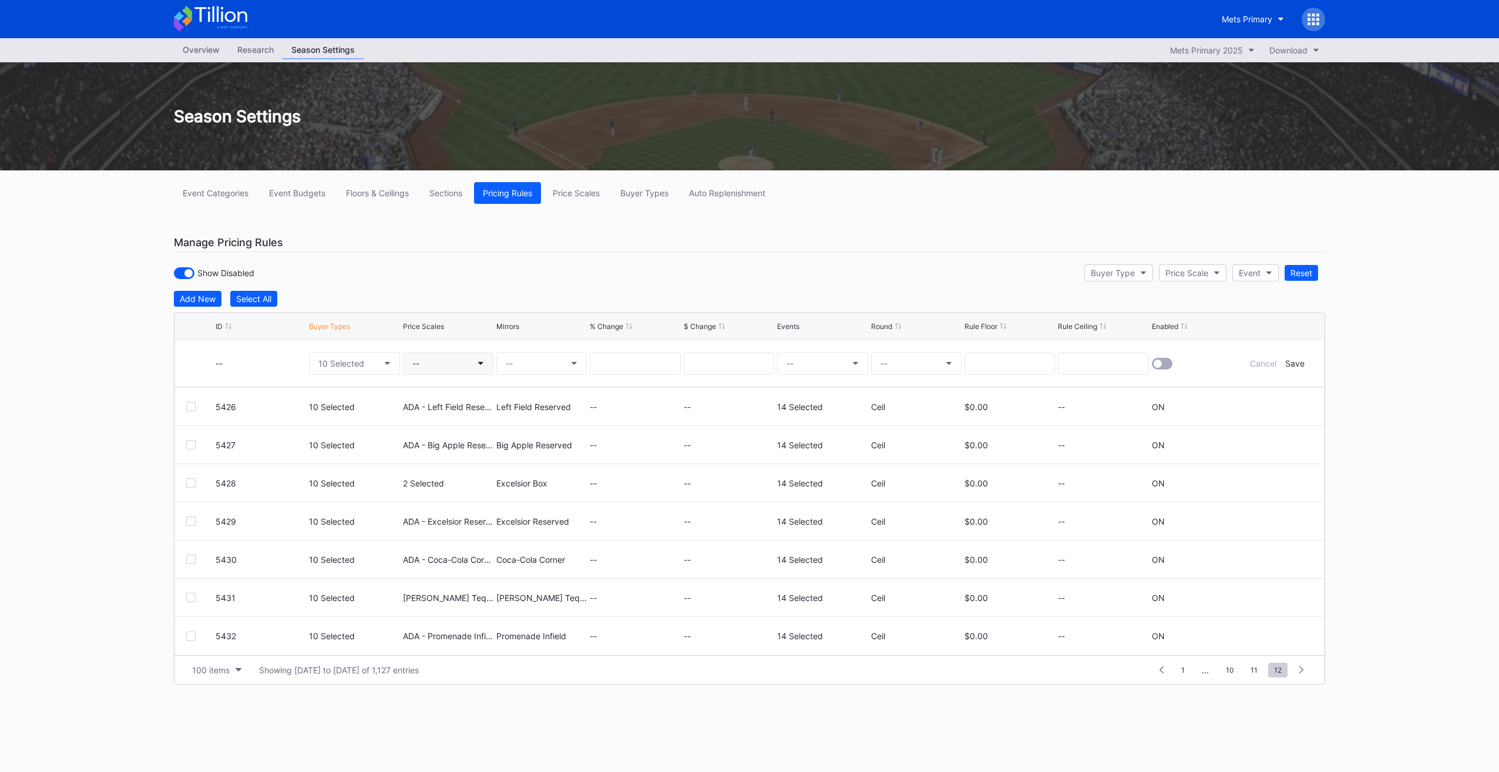
click at [459, 357] on button "--" at bounding box center [448, 363] width 90 height 23
type input "ada - pro"
click at [495, 469] on div "ADA - Promenade Reserved (5581)" at bounding box center [498, 474] width 136 height 10
click at [555, 367] on button "--" at bounding box center [541, 363] width 90 height 23
type input "promenade re"
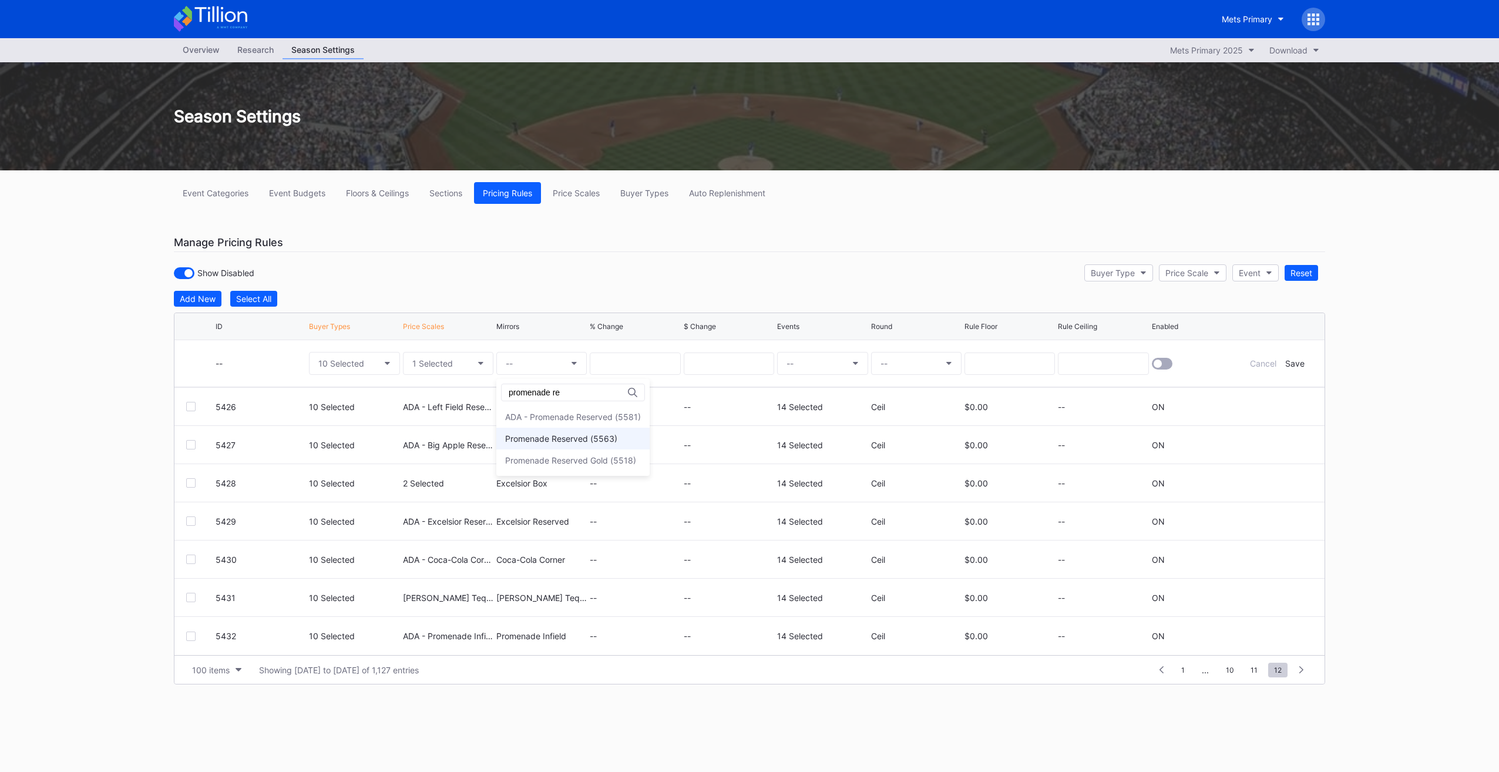
click at [586, 442] on div "Promenade Reserved (5563)" at bounding box center [561, 438] width 112 height 10
click at [823, 353] on button "--" at bounding box center [822, 363] width 90 height 23
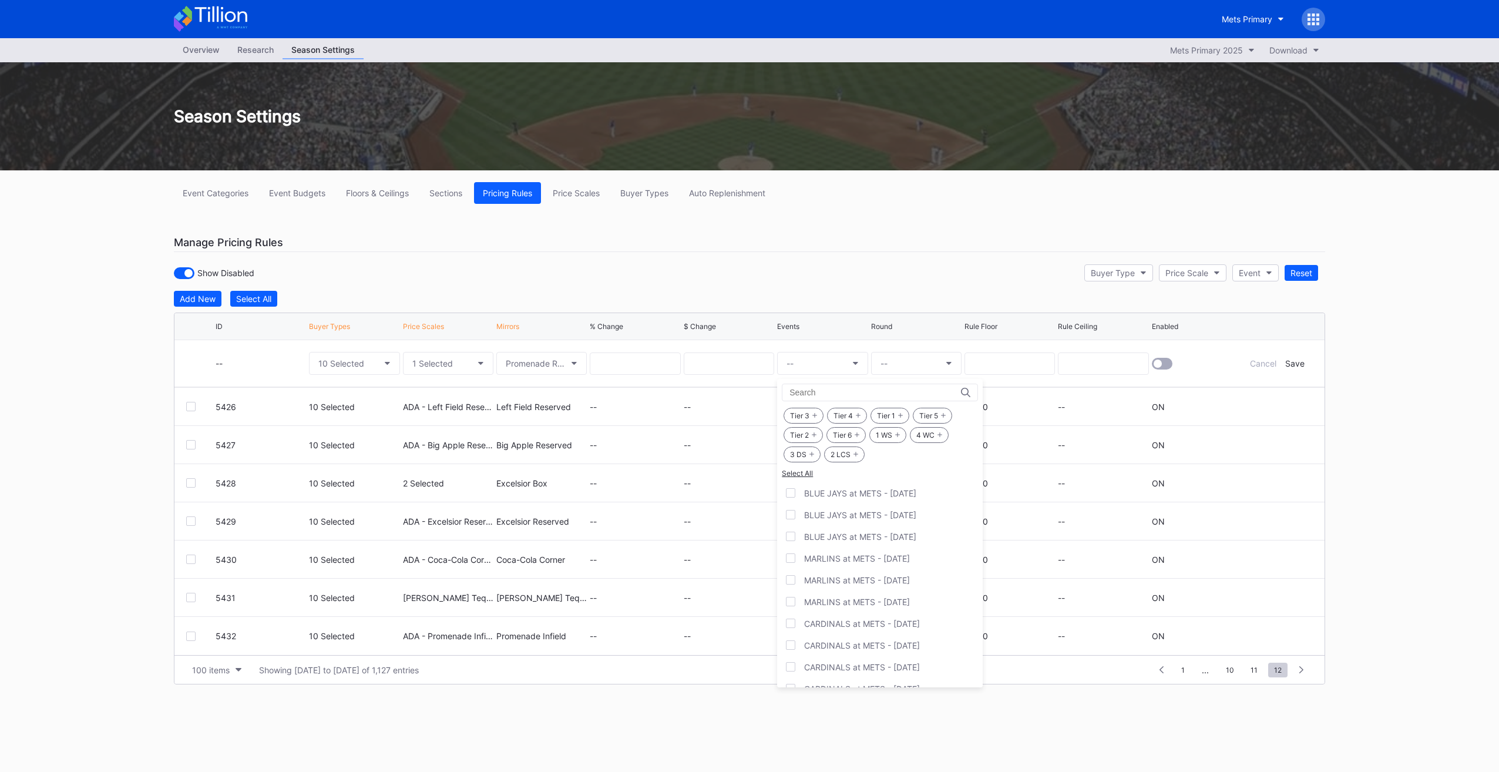
click at [872, 437] on div "1 WS" at bounding box center [887, 435] width 37 height 16
click at [926, 436] on div "4 WC" at bounding box center [929, 435] width 39 height 16
drag, startPoint x: 925, startPoint y: 435, endPoint x: 827, endPoint y: 455, distance: 99.6
click at [832, 455] on div "2 LCS" at bounding box center [844, 454] width 41 height 16
click at [813, 453] on icon at bounding box center [811, 454] width 5 height 5
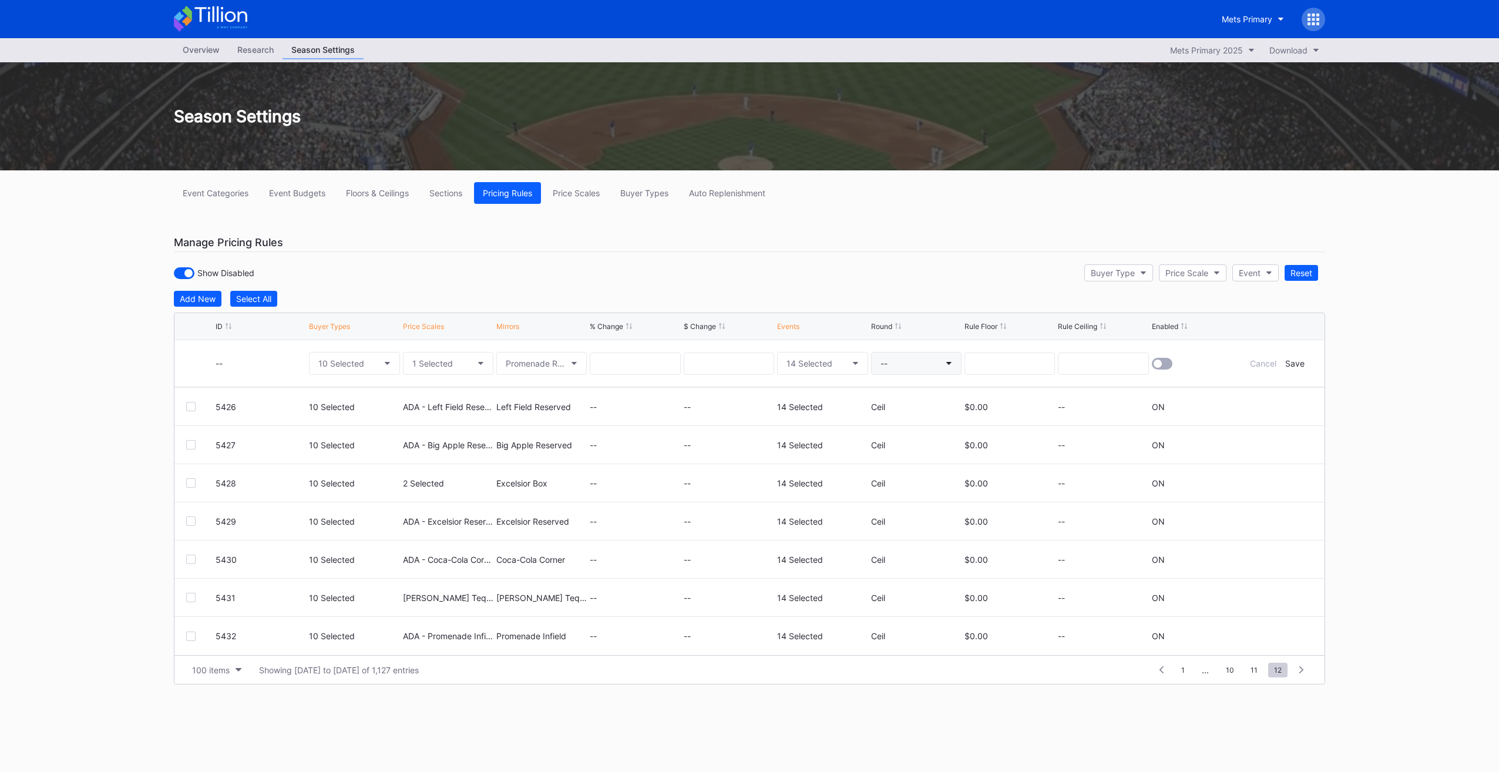
click at [921, 362] on button "--" at bounding box center [916, 363] width 90 height 23
click at [895, 409] on div "Ceil" at bounding box center [892, 416] width 42 height 22
click at [1169, 361] on div at bounding box center [1162, 364] width 21 height 12
click at [1299, 367] on form "-- 10 Selected 1 Selected Promenade Reserved (5563) 14 Selected Ceil Cancel Save" at bounding box center [764, 363] width 1097 height 46
click at [1299, 365] on div "Save" at bounding box center [1294, 363] width 19 height 10
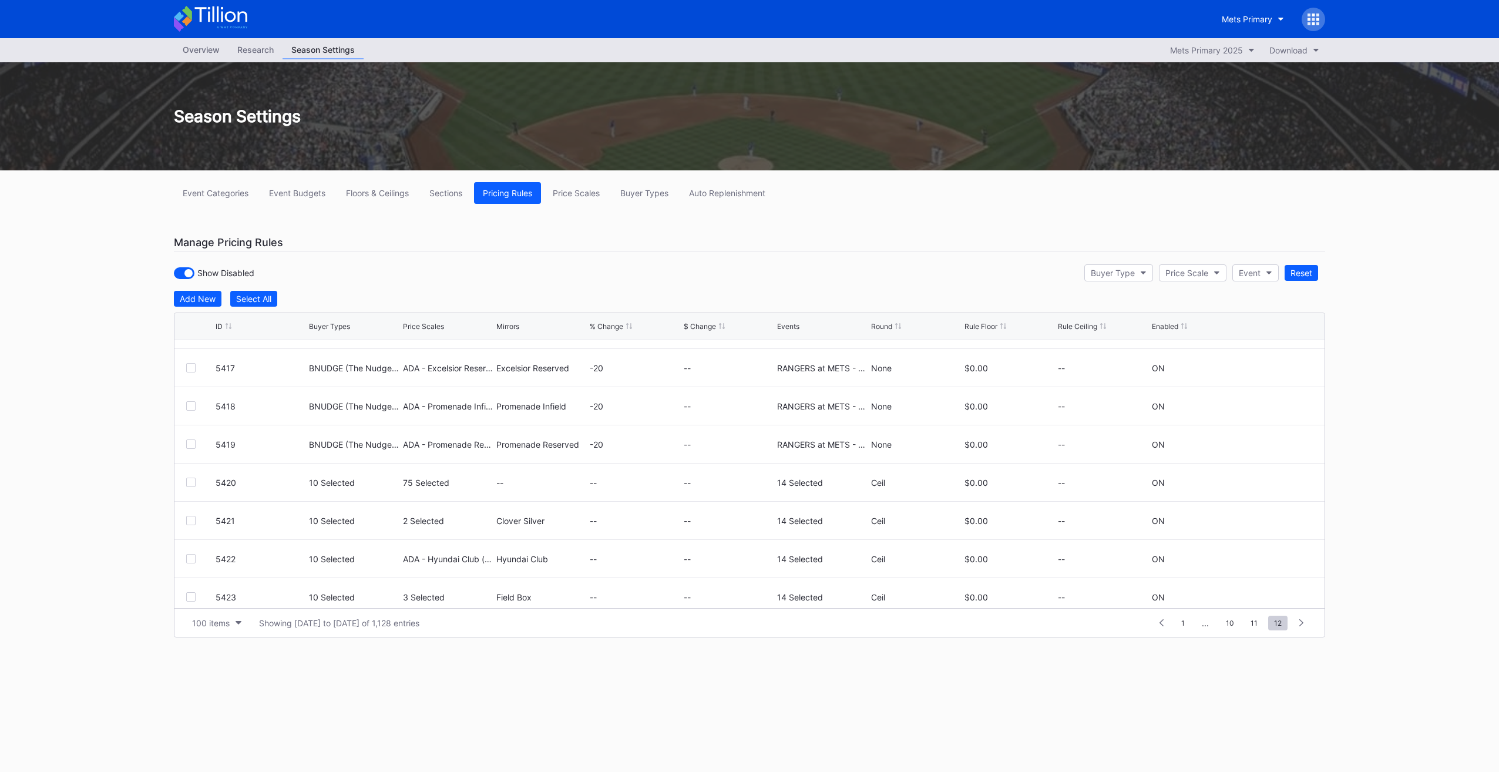
scroll to position [801, 0]
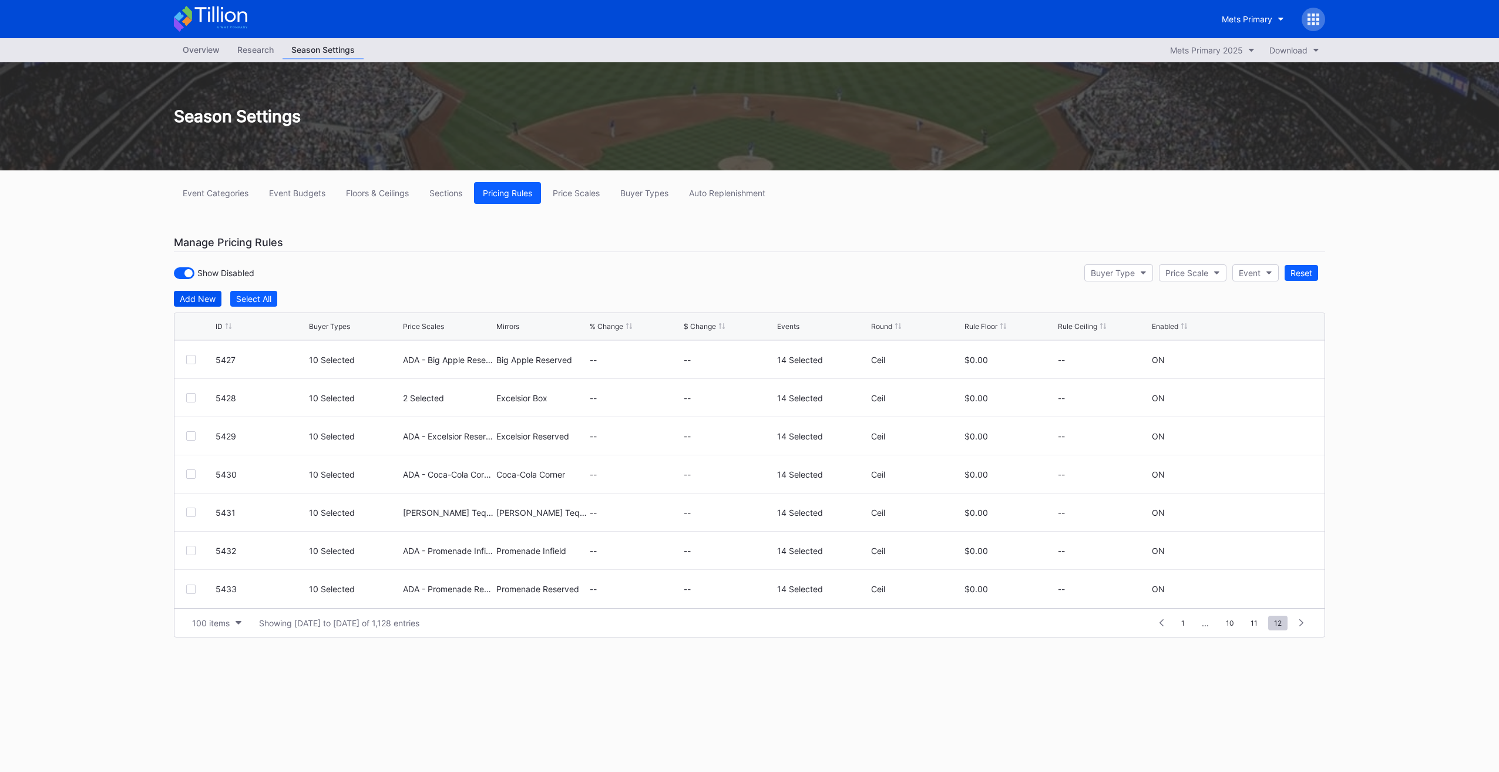
click at [214, 296] on div "Add New" at bounding box center [198, 299] width 36 height 10
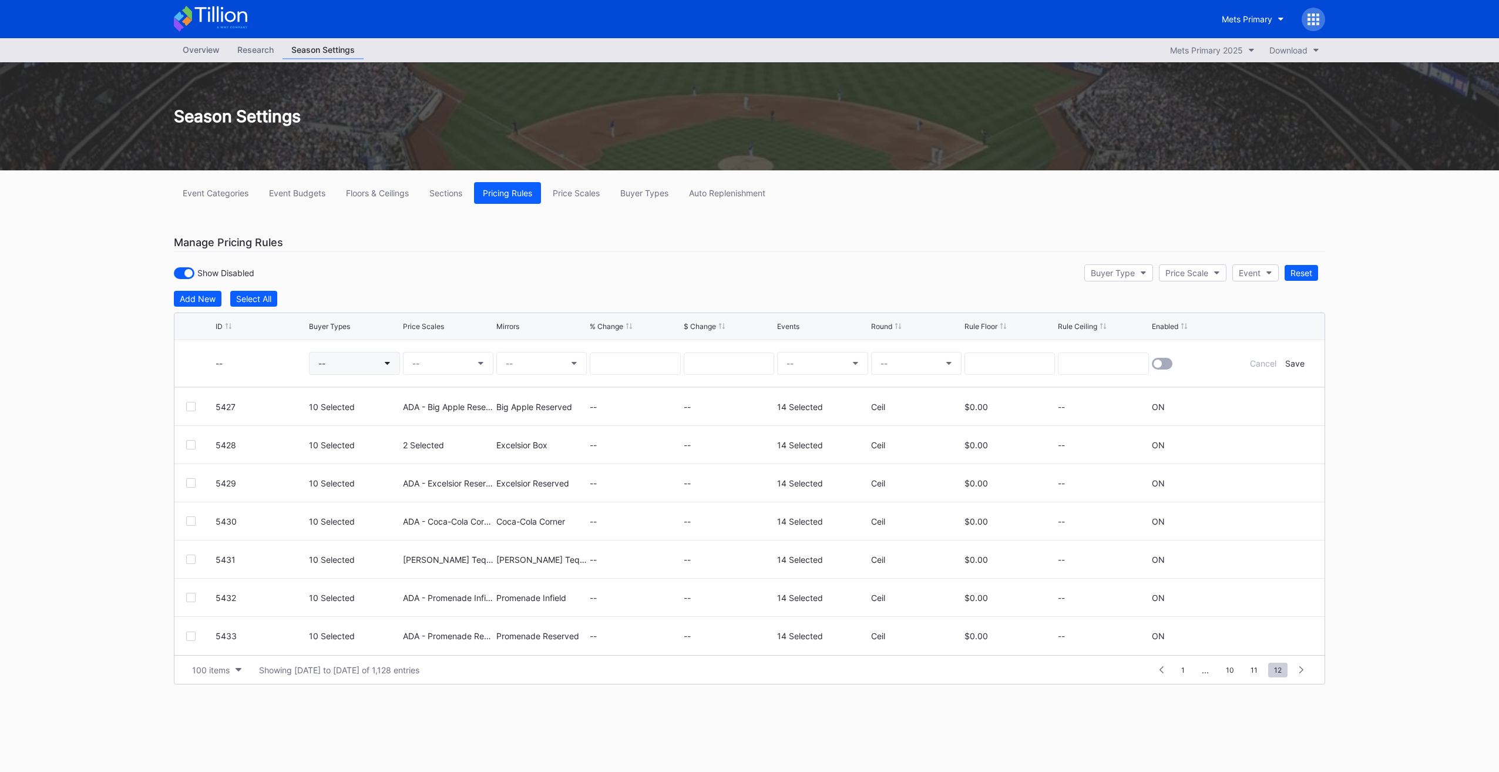
click at [345, 361] on button "--" at bounding box center [354, 363] width 90 height 23
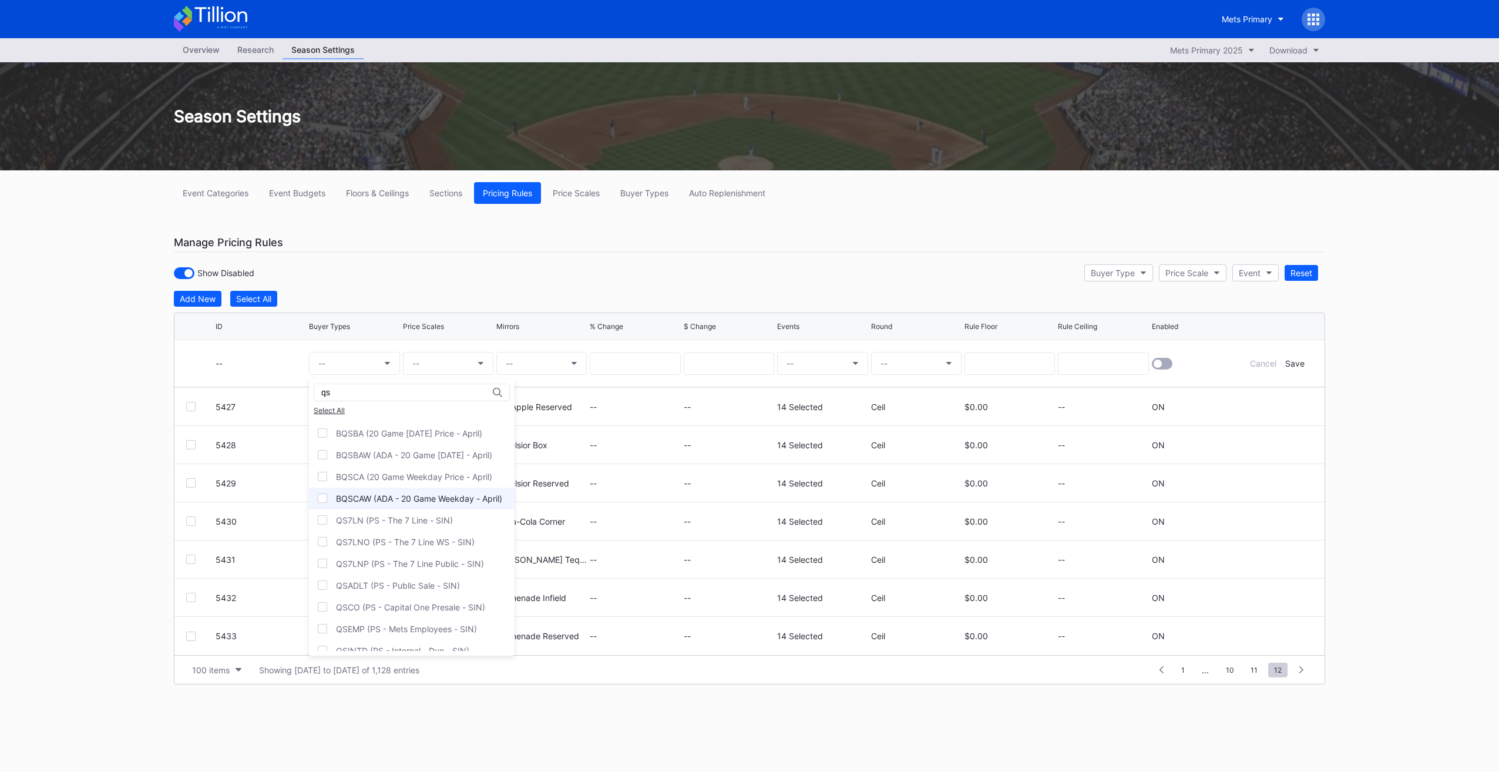
scroll to position [59, 0]
type input "qs"
click at [411, 509] on div "QS7LN (PS - The 7 Line - SIN)" at bounding box center [412, 502] width 206 height 22
click at [397, 562] on div "QSADLT (PS - Public Sale - SIN)" at bounding box center [398, 567] width 124 height 10
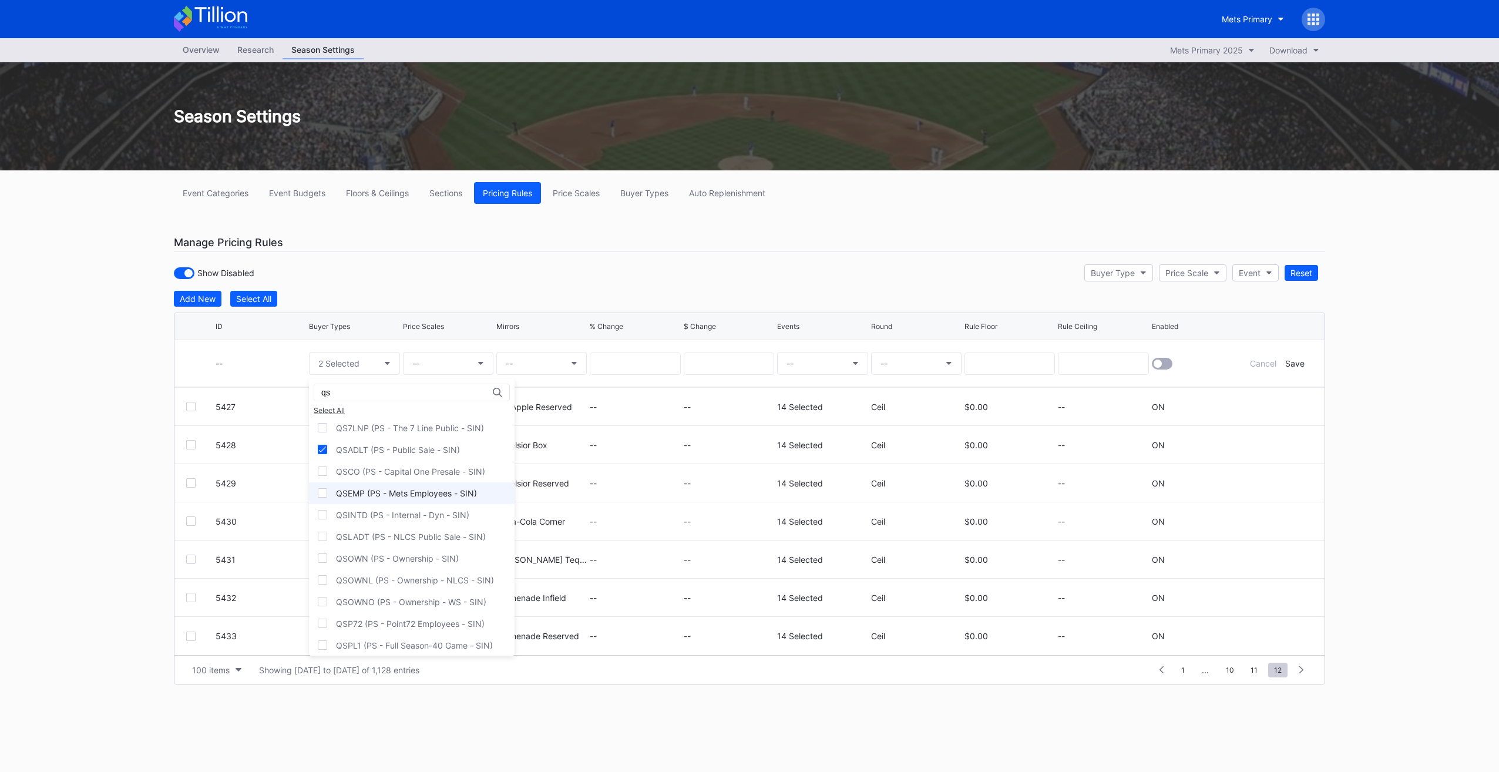
click at [393, 496] on div "QSEMP (PS - Mets Employees - SIN)" at bounding box center [412, 493] width 206 height 22
click at [389, 559] on div "QSOWN (PS - Ownership - SIN)" at bounding box center [412, 558] width 206 height 22
click at [390, 560] on div "QSP72 (PS - Point72 Employees - SIN)" at bounding box center [410, 565] width 149 height 10
click at [382, 581] on div "QSPL1 (PS - Full Season-40 Game - SIN)" at bounding box center [414, 586] width 157 height 10
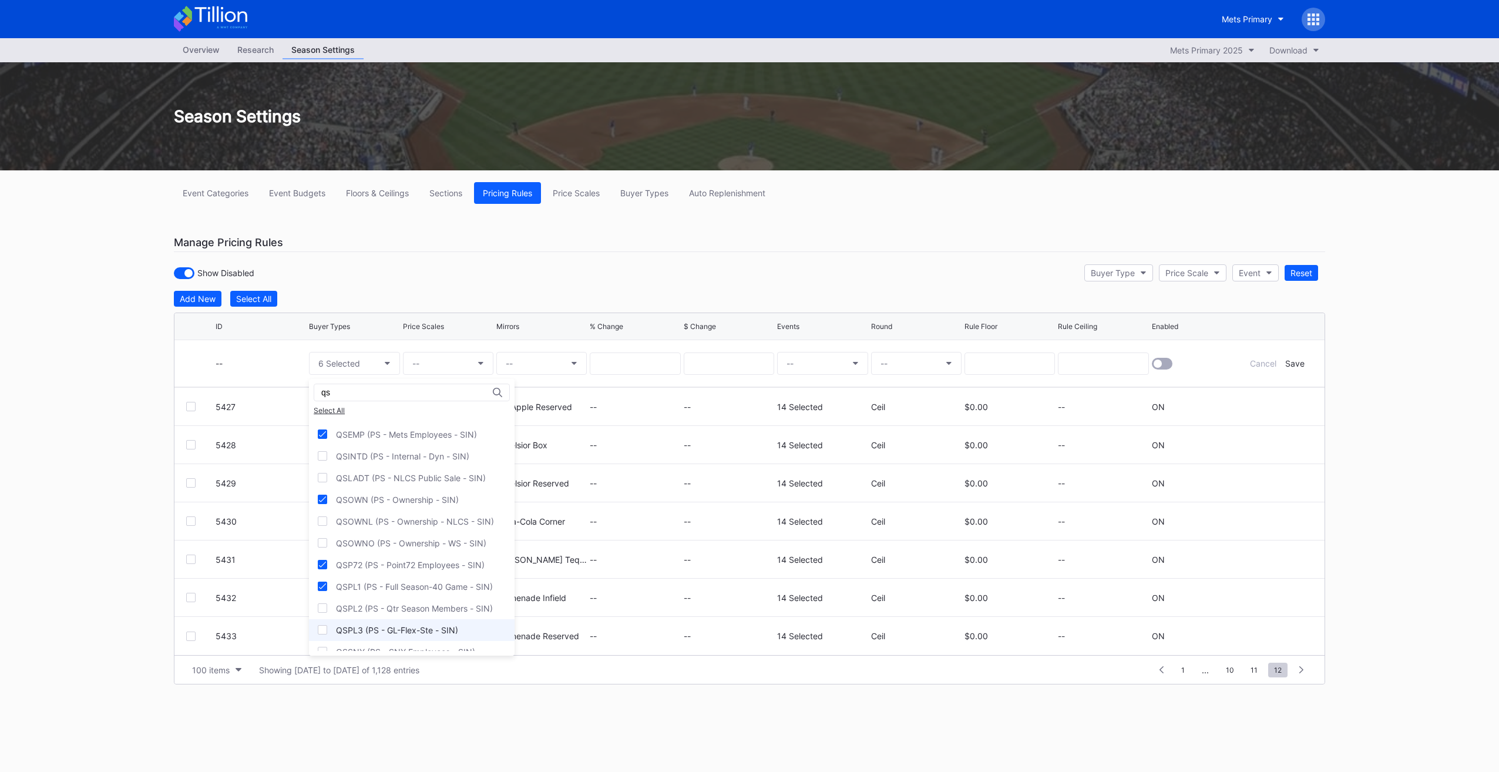
drag, startPoint x: 378, startPoint y: 605, endPoint x: 378, endPoint y: 622, distance: 17.0
click at [378, 606] on div "QSPL2 (PS - Qtr Season Members - SIN)" at bounding box center [414, 608] width 157 height 10
click at [378, 625] on div "QSPL3 (PS - GL-Flex-Ste - SIN)" at bounding box center [397, 630] width 122 height 10
click at [390, 543] on div "QSSPN (PS - Sponsors - SIN)" at bounding box center [412, 541] width 206 height 22
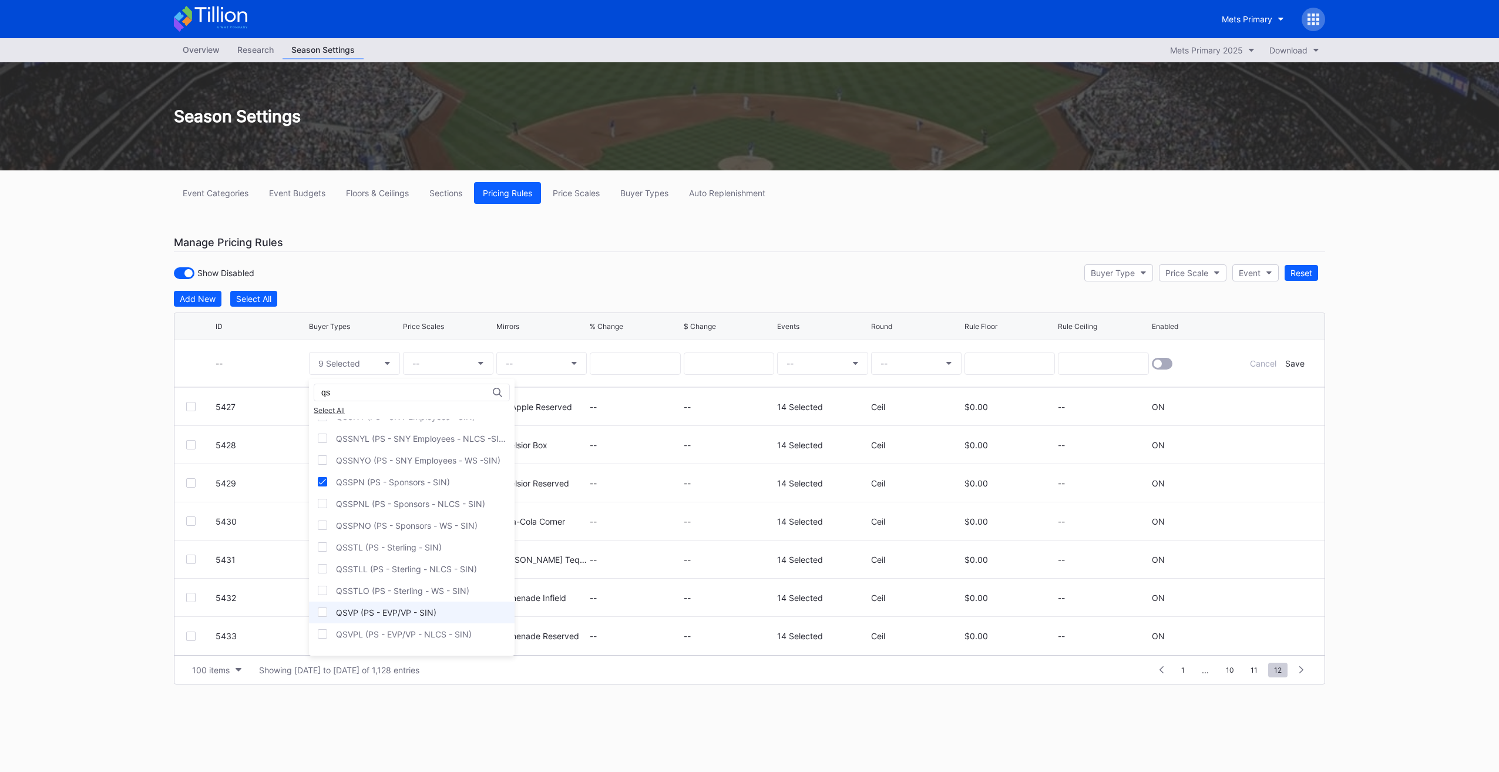
click at [396, 607] on div "QSVP (PS - EVP/VP - SIN)" at bounding box center [386, 612] width 100 height 10
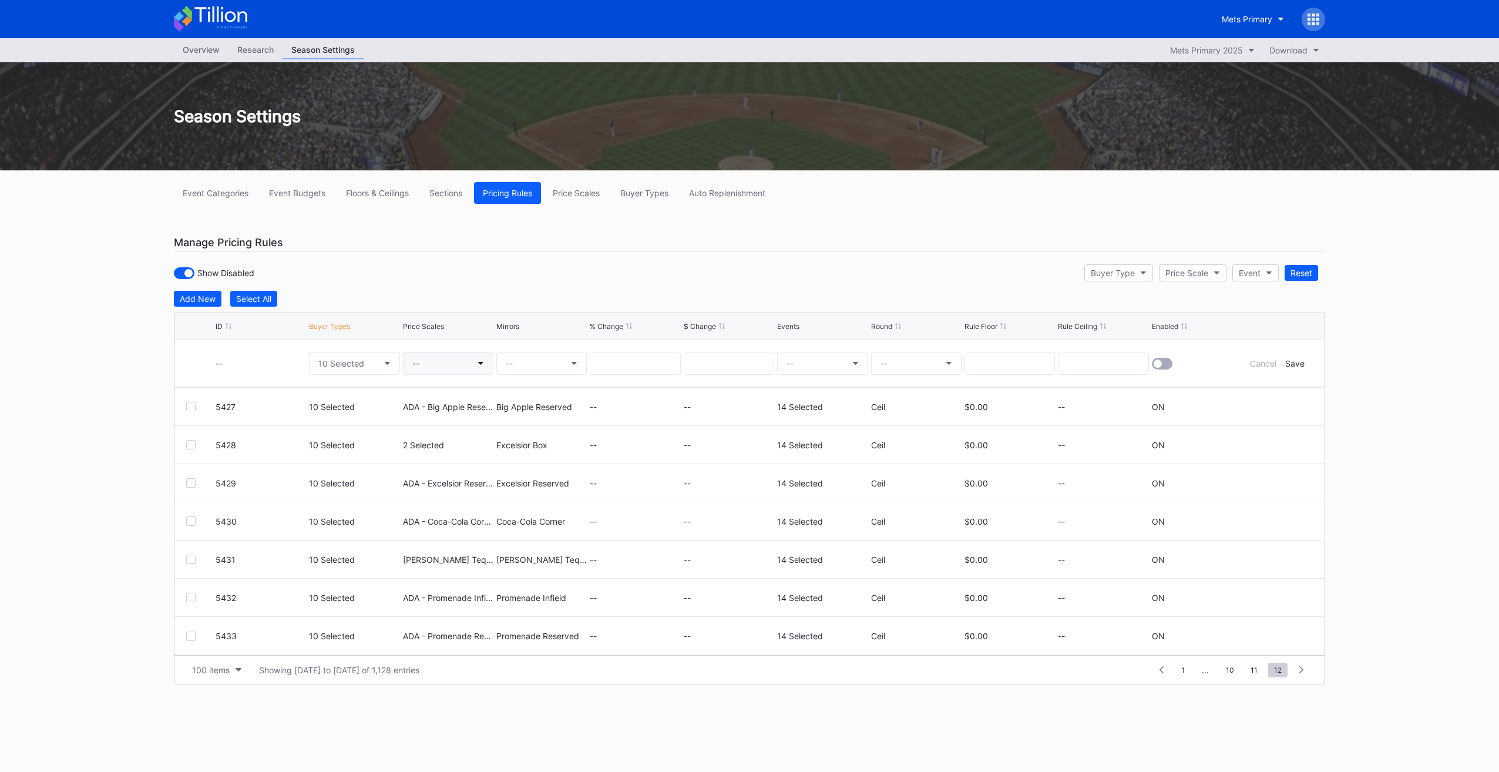
click at [415, 352] on button "--" at bounding box center [448, 363] width 90 height 23
type input "ada - prom"
click at [488, 451] on div "ADA - Promenade Outfield (5582)" at bounding box center [495, 452] width 130 height 10
drag, startPoint x: 519, startPoint y: 382, endPoint x: 522, endPoint y: 365, distance: 17.3
click at [519, 381] on div "--" at bounding box center [541, 363] width 90 height 46
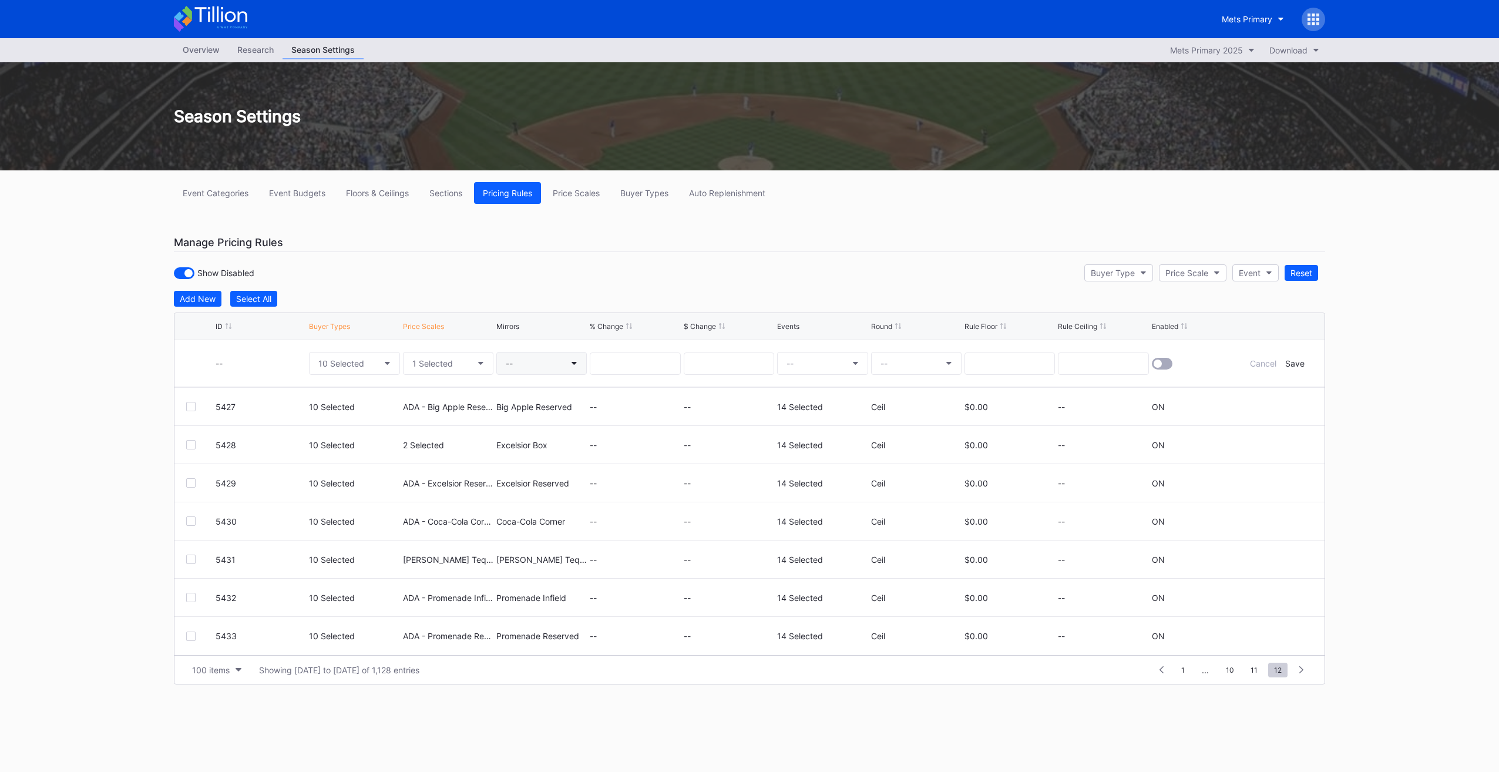
click at [522, 365] on button "--" at bounding box center [541, 363] width 90 height 23
type input "promenade ou"
click at [572, 441] on div "Promenade Outfield (5564)" at bounding box center [558, 438] width 106 height 10
click at [803, 363] on button "--" at bounding box center [822, 363] width 90 height 23
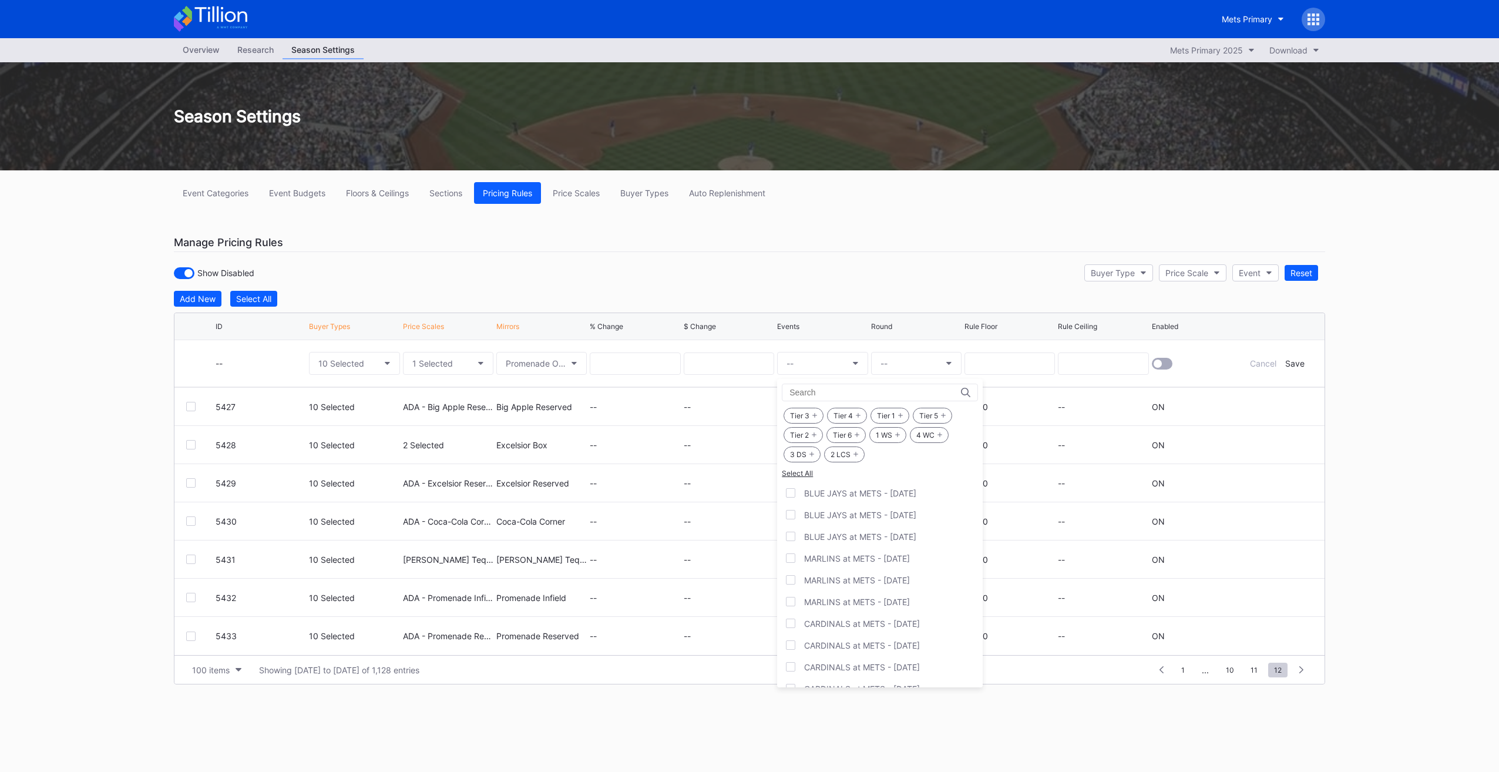
drag, startPoint x: 890, startPoint y: 428, endPoint x: 938, endPoint y: 425, distance: 47.6
click at [890, 428] on div "1 WS" at bounding box center [887, 435] width 37 height 16
click at [938, 427] on div "4 WC" at bounding box center [929, 435] width 39 height 16
click at [859, 453] on div "2 LCS" at bounding box center [844, 454] width 41 height 16
click at [799, 456] on div "3 DS" at bounding box center [802, 454] width 37 height 16
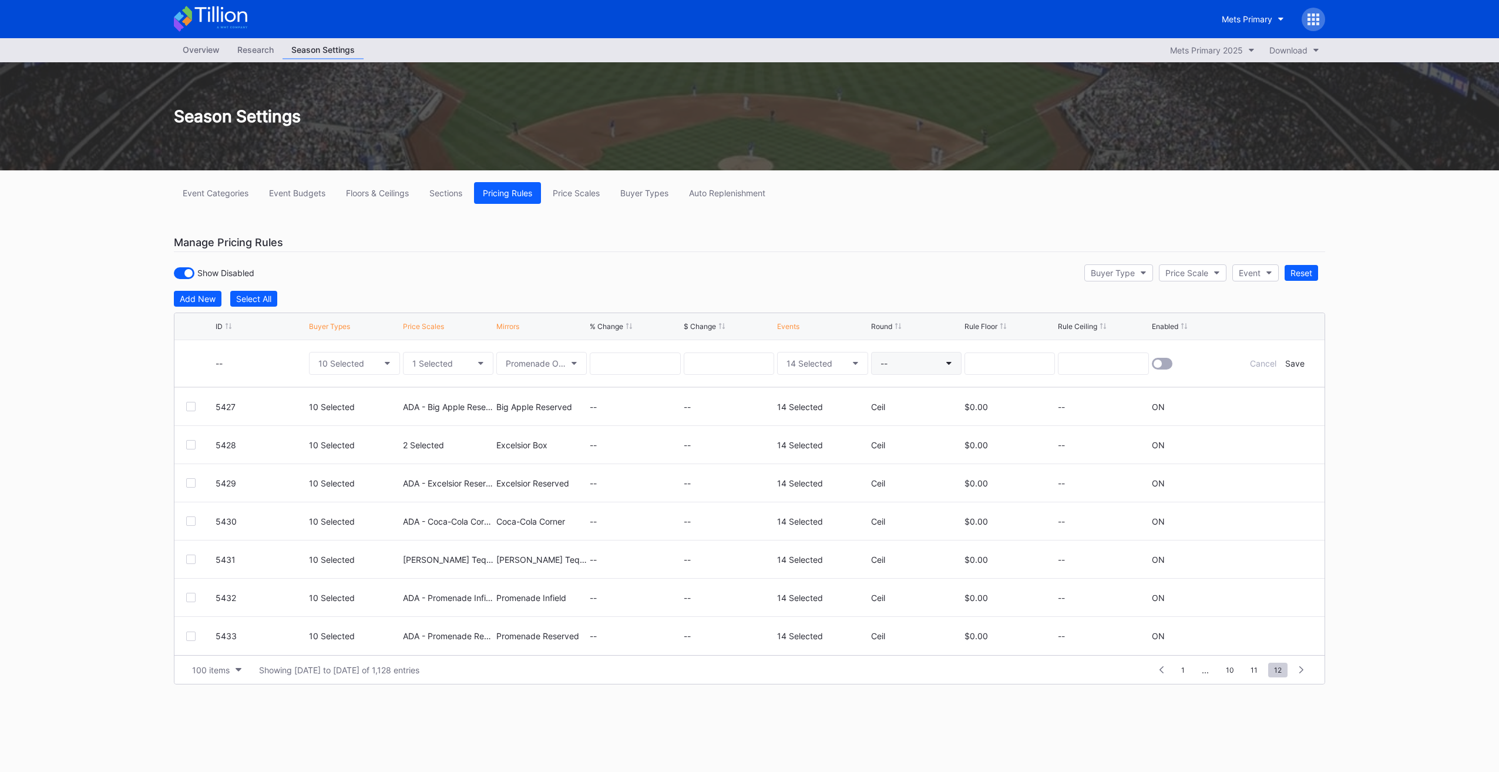
click at [910, 357] on button "--" at bounding box center [916, 363] width 90 height 23
click at [897, 416] on div "Ceil" at bounding box center [892, 416] width 42 height 22
click at [1158, 362] on div at bounding box center [1158, 363] width 8 height 8
drag, startPoint x: 1286, startPoint y: 364, endPoint x: 1295, endPoint y: 359, distance: 9.5
click at [1292, 363] on div "Save" at bounding box center [1294, 363] width 19 height 10
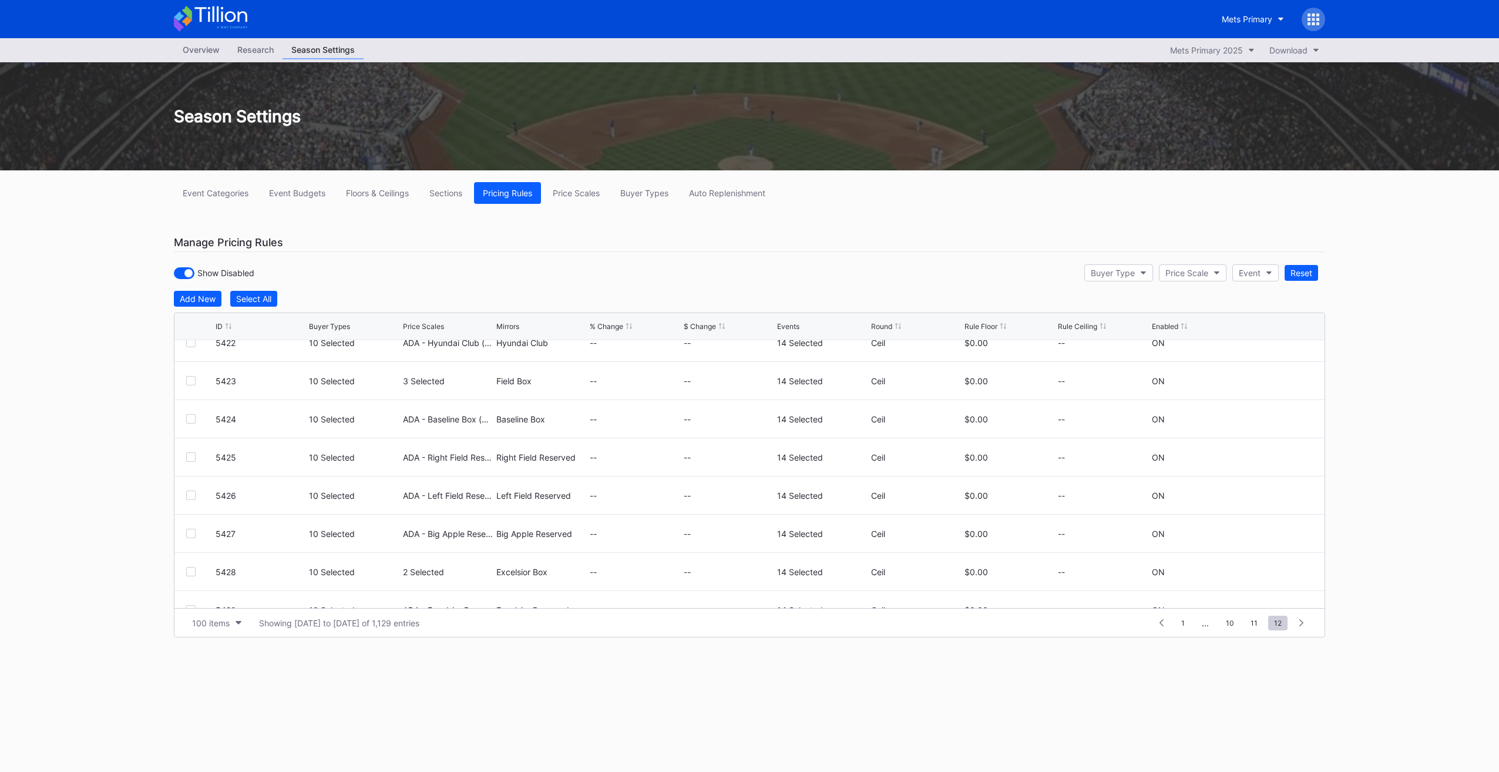
scroll to position [839, 0]
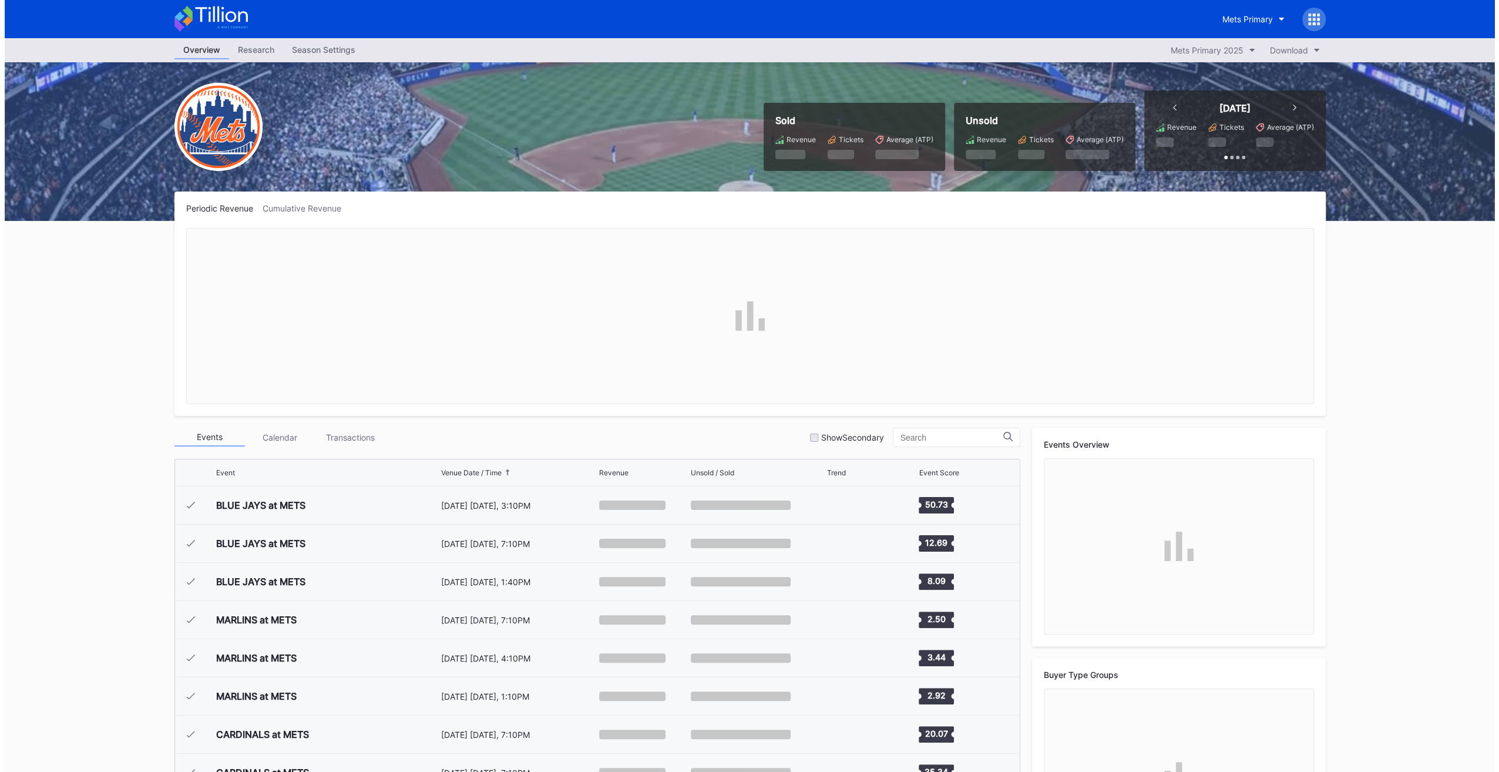
scroll to position [2711, 0]
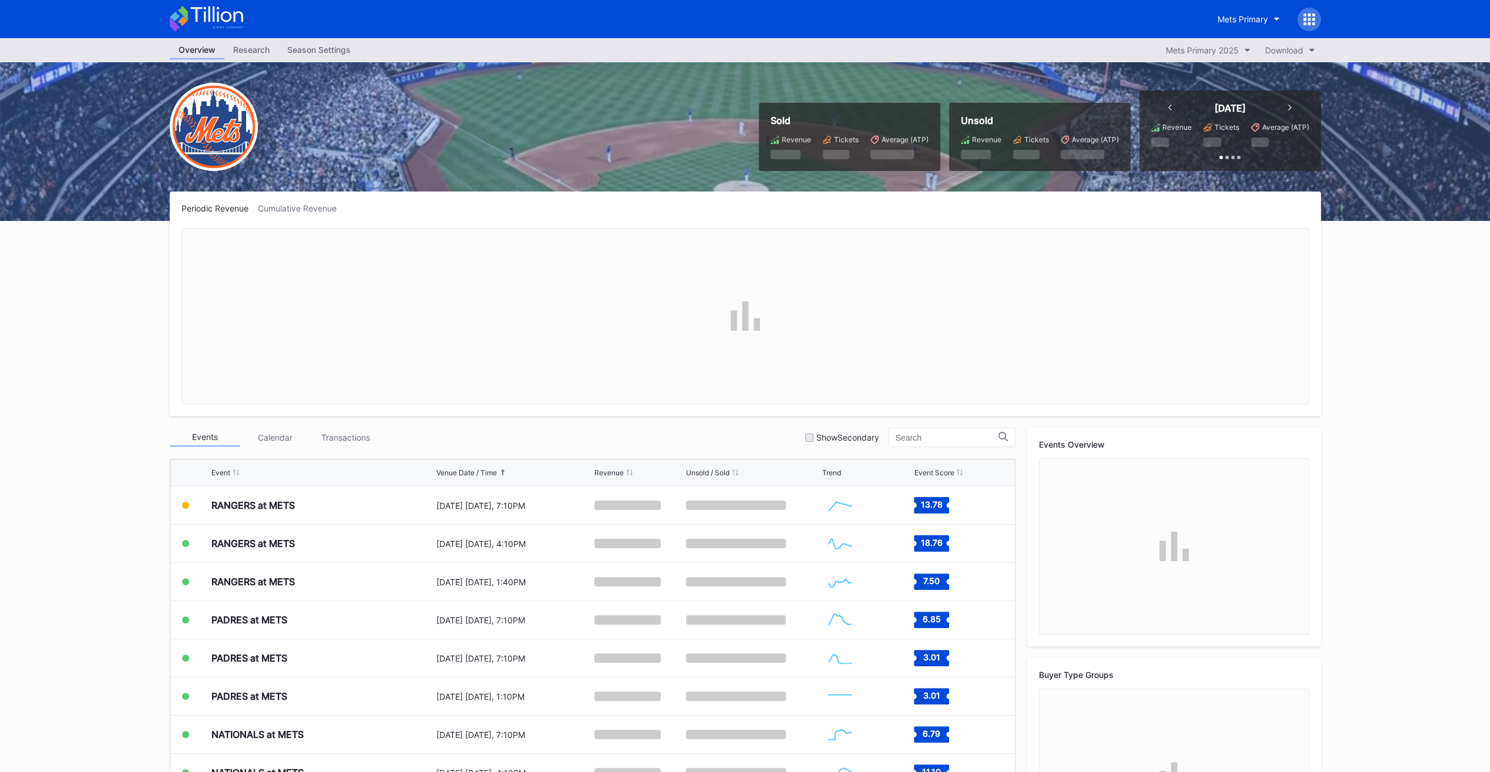
click at [342, 49] on div "Season Settings" at bounding box center [318, 49] width 81 height 17
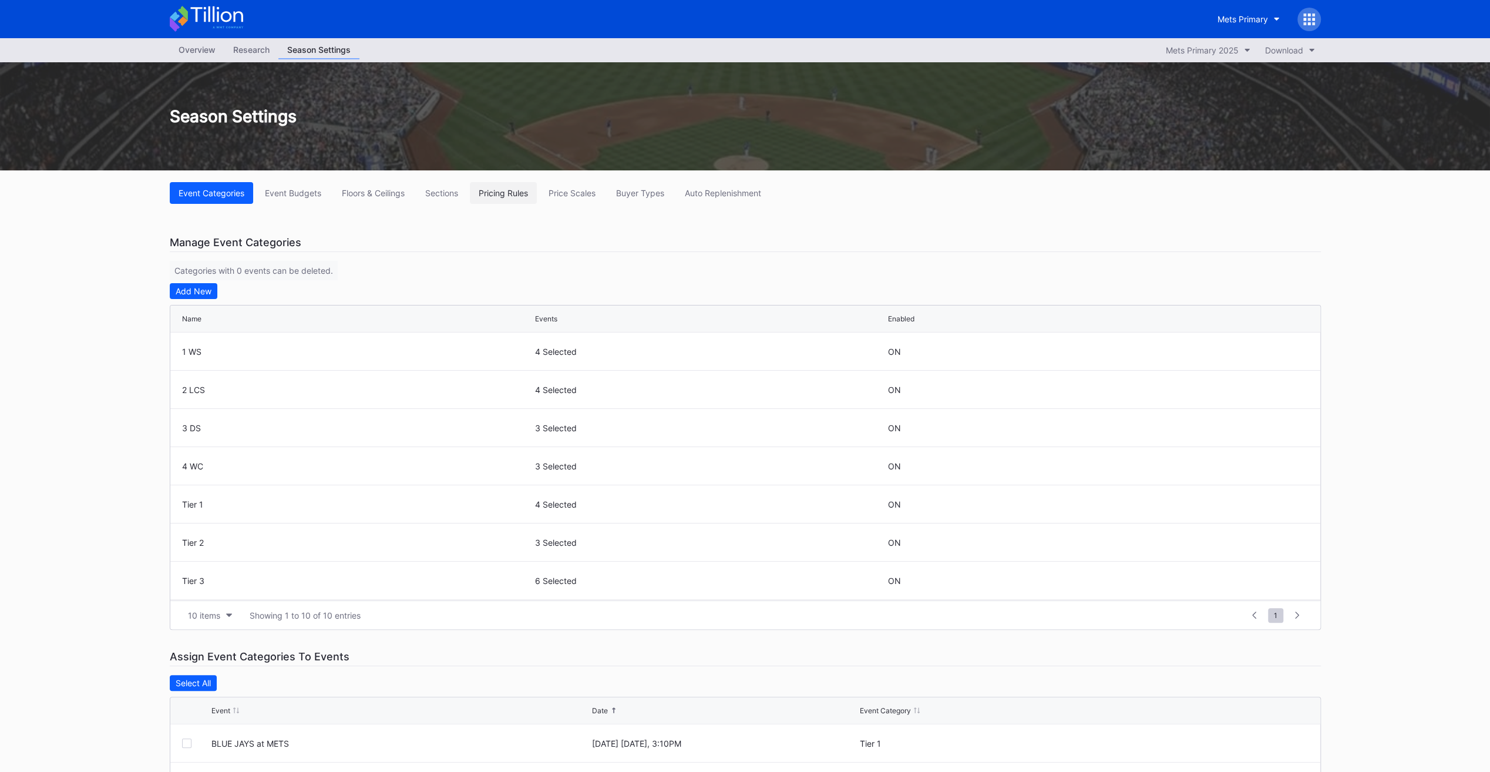
click at [506, 193] on div "Pricing Rules" at bounding box center [503, 193] width 49 height 10
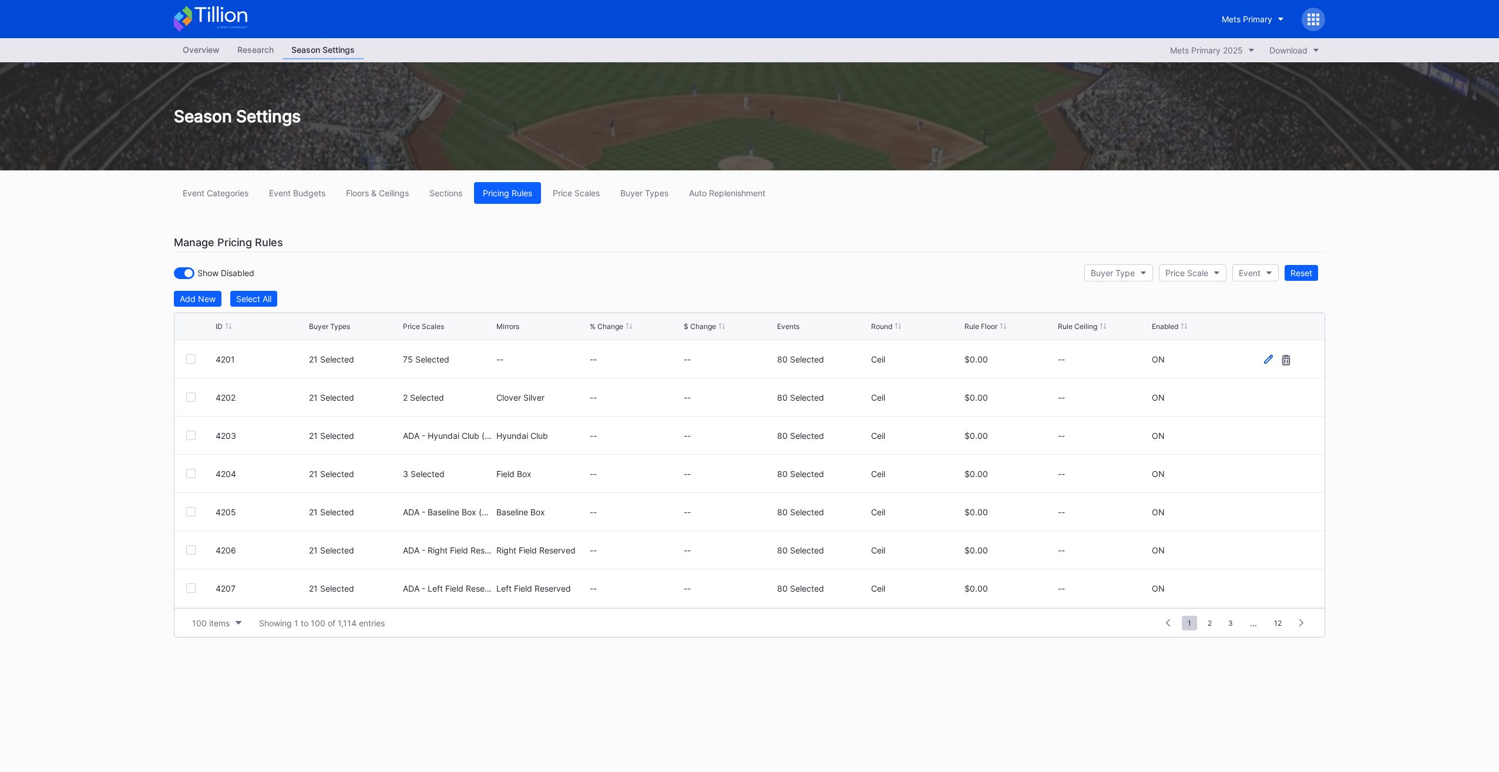
click at [1264, 355] on icon at bounding box center [1268, 359] width 9 height 9
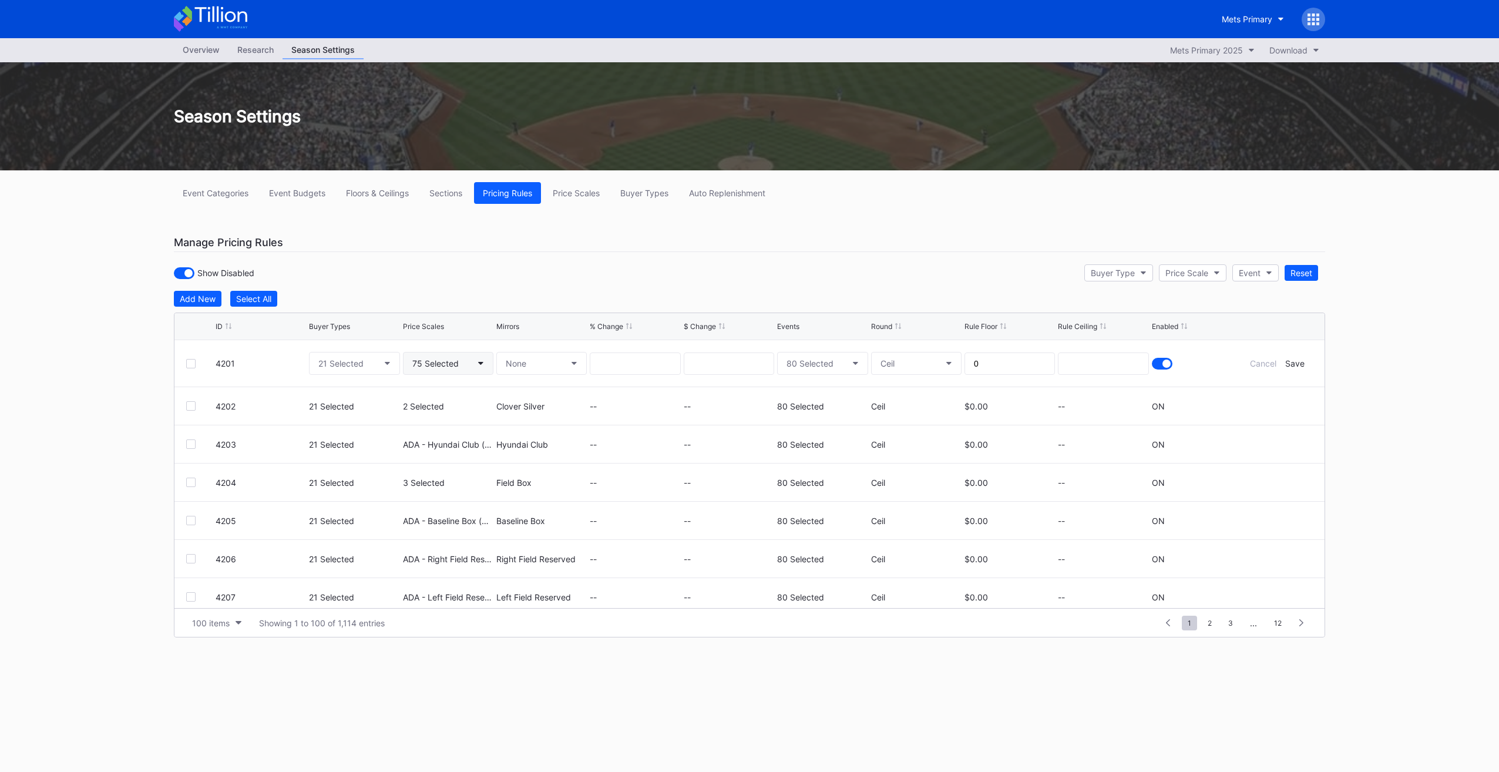
click at [459, 368] on button "75 Selected" at bounding box center [448, 363] width 90 height 23
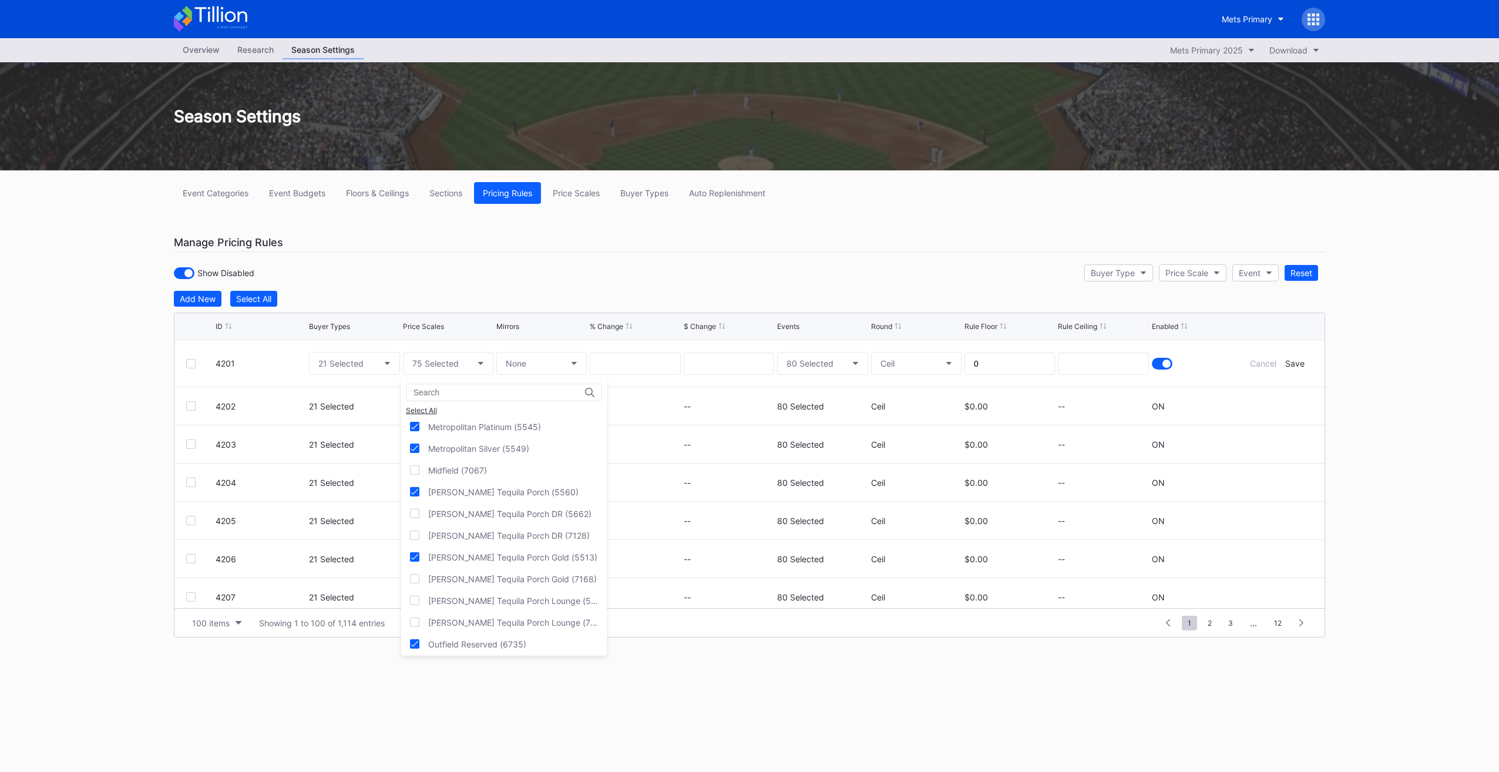
scroll to position [3524, 0]
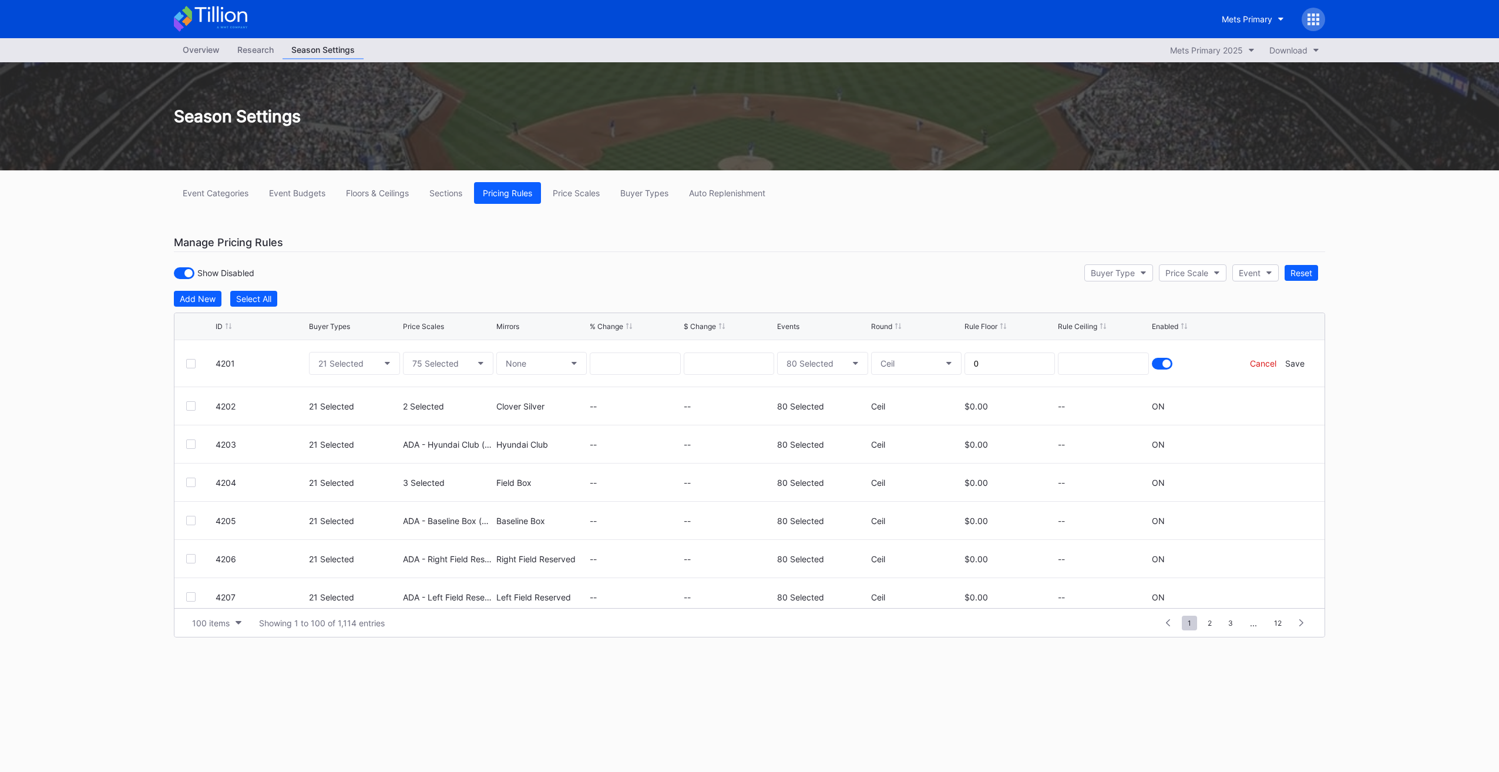
click at [1258, 359] on div "Cancel" at bounding box center [1263, 363] width 26 height 10
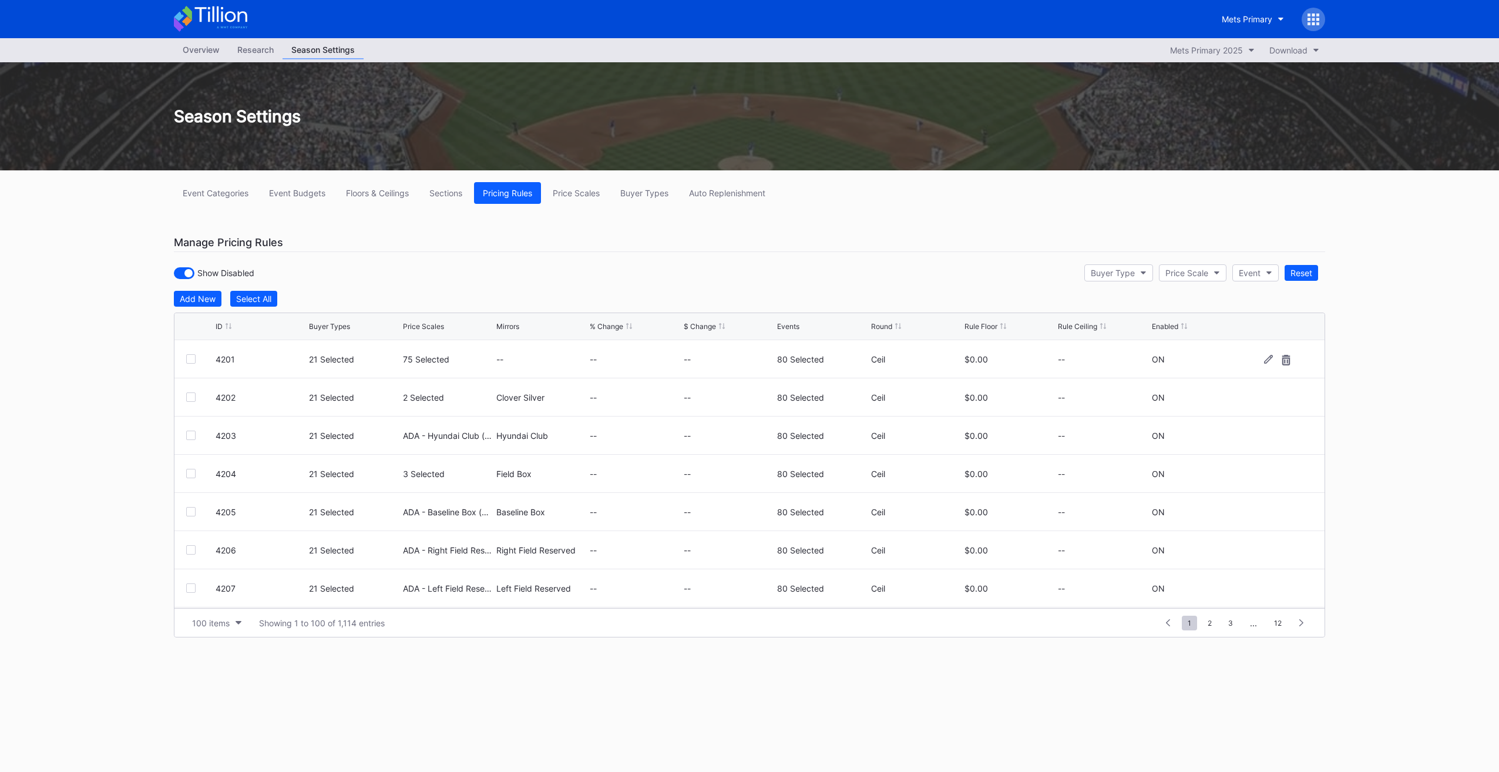
click at [191, 354] on div at bounding box center [190, 358] width 9 height 9
click at [336, 296] on button "Edit 1 Row" at bounding box center [312, 299] width 52 height 16
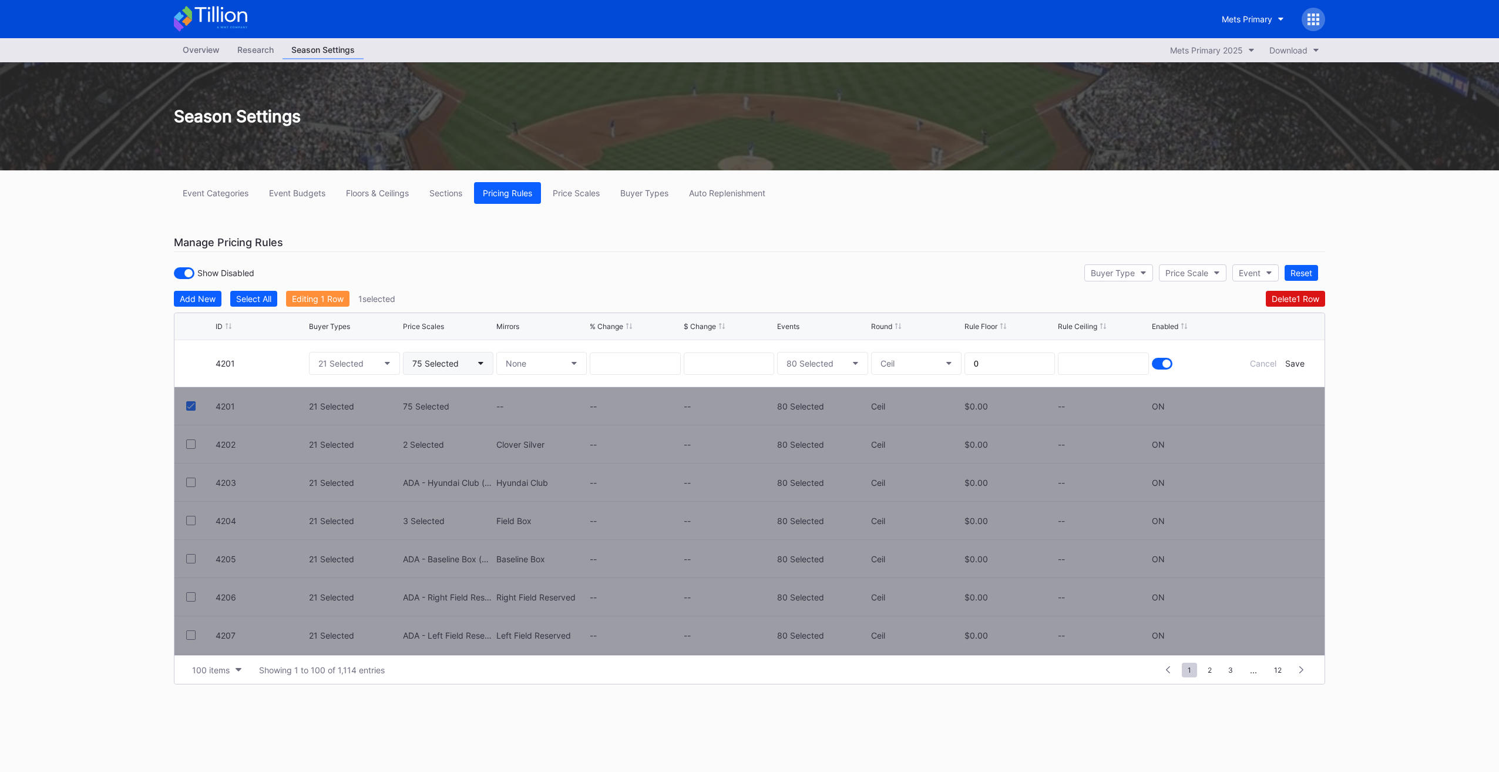
click at [437, 366] on div "75 Selected" at bounding box center [435, 363] width 46 height 10
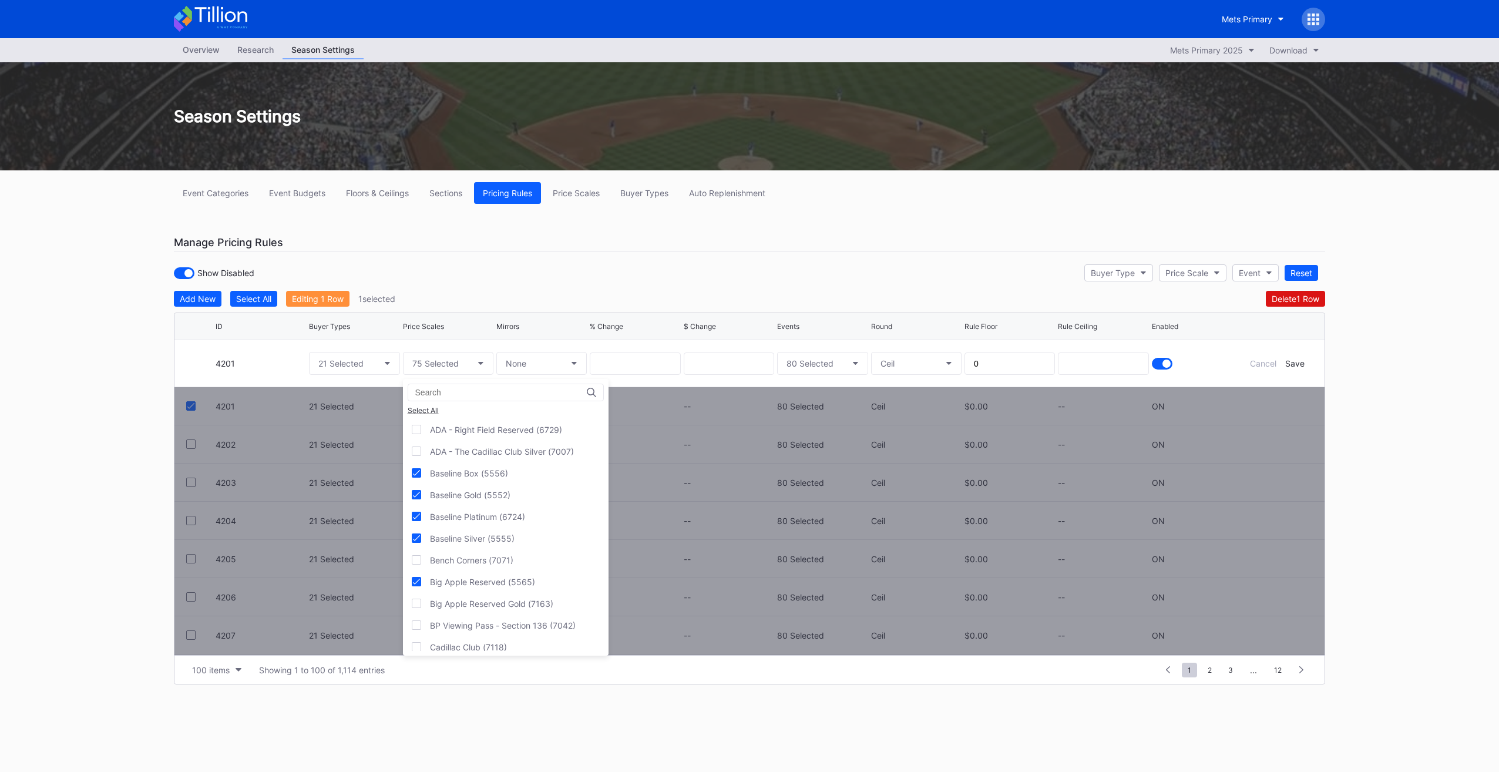
scroll to position [983, 0]
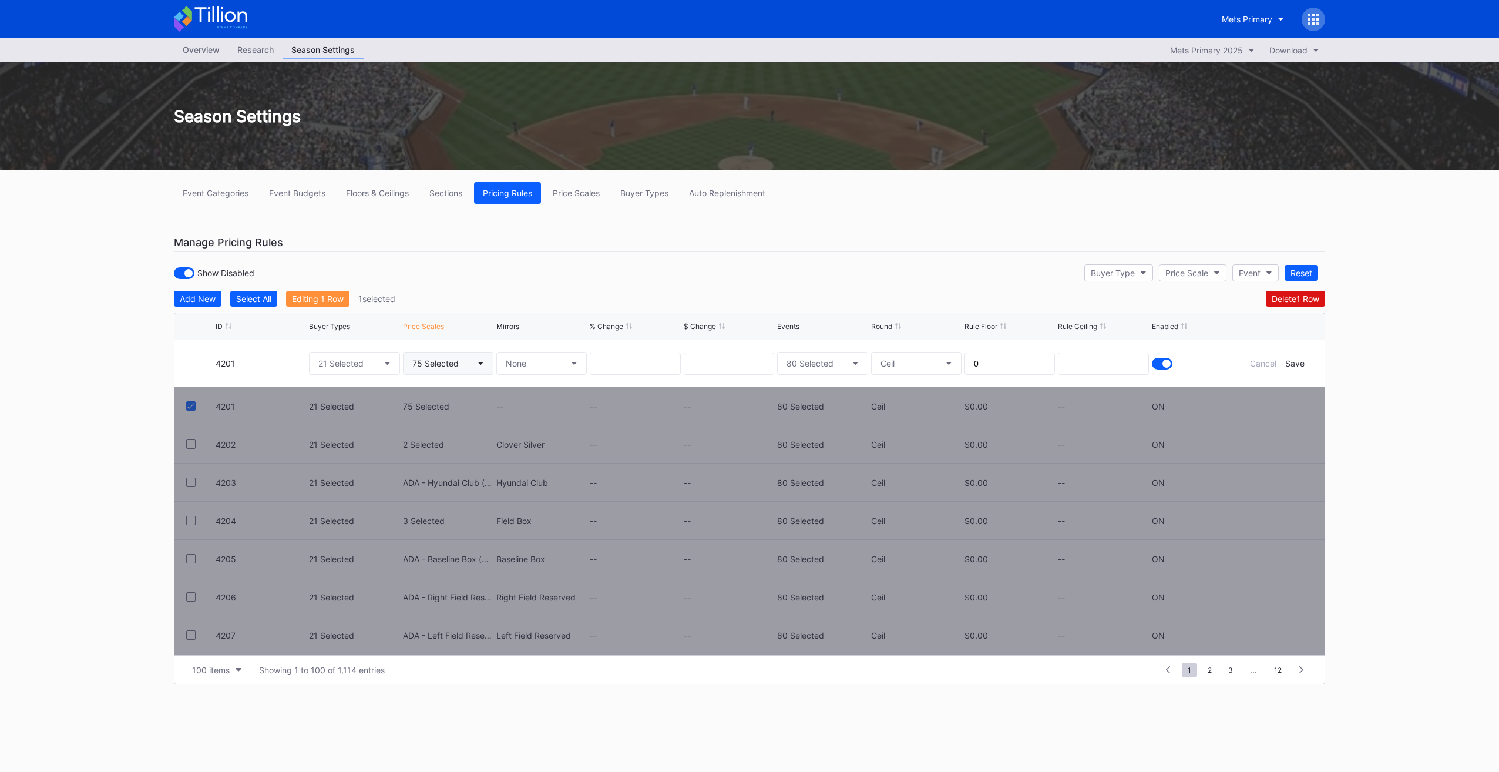
click at [451, 365] on div "75 Selected" at bounding box center [435, 363] width 46 height 10
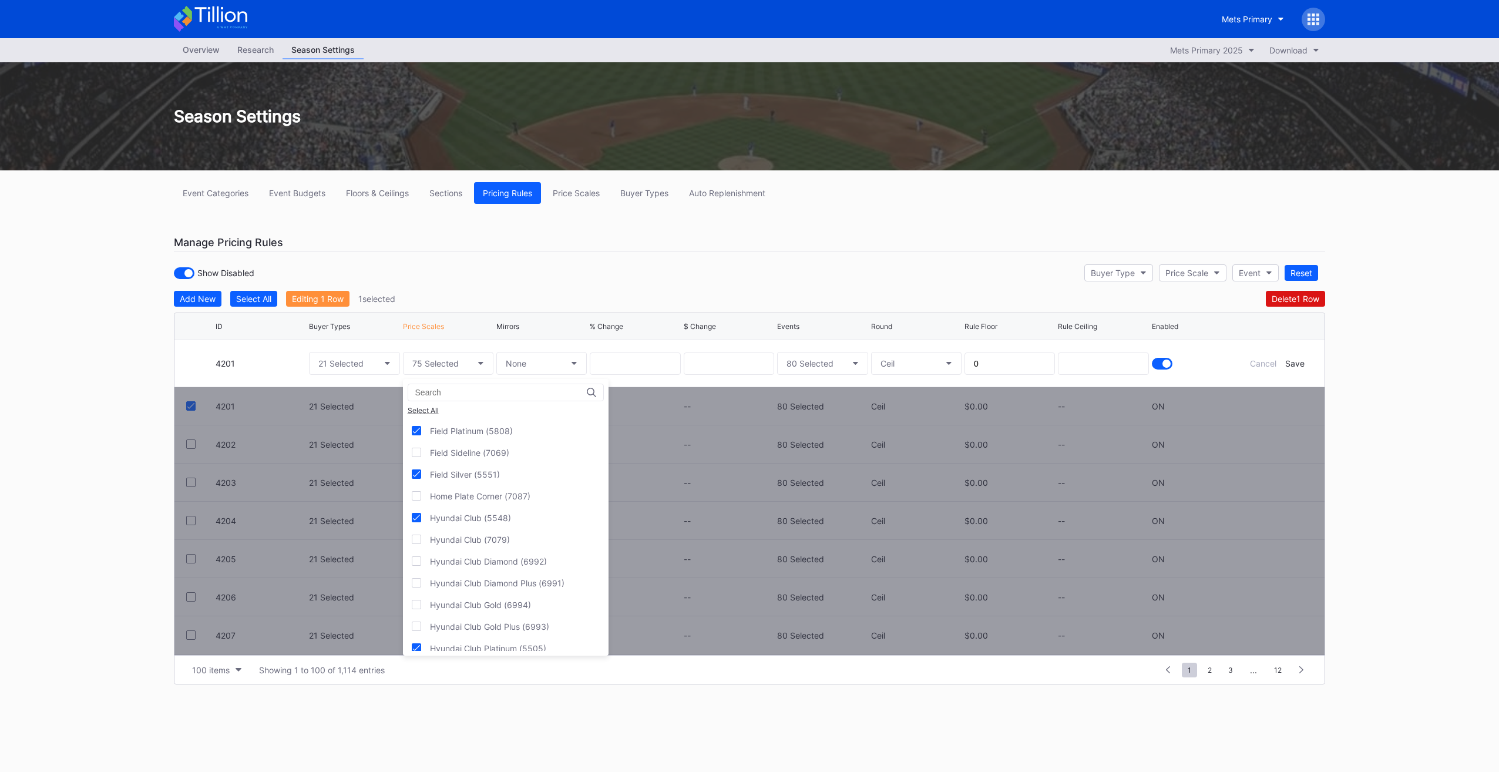
scroll to position [2723, 0]
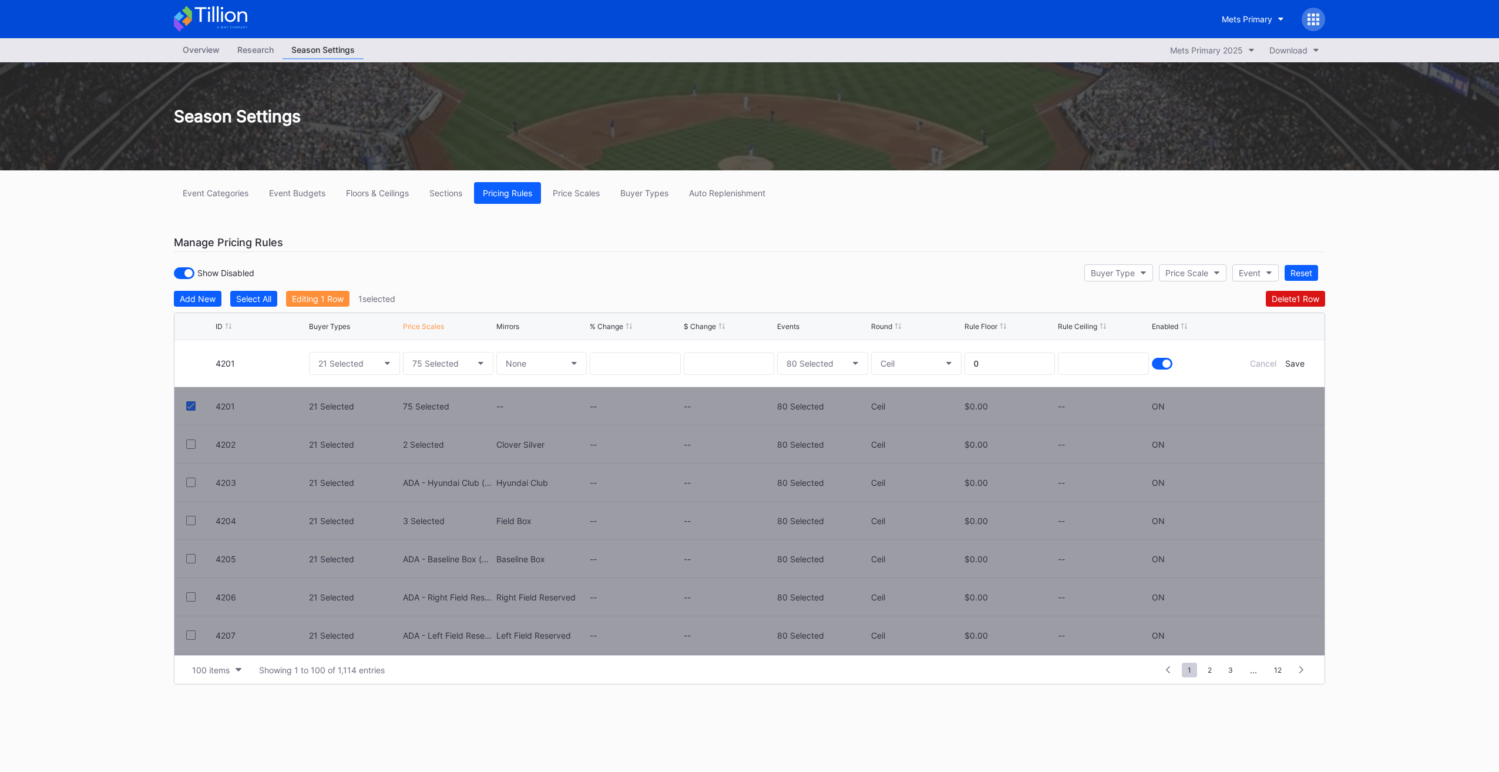
click at [1278, 361] on div "Cancel Save" at bounding box center [1277, 363] width 70 height 10
click at [1275, 361] on div "Cancel" at bounding box center [1263, 363] width 26 height 10
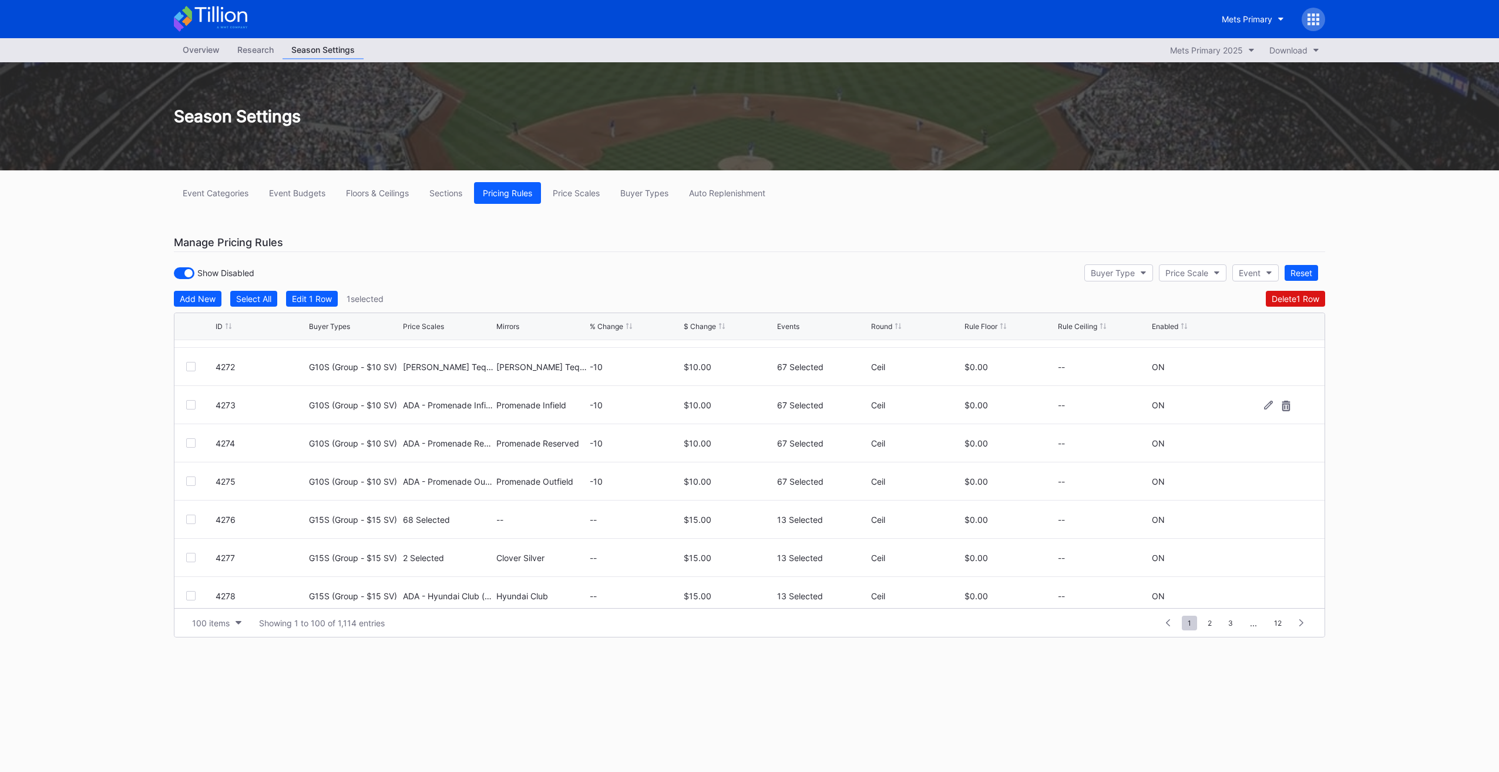
scroll to position [2819, 0]
click at [1276, 624] on span "12" at bounding box center [1277, 623] width 19 height 15
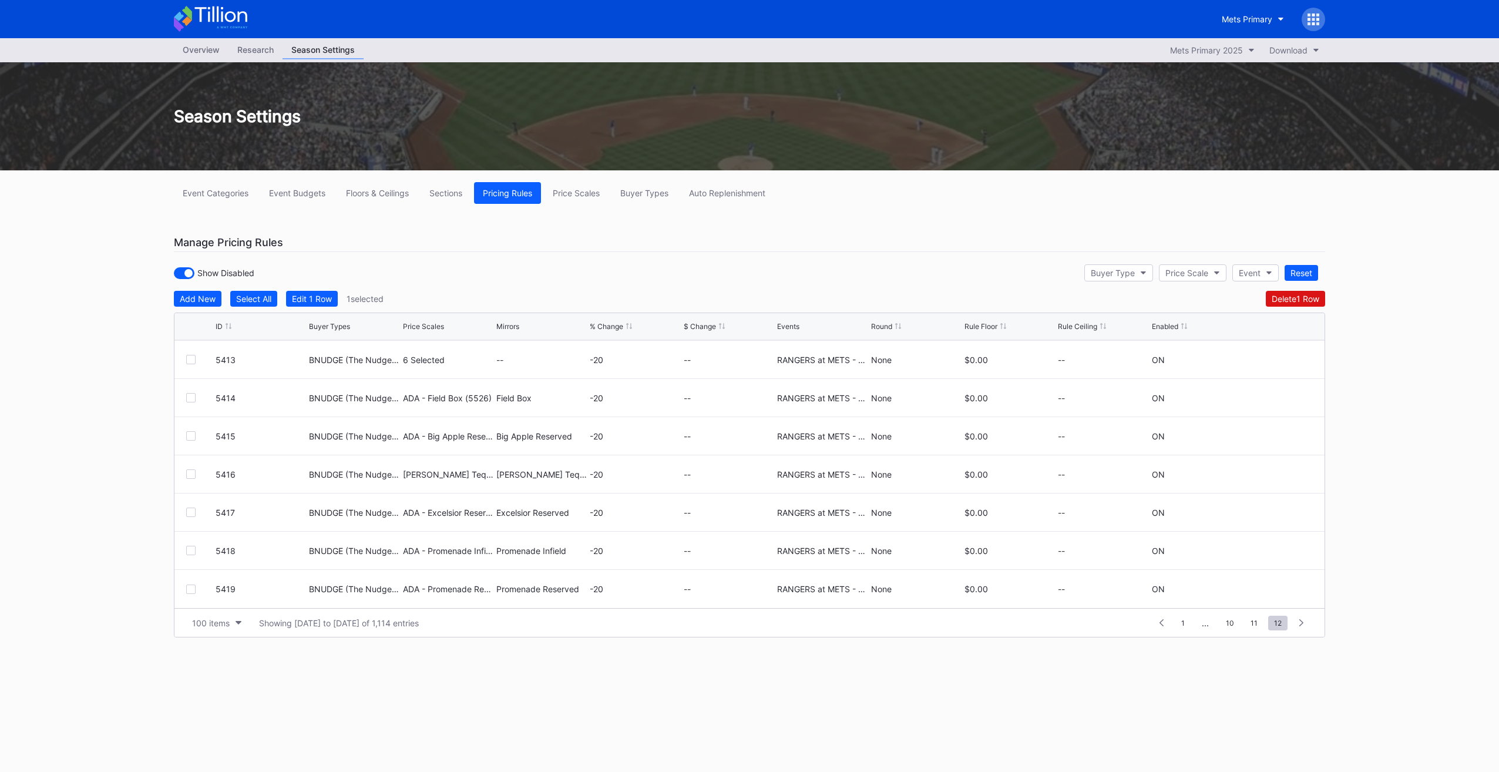
scroll to position [0, 0]
click at [1318, 468] on div "5406 BLMLL (Larchmont-Mamaroneck LL) ADA - Left Field Reserved (6733) Left Fiel…" at bounding box center [749, 474] width 1150 height 268
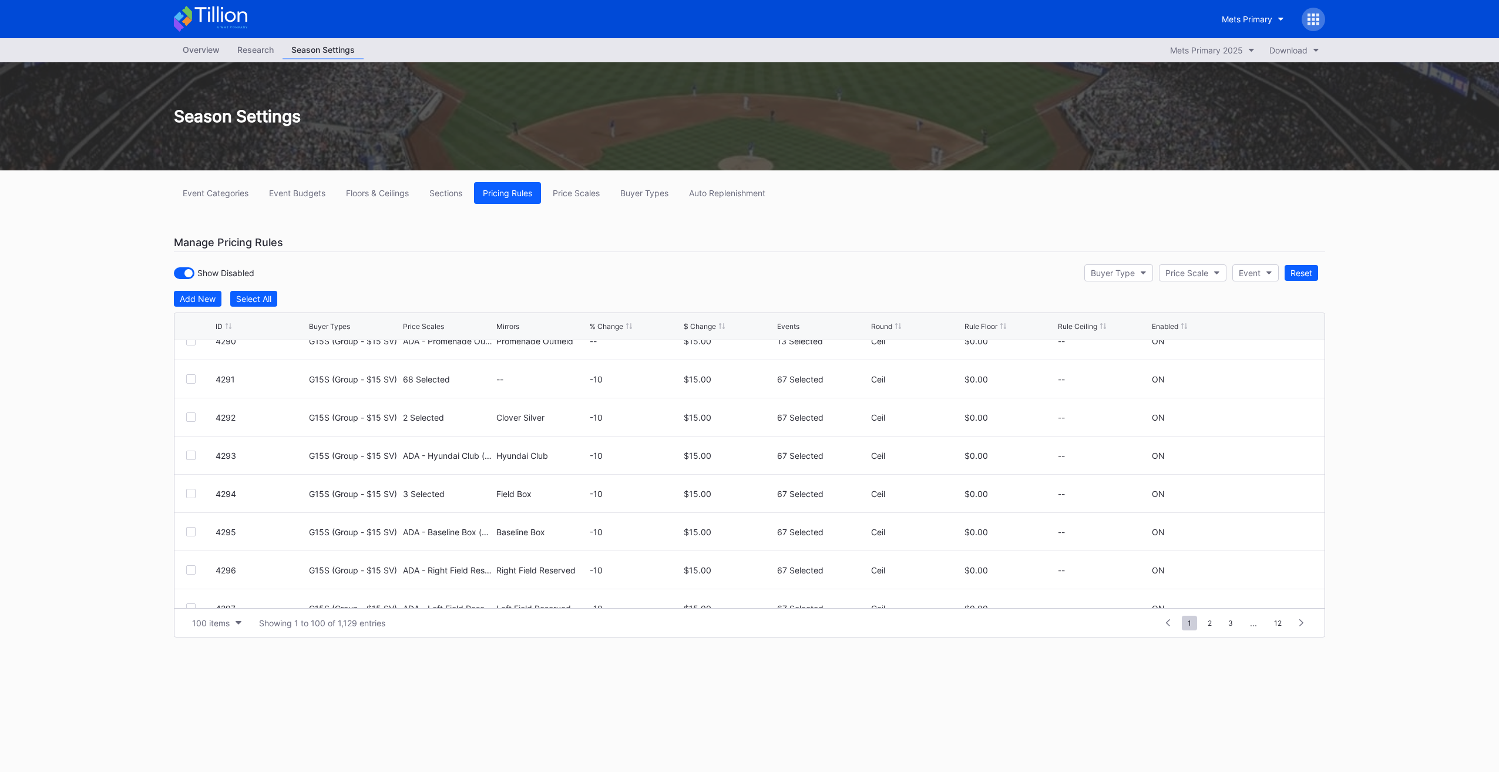
scroll to position [3550, 0]
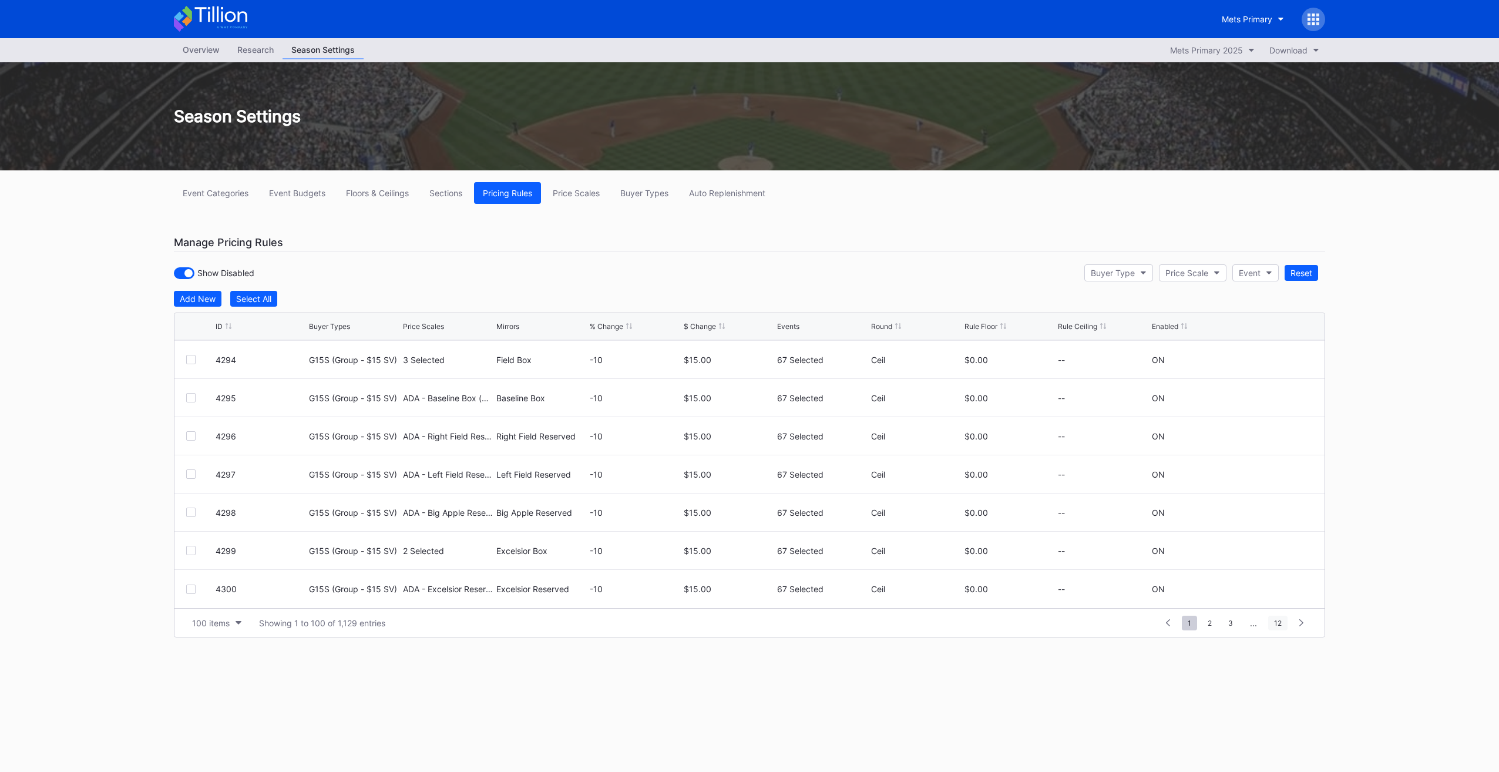
click at [1277, 617] on span "12" at bounding box center [1277, 623] width 19 height 15
